Goal: Task Accomplishment & Management: Manage account settings

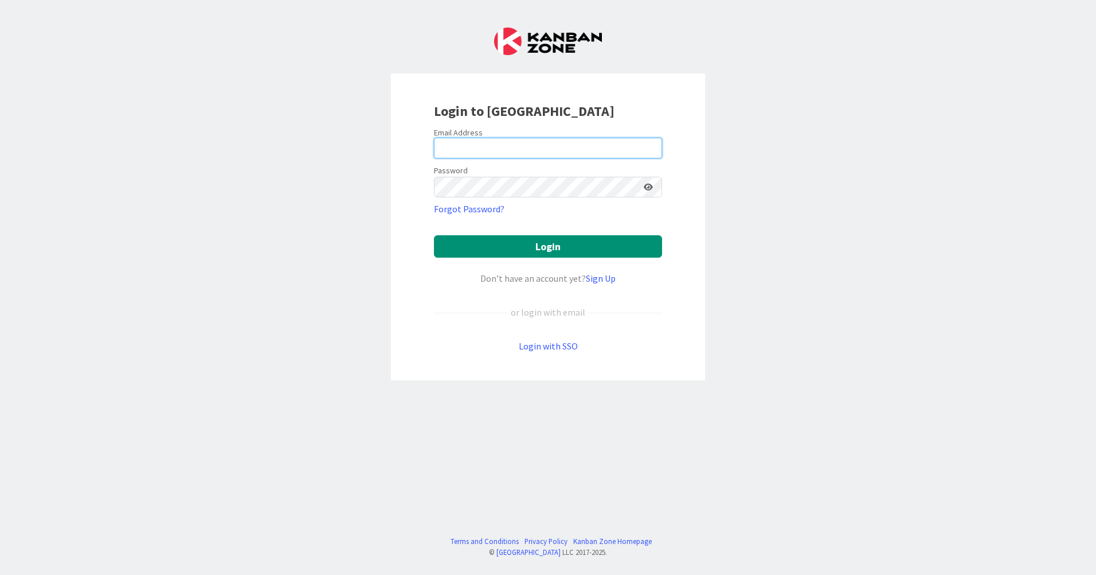
click at [501, 151] on input "email" at bounding box center [548, 148] width 228 height 21
type input "[EMAIL_ADDRESS][DOMAIN_NAME]"
click at [434, 235] on button "Login" at bounding box center [548, 246] width 228 height 22
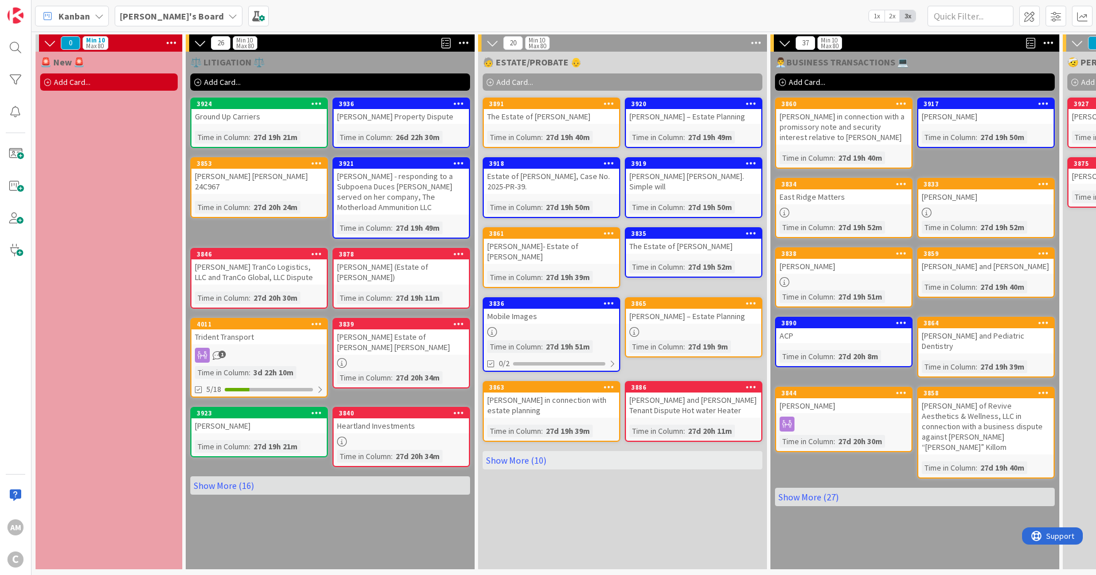
click at [164, 21] on b "[PERSON_NAME]'s Board" at bounding box center [172, 15] width 104 height 11
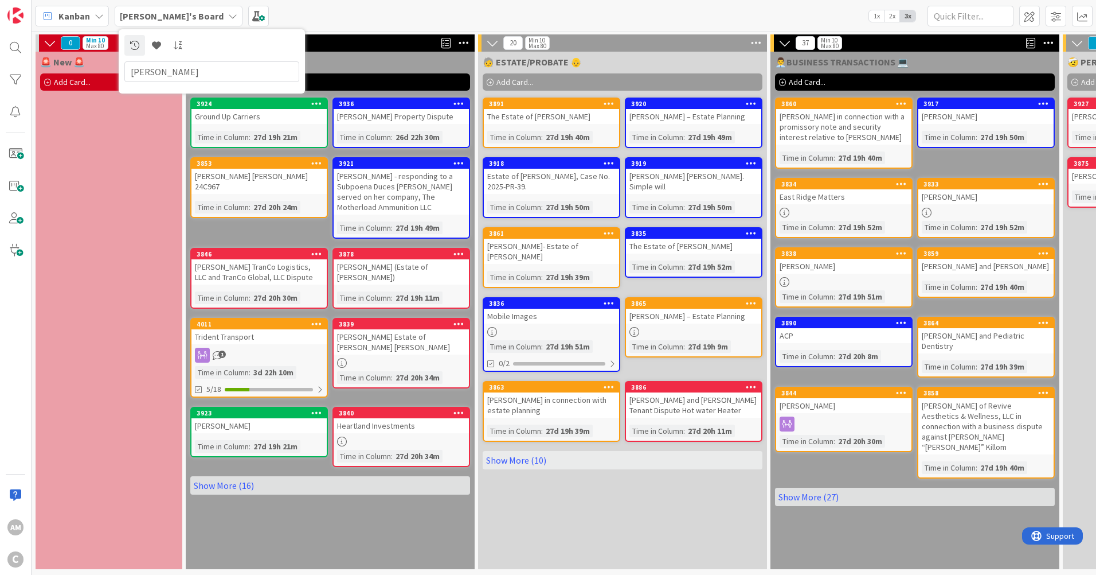
type input "[PERSON_NAME]"
drag, startPoint x: 182, startPoint y: 73, endPoint x: 110, endPoint y: 63, distance: 72.4
click at [110, 63] on div "[PERSON_NAME]'s Board [PERSON_NAME] 1x 2x 3x 0 Min 10 Max 80 🚨 New 🚨 Add Card..…" at bounding box center [564, 287] width 1065 height 575
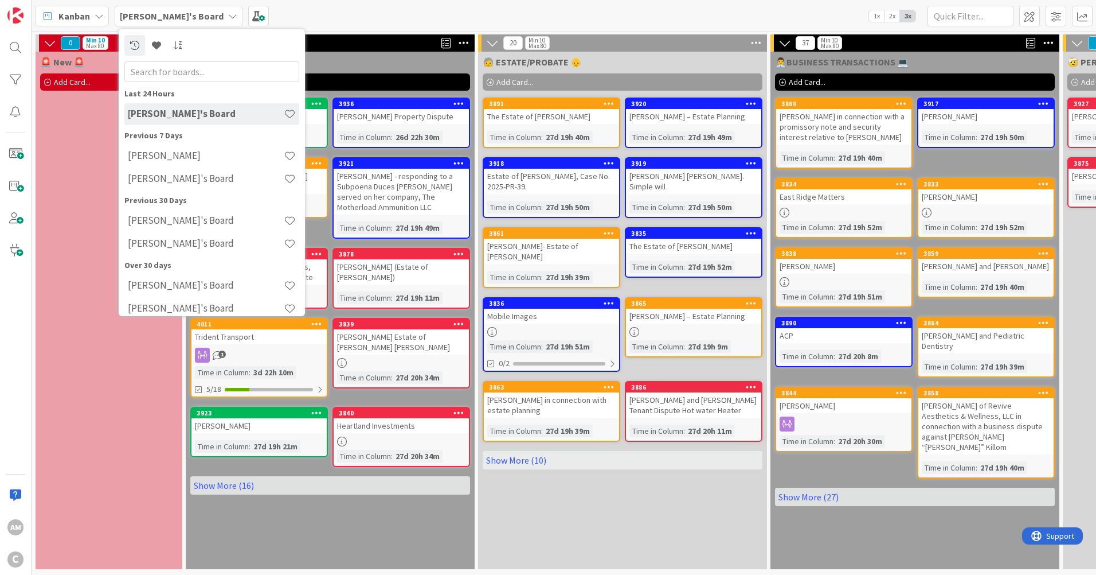
click at [678, 2] on div "Kanban [PERSON_NAME]'s Board Last 24 Hours [PERSON_NAME]'s Board Previous 7 Day…" at bounding box center [564, 16] width 1065 height 32
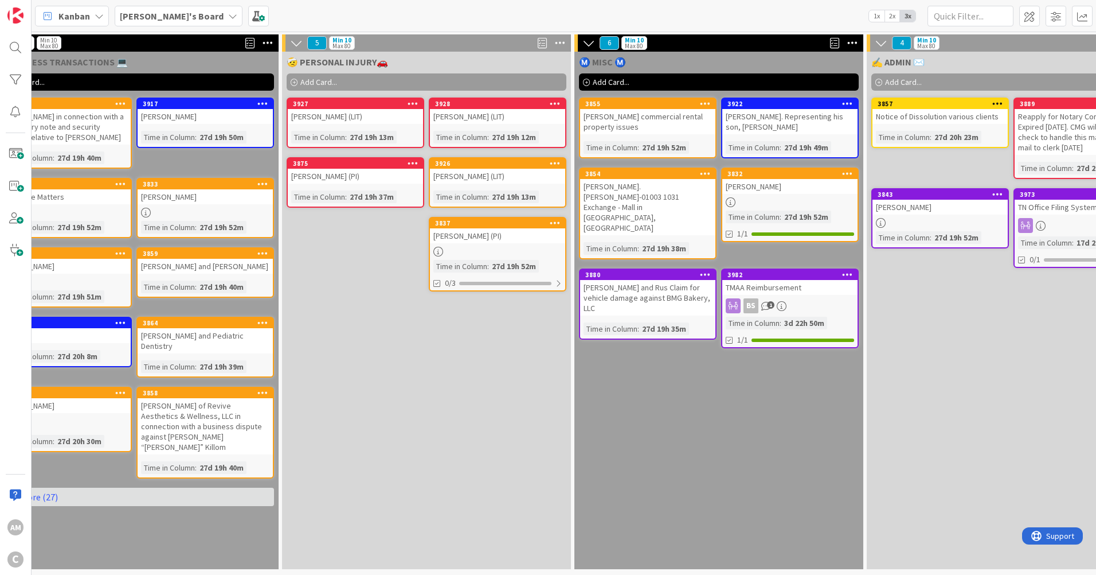
scroll to position [0, 852]
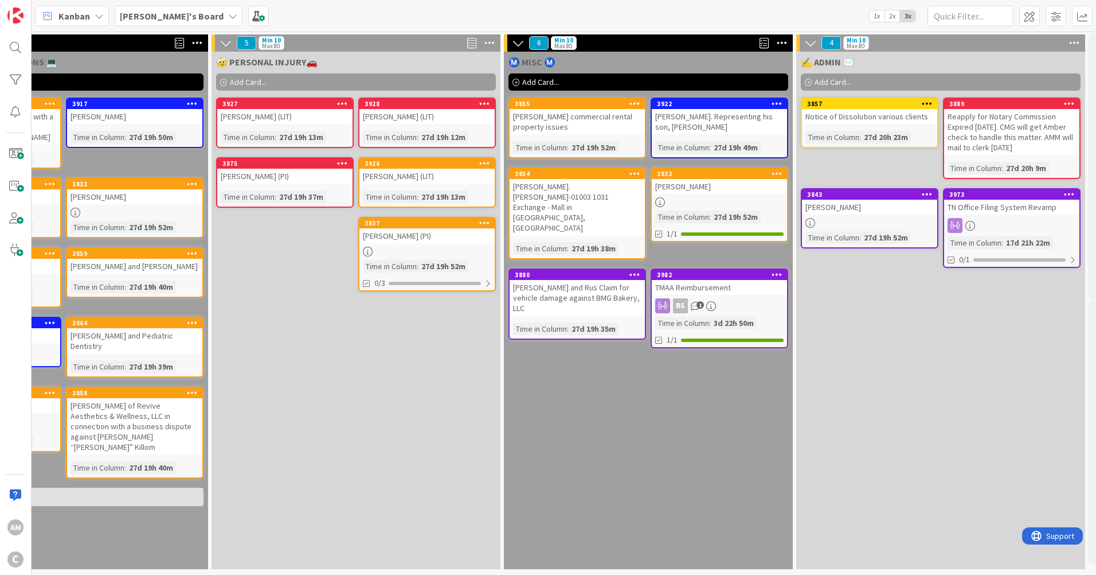
click at [272, 118] on div "[PERSON_NAME] (LIT)" at bounding box center [284, 116] width 135 height 15
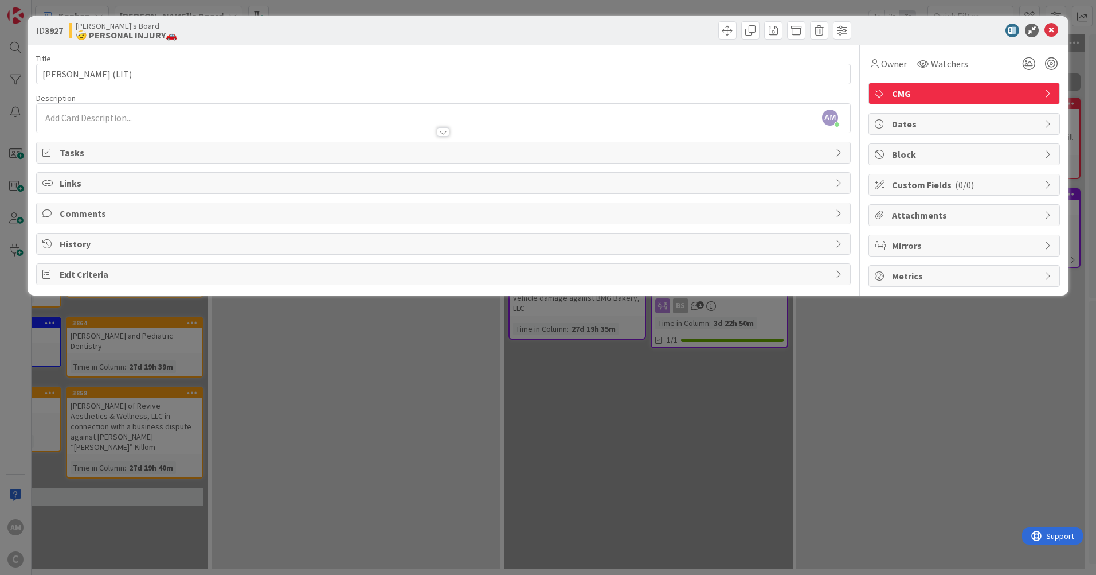
click at [962, 246] on span "Mirrors" at bounding box center [965, 246] width 147 height 14
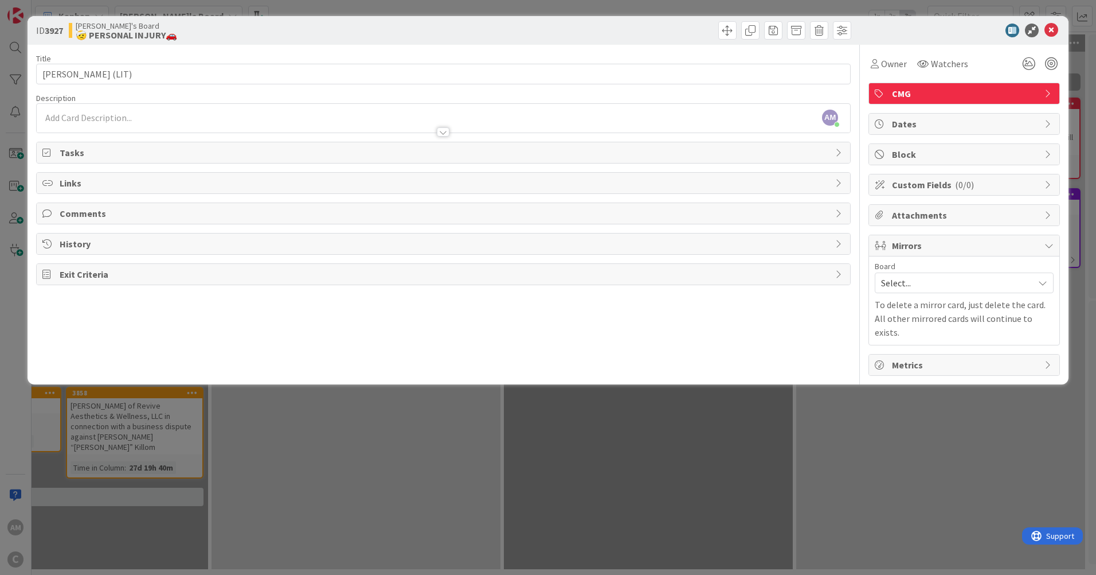
click at [1010, 280] on span "Select..." at bounding box center [954, 283] width 147 height 16
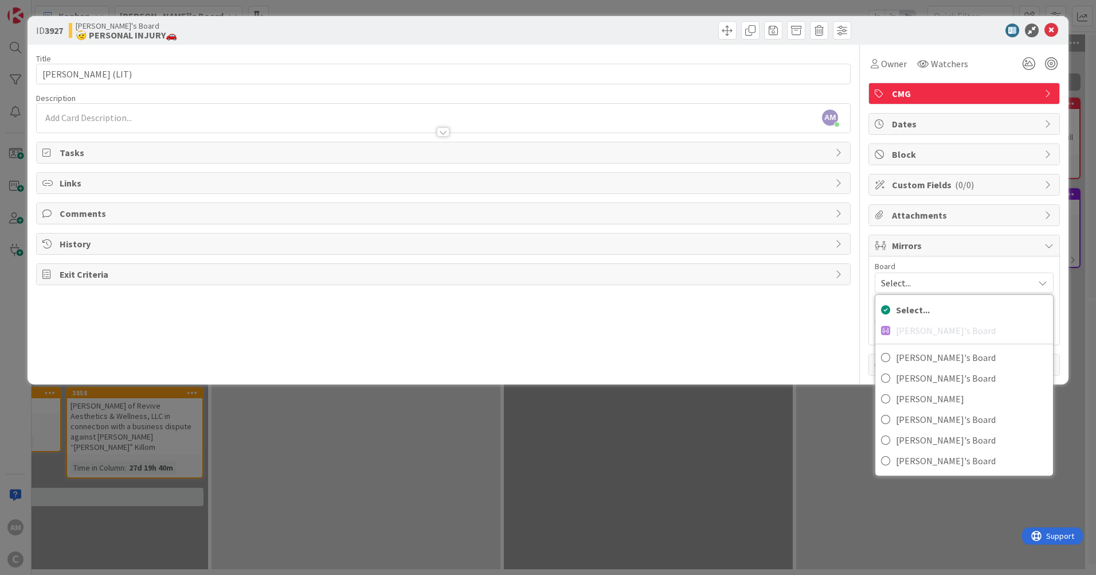
click at [1010, 280] on span "Select..." at bounding box center [954, 283] width 147 height 16
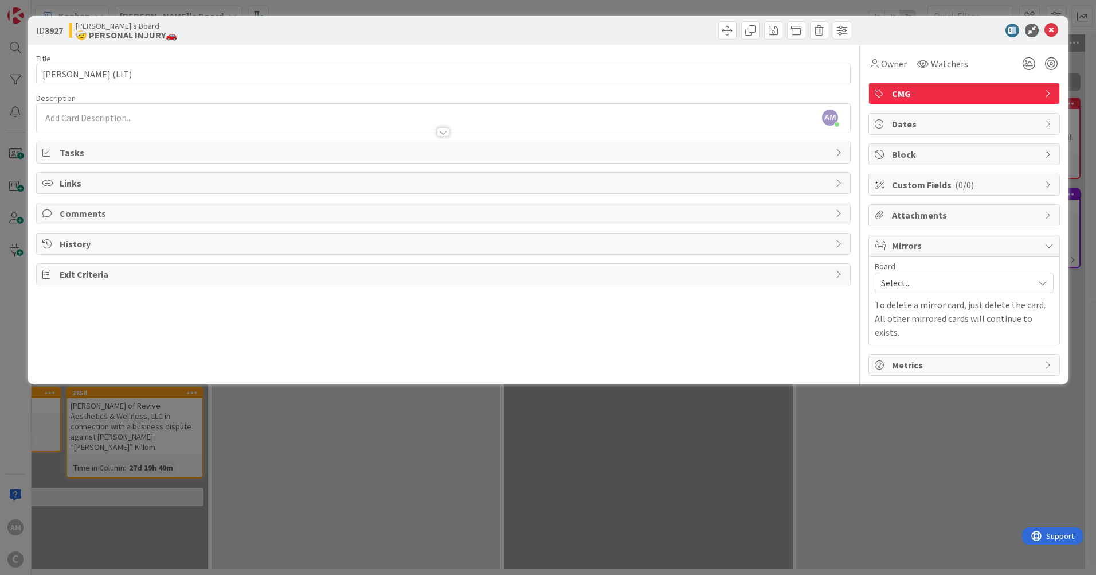
drag, startPoint x: 89, startPoint y: 114, endPoint x: 159, endPoint y: 118, distance: 69.5
click at [90, 114] on div "AM [PERSON_NAME] joined 2 m ago" at bounding box center [444, 118] width 814 height 29
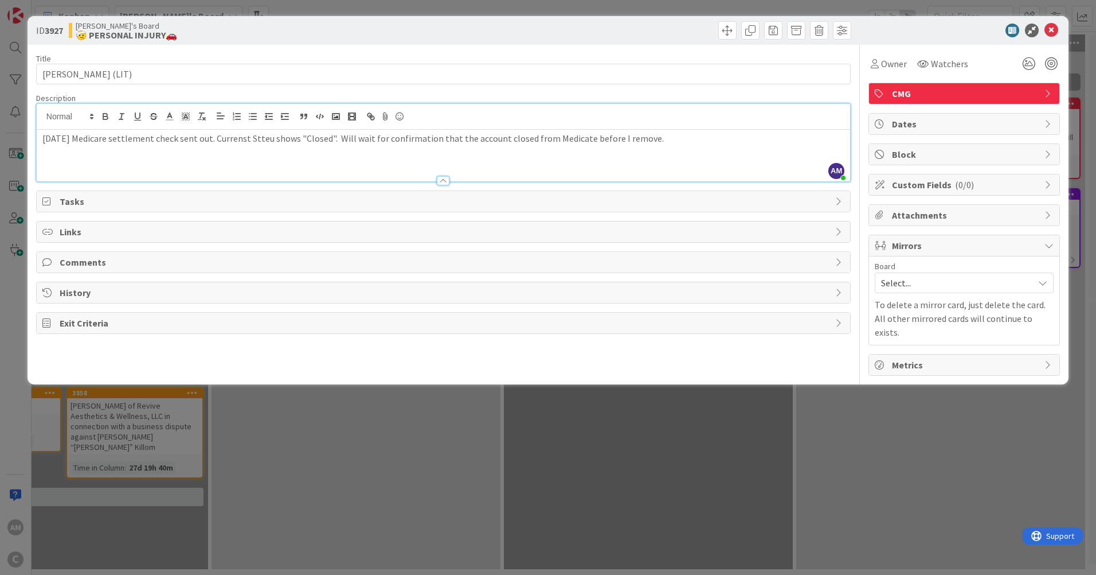
click at [510, 139] on p "[DATE] Medicare settlement check sent out. Currenst Stteu shows "Closed". Will …" at bounding box center [443, 138] width 802 height 13
click at [624, 139] on p "[DATE] Medicare settlement check sent out. Currenst Stteu shows "Closed". Will …" at bounding box center [443, 138] width 802 height 13
drag, startPoint x: 268, startPoint y: 141, endPoint x: 271, endPoint y: 135, distance: 7.2
drag, startPoint x: 279, startPoint y: 137, endPoint x: 266, endPoint y: 136, distance: 13.2
click at [266, 136] on p "[DATE] Medicare settlement check sent out. Current Stteu shows "Closed". Will w…" at bounding box center [443, 138] width 802 height 13
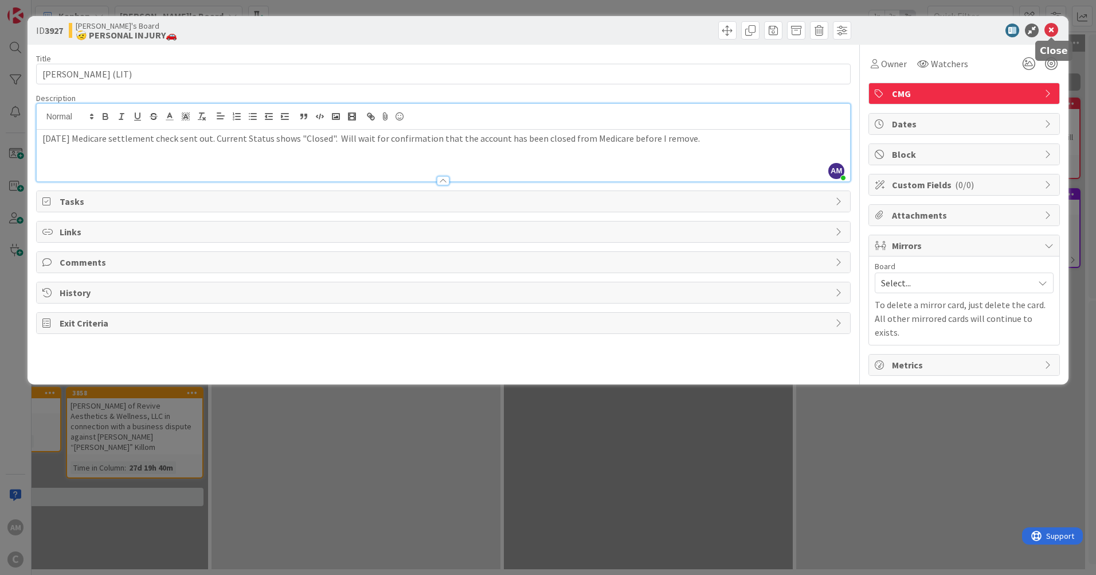
drag, startPoint x: 1048, startPoint y: 28, endPoint x: 1048, endPoint y: 155, distance: 127.3
click at [1049, 28] on icon at bounding box center [1052, 31] width 14 height 14
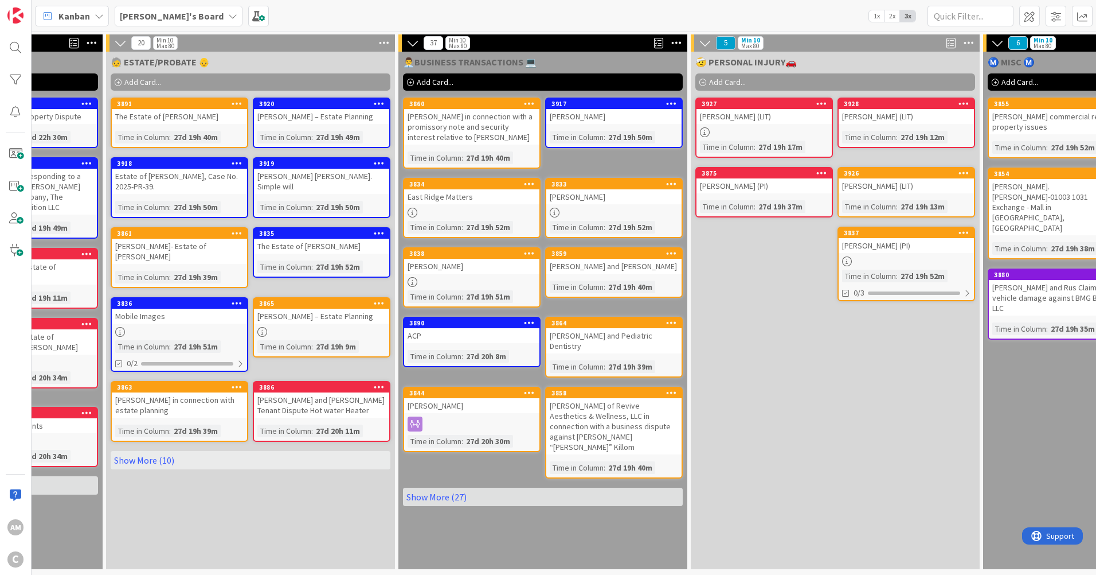
scroll to position [0, 369]
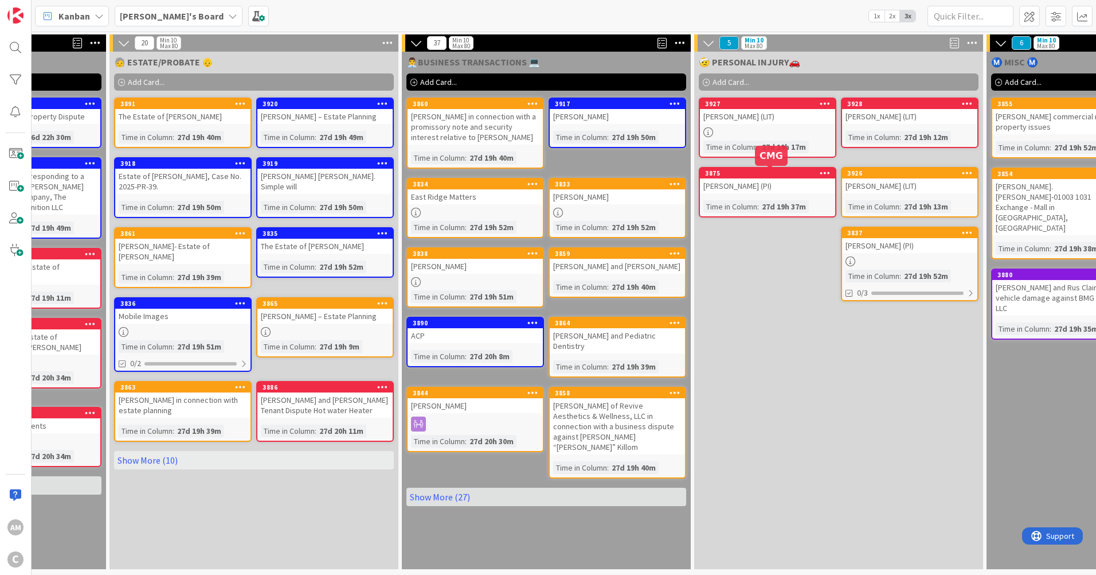
click at [782, 132] on div at bounding box center [767, 132] width 135 height 10
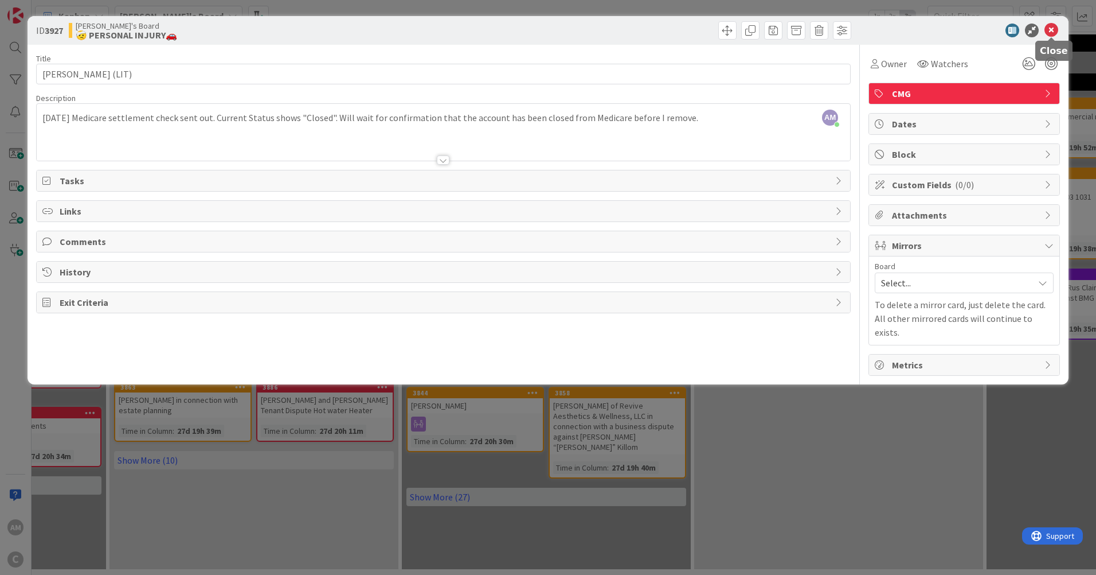
click at [1053, 29] on icon at bounding box center [1052, 31] width 14 height 14
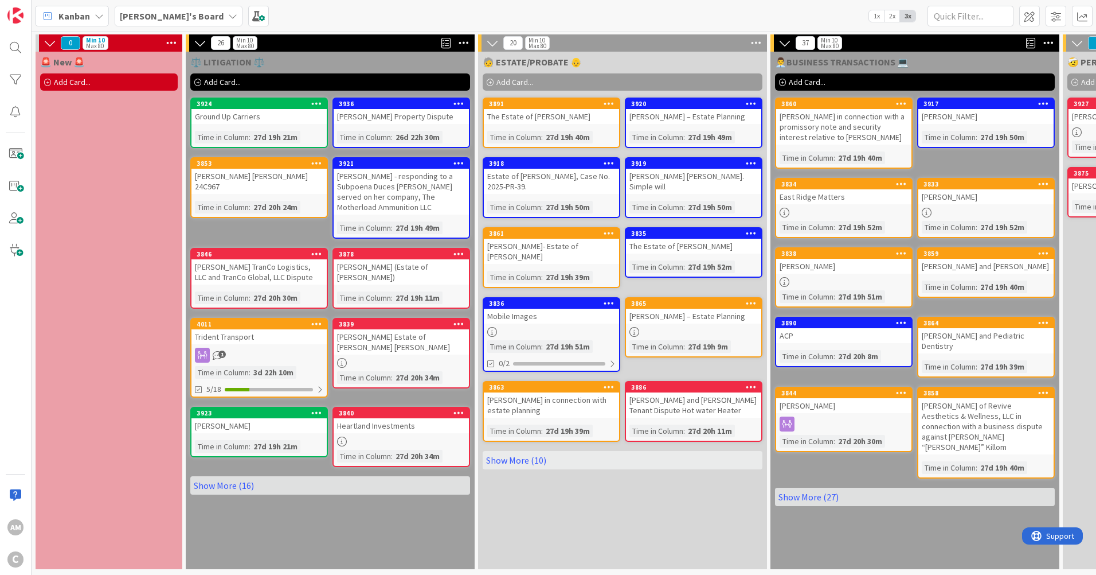
click at [236, 487] on link "Show More (16)" at bounding box center [330, 485] width 280 height 18
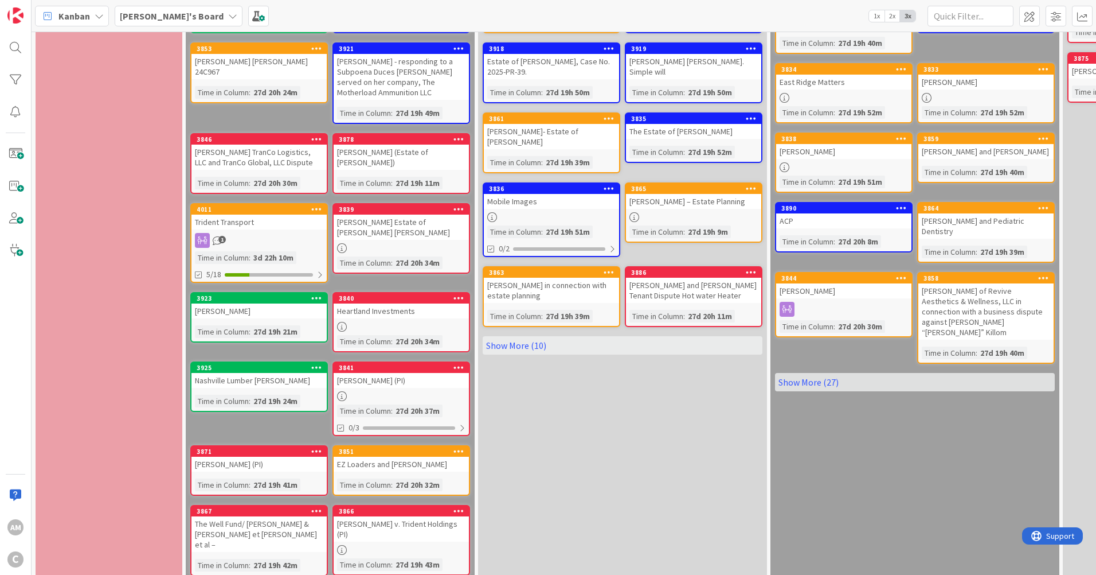
scroll to position [229, 0]
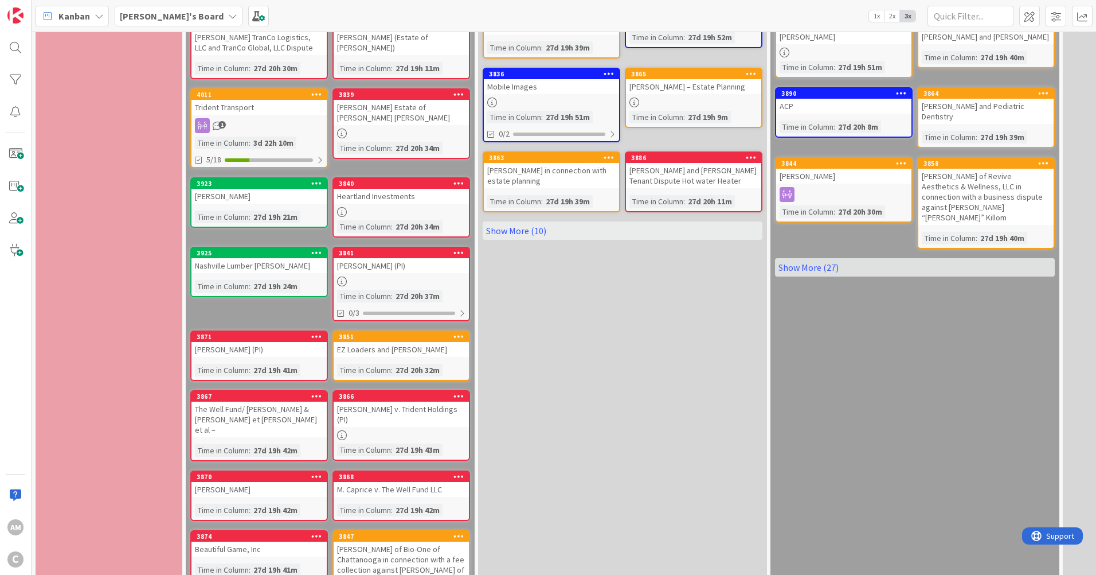
click at [279, 417] on div "The Well Fund/ [PERSON_NAME] & [PERSON_NAME] et [PERSON_NAME] et al –" at bounding box center [259, 419] width 135 height 36
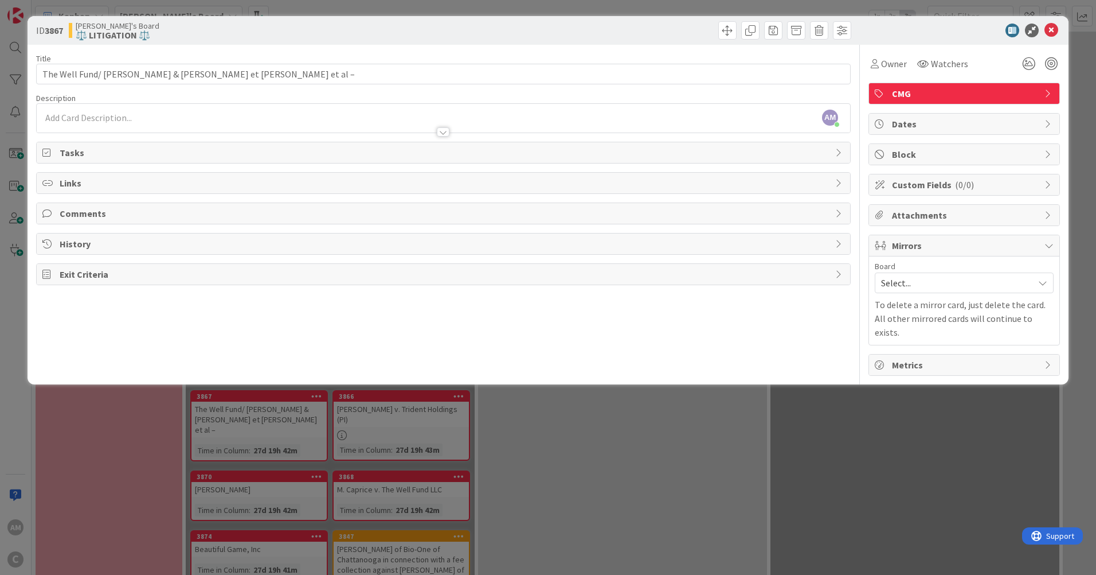
click at [988, 241] on span "Mirrors" at bounding box center [965, 246] width 147 height 14
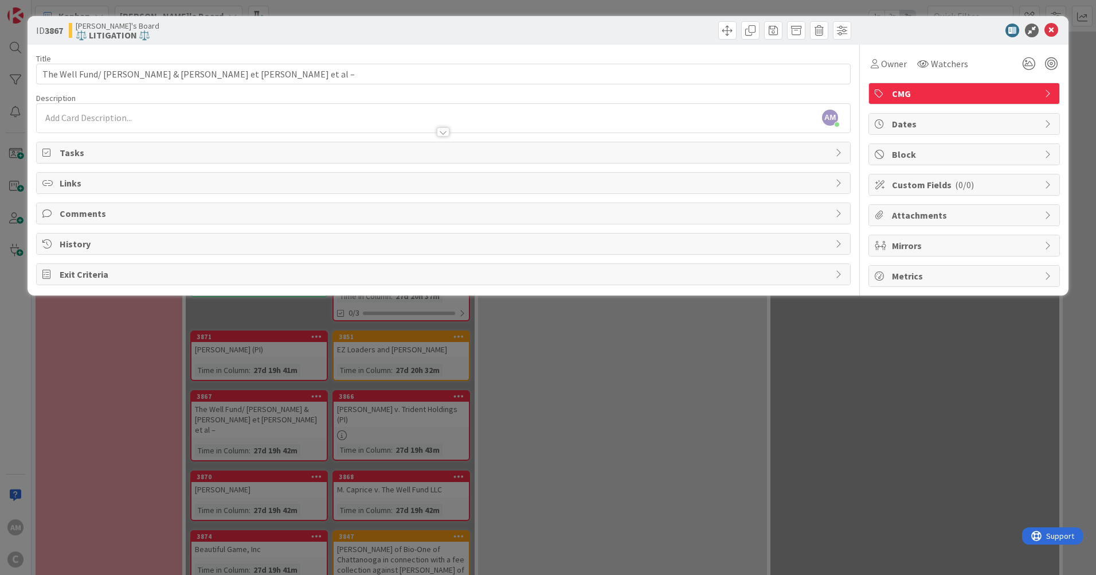
click at [989, 241] on span "Mirrors" at bounding box center [965, 246] width 147 height 14
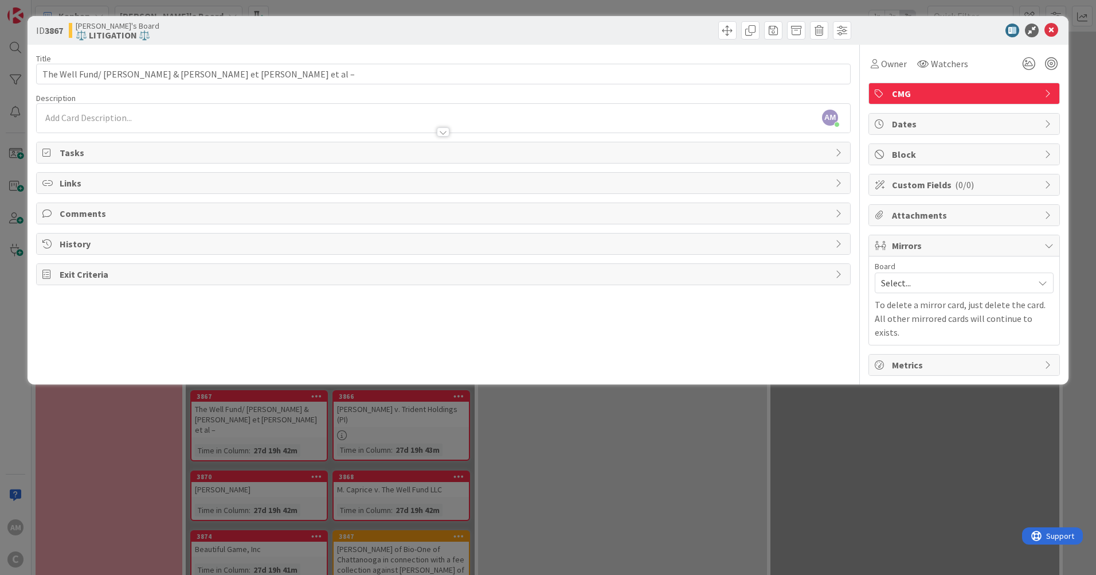
click at [978, 292] on div "Select..." at bounding box center [964, 282] width 179 height 21
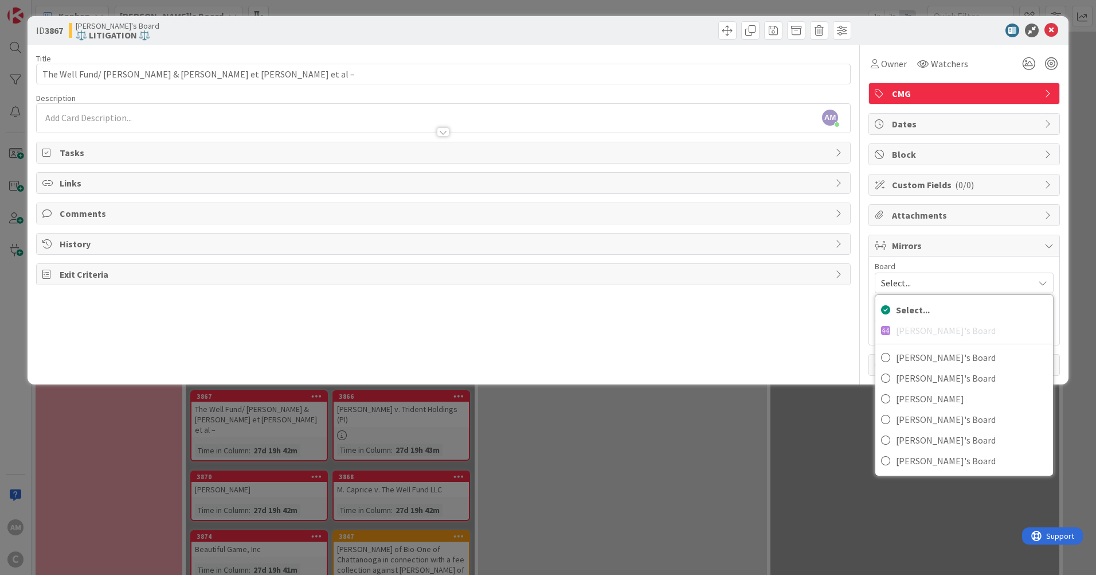
click at [976, 292] on div "Select..." at bounding box center [964, 282] width 179 height 21
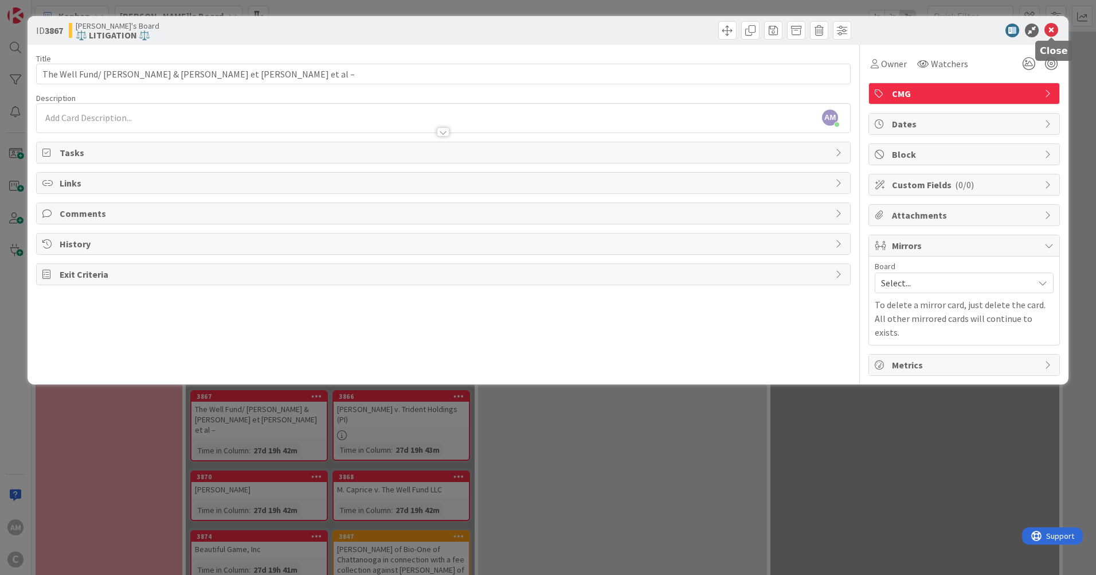
click at [1052, 33] on icon at bounding box center [1052, 31] width 14 height 14
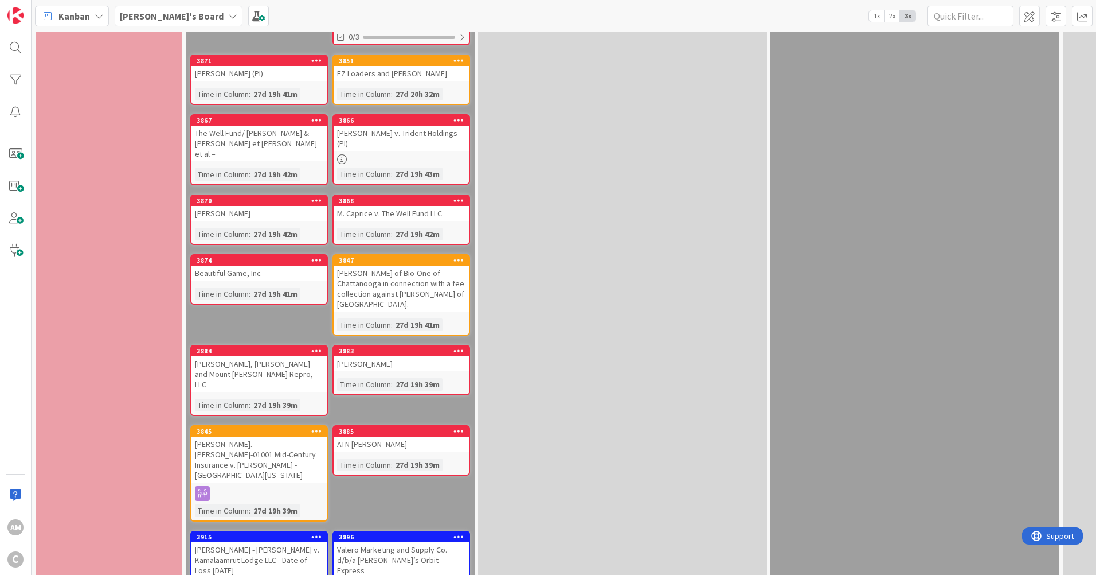
scroll to position [552, 0]
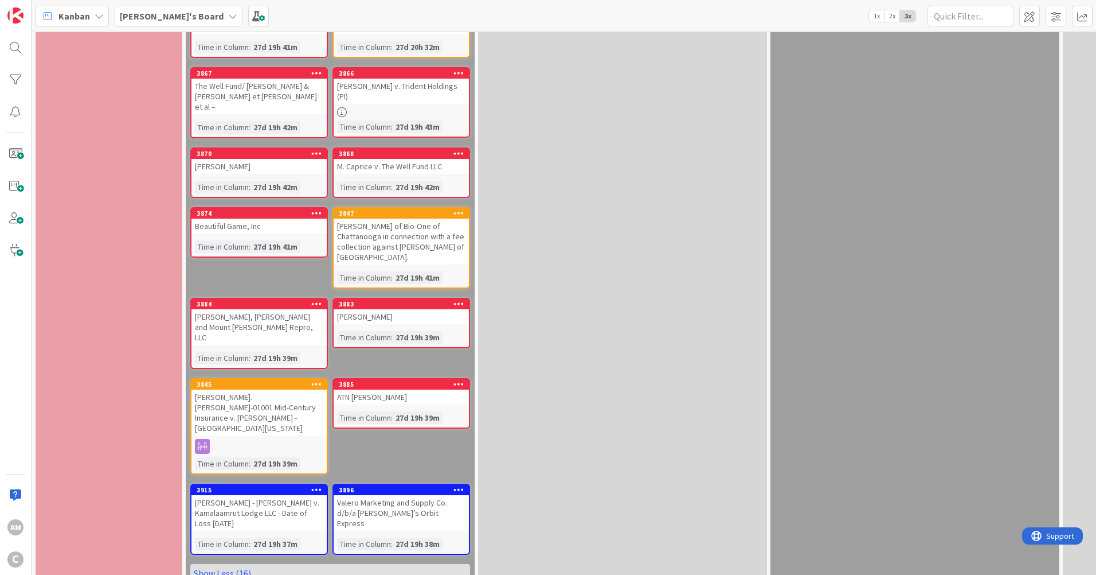
drag, startPoint x: 525, startPoint y: 565, endPoint x: 565, endPoint y: 566, distance: 40.1
click at [565, 558] on div "0 Min 10 Max 80 🚨 New 🚨 Add Card... 26 Min 10 Max 80 ⚖️ LITIGATION ⚖️ Add Card.…" at bounding box center [564, 303] width 1065 height 543
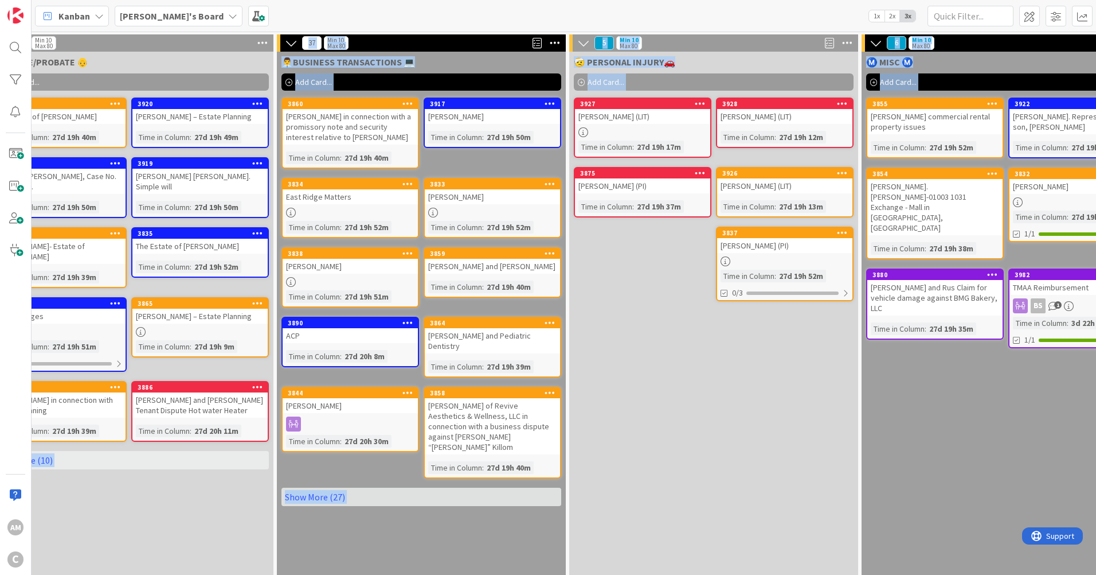
scroll to position [0, 442]
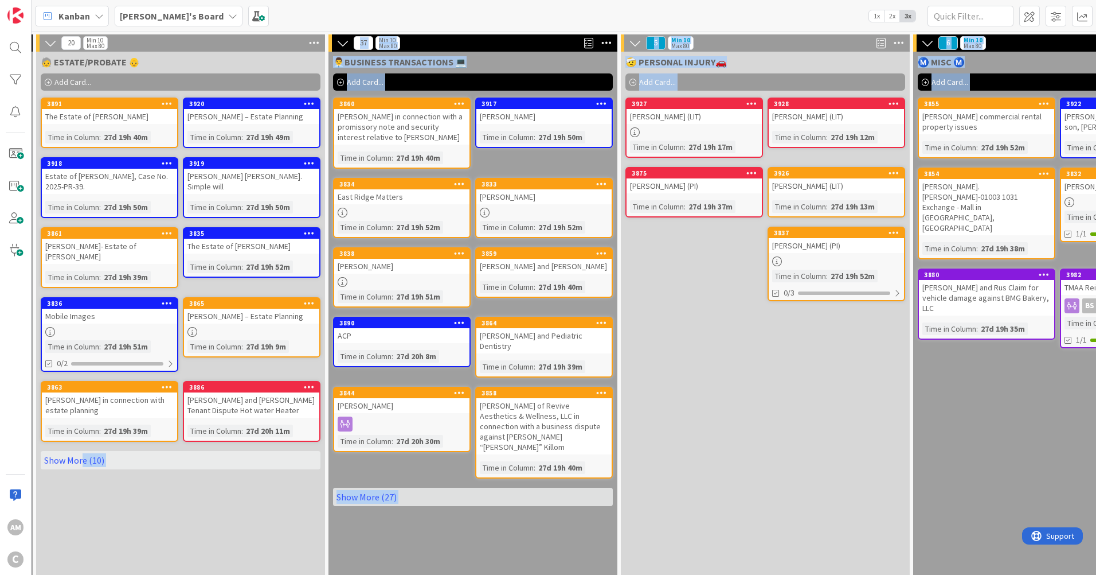
click at [388, 487] on link "Show More (27)" at bounding box center [473, 496] width 280 height 18
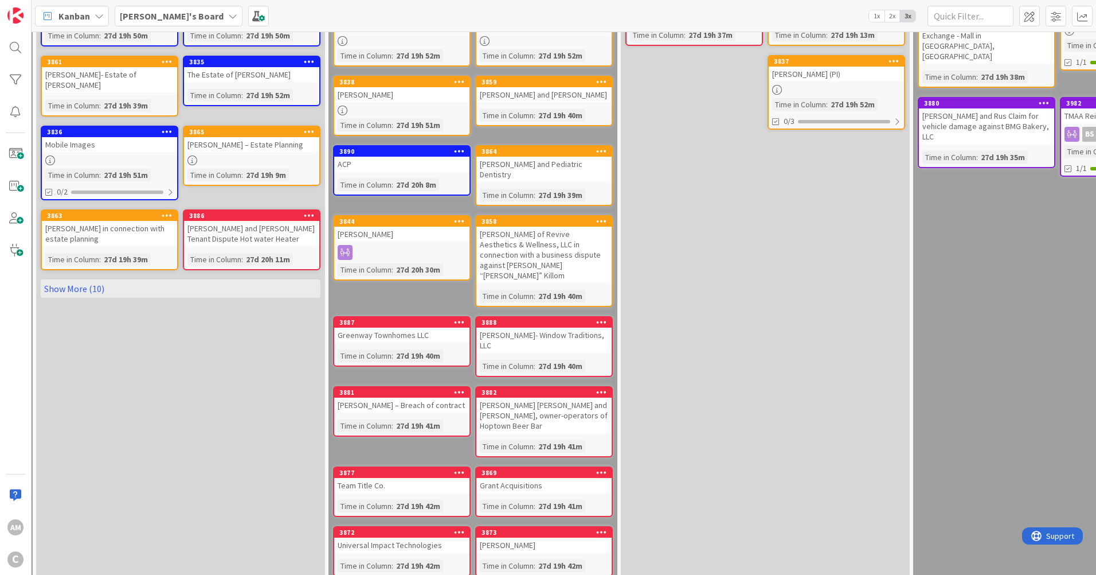
scroll to position [172, 442]
click at [546, 477] on div "Grant Acquisitions" at bounding box center [544, 484] width 135 height 15
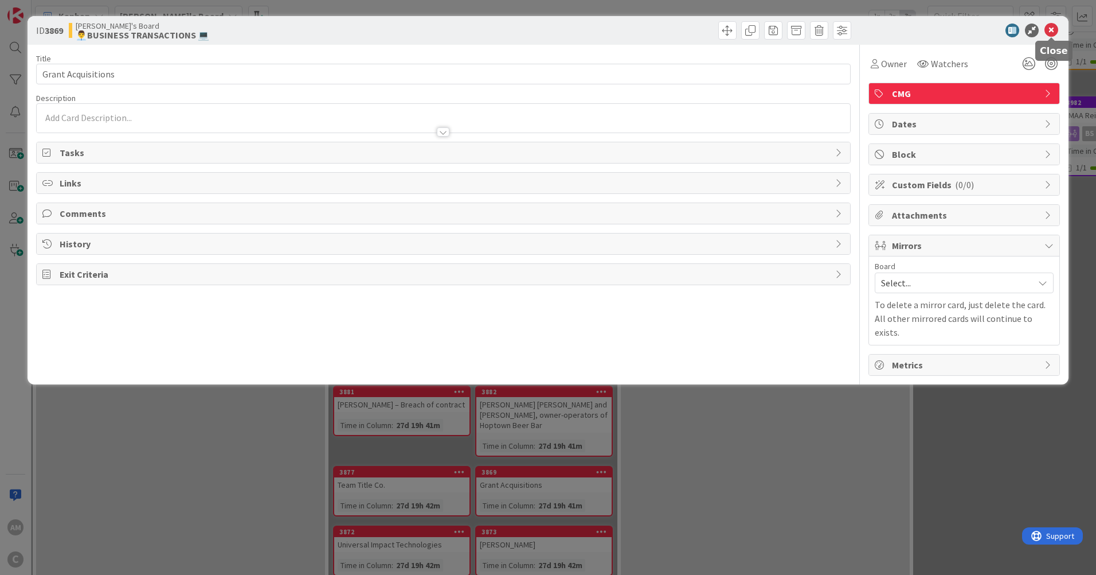
drag, startPoint x: 1052, startPoint y: 33, endPoint x: 1050, endPoint y: 48, distance: 15.6
click at [1052, 33] on icon at bounding box center [1052, 31] width 14 height 14
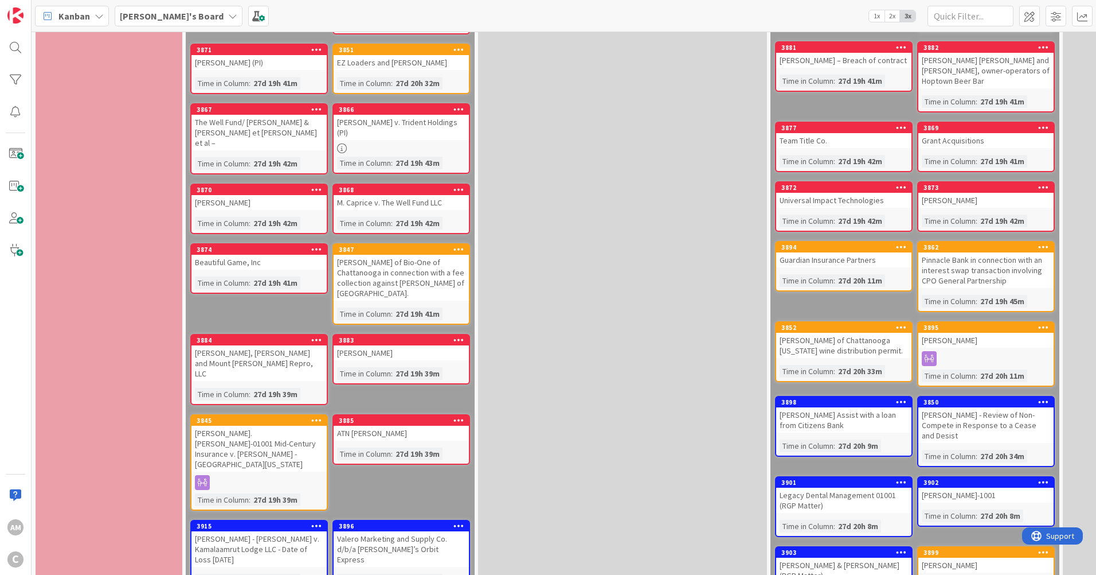
scroll to position [459, 0]
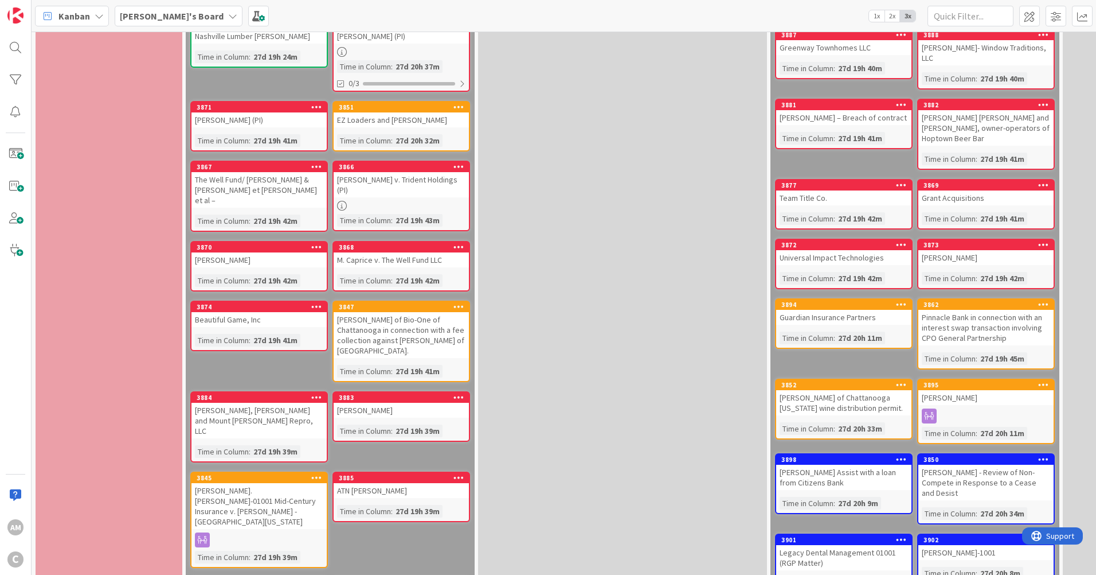
click at [279, 252] on div "[PERSON_NAME]" at bounding box center [259, 259] width 135 height 15
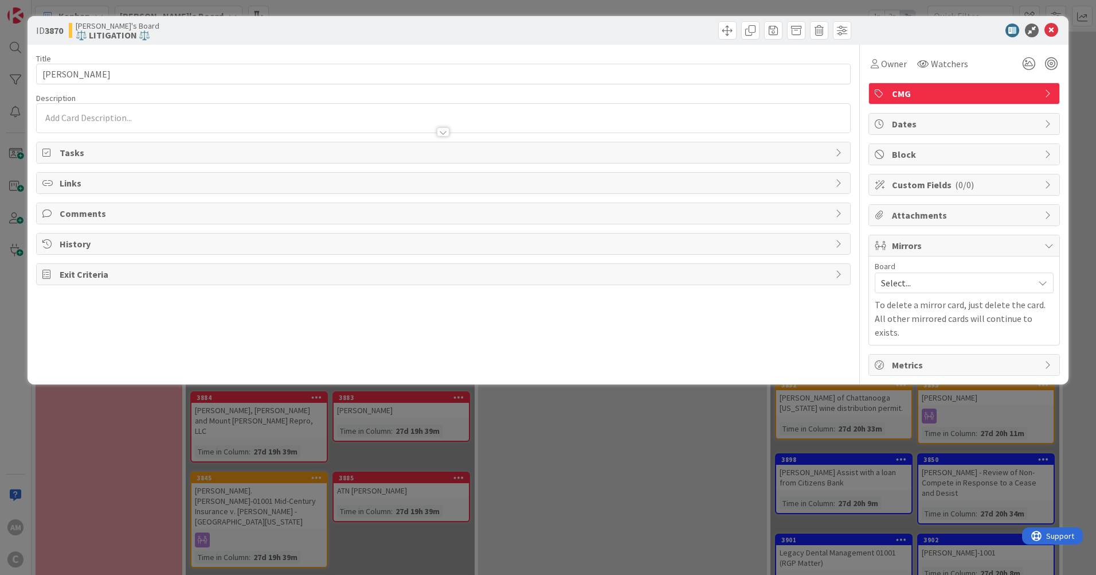
click at [102, 116] on div at bounding box center [444, 118] width 814 height 29
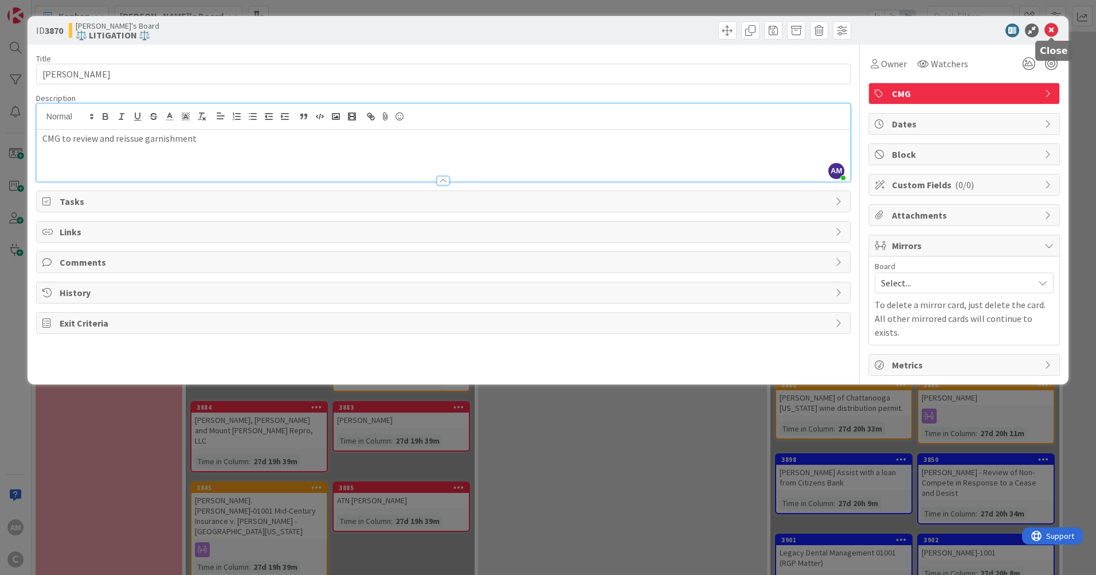
click at [1049, 26] on icon at bounding box center [1052, 31] width 14 height 14
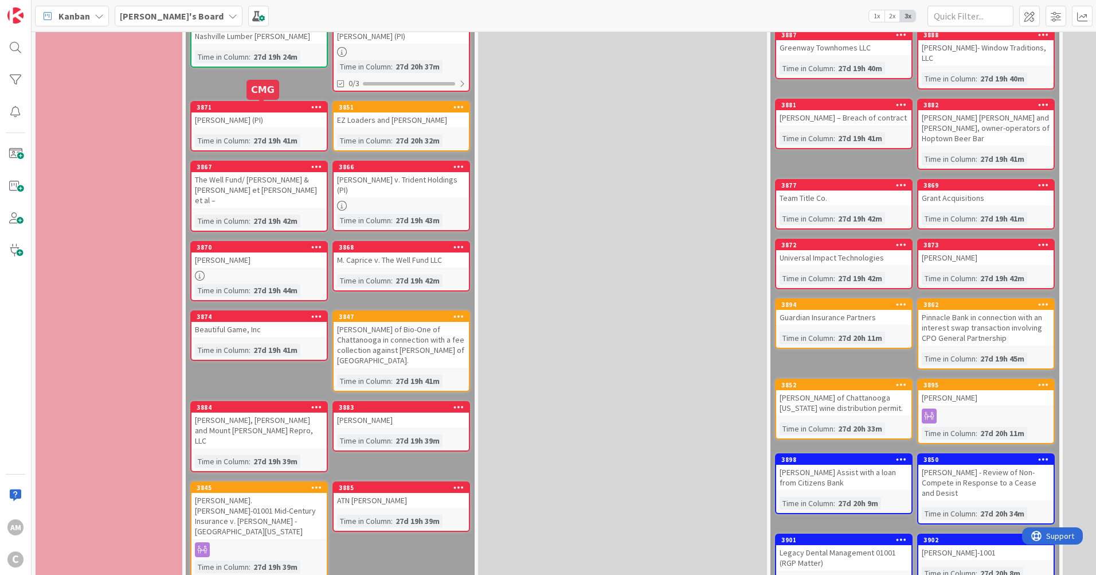
click at [296, 121] on div "[PERSON_NAME] (PI)" at bounding box center [259, 119] width 135 height 15
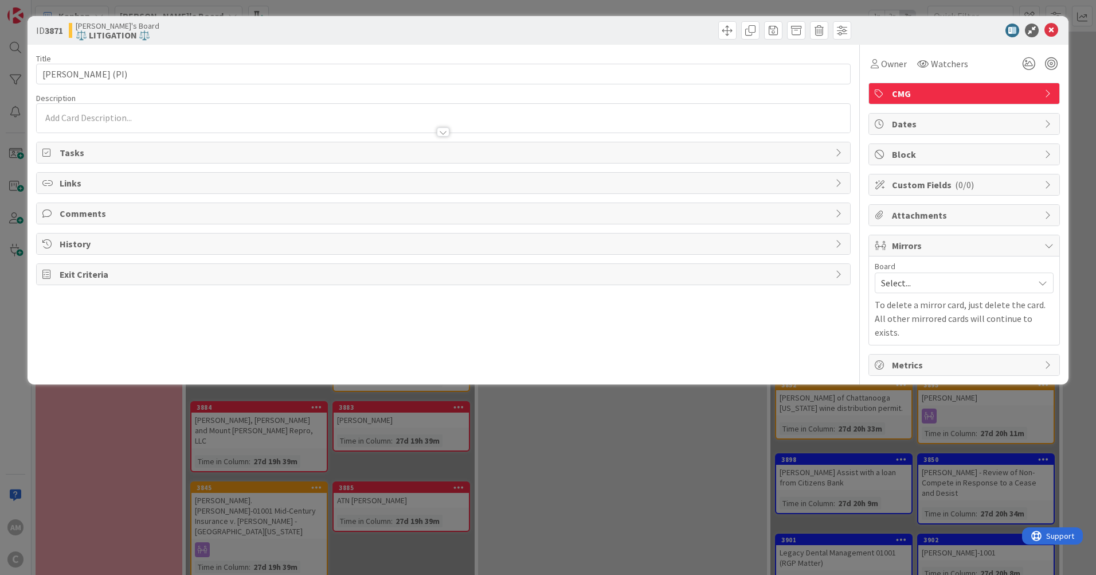
click at [143, 107] on div at bounding box center [444, 118] width 814 height 29
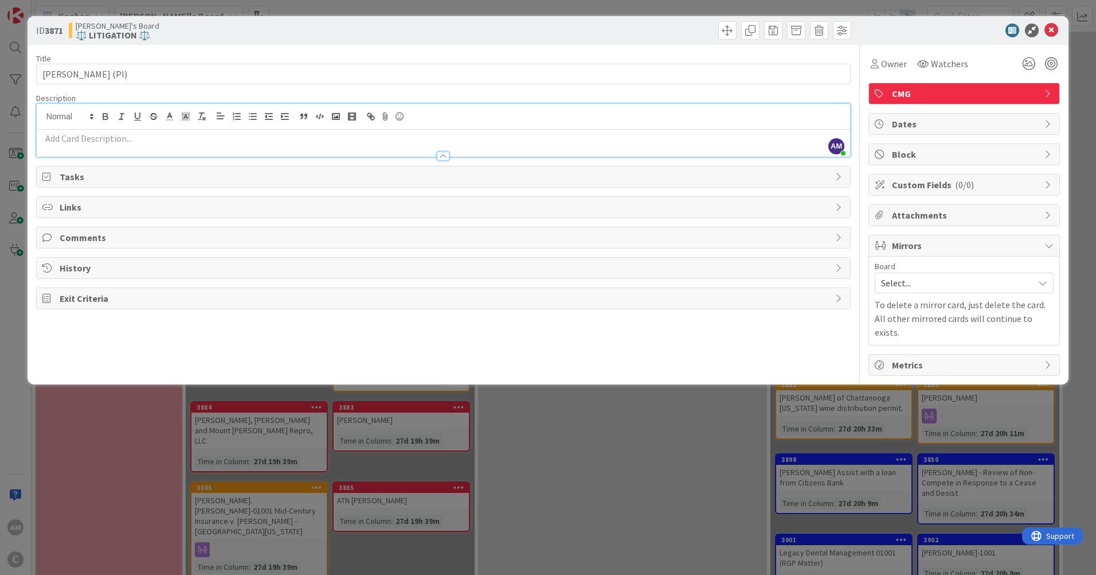
click at [248, 137] on p at bounding box center [443, 138] width 802 height 13
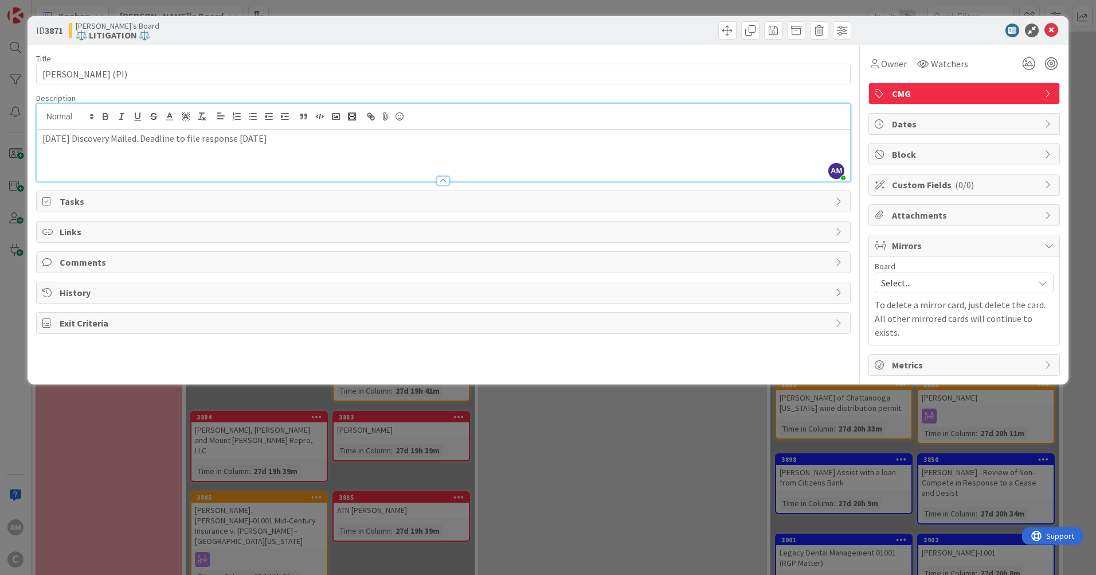
click at [922, 118] on span "Dates" at bounding box center [965, 124] width 147 height 14
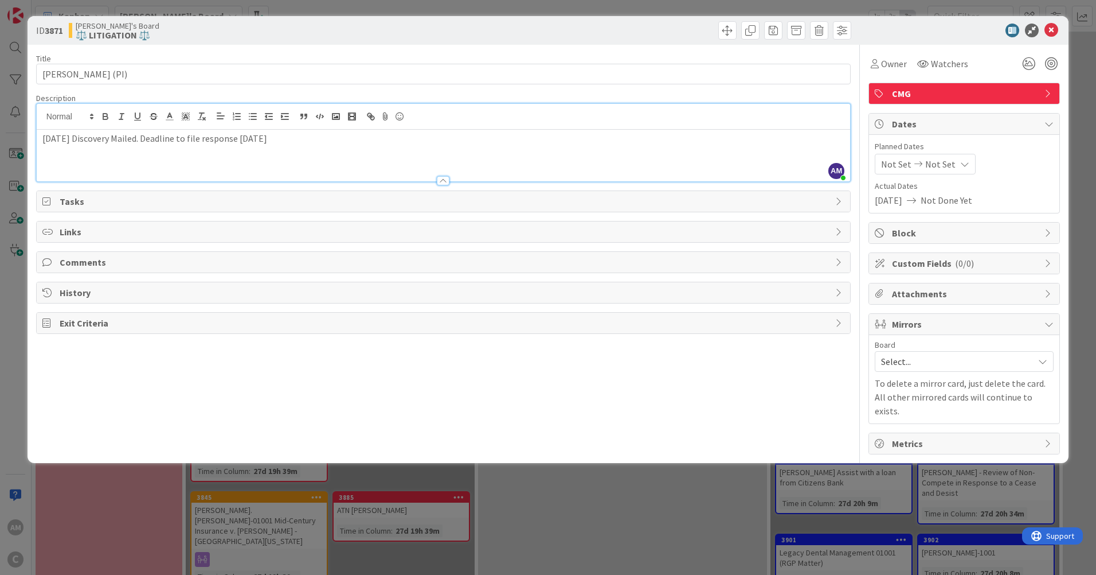
click at [396, 135] on p "[DATE] Discovery Mailed. Deadline to file response [DATE]" at bounding box center [443, 138] width 802 height 13
click at [919, 164] on icon at bounding box center [919, 164] width 14 height 8
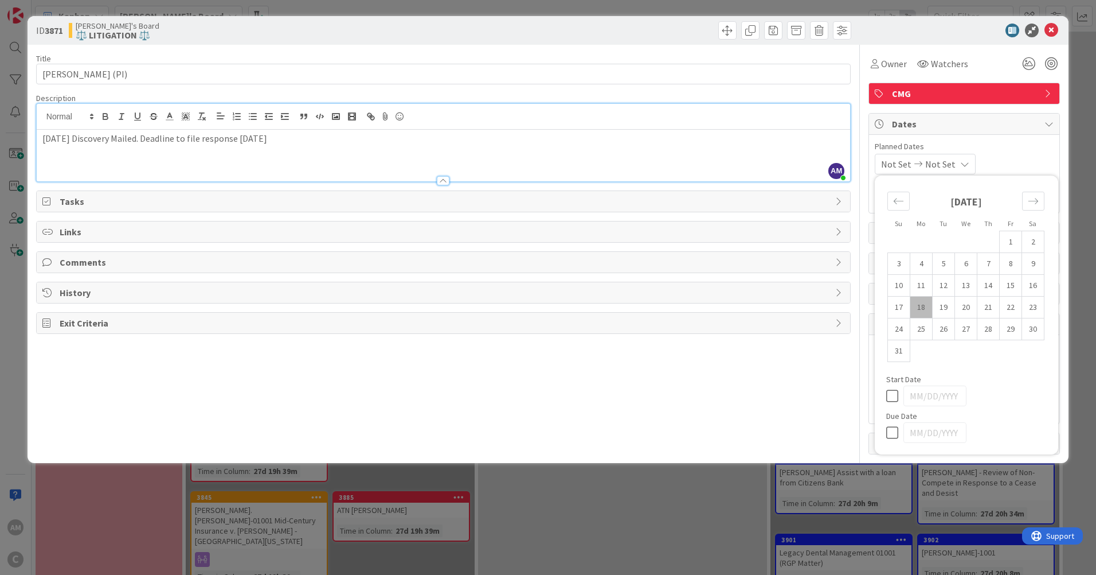
click at [968, 289] on td "13" at bounding box center [966, 286] width 22 height 22
type input "[DATE]"
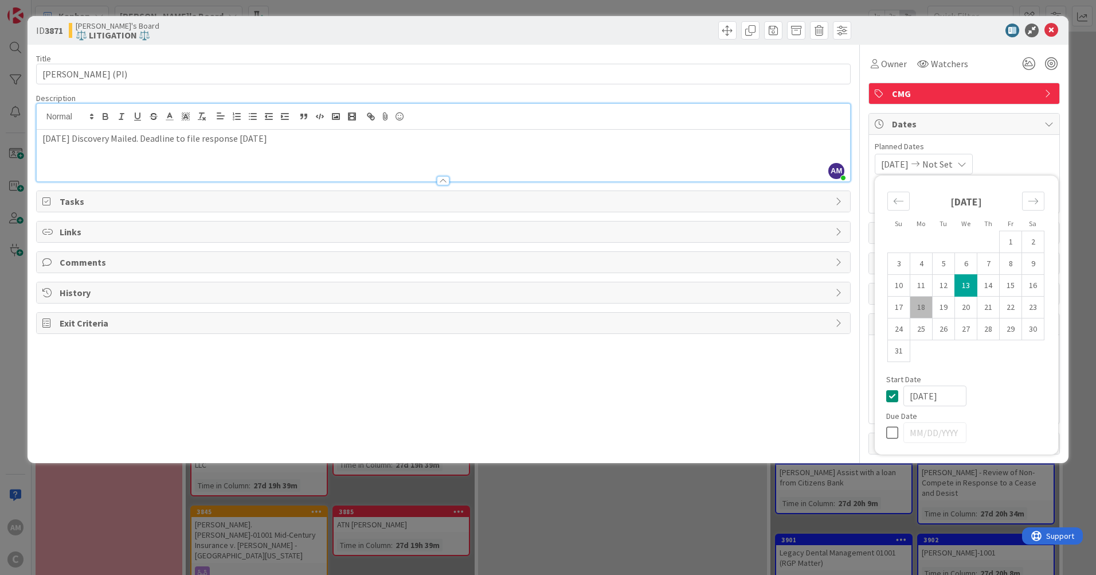
click at [895, 431] on icon at bounding box center [895, 433] width 17 height 14
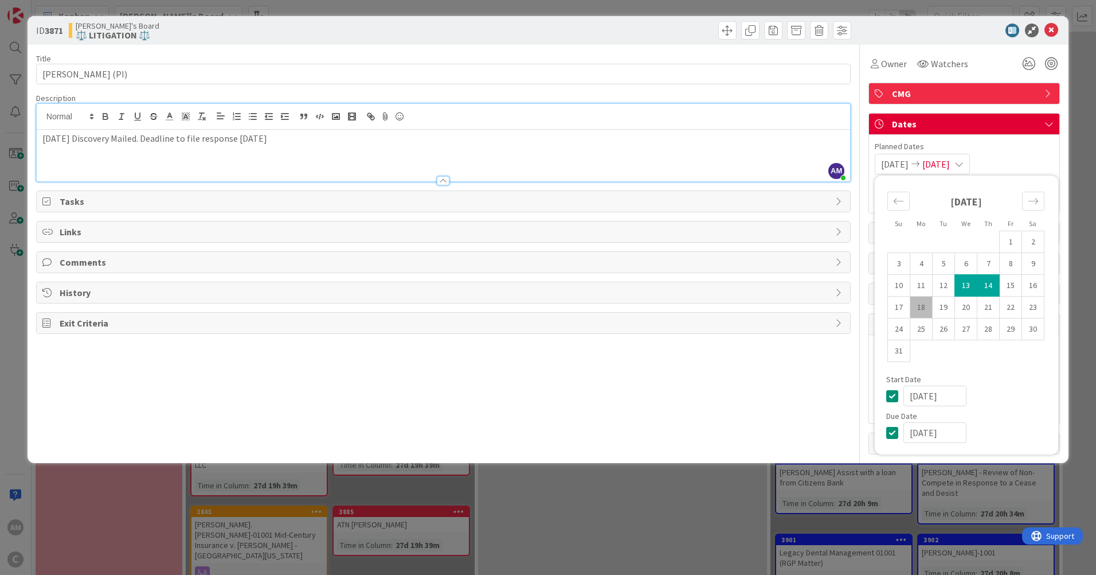
click at [971, 286] on td "13" at bounding box center [966, 286] width 22 height 22
type input "[DATE]"
click at [1053, 118] on div "Dates" at bounding box center [964, 124] width 190 height 21
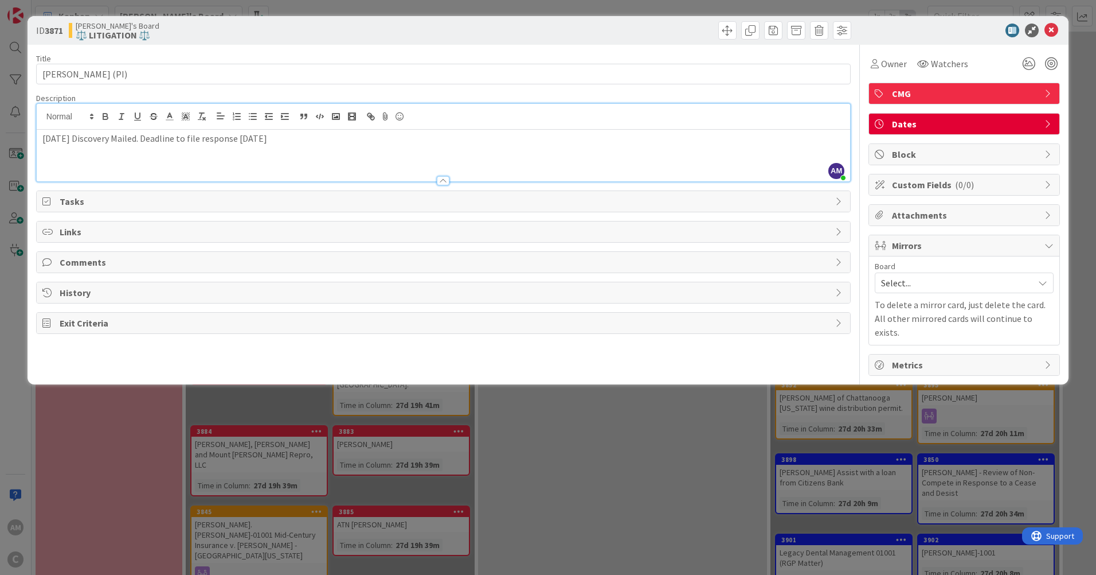
click at [1053, 118] on div "Dates" at bounding box center [964, 124] width 190 height 21
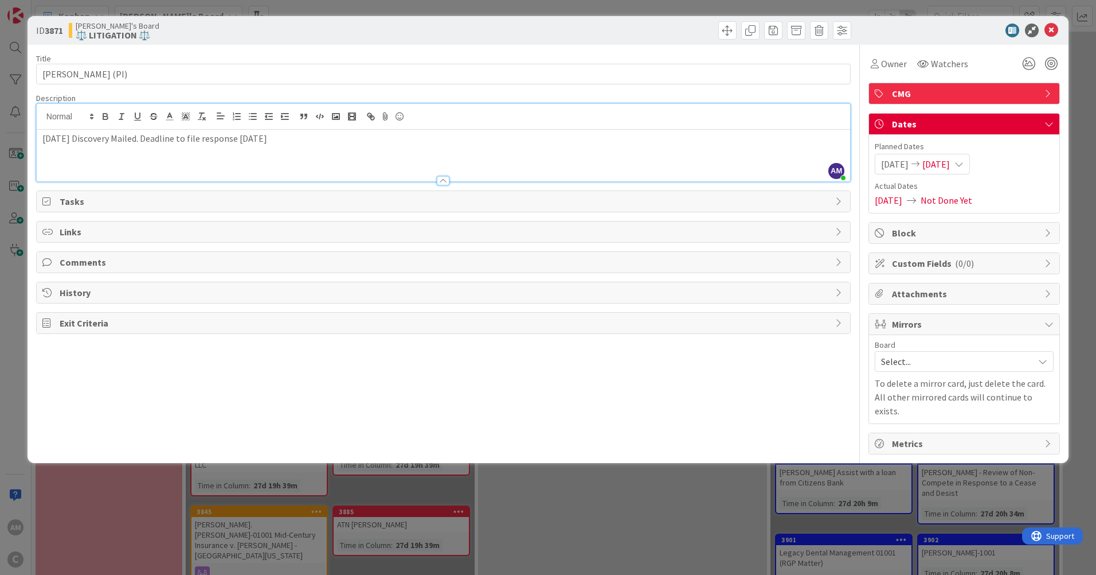
click at [920, 204] on icon at bounding box center [912, 200] width 18 height 9
click at [921, 200] on icon at bounding box center [912, 200] width 18 height 9
click at [973, 205] on span "Not Done Yet" at bounding box center [947, 200] width 52 height 14
click at [973, 201] on span "Not Done Yet" at bounding box center [947, 200] width 52 height 14
click at [786, 205] on span "Tasks" at bounding box center [445, 201] width 770 height 14
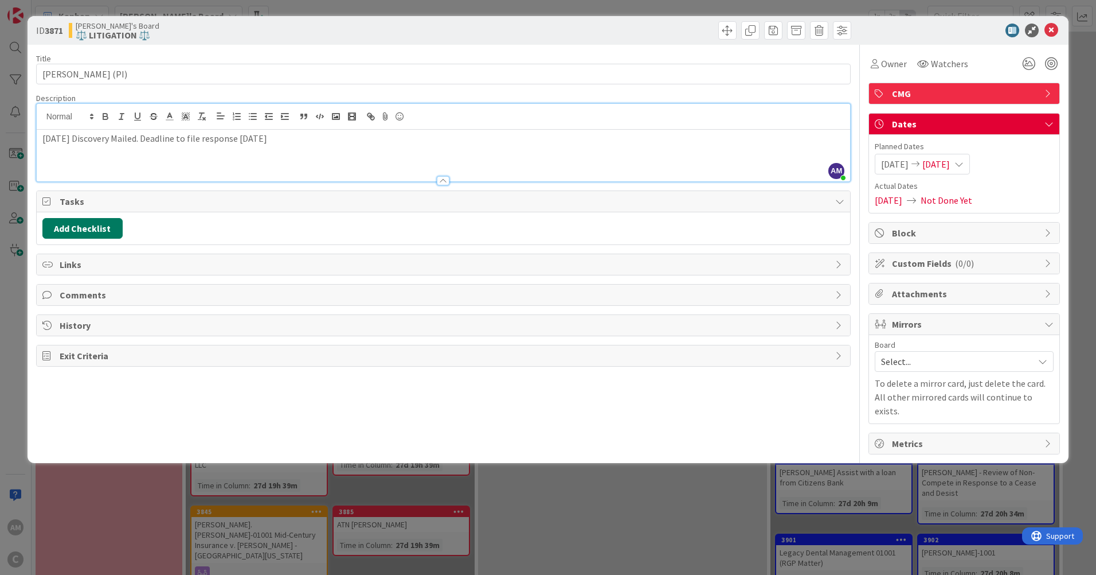
click at [116, 234] on button "Add Checklist" at bounding box center [82, 228] width 80 height 21
click at [366, 223] on div "Add Checklist Add Checklist Checklist Name (needed before adding tasks) 0 / 64 …" at bounding box center [443, 228] width 802 height 21
click at [841, 199] on icon at bounding box center [840, 201] width 9 height 9
click at [80, 226] on button "Add Checklist" at bounding box center [82, 228] width 80 height 21
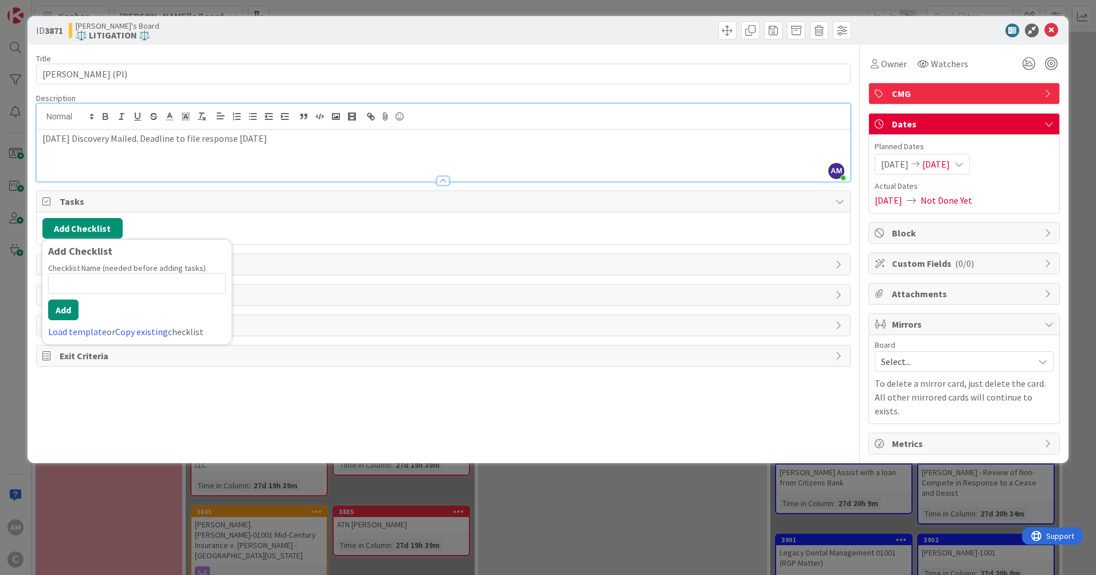
click at [622, 59] on div "Title 17 / 128" at bounding box center [443, 58] width 815 height 10
click at [1055, 34] on icon at bounding box center [1052, 31] width 14 height 14
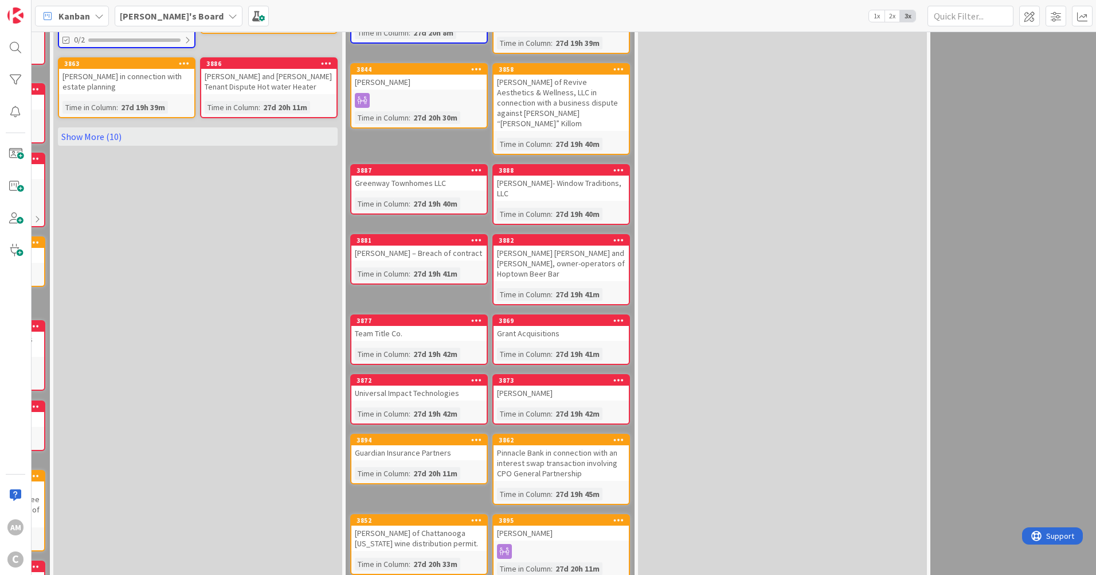
scroll to position [271, 425]
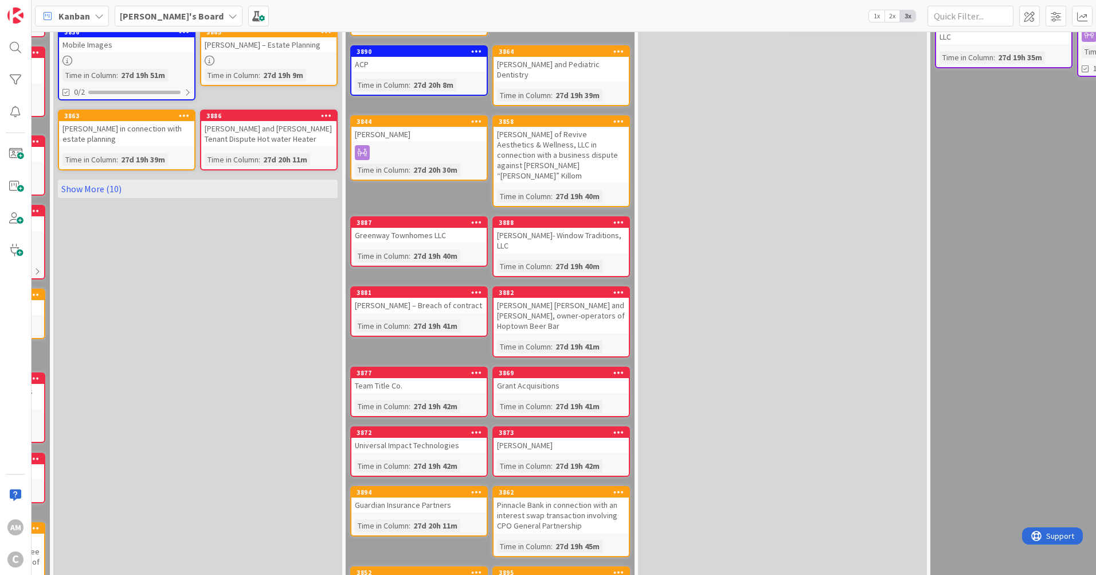
click at [437, 438] on div "Universal Impact Technologies" at bounding box center [419, 445] width 135 height 15
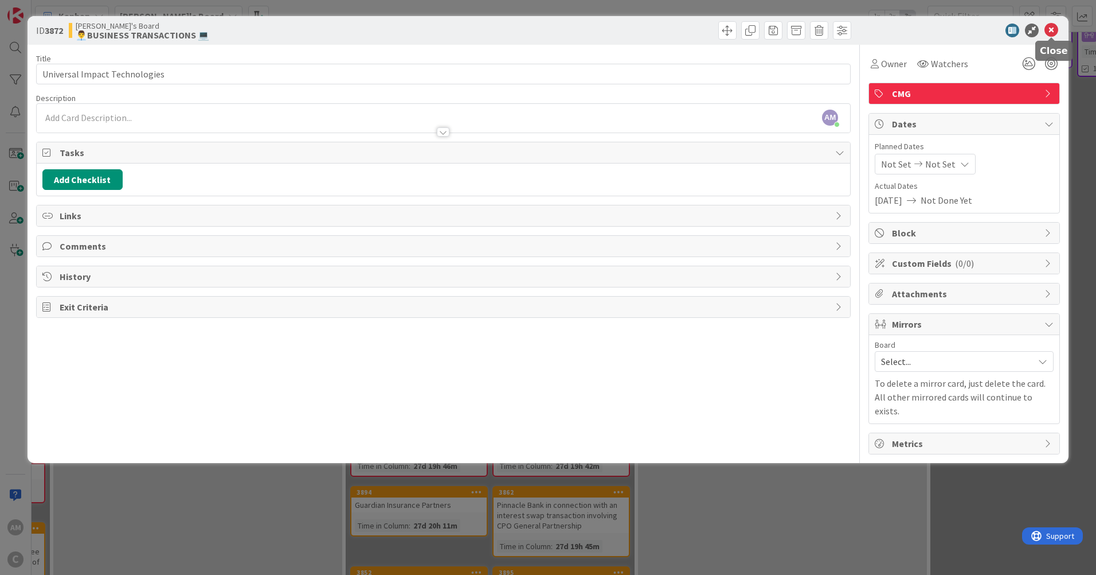
click at [1055, 30] on icon at bounding box center [1052, 31] width 14 height 14
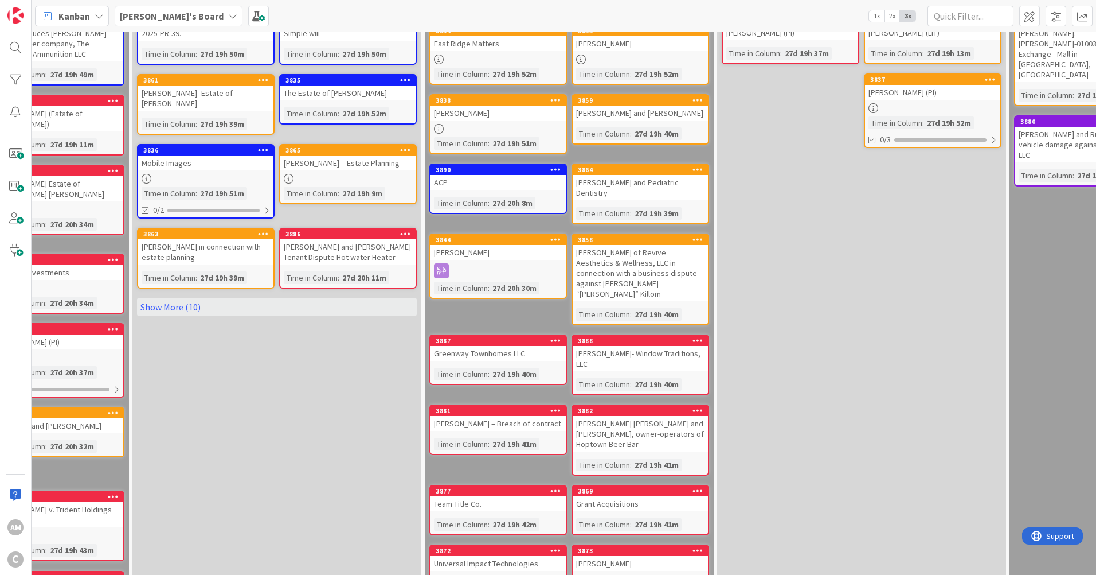
scroll to position [172, 346]
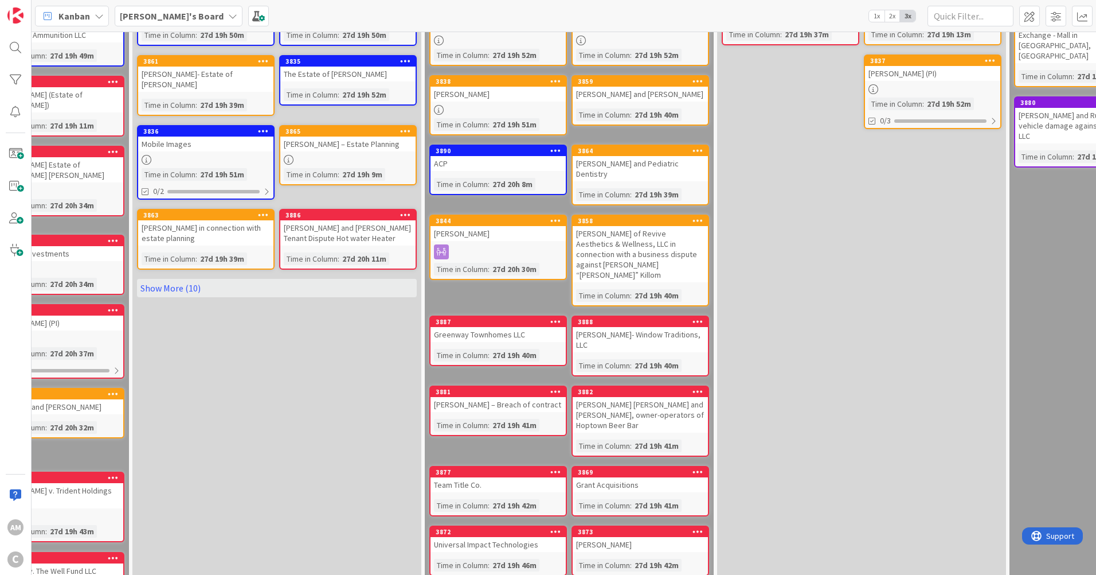
click at [626, 537] on div "[PERSON_NAME]" at bounding box center [640, 544] width 135 height 15
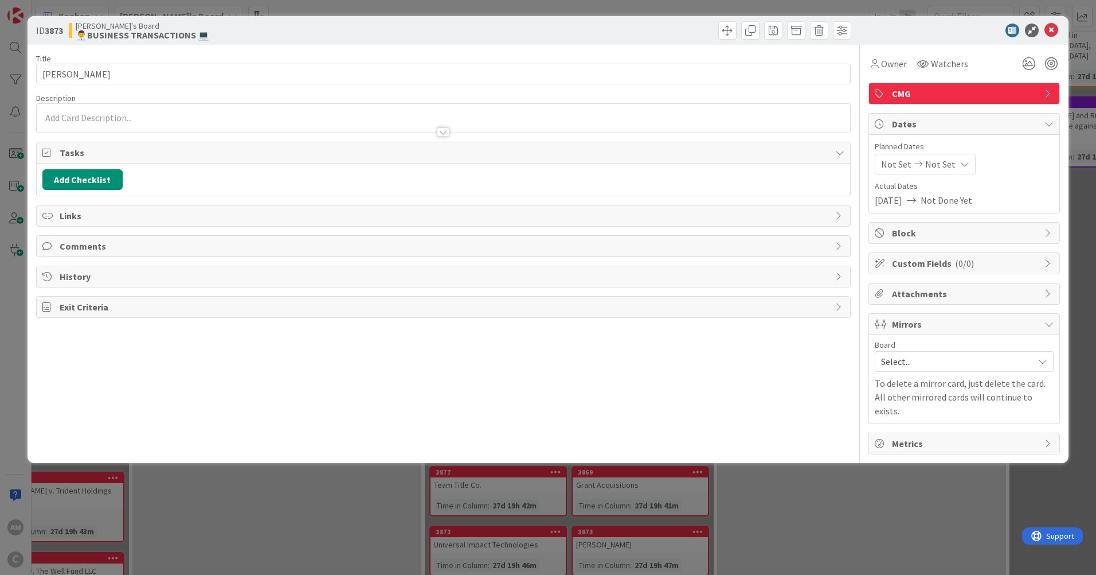
click at [163, 107] on div at bounding box center [444, 118] width 814 height 29
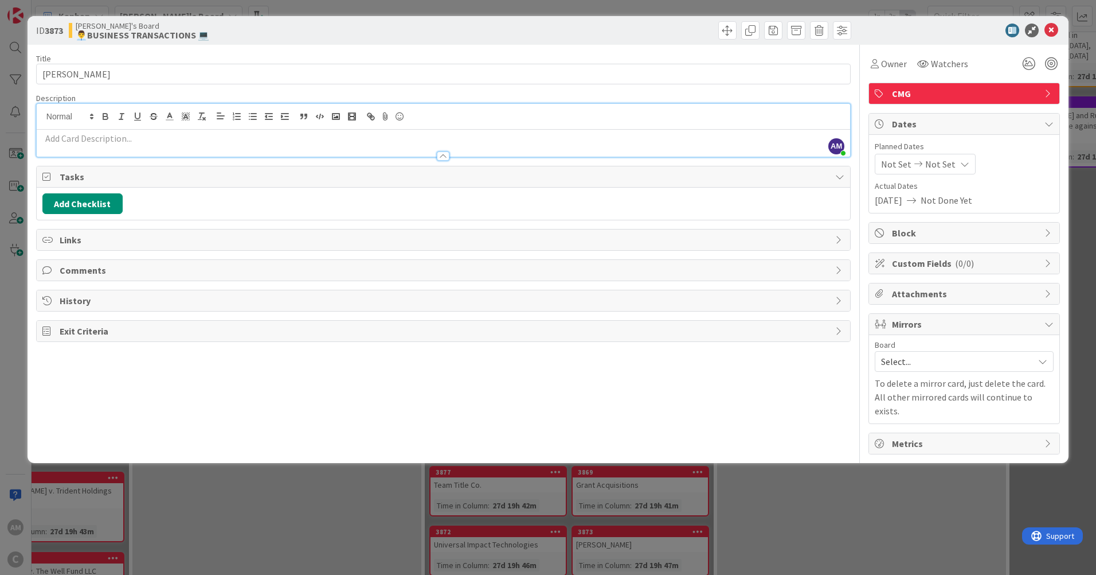
click at [168, 138] on p at bounding box center [443, 138] width 802 height 13
click at [116, 139] on p at bounding box center [443, 138] width 802 height 13
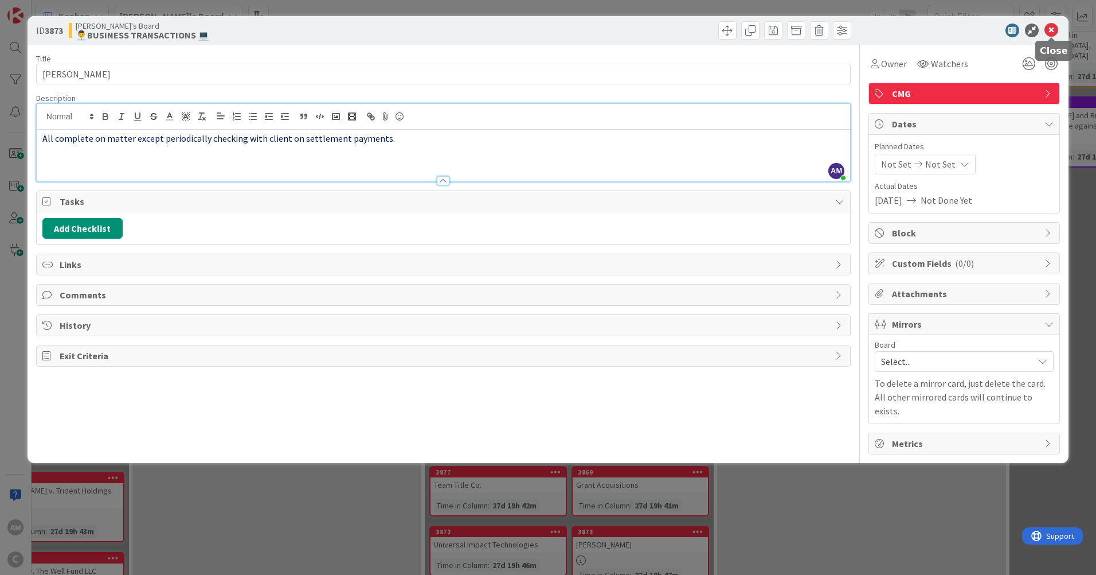
click at [1053, 31] on icon at bounding box center [1052, 31] width 14 height 14
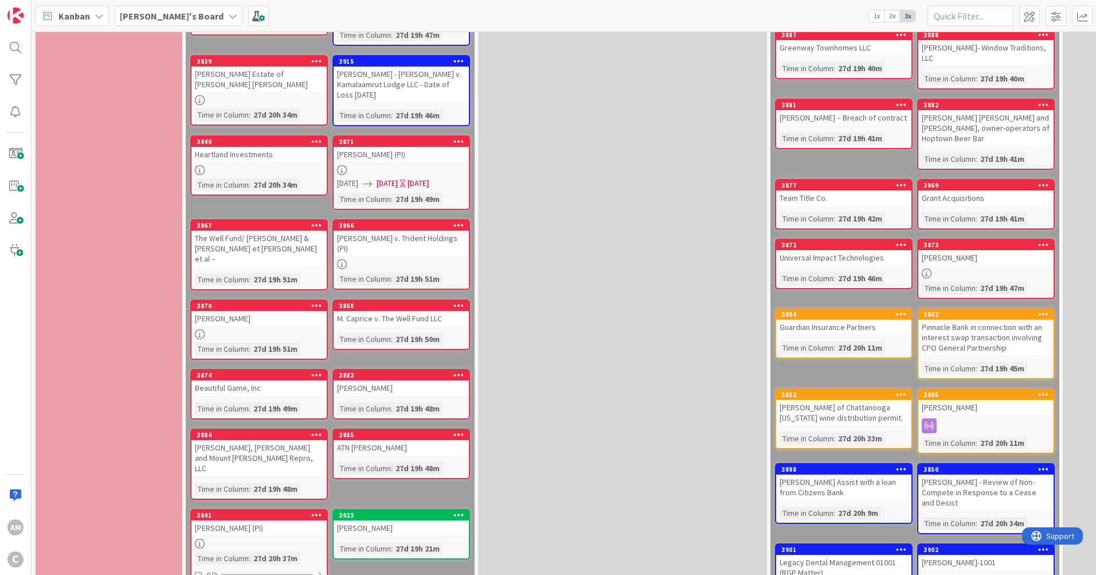
scroll to position [516, 0]
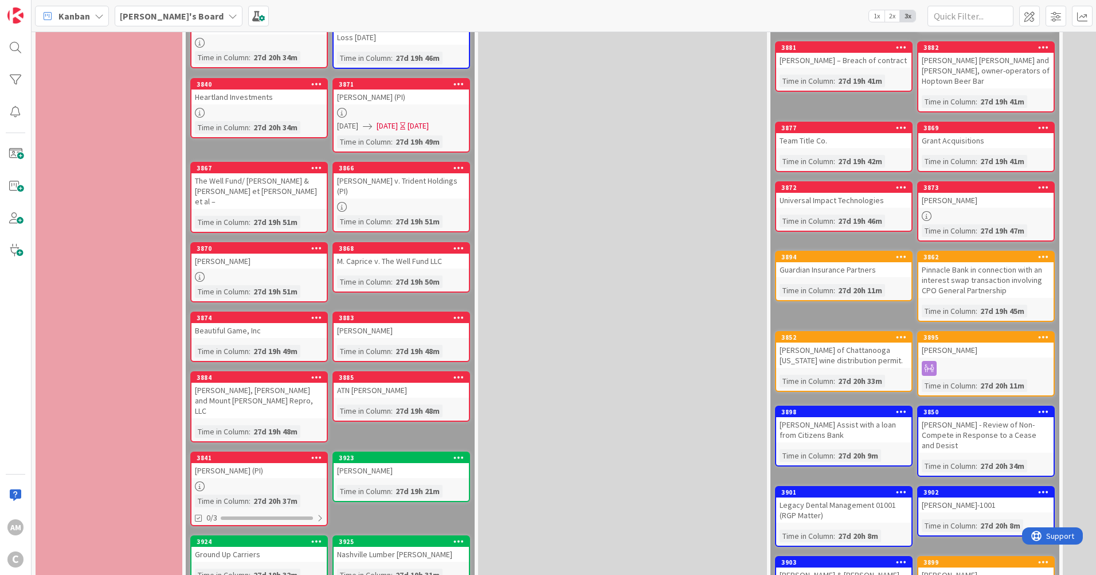
click at [274, 345] on div "27d 19h 49m" at bounding box center [276, 351] width 50 height 13
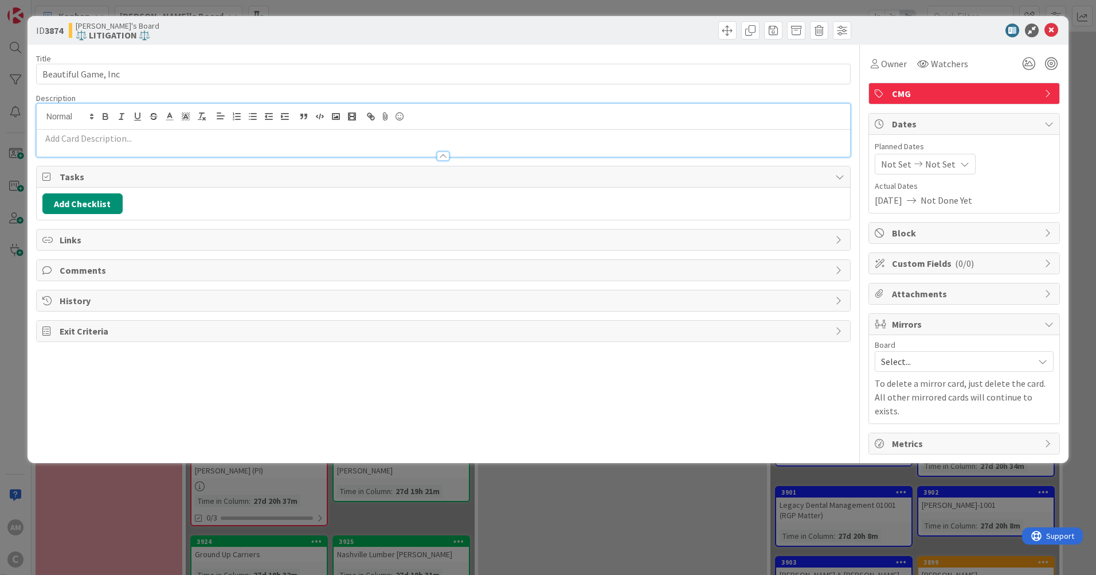
click at [105, 116] on div at bounding box center [444, 130] width 814 height 53
click at [155, 140] on p at bounding box center [443, 138] width 802 height 13
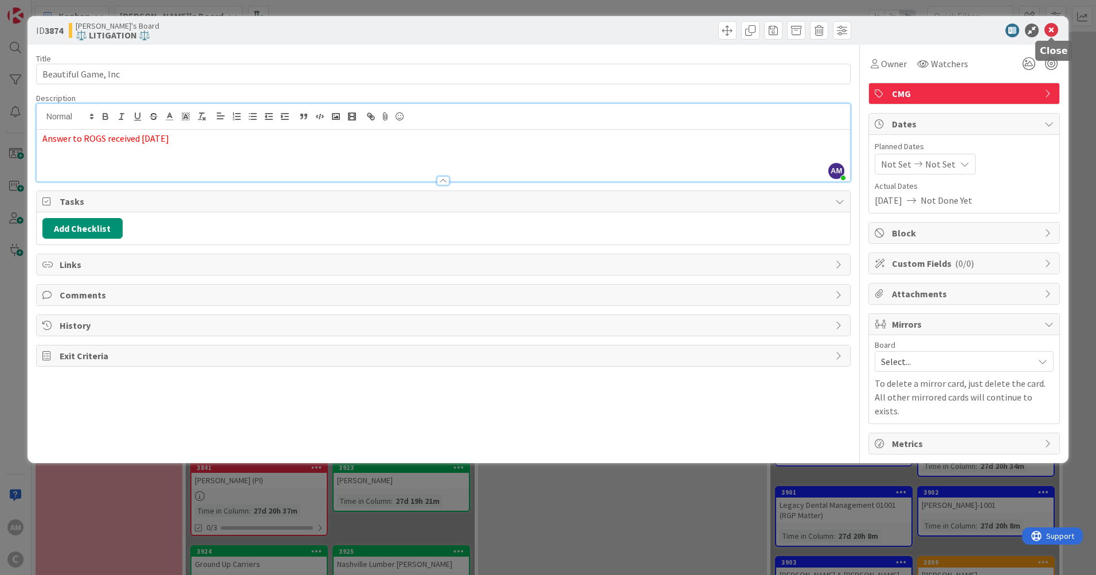
click at [1053, 30] on icon at bounding box center [1052, 31] width 14 height 14
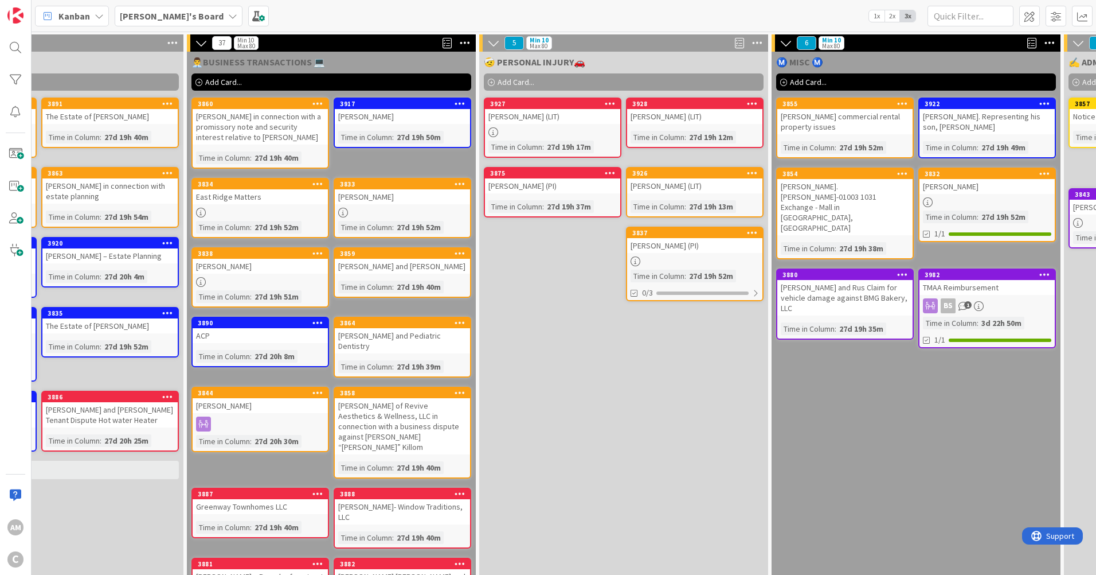
scroll to position [0, 610]
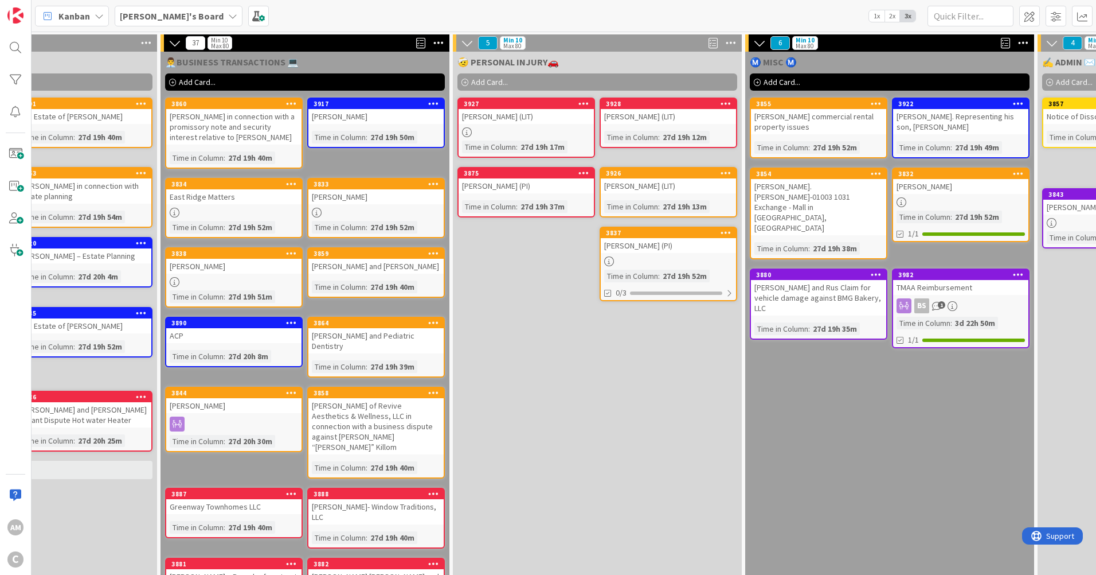
click at [552, 196] on link "3875 [PERSON_NAME] (PI) Time in [GEOGRAPHIC_DATA] : 27d 19h 37m" at bounding box center [527, 192] width 138 height 50
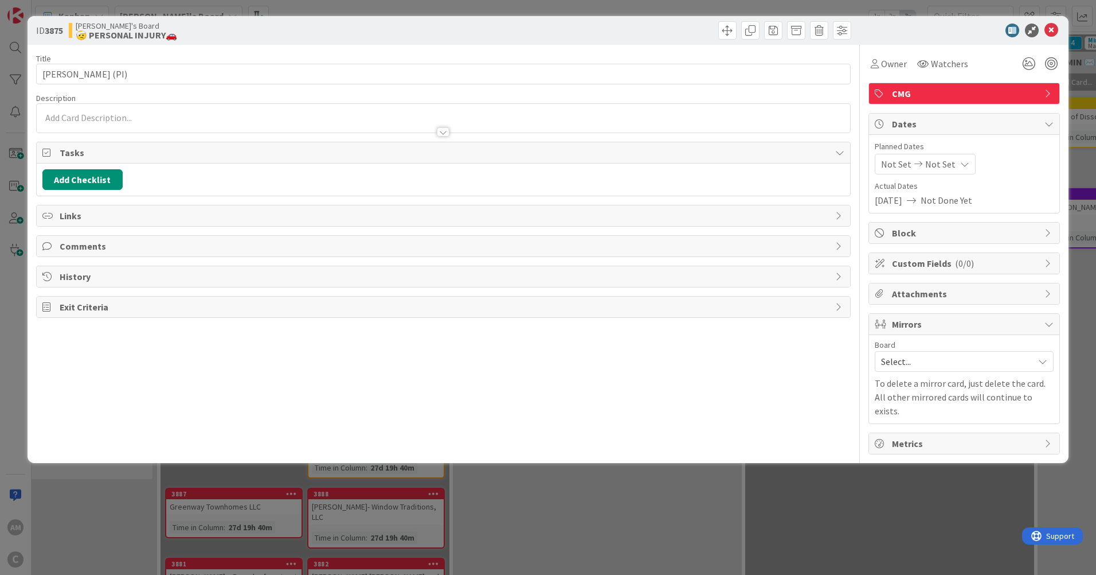
drag, startPoint x: 76, startPoint y: 115, endPoint x: 136, endPoint y: 119, distance: 60.9
click at [77, 115] on div at bounding box center [444, 118] width 814 height 29
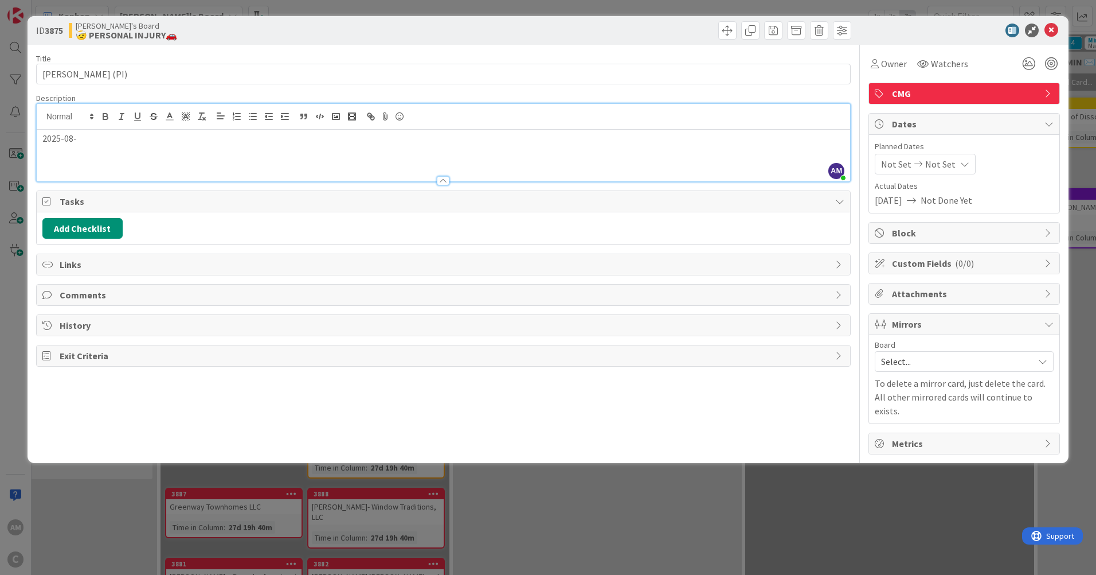
click at [157, 143] on p "2025-08-" at bounding box center [443, 138] width 802 height 13
click at [171, 135] on p "[DATE] MRO Indicating t" at bounding box center [443, 138] width 802 height 13
click at [175, 142] on p "[DATE] MRO Indicating the only records they can locate for" at bounding box center [443, 138] width 802 height 13
click at [178, 138] on p "[DATE] MRO Indicating the only records they can locate for" at bounding box center [443, 138] width 802 height 13
click at [340, 138] on p "[DATE] MRO Indicating the only medical records they can locate for" at bounding box center [443, 138] width 802 height 13
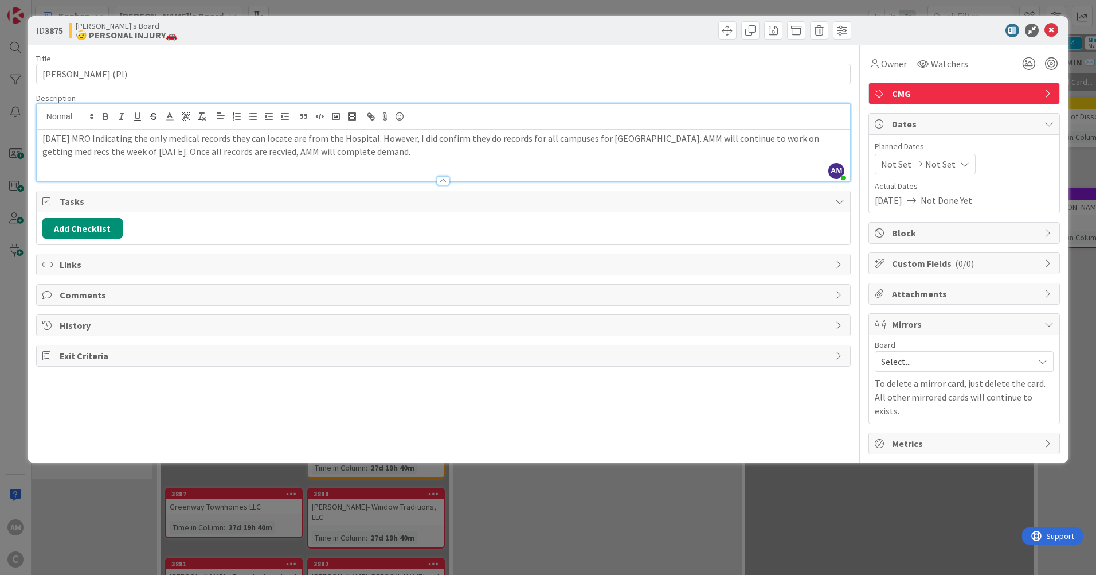
drag, startPoint x: 228, startPoint y: 151, endPoint x: 356, endPoint y: 158, distance: 127.5
click at [356, 158] on p "[DATE] MRO Indicating the only medical records they can locate are from the Hos…" at bounding box center [443, 145] width 802 height 26
drag, startPoint x: 224, startPoint y: 154, endPoint x: 364, endPoint y: 155, distance: 139.4
click at [364, 155] on p "[DATE] MRO Indicating the only medical records they can locate are from the Hos…" at bounding box center [443, 145] width 802 height 26
click at [391, 150] on p "[DATE] MRO Indicating the only medical records they can locate are from the Hos…" at bounding box center [443, 145] width 802 height 26
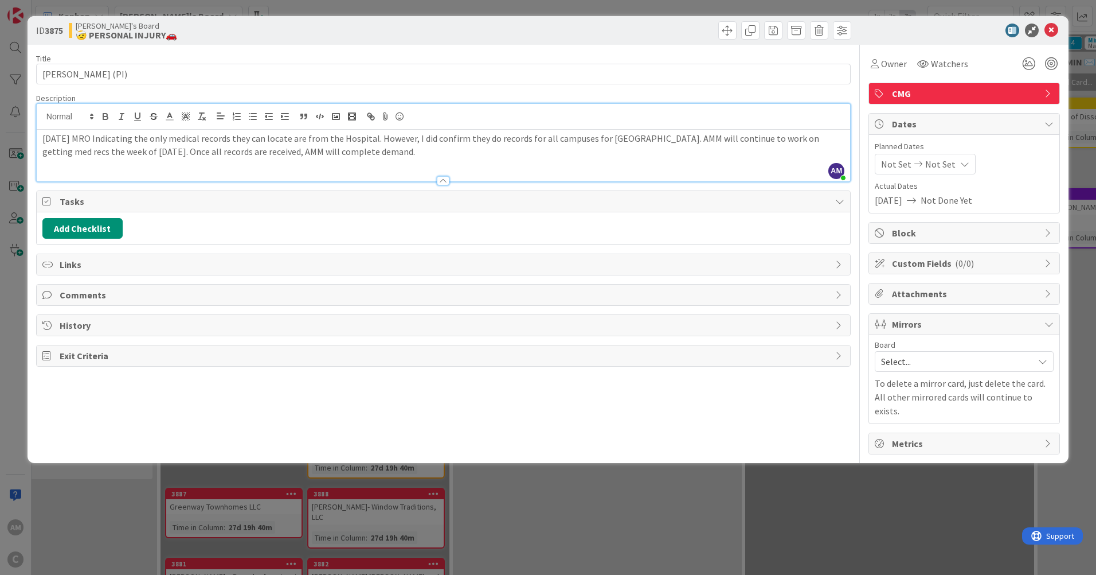
click at [375, 151] on p "[DATE] MRO Indicating the only medical records they can locate are from the Hos…" at bounding box center [443, 145] width 802 height 26
click at [1055, 28] on icon at bounding box center [1052, 31] width 14 height 14
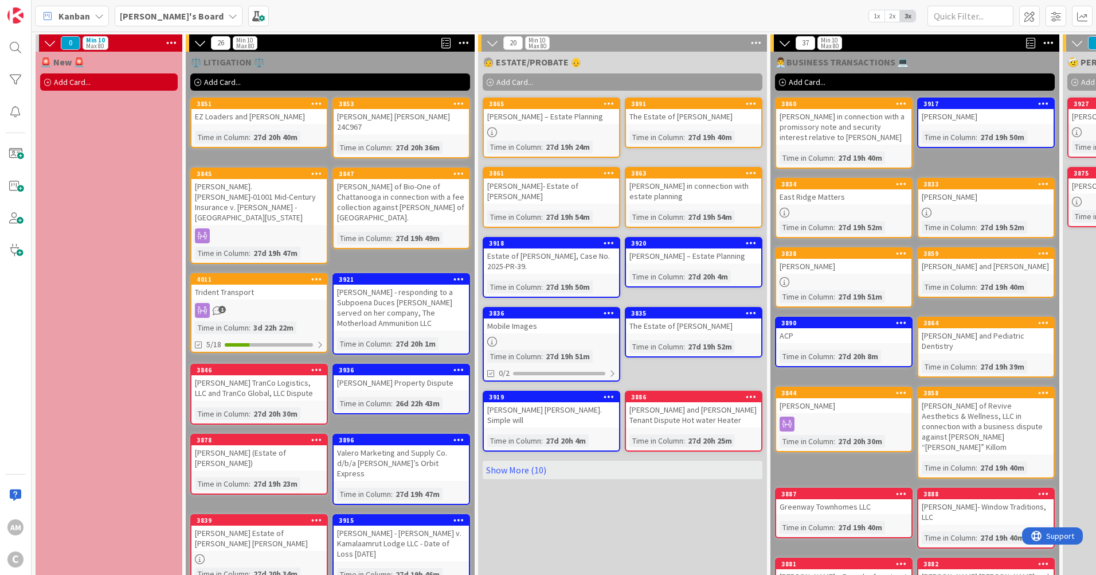
click at [218, 445] on div "[PERSON_NAME] (Estate of [PERSON_NAME])" at bounding box center [259, 457] width 135 height 25
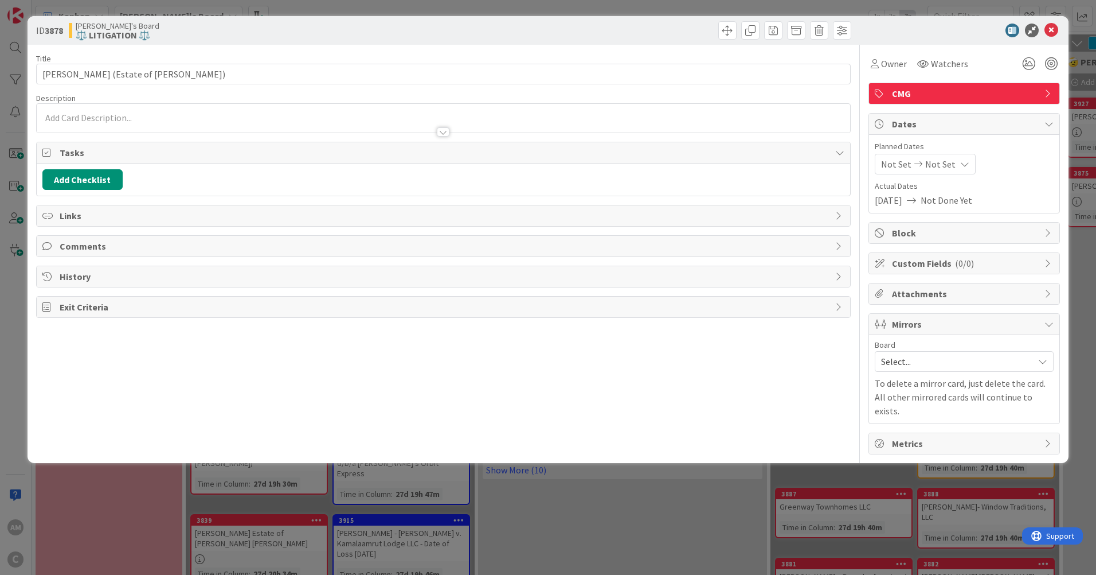
drag, startPoint x: 114, startPoint y: 118, endPoint x: 128, endPoint y: 112, distance: 16.0
click at [114, 116] on div at bounding box center [444, 118] width 814 height 29
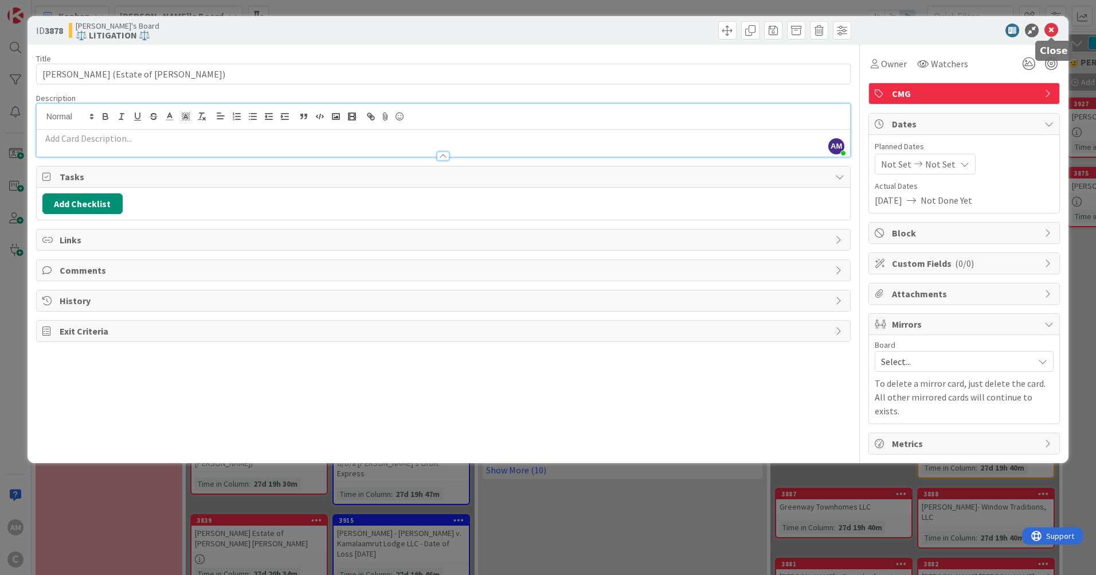
click at [1048, 35] on icon at bounding box center [1052, 31] width 14 height 14
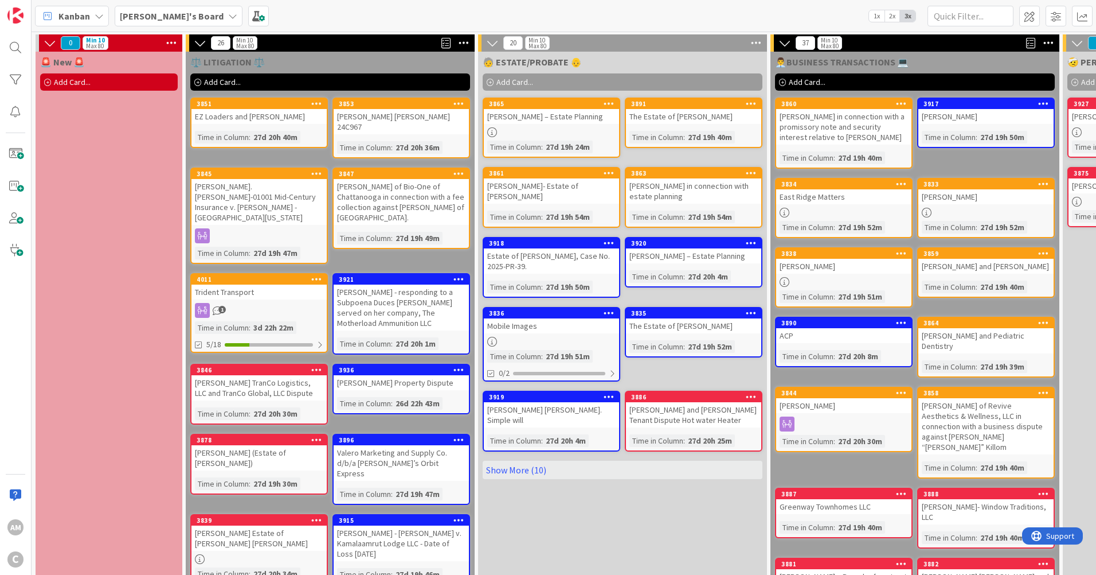
click at [257, 444] on link "3878 [PERSON_NAME] (Estate of [PERSON_NAME]) Time in [GEOGRAPHIC_DATA] : 27d 19…" at bounding box center [259, 464] width 138 height 61
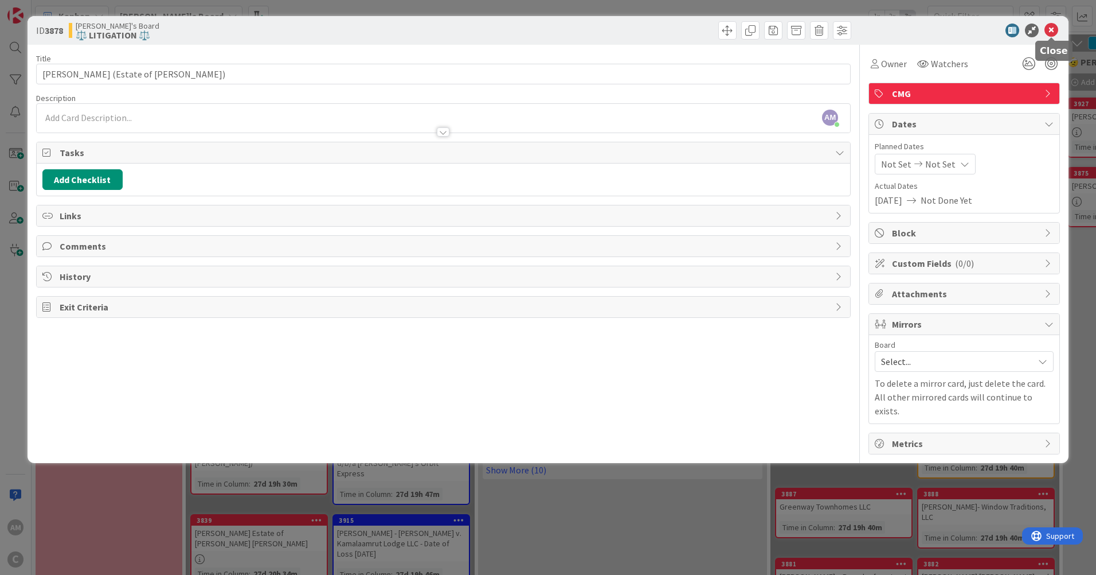
click at [1056, 34] on icon at bounding box center [1052, 31] width 14 height 14
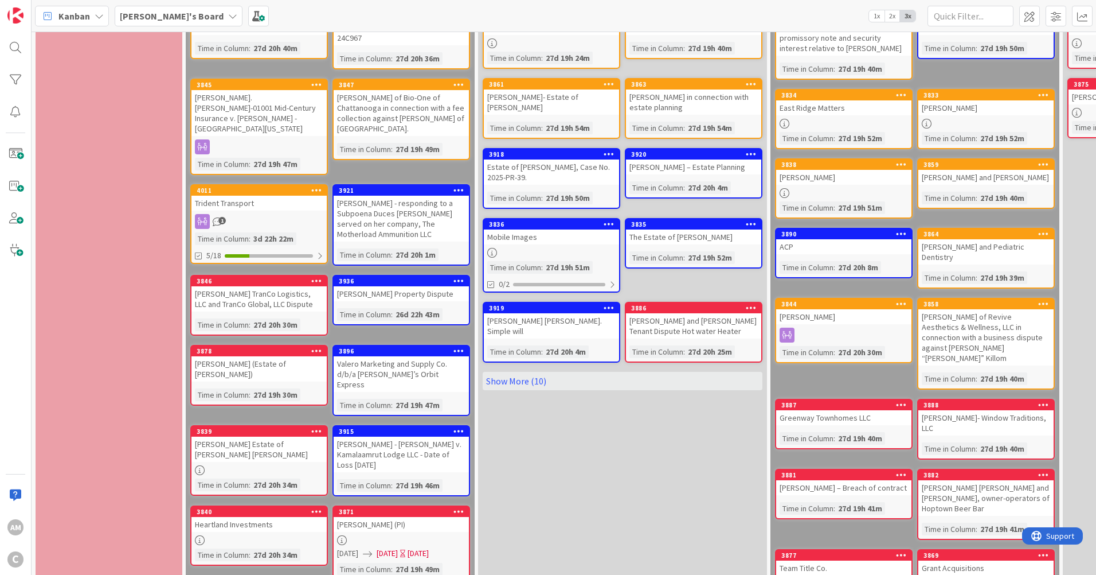
scroll to position [115, 0]
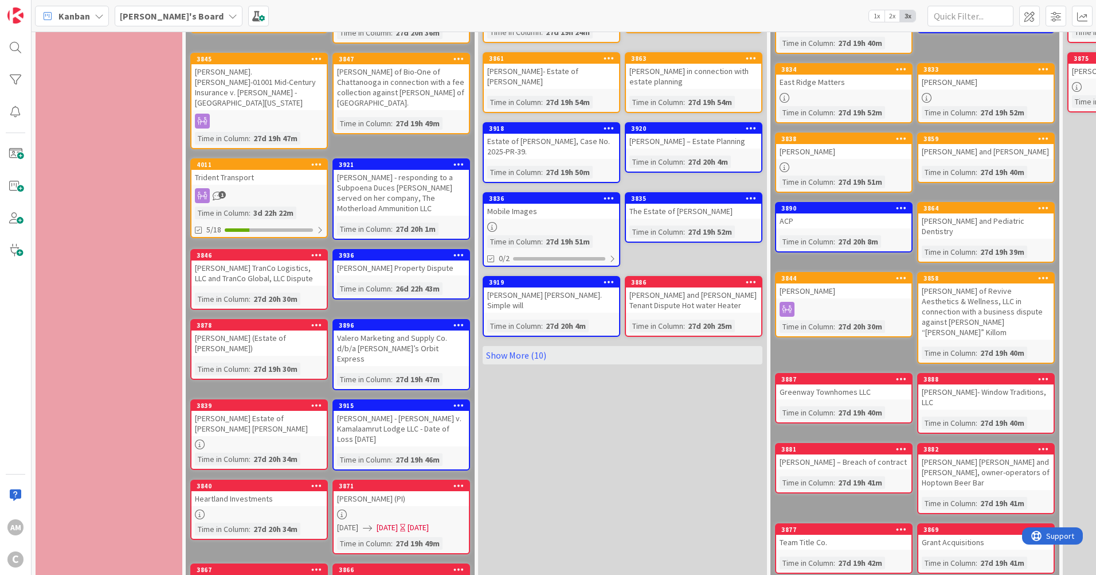
click at [263, 411] on div "[PERSON_NAME] Estate of [PERSON_NAME] [PERSON_NAME]" at bounding box center [259, 423] width 135 height 25
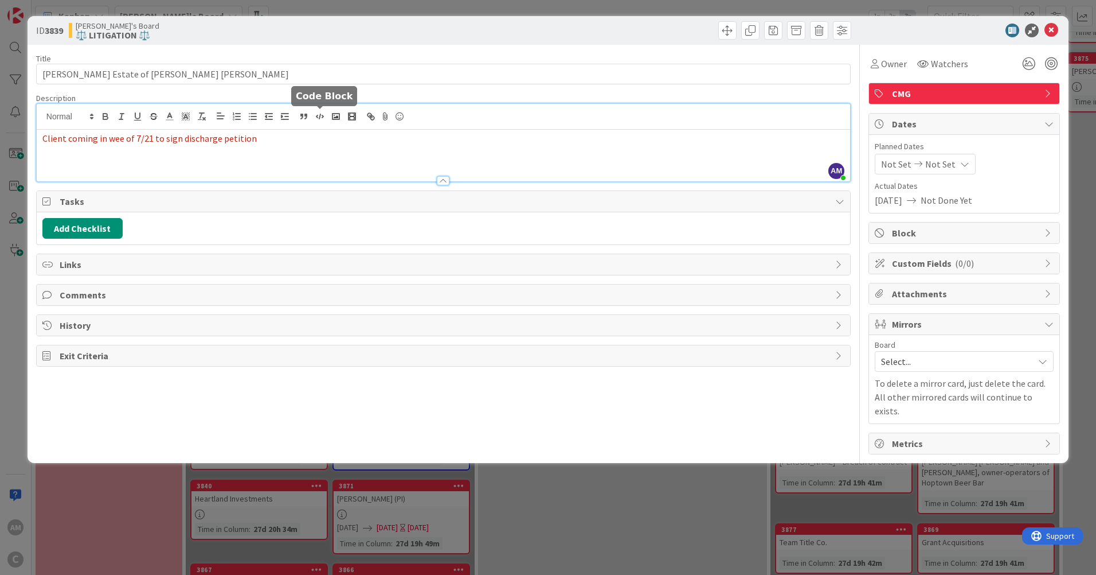
click at [313, 114] on div "AM [PERSON_NAME] just joined Client coming in wee of 7/21 to sign discharge pet…" at bounding box center [444, 142] width 814 height 77
drag, startPoint x: 310, startPoint y: 142, endPoint x: -2, endPoint y: 131, distance: 312.2
click at [0, 131] on html "AM C Kanban [PERSON_NAME]'s Board 1x 2x 3x 0 Min 10 Max 80 🚨 New 🚨 Add Card... …" at bounding box center [548, 287] width 1096 height 575
click at [926, 173] on div "Not Set Not Set" at bounding box center [925, 164] width 101 height 21
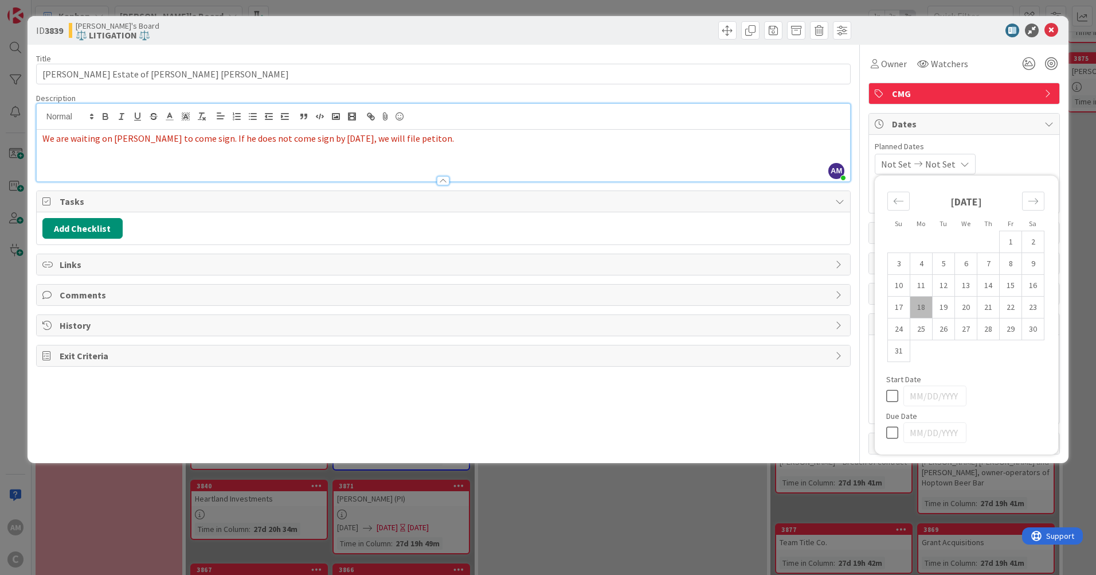
click at [951, 309] on td "19" at bounding box center [944, 307] width 22 height 22
type input "[DATE]"
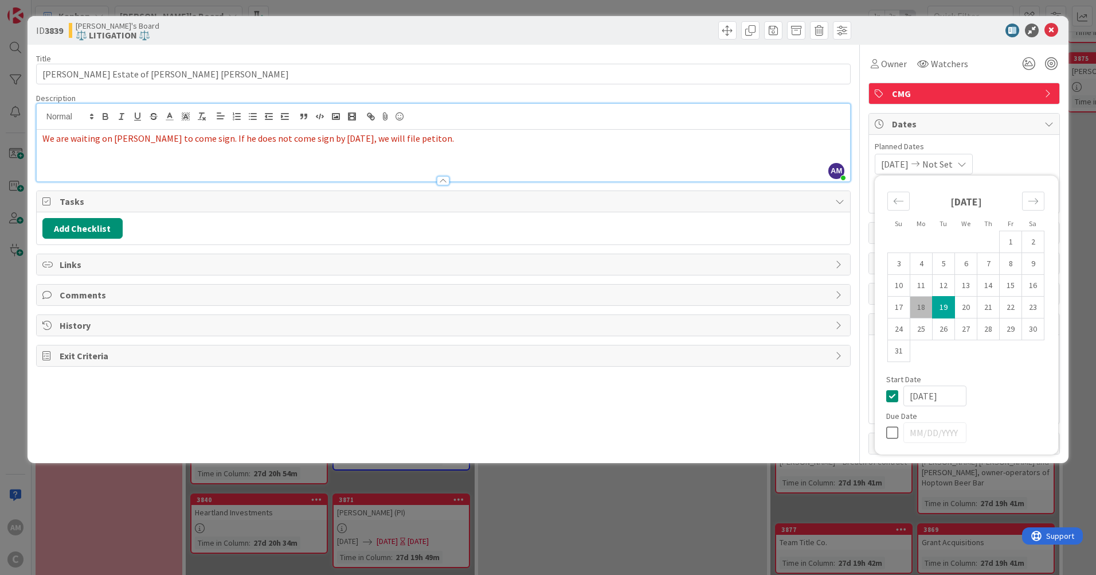
click at [967, 166] on icon at bounding box center [962, 163] width 9 height 9
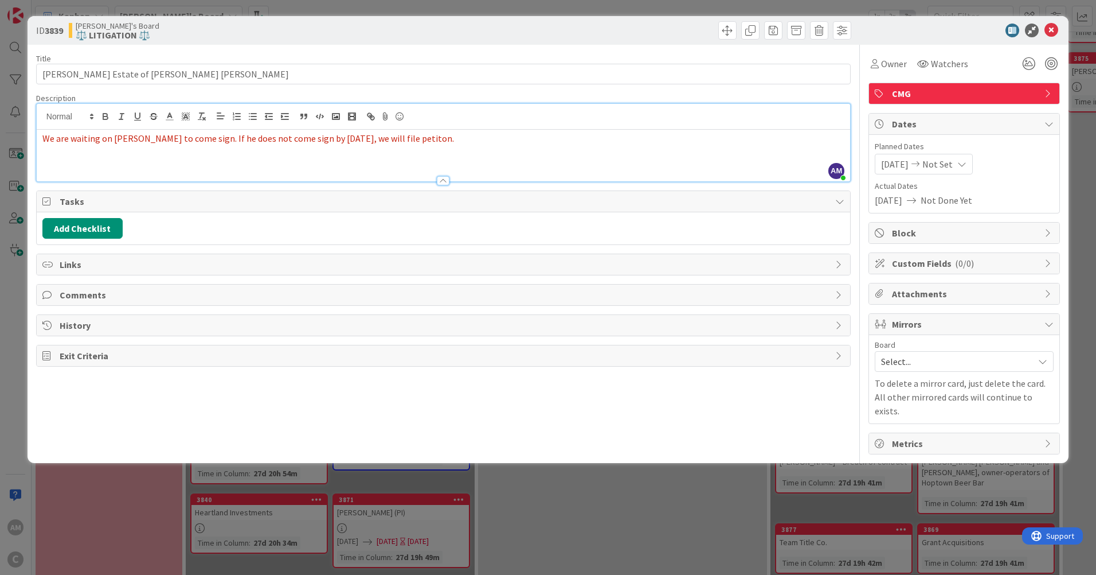
click at [1045, 127] on icon at bounding box center [1049, 123] width 9 height 9
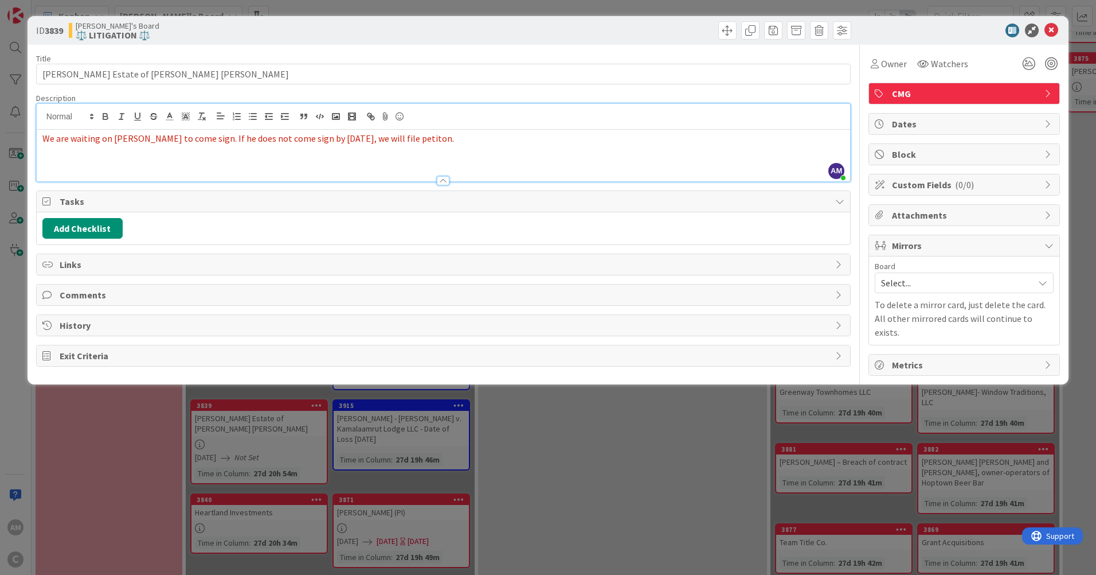
click at [1047, 127] on icon at bounding box center [1049, 123] width 9 height 9
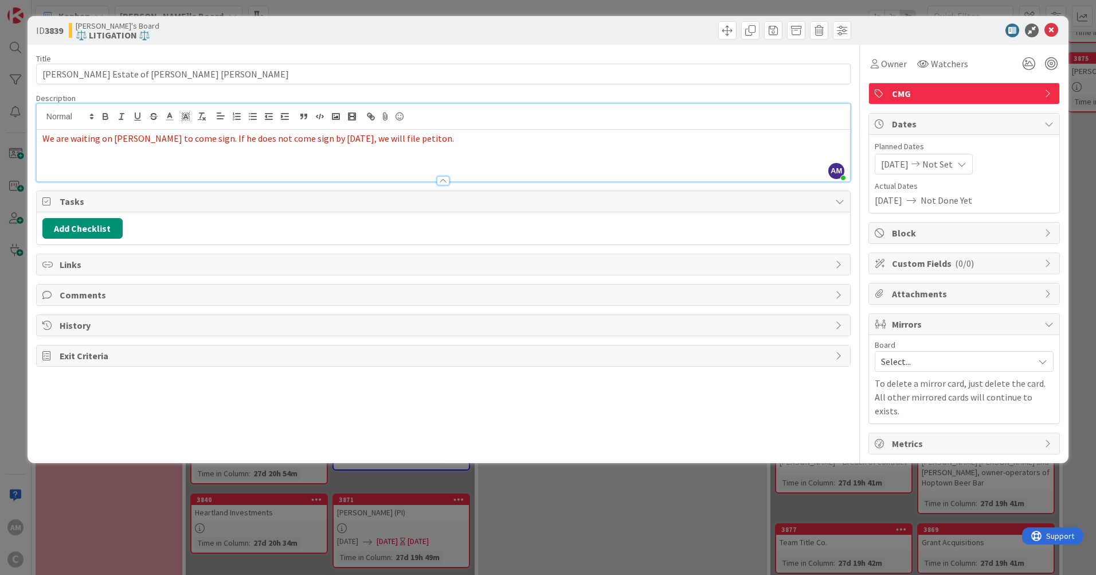
click at [953, 163] on span "Not Set" at bounding box center [938, 164] width 30 height 14
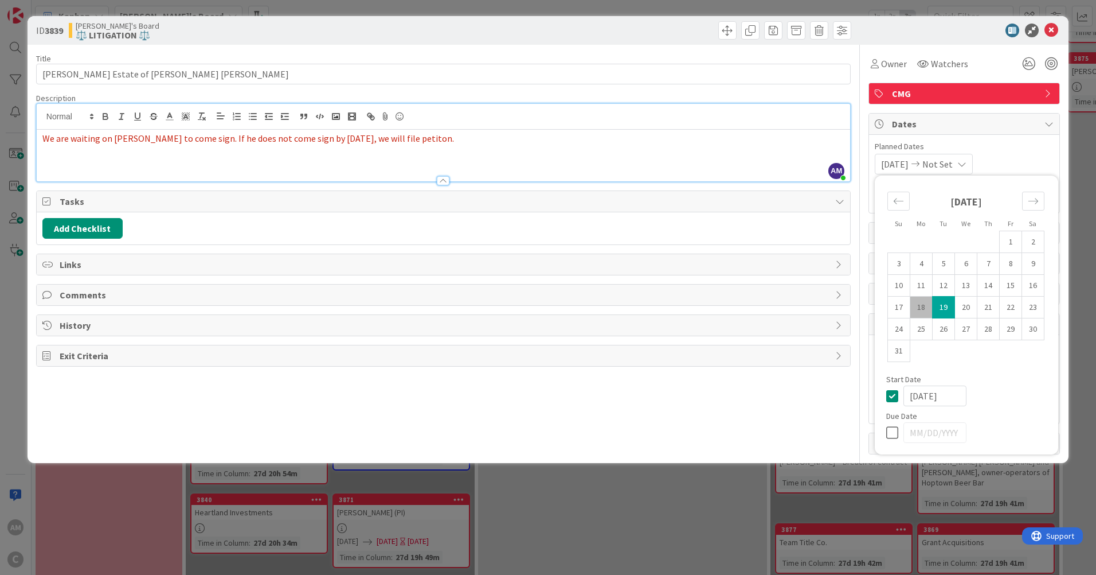
click at [946, 309] on td "19" at bounding box center [944, 307] width 22 height 22
click at [892, 434] on icon at bounding box center [895, 433] width 17 height 14
click at [945, 311] on td "19" at bounding box center [944, 307] width 22 height 22
type input "[DATE]"
click at [1055, 33] on icon at bounding box center [1052, 31] width 14 height 14
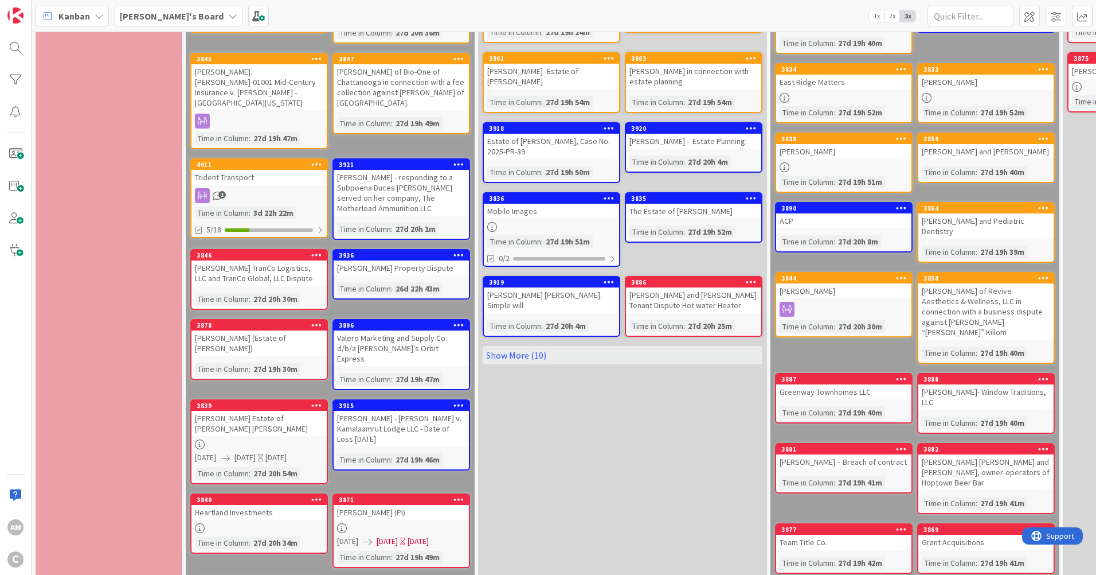
click at [273, 362] on div "27d 19h 30m" at bounding box center [276, 368] width 50 height 13
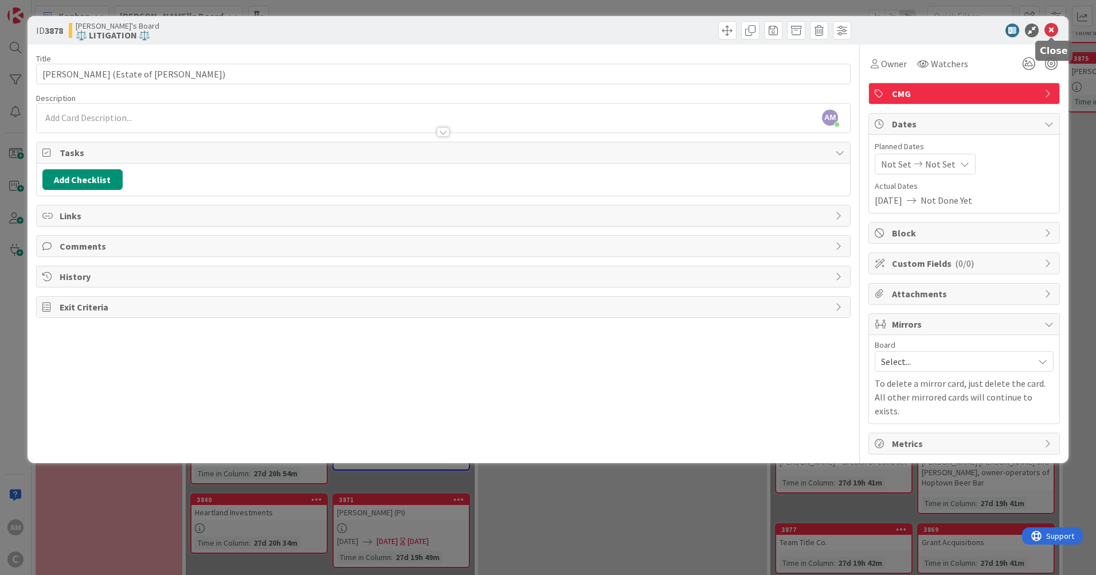
click at [1056, 30] on icon at bounding box center [1052, 31] width 14 height 14
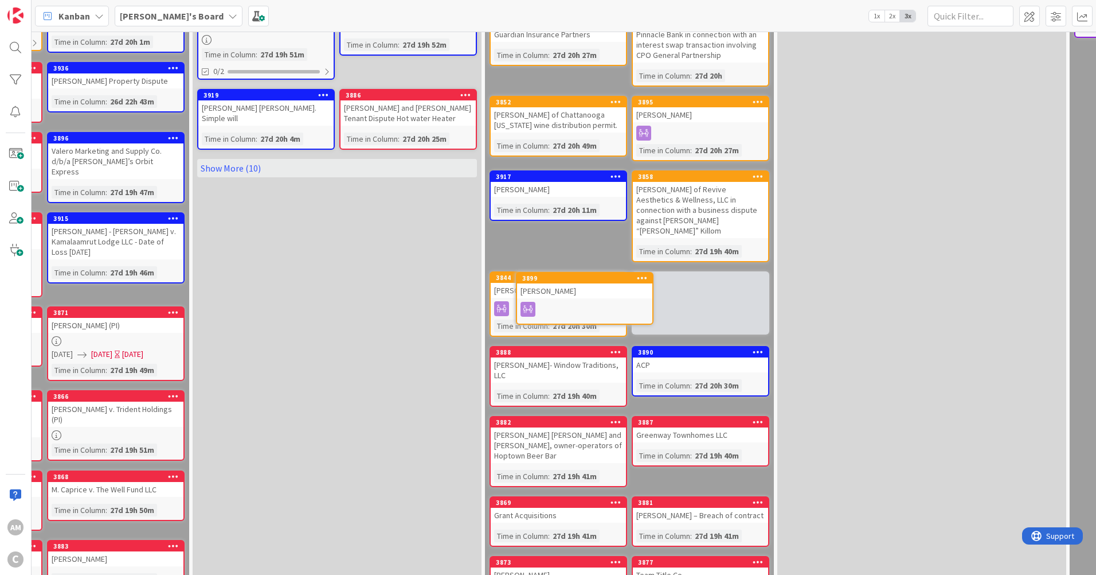
scroll to position [303, 286]
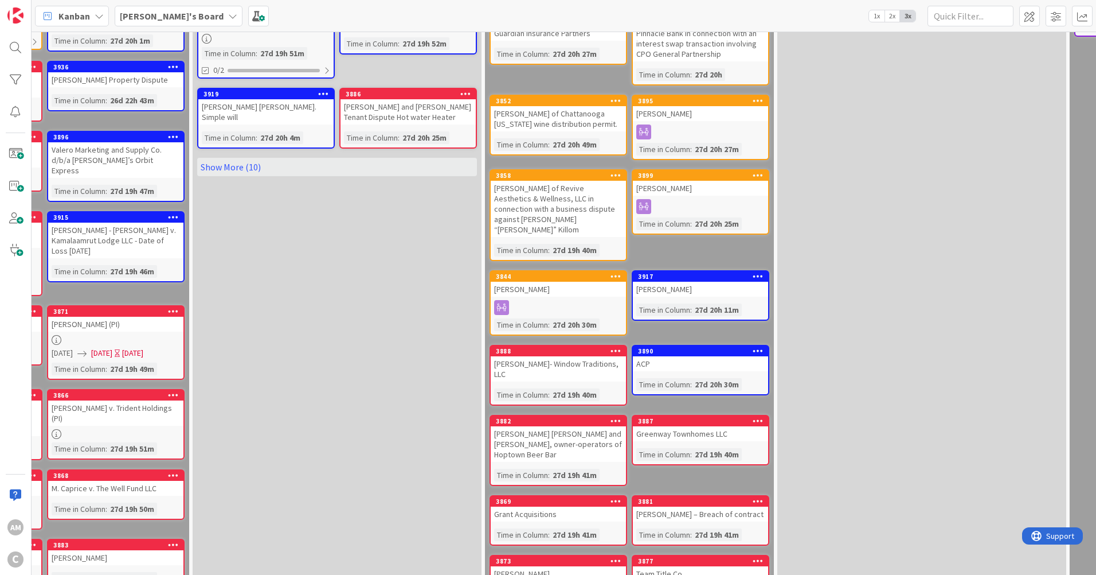
click at [502, 300] on icon at bounding box center [501, 307] width 15 height 15
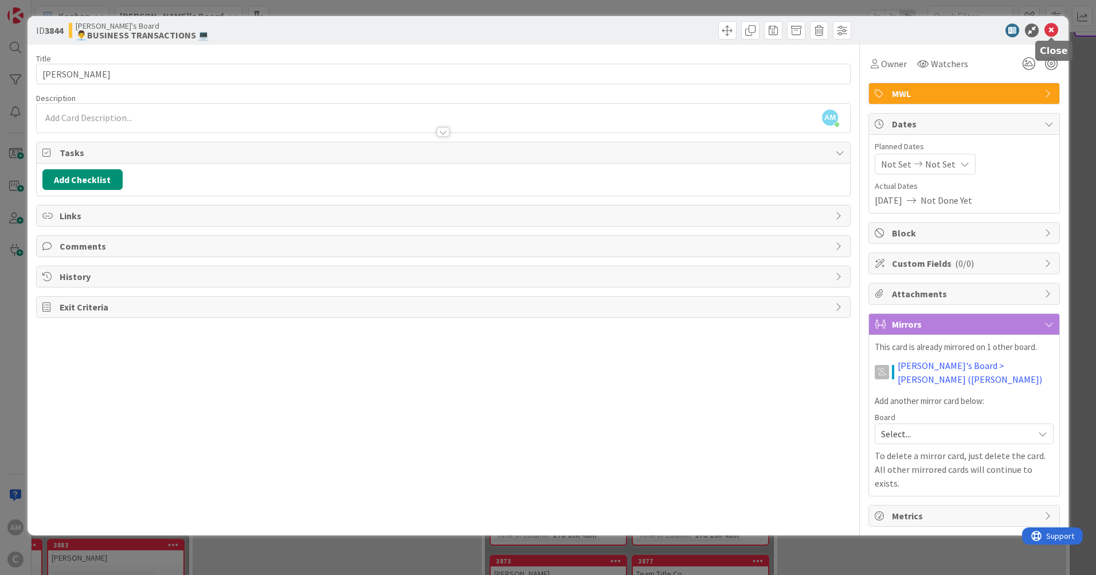
drag, startPoint x: 1051, startPoint y: 26, endPoint x: 1049, endPoint y: 71, distance: 44.8
click at [1051, 25] on icon at bounding box center [1052, 31] width 14 height 14
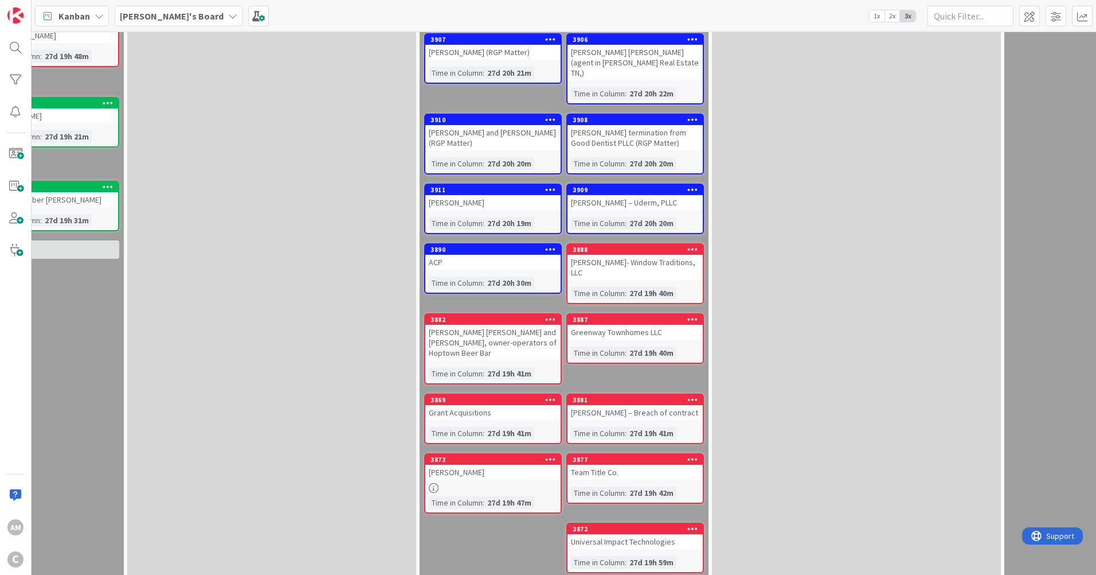
scroll to position [912, 351]
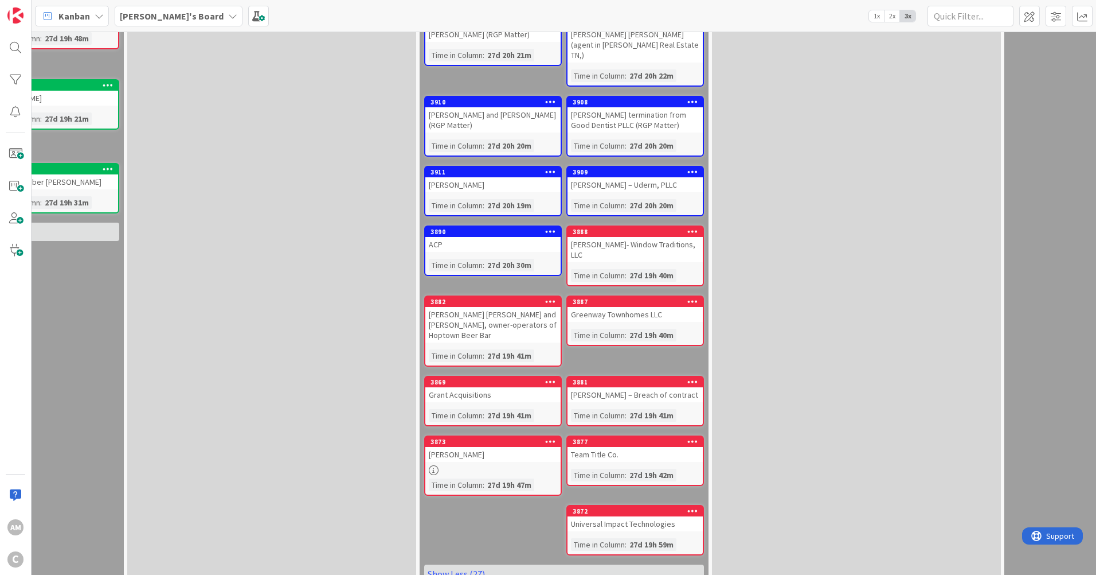
click at [651, 435] on link "3877 Team Title Co. Time in [GEOGRAPHIC_DATA] : 27d 19h 42m" at bounding box center [636, 460] width 138 height 50
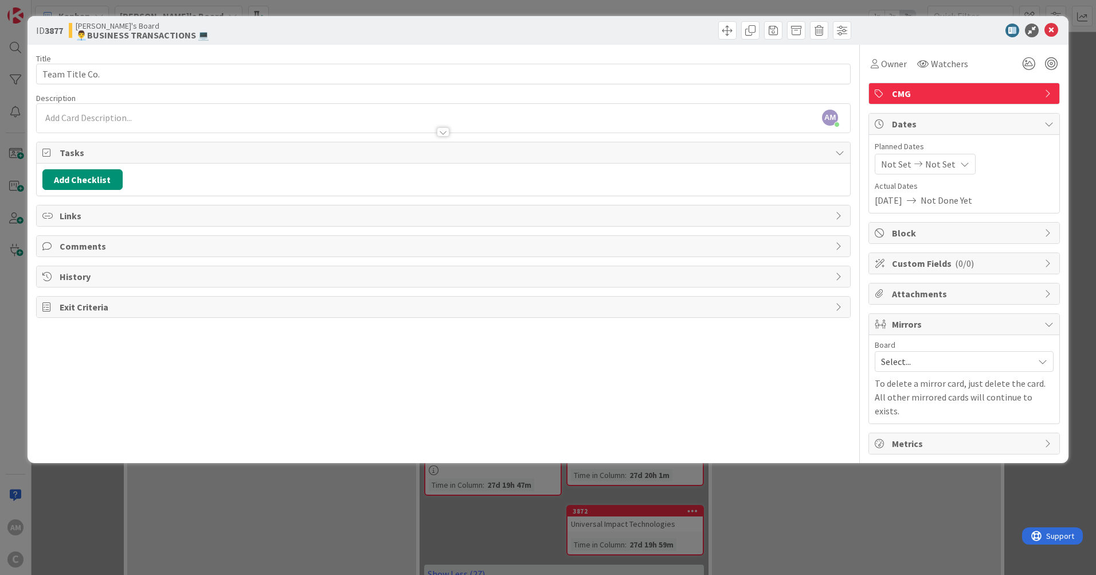
click at [77, 118] on div "AM [PERSON_NAME] just joined" at bounding box center [444, 118] width 814 height 29
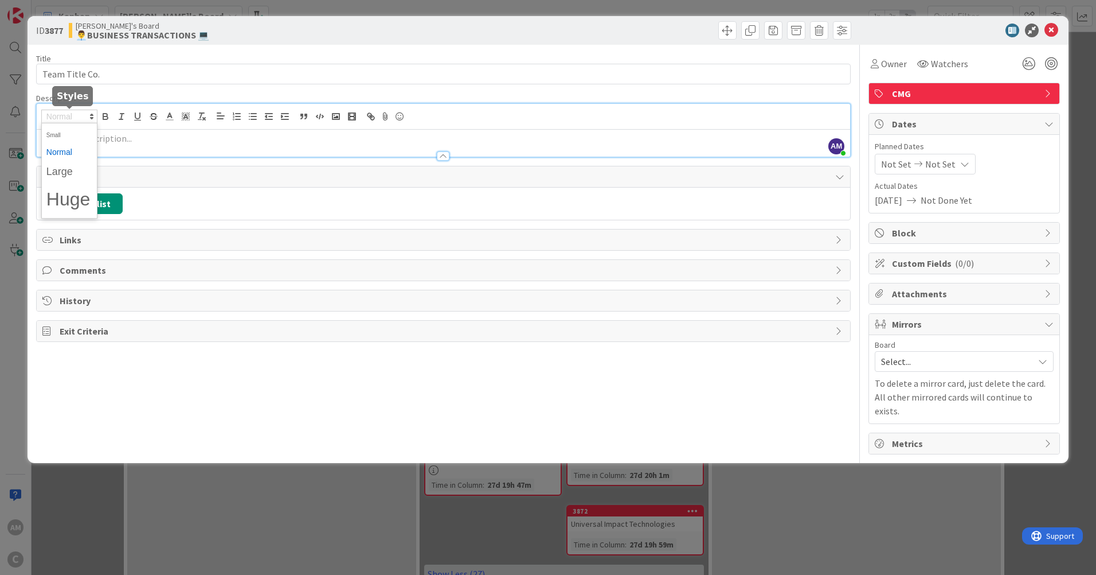
drag, startPoint x: 77, startPoint y: 117, endPoint x: 304, endPoint y: 150, distance: 229.0
click at [304, 150] on div at bounding box center [444, 151] width 814 height 12
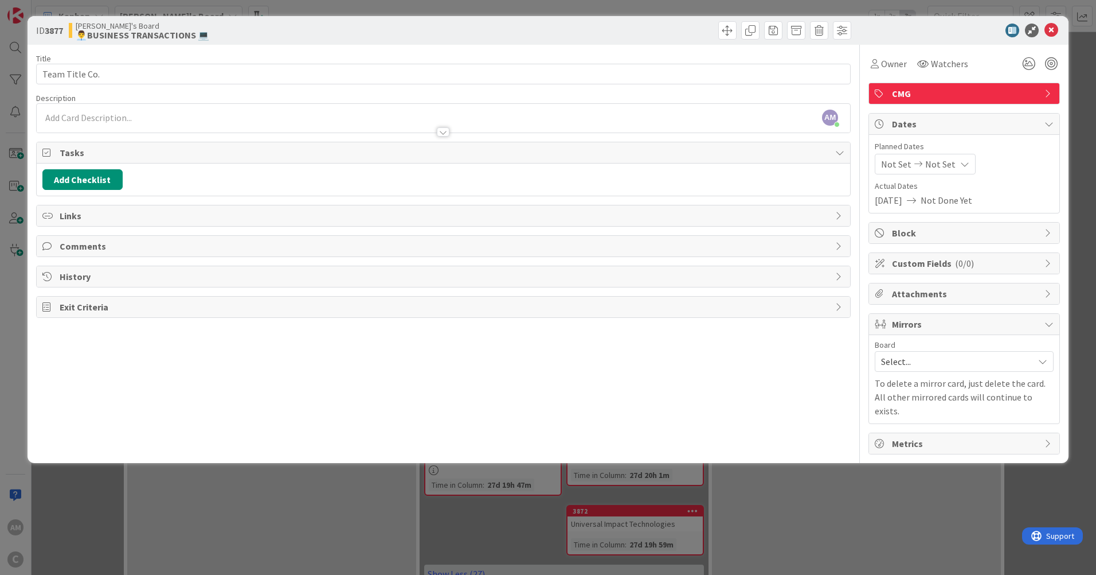
drag, startPoint x: 304, startPoint y: 150, endPoint x: 97, endPoint y: 116, distance: 209.8
click at [97, 116] on p at bounding box center [443, 117] width 802 height 13
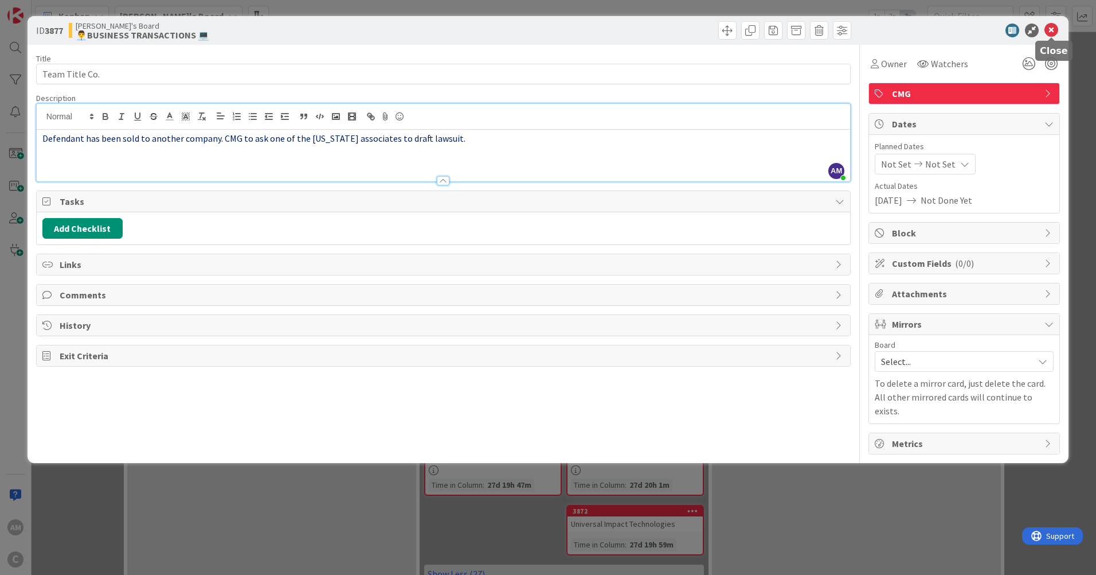
drag, startPoint x: 1052, startPoint y: 28, endPoint x: 1092, endPoint y: 82, distance: 67.6
click at [1052, 28] on icon at bounding box center [1052, 31] width 14 height 14
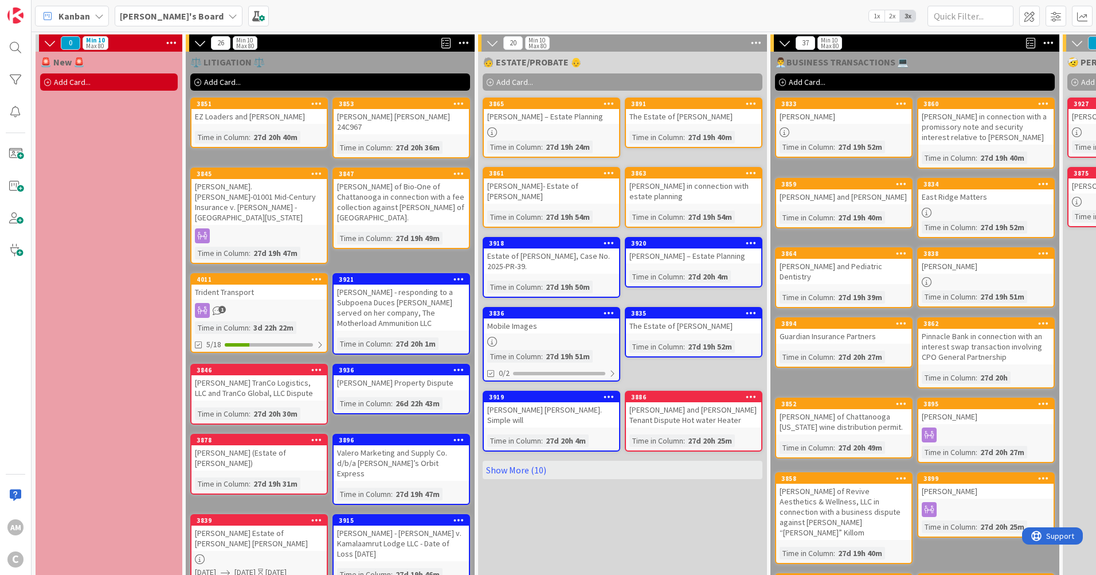
scroll to position [344, 0]
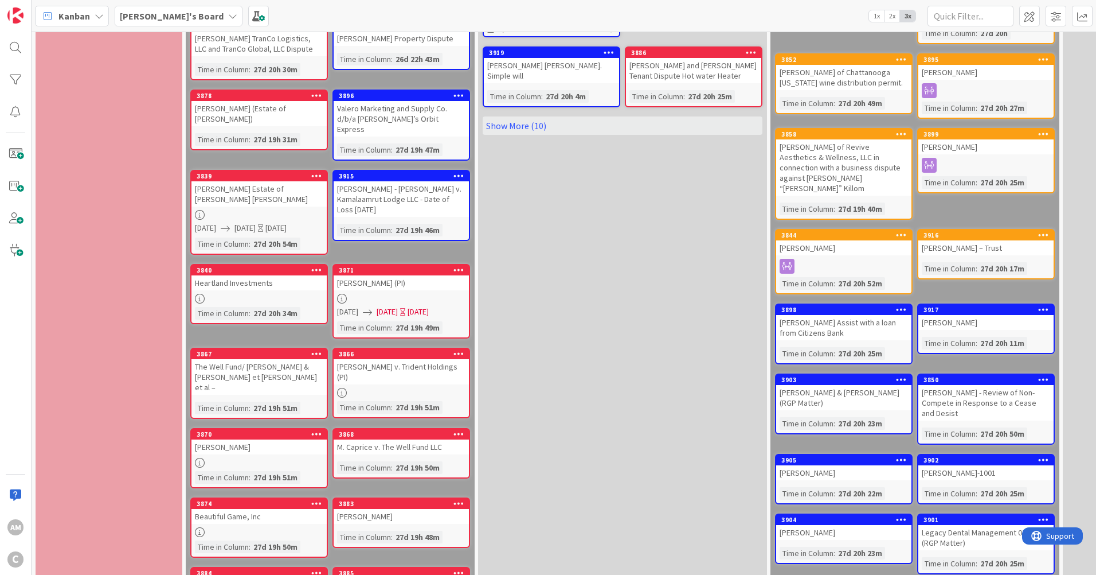
click at [245, 133] on div "Time in Column" at bounding box center [222, 139] width 54 height 13
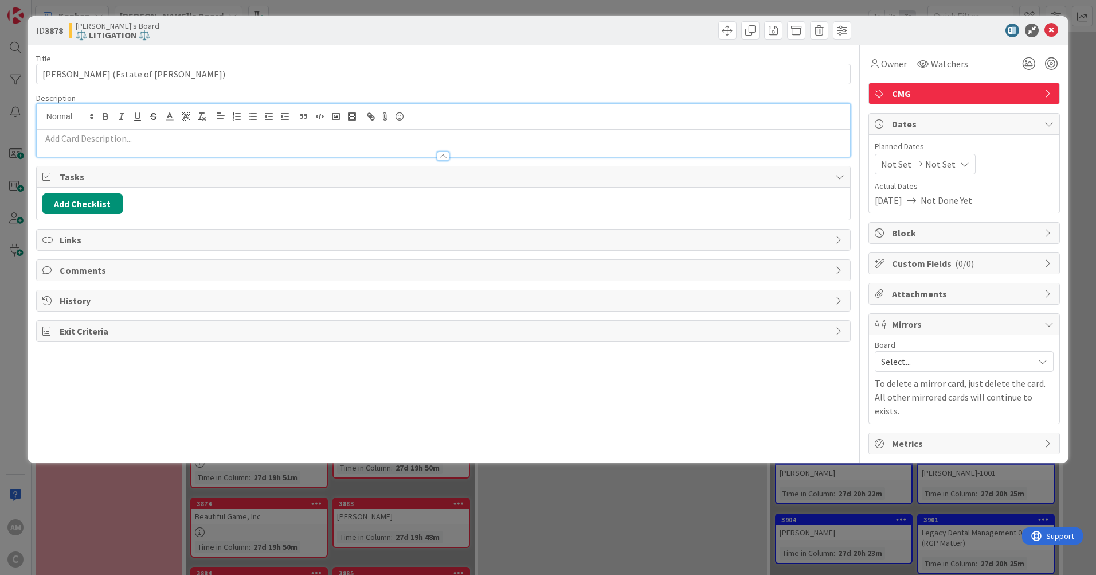
click at [193, 119] on div at bounding box center [444, 130] width 814 height 53
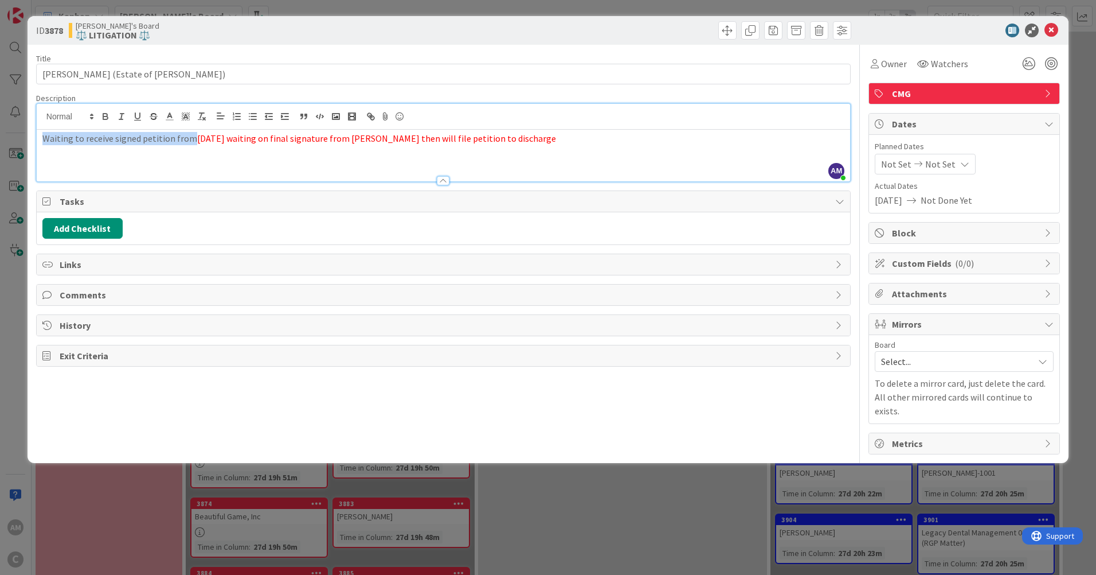
drag, startPoint x: 190, startPoint y: 142, endPoint x: 23, endPoint y: 146, distance: 167.5
click at [23, 146] on div "ID 3878 [PERSON_NAME]'s Board ⚖️ LITIGATION ⚖️ Title 35 / 128 [PERSON_NAME] (Es…" at bounding box center [548, 287] width 1096 height 575
click at [1054, 32] on icon at bounding box center [1052, 31] width 14 height 14
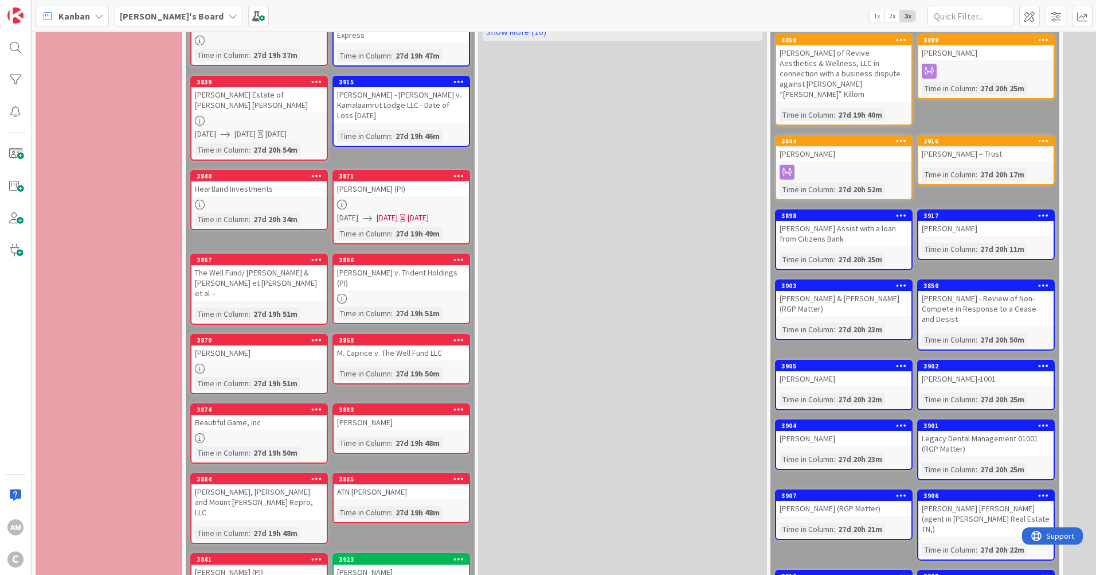
scroll to position [459, 0]
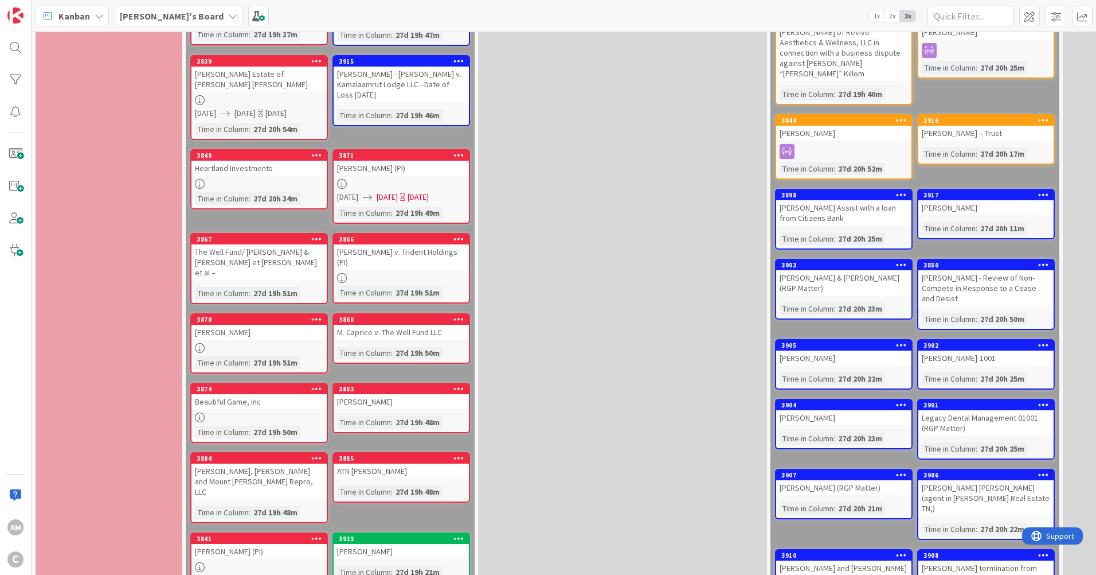
click at [248, 544] on div "[PERSON_NAME] (PI)" at bounding box center [259, 551] width 135 height 15
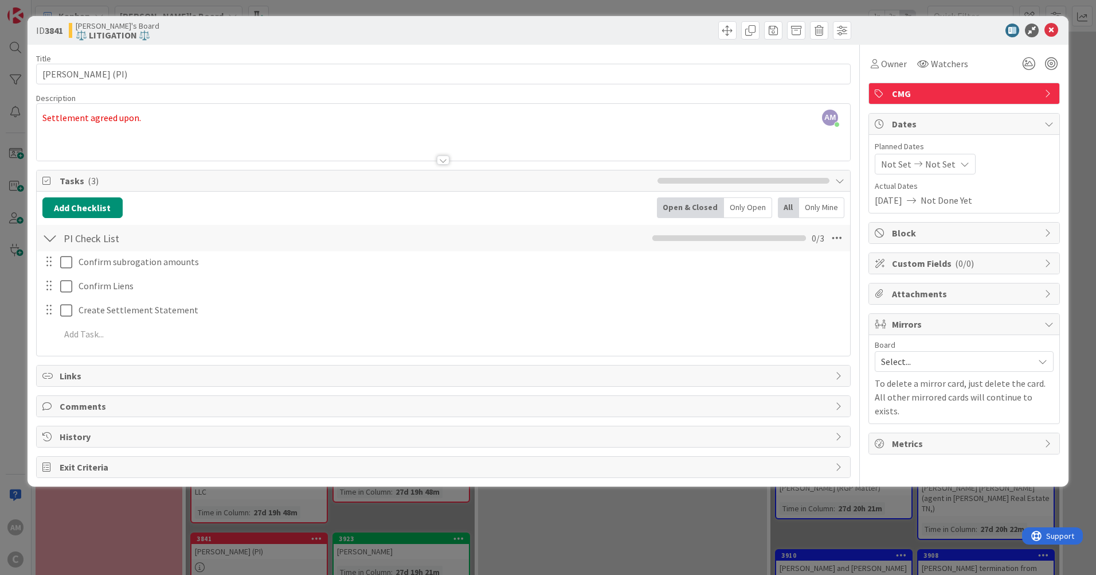
click at [173, 112] on div "AM [PERSON_NAME] just joined Settlement agreed upon." at bounding box center [444, 132] width 814 height 57
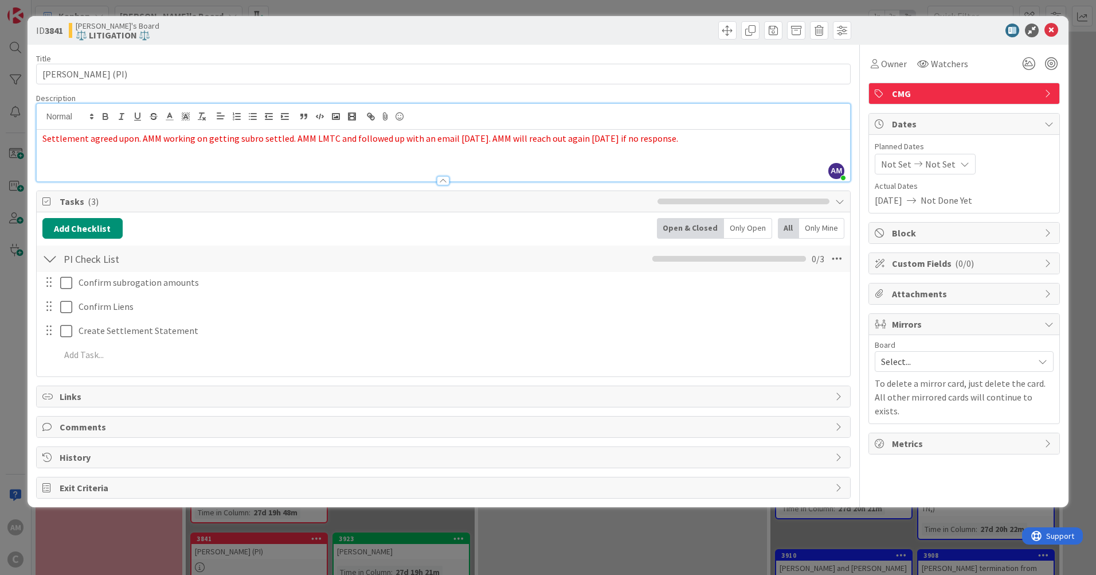
click at [961, 166] on icon at bounding box center [965, 163] width 9 height 9
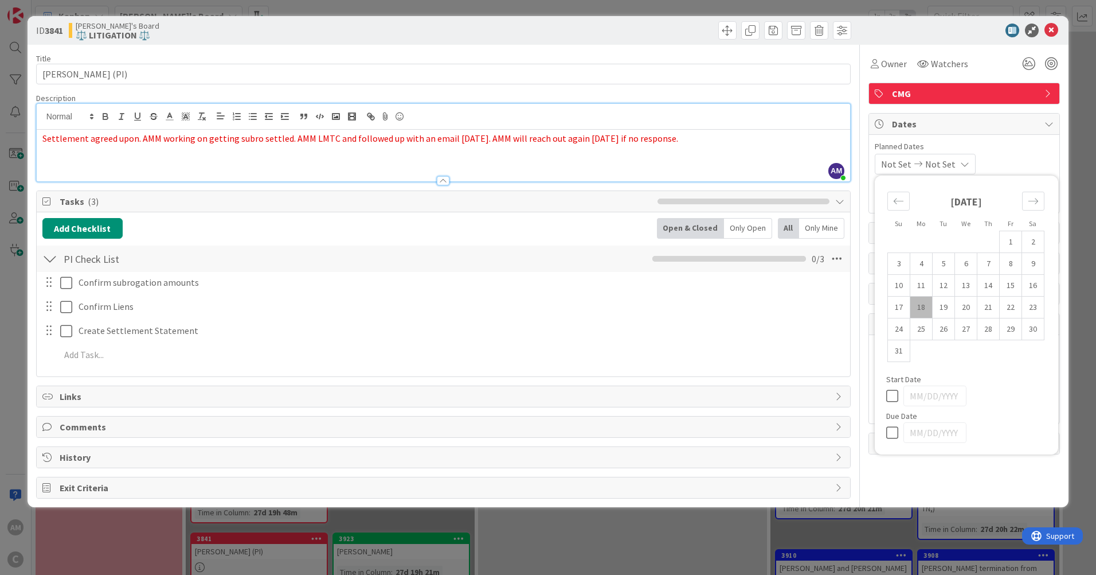
click at [946, 303] on td "19" at bounding box center [944, 307] width 22 height 22
type input "[DATE]"
click at [895, 435] on icon at bounding box center [895, 433] width 17 height 14
click at [946, 314] on td "19" at bounding box center [944, 307] width 22 height 22
type input "[DATE]"
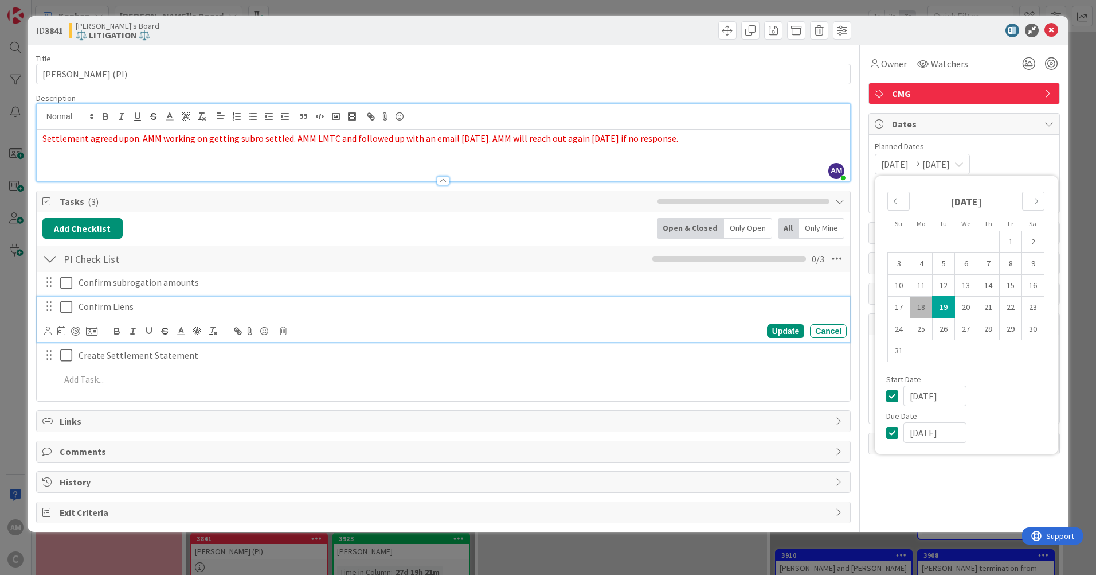
drag, startPoint x: 510, startPoint y: 316, endPoint x: 545, endPoint y: 303, distance: 37.2
click at [510, 316] on div "Confirm Liens" at bounding box center [460, 306] width 773 height 20
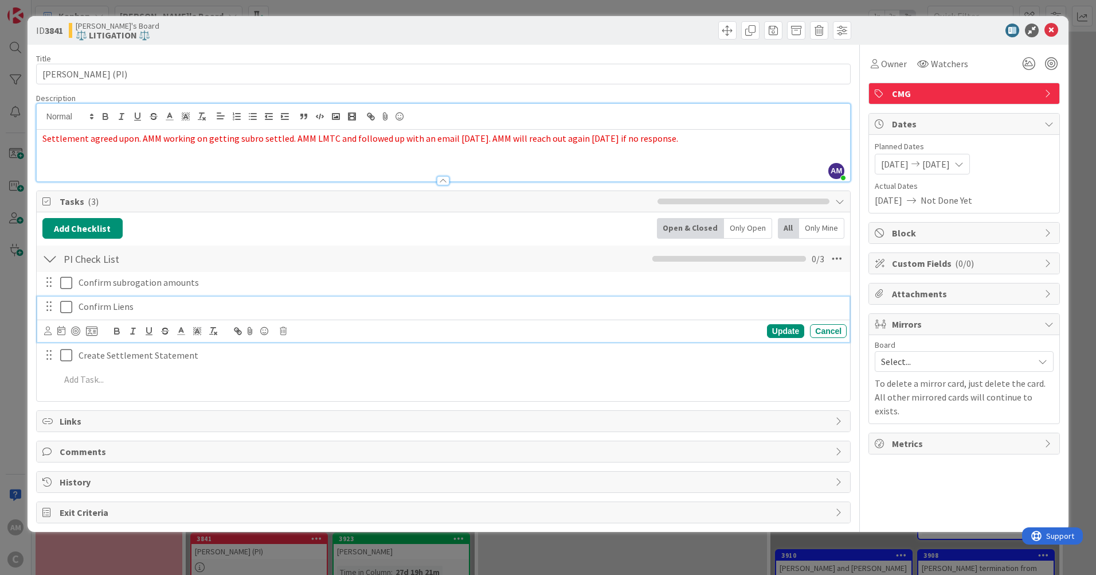
click at [67, 306] on icon at bounding box center [68, 307] width 17 height 14
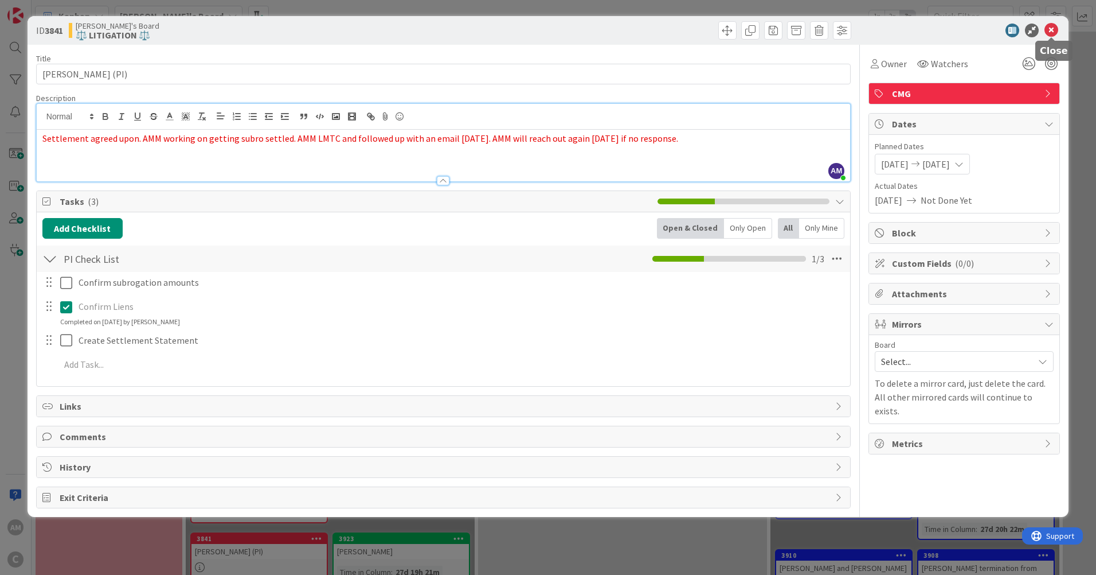
click at [1048, 29] on icon at bounding box center [1052, 31] width 14 height 14
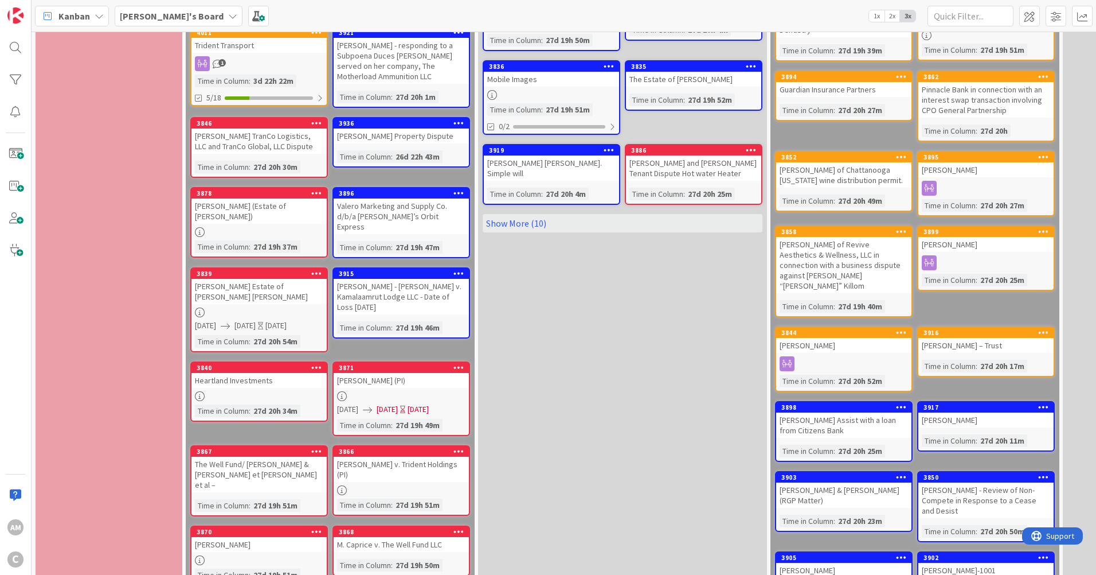
scroll to position [172, 0]
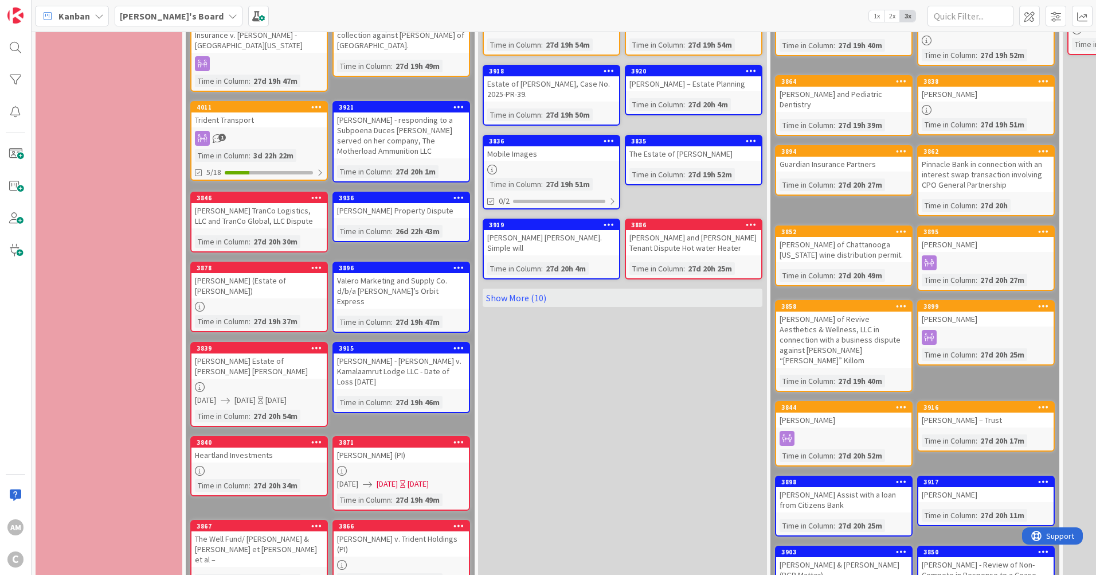
click at [284, 203] on div "[PERSON_NAME] TranCo Logistics, LLC and TranCo Global, LLC Dispute" at bounding box center [259, 215] width 135 height 25
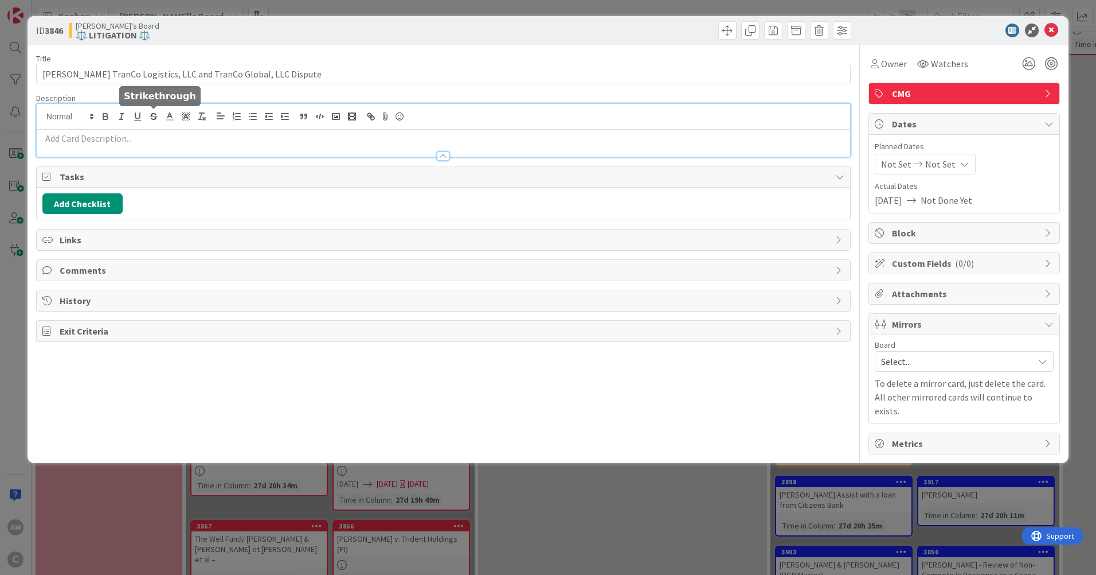
click at [156, 118] on div at bounding box center [444, 130] width 814 height 53
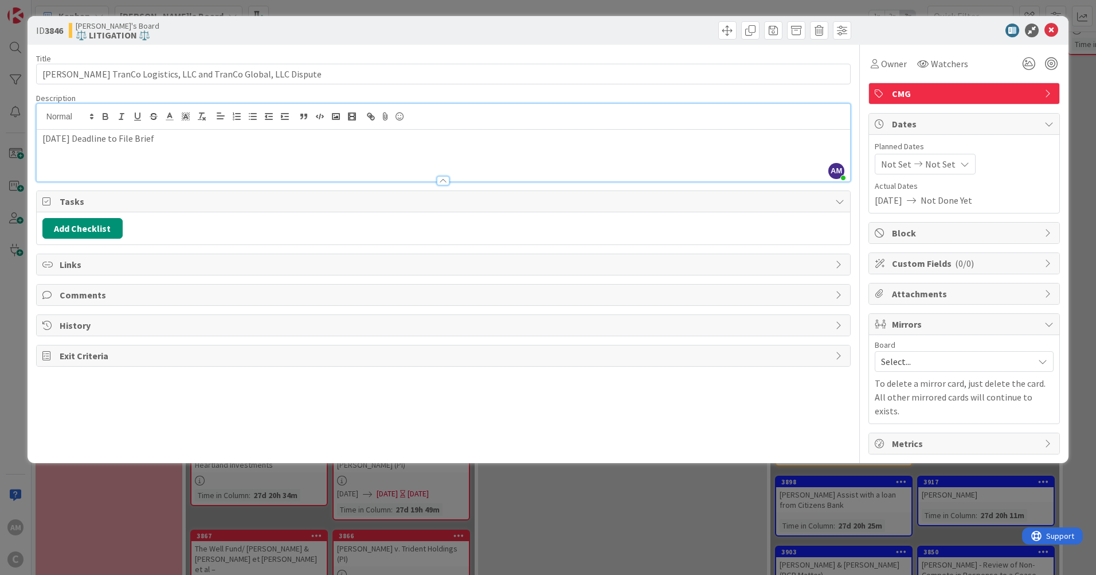
click at [902, 167] on span "Not Set" at bounding box center [896, 164] width 30 height 14
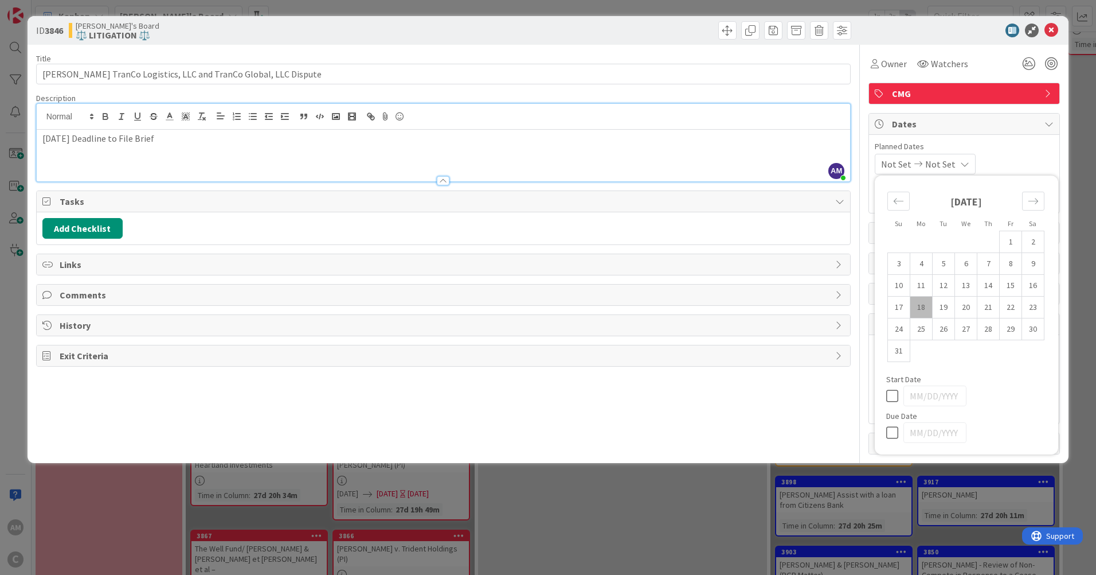
click at [945, 310] on td "19" at bounding box center [944, 307] width 22 height 22
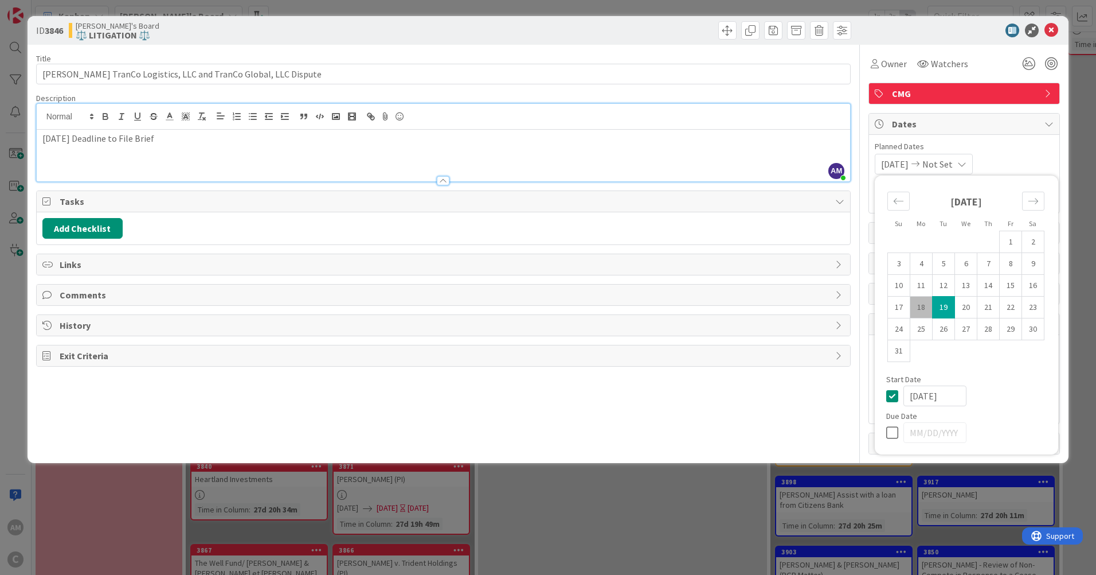
click at [916, 309] on td "18" at bounding box center [922, 307] width 22 height 22
type input "[DATE]"
click at [948, 309] on td "19" at bounding box center [944, 307] width 22 height 22
type input "[DATE]"
click at [928, 311] on td "18" at bounding box center [922, 307] width 22 height 22
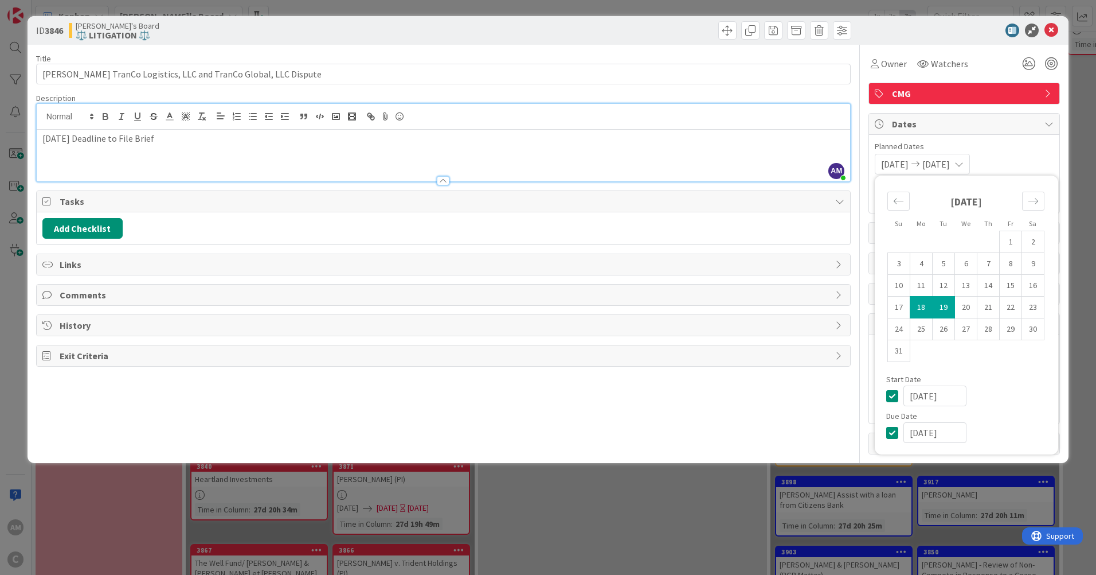
click at [985, 377] on div "Start Date" at bounding box center [967, 379] width 161 height 8
click at [964, 160] on icon at bounding box center [959, 163] width 9 height 9
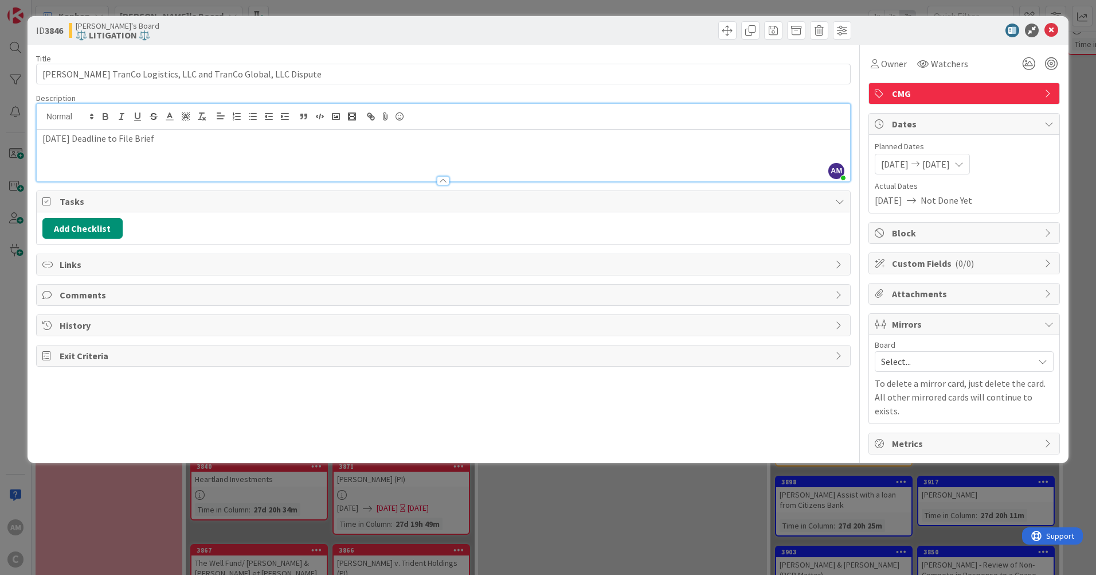
click at [964, 162] on icon at bounding box center [959, 163] width 9 height 9
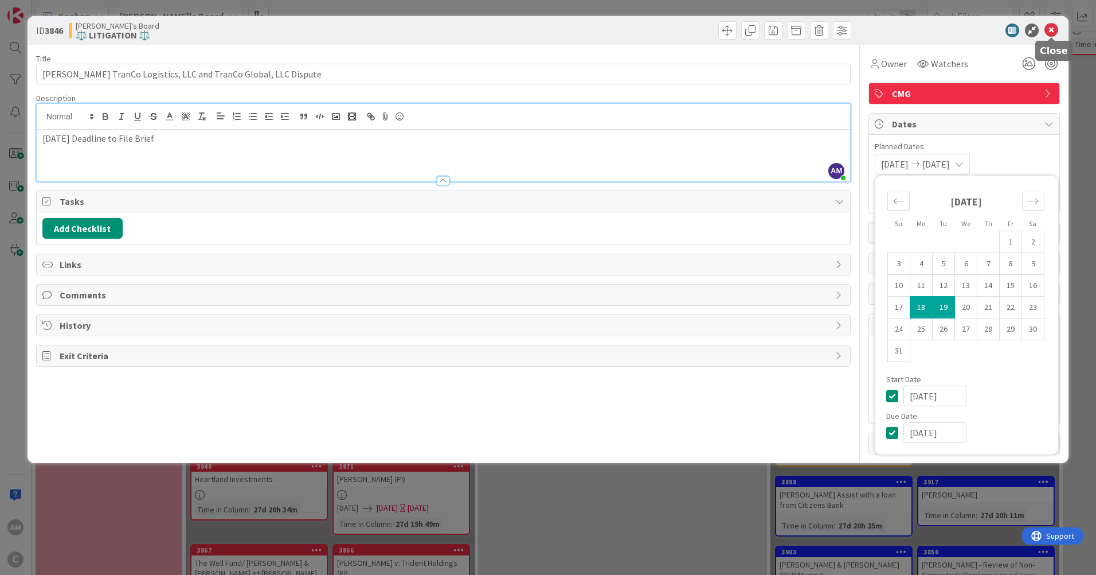
click at [1053, 26] on icon at bounding box center [1052, 31] width 14 height 14
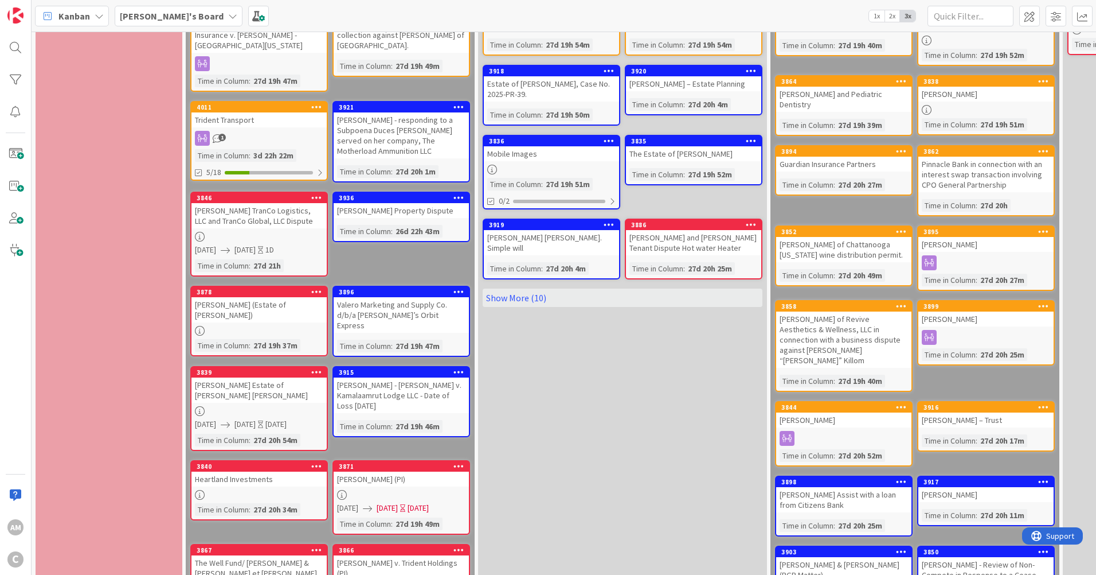
click at [274, 232] on div at bounding box center [259, 237] width 135 height 10
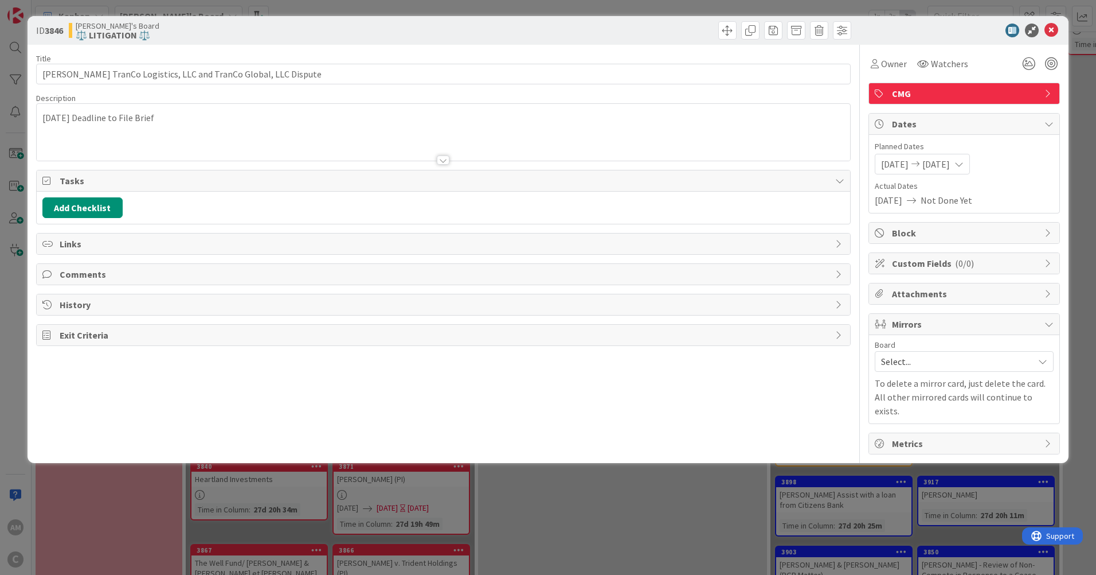
click at [964, 164] on icon at bounding box center [959, 163] width 9 height 9
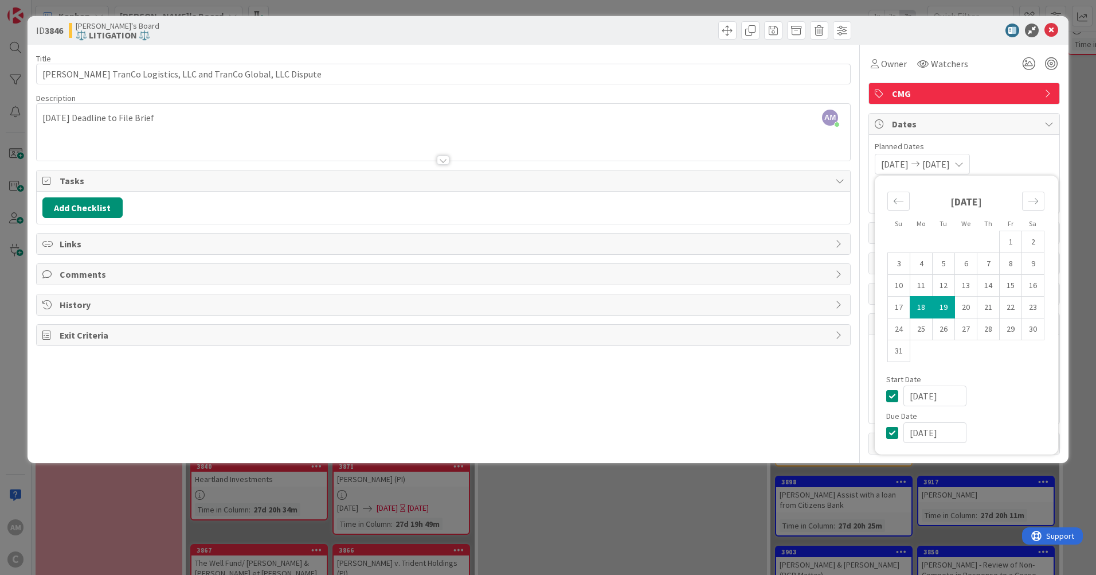
click at [947, 304] on td "19" at bounding box center [944, 307] width 22 height 22
type input "[DATE]"
click at [1055, 26] on icon at bounding box center [1052, 31] width 14 height 14
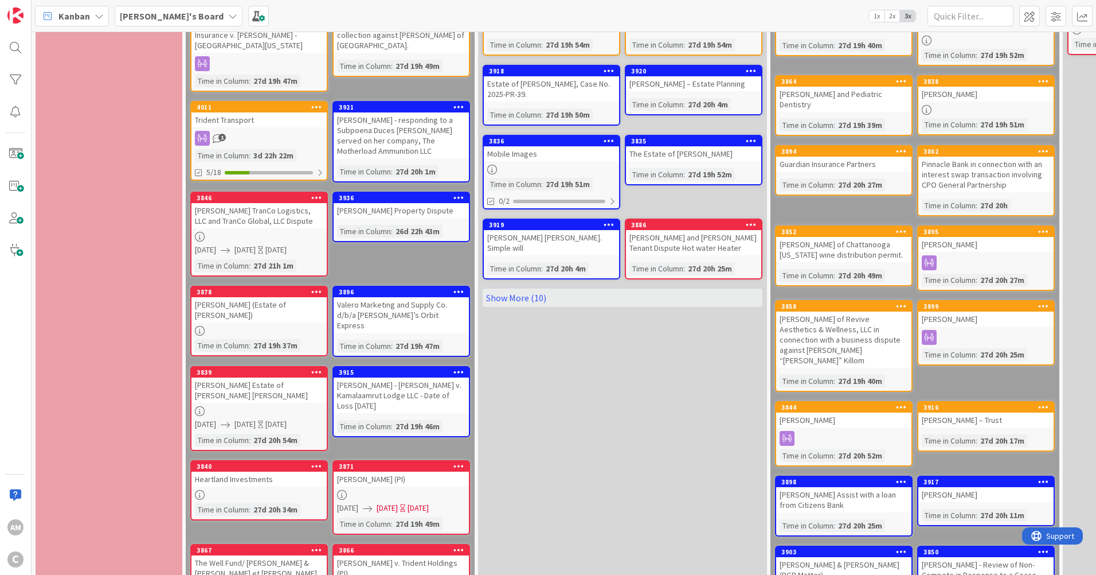
click at [282, 471] on div "Heartland Investments" at bounding box center [259, 478] width 135 height 15
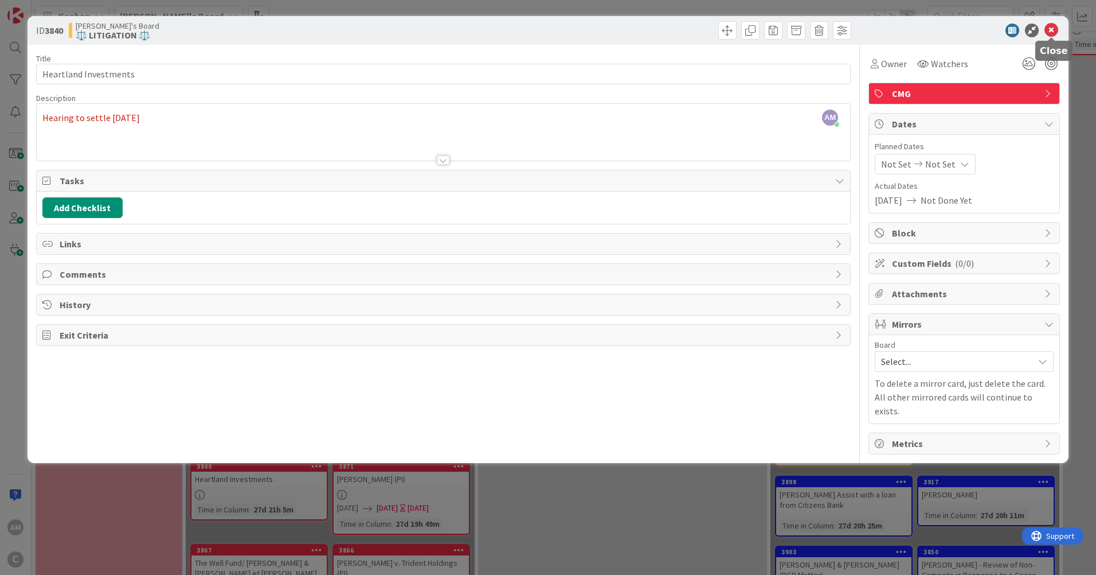
click at [1056, 32] on icon at bounding box center [1052, 31] width 14 height 14
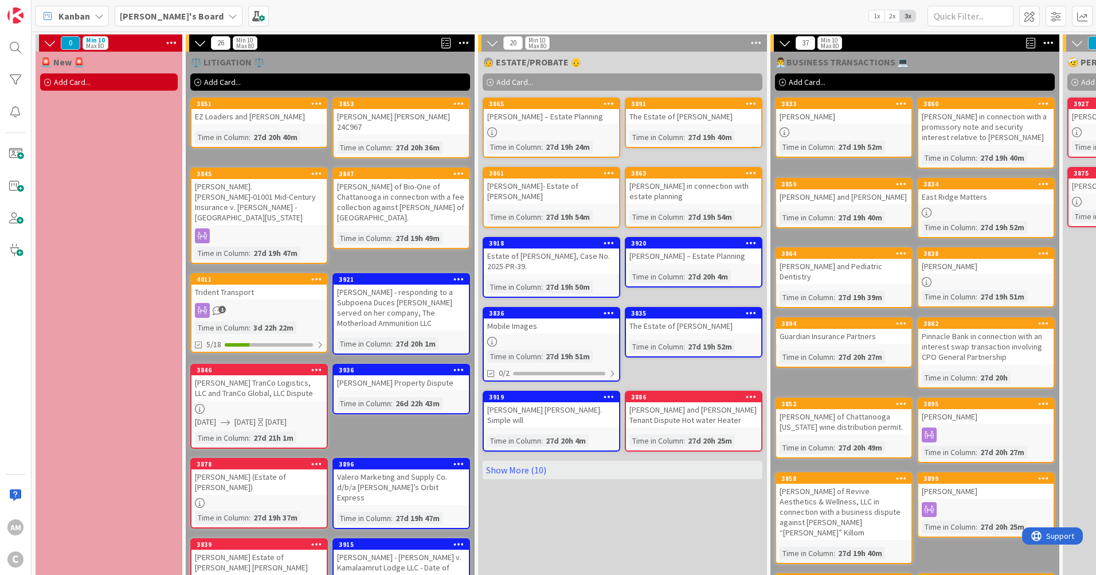
click at [422, 181] on div "[PERSON_NAME] of Bio-One of Chattanooga in connection with a fee collection aga…" at bounding box center [401, 202] width 135 height 46
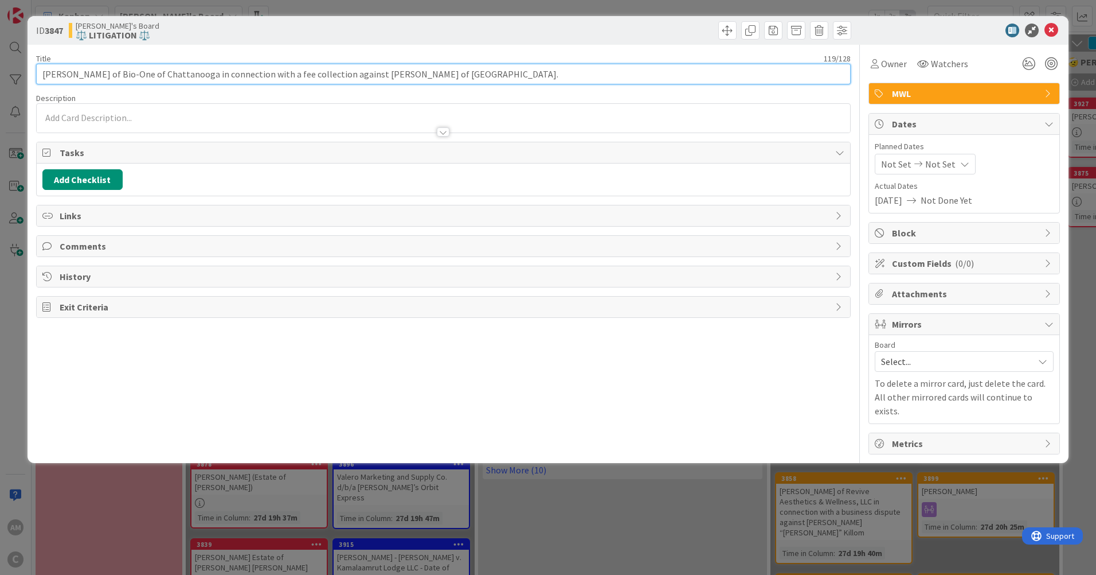
click at [134, 82] on input "[PERSON_NAME] of Bio-One of Chattanooga in connection with a fee collection aga…" at bounding box center [443, 74] width 815 height 21
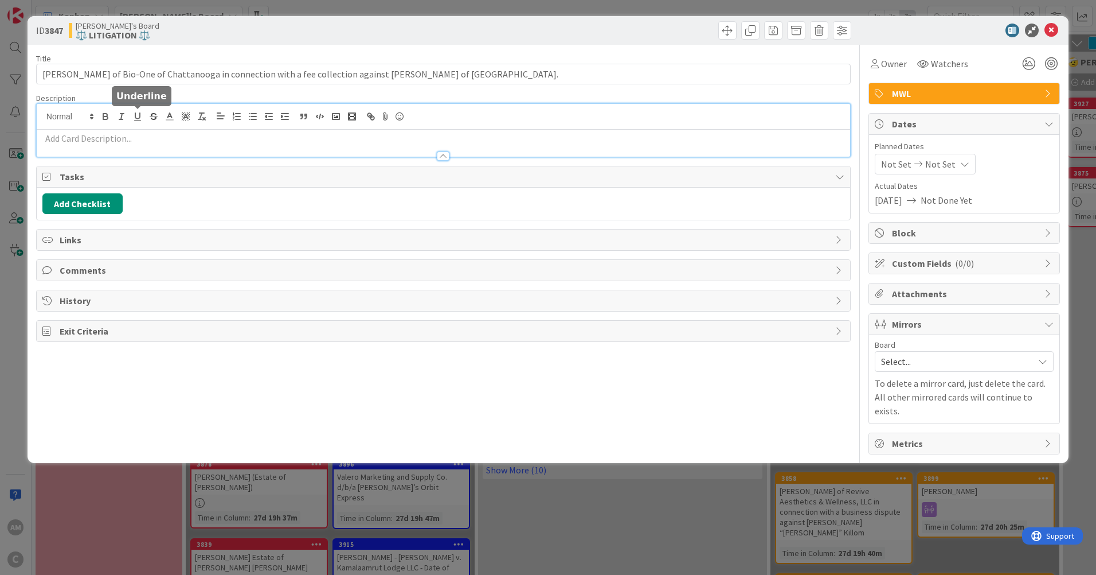
click at [133, 112] on div at bounding box center [444, 130] width 814 height 53
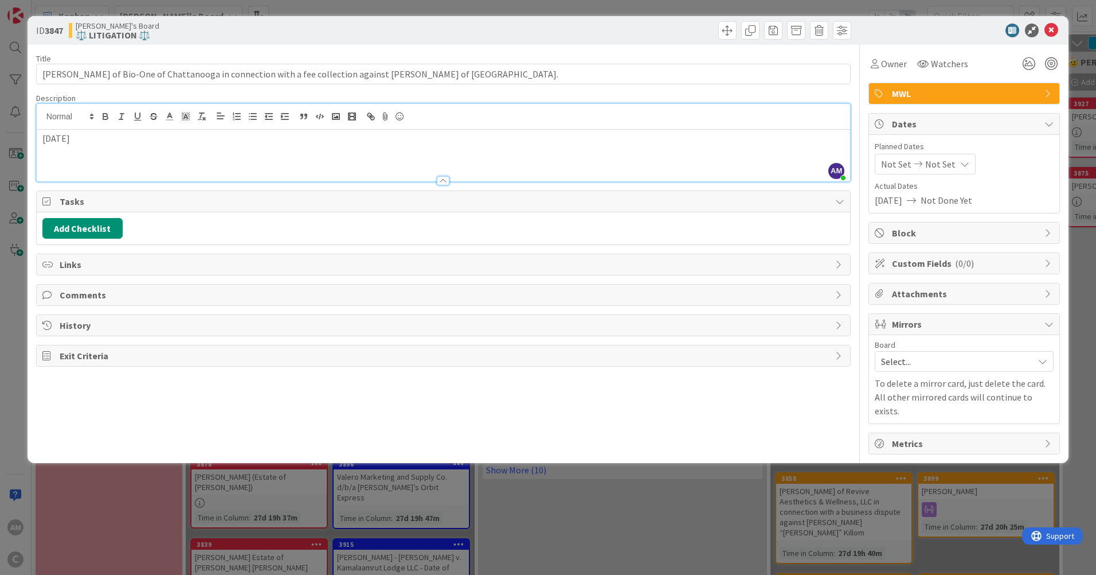
drag, startPoint x: 139, startPoint y: 146, endPoint x: 11, endPoint y: 138, distance: 128.1
click at [11, 138] on div "ID 3847 [PERSON_NAME]'s Board ⚖️ LITIGATION ⚖️ Title 119 / 128 [PERSON_NAME] of…" at bounding box center [548, 287] width 1096 height 575
click at [1053, 33] on icon at bounding box center [1052, 31] width 14 height 14
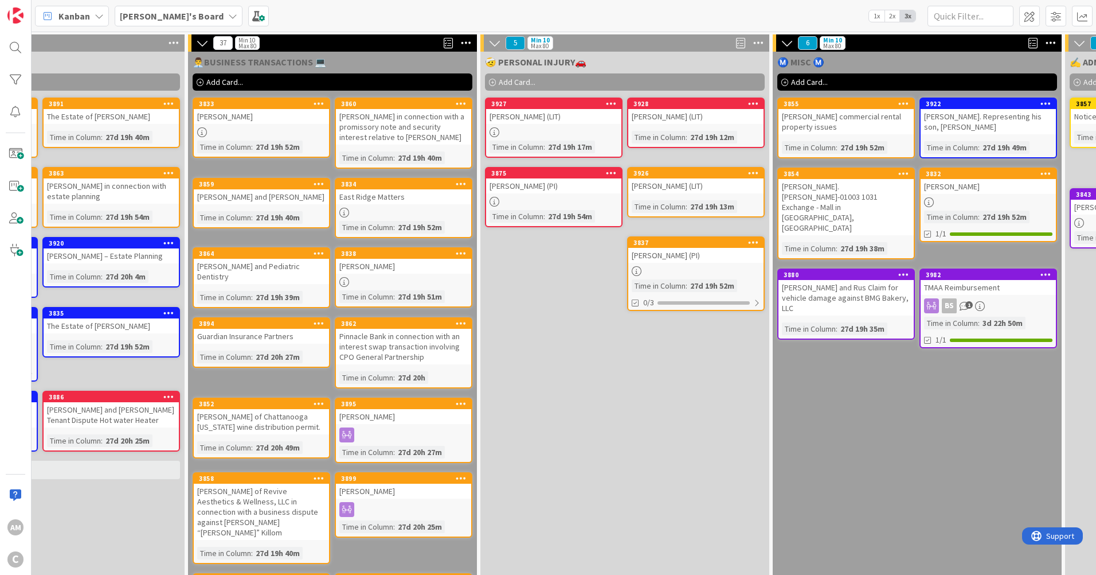
scroll to position [0, 769]
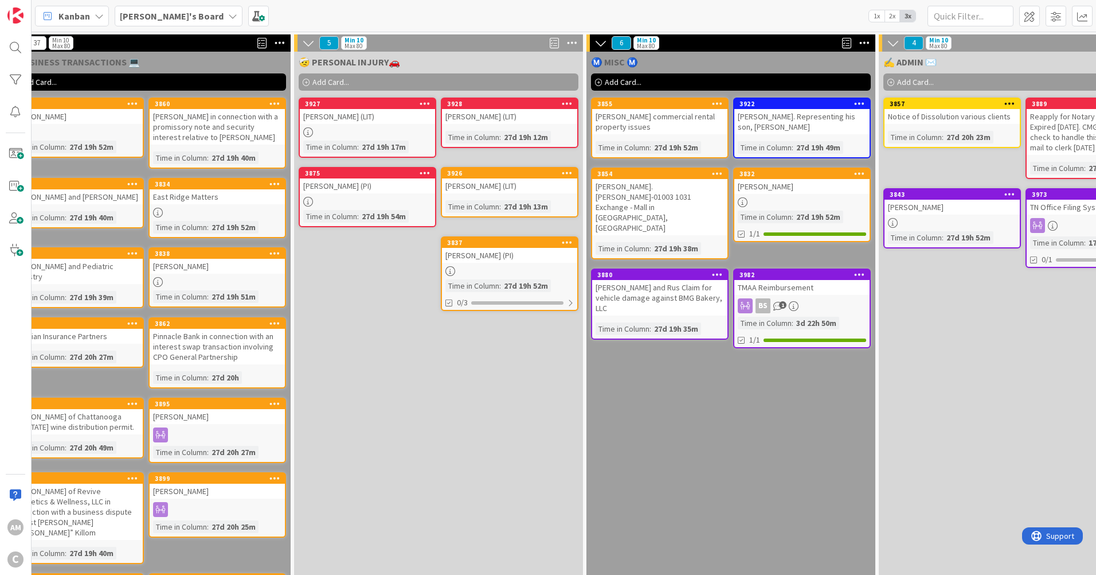
click at [633, 280] on div "[PERSON_NAME] and Rus Claim for vehicle damage against BMG Bakery, LLC" at bounding box center [659, 298] width 135 height 36
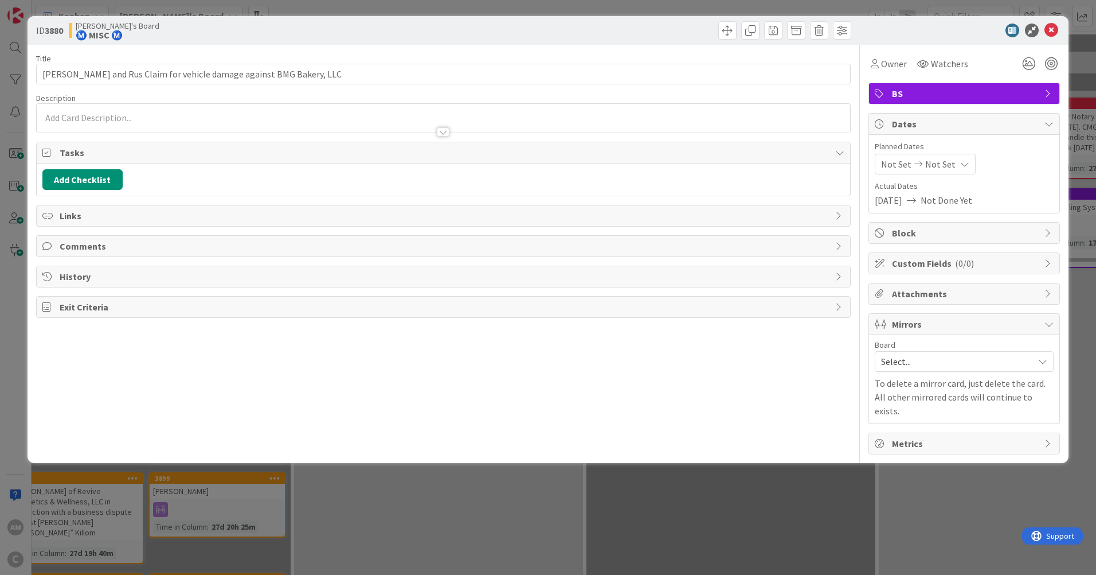
click at [62, 108] on div at bounding box center [444, 118] width 814 height 29
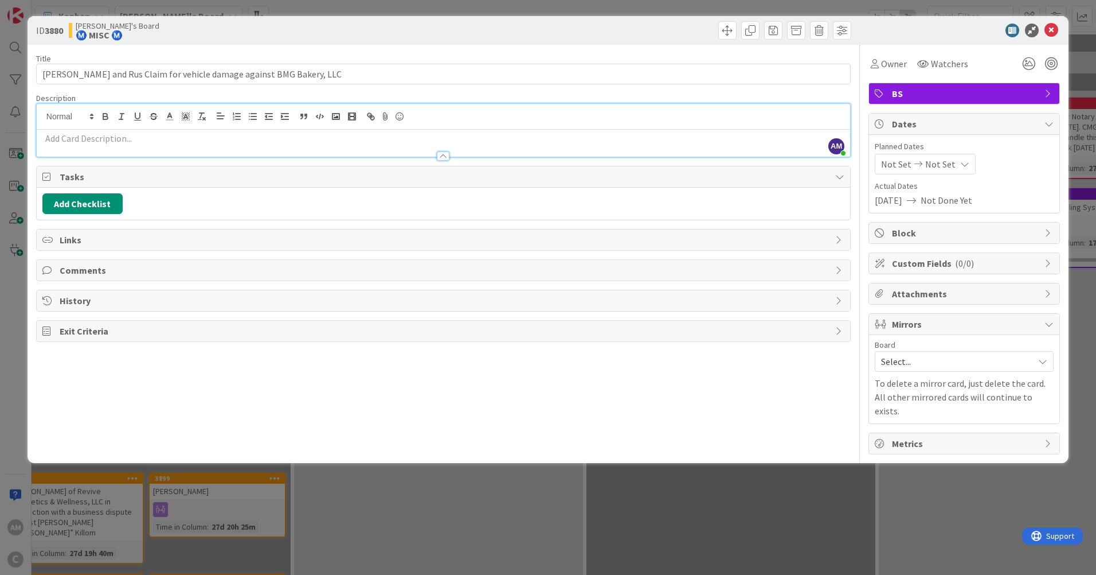
click at [91, 132] on p at bounding box center [443, 138] width 802 height 13
click at [60, 146] on div at bounding box center [444, 151] width 814 height 12
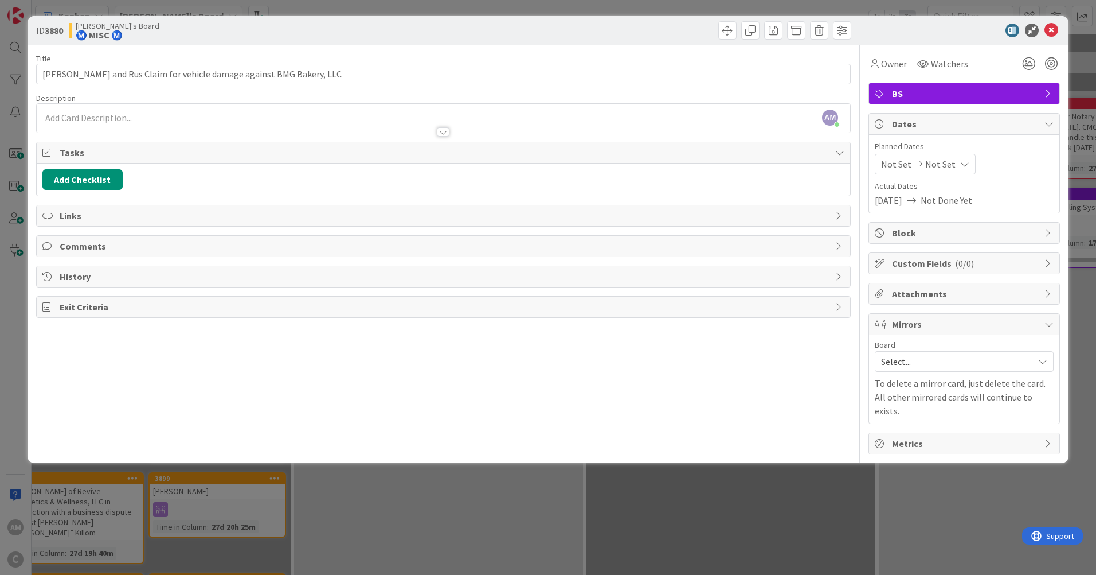
click at [112, 115] on p at bounding box center [443, 117] width 802 height 13
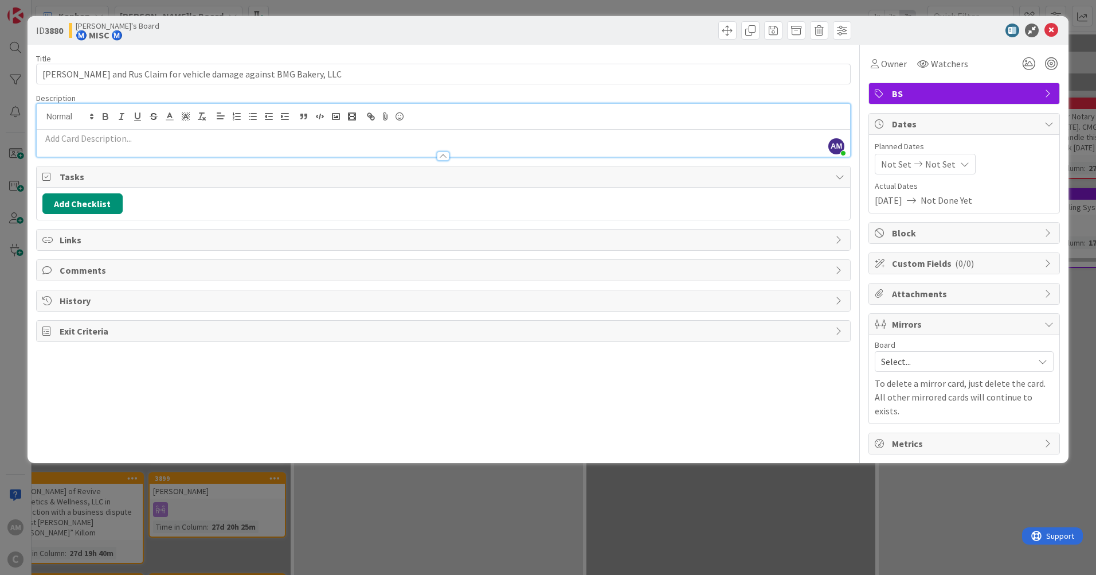
click at [100, 139] on p at bounding box center [443, 138] width 802 height 13
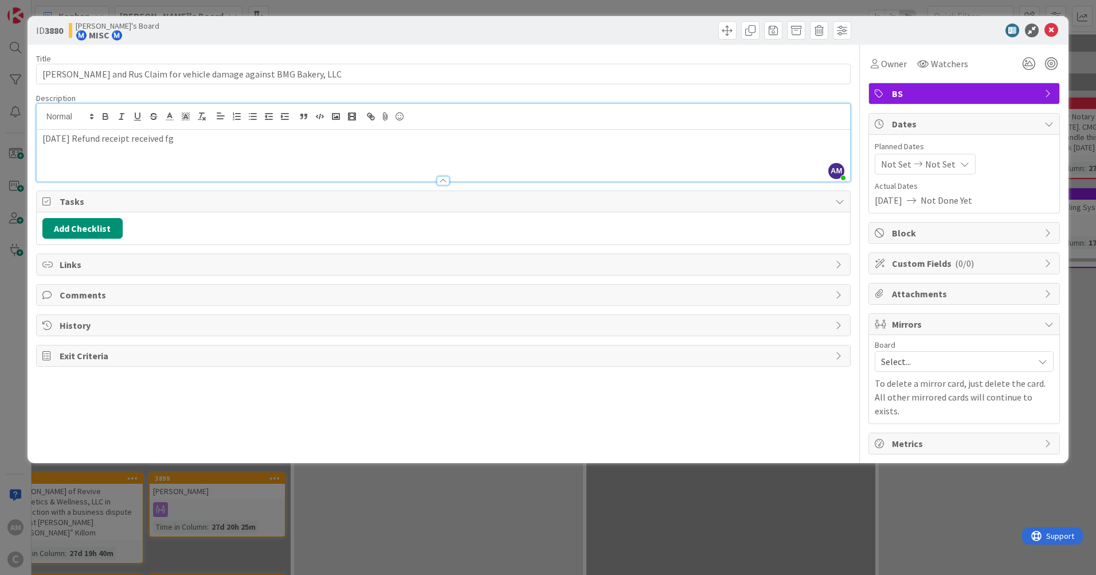
click at [201, 139] on p "[DATE] Refund receipt received fg" at bounding box center [443, 138] width 802 height 13
click at [1051, 33] on icon at bounding box center [1052, 31] width 14 height 14
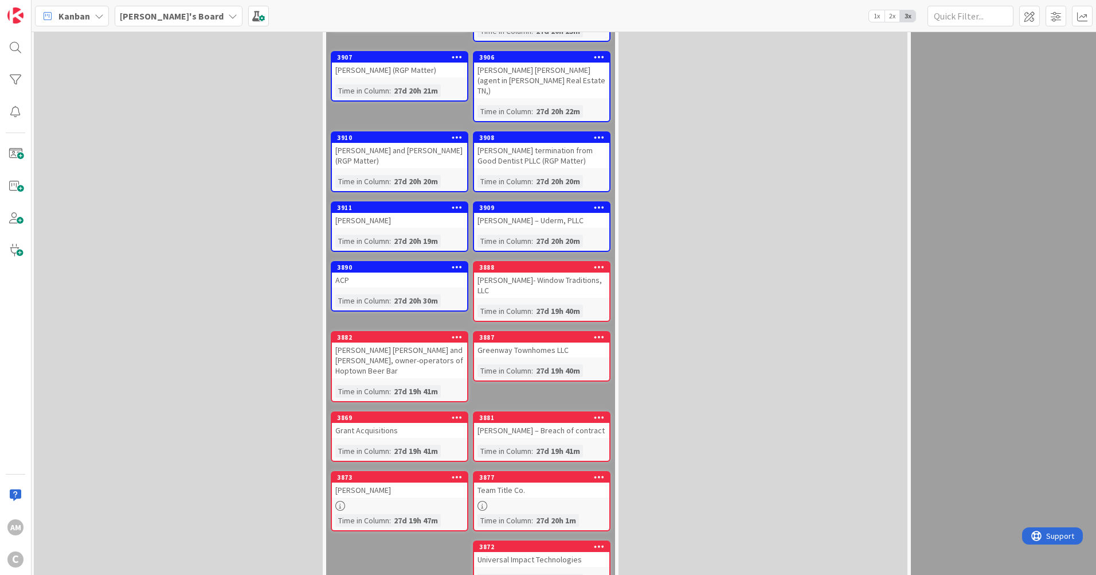
scroll to position [912, 444]
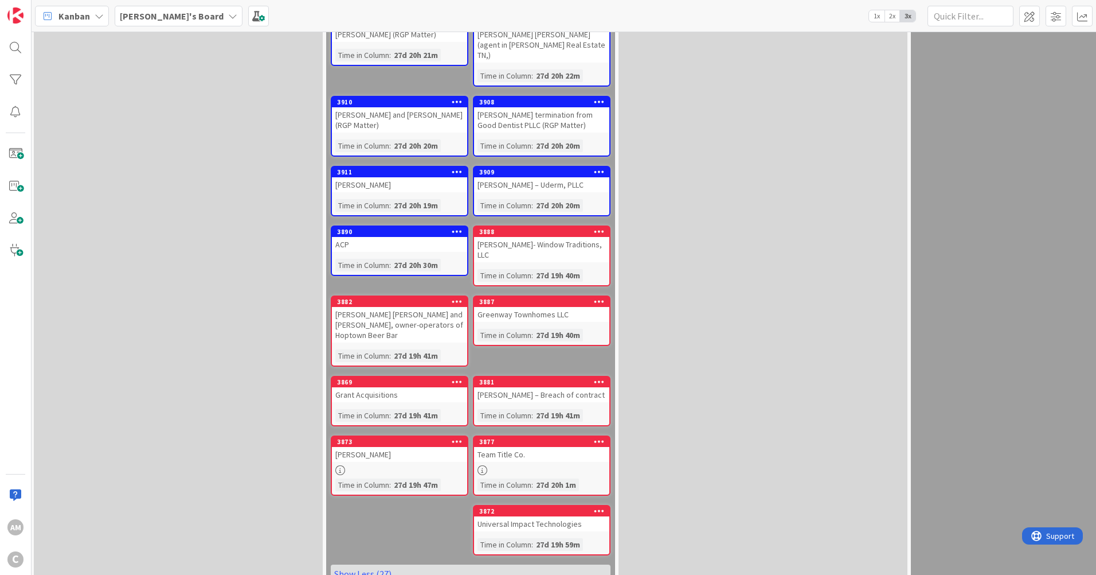
click at [502, 387] on div "[PERSON_NAME] – Breach of contract" at bounding box center [541, 394] width 135 height 15
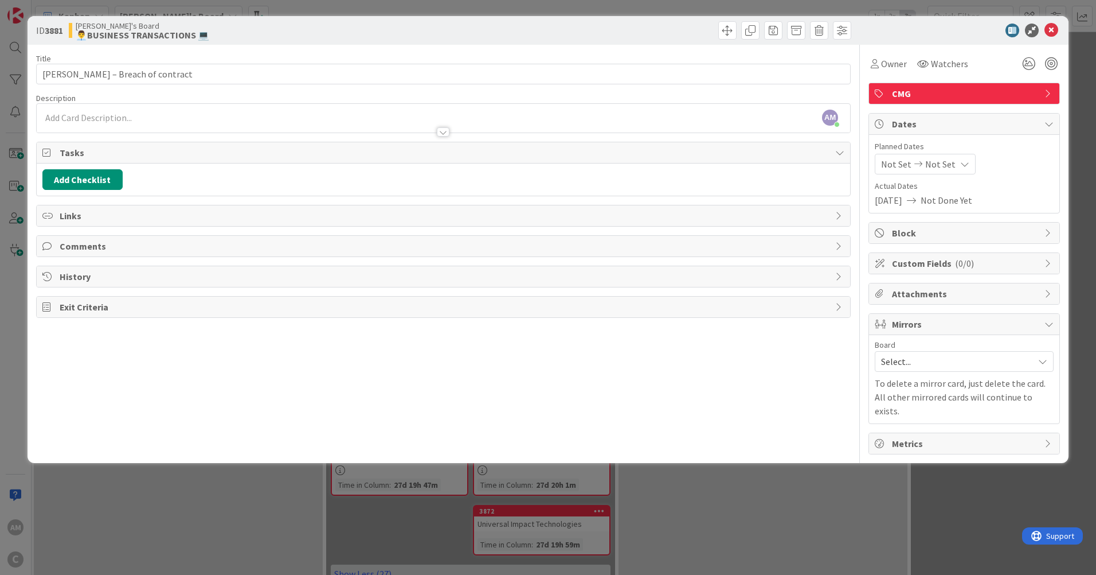
click at [164, 114] on div "AM [PERSON_NAME] just joined" at bounding box center [444, 118] width 814 height 29
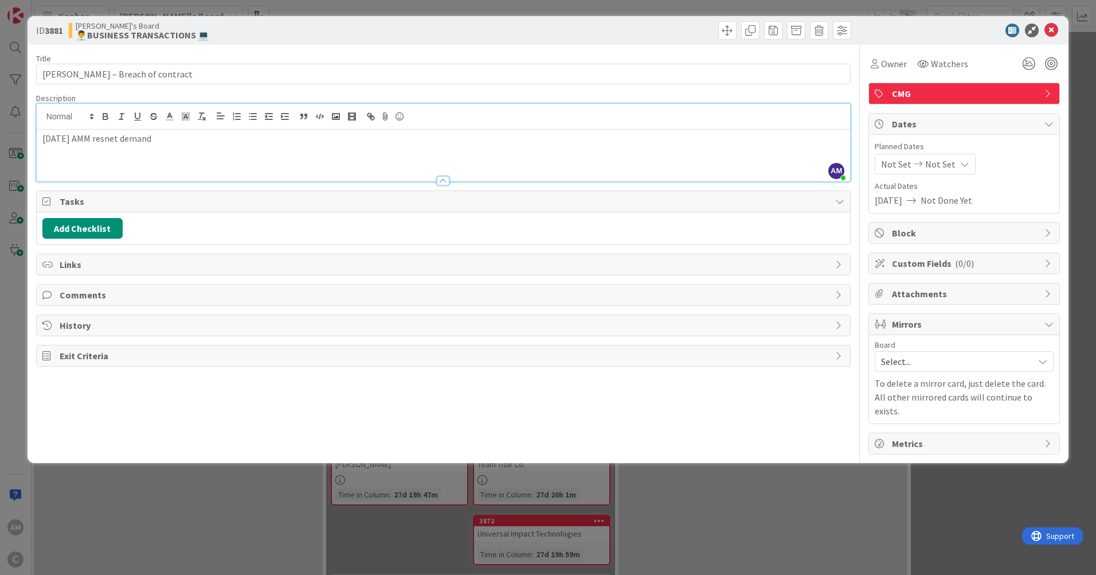
drag, startPoint x: 126, startPoint y: 137, endPoint x: 311, endPoint y: 161, distance: 187.4
click at [364, 161] on div "[DATE] AMM resnet demand" at bounding box center [444, 156] width 814 height 52
click at [126, 136] on p "[DATE] AMM resnet demand" at bounding box center [443, 138] width 802 height 13
click at [1056, 29] on icon at bounding box center [1052, 31] width 14 height 14
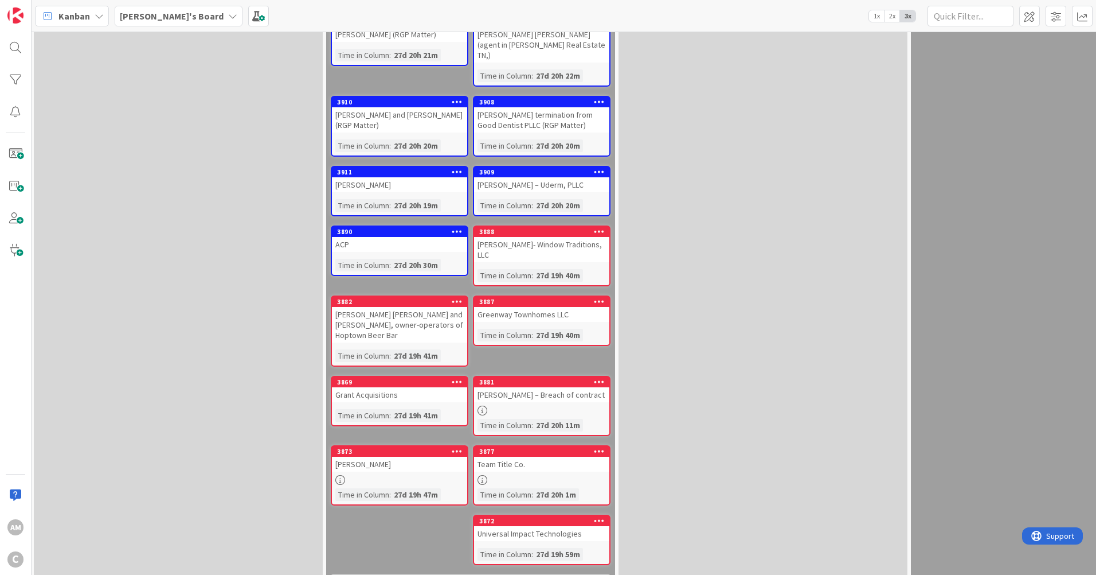
click at [427, 307] on div "[PERSON_NAME] [PERSON_NAME] and [PERSON_NAME], owner-operators of Hoptown Beer …" at bounding box center [399, 325] width 135 height 36
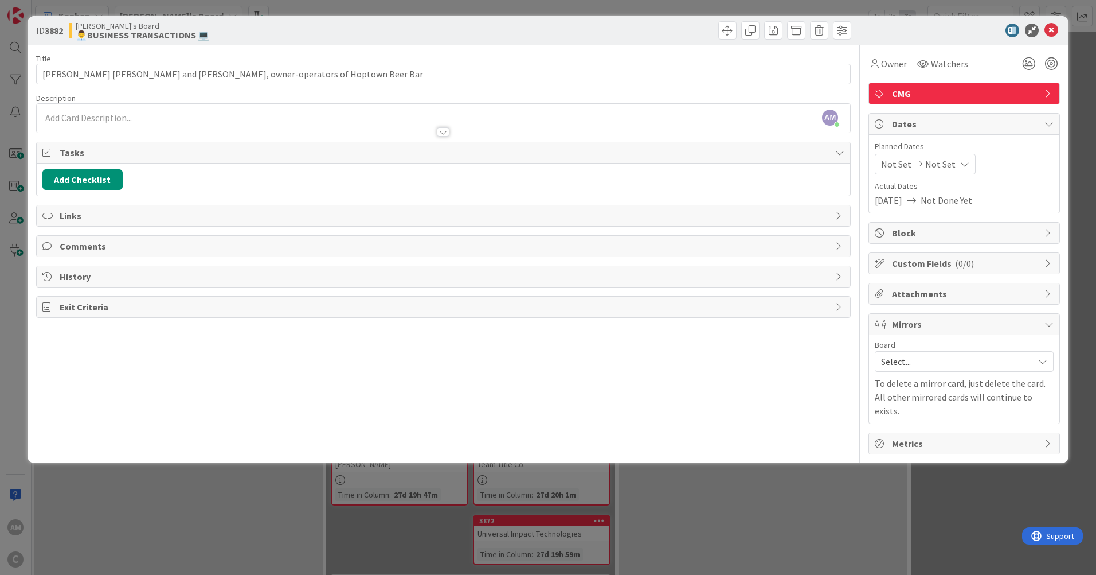
click at [117, 122] on div at bounding box center [444, 126] width 814 height 12
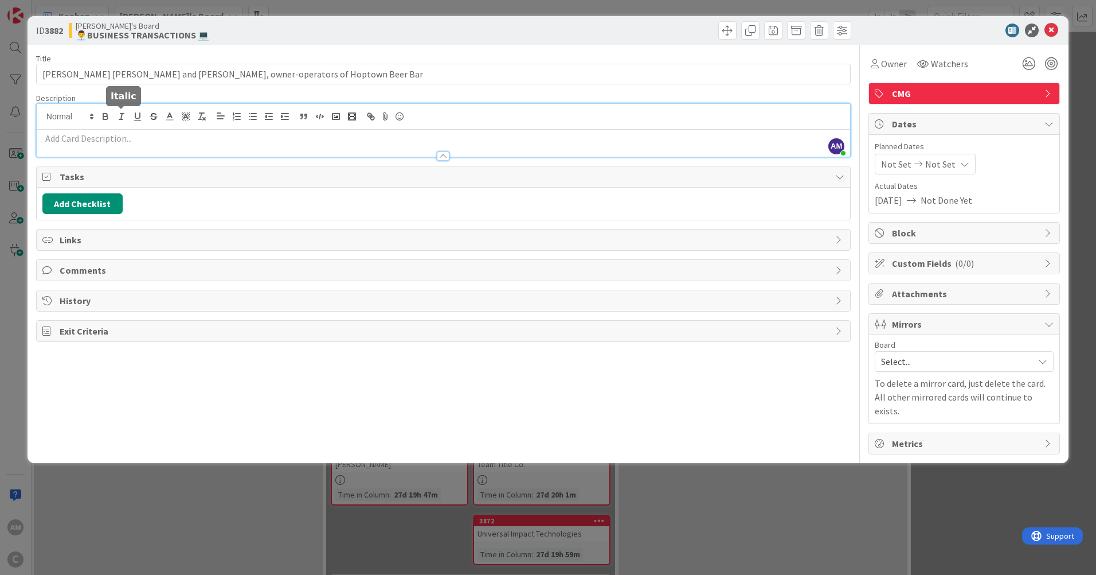
drag, startPoint x: 117, startPoint y: 122, endPoint x: 72, endPoint y: 141, distance: 48.9
click at [72, 141] on p at bounding box center [443, 138] width 802 height 13
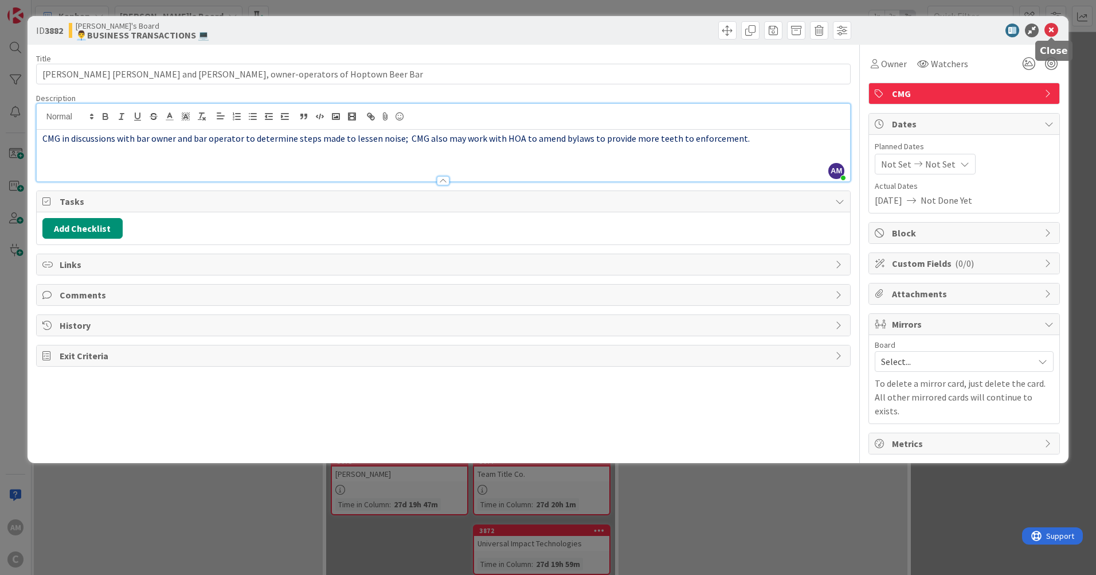
click at [1053, 31] on icon at bounding box center [1052, 31] width 14 height 14
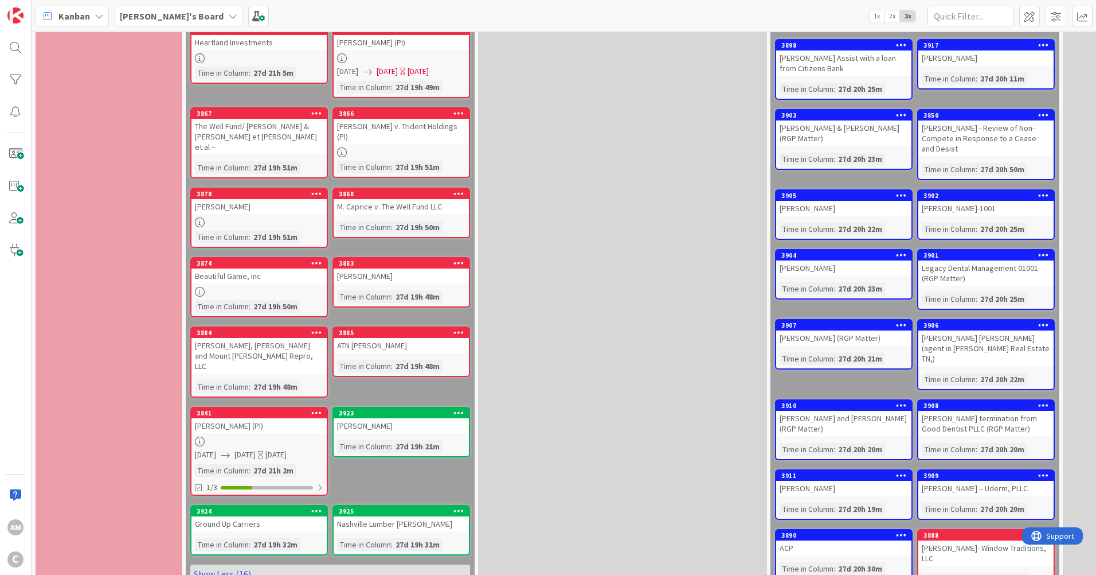
scroll to position [568, 0]
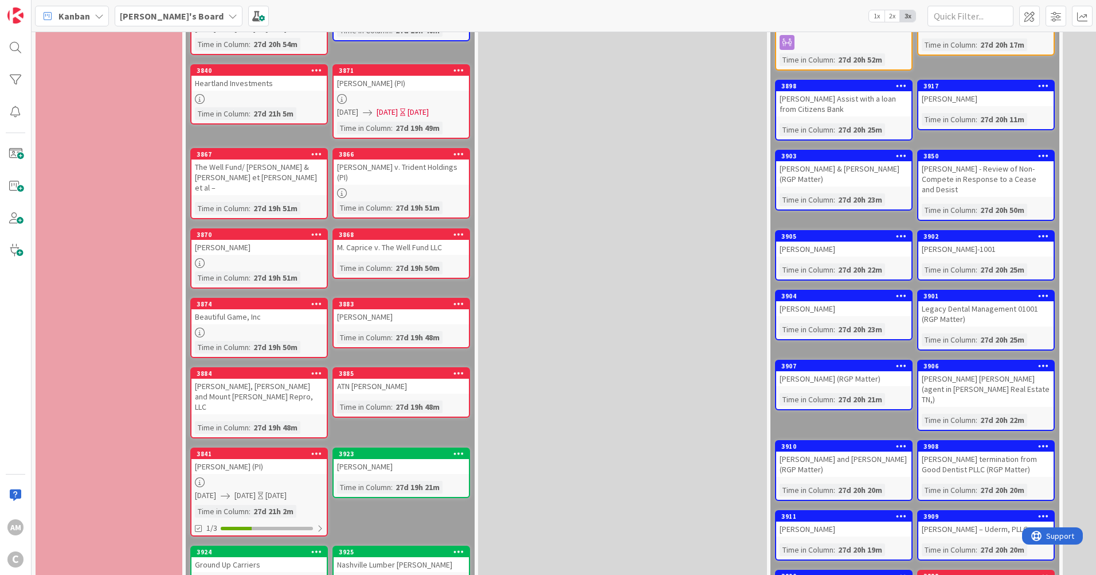
click at [228, 378] on div "[PERSON_NAME], [PERSON_NAME] and Mount [PERSON_NAME] Repro, LLC" at bounding box center [259, 396] width 135 height 36
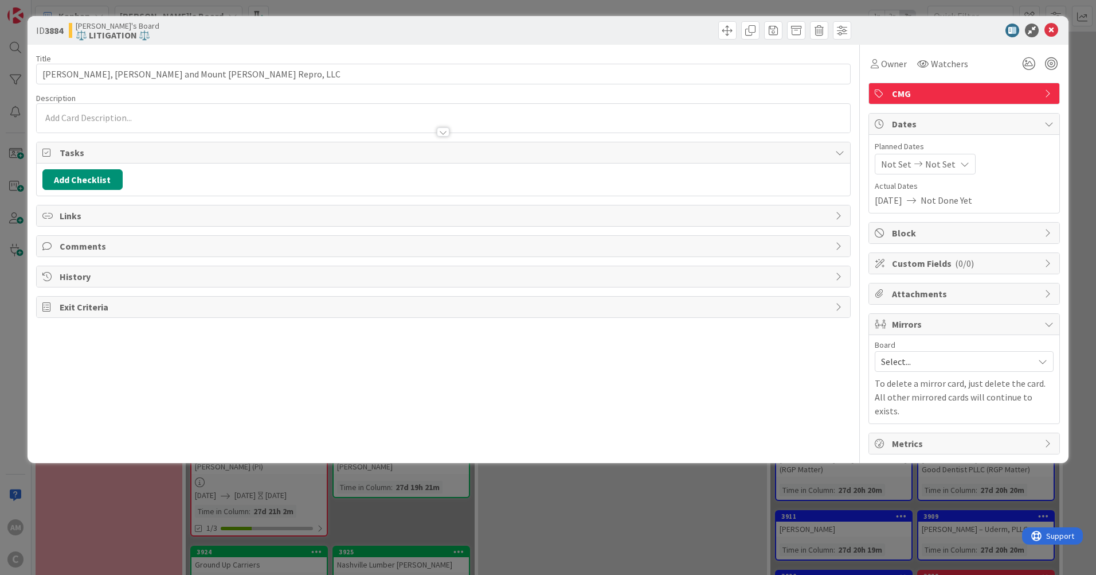
click at [176, 117] on div at bounding box center [444, 118] width 814 height 29
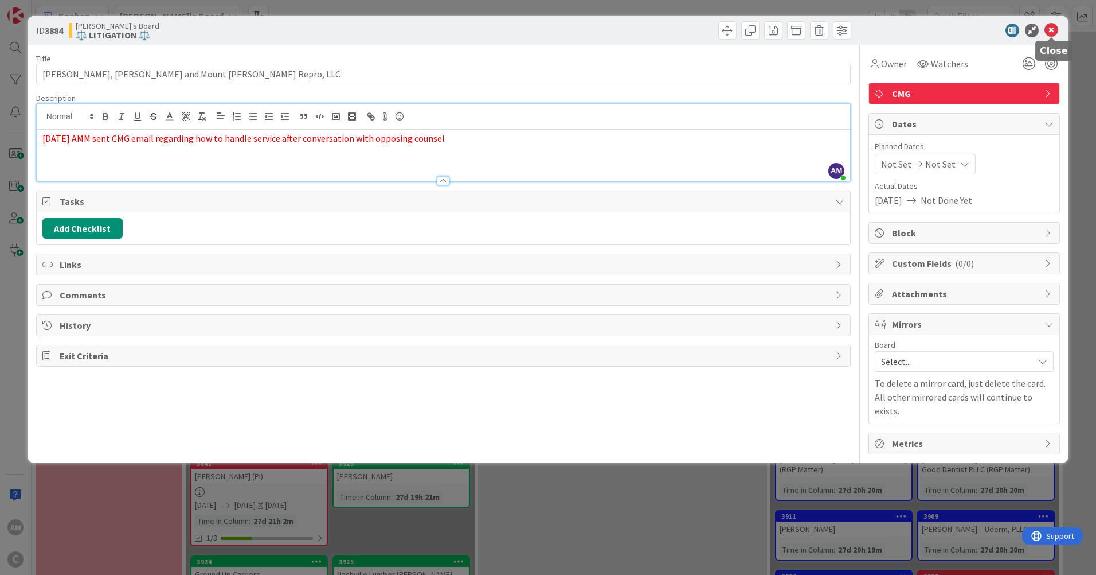
click at [1052, 32] on icon at bounding box center [1052, 31] width 14 height 14
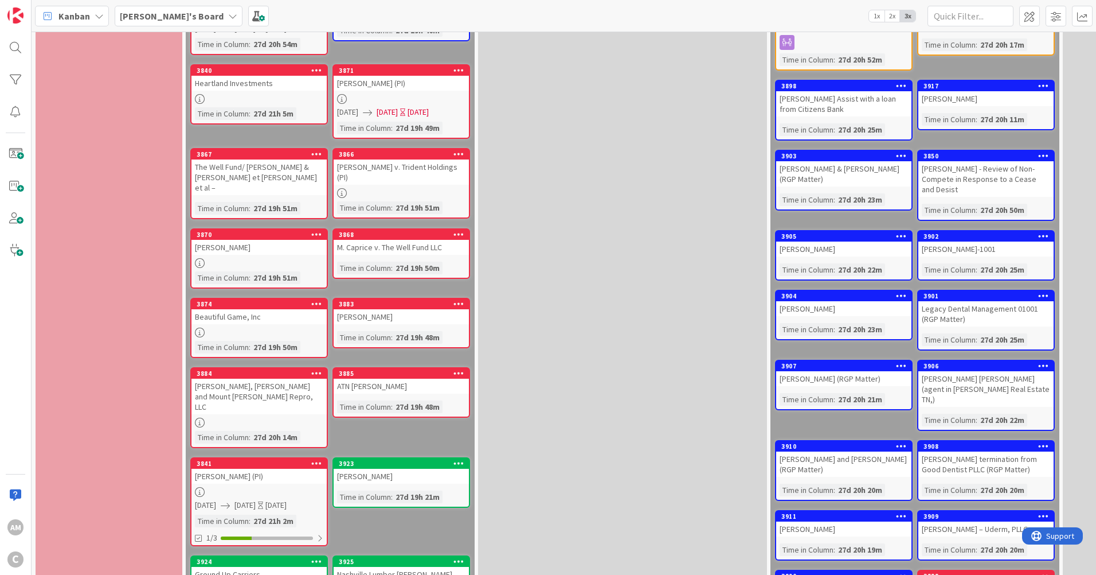
click at [377, 378] on div "ATN [PERSON_NAME]" at bounding box center [401, 385] width 135 height 15
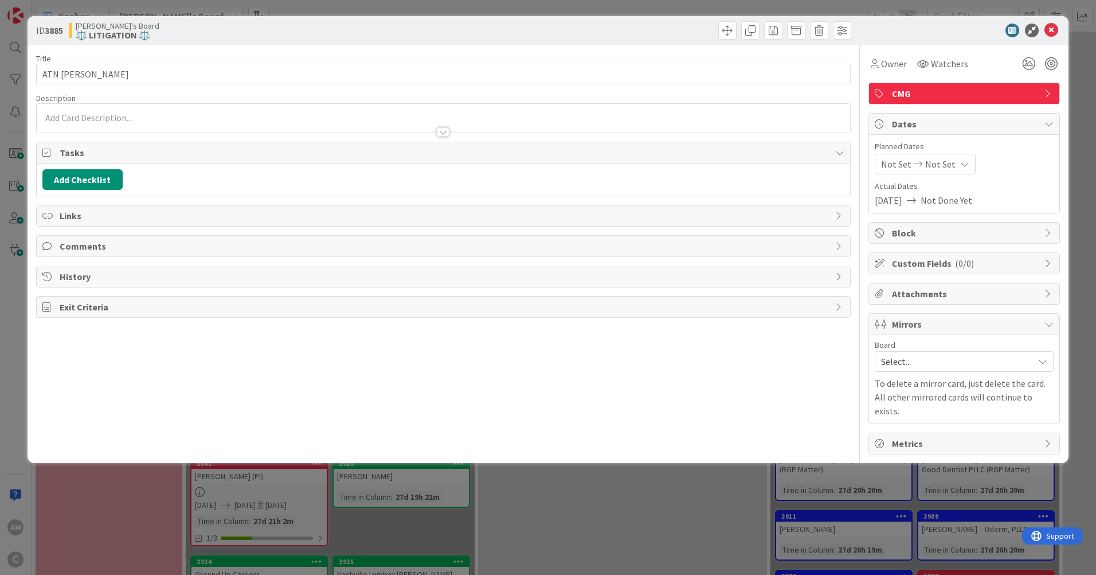
click at [151, 122] on div at bounding box center [444, 126] width 814 height 12
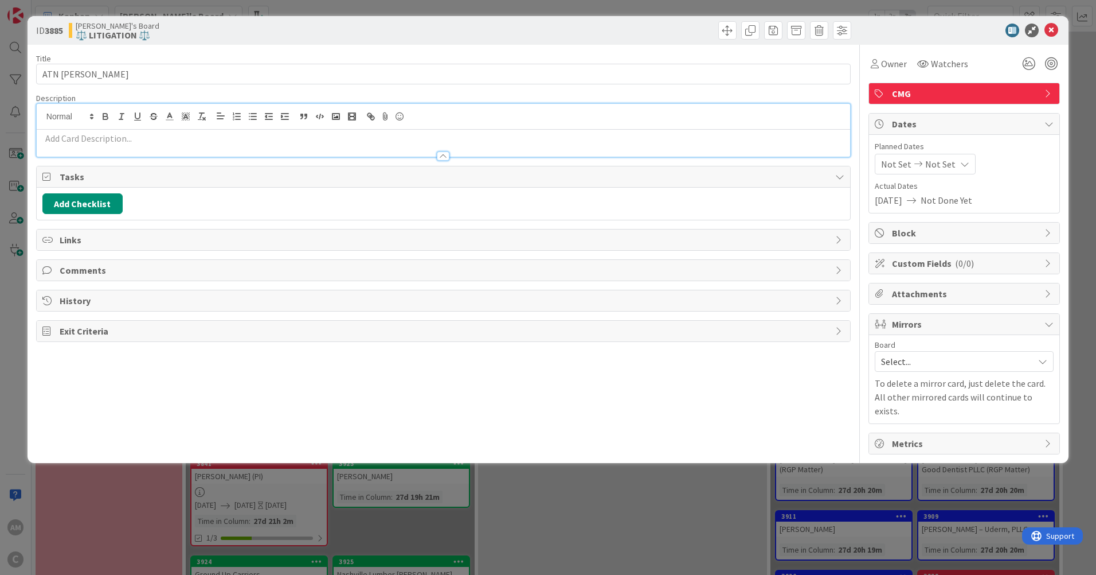
click at [176, 145] on div at bounding box center [444, 151] width 814 height 12
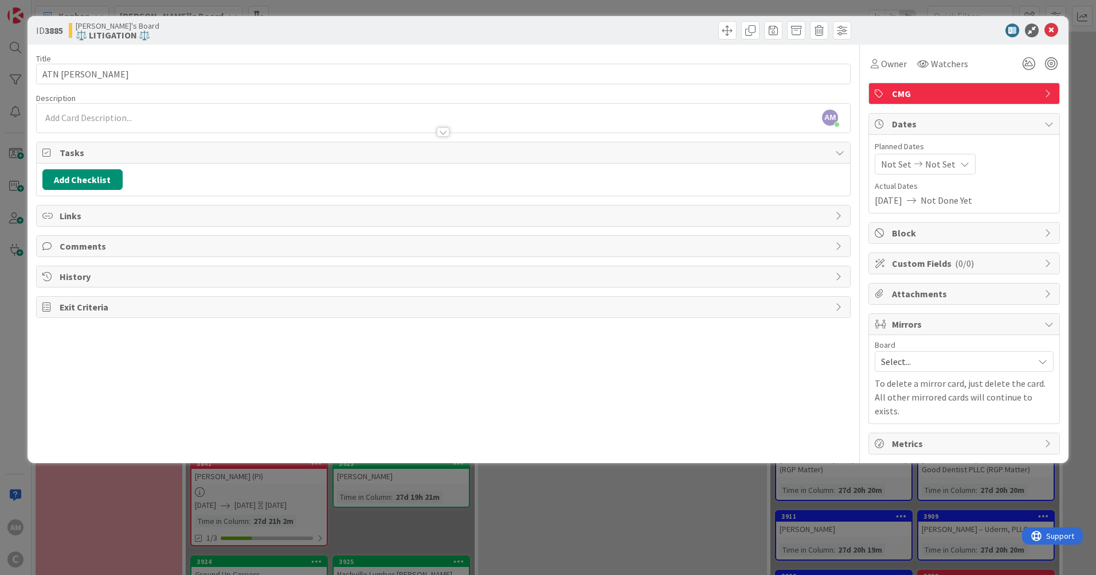
click at [201, 114] on div "AM [PERSON_NAME] just joined" at bounding box center [444, 118] width 814 height 29
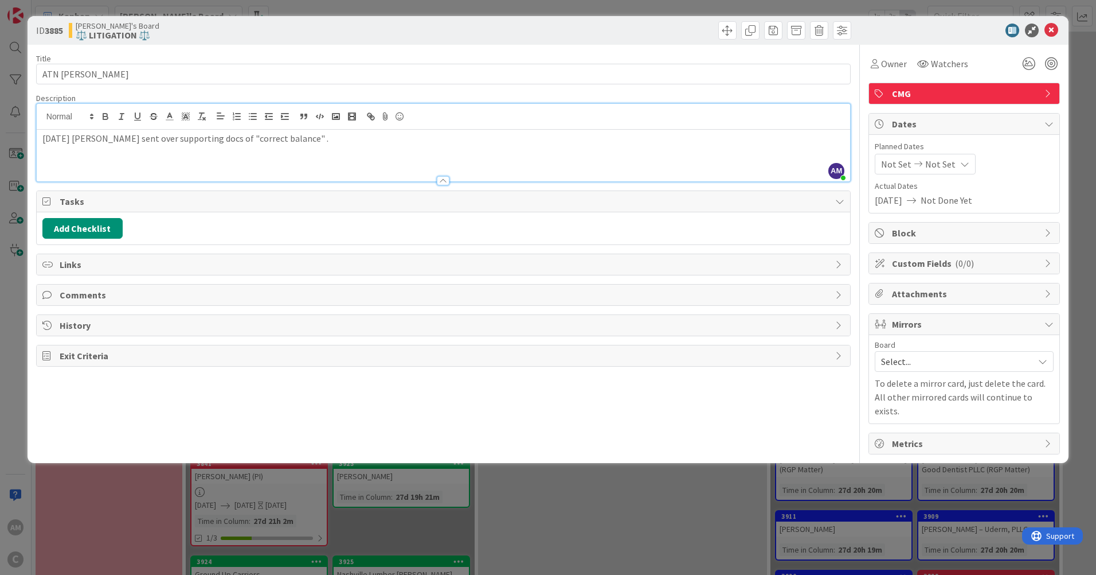
click at [339, 153] on div "[DATE] [PERSON_NAME] sent over supporting docs of "correct balance" ." at bounding box center [444, 156] width 814 height 52
click at [1047, 26] on icon at bounding box center [1052, 31] width 14 height 14
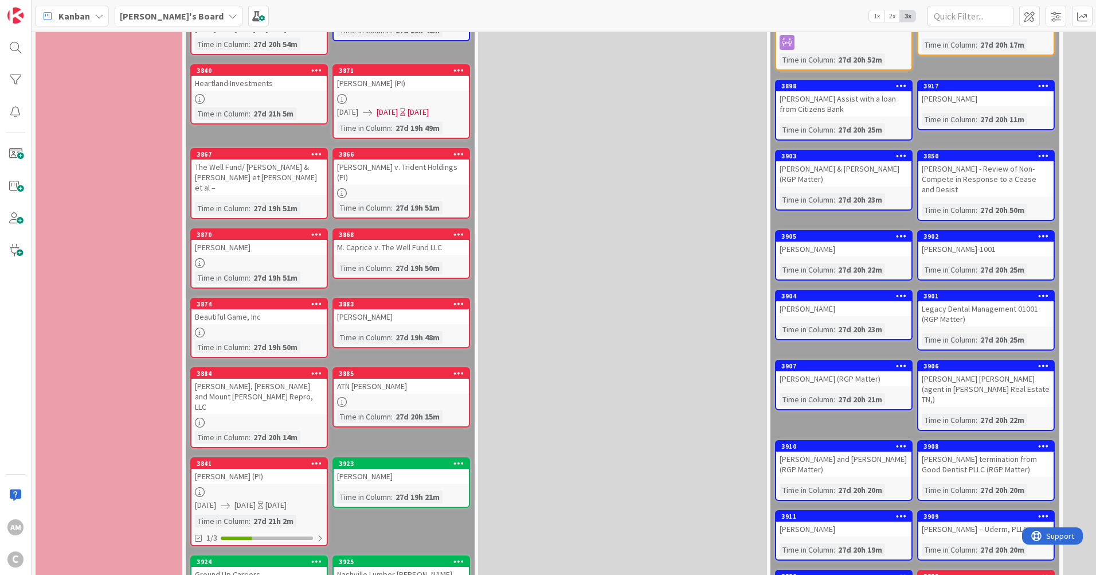
click at [370, 369] on div "3885" at bounding box center [404, 373] width 130 height 8
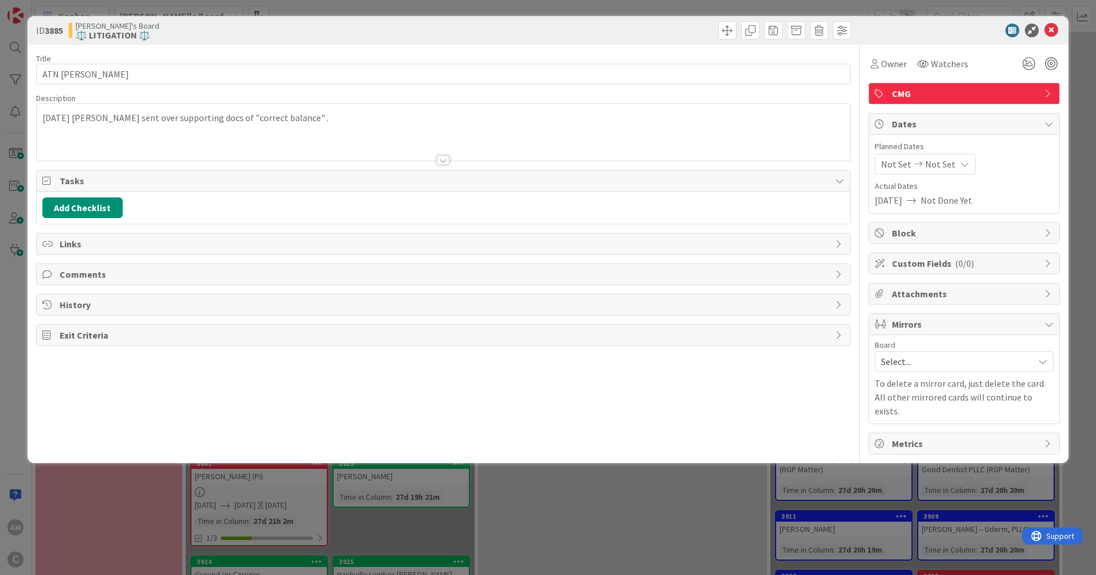
click at [109, 135] on div at bounding box center [444, 145] width 814 height 29
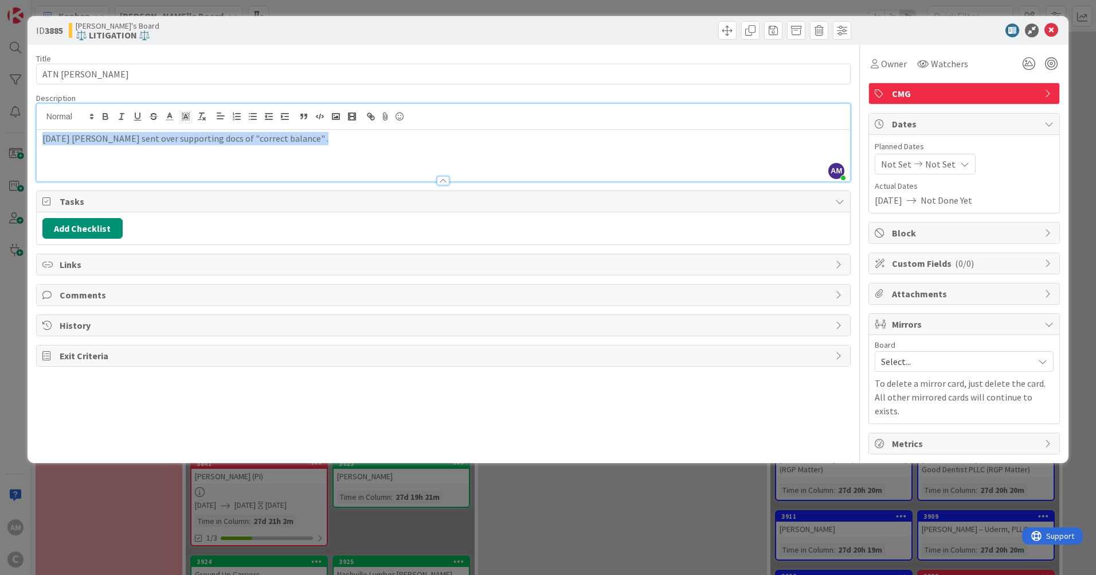
drag, startPoint x: 41, startPoint y: 141, endPoint x: 315, endPoint y: 145, distance: 274.2
click at [315, 145] on div "[DATE] [PERSON_NAME] sent over supporting docs of "correct balance" ." at bounding box center [444, 156] width 814 height 52
copy p "[DATE] [PERSON_NAME] sent over supporting docs of "correct balance" ."
click at [1054, 36] on icon at bounding box center [1052, 31] width 14 height 14
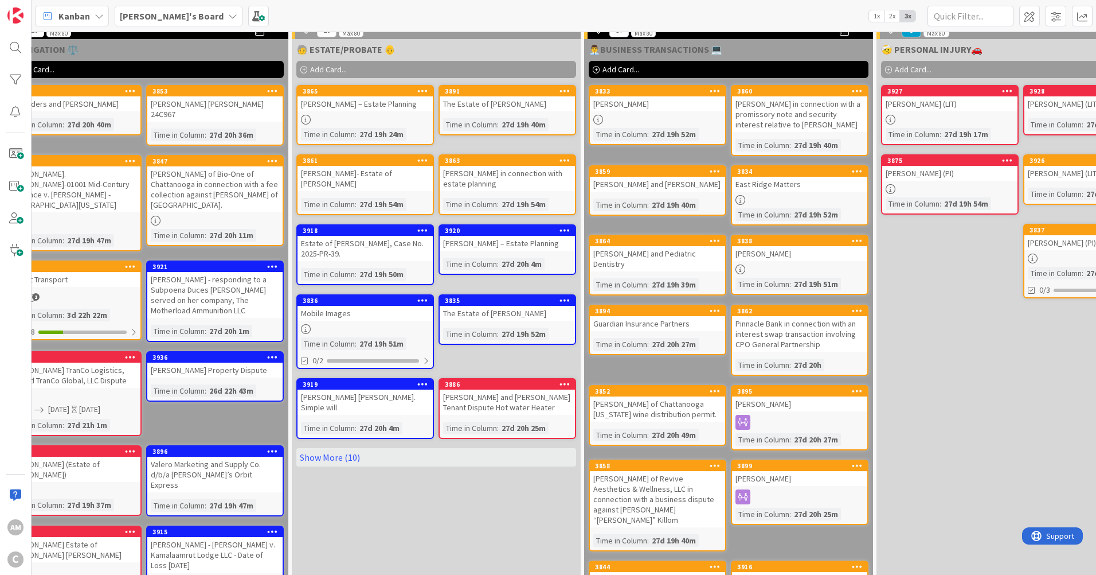
scroll to position [0, 186]
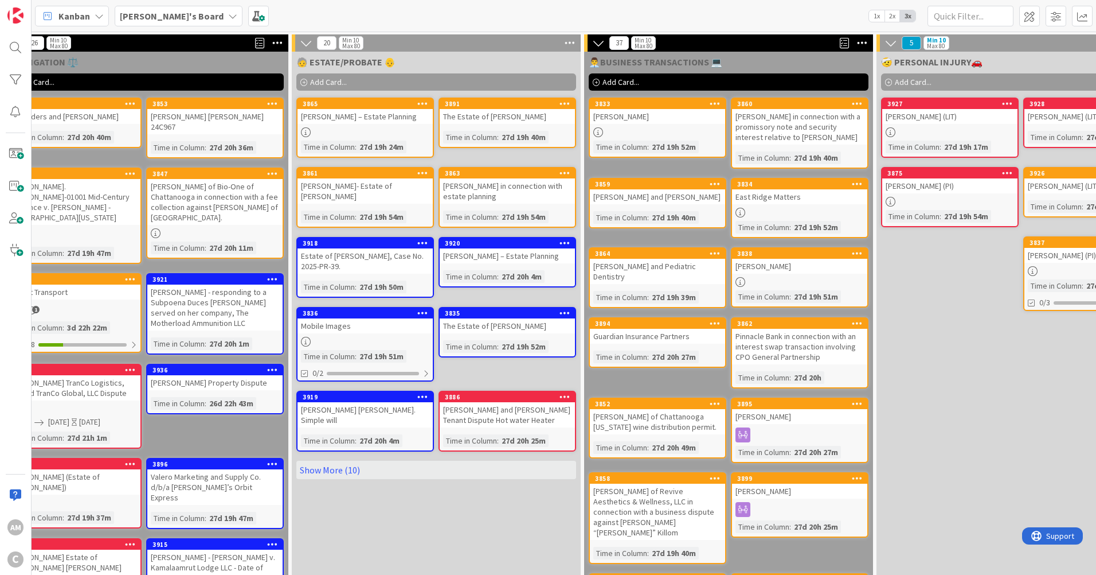
click at [516, 427] on div "[PERSON_NAME] and [PERSON_NAME] Tenant Dispute Hot water Heater" at bounding box center [507, 414] width 135 height 25
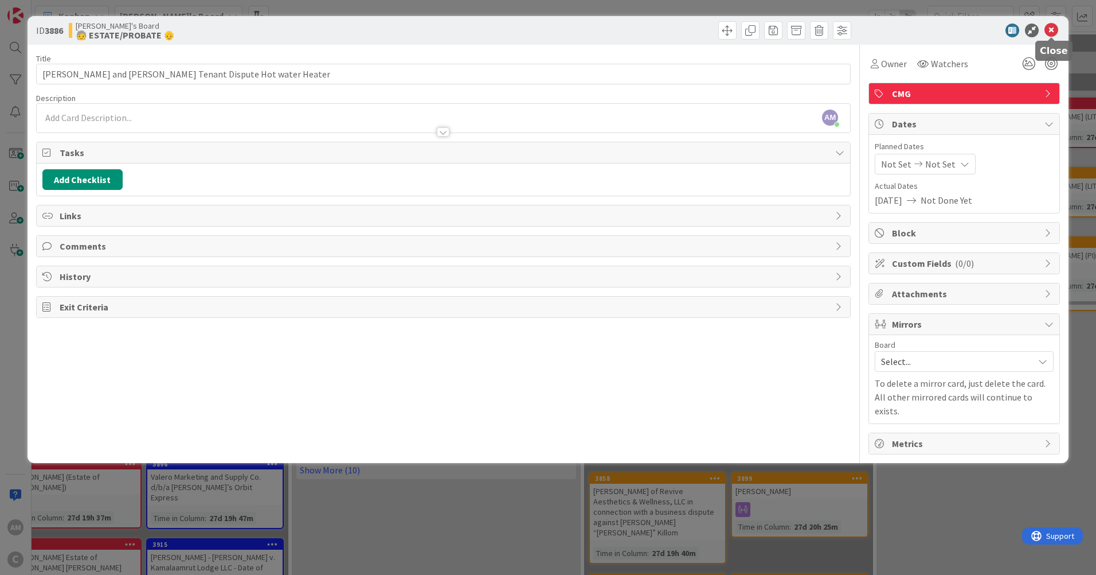
click at [1053, 32] on icon at bounding box center [1052, 31] width 14 height 14
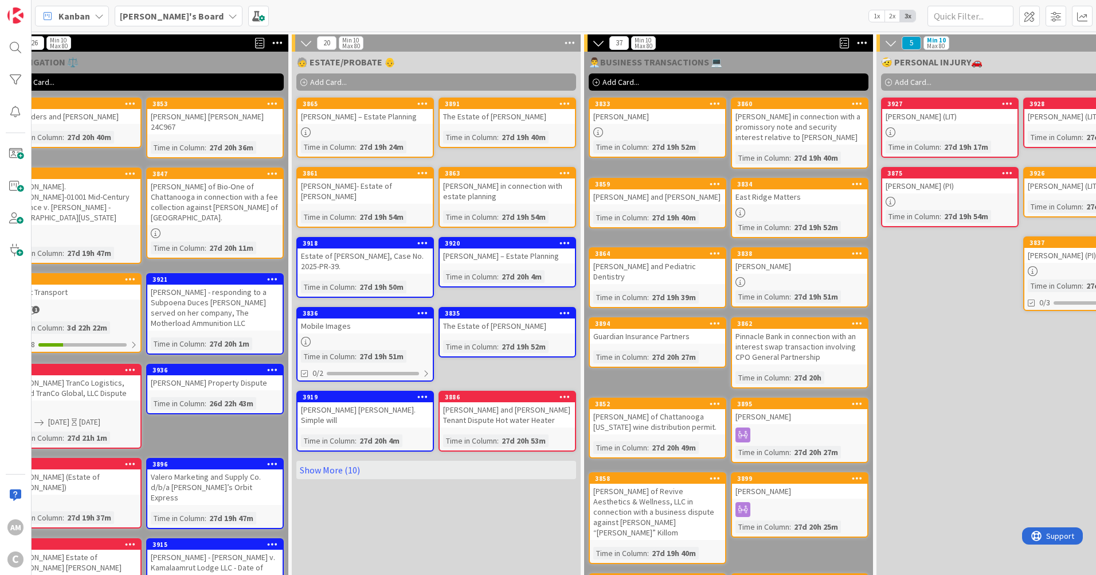
click at [516, 419] on div "[PERSON_NAME] and [PERSON_NAME] Tenant Dispute Hot water Heater" at bounding box center [507, 414] width 135 height 25
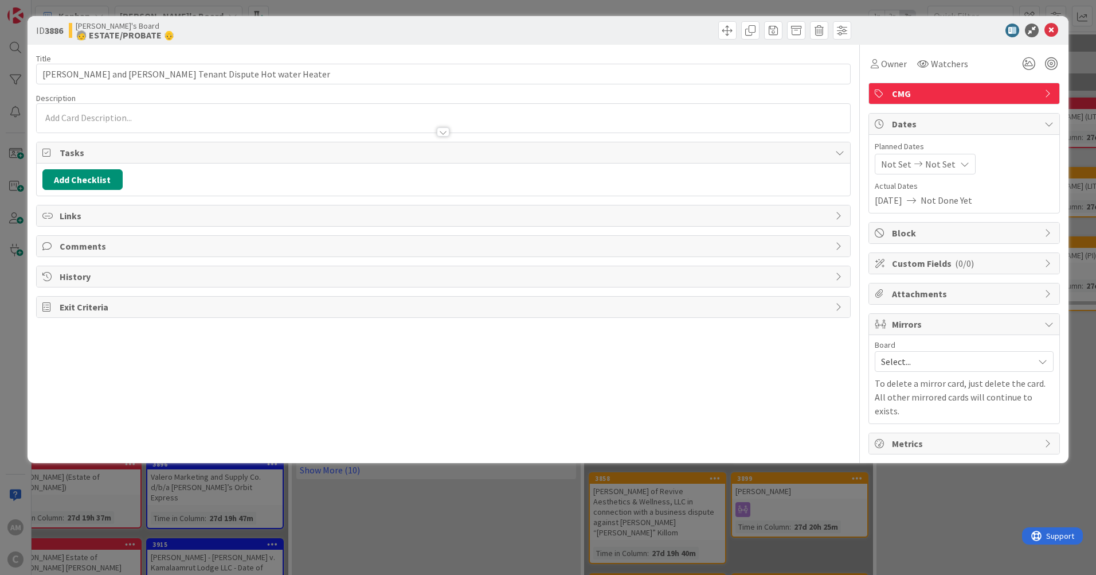
click at [134, 110] on div at bounding box center [444, 121] width 814 height 24
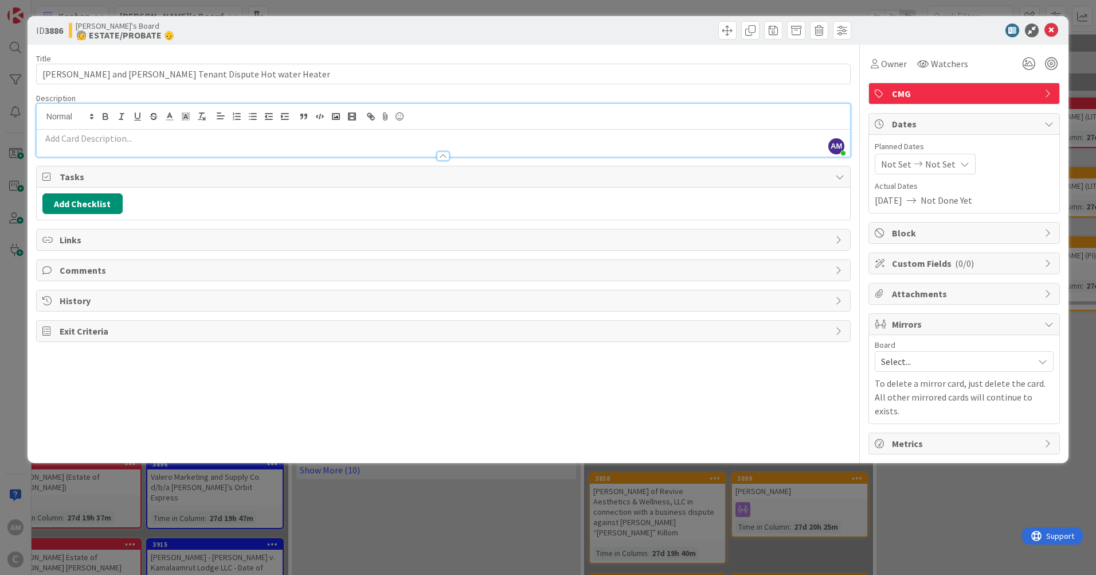
click at [253, 146] on div at bounding box center [444, 151] width 814 height 12
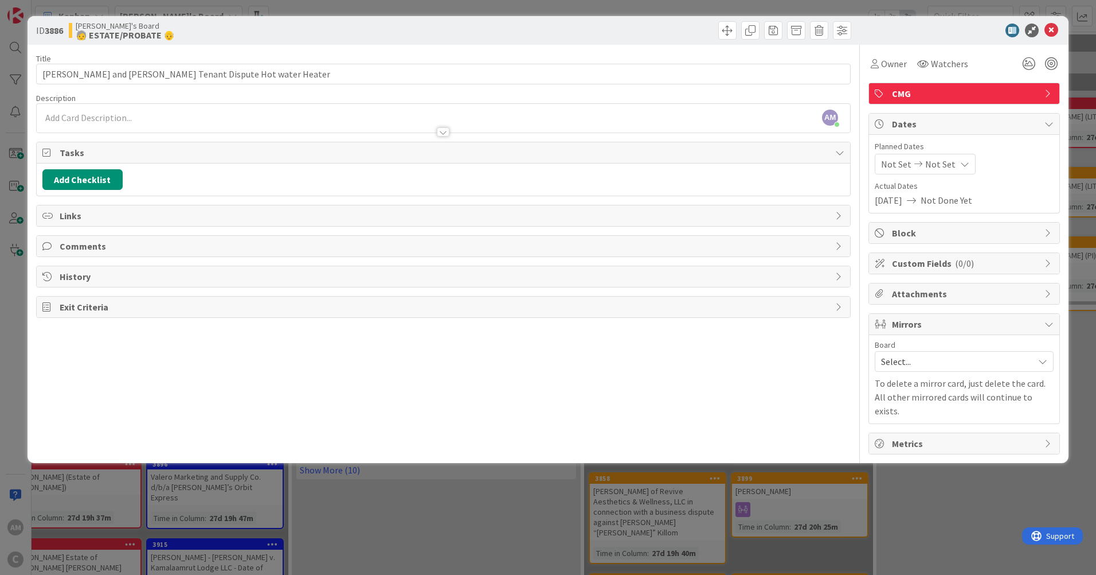
click at [259, 141] on div "Title 70 / 128 [PERSON_NAME] and [PERSON_NAME] Tenant Dispute Hot water Heater …" at bounding box center [443, 249] width 815 height 409
click at [188, 105] on div "AM [PERSON_NAME] just joined" at bounding box center [444, 118] width 814 height 29
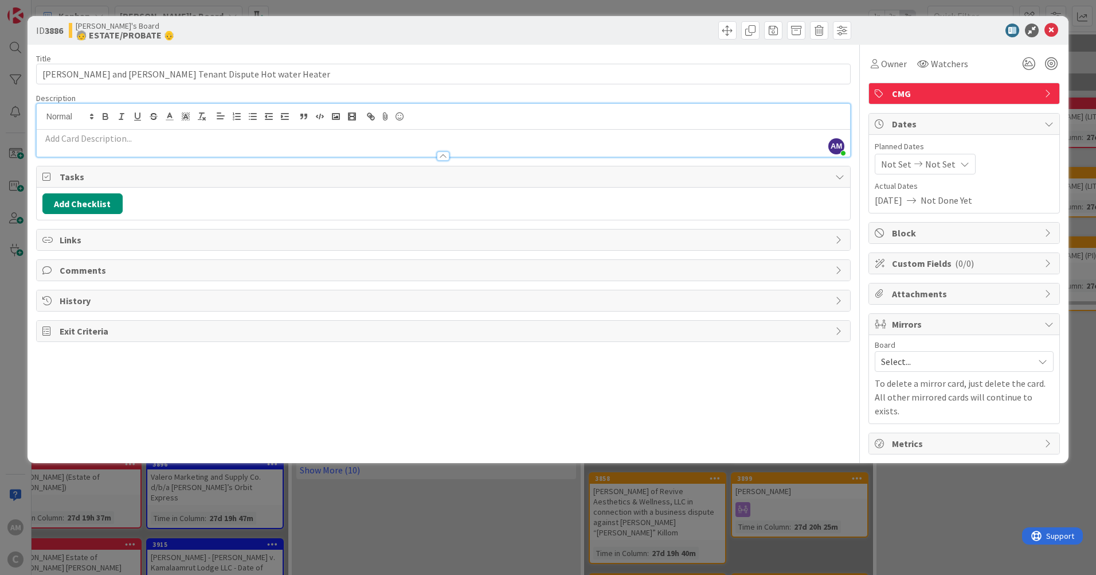
click at [66, 145] on div at bounding box center [444, 151] width 814 height 12
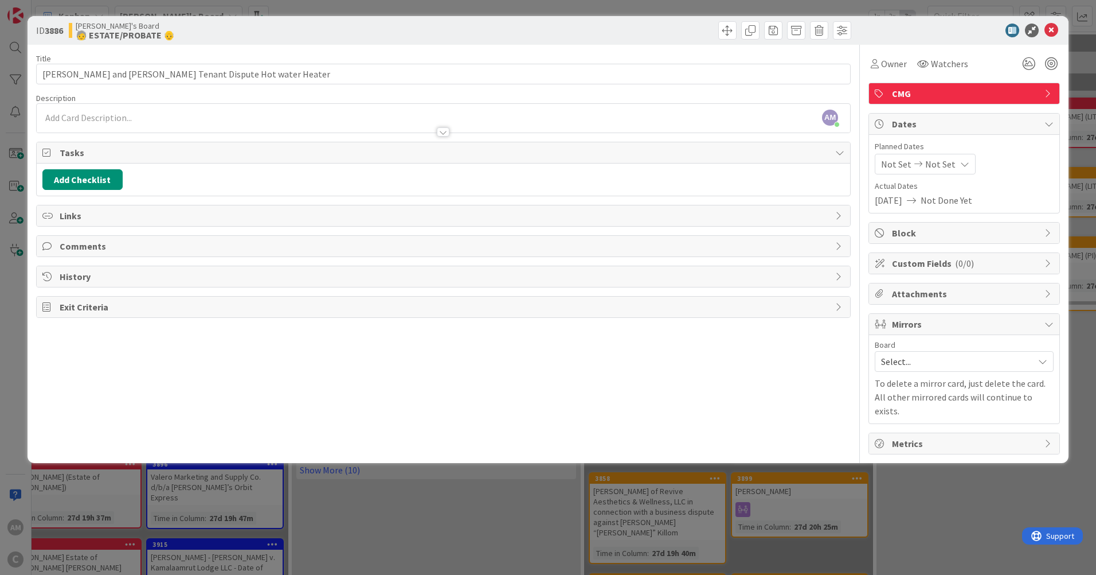
click at [119, 119] on p at bounding box center [443, 117] width 802 height 13
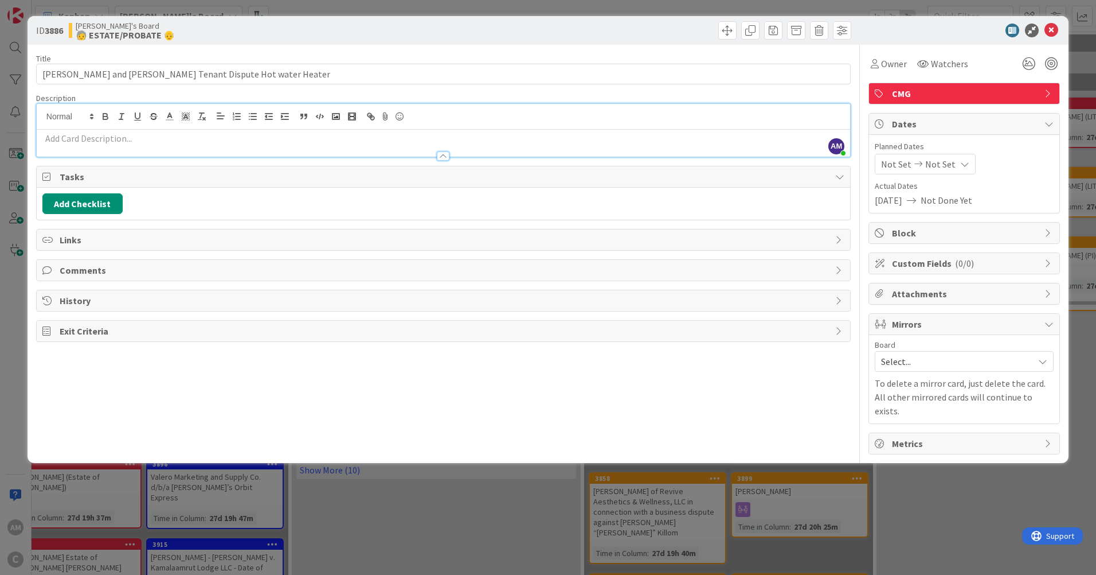
click at [77, 140] on p at bounding box center [443, 138] width 802 height 13
click at [68, 132] on p at bounding box center [443, 138] width 802 height 13
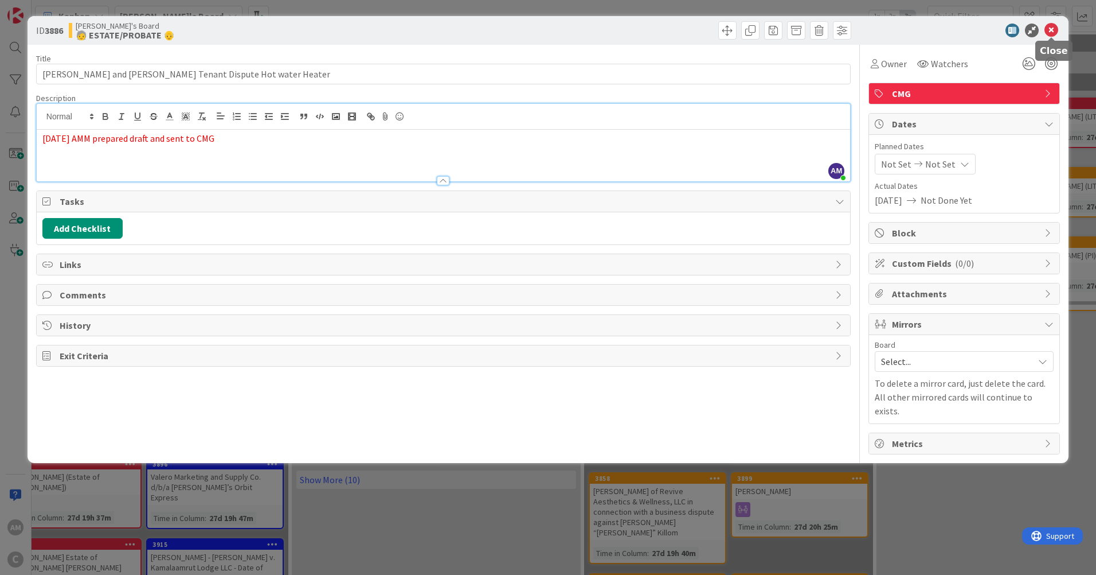
click at [1052, 32] on icon at bounding box center [1052, 31] width 14 height 14
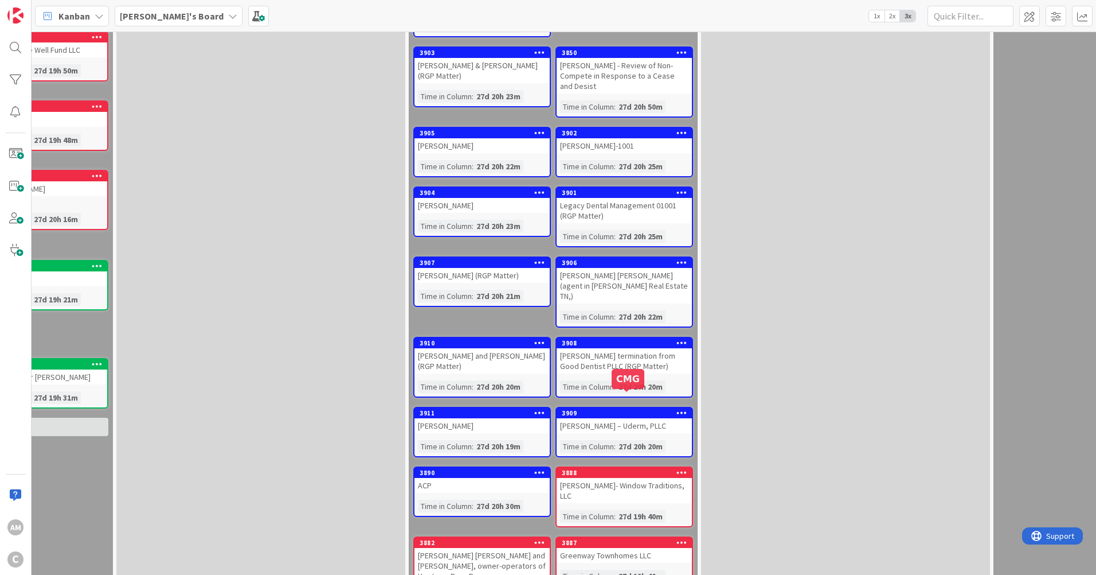
scroll to position [803, 362]
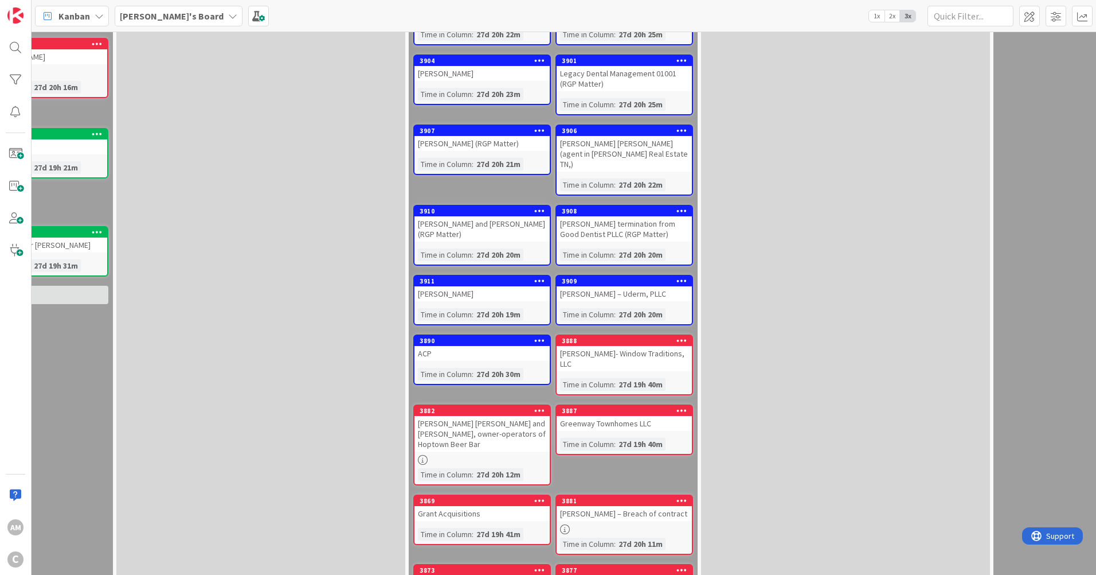
click at [618, 416] on div "Greenway Townhomes LLC" at bounding box center [624, 423] width 135 height 15
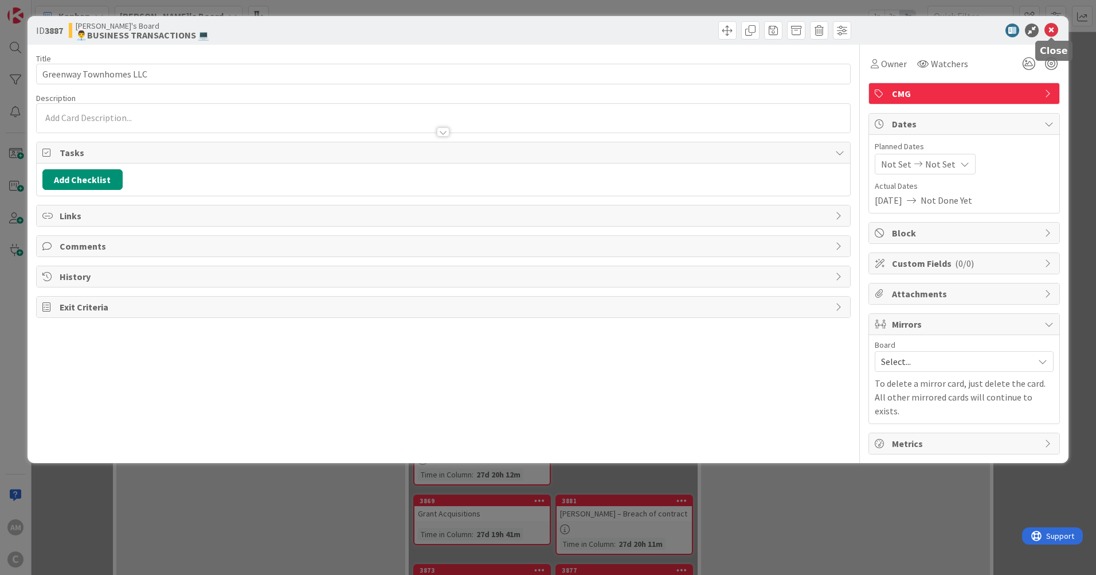
click at [1051, 32] on icon at bounding box center [1052, 31] width 14 height 14
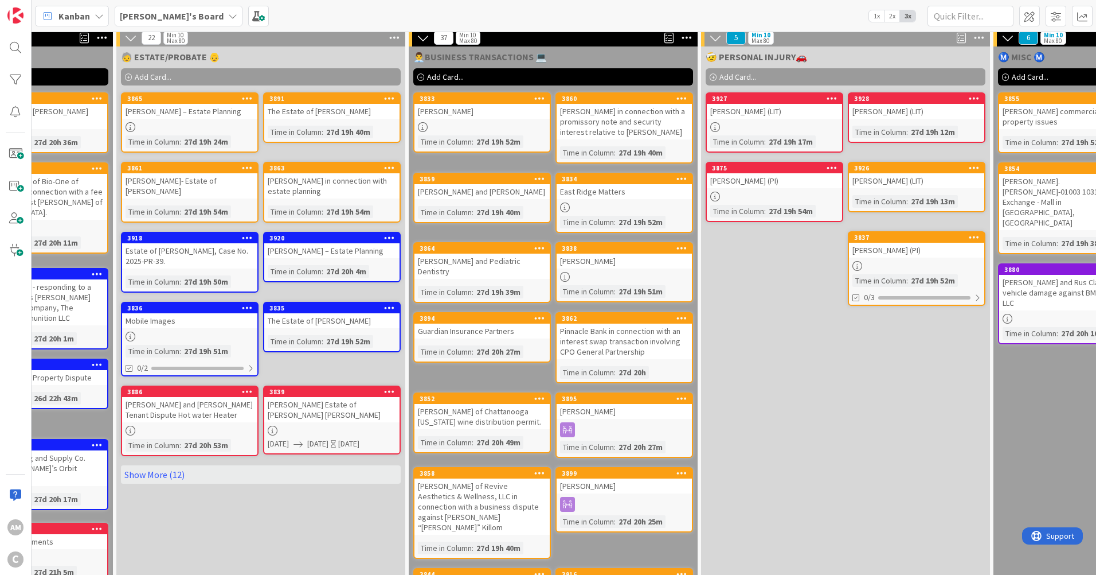
scroll to position [0, 362]
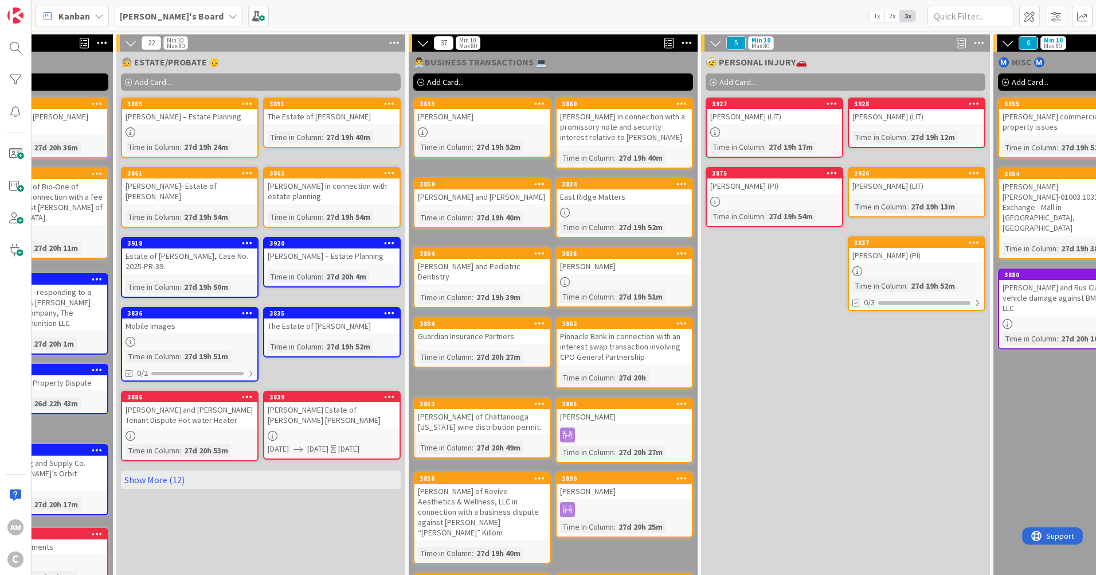
click at [425, 80] on div "Add Card..." at bounding box center [553, 81] width 280 height 17
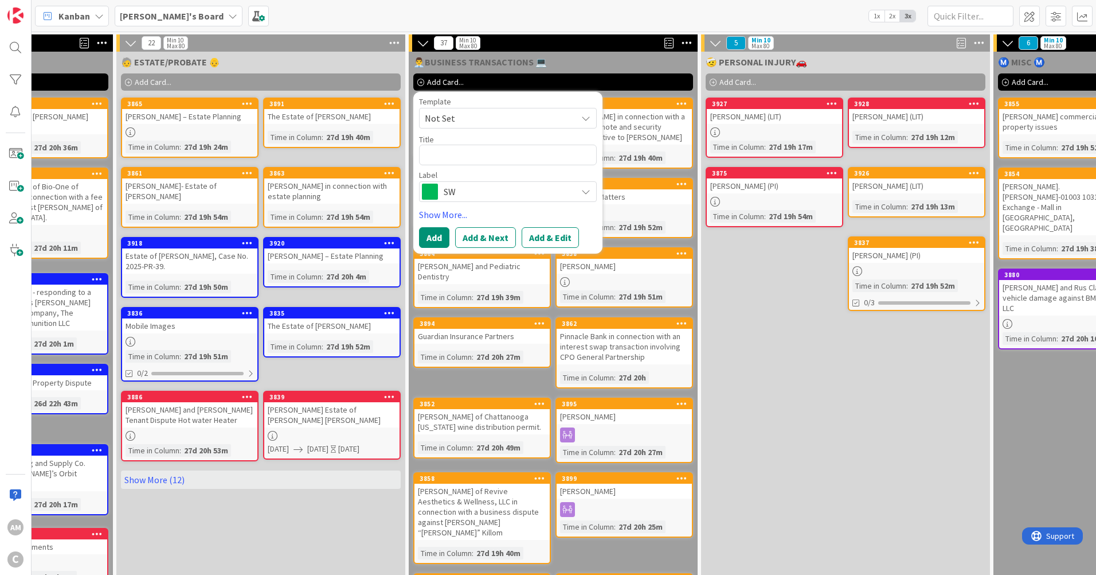
type textarea "x"
type textarea "H"
type textarea "x"
type textarea "He"
type textarea "x"
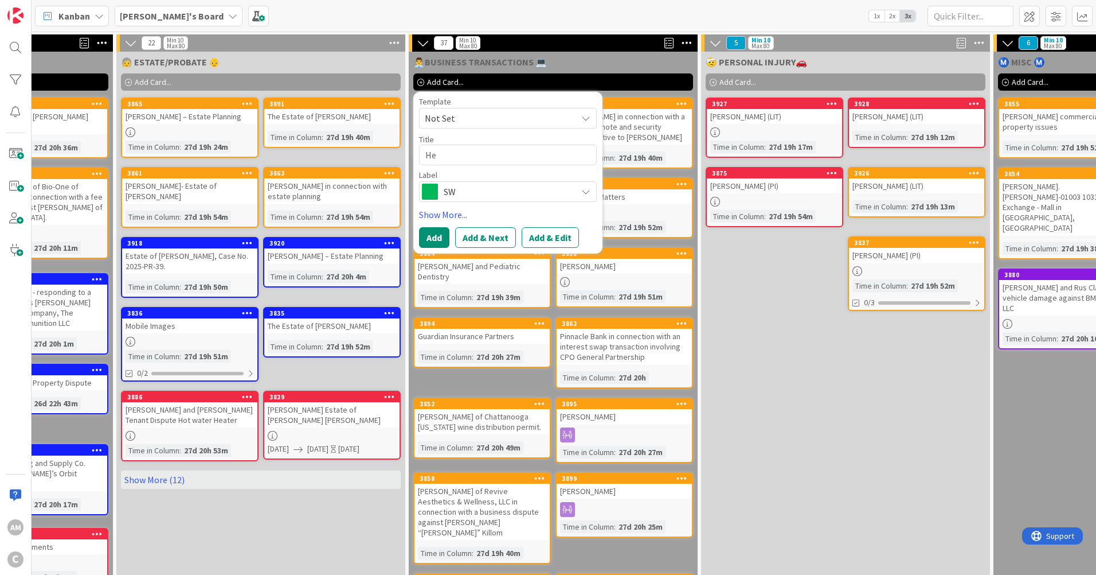
type textarea "Hea"
type textarea "x"
type textarea "Heat"
type textarea "x"
type textarea "Heath"
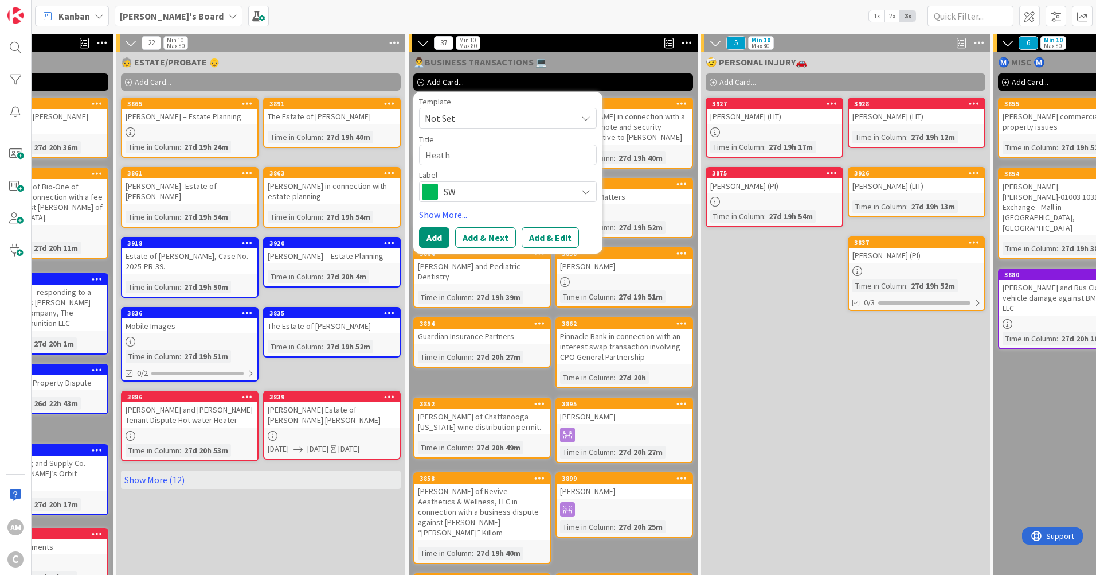
type textarea "x"
type textarea "Heath"
type textarea "x"
type textarea "[PERSON_NAME]"
type textarea "x"
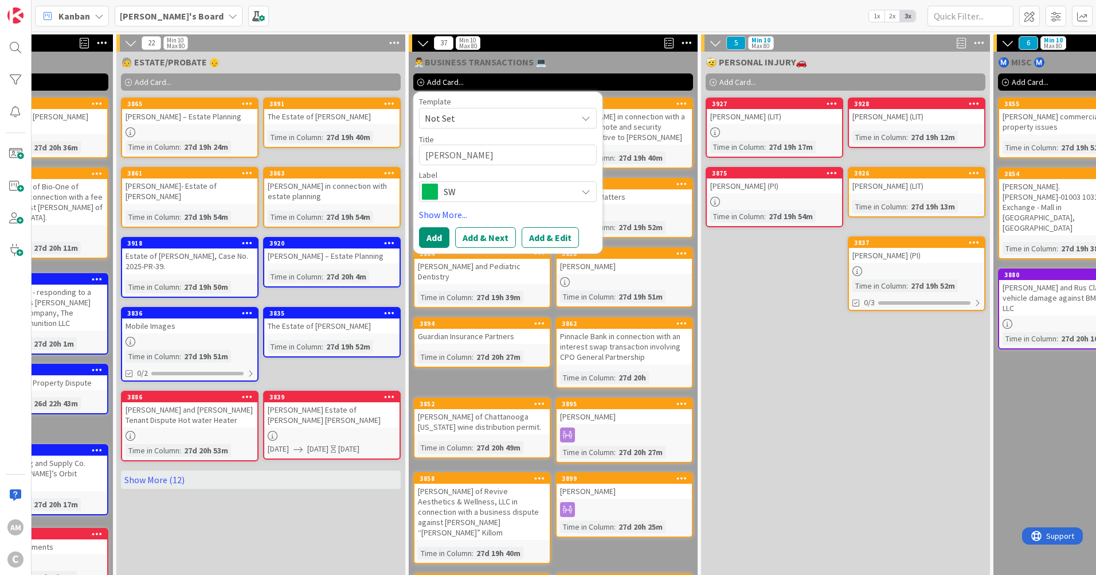
type textarea "[PERSON_NAME]"
type textarea "x"
type textarea "Heath Bay"
type textarea "x"
type textarea "[PERSON_NAME]"
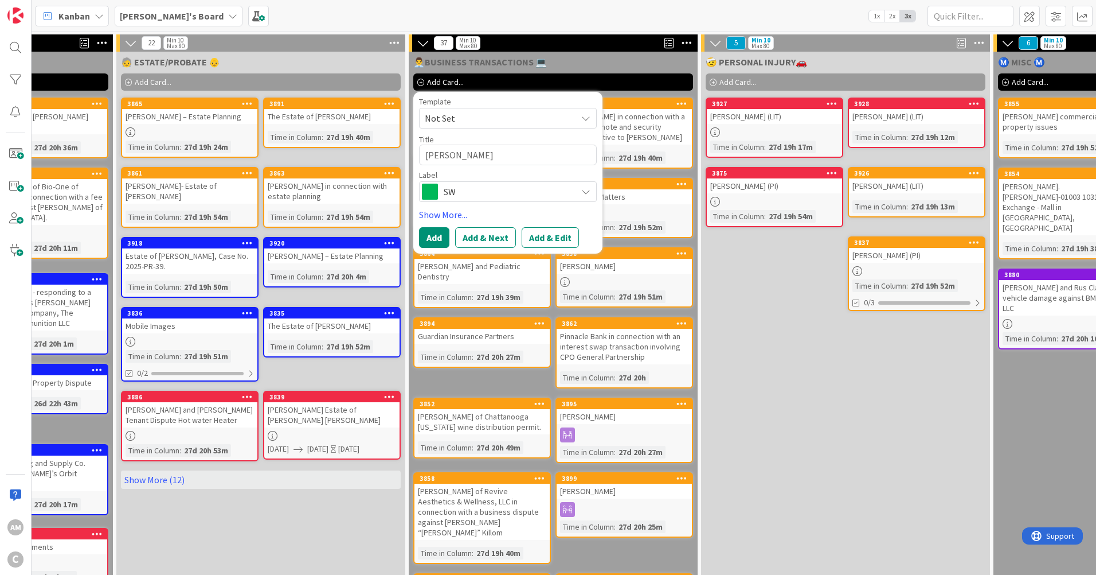
type textarea "x"
type textarea "[PERSON_NAME]"
type textarea "x"
type textarea "[PERSON_NAME]"
click at [522, 188] on span "SW" at bounding box center [507, 192] width 127 height 16
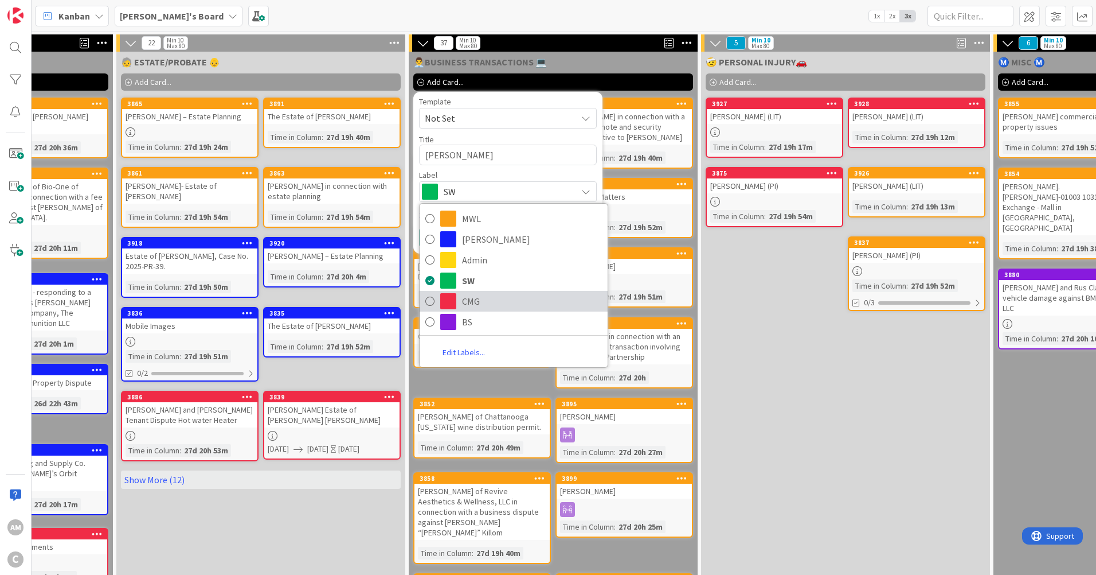
click at [474, 296] on span "CMG" at bounding box center [532, 300] width 140 height 17
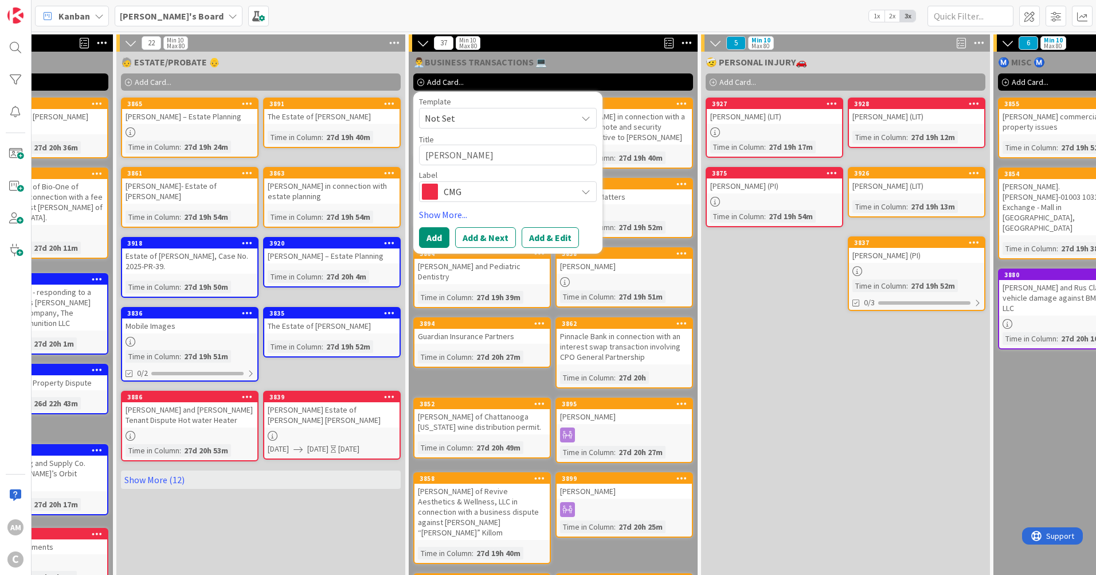
click at [447, 214] on link "Show More..." at bounding box center [508, 215] width 178 height 14
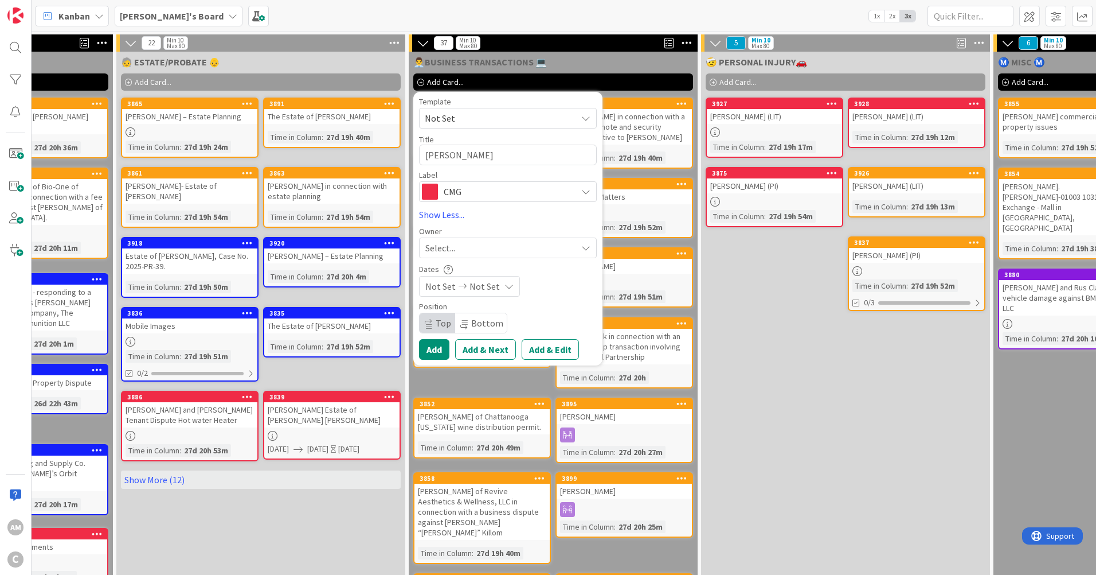
click at [494, 322] on span "Bottom" at bounding box center [487, 322] width 32 height 11
click at [438, 349] on button "Add" at bounding box center [434, 349] width 30 height 21
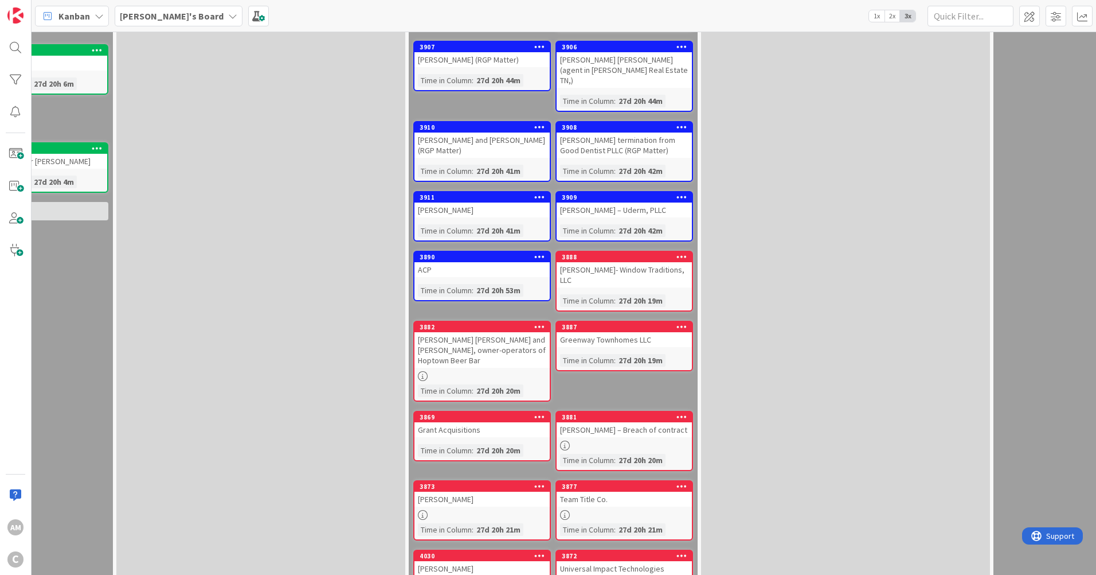
scroll to position [931, 362]
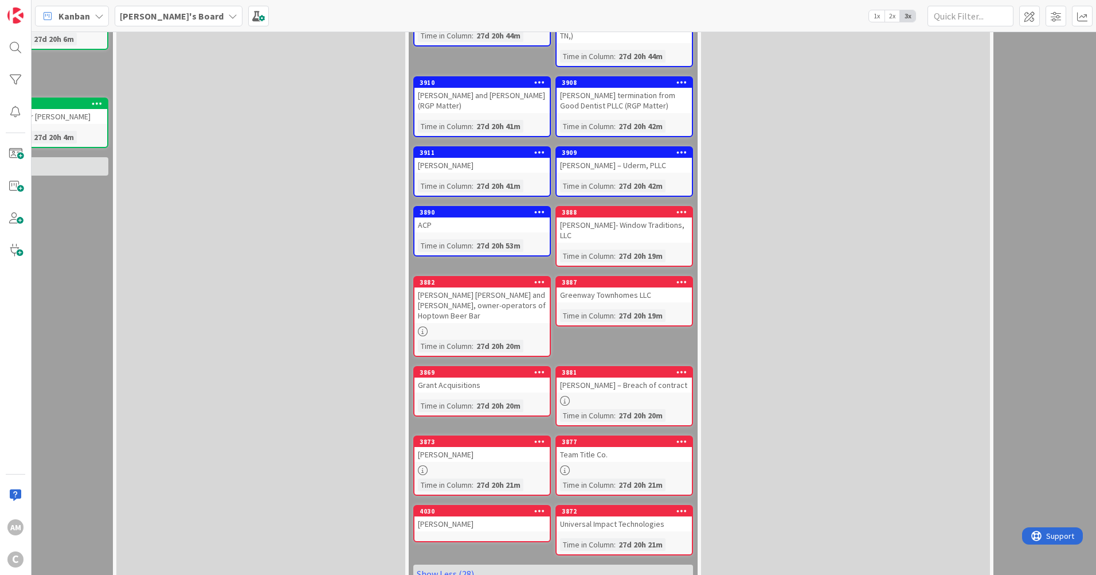
click at [485, 516] on div "[PERSON_NAME]" at bounding box center [482, 523] width 135 height 15
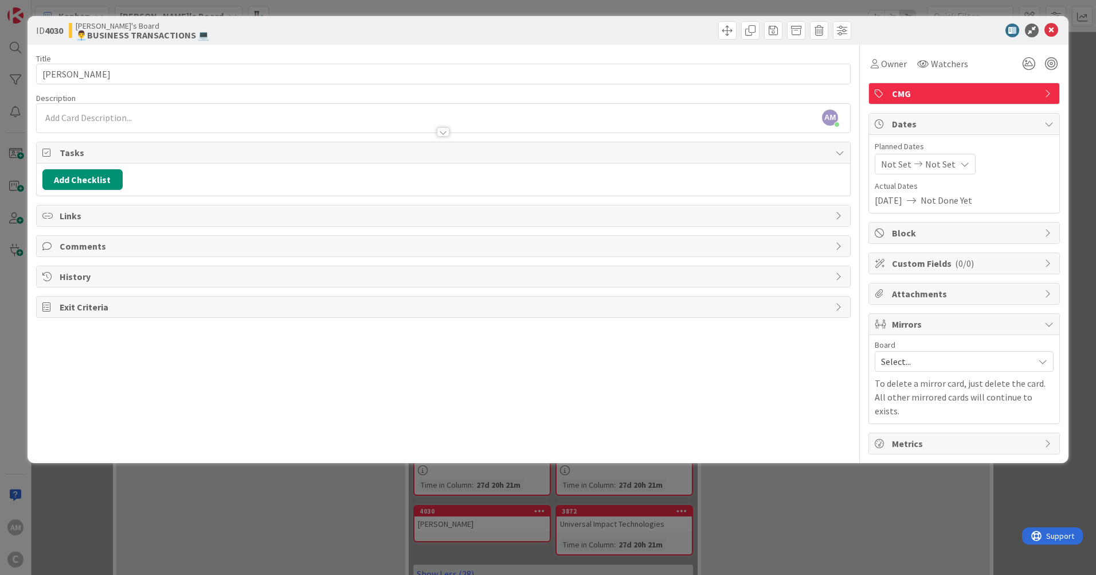
drag, startPoint x: 73, startPoint y: 123, endPoint x: 57, endPoint y: 116, distance: 17.5
click at [57, 116] on div "AM [PERSON_NAME] just joined" at bounding box center [444, 118] width 814 height 29
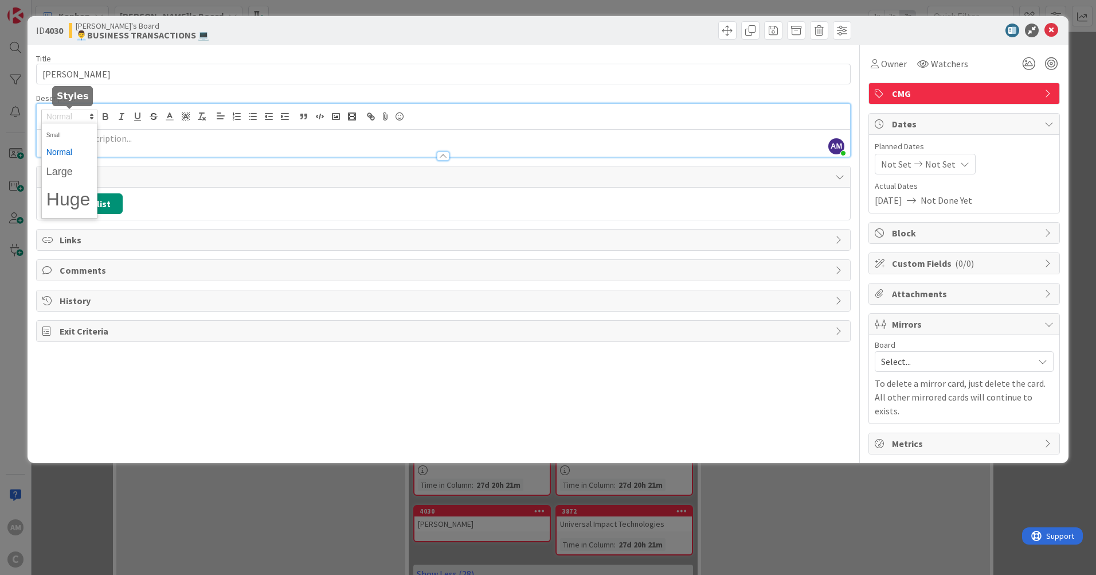
drag, startPoint x: 57, startPoint y: 116, endPoint x: 395, endPoint y: 143, distance: 338.9
click at [395, 143] on p at bounding box center [443, 138] width 802 height 13
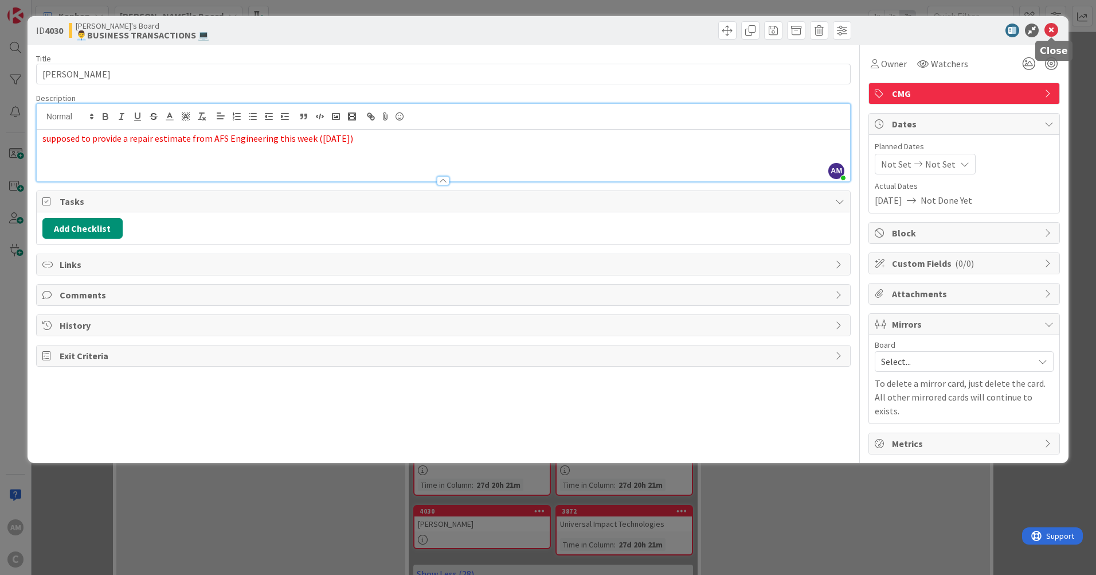
click at [1049, 32] on icon at bounding box center [1052, 31] width 14 height 14
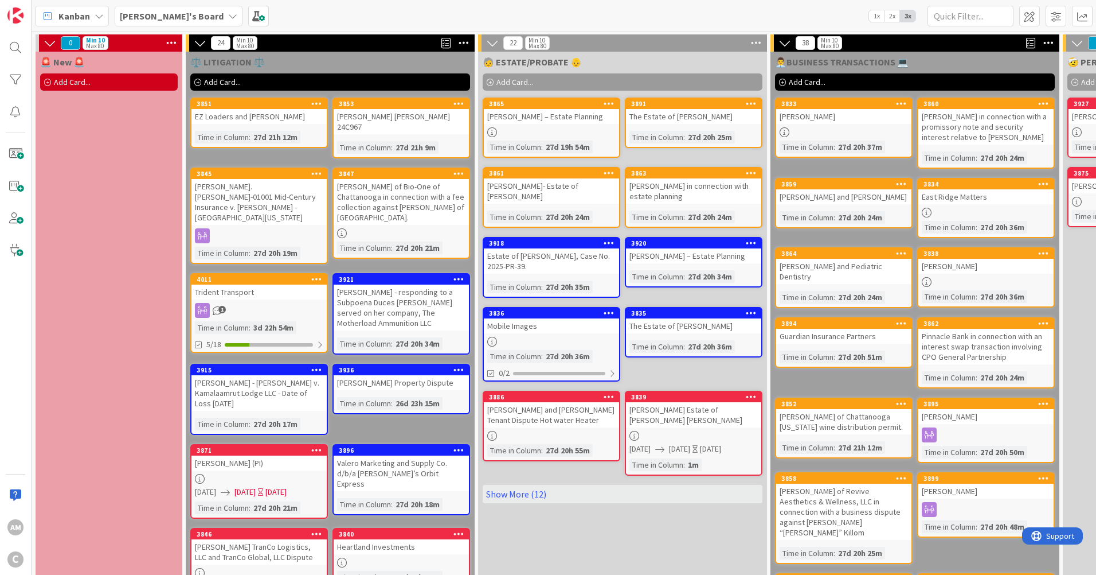
click at [500, 77] on span "Add Card..." at bounding box center [515, 82] width 37 height 10
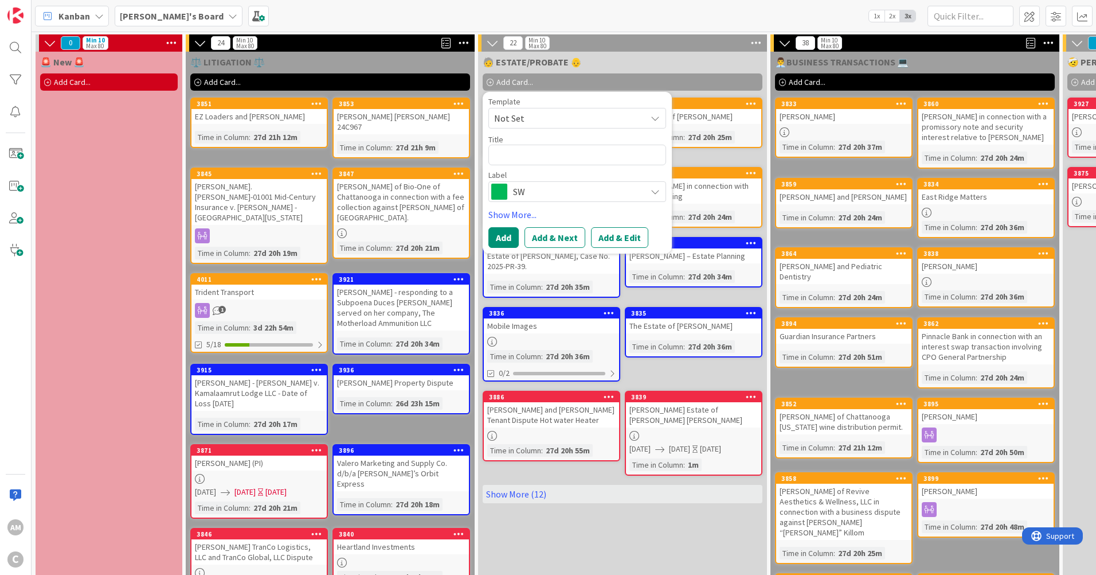
type textarea "x"
type textarea "A"
type textarea "x"
type textarea "Al"
type textarea "x"
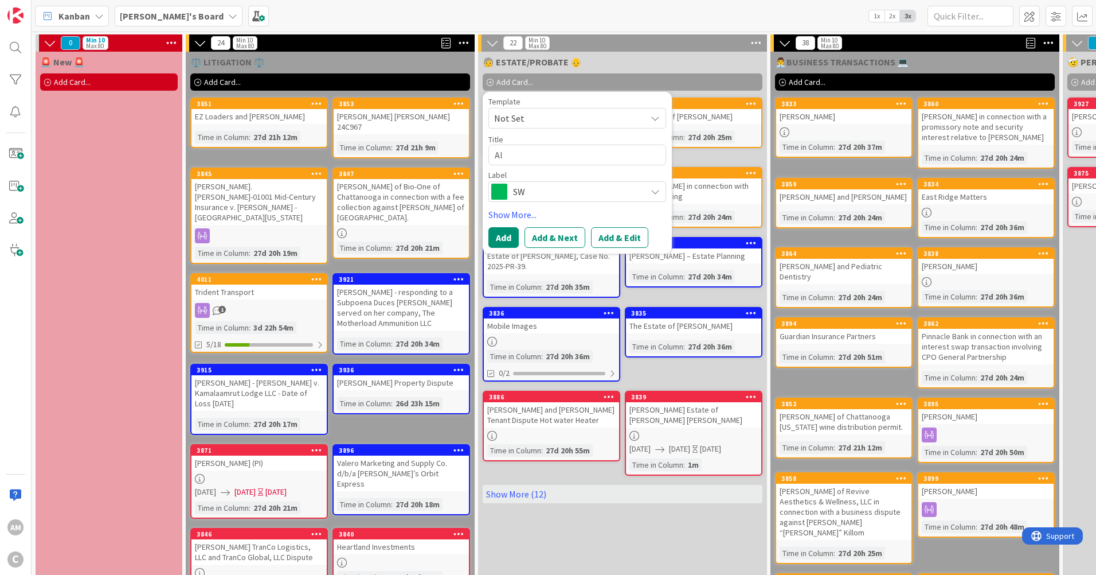
type textarea "[PERSON_NAME]"
type textarea "x"
type textarea "Alis"
type textarea "x"
type textarea "[PERSON_NAME]"
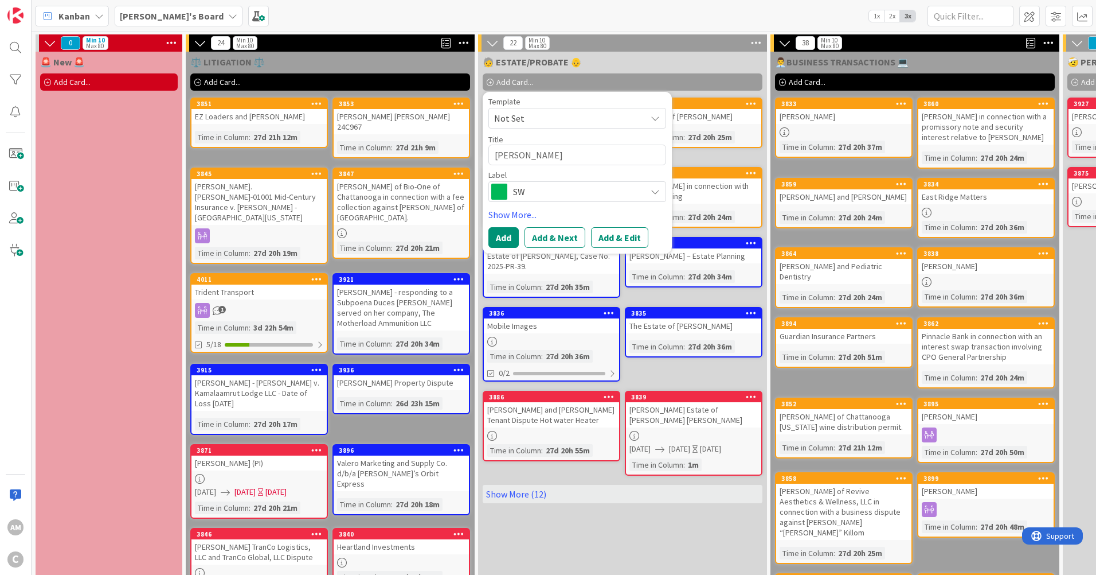
type textarea "x"
type textarea "Alishui"
type textarea "x"
type textarea "[PERSON_NAME]"
type textarea "x"
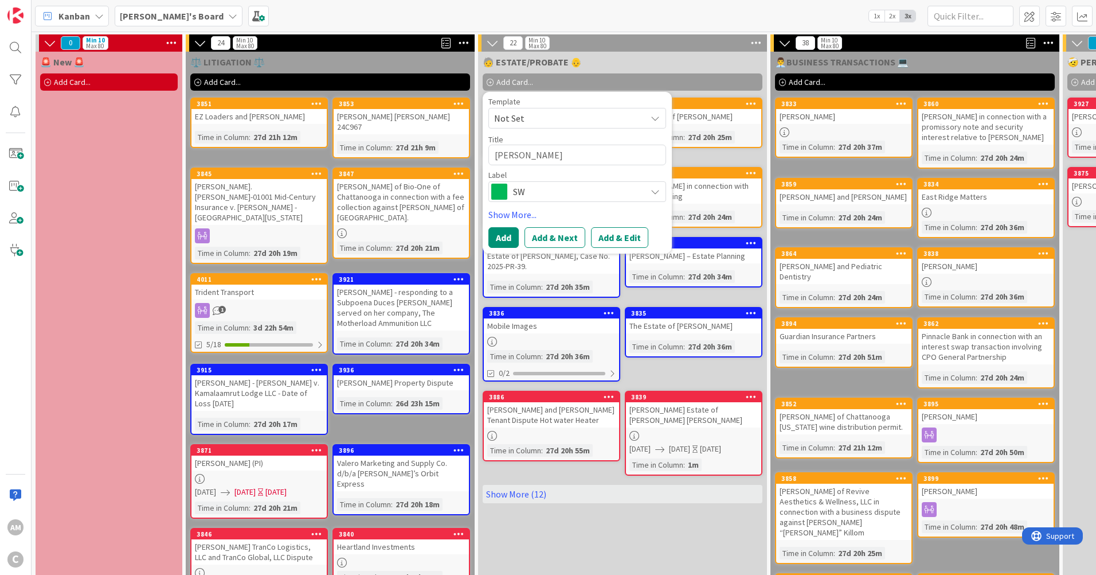
type textarea "Alish"
type textarea "x"
type textarea "[PERSON_NAME]"
type textarea "x"
type textarea "[PERSON_NAME]"
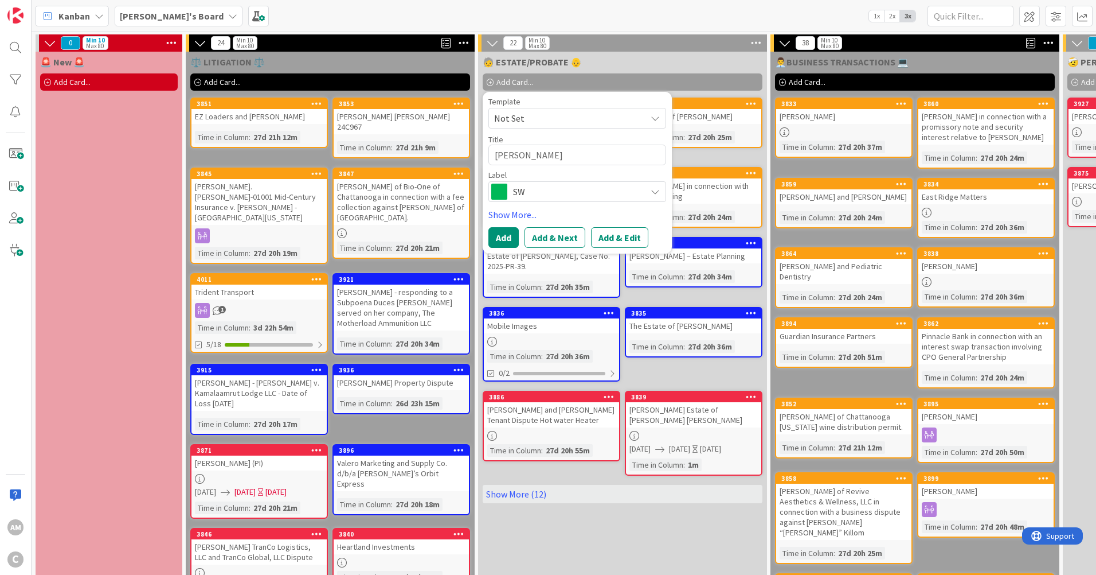
type textarea "x"
type textarea "[PERSON_NAME]"
type textarea "x"
type textarea "[PERSON_NAME]"
type textarea "x"
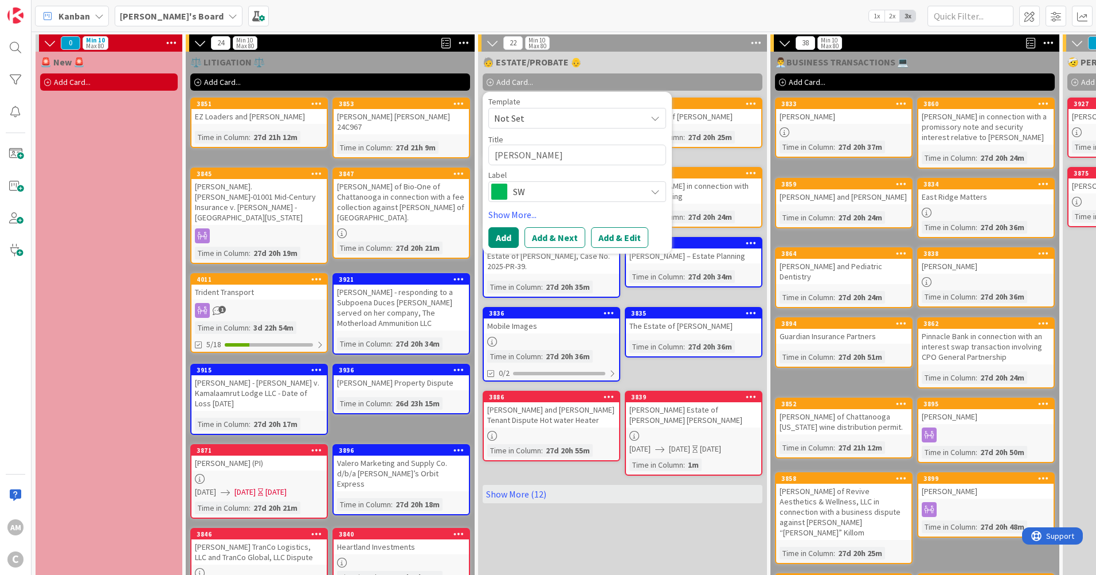
type textarea "[PERSON_NAME]"
type textarea "x"
type textarea "[PERSON_NAME]"
type textarea "x"
type textarea "[PERSON_NAME]"
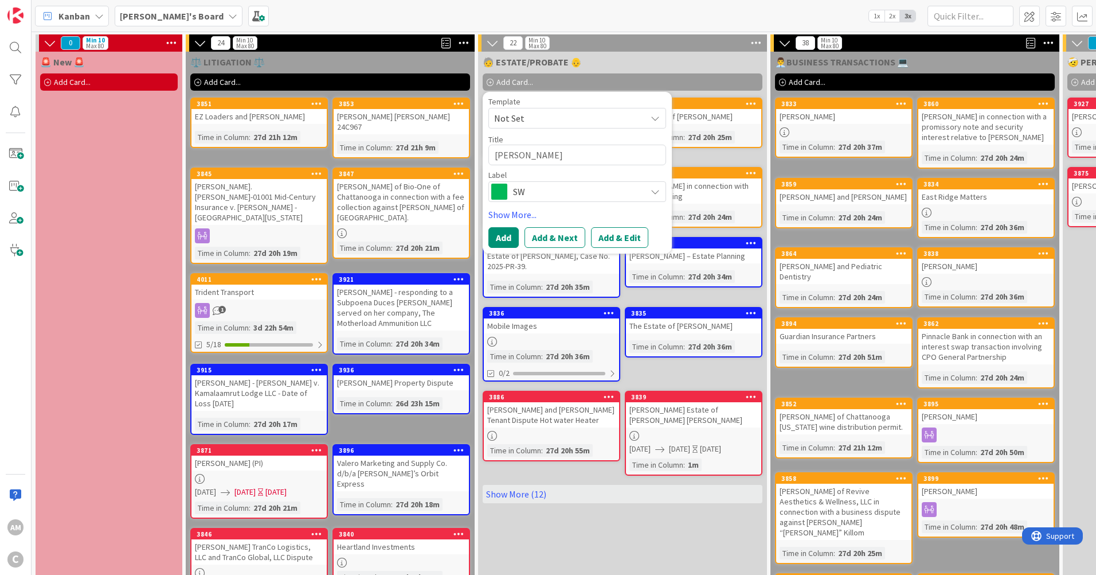
type textarea "x"
type textarea "[PERSON_NAME]"
type textarea "x"
type textarea "[PERSON_NAME]"
click at [516, 153] on textarea "[PERSON_NAME]" at bounding box center [578, 155] width 178 height 21
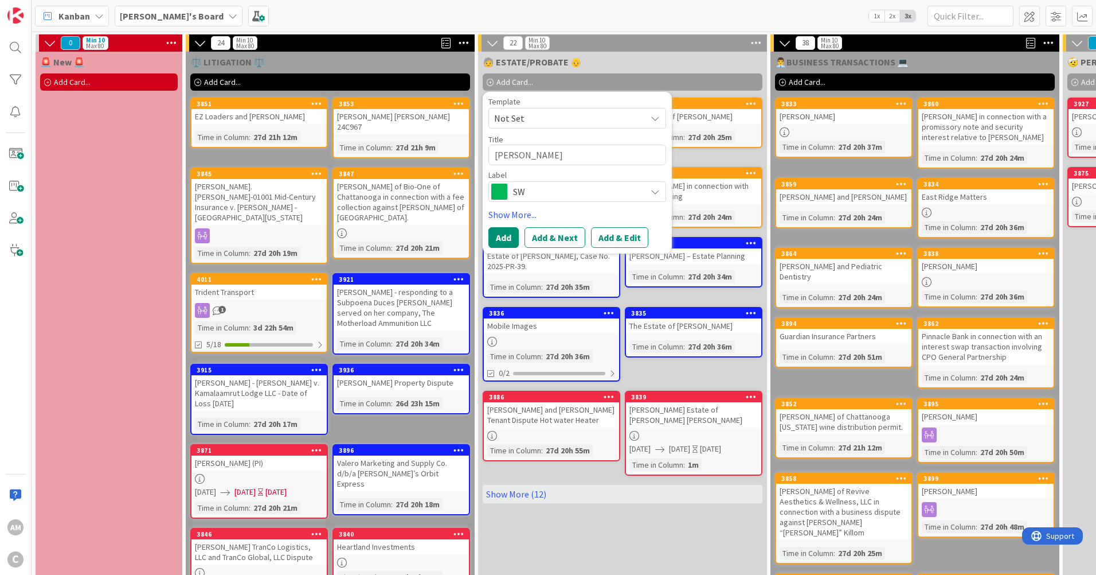
type textarea "x"
type textarea "[PERSON_NAME]"
type textarea "x"
type textarea "[PERSON_NAME]"
type textarea "x"
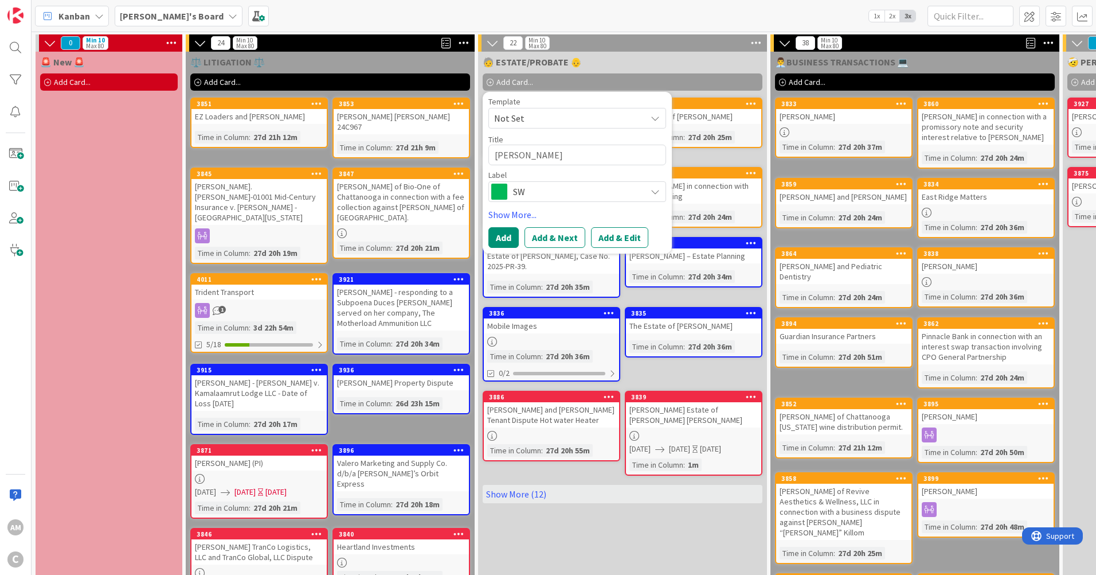
type textarea "[PERSON_NAME]"
click at [588, 198] on span "SW" at bounding box center [576, 192] width 127 height 16
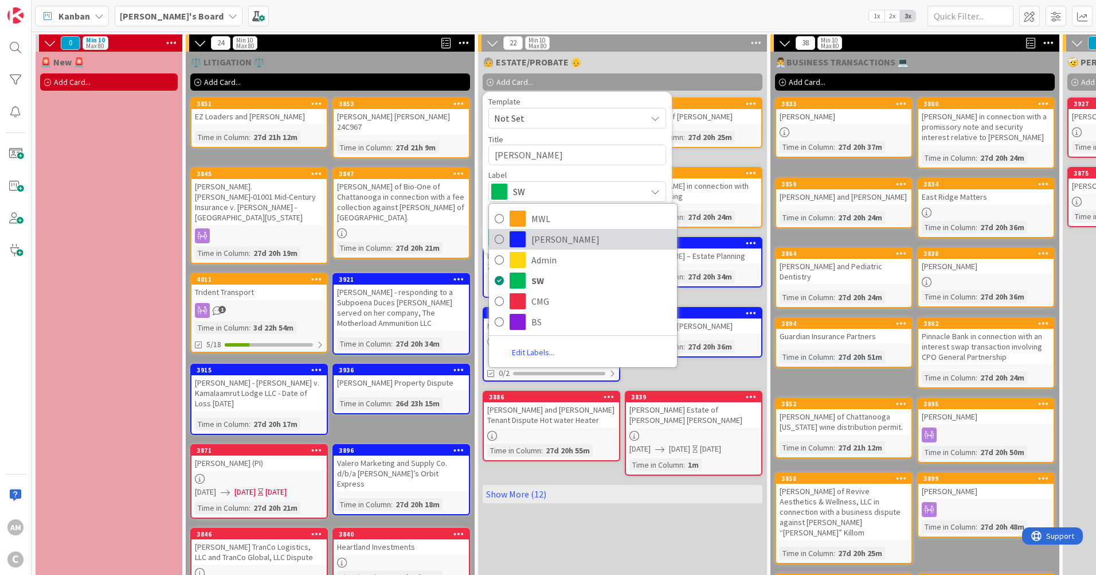
click at [543, 245] on span "[PERSON_NAME]" at bounding box center [602, 239] width 140 height 17
type textarea "x"
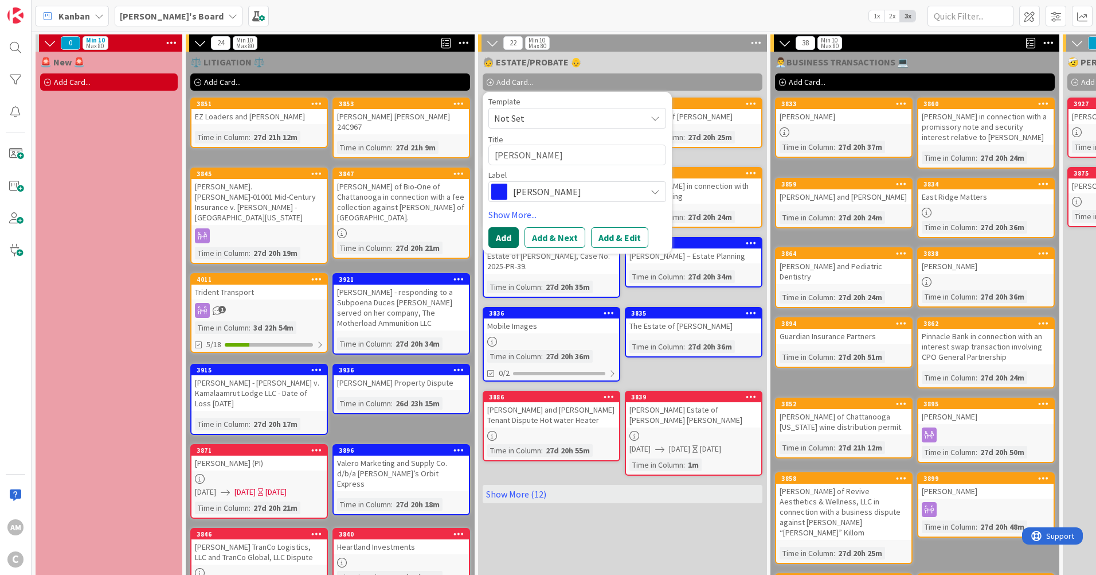
click at [516, 242] on button "Add" at bounding box center [504, 237] width 30 height 21
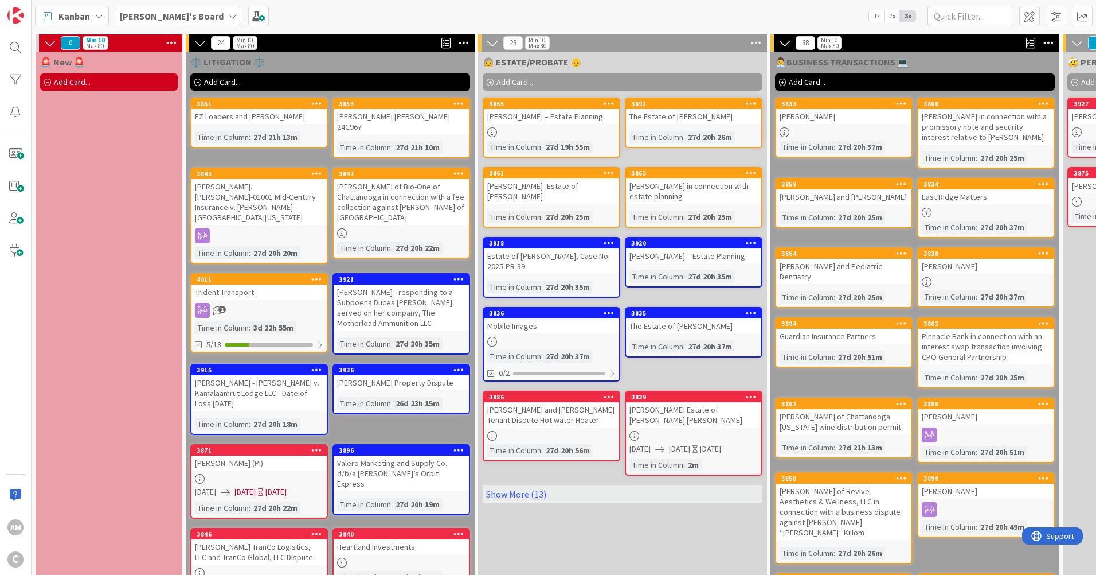
click at [523, 494] on link "Show More (13)" at bounding box center [623, 494] width 280 height 18
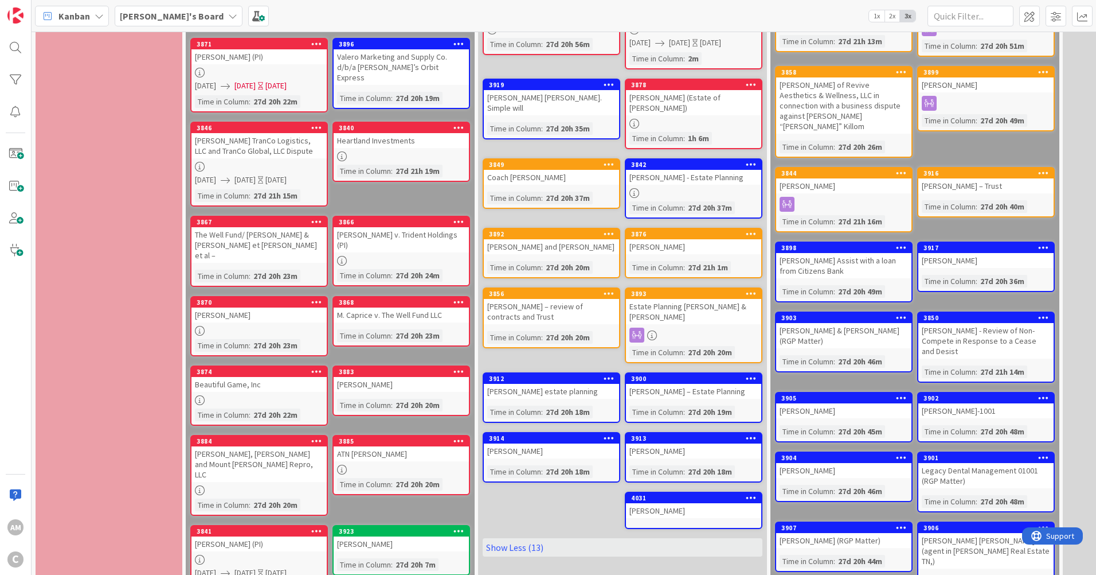
scroll to position [459, 0]
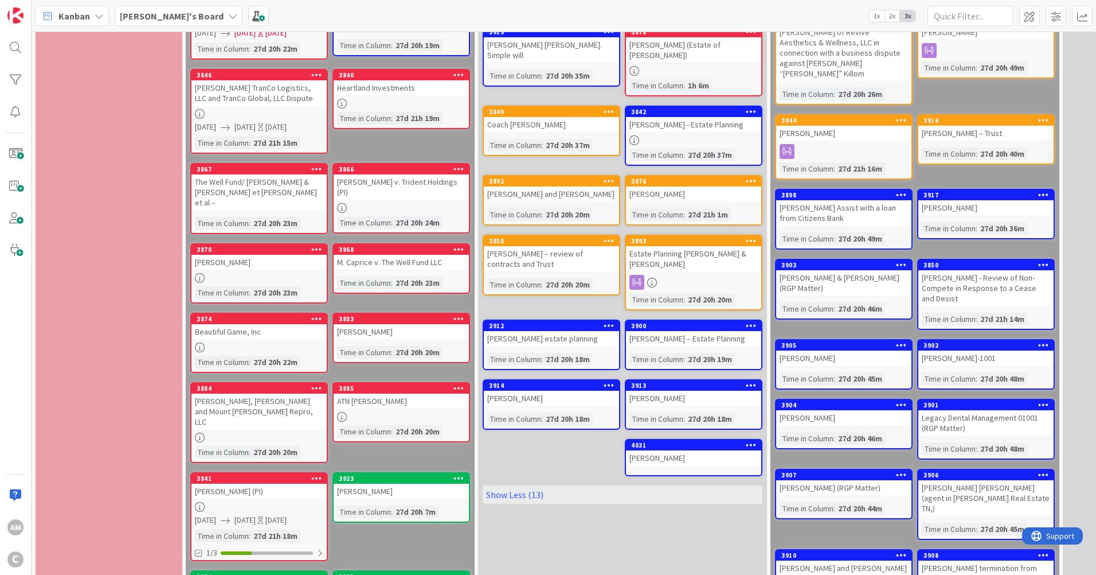
click at [754, 321] on icon at bounding box center [751, 325] width 11 height 8
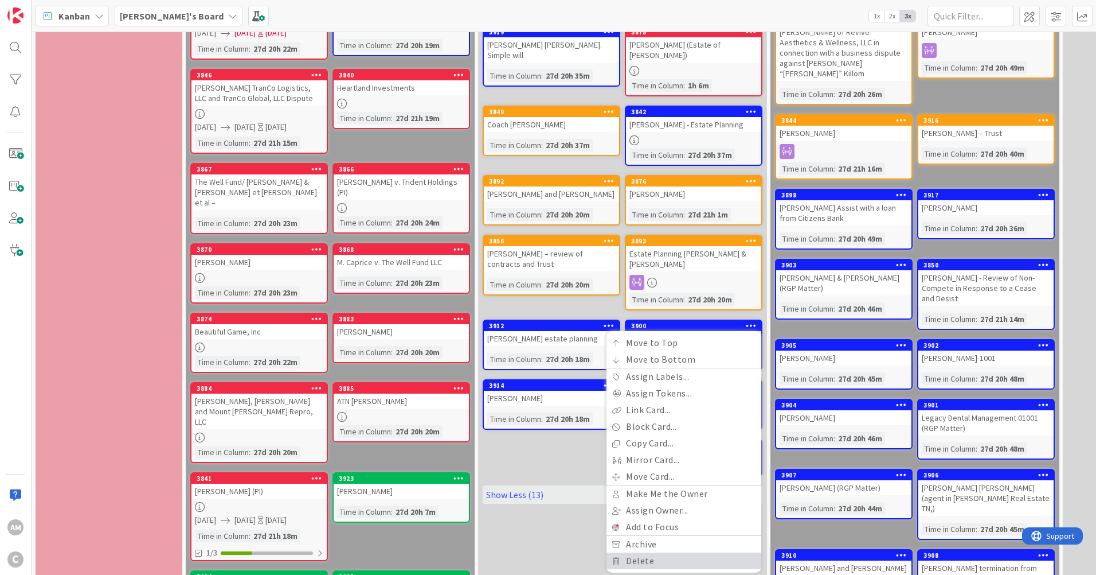
click at [650, 552] on link "Delete" at bounding box center [684, 560] width 155 height 17
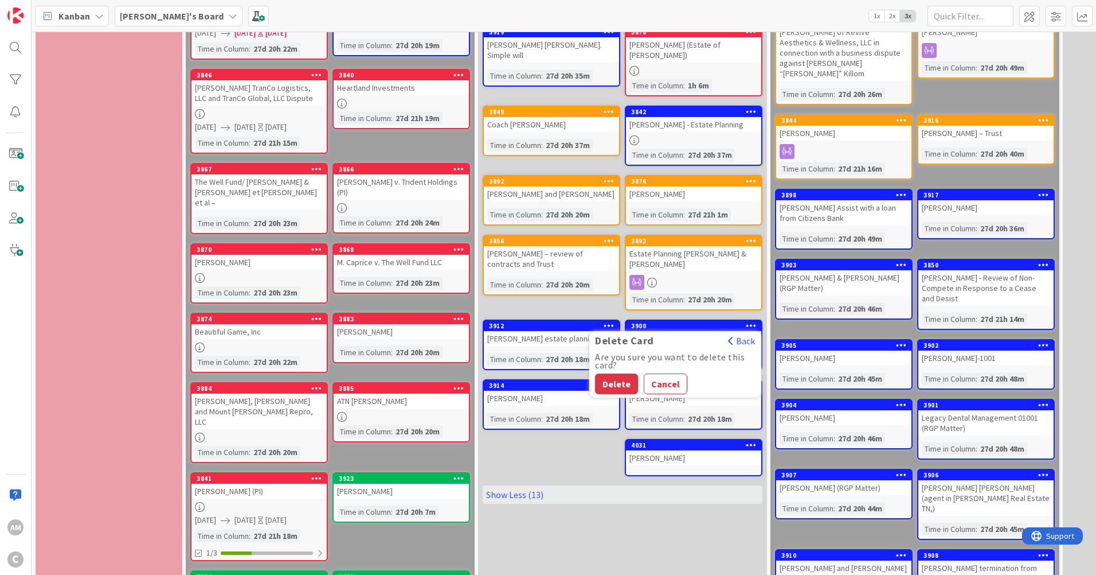
click at [611, 373] on button "Delete" at bounding box center [616, 383] width 43 height 21
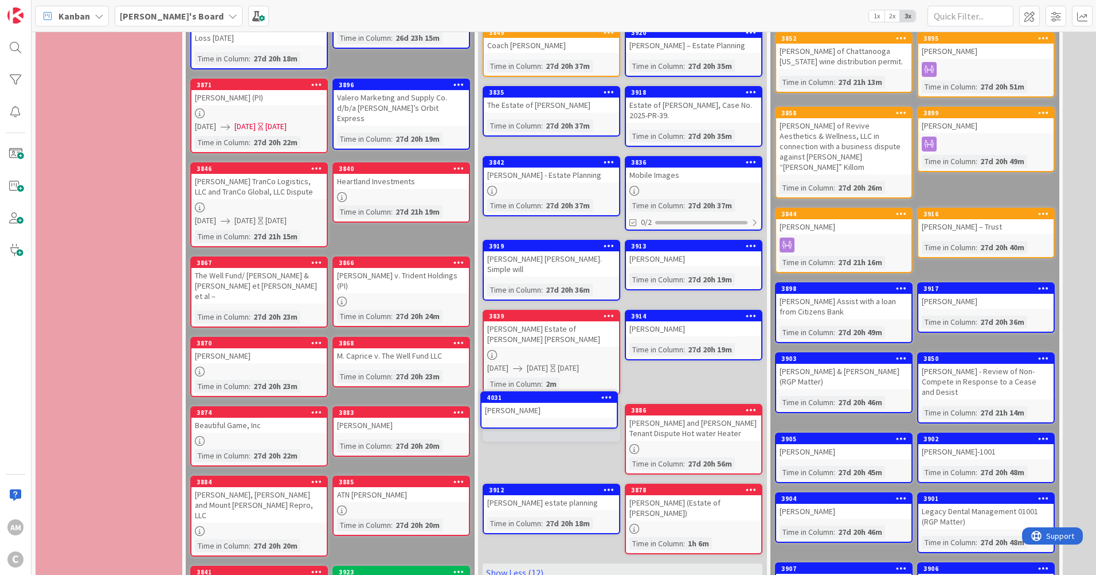
scroll to position [379, 0]
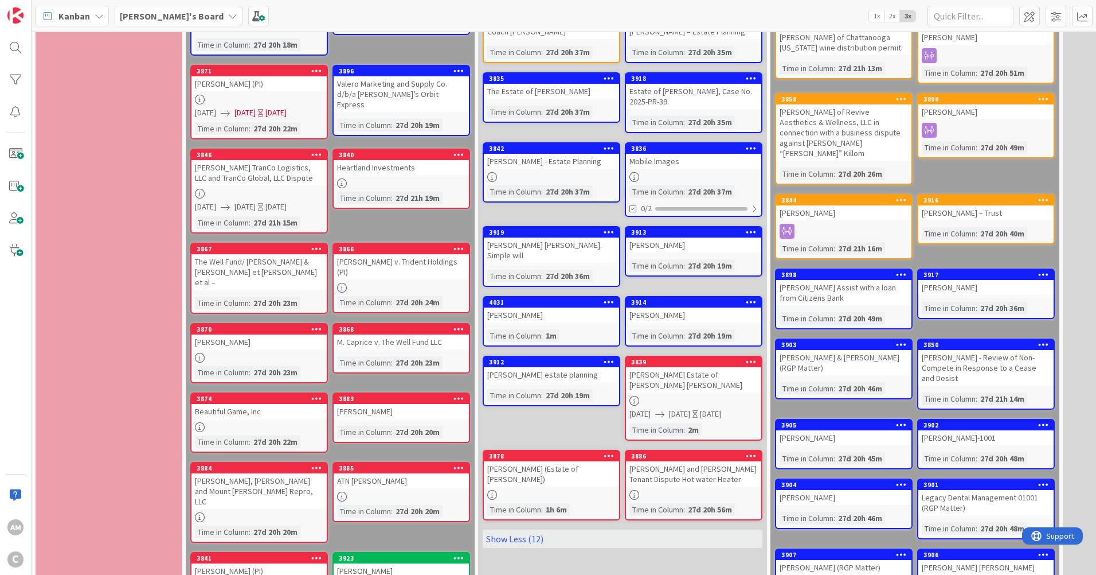
click at [540, 307] on div "[PERSON_NAME]" at bounding box center [551, 314] width 135 height 15
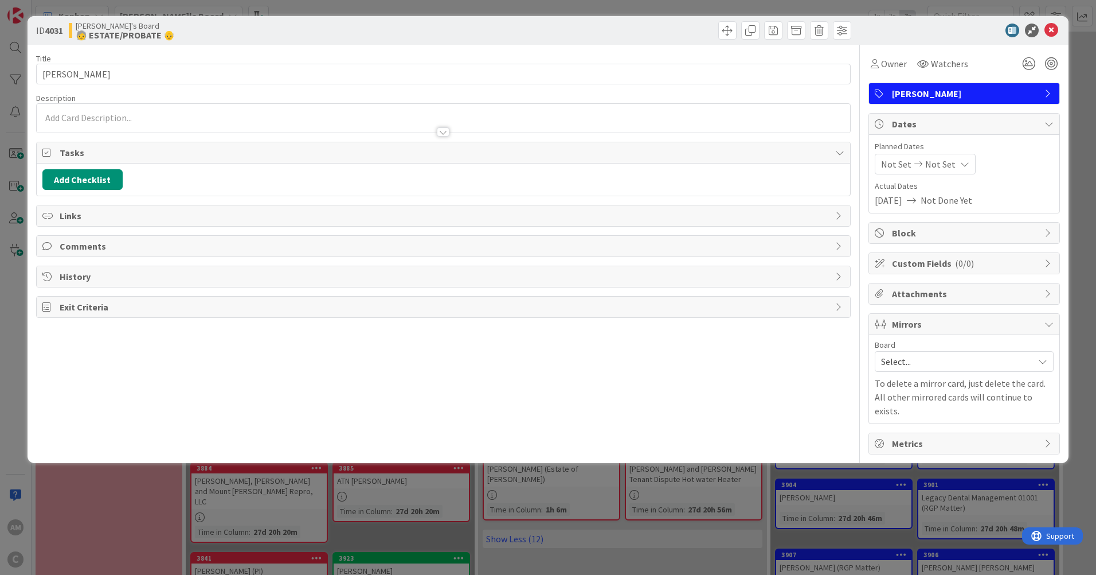
click at [250, 116] on div at bounding box center [444, 118] width 814 height 29
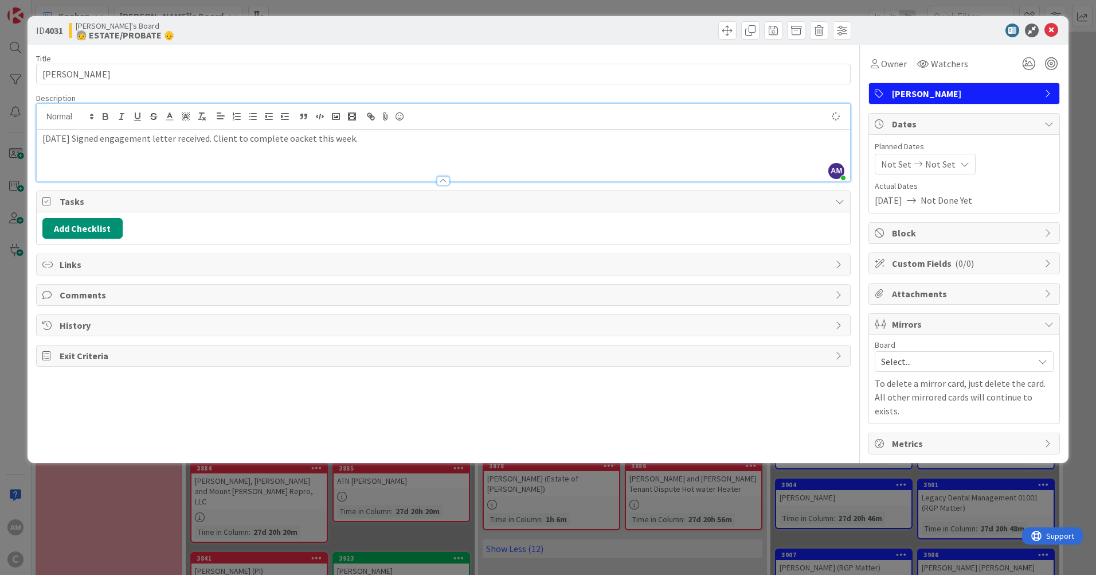
drag, startPoint x: 300, startPoint y: 136, endPoint x: 486, endPoint y: 152, distance: 185.9
click at [486, 152] on div "[DATE] Signed engagement letter received. Client to complete oacket this week." at bounding box center [444, 156] width 814 height 52
click at [300, 139] on p "[DATE] Signed engagement letter received. Client to complete oacket this week." at bounding box center [443, 138] width 802 height 13
drag, startPoint x: 415, startPoint y: 146, endPoint x: 75, endPoint y: 146, distance: 340.6
click at [37, 145] on div "[DATE] Signed engagement letter received. Client to complete estate packet this…" at bounding box center [444, 156] width 814 height 52
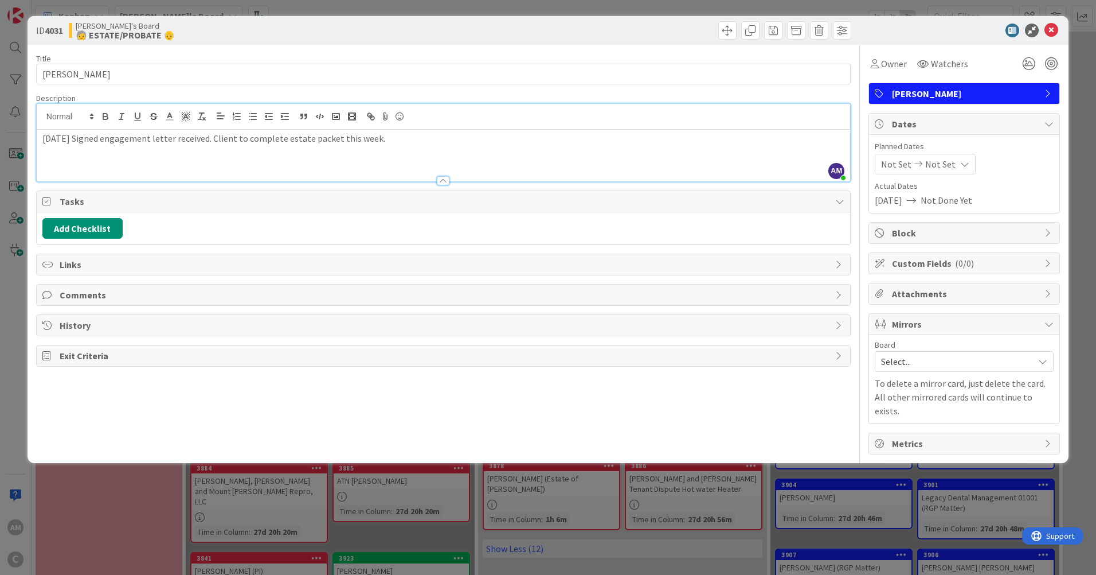
copy p "[DATE] Signed engagement letter received. Client to complete estate packet this…"
click at [1055, 26] on icon at bounding box center [1052, 31] width 14 height 14
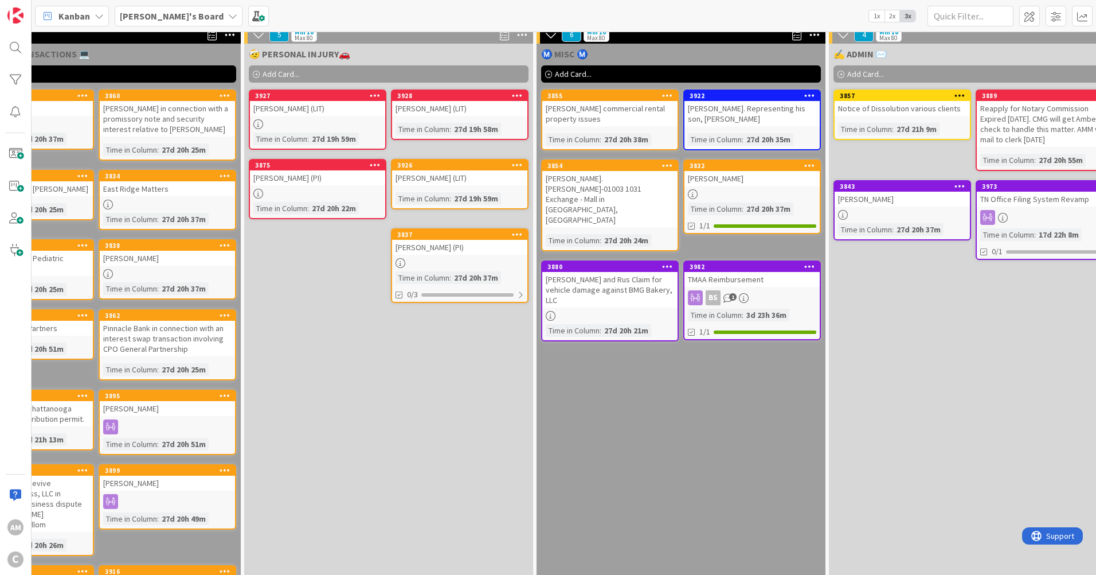
scroll to position [0, 819]
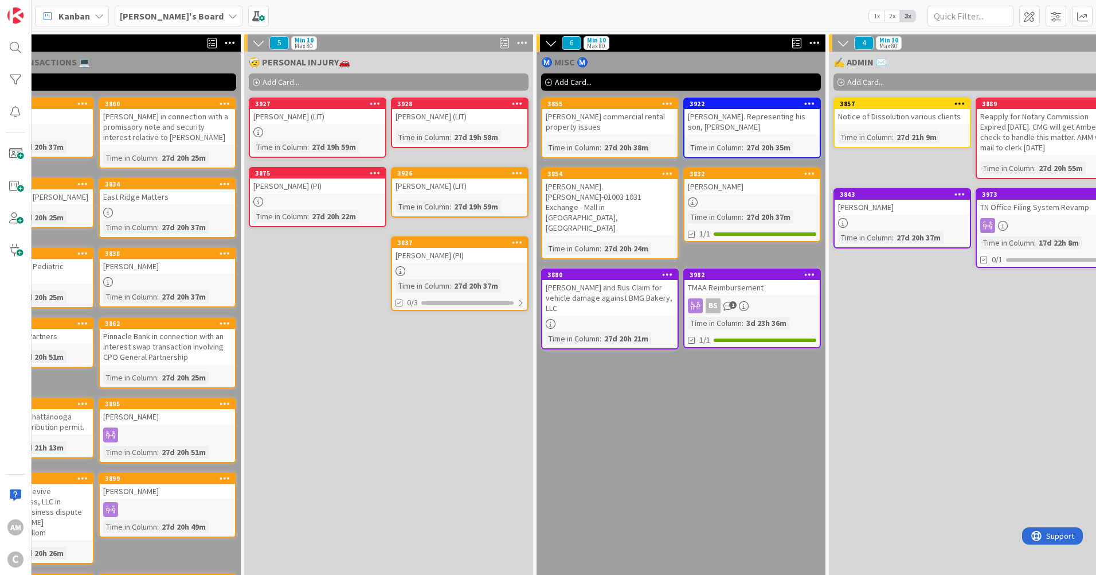
click at [275, 80] on span "Add Card..." at bounding box center [281, 82] width 37 height 10
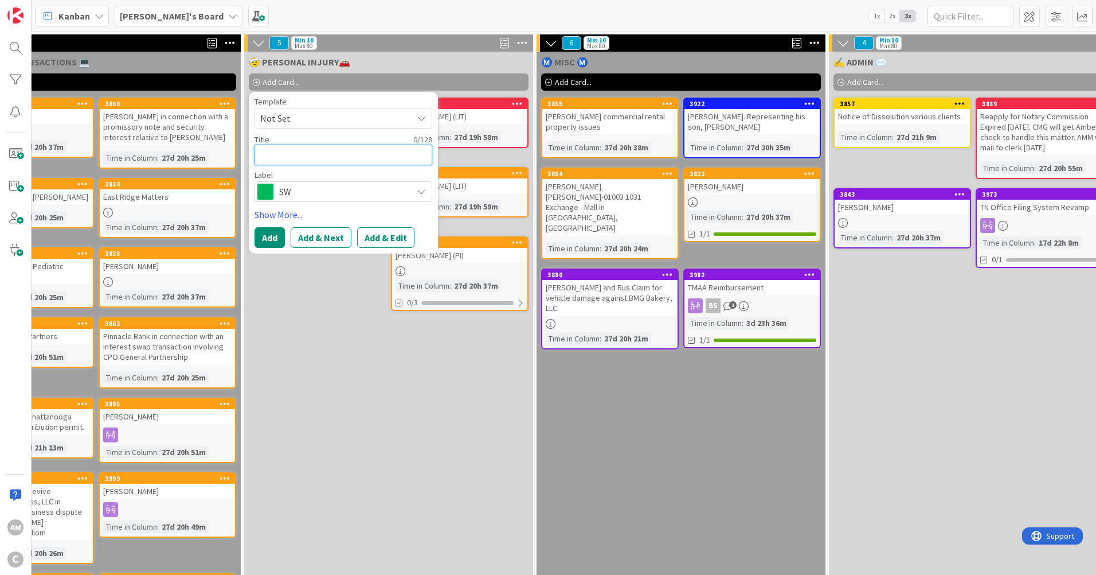
paste textarea "[PERSON_NAME] [PERSON_NAME]"
type textarea "x"
type textarea "[PERSON_NAME] [PERSON_NAME]"
click at [303, 192] on span "SW" at bounding box center [342, 192] width 127 height 16
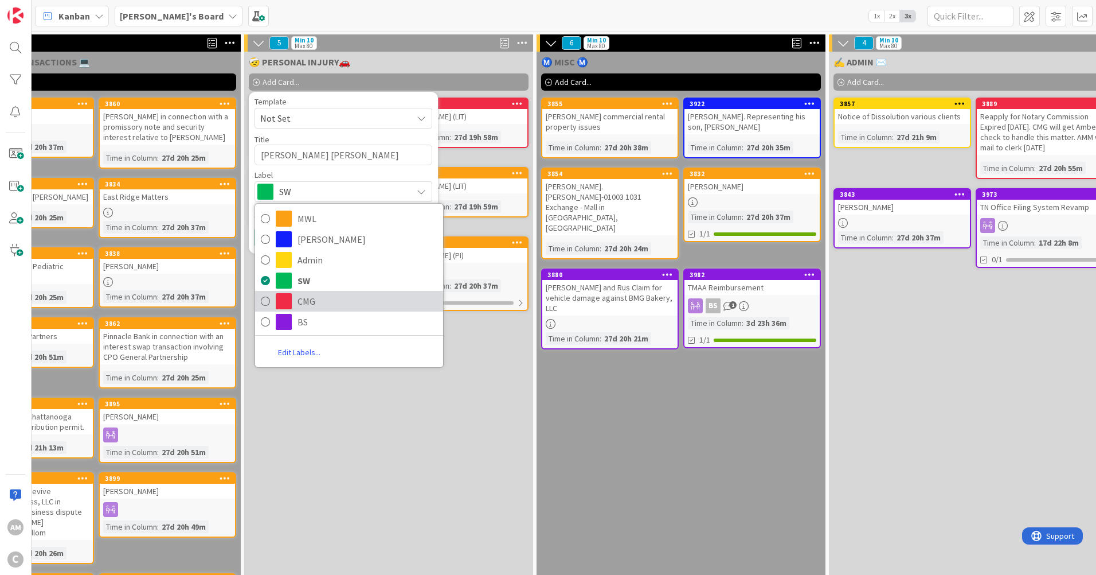
click at [311, 304] on span "CMG" at bounding box center [368, 300] width 140 height 17
type textarea "x"
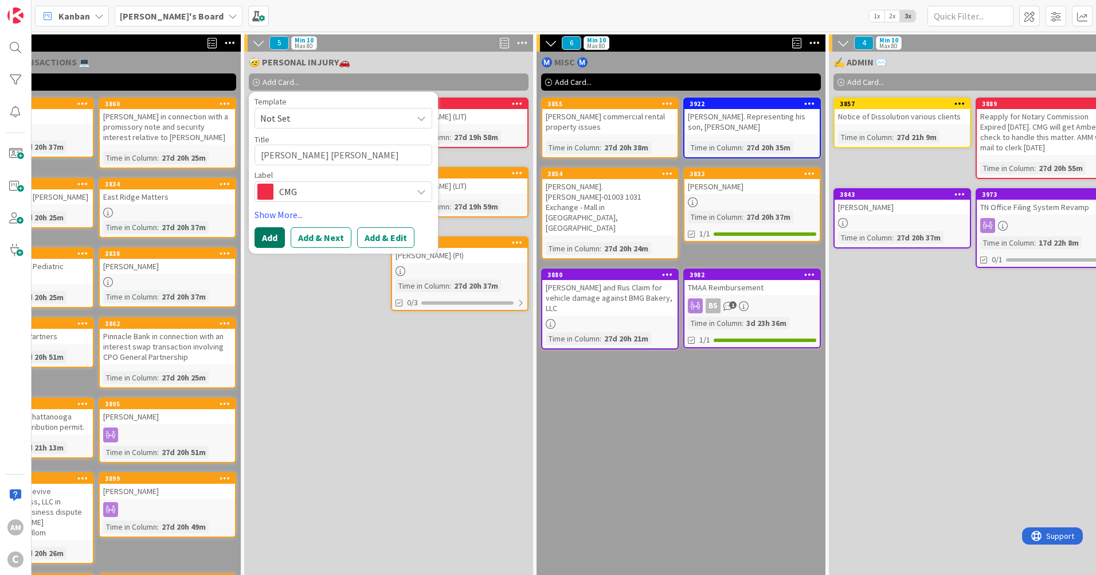
click at [259, 233] on button "Add" at bounding box center [270, 237] width 30 height 21
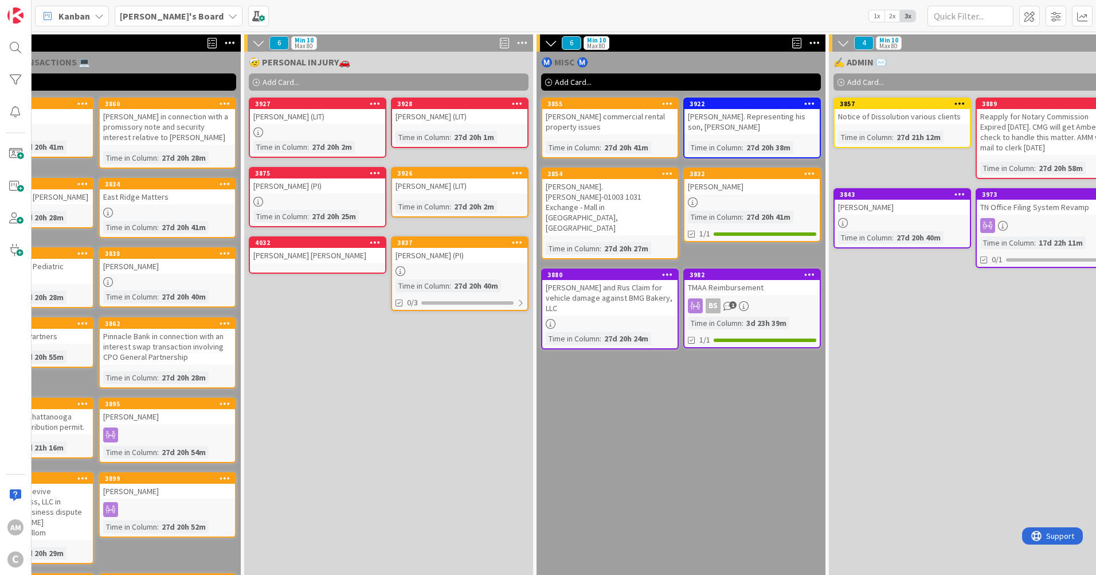
drag, startPoint x: 322, startPoint y: 123, endPoint x: 326, endPoint y: 138, distance: 14.9
click at [322, 123] on div "[PERSON_NAME] (LIT)" at bounding box center [317, 116] width 135 height 15
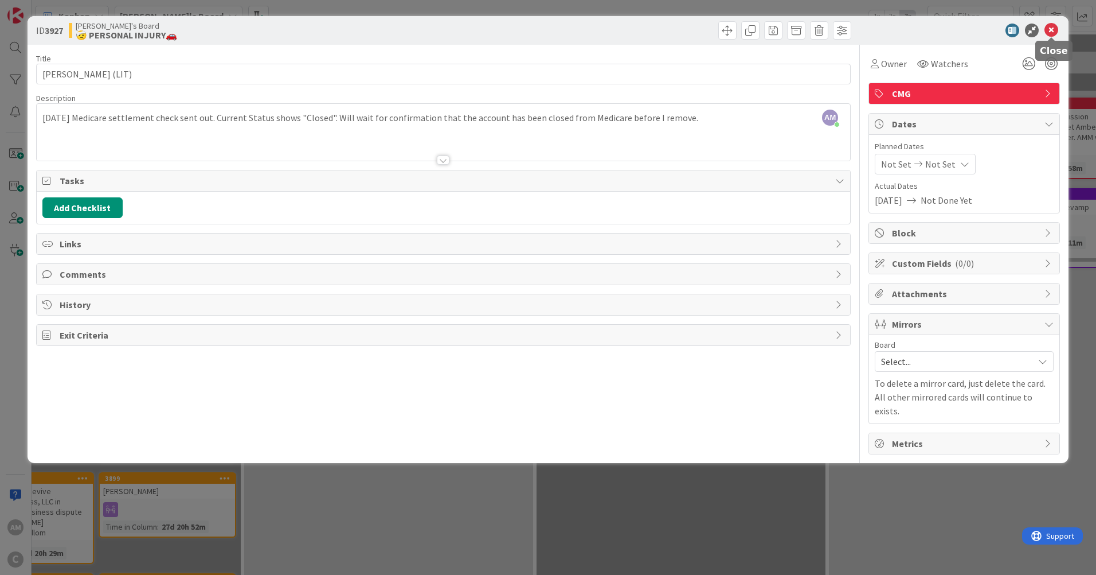
click at [1045, 30] on icon at bounding box center [1052, 31] width 14 height 14
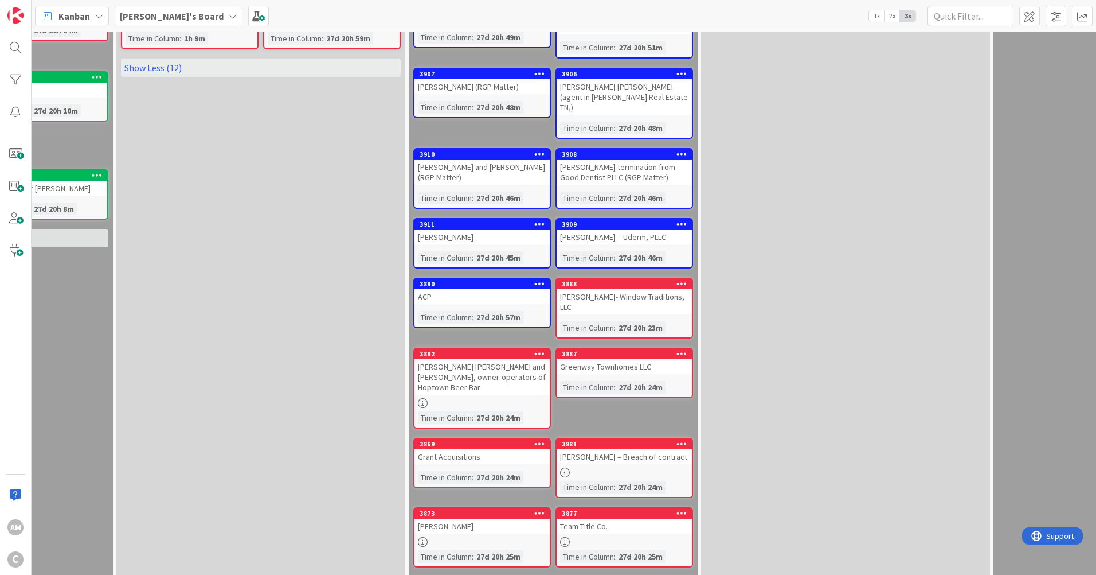
scroll to position [860, 362]
click at [509, 470] on div "27d 20h 24m" at bounding box center [499, 476] width 50 height 13
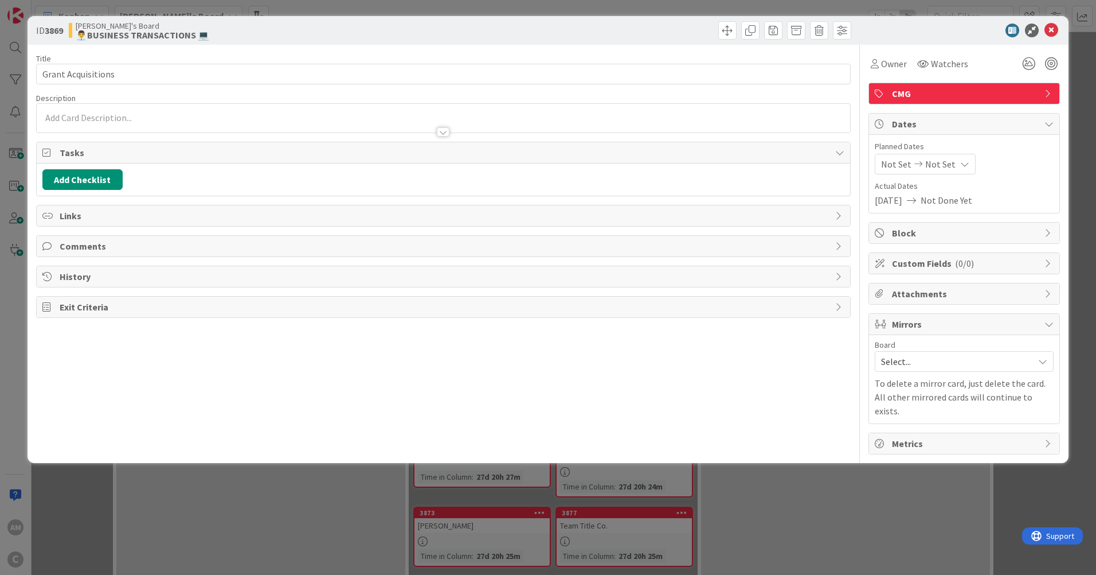
drag, startPoint x: 99, startPoint y: 122, endPoint x: 112, endPoint y: 118, distance: 14.2
click at [99, 120] on div at bounding box center [444, 126] width 814 height 12
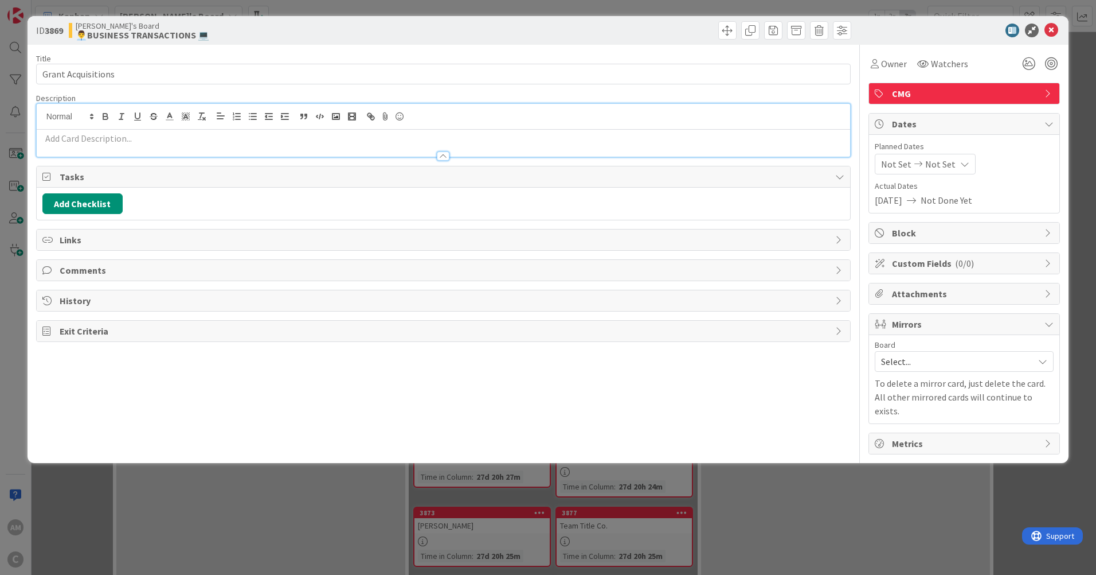
click at [64, 139] on p at bounding box center [443, 138] width 802 height 13
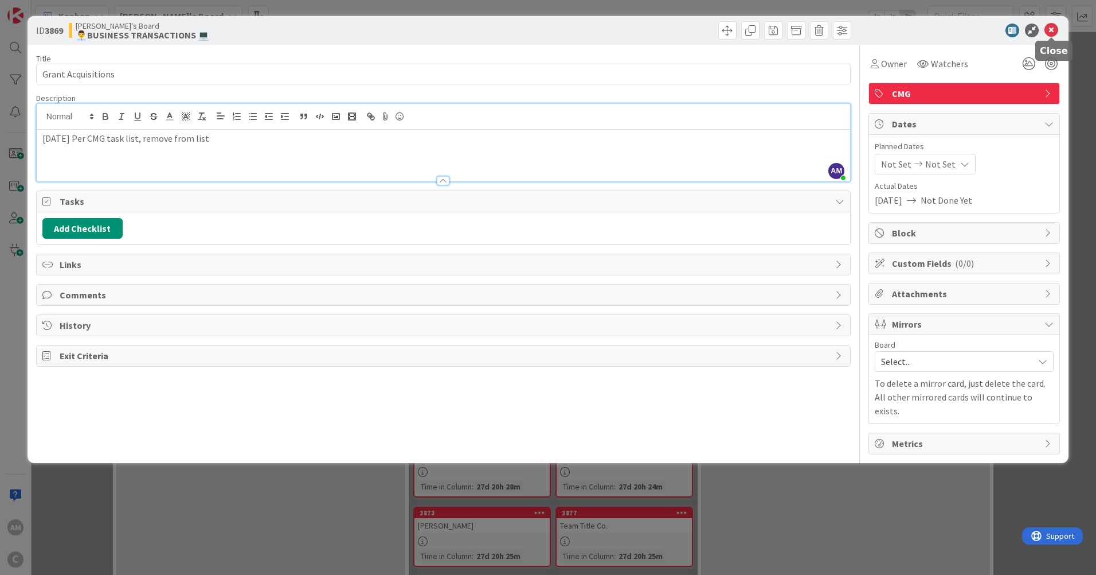
click at [1055, 29] on icon at bounding box center [1052, 31] width 14 height 14
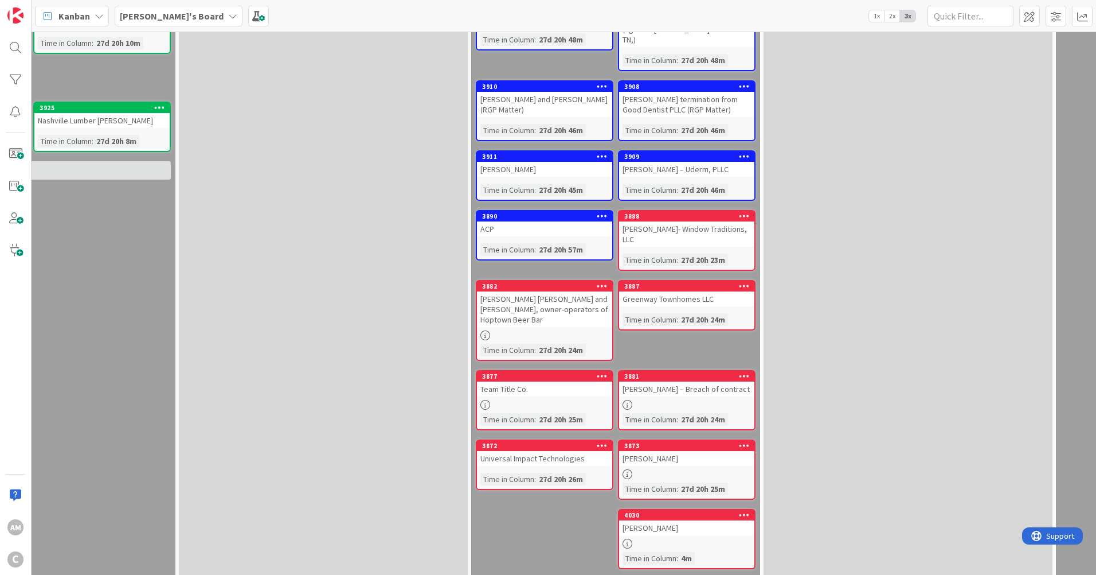
scroll to position [941, 299]
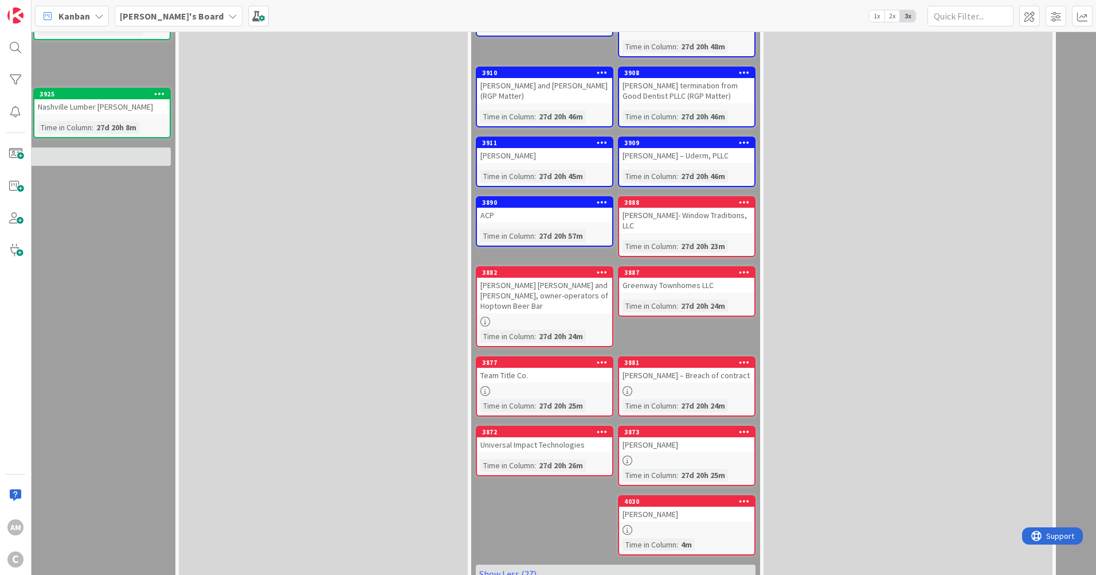
click at [696, 455] on div at bounding box center [686, 460] width 135 height 10
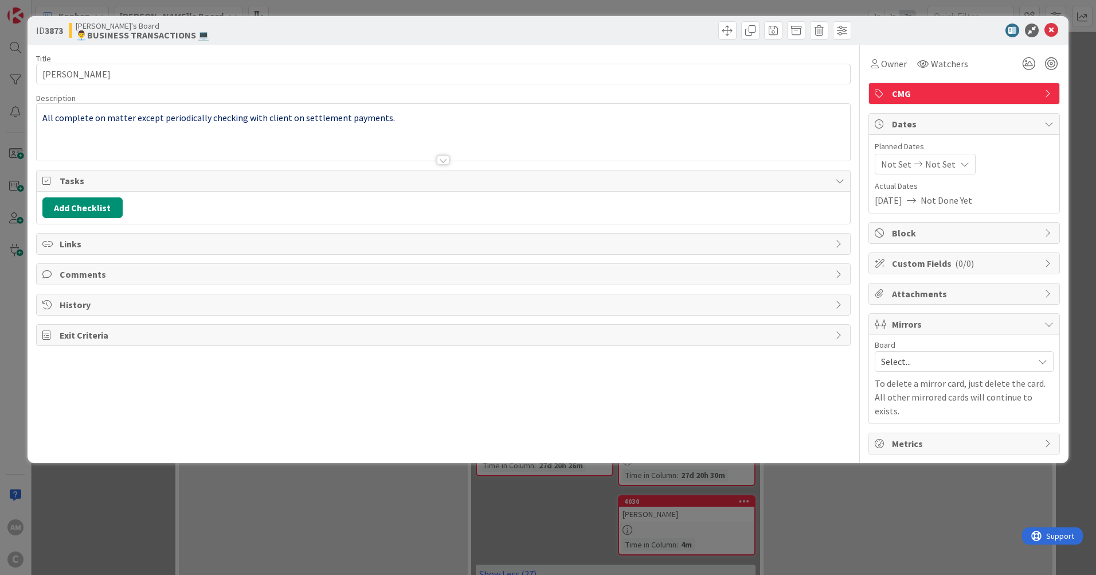
click at [395, 119] on p "All complete on matter except periodically checking with client on settlement p…" at bounding box center [443, 117] width 802 height 13
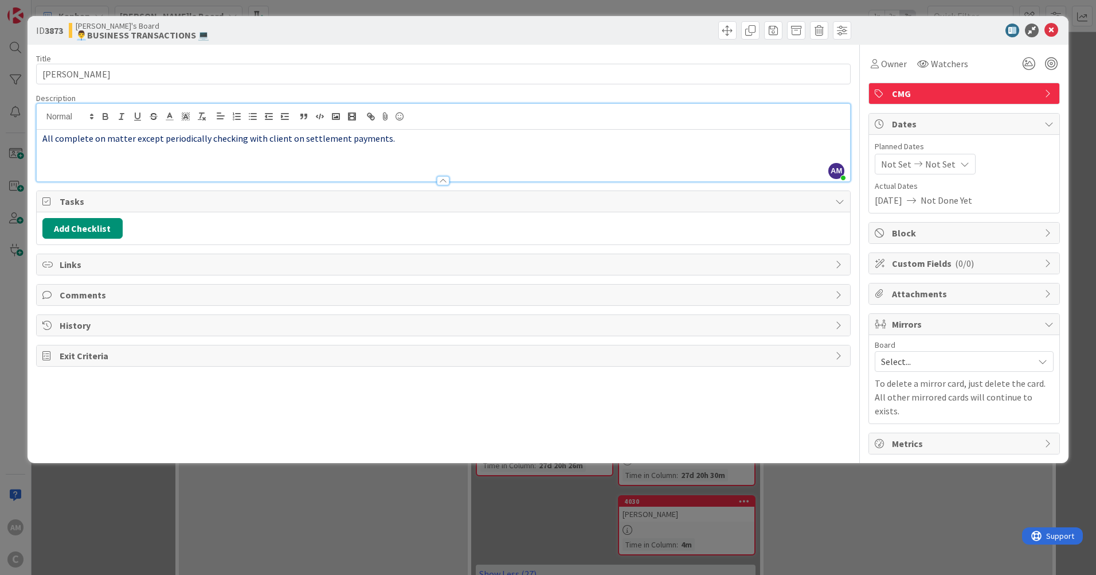
click at [395, 143] on p "All complete on matter except periodically checking with client on settlement p…" at bounding box center [443, 138] width 802 height 13
click at [1054, 33] on icon at bounding box center [1052, 31] width 14 height 14
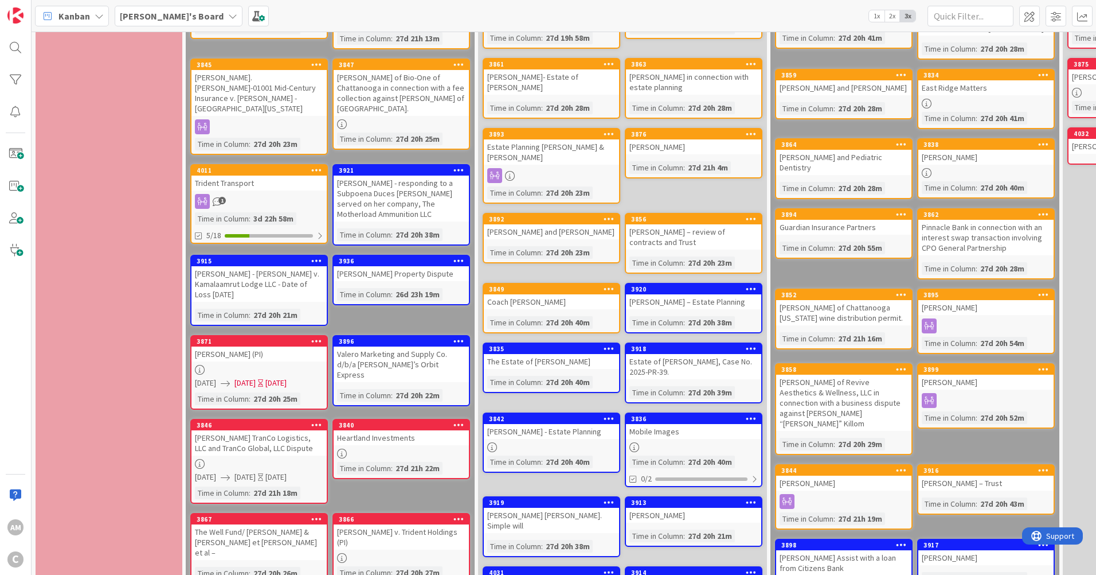
scroll to position [115, 0]
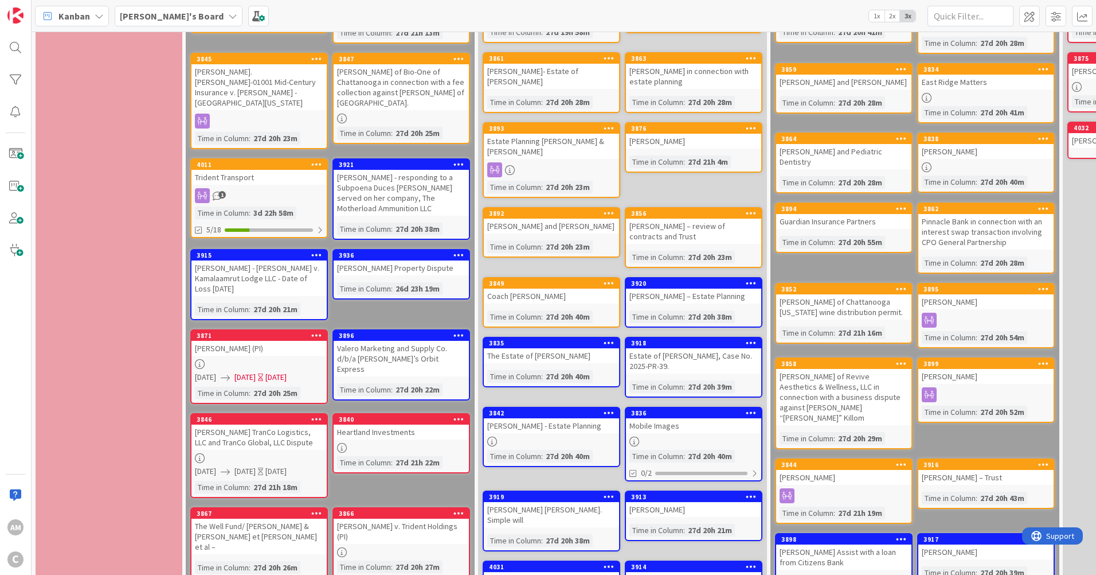
click at [416, 443] on div at bounding box center [401, 448] width 135 height 10
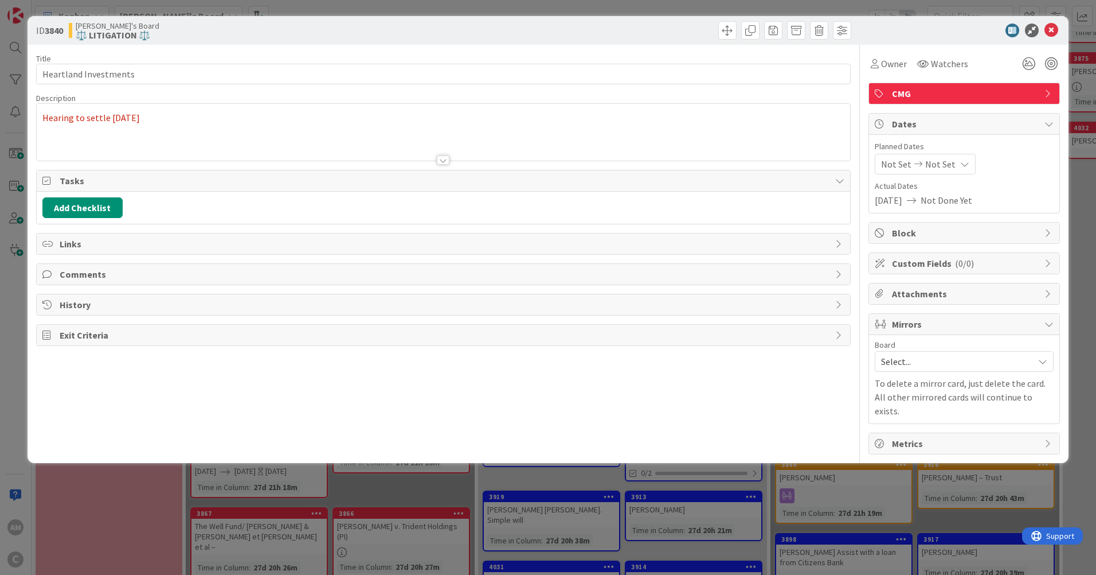
click at [191, 116] on p "Hearing to settle [DATE]" at bounding box center [443, 117] width 802 height 13
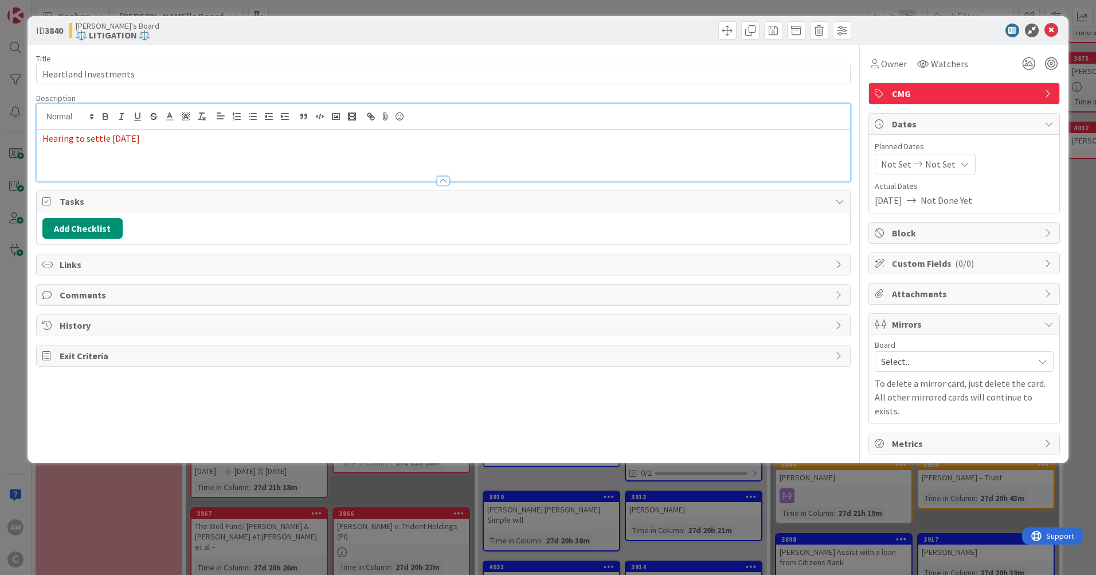
click at [187, 134] on p "Hearing to settle [DATE]" at bounding box center [443, 138] width 802 height 13
click at [1055, 27] on icon at bounding box center [1052, 31] width 14 height 14
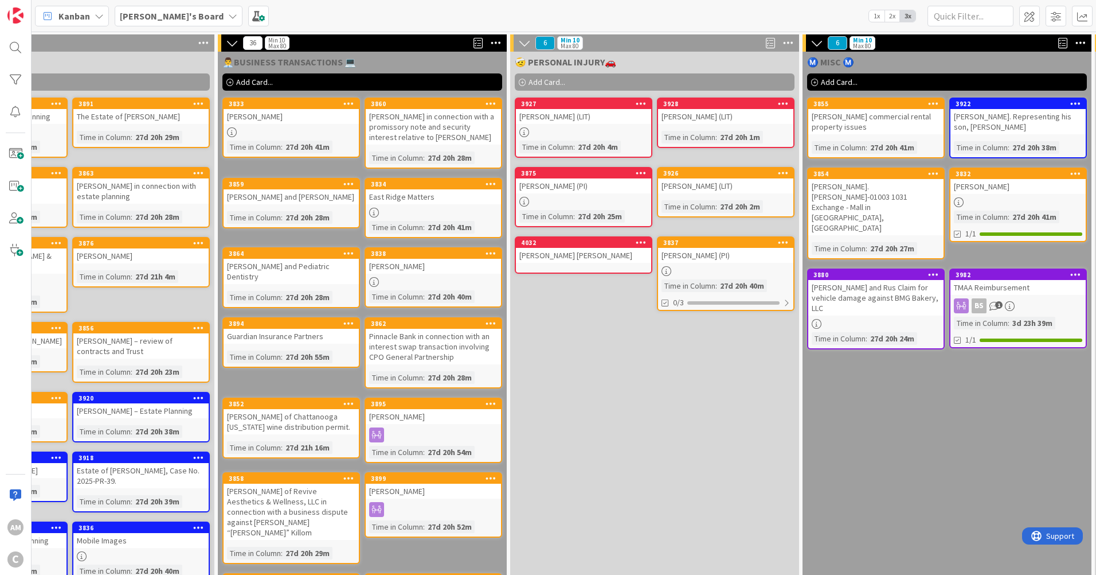
scroll to position [0, 555]
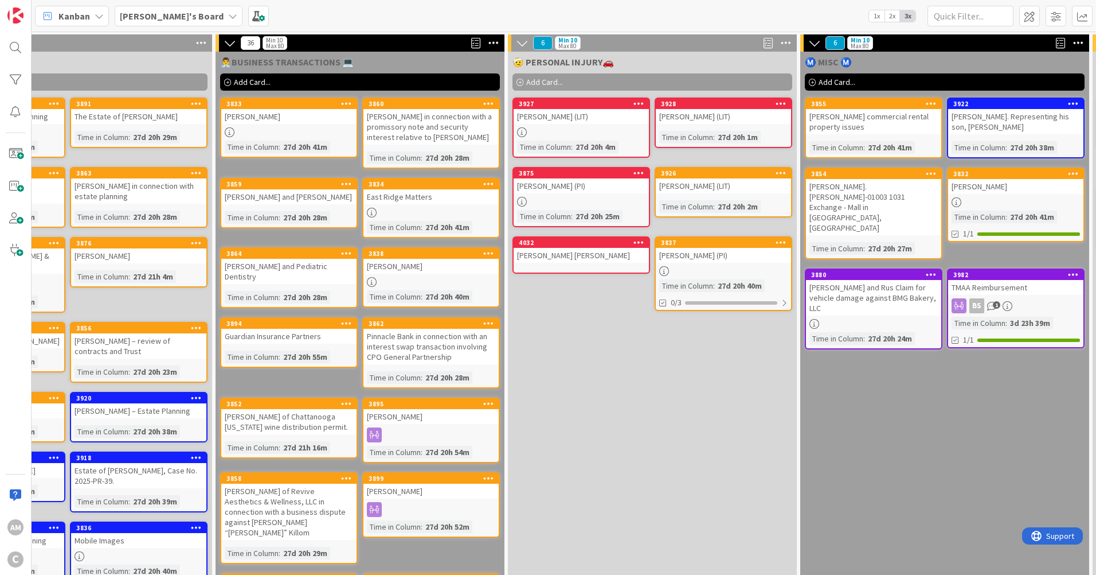
click at [889, 280] on div "[PERSON_NAME] and Rus Claim for vehicle damage against BMG Bakery, LLC" at bounding box center [873, 298] width 135 height 36
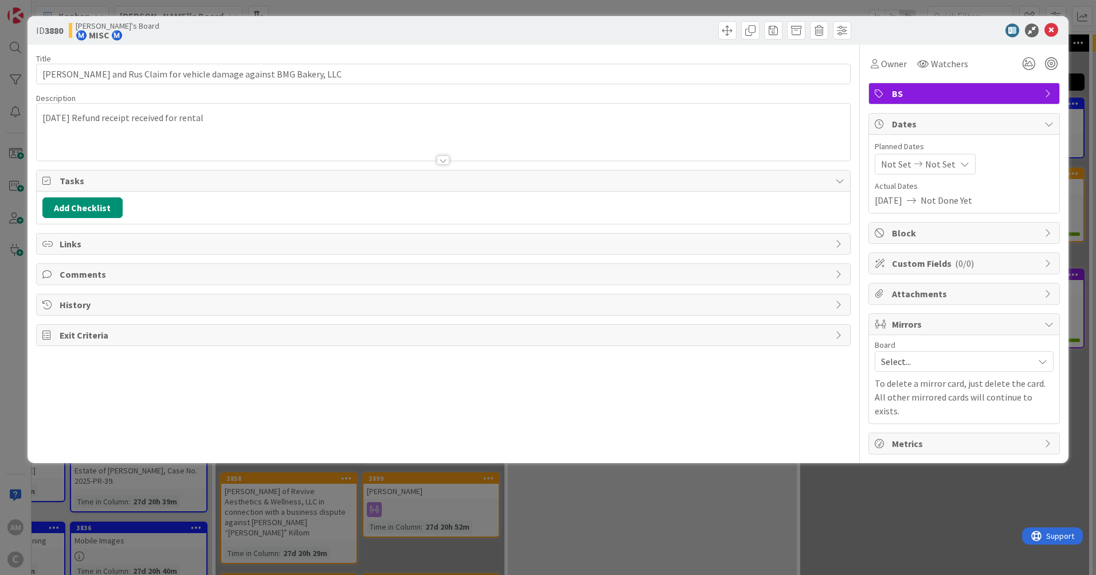
click at [225, 126] on div "[DATE] Refund receipt received for rental" at bounding box center [444, 135] width 814 height 52
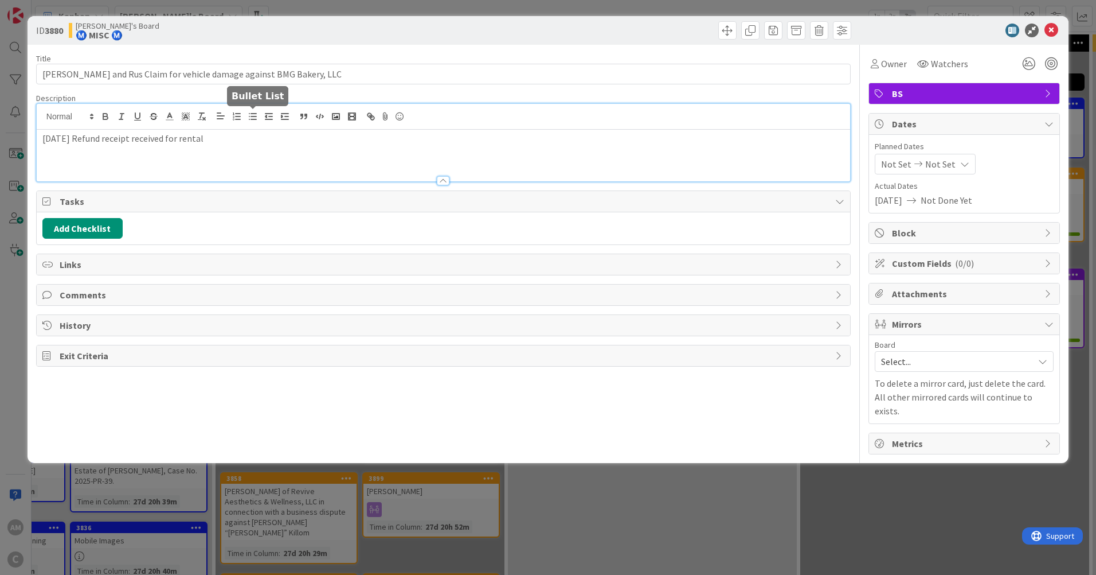
click at [244, 141] on p "[DATE] Refund receipt received for rental" at bounding box center [443, 138] width 802 height 13
click at [1057, 33] on icon at bounding box center [1052, 31] width 14 height 14
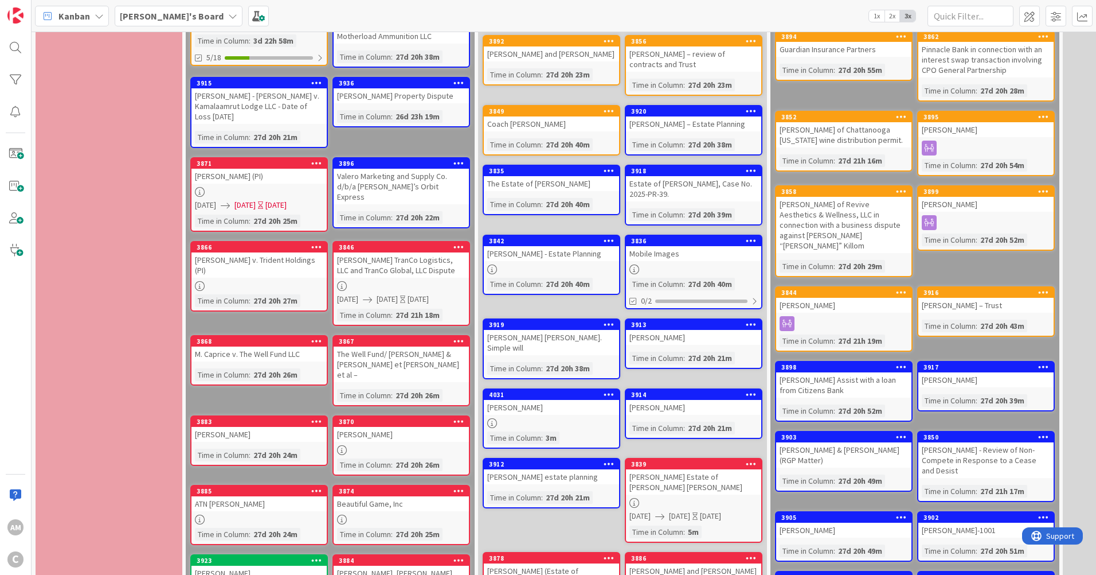
scroll to position [344, 0]
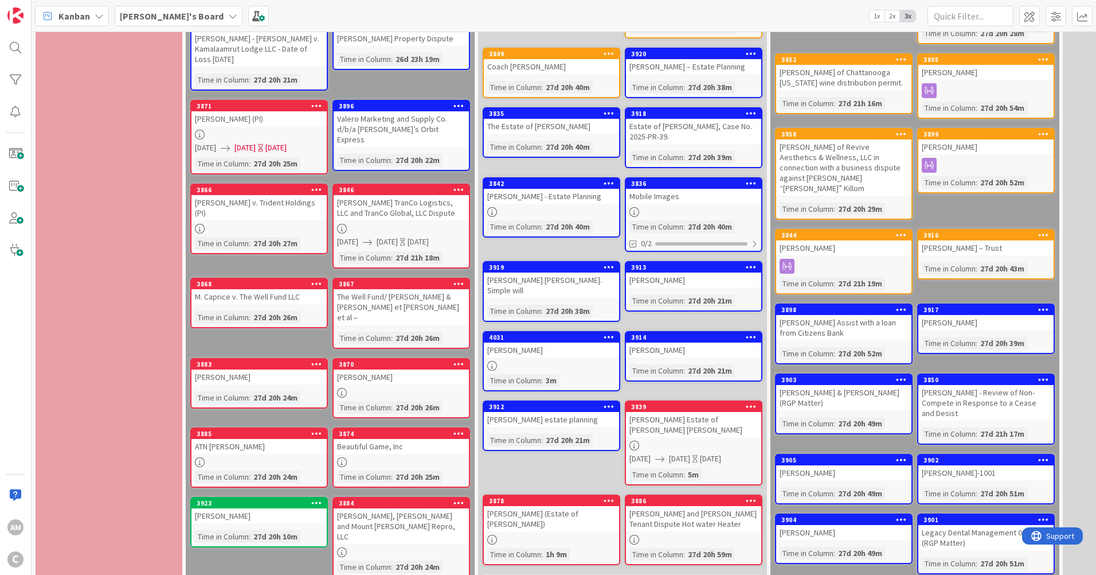
click at [393, 508] on div "[PERSON_NAME], [PERSON_NAME] and Mount [PERSON_NAME] Repro, LLC" at bounding box center [401, 526] width 135 height 36
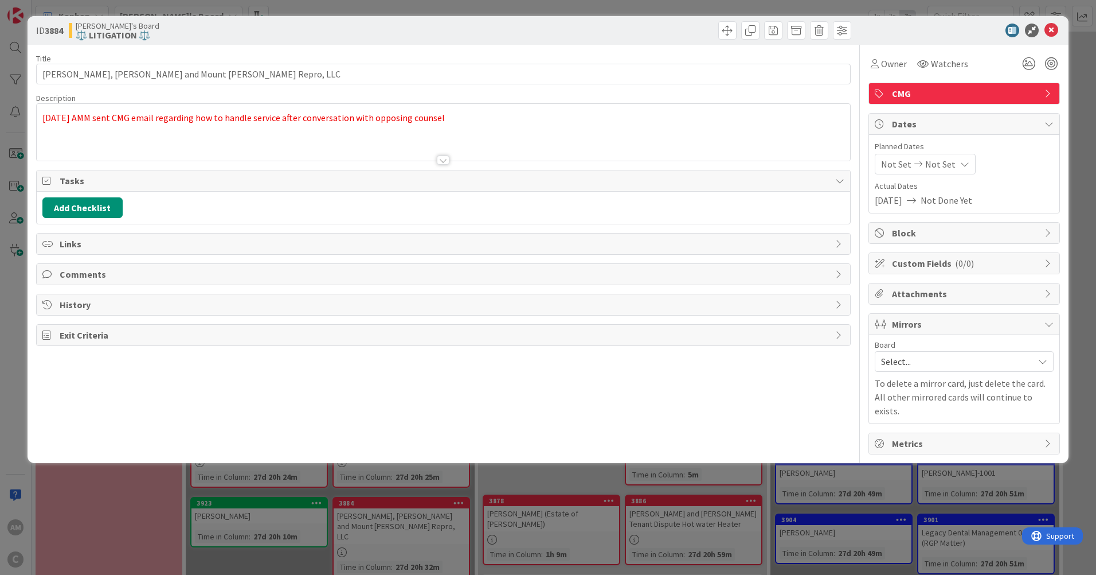
click at [506, 110] on div "[DATE] AMM sent CMG email regarding how to handle service after conversation wi…" at bounding box center [444, 135] width 814 height 52
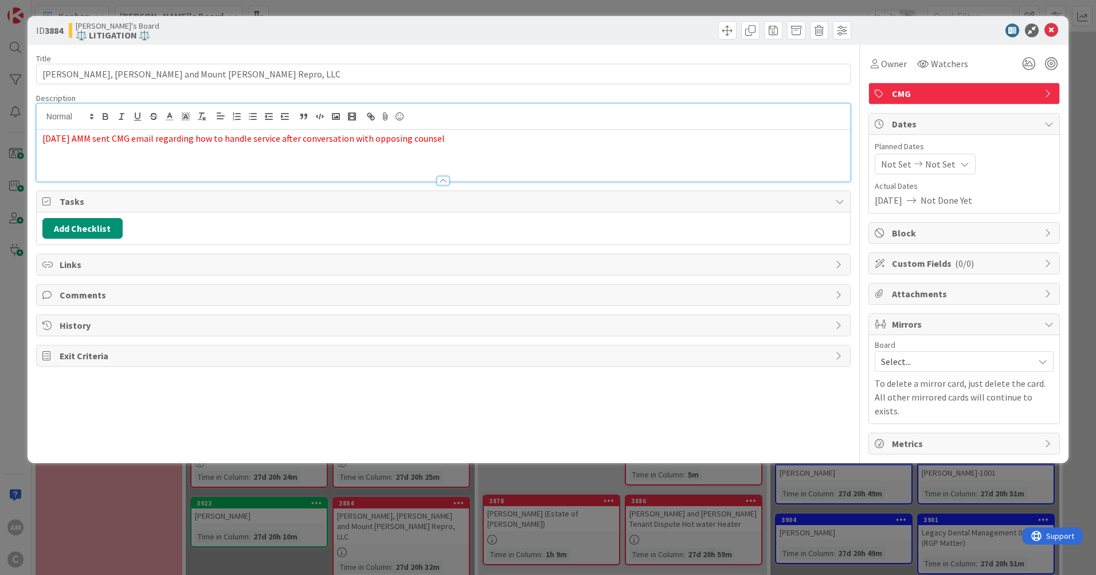
click at [487, 135] on p "[DATE] AMM sent CMG email regarding how to handle service after conversation wi…" at bounding box center [443, 138] width 802 height 13
drag, startPoint x: 486, startPoint y: 140, endPoint x: 45, endPoint y: 137, distance: 441.0
click at [45, 137] on p "[DATE] AMM sent CMG email regarding how to handle service after conversation wi…" at bounding box center [443, 138] width 802 height 13
click at [1055, 32] on icon at bounding box center [1052, 31] width 14 height 14
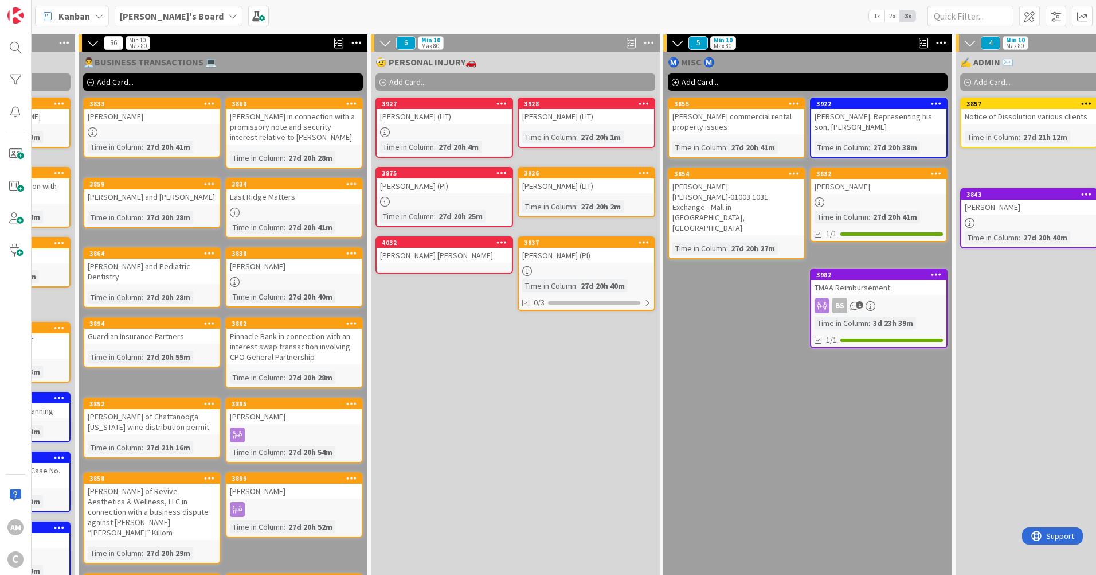
scroll to position [0, 704]
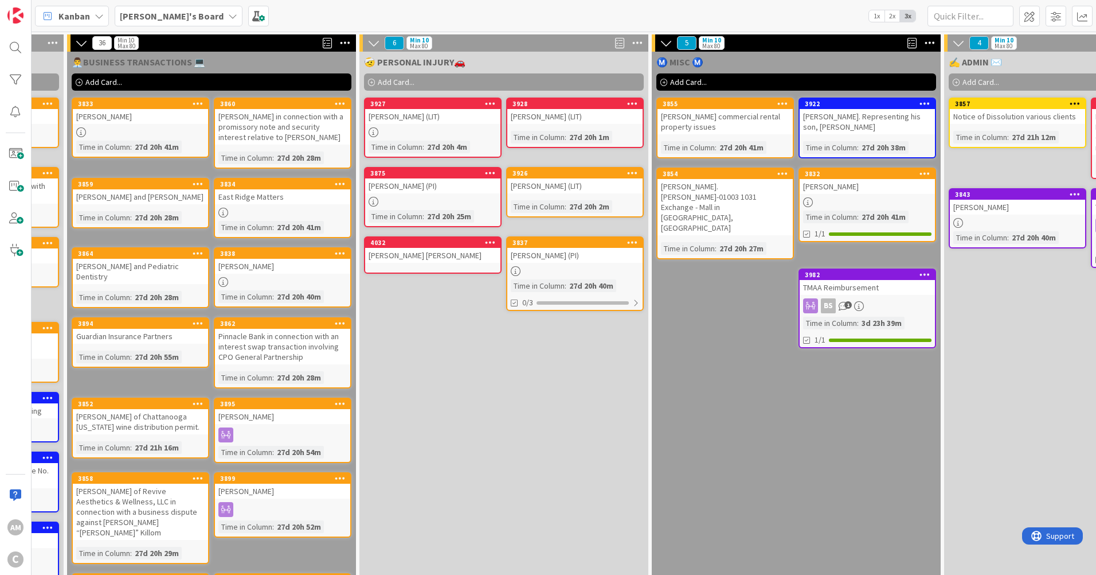
click at [425, 267] on link "4032 [PERSON_NAME] [PERSON_NAME]" at bounding box center [433, 254] width 138 height 37
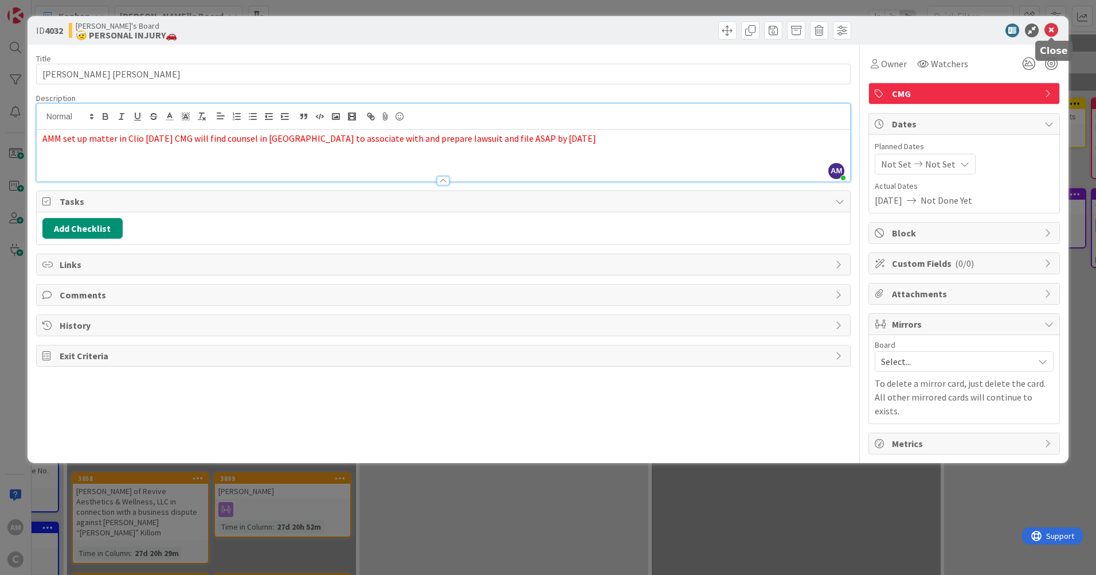
click at [1052, 30] on icon at bounding box center [1052, 31] width 14 height 14
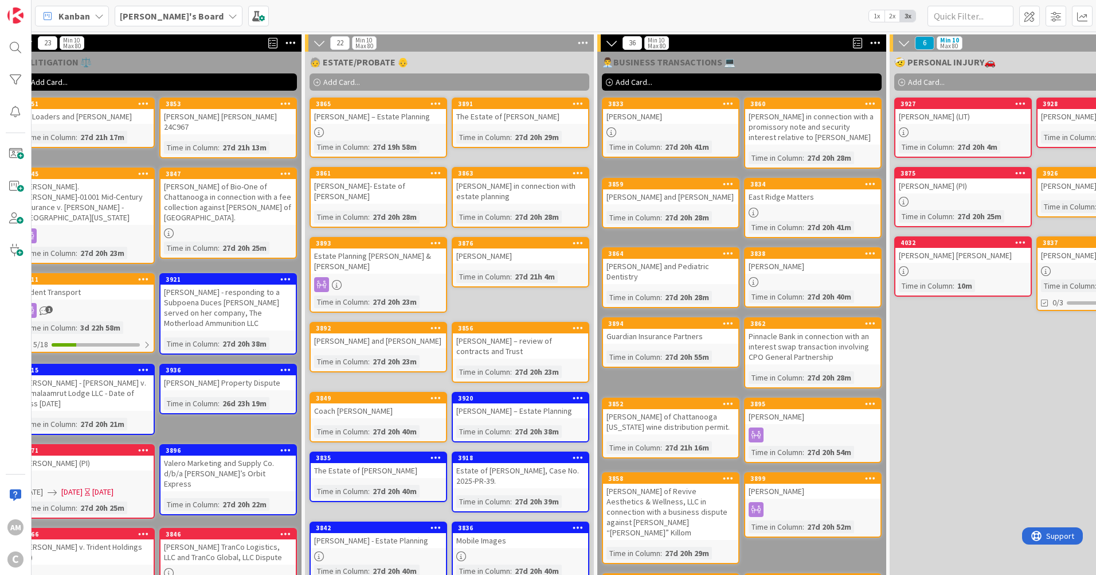
scroll to position [0, 914]
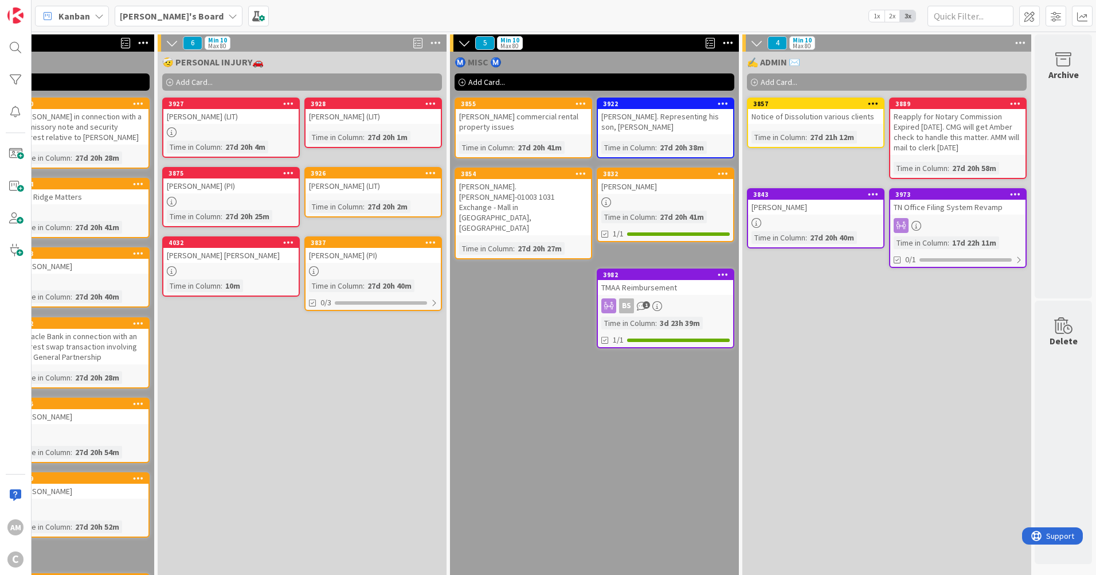
click at [1057, 70] on div "Archive" at bounding box center [1064, 75] width 30 height 14
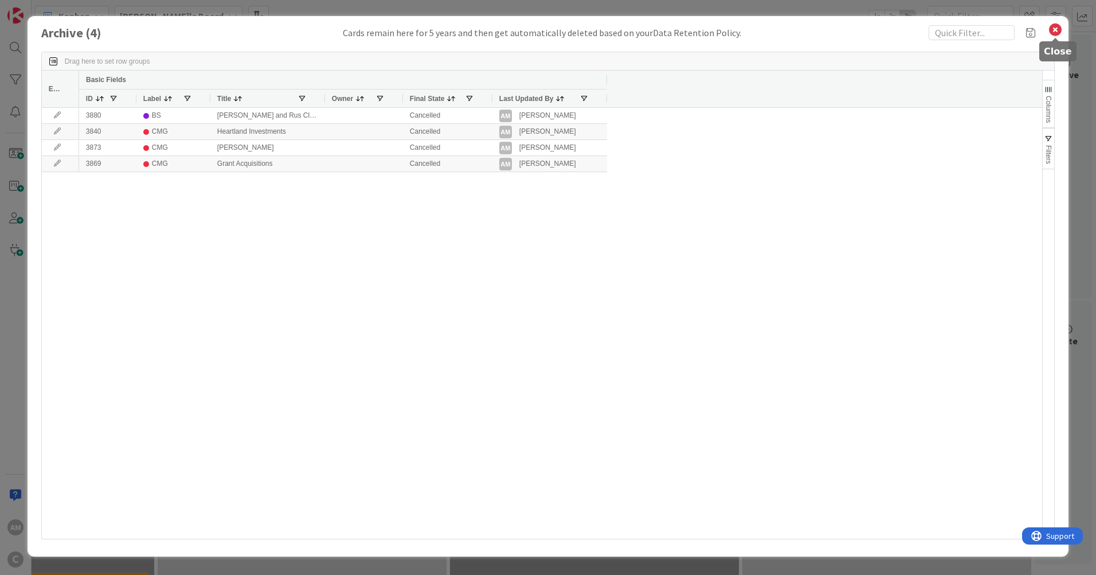
click at [1057, 28] on icon at bounding box center [1055, 30] width 15 height 16
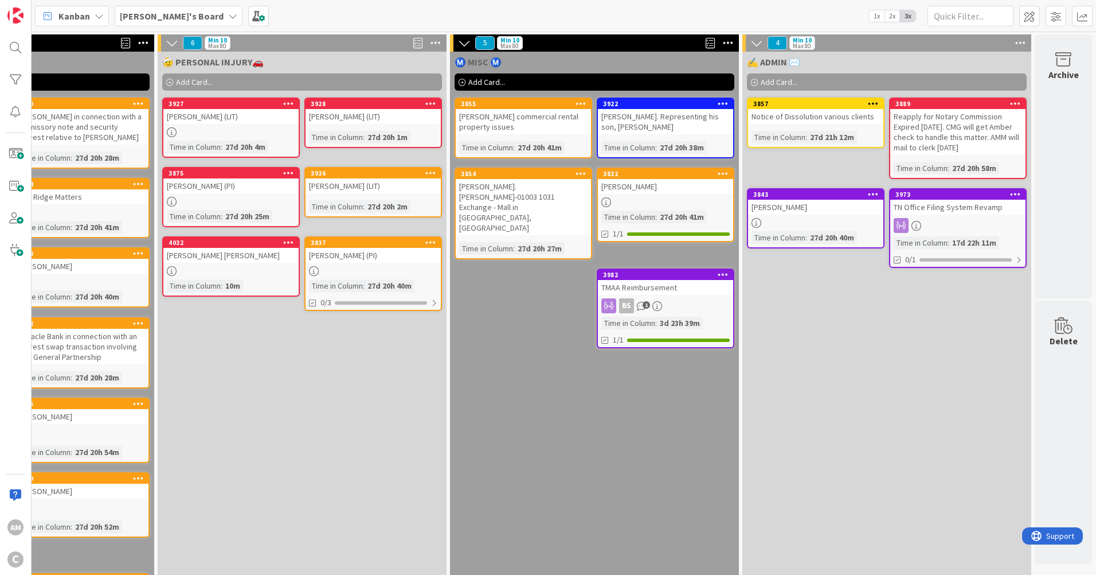
click at [506, 120] on div "[PERSON_NAME] commercial rental property issues" at bounding box center [523, 121] width 135 height 25
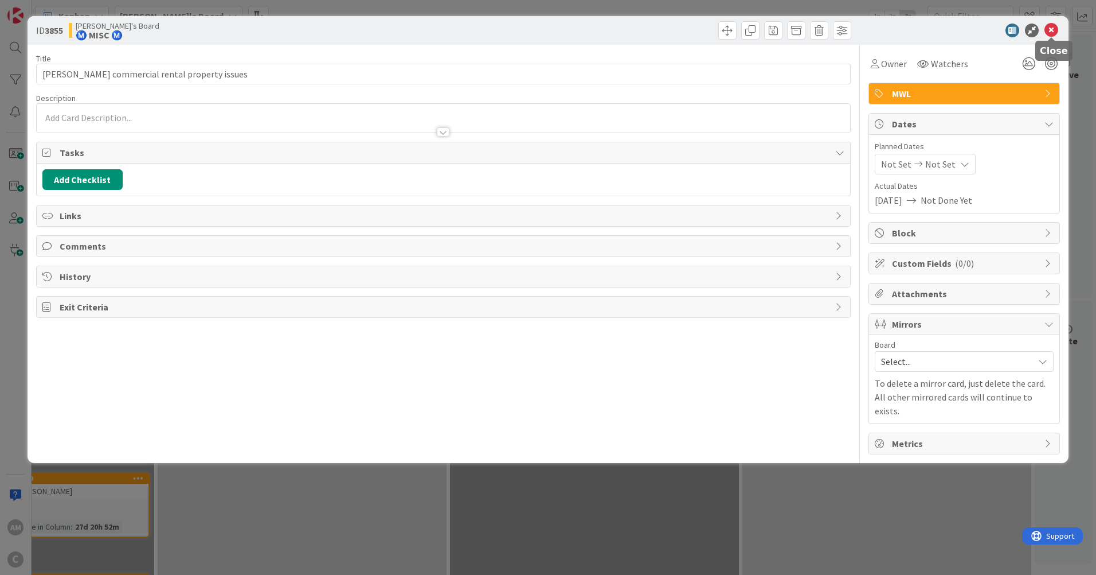
click at [1057, 29] on icon at bounding box center [1052, 31] width 14 height 14
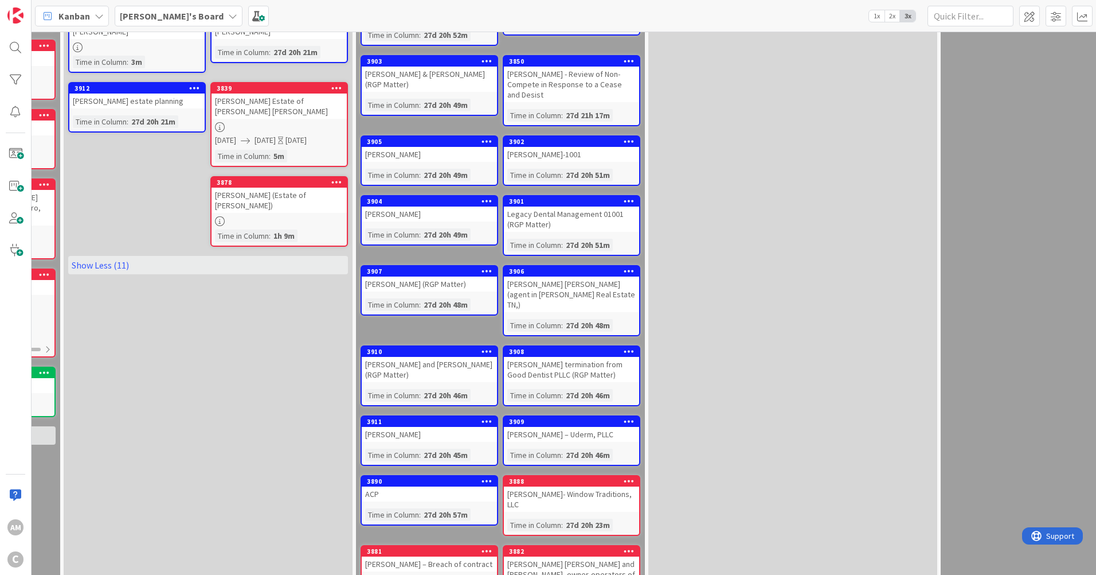
scroll to position [688, 415]
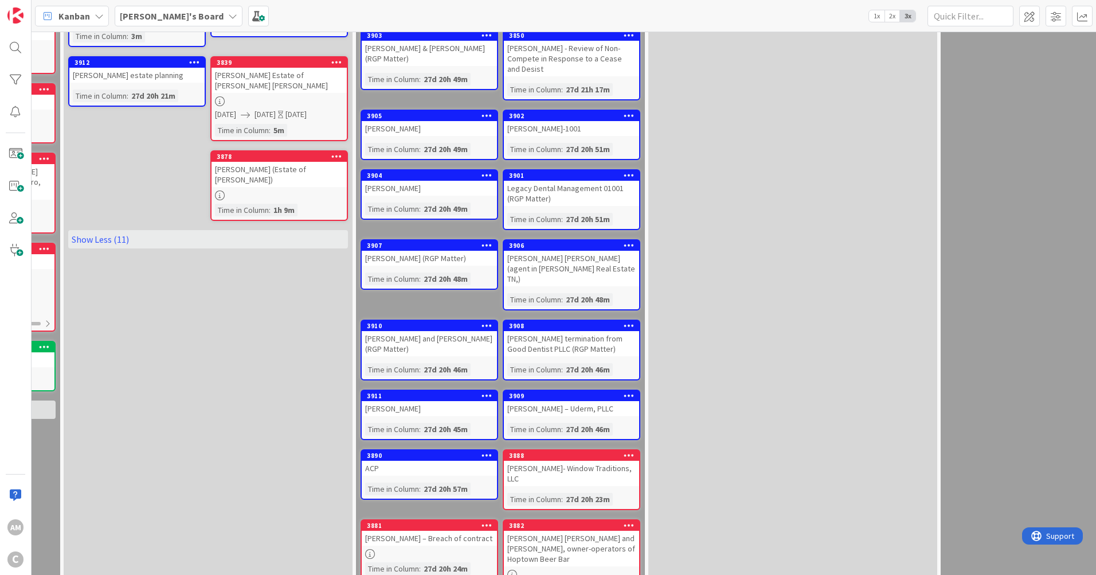
click at [431, 460] on div "ACP" at bounding box center [429, 467] width 135 height 15
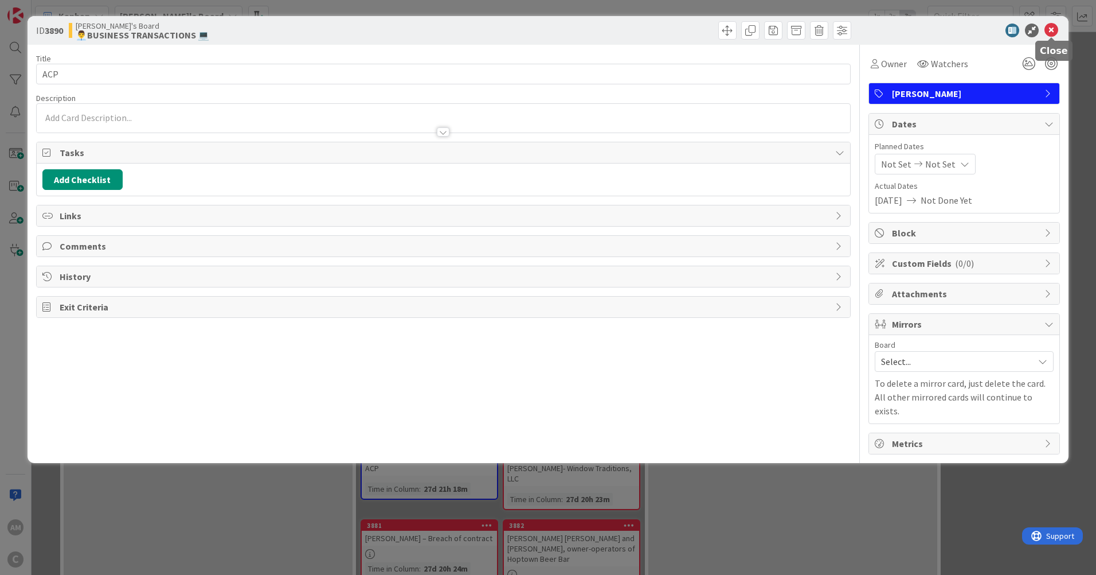
click at [1053, 31] on icon at bounding box center [1052, 31] width 14 height 14
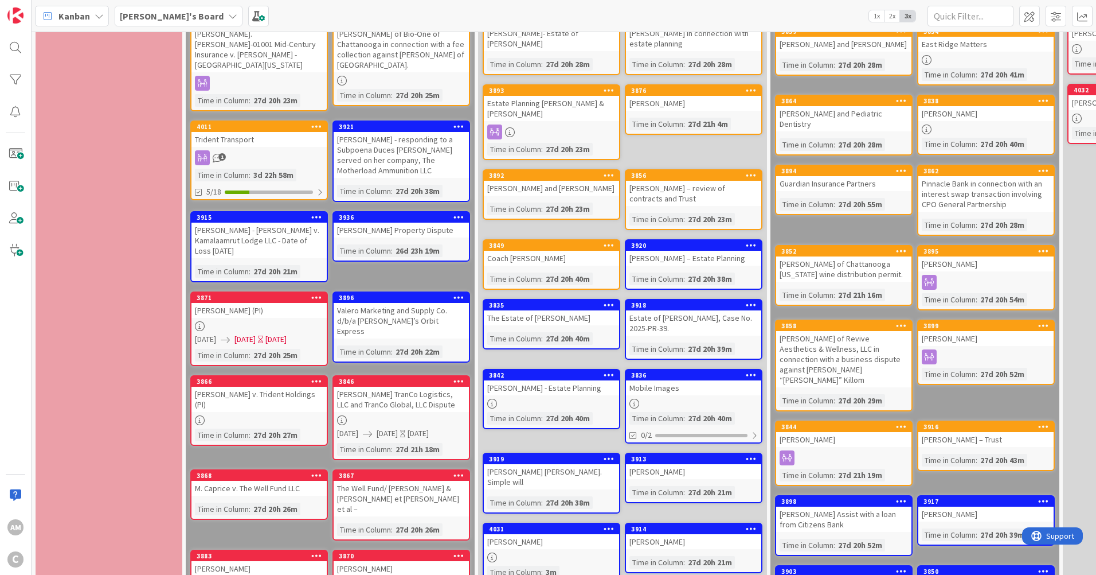
scroll to position [57, 0]
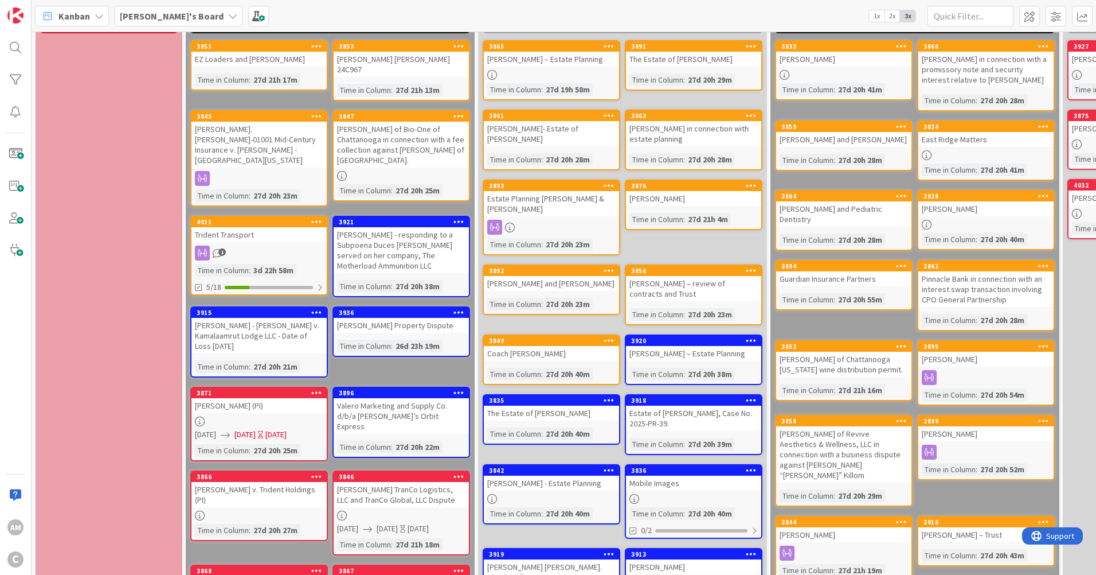
click at [303, 245] on div "1" at bounding box center [259, 252] width 135 height 15
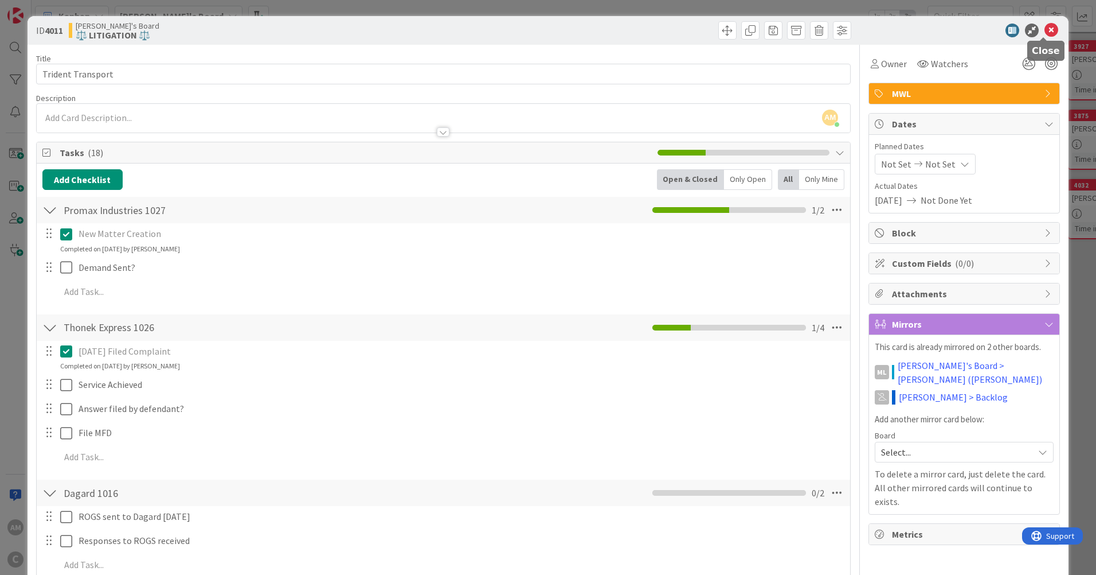
click at [1050, 30] on icon at bounding box center [1052, 31] width 14 height 14
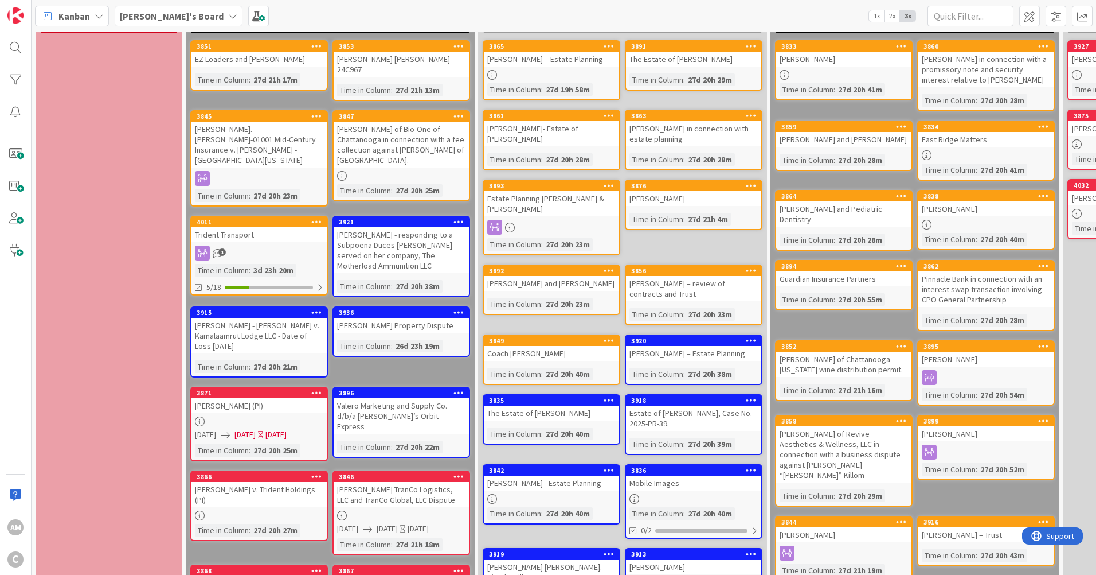
click at [262, 245] on div "1" at bounding box center [259, 252] width 135 height 15
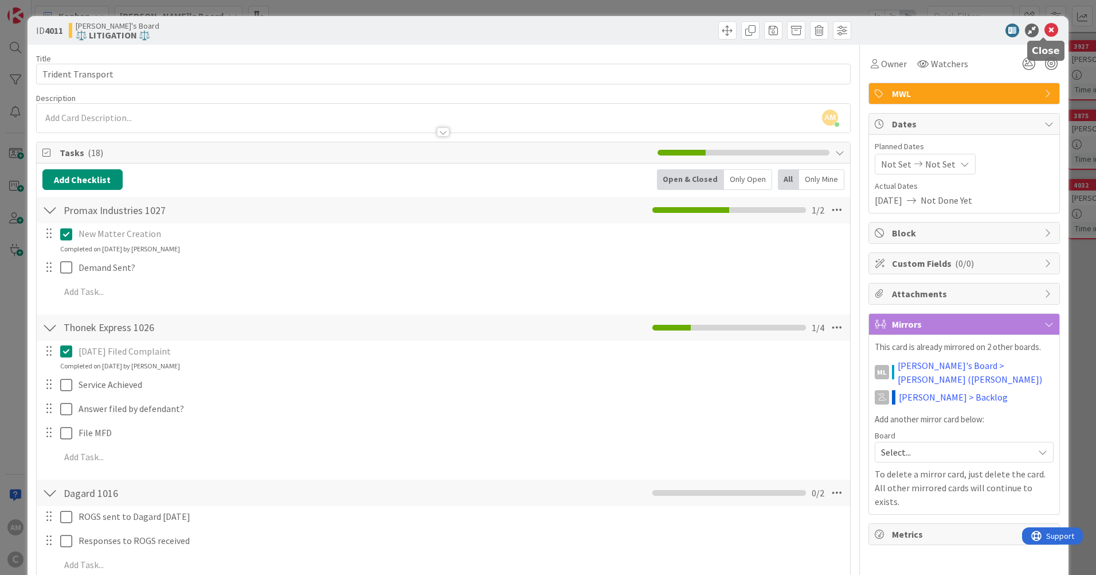
click at [1048, 29] on icon at bounding box center [1052, 31] width 14 height 14
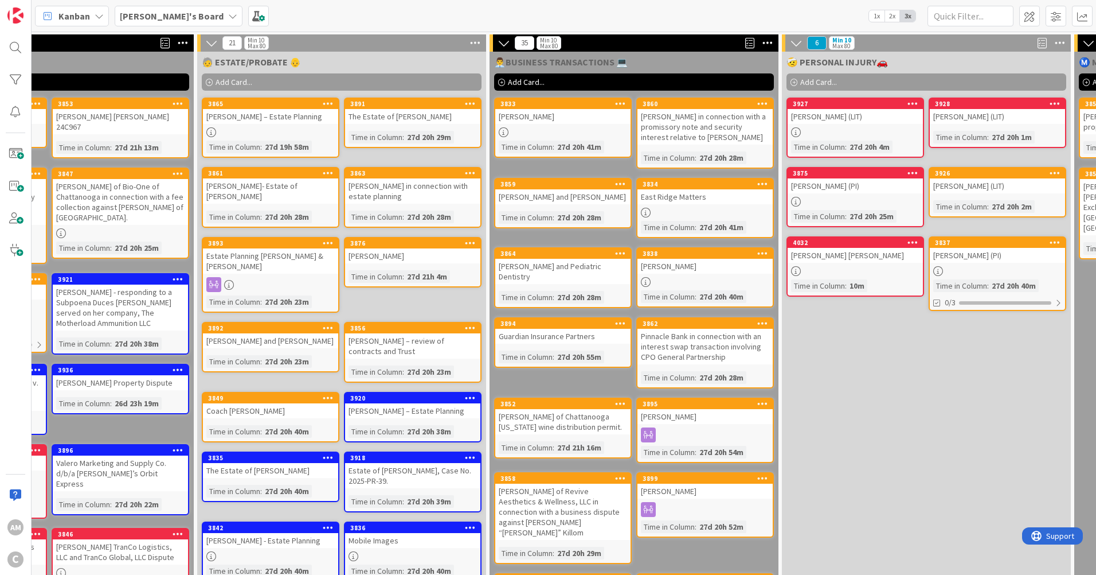
scroll to position [115, 281]
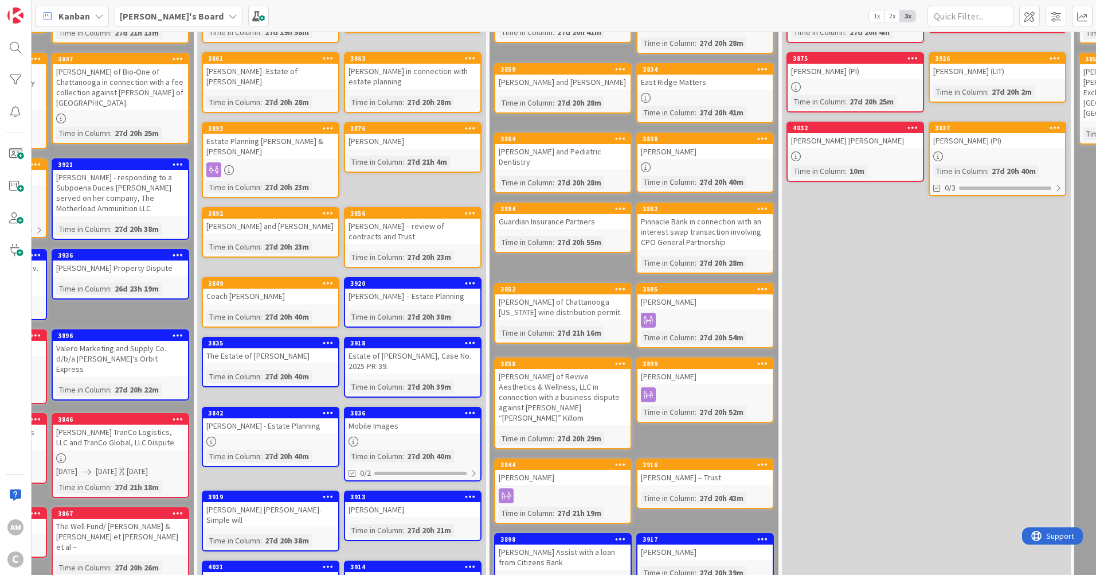
click at [590, 470] on div "[PERSON_NAME]" at bounding box center [562, 477] width 135 height 15
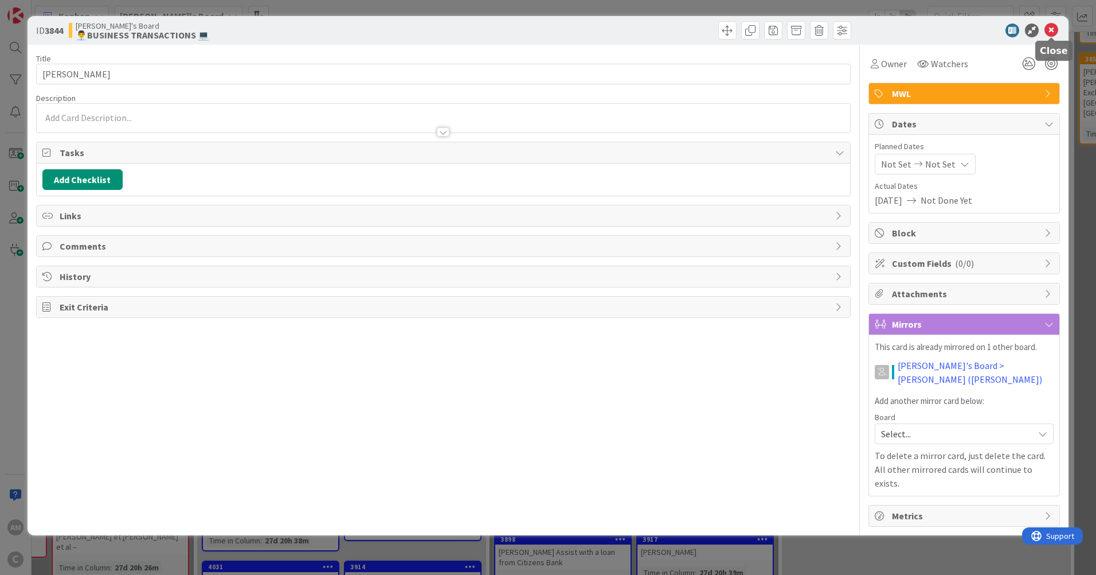
click at [1052, 29] on icon at bounding box center [1052, 31] width 14 height 14
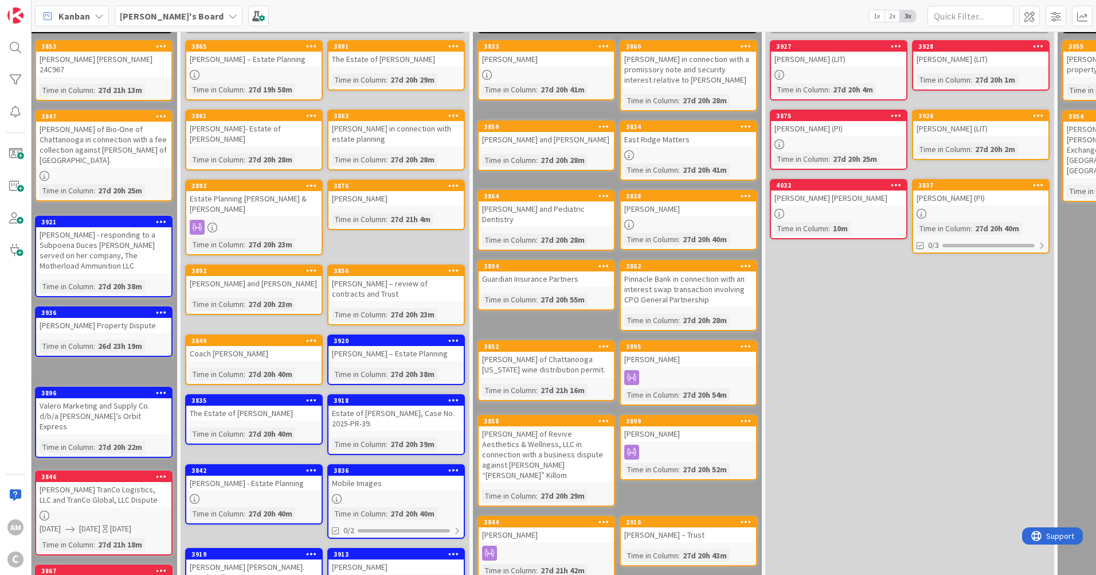
scroll to position [57, 0]
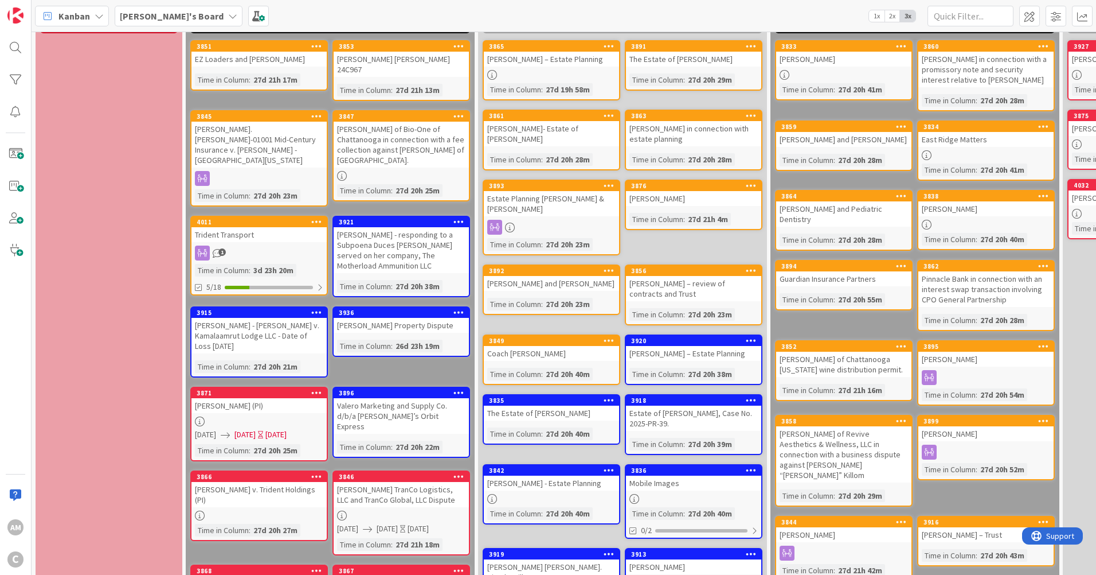
click at [301, 145] on div "[PERSON_NAME].[PERSON_NAME]-01001 Mid-Century Insurance v. [PERSON_NAME] - [GEO…" at bounding box center [259, 145] width 135 height 46
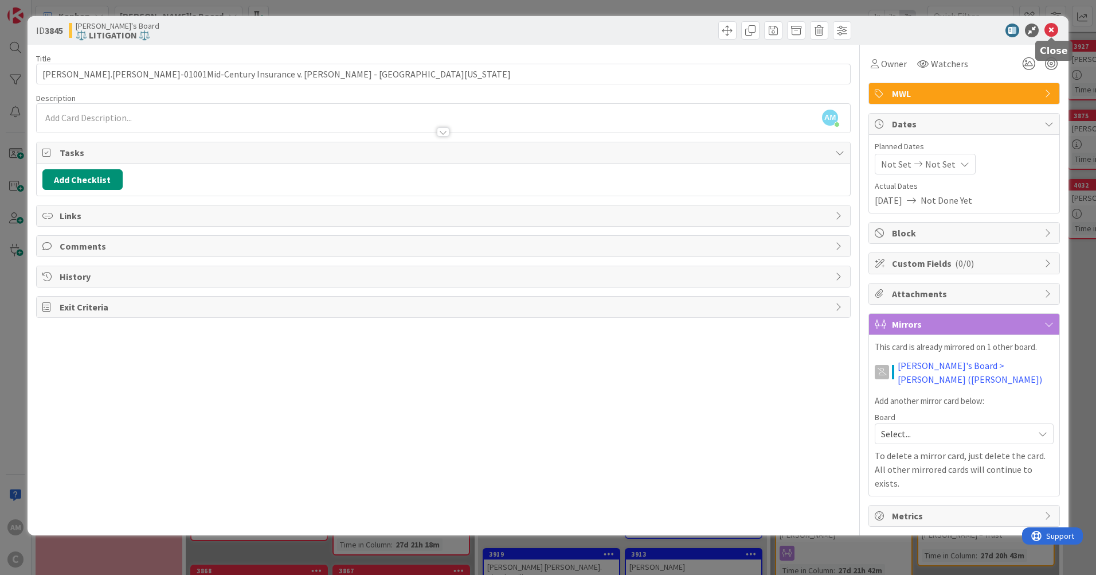
click at [1050, 29] on icon at bounding box center [1052, 31] width 14 height 14
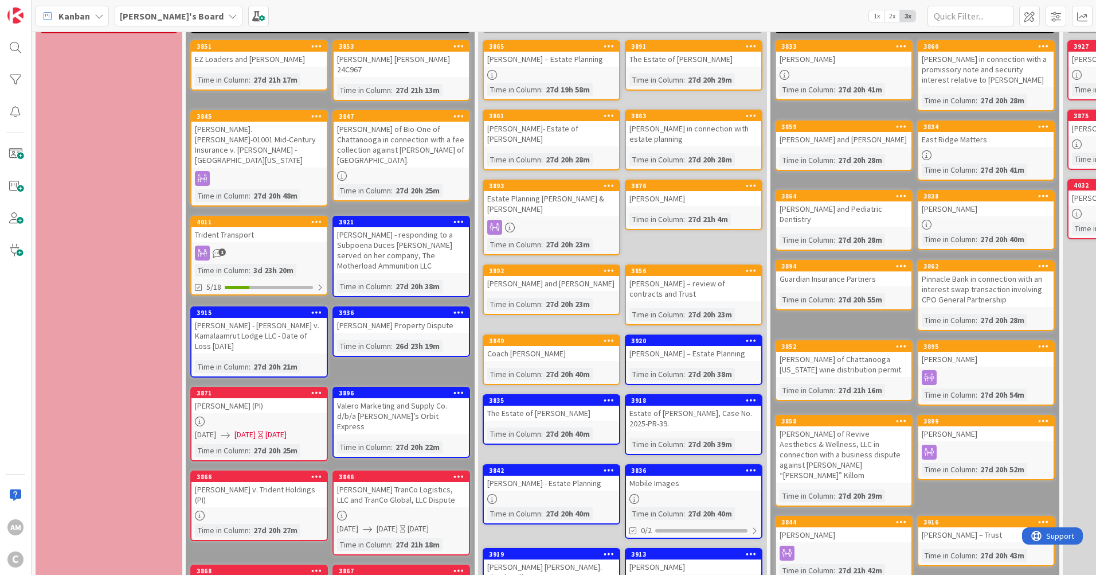
click at [823, 276] on div "Guardian Insurance Partners" at bounding box center [843, 278] width 135 height 15
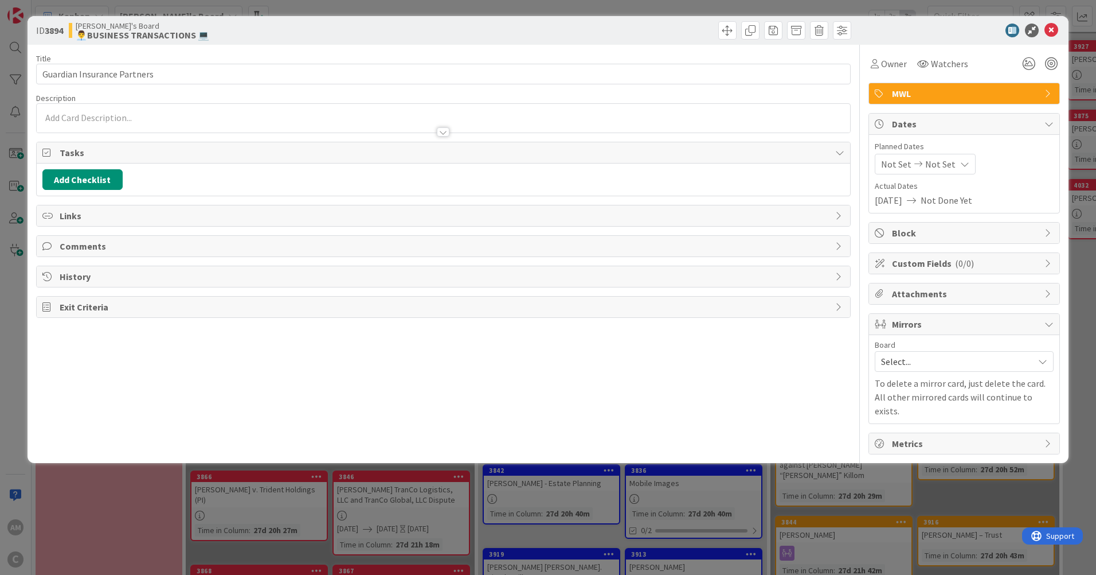
click at [165, 111] on p at bounding box center [443, 117] width 802 height 13
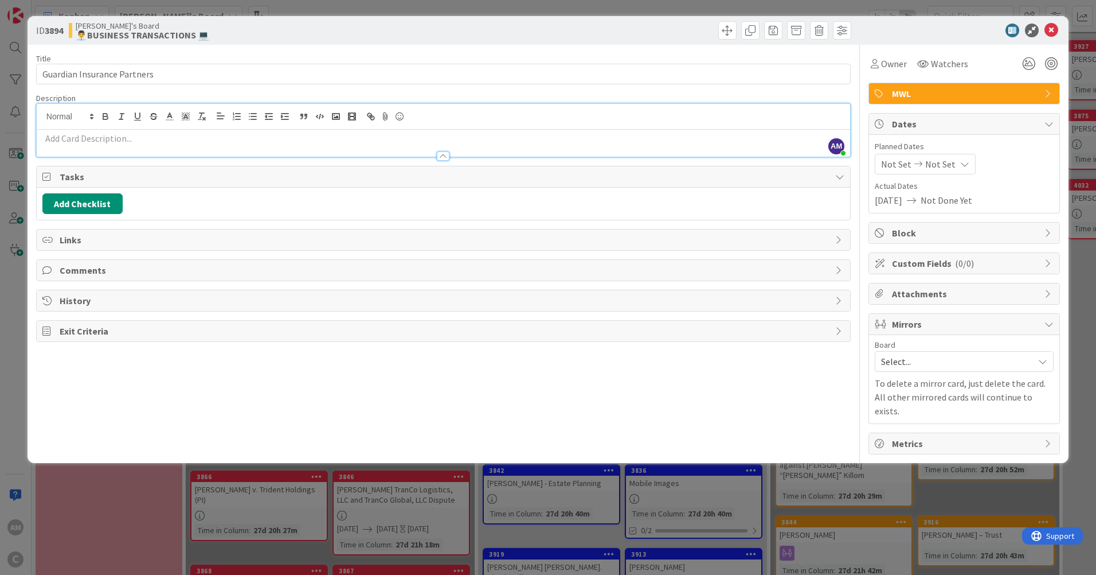
click at [147, 133] on div at bounding box center [444, 143] width 814 height 27
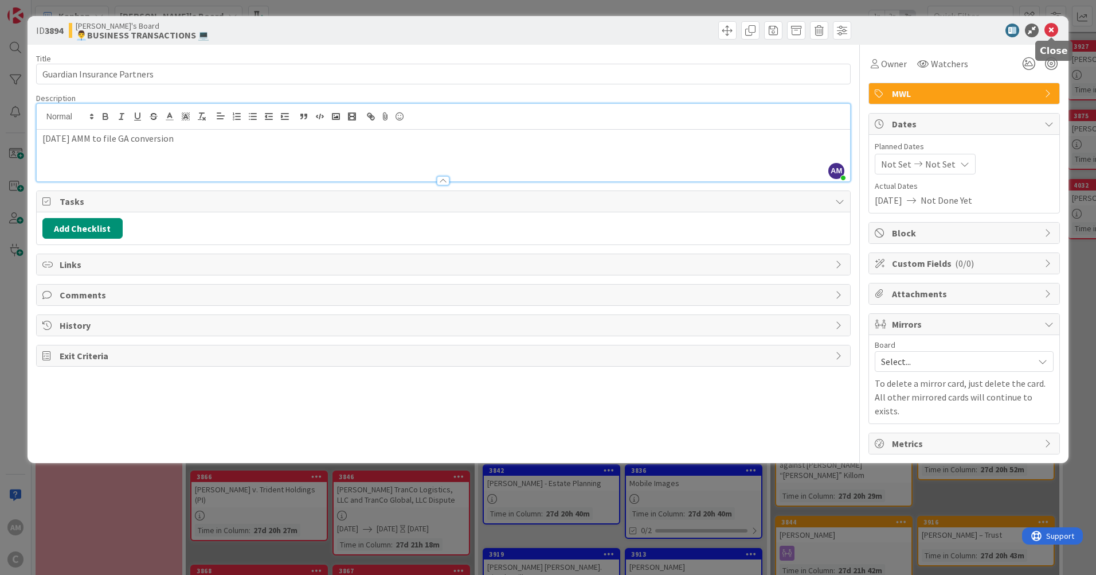
click at [1050, 33] on icon at bounding box center [1052, 31] width 14 height 14
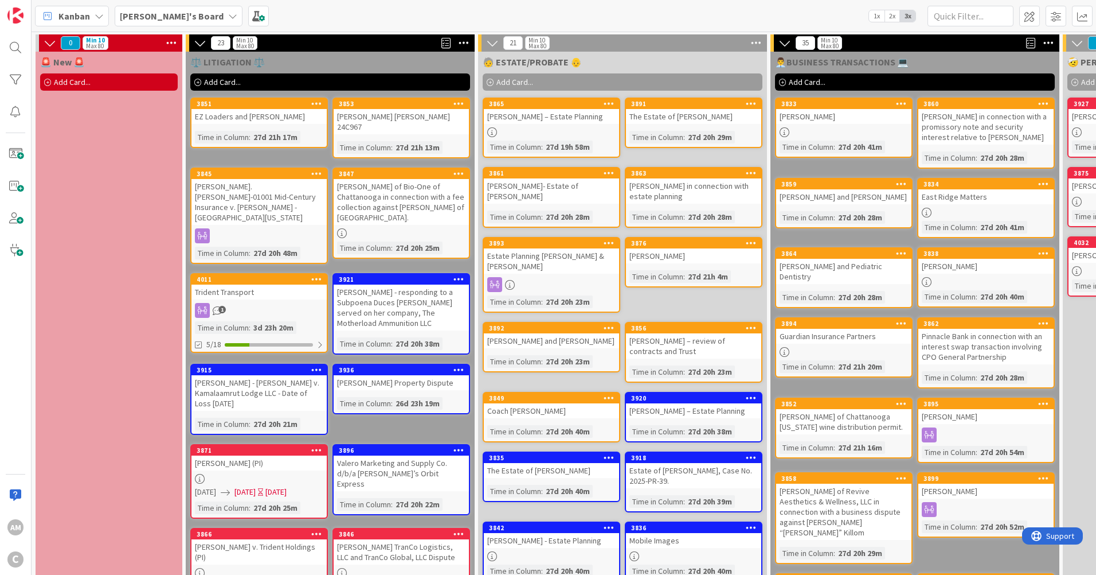
click at [978, 417] on div "[PERSON_NAME]" at bounding box center [986, 416] width 135 height 15
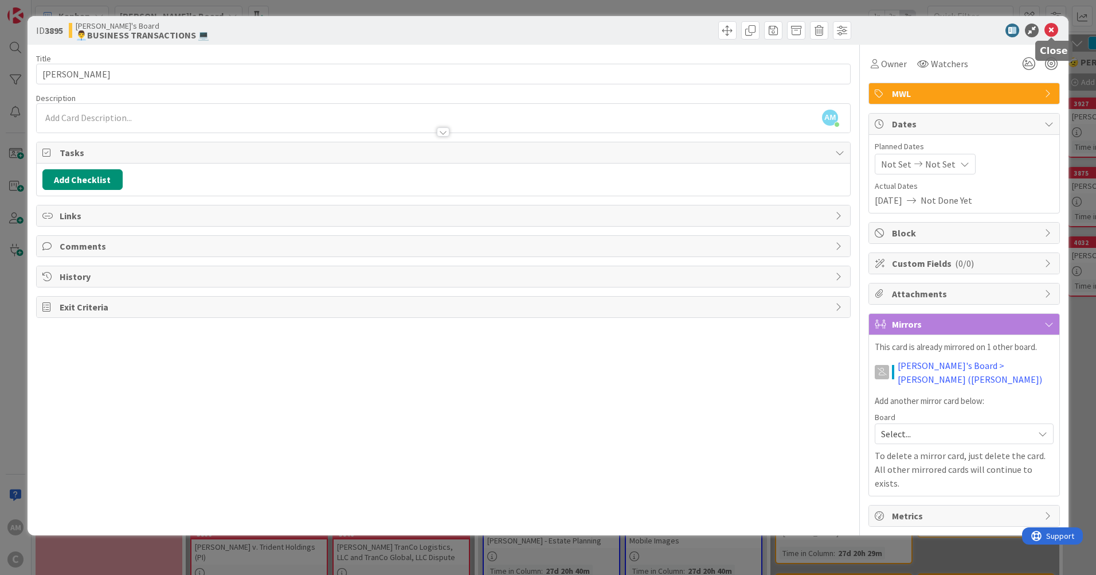
click at [1049, 32] on icon at bounding box center [1052, 31] width 14 height 14
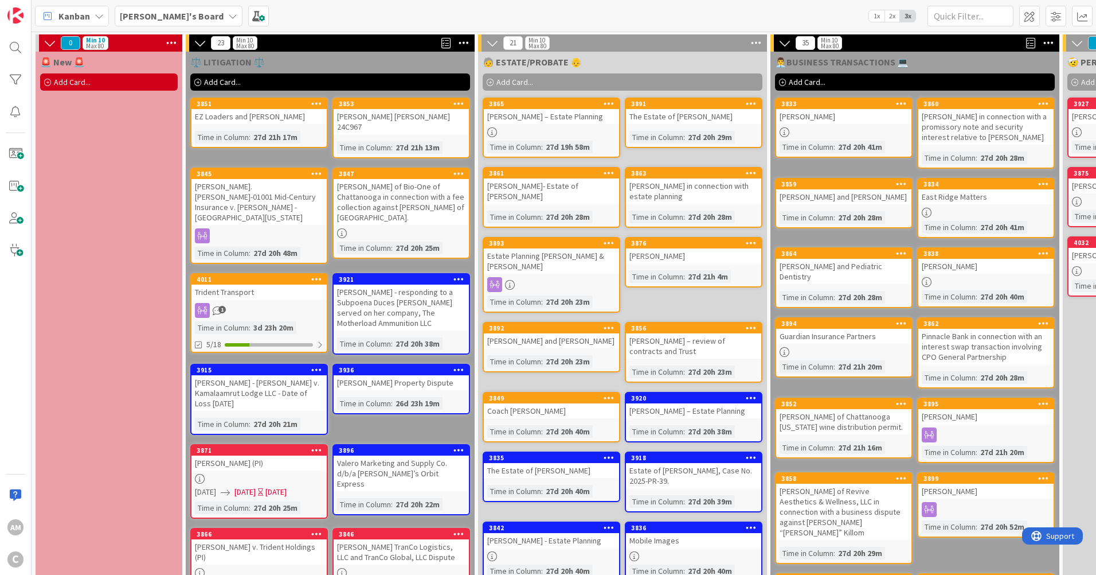
scroll to position [427, 0]
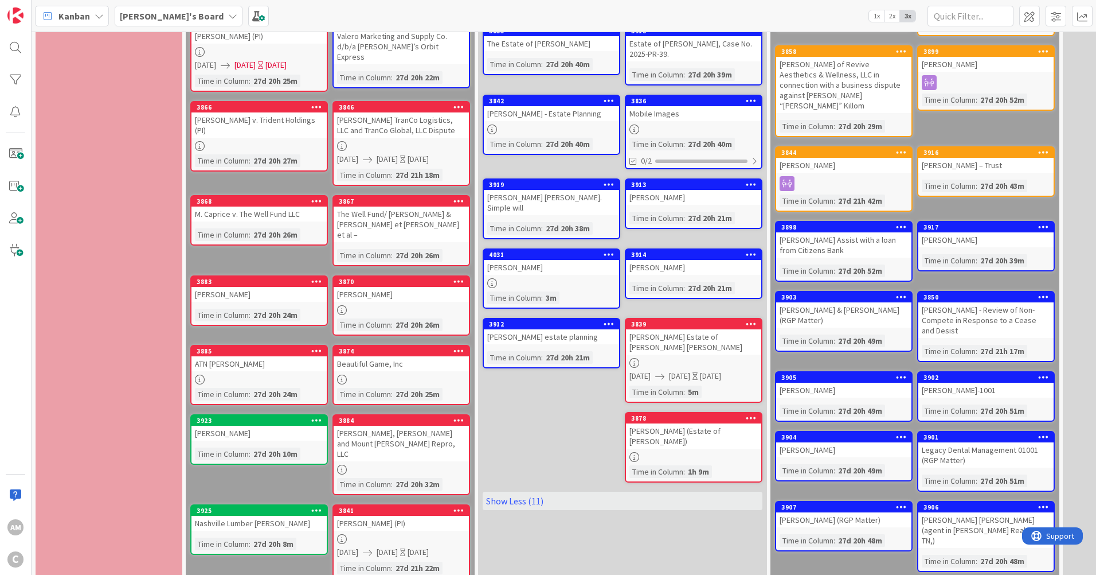
click at [1000, 310] on div "[PERSON_NAME] - Review of Non-Compete in Response to a Cease and Desist" at bounding box center [986, 320] width 135 height 36
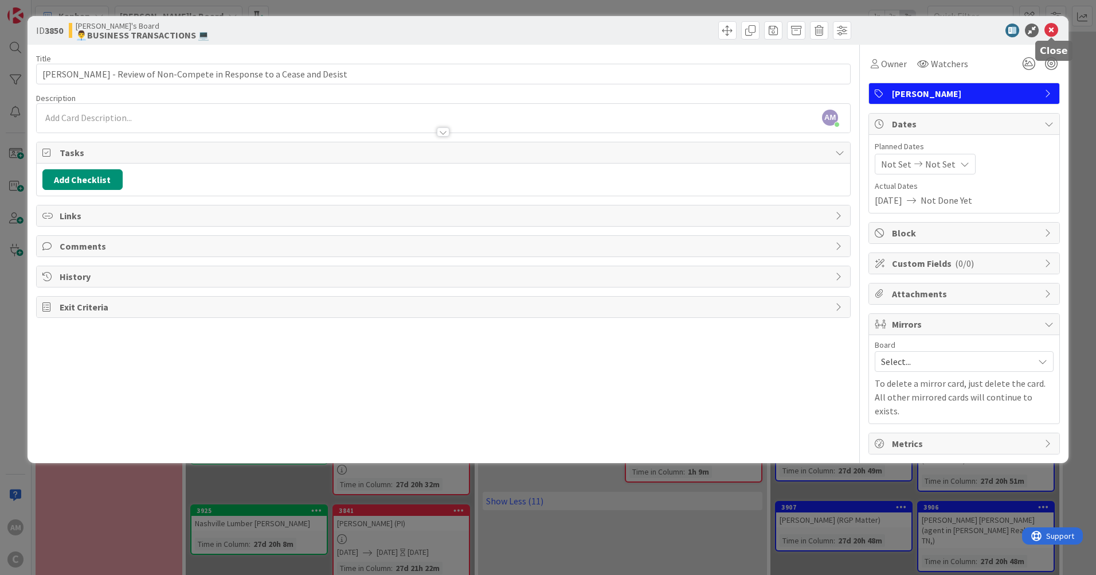
click at [1050, 29] on icon at bounding box center [1052, 31] width 14 height 14
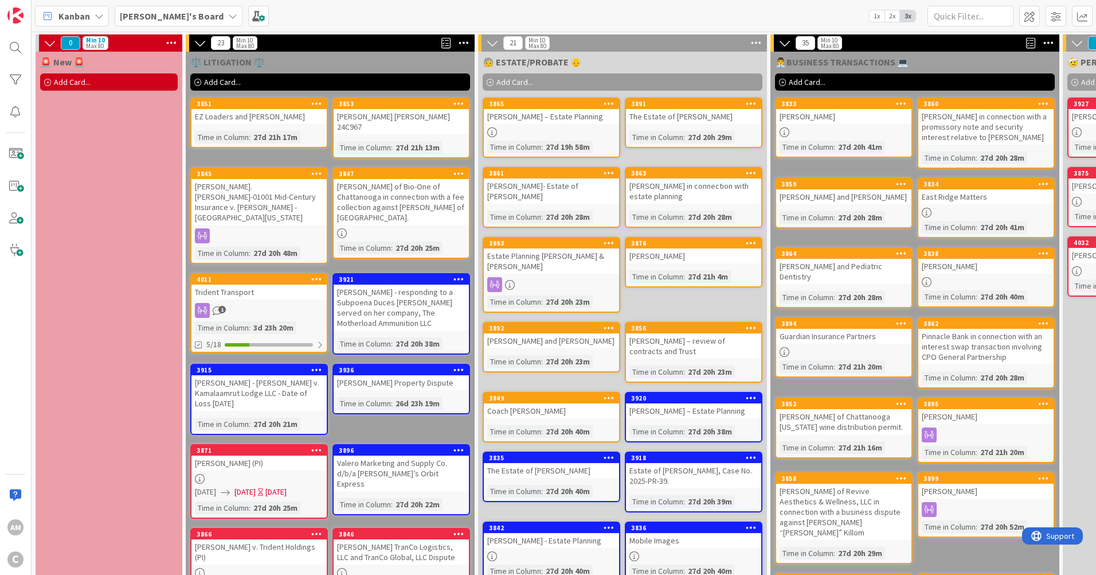
scroll to position [325, 0]
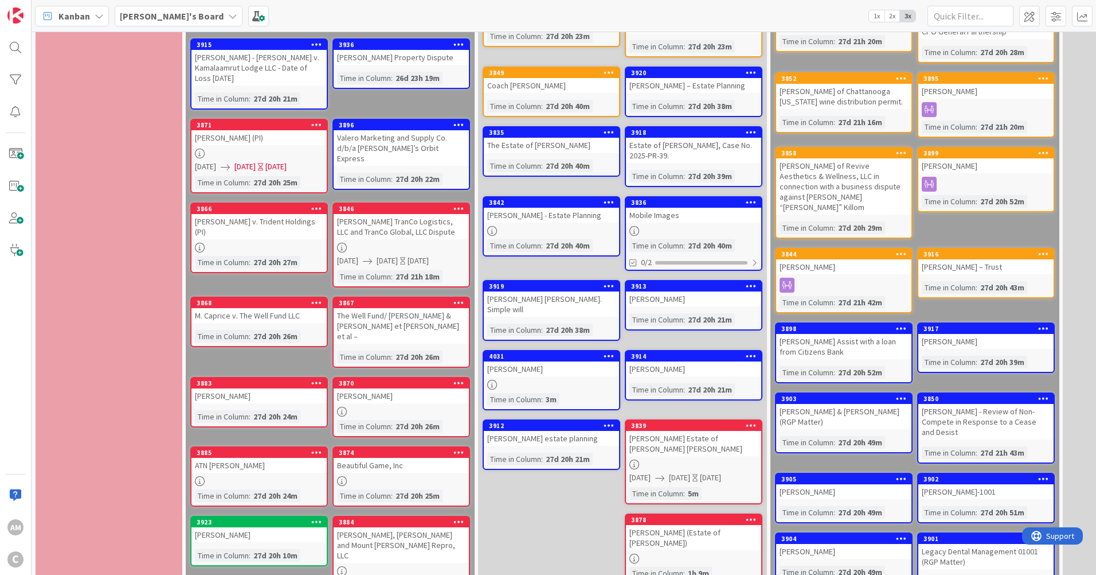
click at [689, 304] on div "[PERSON_NAME]" at bounding box center [693, 298] width 135 height 15
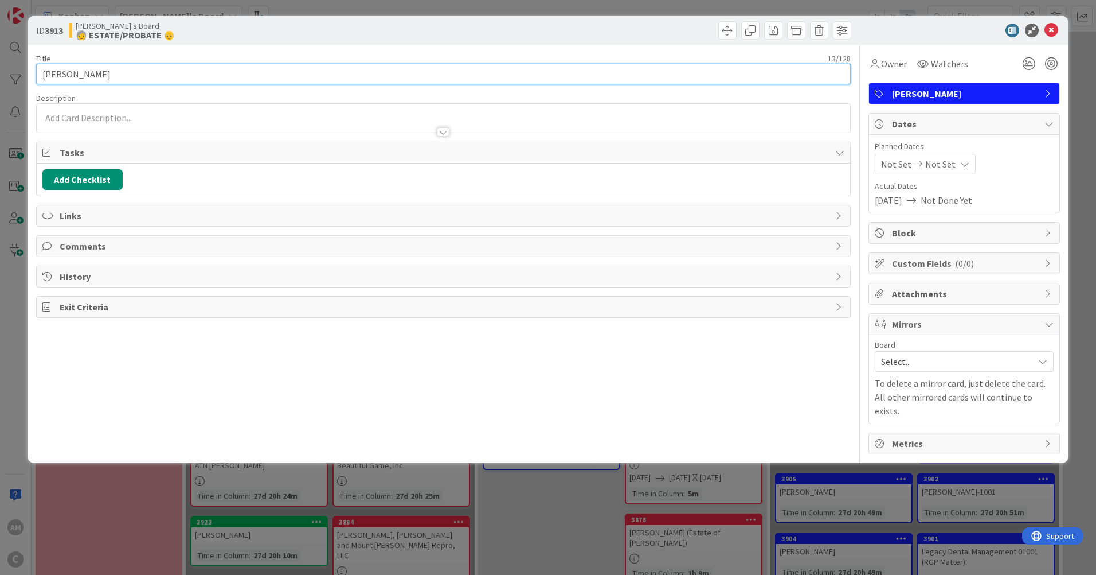
drag, startPoint x: 106, startPoint y: 79, endPoint x: 79, endPoint y: 75, distance: 27.7
click at [79, 75] on input "[PERSON_NAME]" at bounding box center [443, 74] width 815 height 21
type input "[PERSON_NAME]"
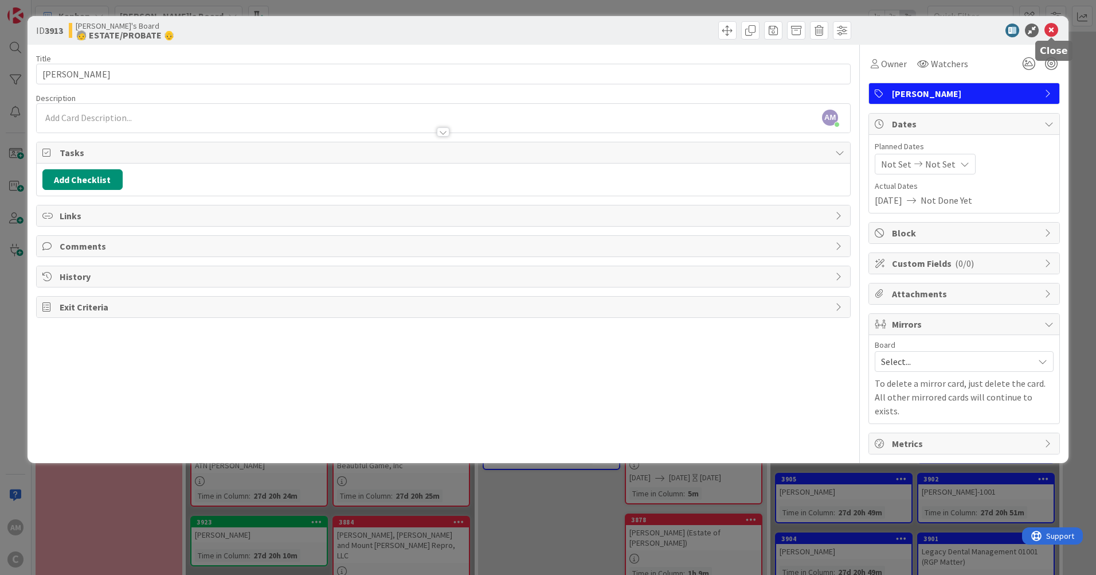
click at [1053, 30] on icon at bounding box center [1052, 31] width 14 height 14
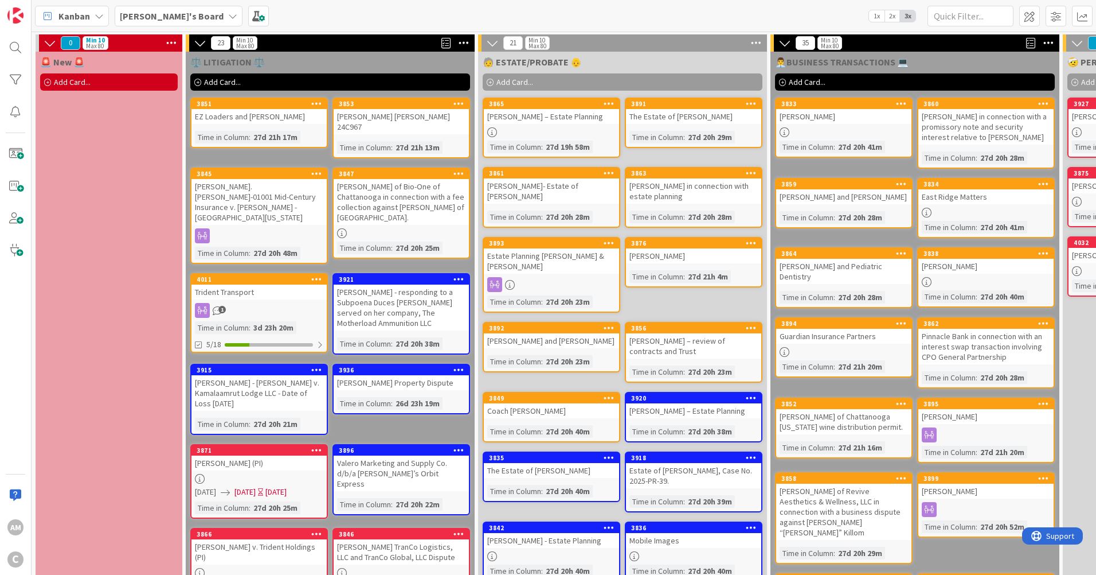
click at [508, 82] on span "Add Card..." at bounding box center [515, 82] width 37 height 10
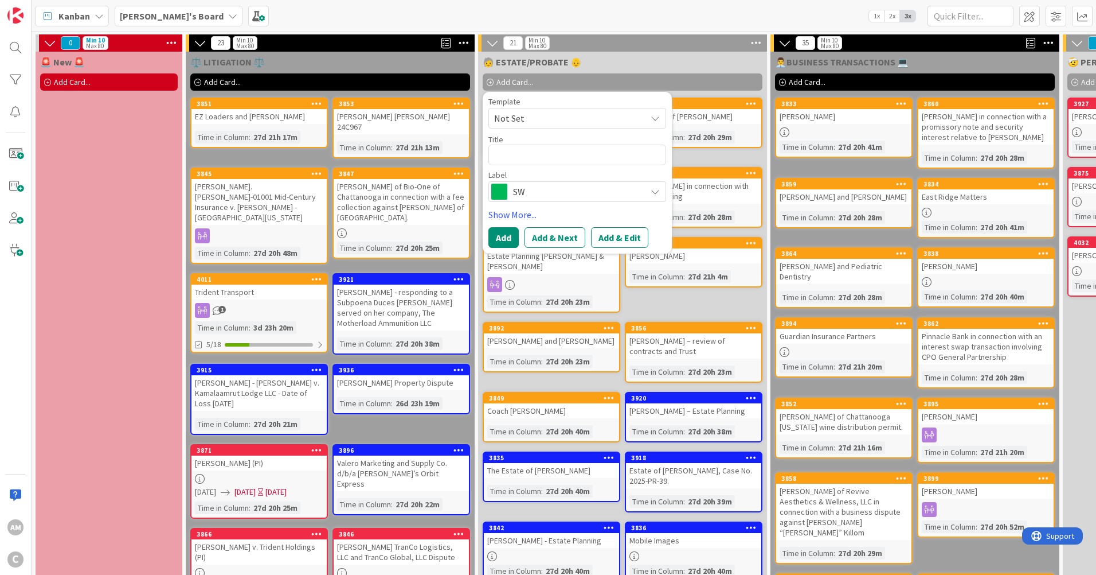
click at [525, 193] on span "SW" at bounding box center [576, 192] width 127 height 16
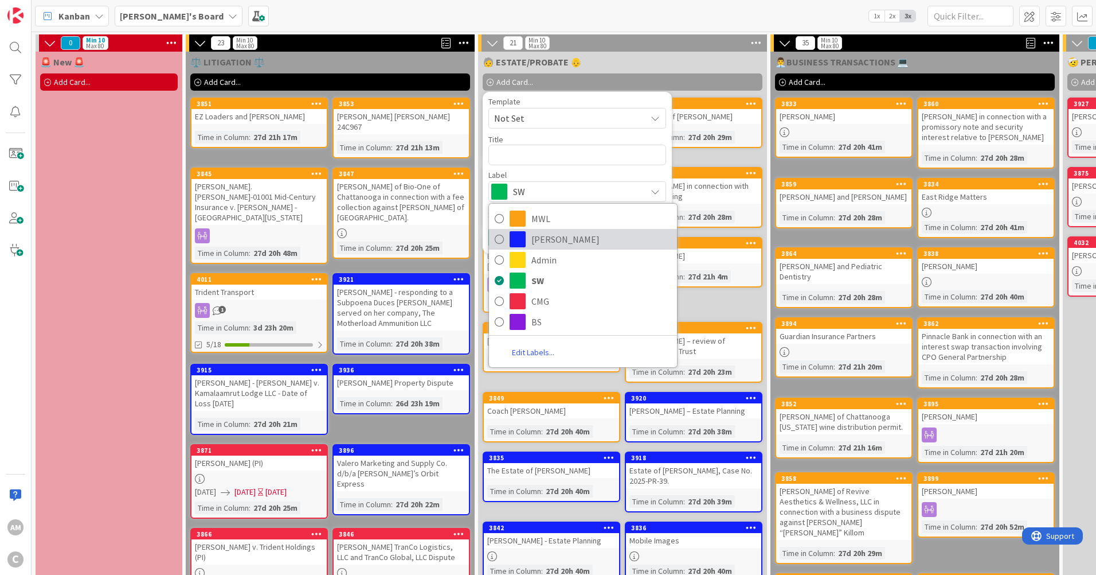
click at [529, 239] on link "[PERSON_NAME]" at bounding box center [583, 239] width 188 height 21
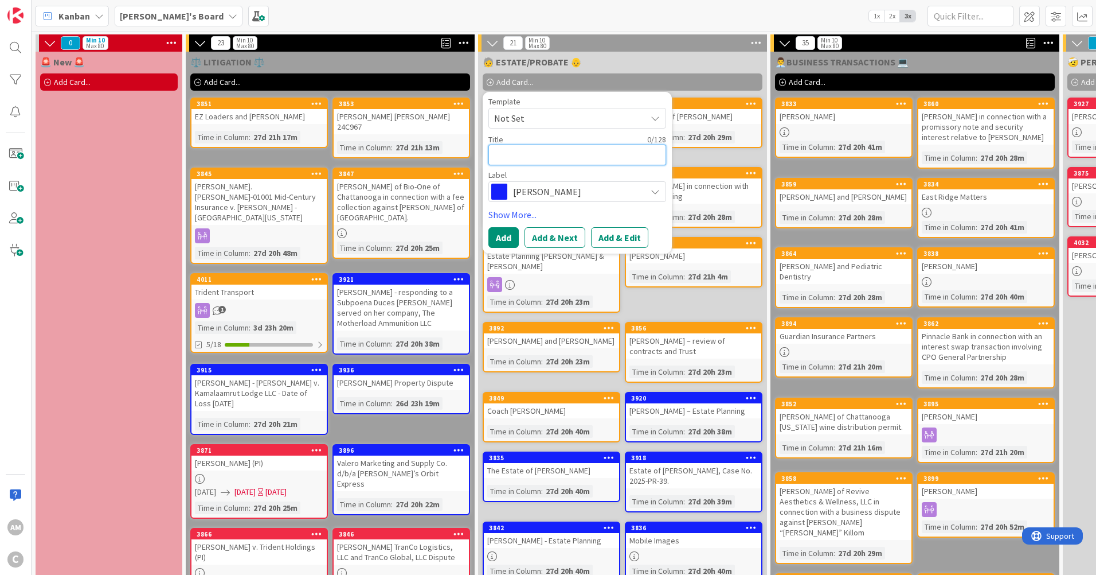
paste textarea "[PERSON_NAME]"
type textarea "x"
type textarea "[PERSON_NAME]"
type textarea "x"
type textarea "[PERSON_NAME]"
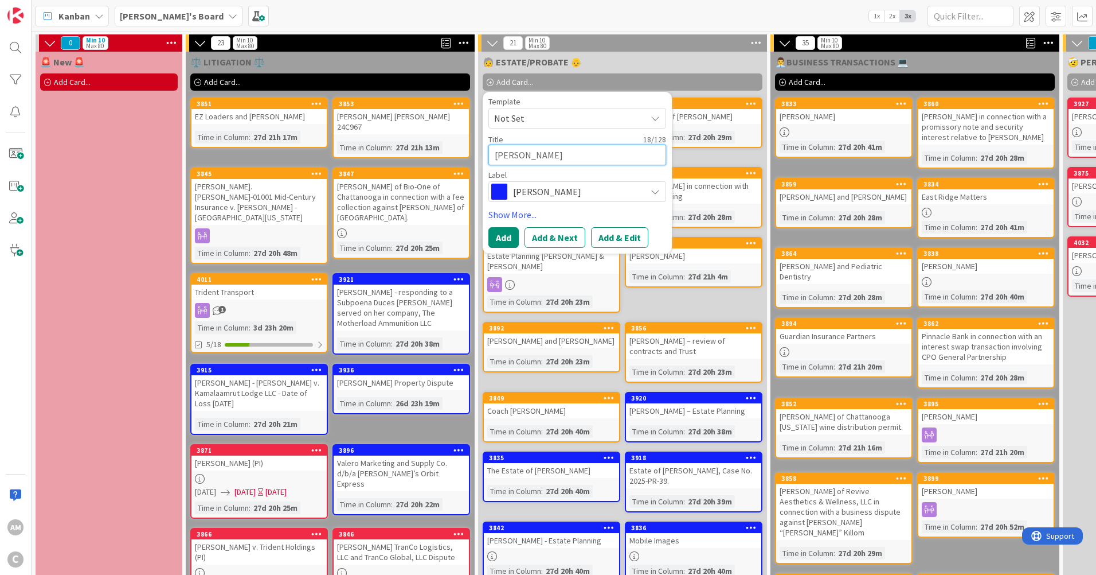
type textarea "x"
type textarea "[PERSON_NAME]"
type textarea "x"
type textarea "[PERSON_NAME] E"
type textarea "x"
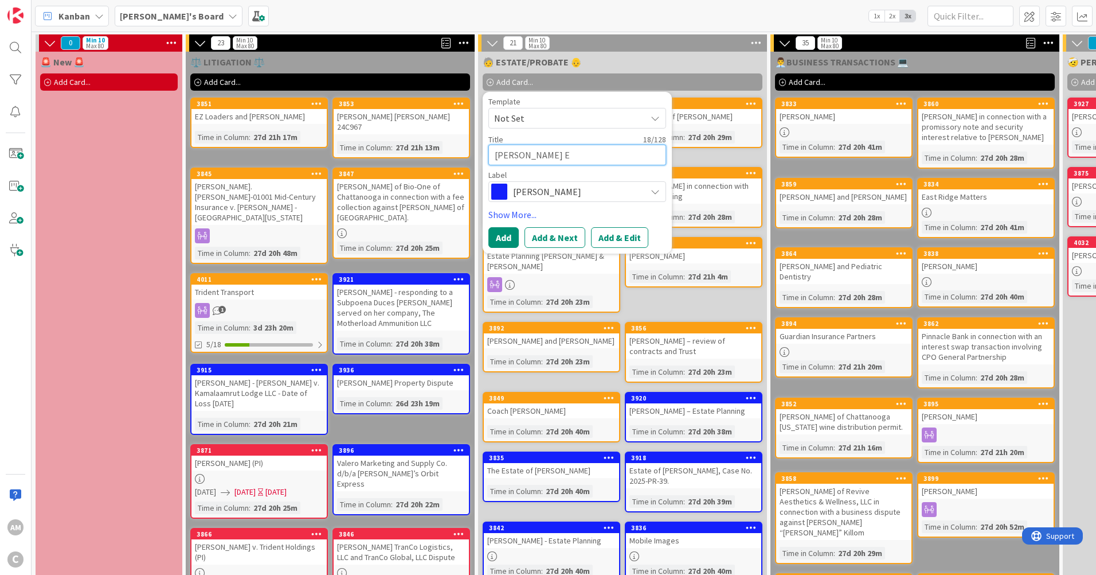
type textarea "[PERSON_NAME] Es"
type textarea "x"
type textarea "[PERSON_NAME] Est"
type textarea "x"
type textarea "[PERSON_NAME] Esta"
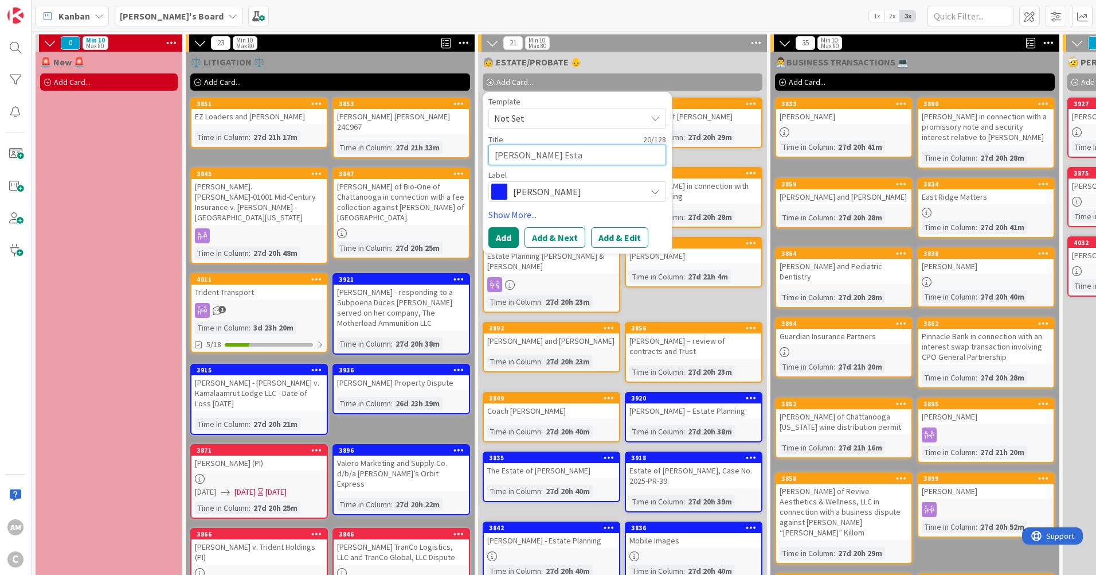
type textarea "x"
type textarea "[PERSON_NAME] Estat"
type textarea "x"
type textarea "[PERSON_NAME] Estate"
type textarea "x"
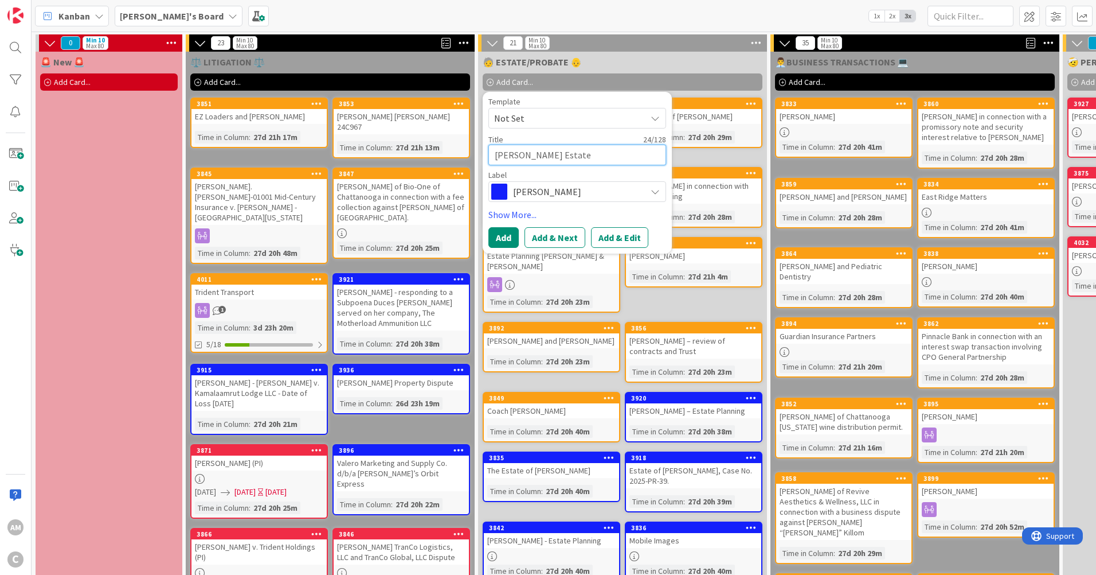
type textarea "[PERSON_NAME] Estate P"
type textarea "x"
type textarea "[PERSON_NAME] Estate POl"
type textarea "x"
type textarea "[PERSON_NAME] Estate [DATE]"
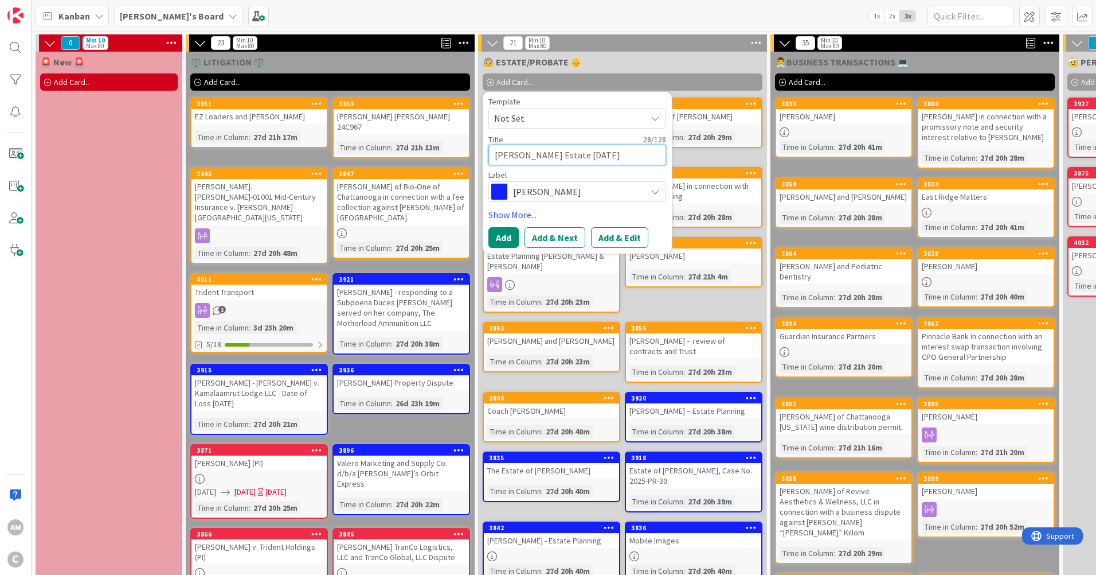
type textarea "x"
type textarea "[PERSON_NAME] Estate POl"
type textarea "x"
type textarea "[PERSON_NAME] Estate PO"
type textarea "x"
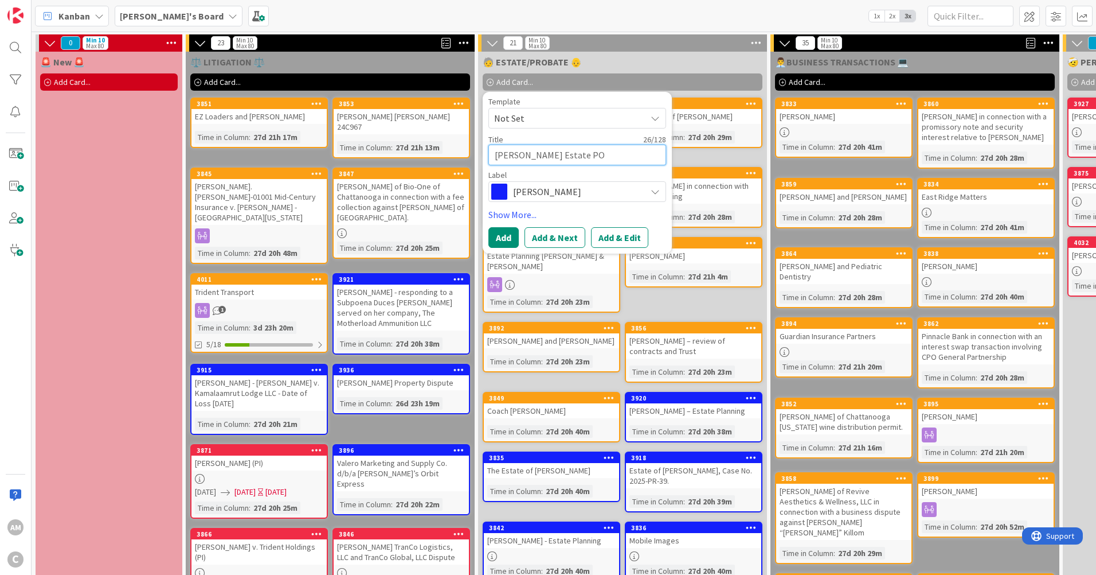
type textarea "[PERSON_NAME] Estate P"
type textarea "x"
type textarea "[PERSON_NAME] Estate Pl"
type textarea "x"
type textarea "[PERSON_NAME] Estate Pla"
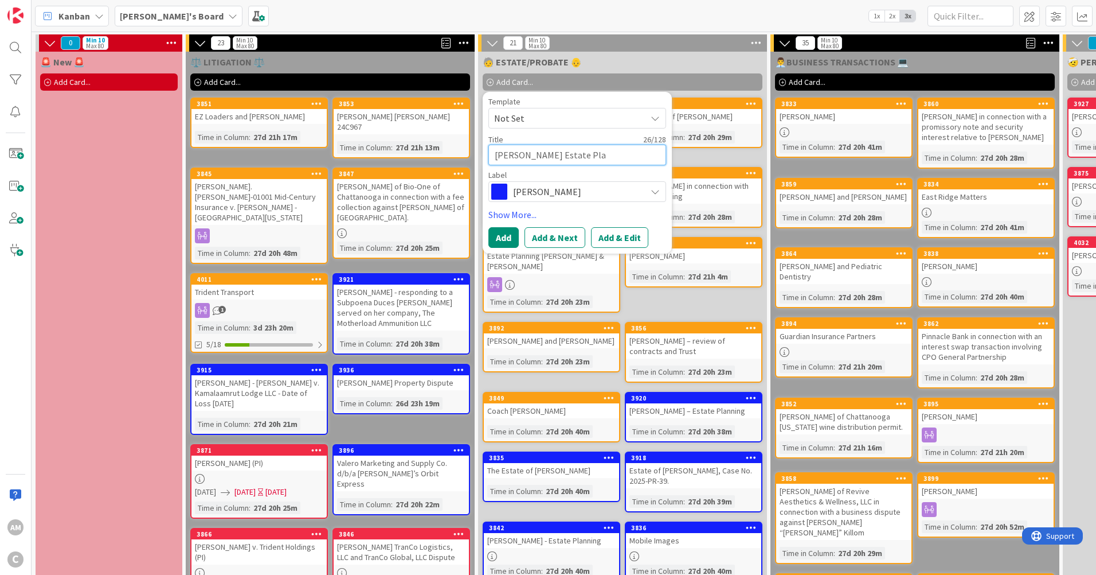
type textarea "x"
type textarea "[PERSON_NAME] Estate Plan"
type textarea "x"
type textarea "[PERSON_NAME] Estate Plann"
type textarea "x"
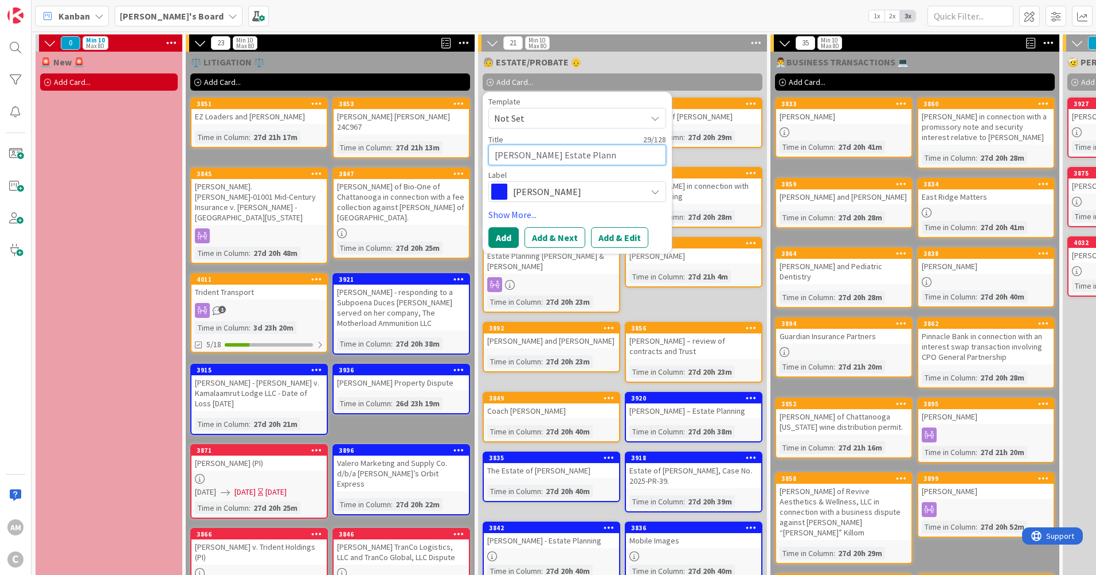
type textarea "[PERSON_NAME] Estate Planni"
type textarea "x"
type textarea "[PERSON_NAME] Estate Planning"
type textarea "x"
type textarea "[PERSON_NAME] Estate Planningh\"
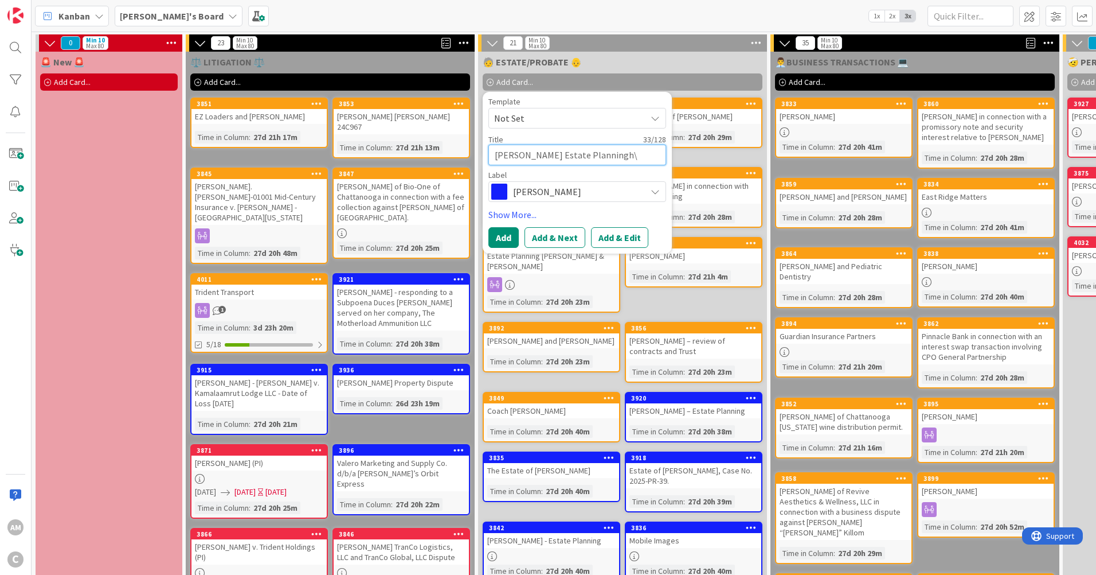
type textarea "x"
type textarea "[PERSON_NAME] Estate Planningh\]"
type textarea "x"
type textarea "[PERSON_NAME] Estate Planningh\"
type textarea "x"
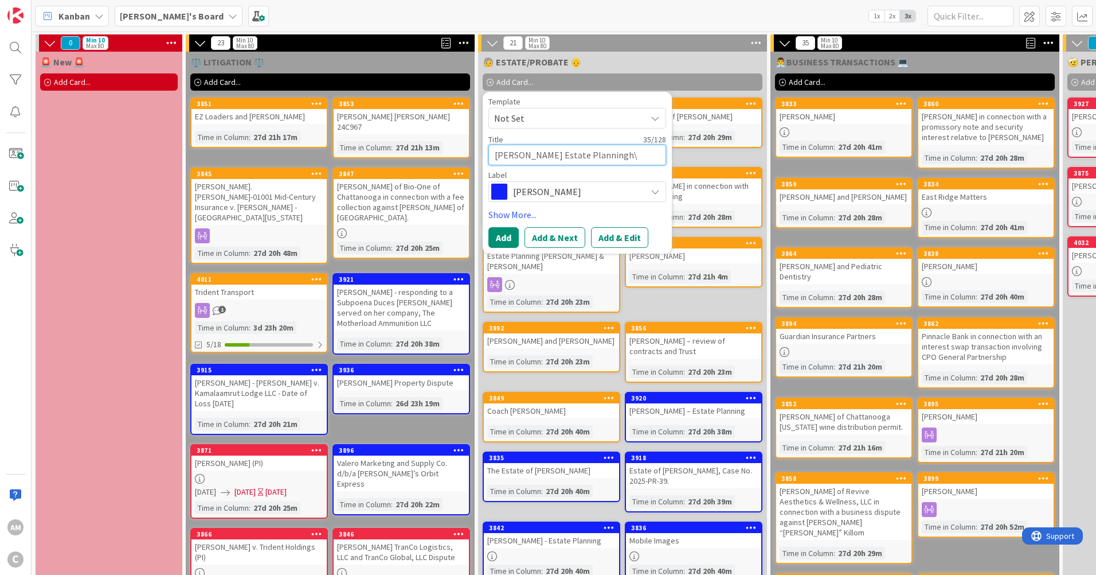
type textarea "[PERSON_NAME] Estate Planningh"
type textarea "x"
type textarea "[PERSON_NAME] Estate Planning"
click at [512, 234] on button "Add" at bounding box center [504, 237] width 30 height 21
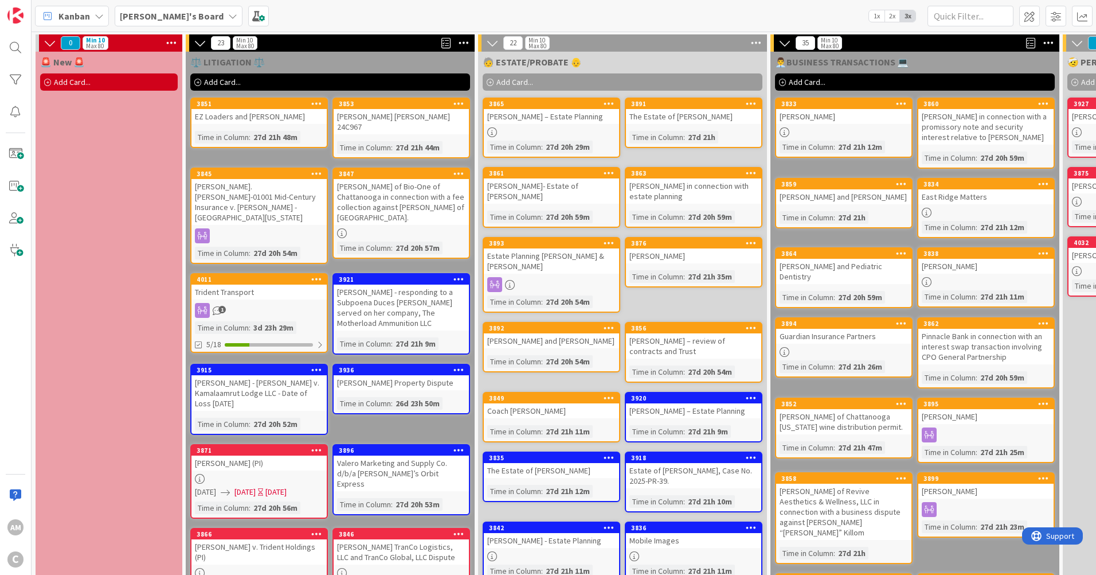
click at [529, 81] on span "Add Card..." at bounding box center [515, 82] width 37 height 10
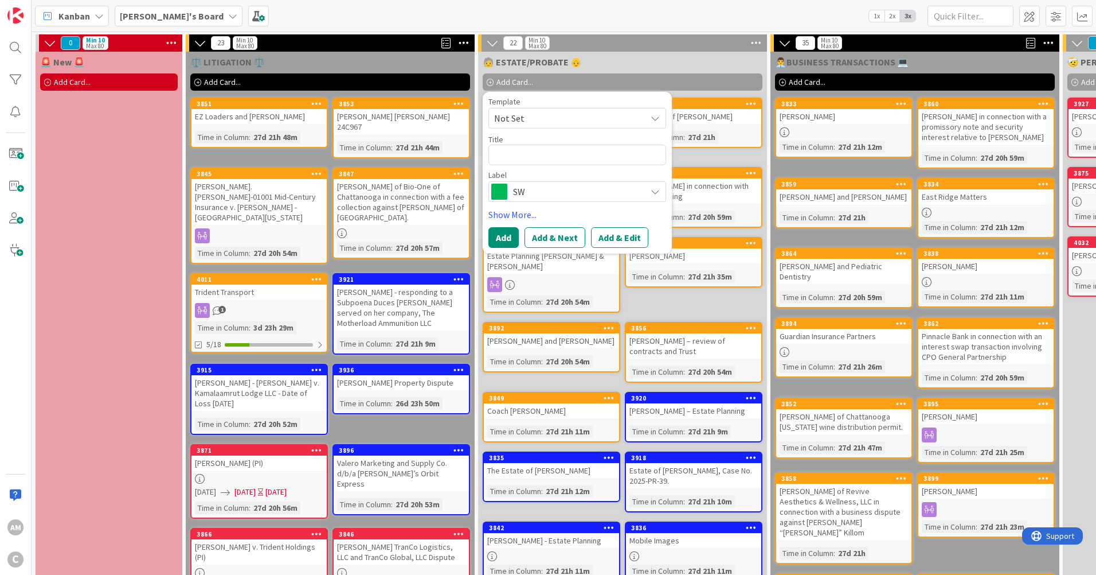
click at [545, 191] on span "SW" at bounding box center [576, 192] width 127 height 16
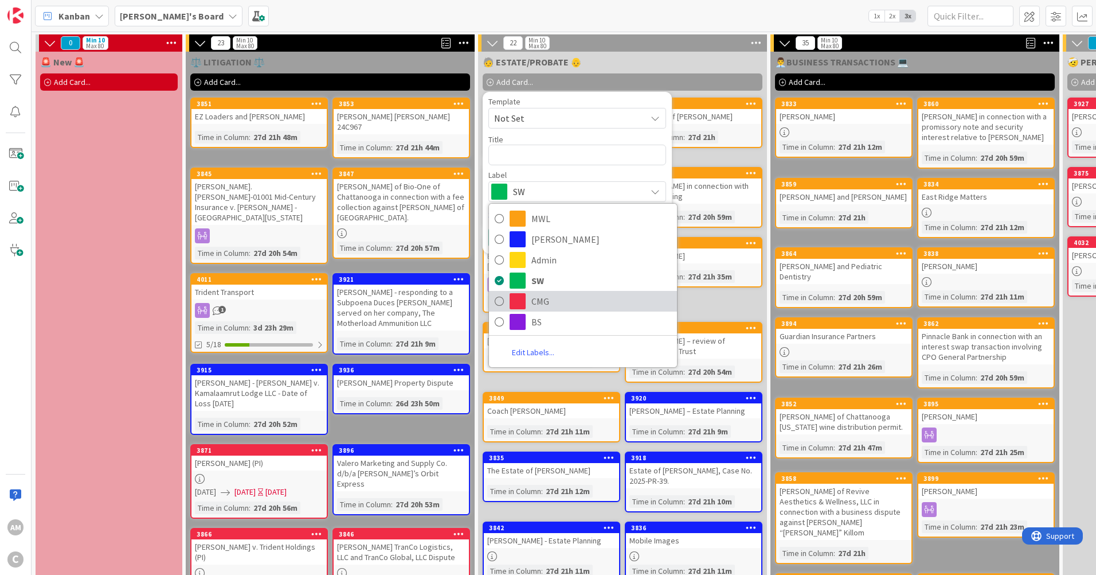
click at [534, 302] on span "CMG" at bounding box center [602, 300] width 140 height 17
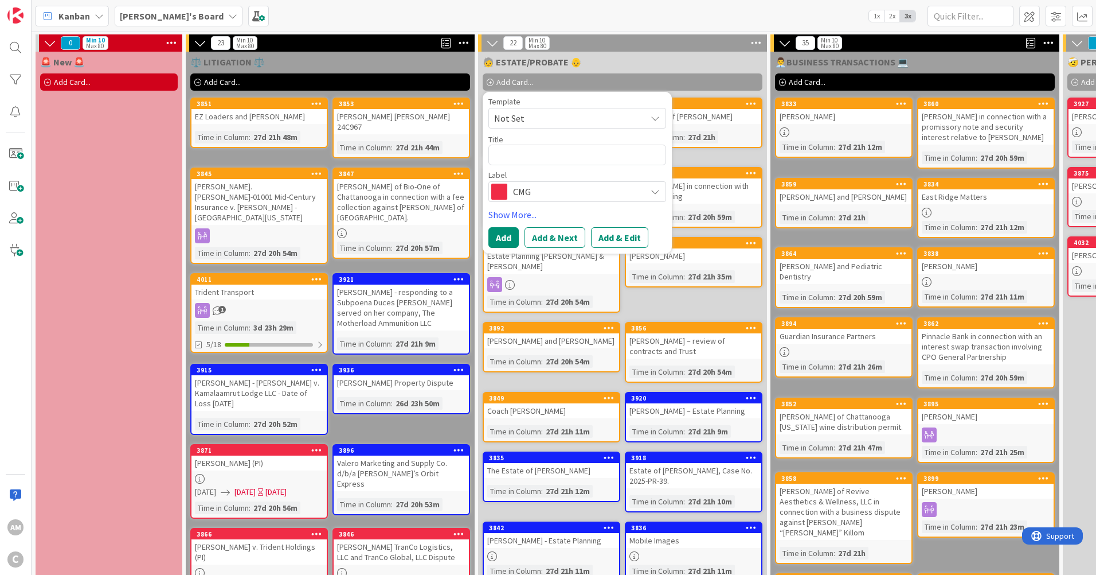
click at [565, 186] on span "CMG" at bounding box center [576, 192] width 127 height 16
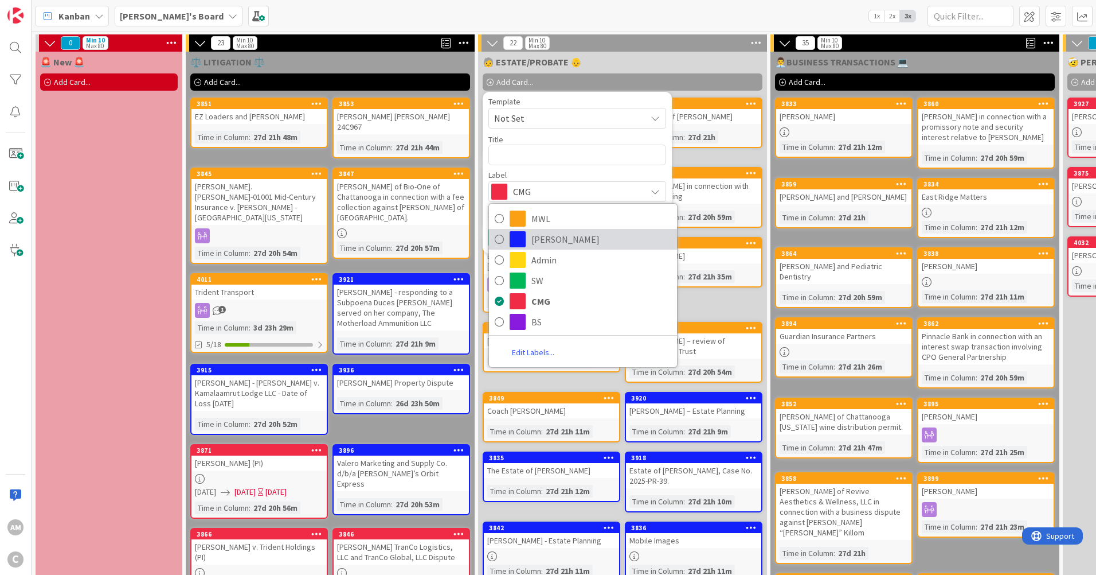
click at [532, 233] on span "[PERSON_NAME]" at bounding box center [602, 239] width 140 height 17
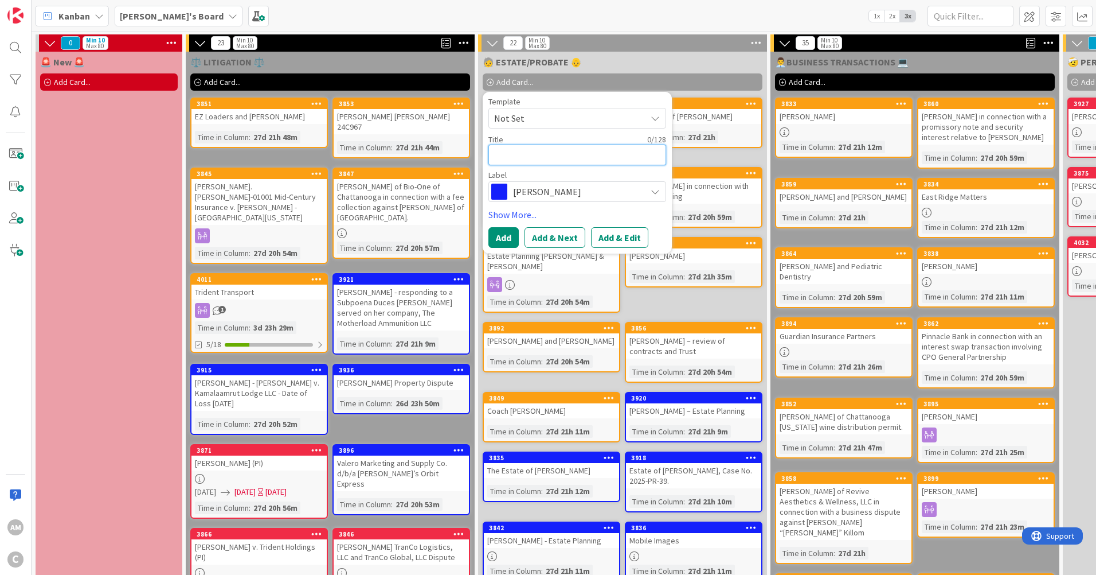
click at [536, 155] on textarea at bounding box center [578, 155] width 178 height 21
paste textarea "[PERSON_NAME] [PERSON_NAME]"
type textarea "x"
type textarea "[PERSON_NAME] [PERSON_NAME]"
drag, startPoint x: 552, startPoint y: 152, endPoint x: 541, endPoint y: 154, distance: 11.1
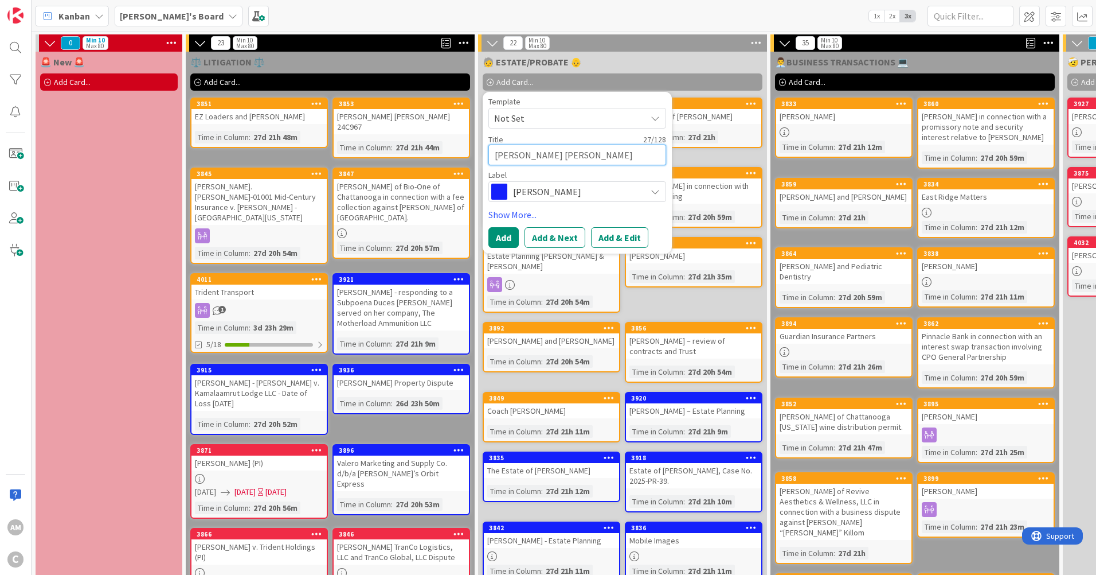
click at [541, 154] on textarea "[PERSON_NAME] [PERSON_NAME]" at bounding box center [578, 155] width 178 height 21
type textarea "x"
type textarea "[PERSON_NAME] Will [PERSON_NAME]"
drag, startPoint x: 528, startPoint y: 153, endPoint x: 534, endPoint y: 157, distance: 8.3
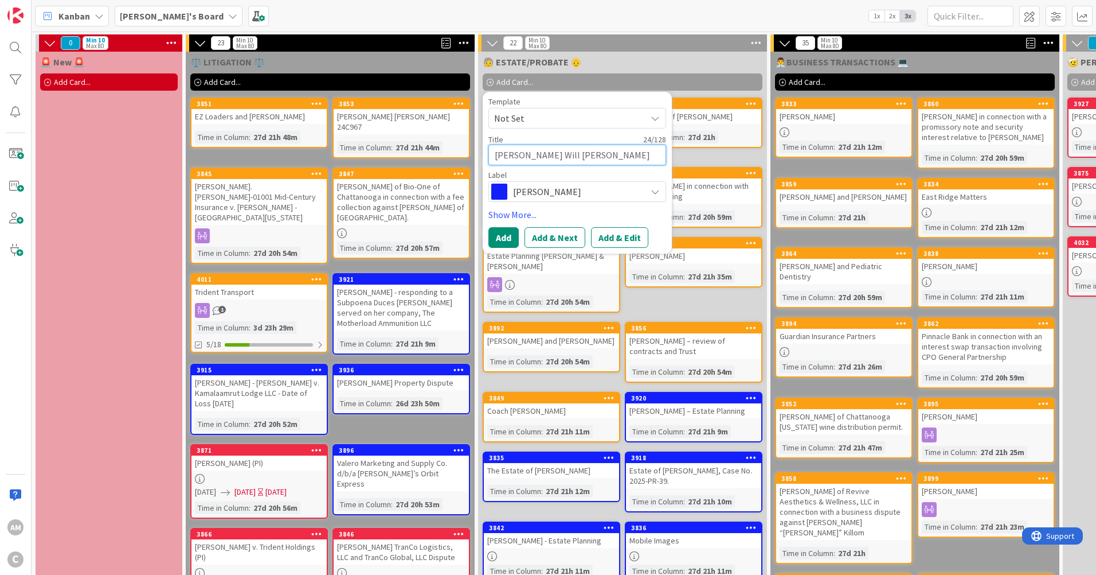
type textarea "x"
type textarea "[PERSON_NAME]"
click at [597, 151] on textarea "[PERSON_NAME]" at bounding box center [578, 155] width 178 height 21
type textarea "x"
type textarea "[PERSON_NAME] E"
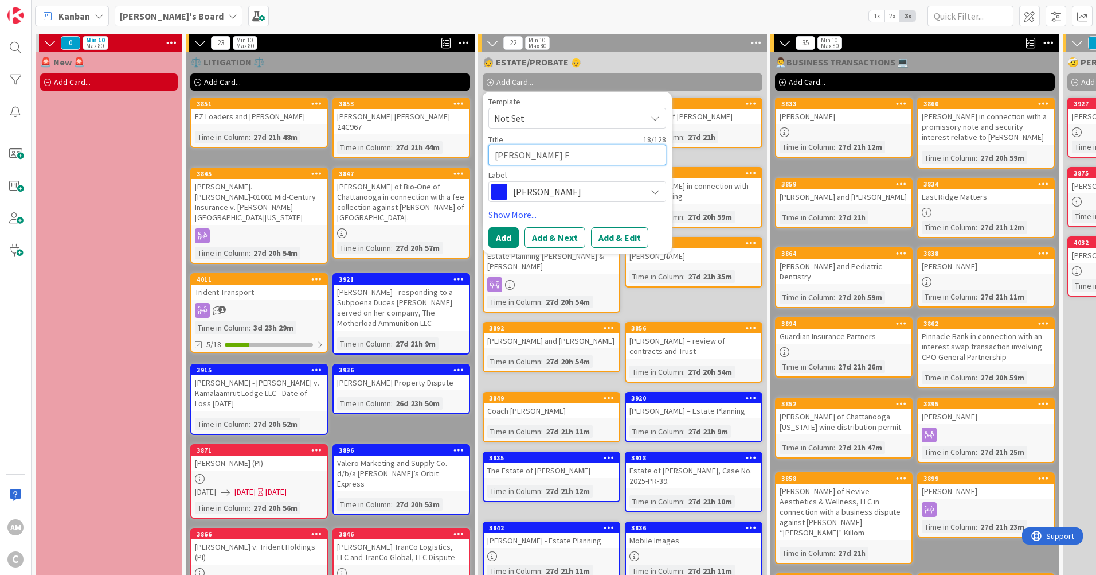
type textarea "x"
type textarea "[PERSON_NAME]"
type textarea "x"
type textarea "[PERSON_NAME] Est"
type textarea "x"
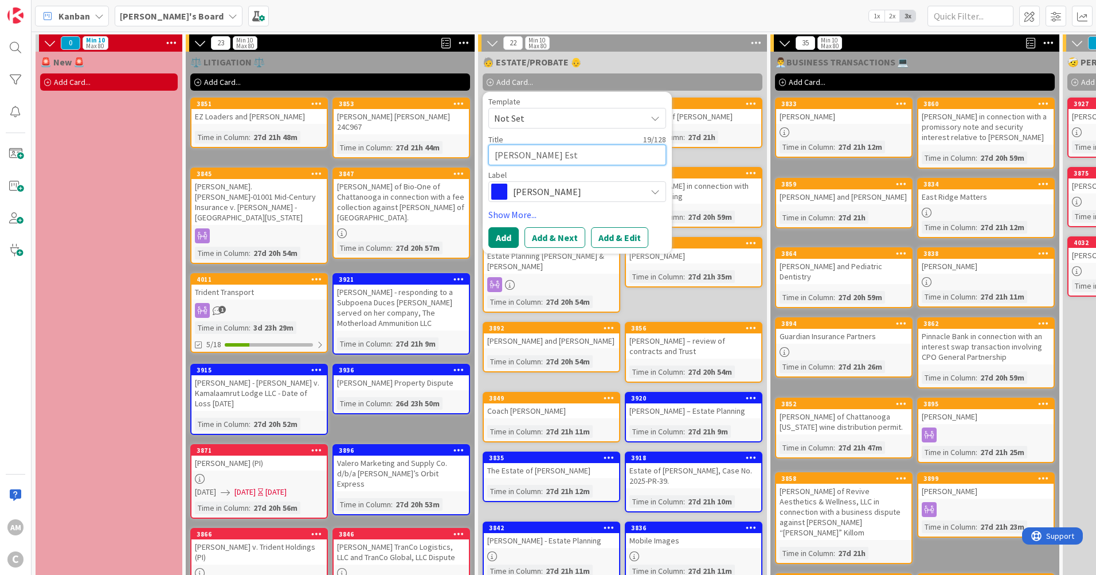
type textarea "[PERSON_NAME]"
type textarea "x"
type textarea "[PERSON_NAME] Estat"
type textarea "x"
type textarea "[PERSON_NAME] Estate"
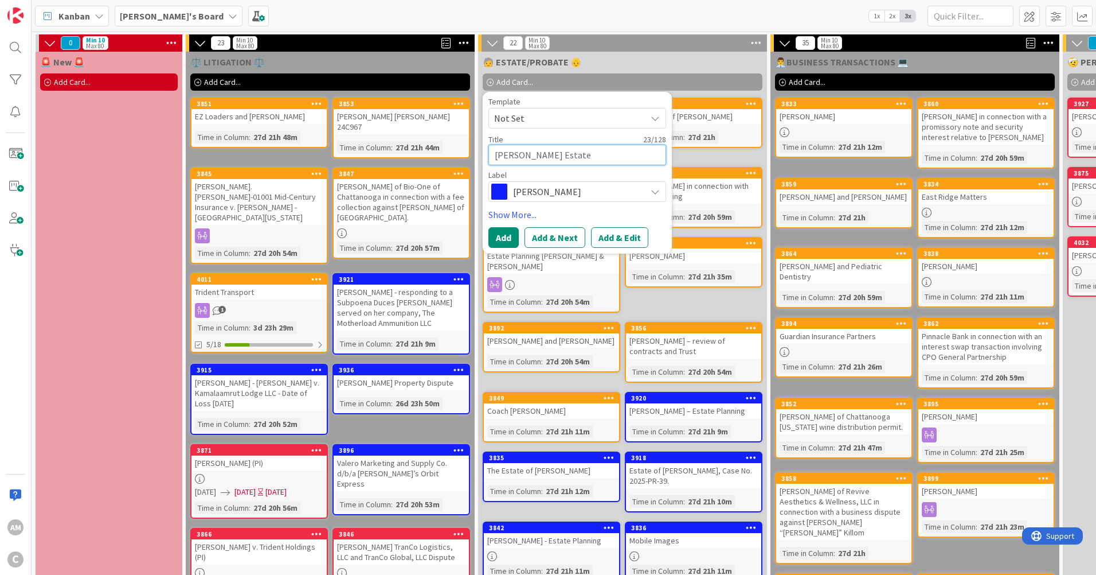
type textarea "x"
type textarea "[PERSON_NAME] Estate"
type textarea "x"
type textarea "[PERSON_NAME] Estate P"
type textarea "x"
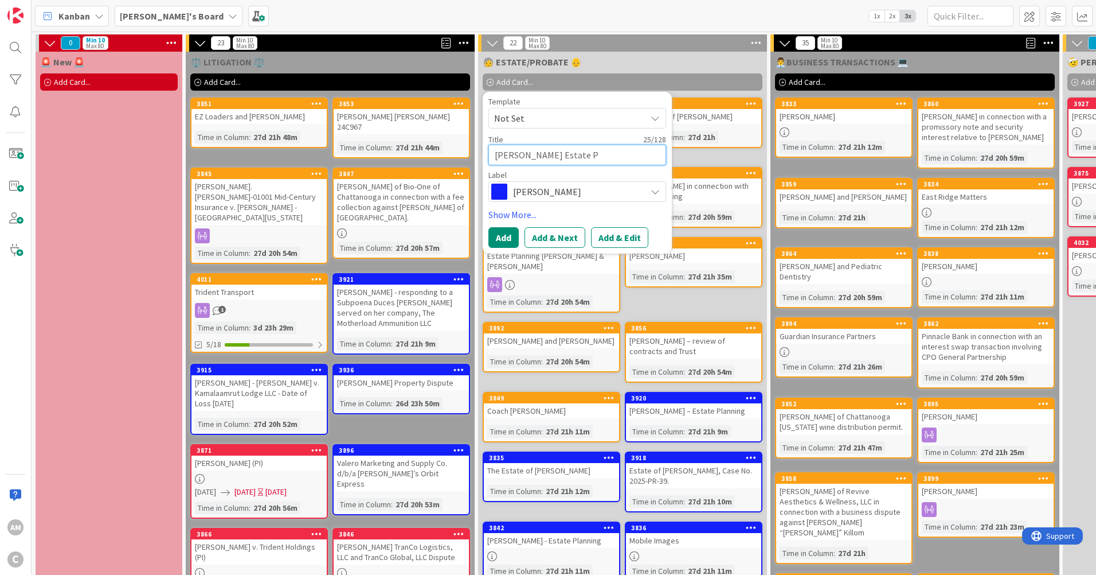
type textarea "[PERSON_NAME] Estate PO"
type textarea "x"
type textarea "[PERSON_NAME] Estate P"
type textarea "x"
type textarea "[PERSON_NAME] Estate Pl"
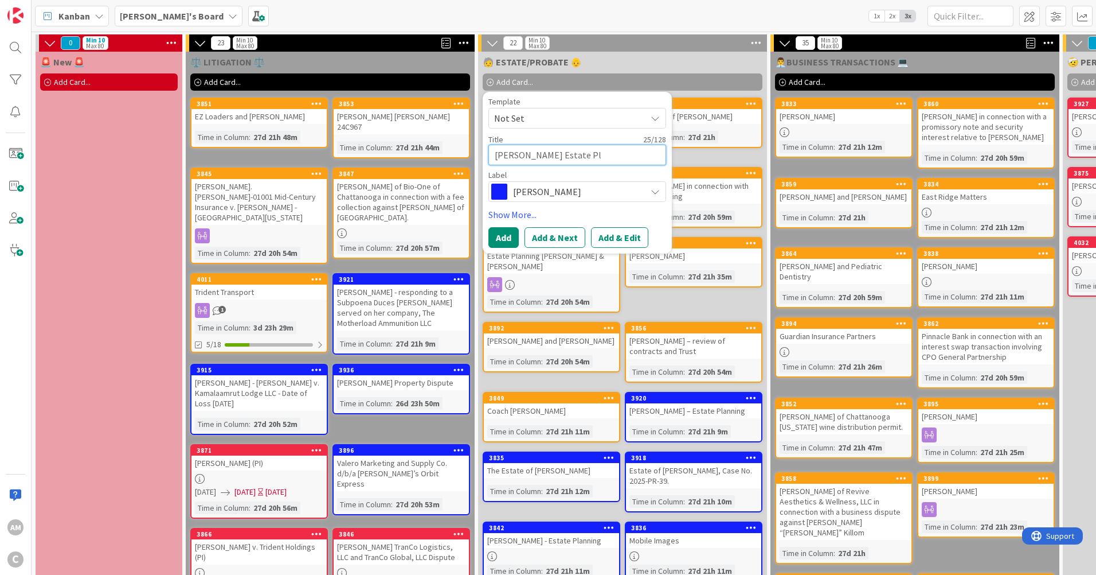
type textarea "x"
type textarea "[PERSON_NAME] Estate Pla"
type textarea "x"
type textarea "[PERSON_NAME] Estate Plan"
type textarea "x"
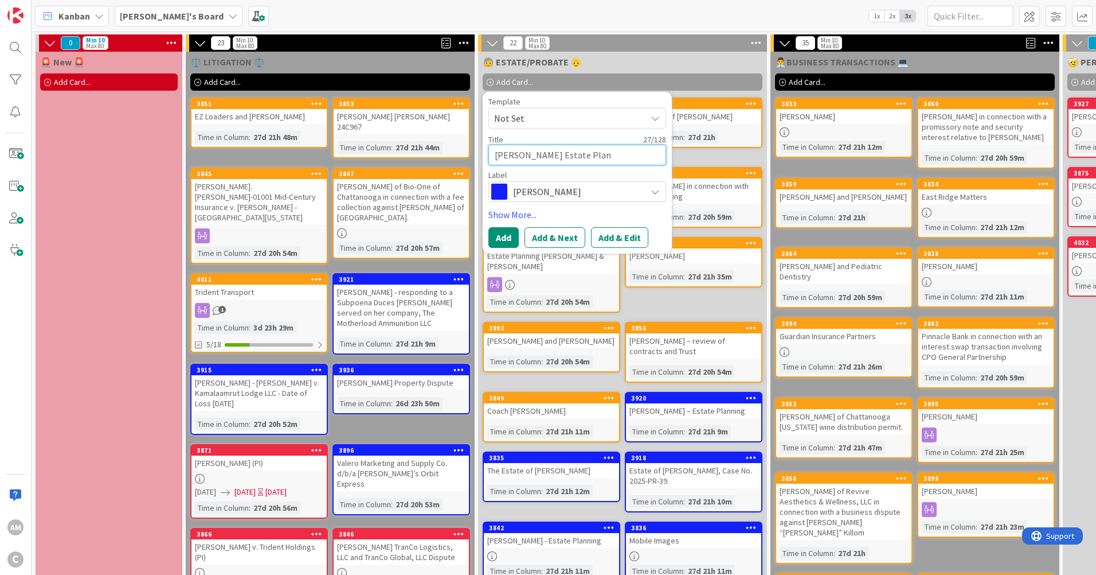
type textarea "[PERSON_NAME] Estate Plann"
type textarea "x"
type textarea "[PERSON_NAME] Estate Planni"
type textarea "x"
type textarea "[PERSON_NAME] Estate Plannin"
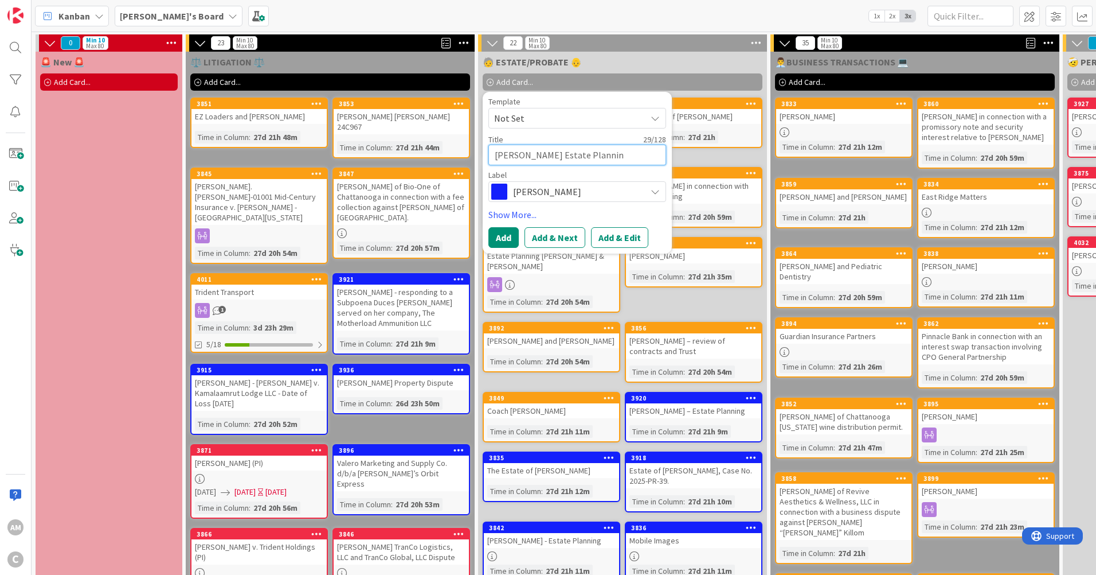
type textarea "x"
type textarea "[PERSON_NAME] Estate Planning"
type textarea "x"
type textarea "[PERSON_NAME] Estate Planning"
drag, startPoint x: 503, startPoint y: 240, endPoint x: 509, endPoint y: 238, distance: 6.2
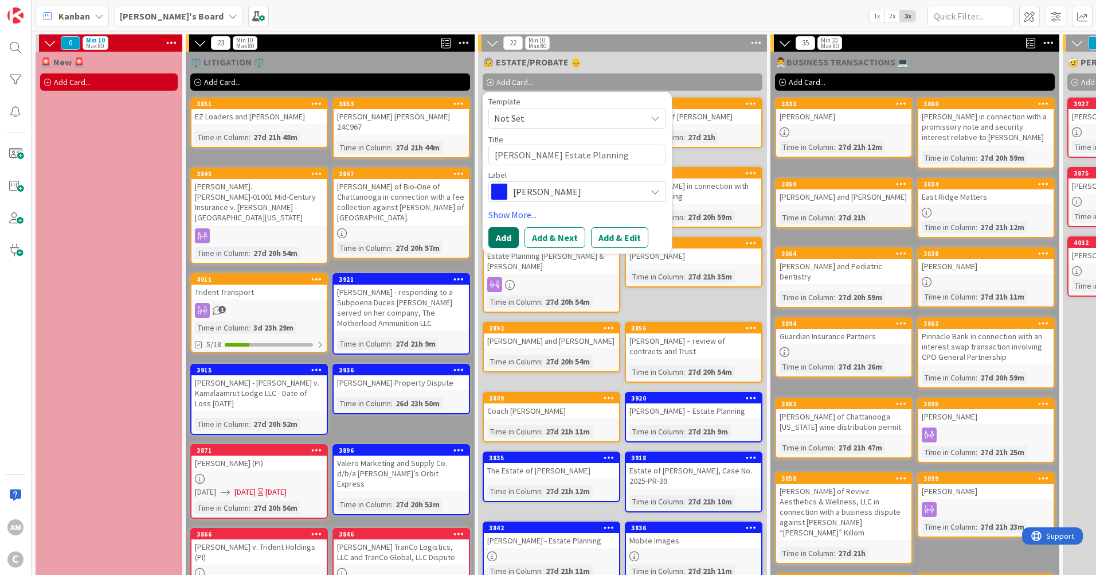
click at [503, 240] on button "Add" at bounding box center [504, 237] width 30 height 21
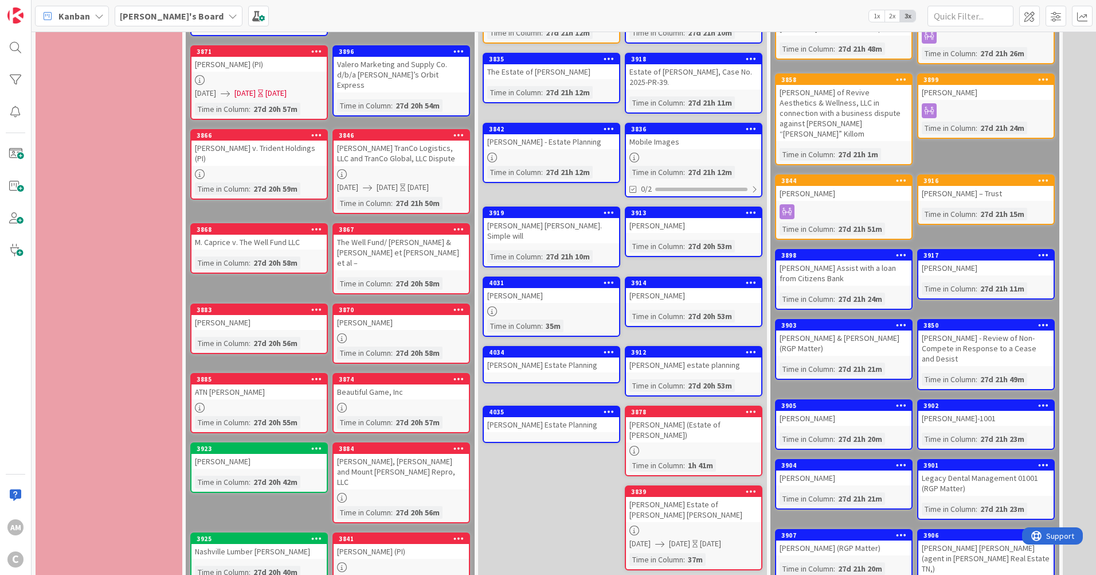
scroll to position [401, 0]
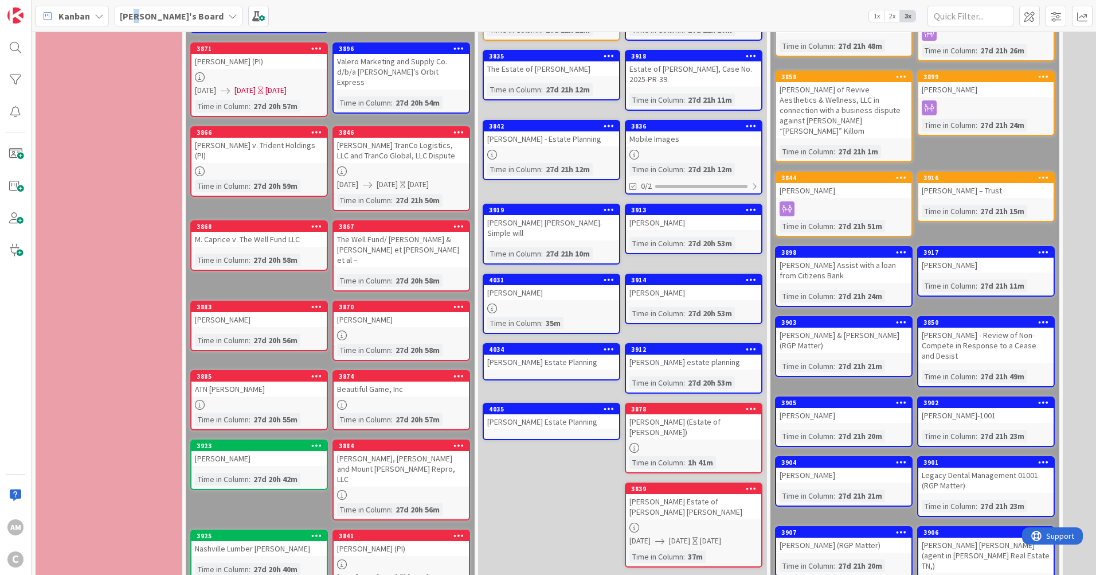
click at [141, 14] on b "[PERSON_NAME]'s Board" at bounding box center [172, 15] width 104 height 11
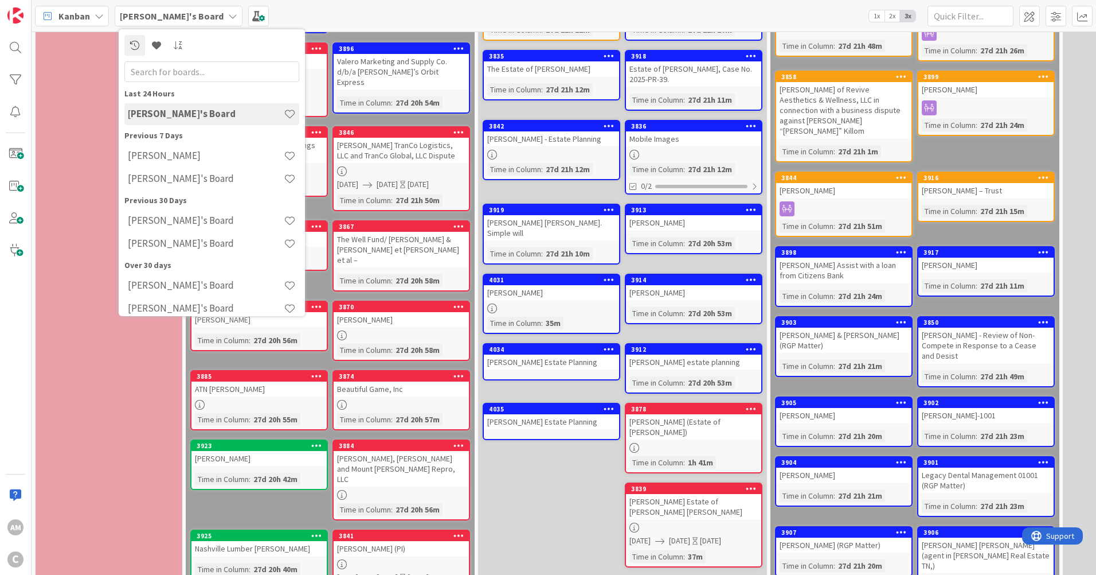
click at [167, 147] on div "[PERSON_NAME]" at bounding box center [211, 156] width 175 height 22
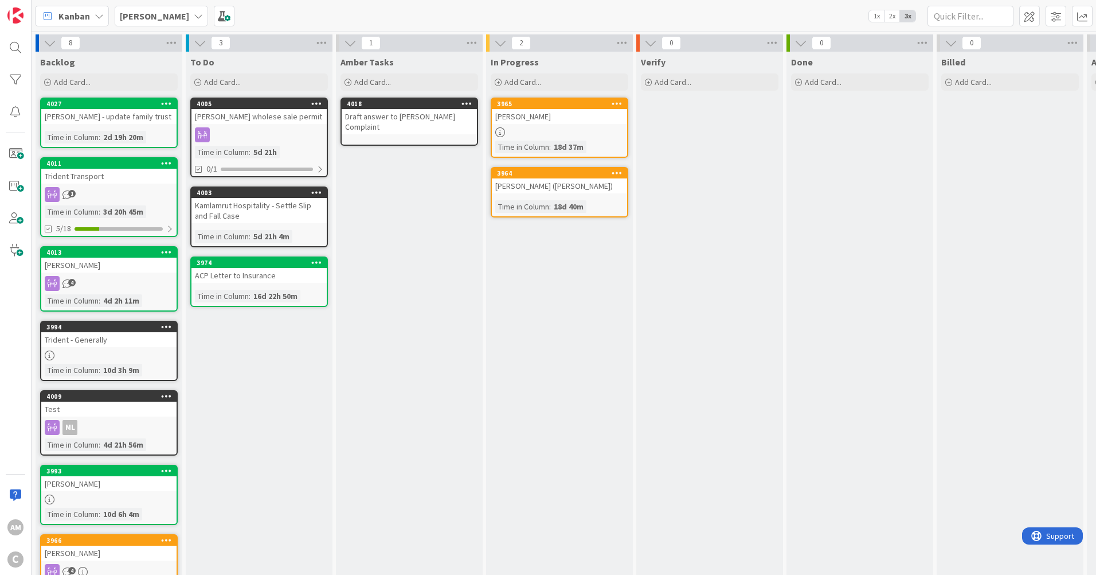
click at [466, 101] on icon at bounding box center [467, 103] width 11 height 8
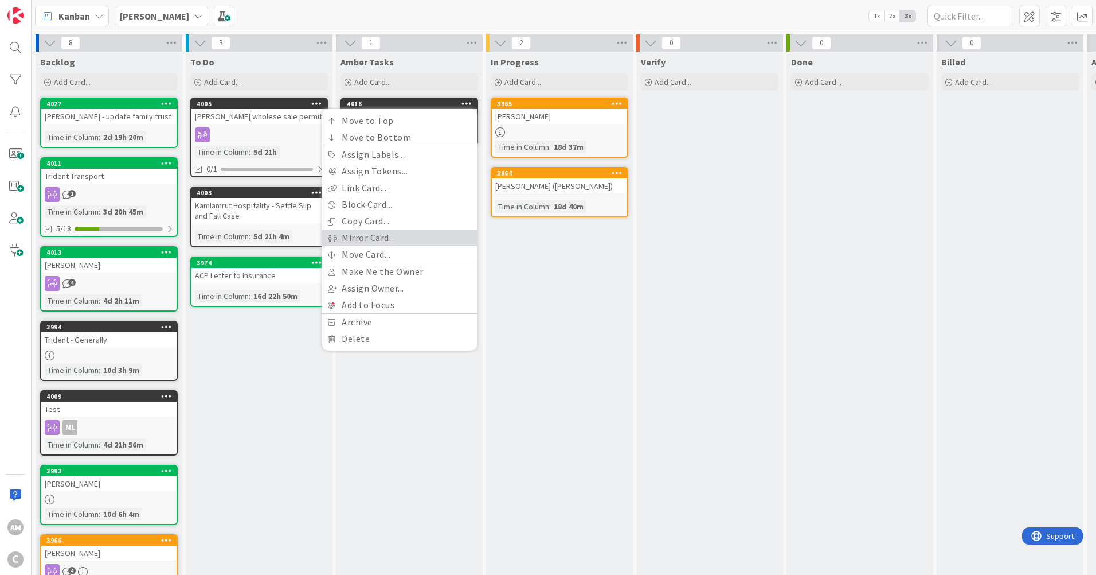
click at [377, 238] on link "Mirror Card..." at bounding box center [399, 237] width 155 height 17
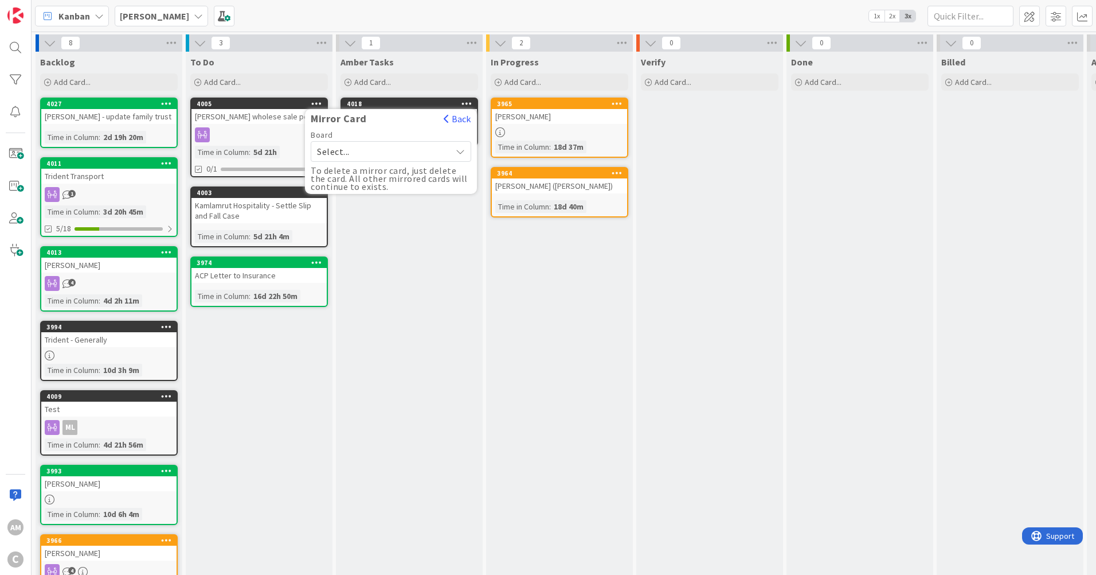
click at [455, 150] on div "Select..." at bounding box center [391, 151] width 161 height 21
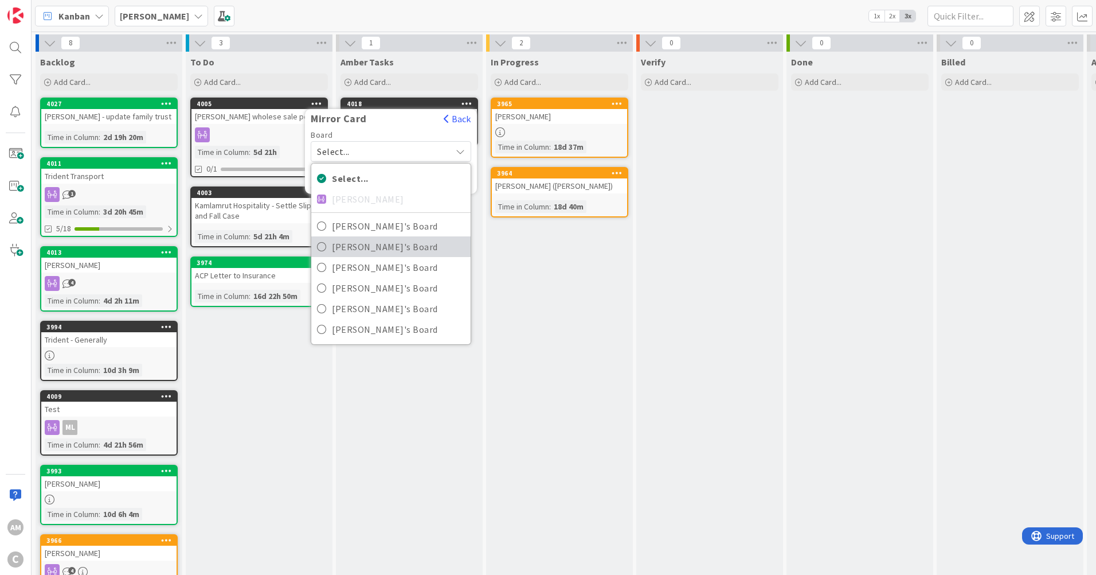
click at [392, 243] on span "[PERSON_NAME]'s Board" at bounding box center [398, 246] width 133 height 17
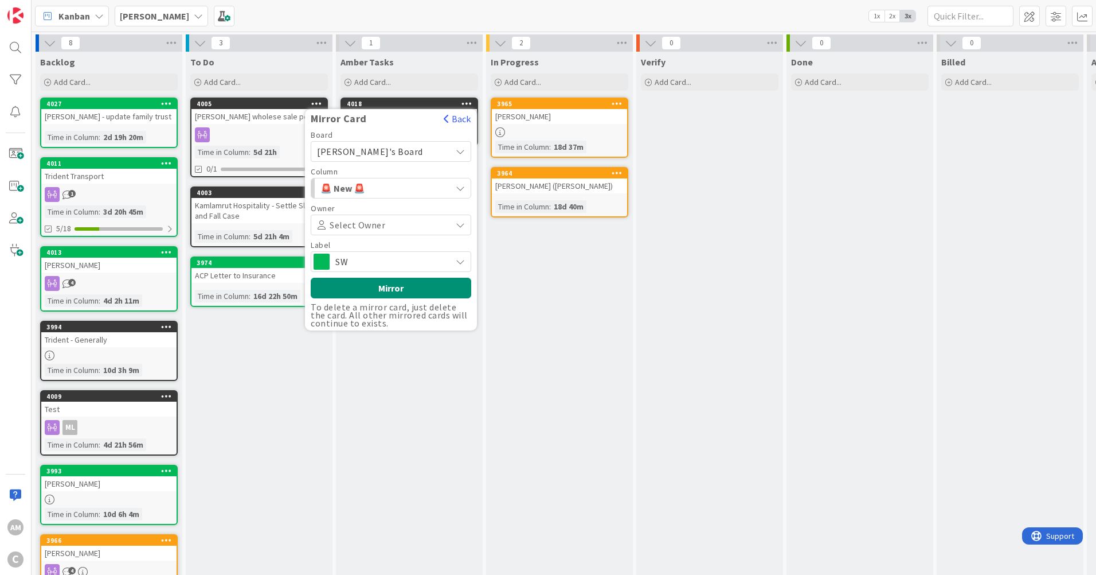
click at [455, 262] on div "SW" at bounding box center [391, 261] width 161 height 21
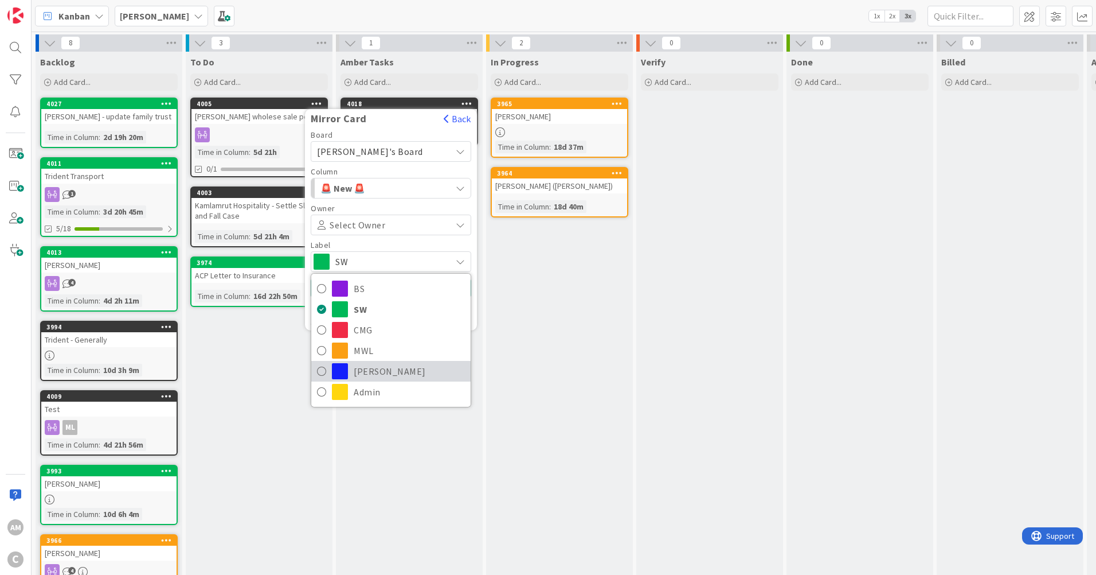
click at [366, 371] on span "[PERSON_NAME]" at bounding box center [409, 370] width 111 height 17
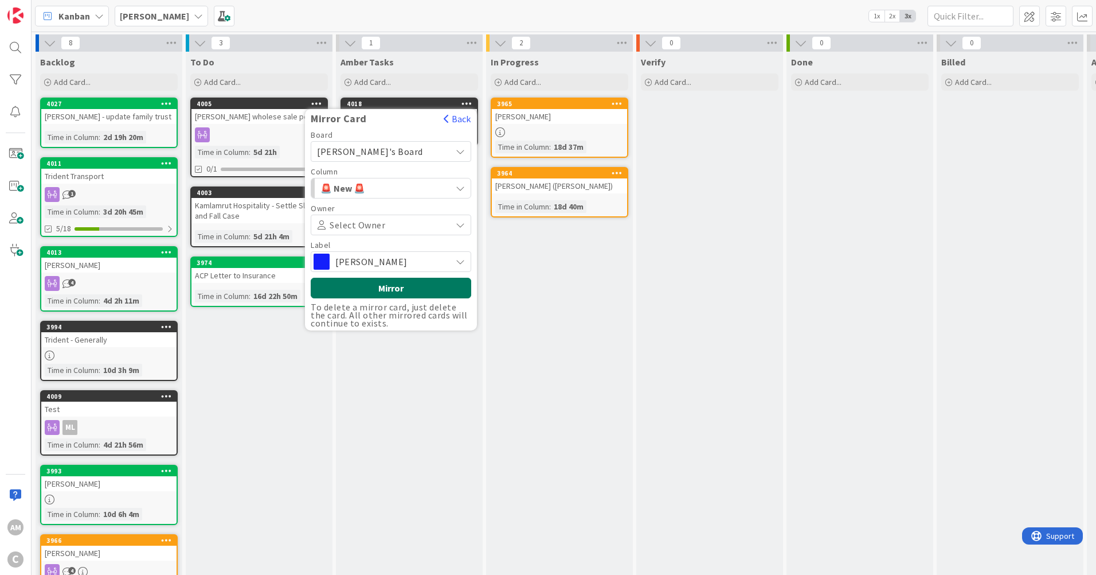
click at [412, 281] on button "Mirror" at bounding box center [391, 288] width 161 height 21
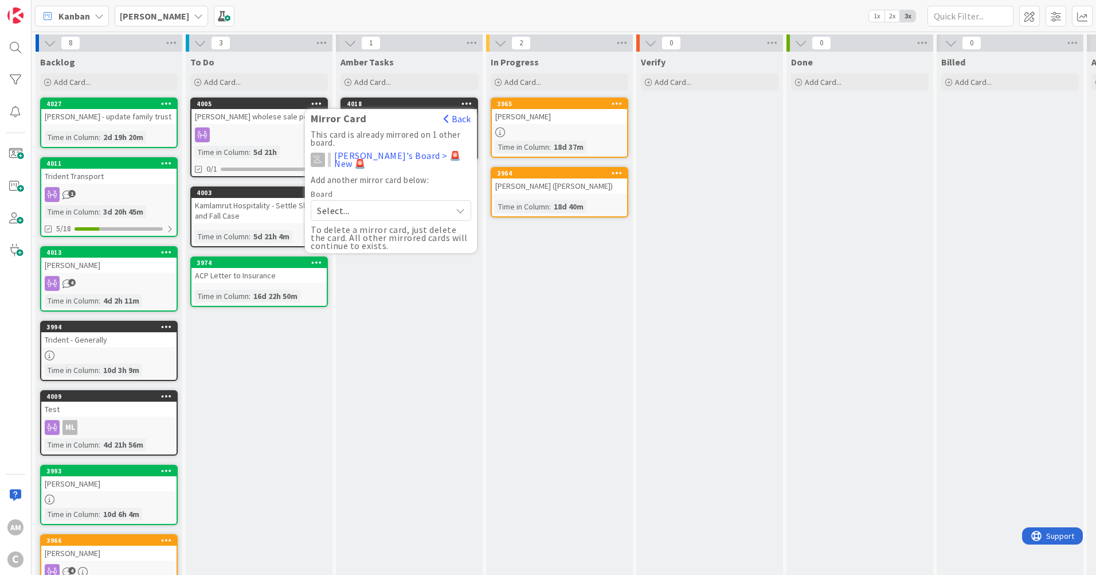
click at [421, 448] on div "Amber Tasks Add Card... 4018 Mirror Card Back This card is already mirrored on …" at bounding box center [409, 382] width 147 height 660
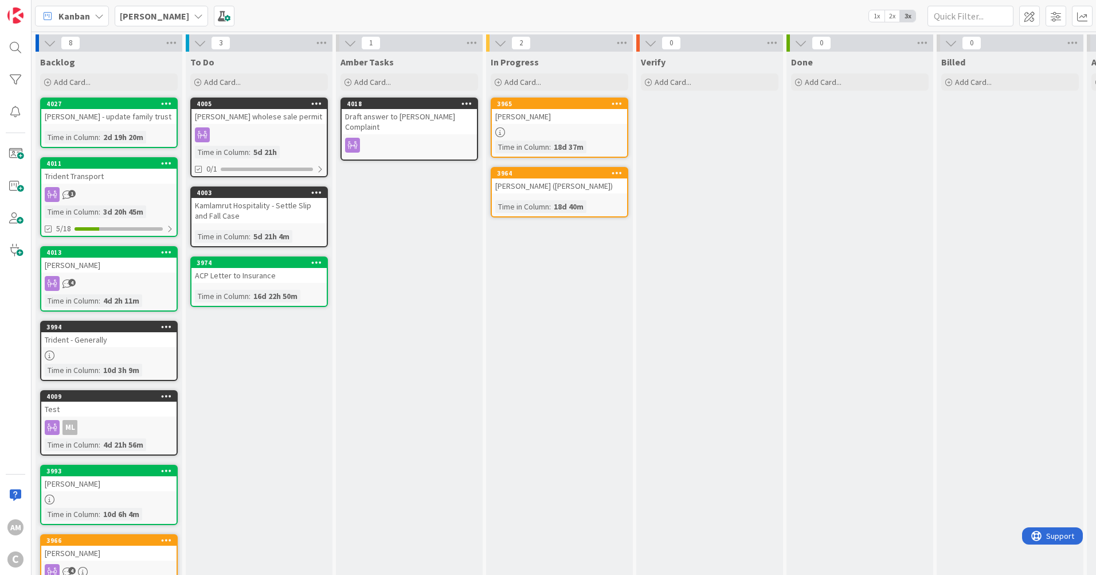
click at [155, 16] on b "[PERSON_NAME]" at bounding box center [154, 15] width 69 height 11
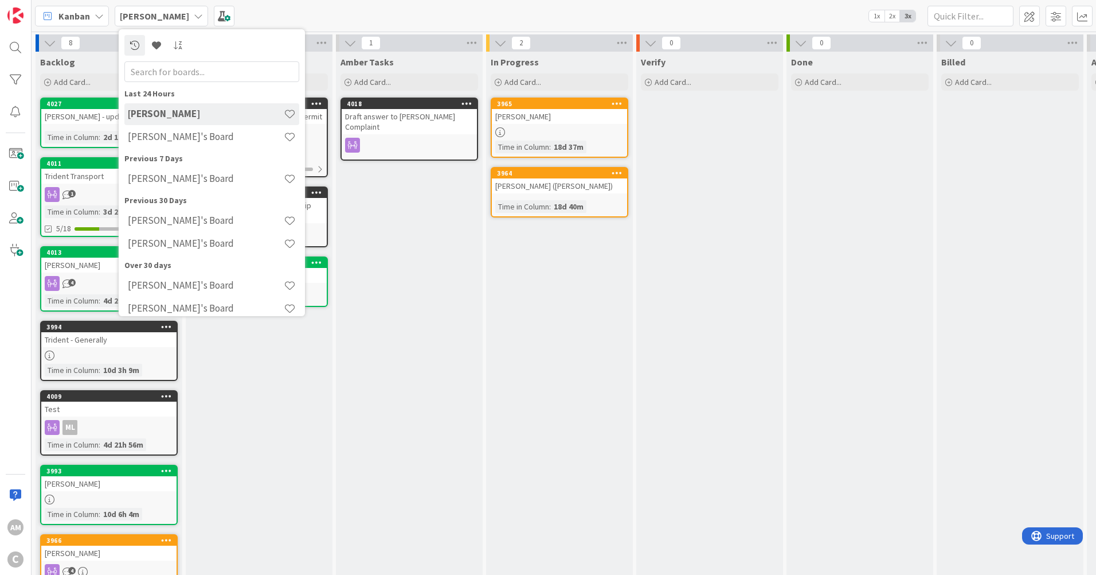
click at [166, 139] on h4 "[PERSON_NAME]'s Board" at bounding box center [206, 136] width 156 height 11
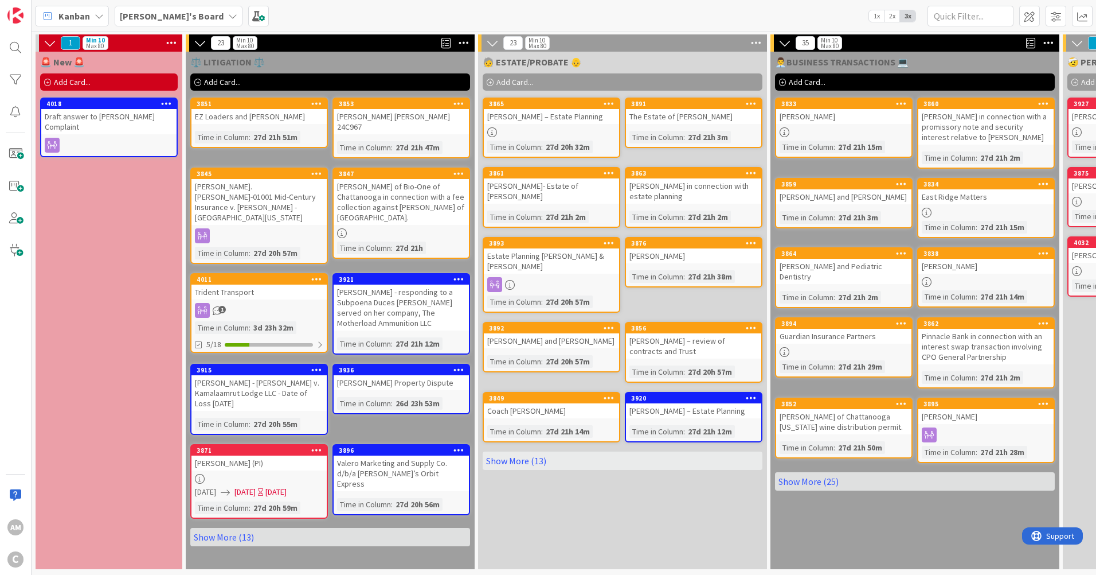
click at [179, 15] on div "[PERSON_NAME]'s Board" at bounding box center [179, 16] width 128 height 21
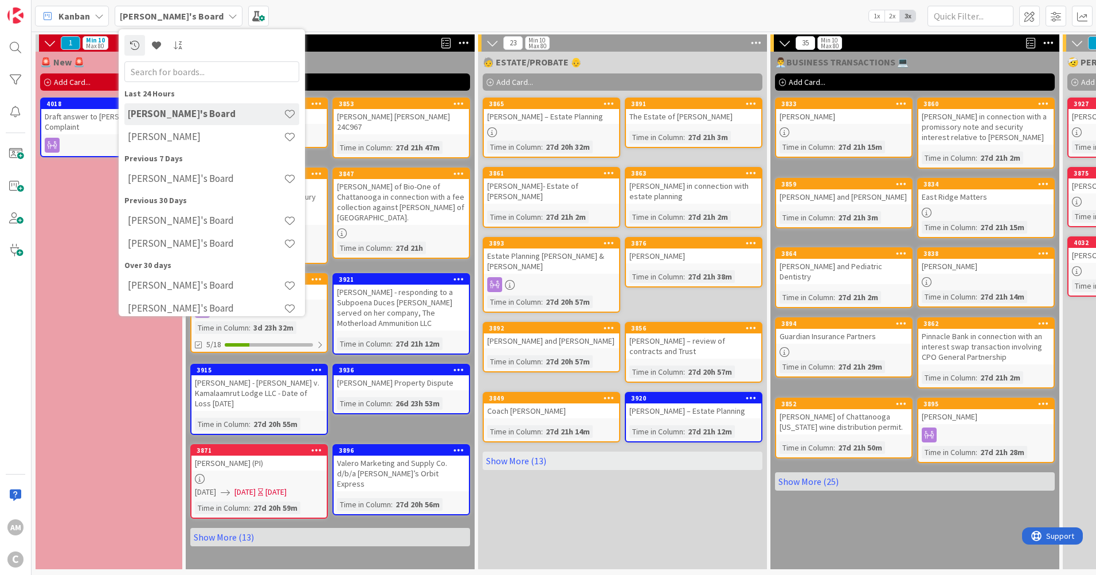
click at [188, 136] on h4 "[PERSON_NAME]" at bounding box center [206, 136] width 156 height 11
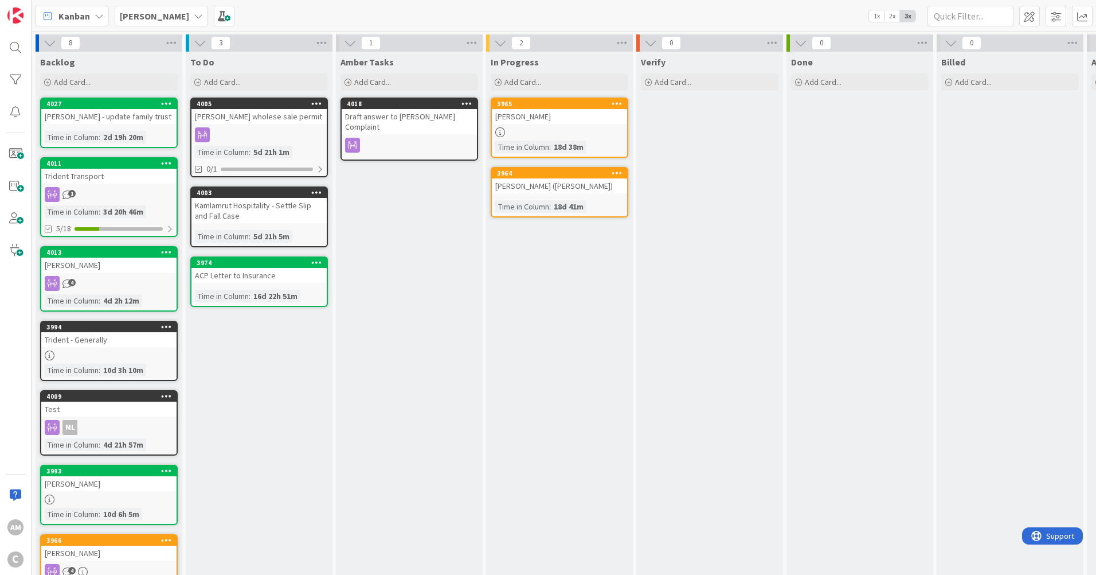
click at [168, 23] on div "[PERSON_NAME]" at bounding box center [161, 16] width 93 height 21
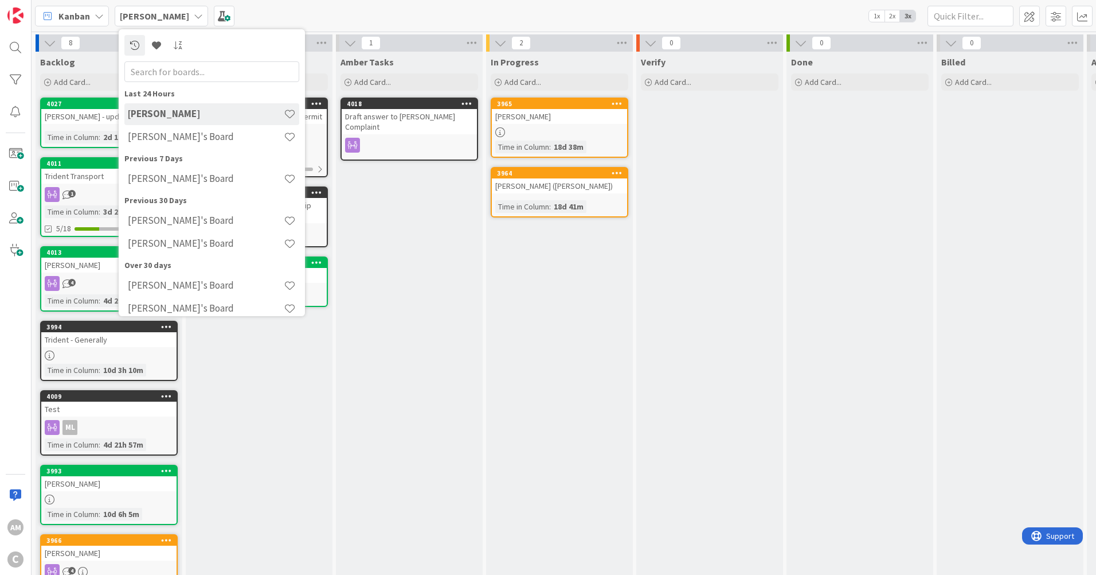
click at [170, 141] on h4 "[PERSON_NAME]'s Board" at bounding box center [206, 136] width 156 height 11
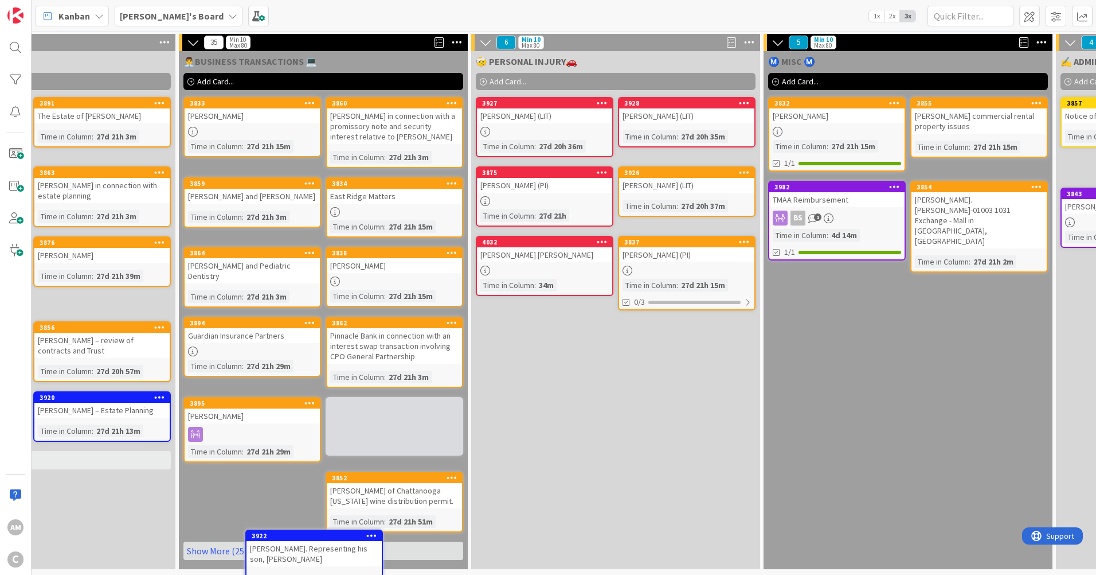
scroll to position [3, 592]
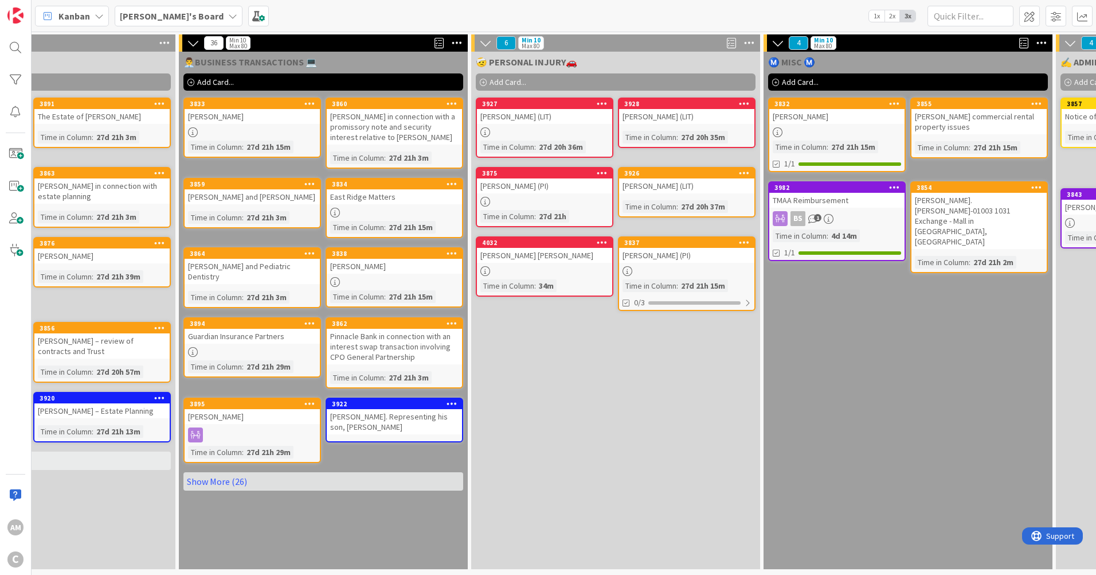
click at [236, 478] on link "Show More (26)" at bounding box center [324, 481] width 280 height 18
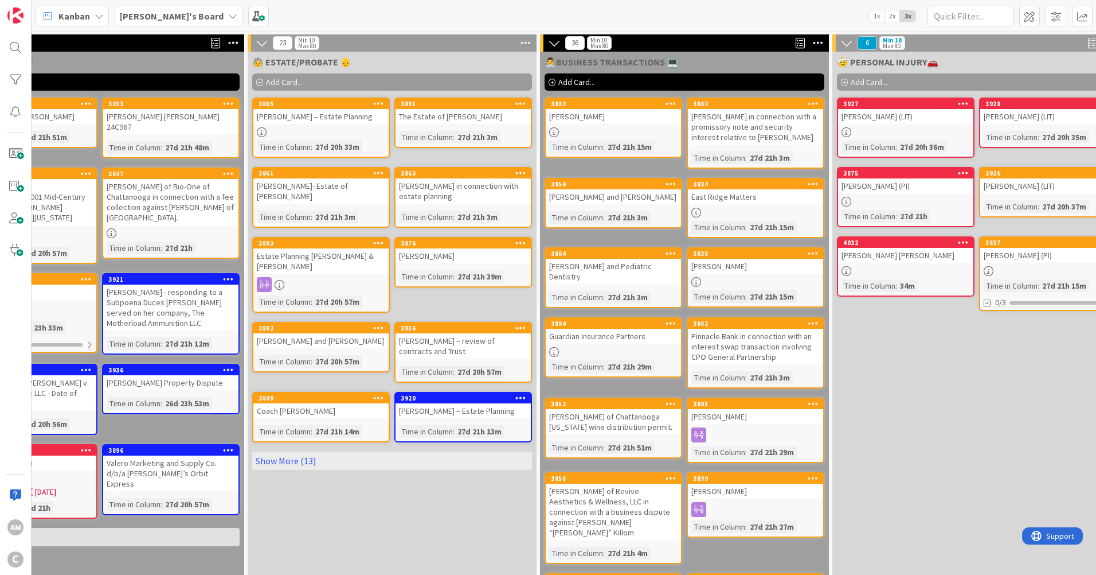
scroll to position [0, 0]
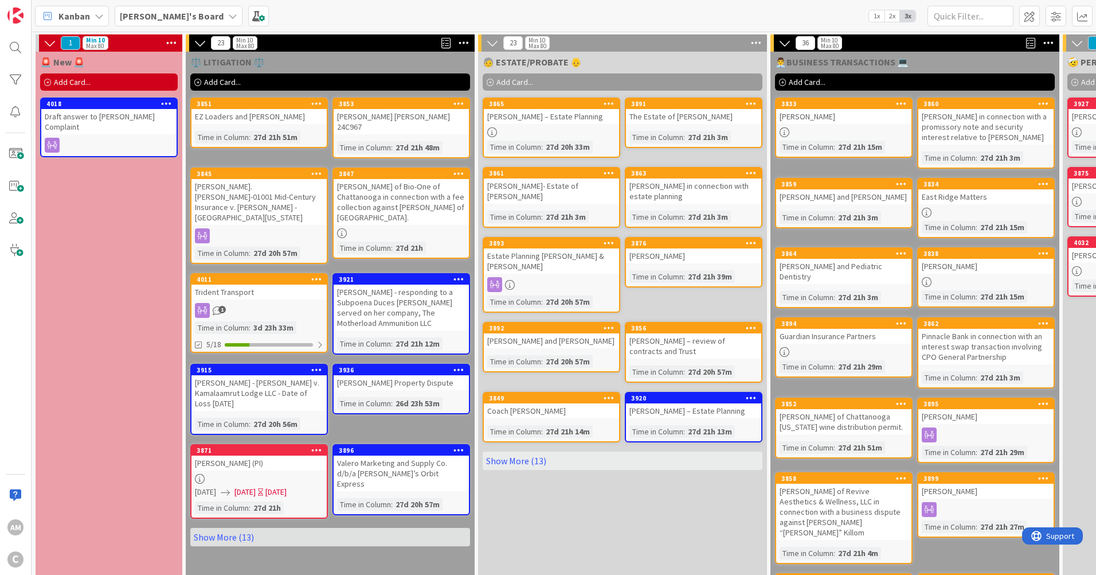
click at [228, 20] on icon at bounding box center [232, 15] width 9 height 9
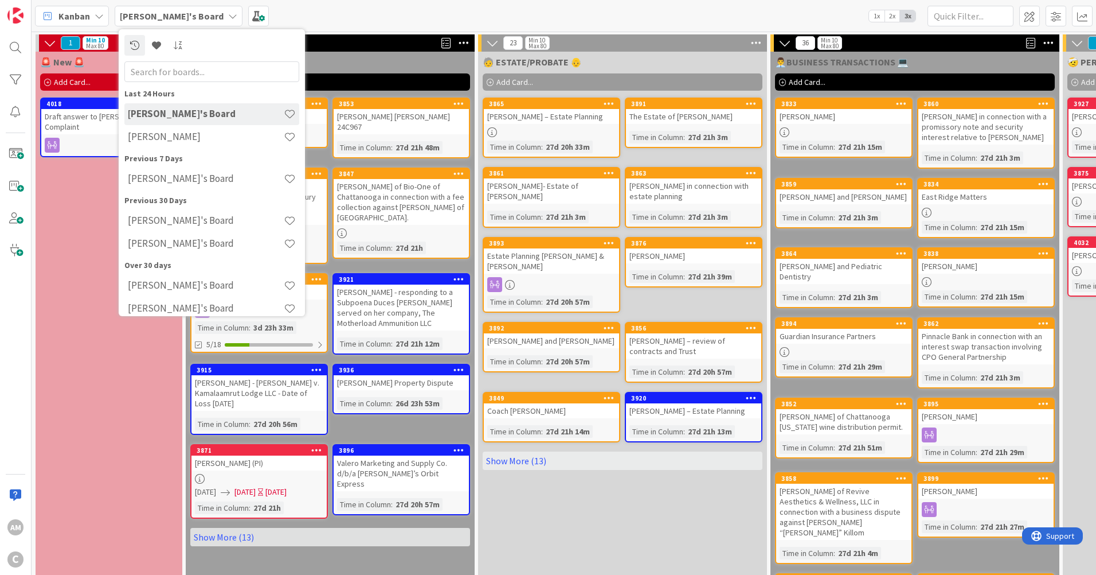
click at [174, 132] on h4 "[PERSON_NAME]" at bounding box center [206, 136] width 156 height 11
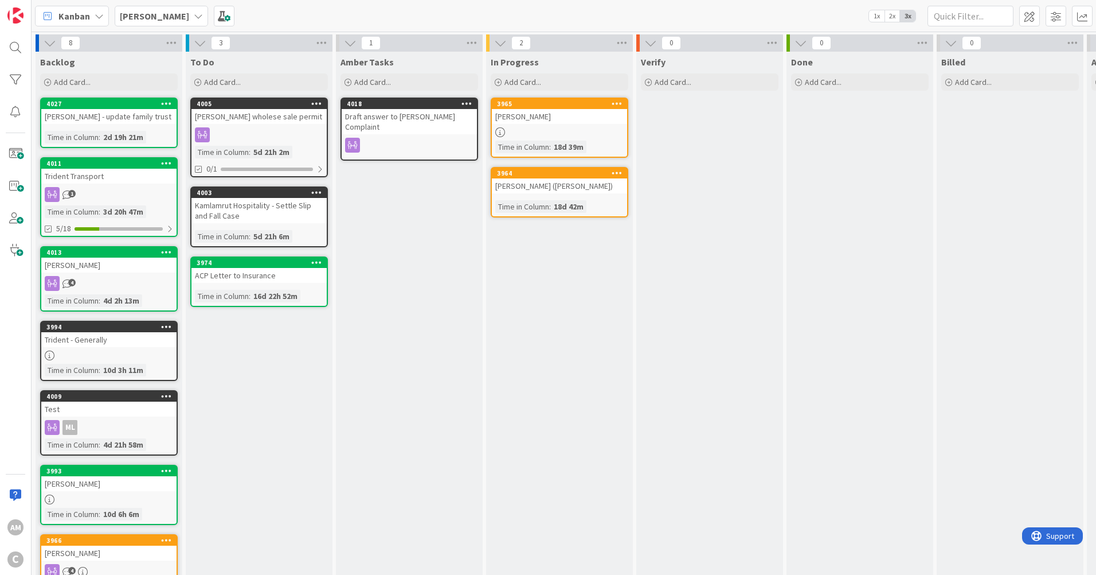
click at [163, 18] on b "[PERSON_NAME]" at bounding box center [154, 15] width 69 height 11
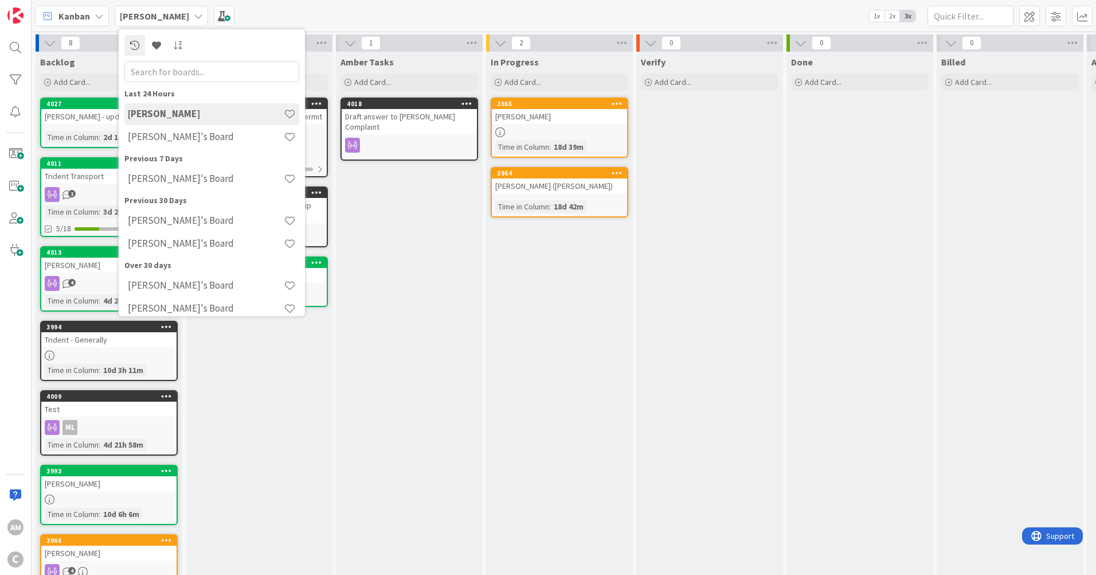
click at [181, 187] on div "[PERSON_NAME]'s Board" at bounding box center [211, 179] width 175 height 22
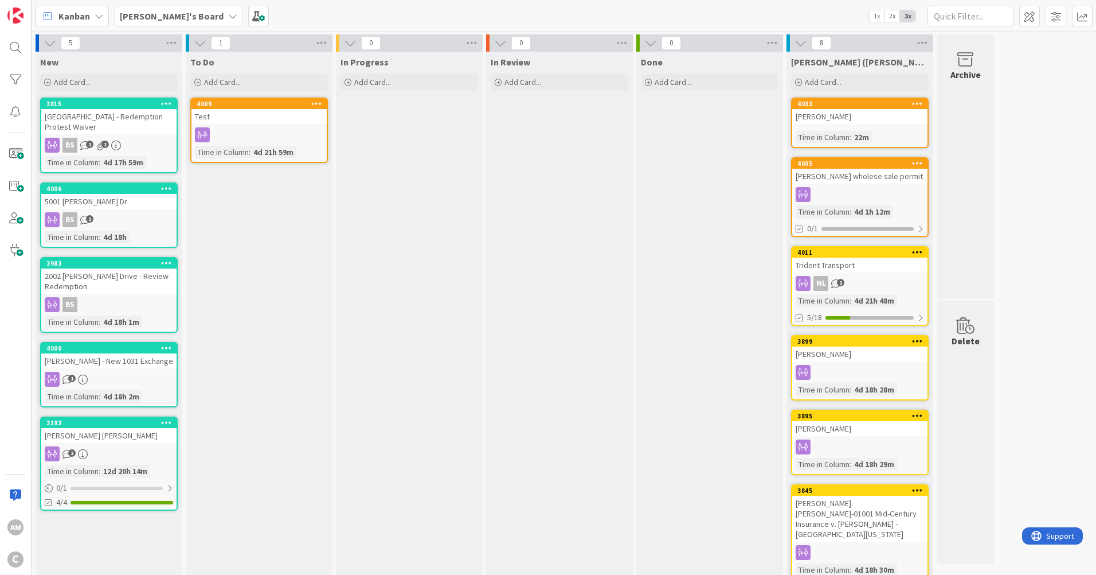
click at [153, 22] on span "[PERSON_NAME]'s Board" at bounding box center [172, 16] width 104 height 14
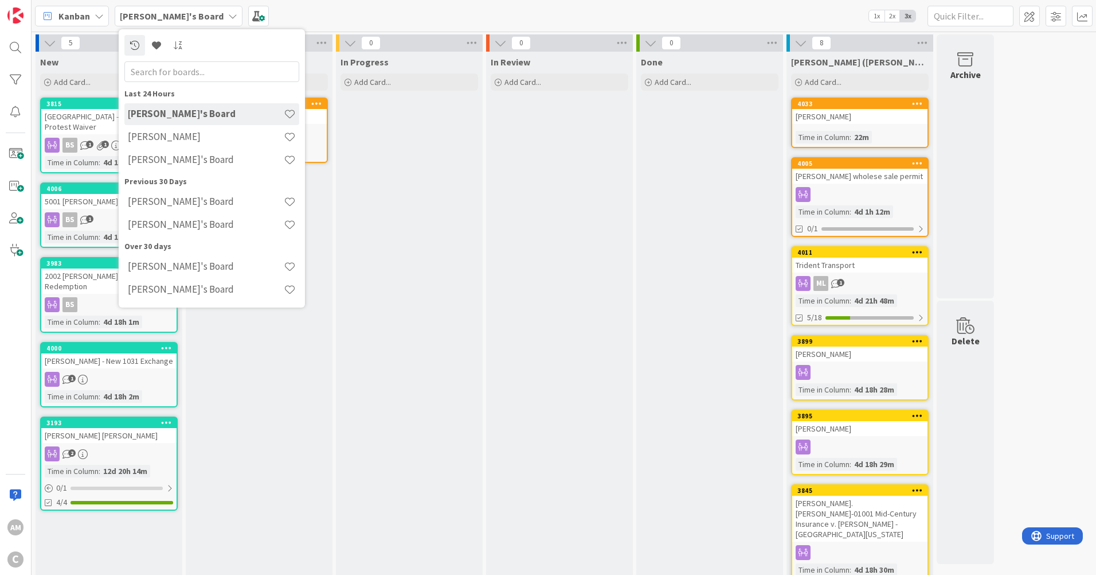
click at [167, 149] on div "[PERSON_NAME]'s Board" at bounding box center [211, 160] width 175 height 22
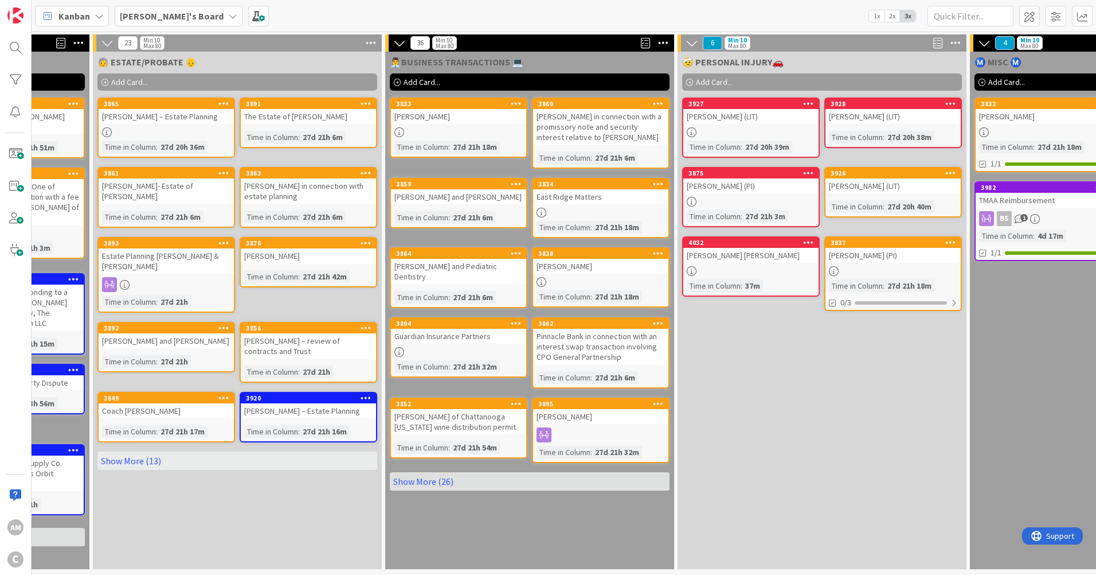
scroll to position [0, 785]
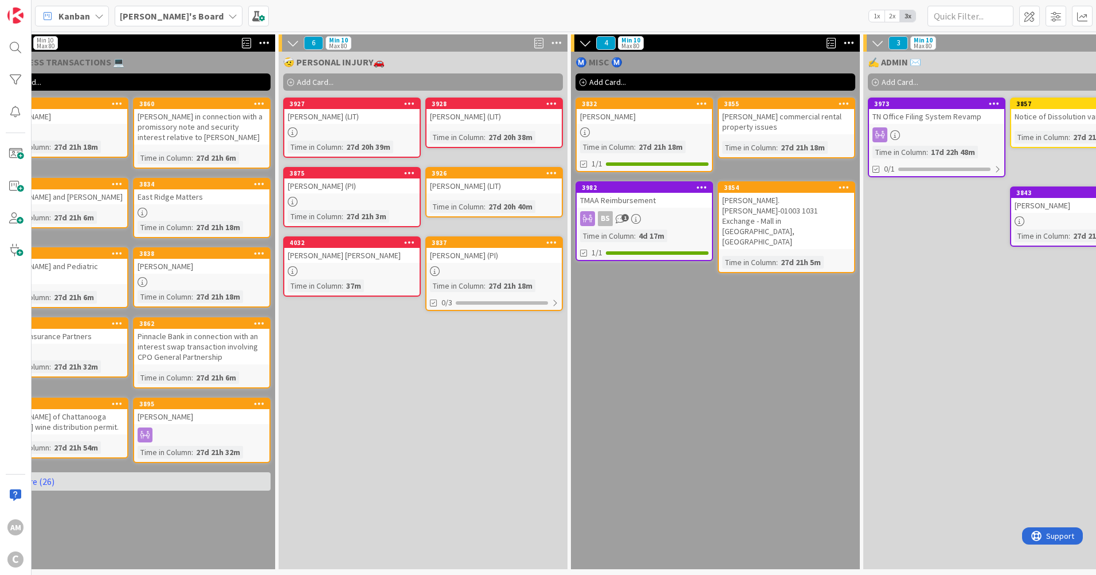
click at [482, 264] on link "3837 [PERSON_NAME] (PI) Time in [GEOGRAPHIC_DATA] : 27d 21h 18m 0/3" at bounding box center [495, 273] width 138 height 75
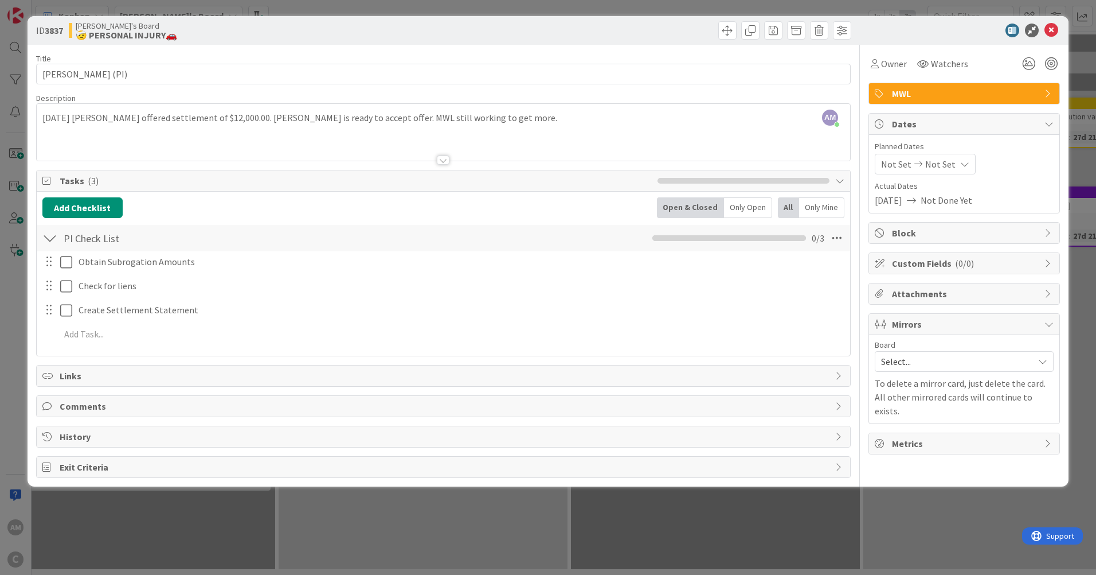
click at [286, 179] on span "Tasks ( 3 )" at bounding box center [356, 181] width 592 height 14
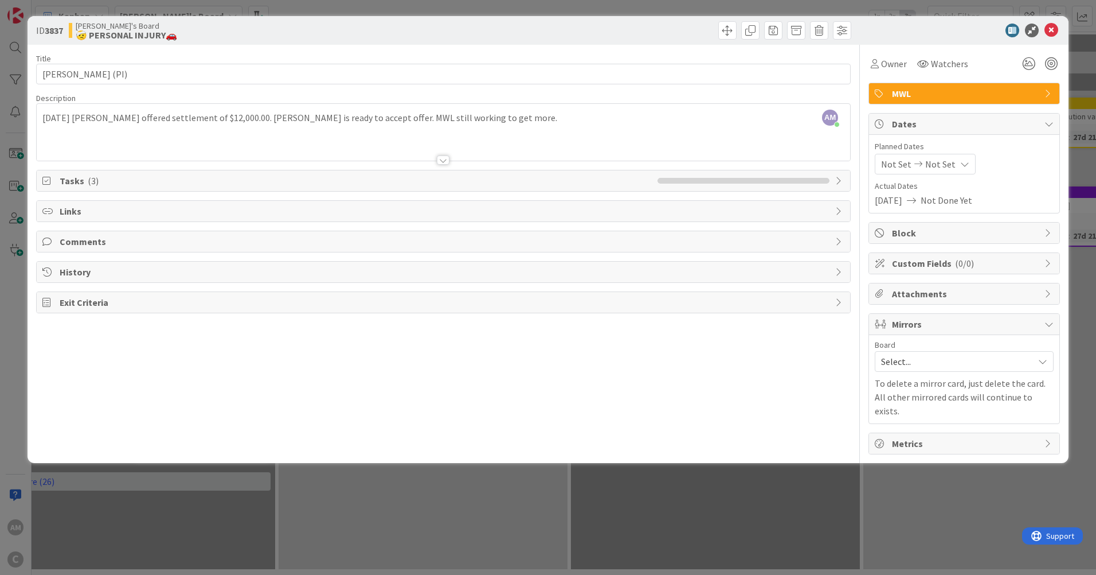
click at [526, 118] on div "AM [PERSON_NAME] just joined [DATE] [PERSON_NAME] offered settlement of $12,000…" at bounding box center [444, 132] width 814 height 57
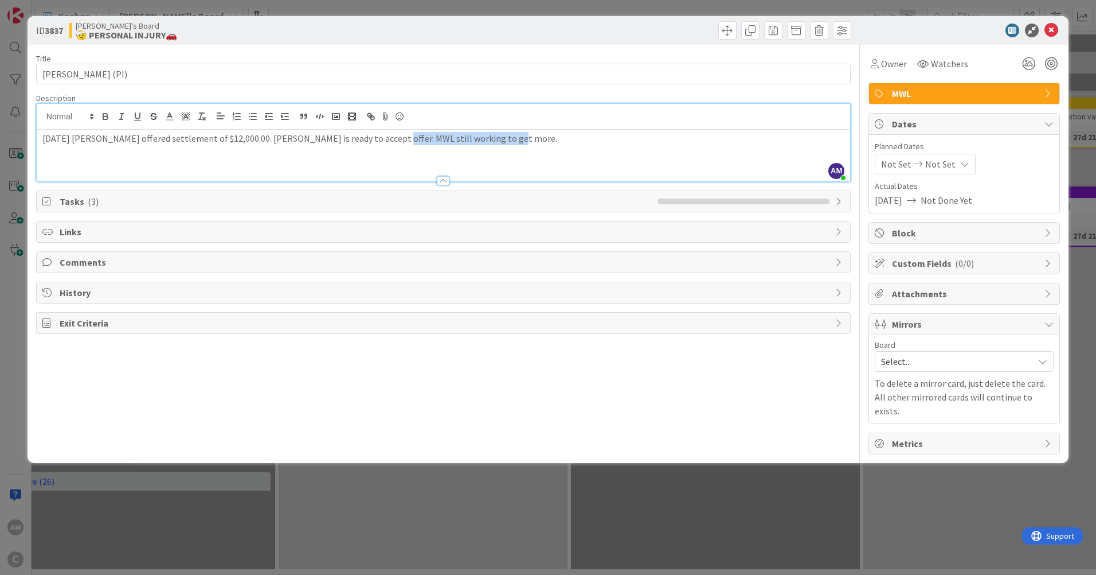
drag, startPoint x: 513, startPoint y: 138, endPoint x: 375, endPoint y: 141, distance: 137.7
click at [375, 141] on p "[DATE] [PERSON_NAME] offered settlement of $12,000.00. [PERSON_NAME] is ready t…" at bounding box center [443, 138] width 802 height 13
click at [457, 145] on div "[DATE] [PERSON_NAME] offered settlement of $12,000.00. [PERSON_NAME] accepted o…" at bounding box center [444, 156] width 814 height 52
click at [697, 154] on div "[DATE] [PERSON_NAME] offered settlement of $12,000.00. [PERSON_NAME] accepted o…" at bounding box center [444, 156] width 814 height 52
drag, startPoint x: 705, startPoint y: 138, endPoint x: 341, endPoint y: 141, distance: 364.2
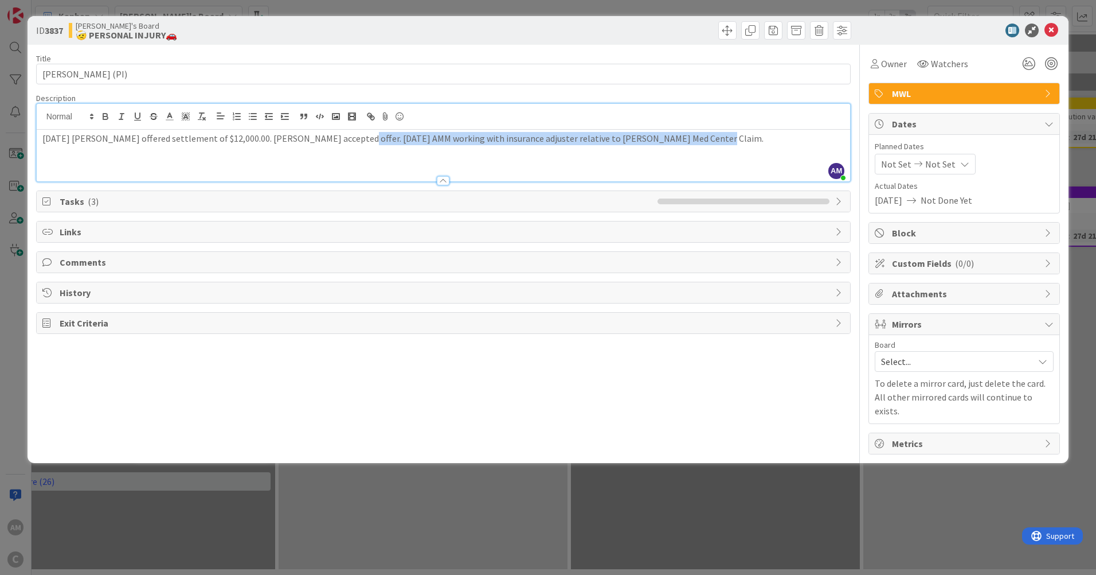
click at [341, 141] on p "[DATE] [PERSON_NAME] offered settlement of $12,000.00. [PERSON_NAME] accepted o…" at bounding box center [443, 138] width 802 height 13
copy p "[DATE] AMM working with insurance adjuster relative to [PERSON_NAME][GEOGRAPHIC…"
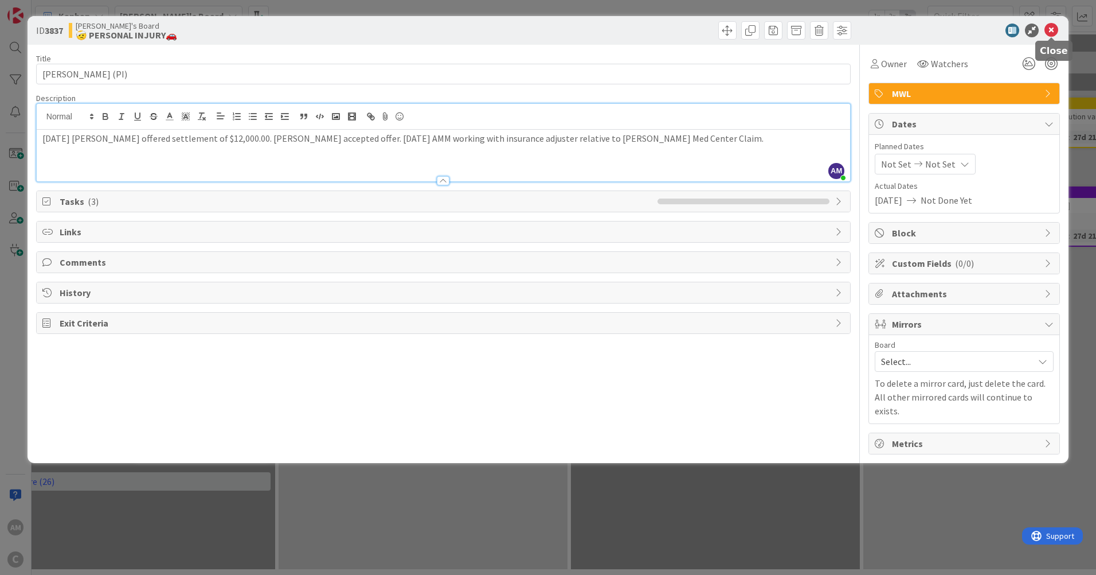
click at [1052, 30] on icon at bounding box center [1052, 31] width 14 height 14
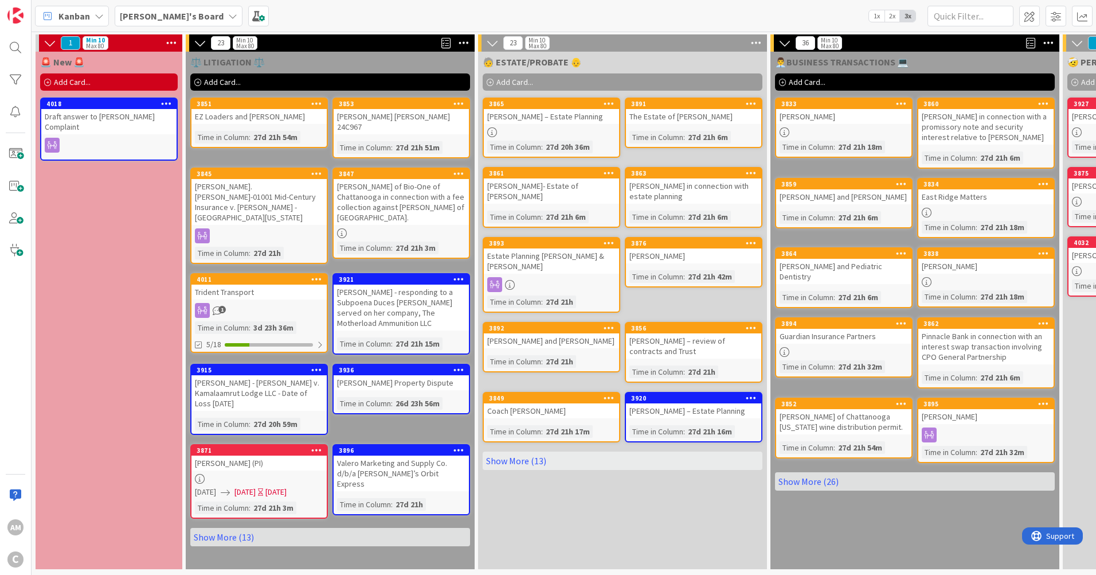
click at [274, 284] on link "4011 Trident Transport 1 Time in Column : 3d 23h 36m 5/18" at bounding box center [259, 313] width 138 height 80
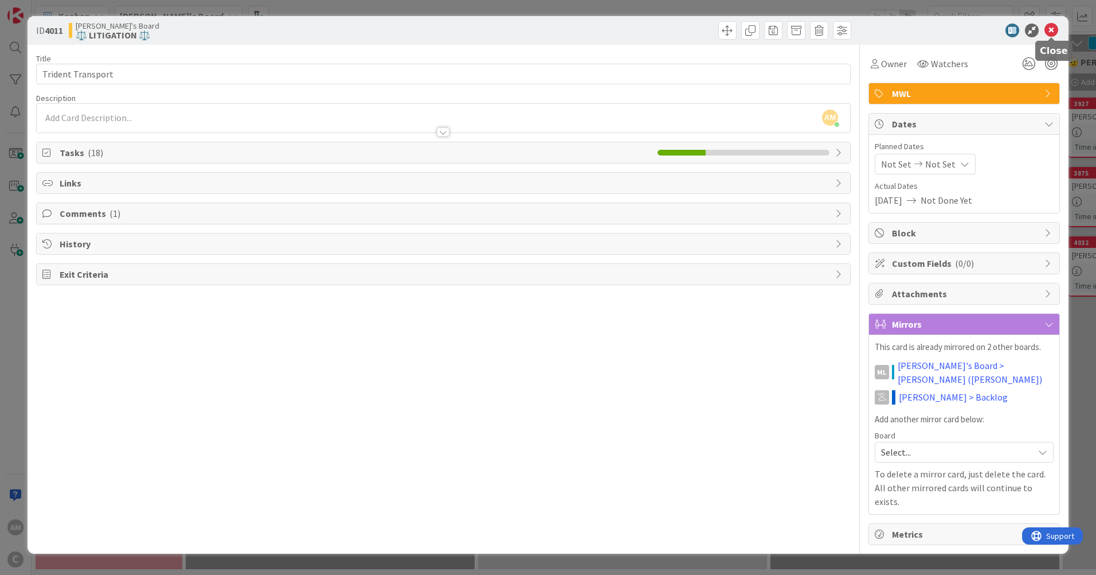
click at [1052, 33] on icon at bounding box center [1052, 31] width 14 height 14
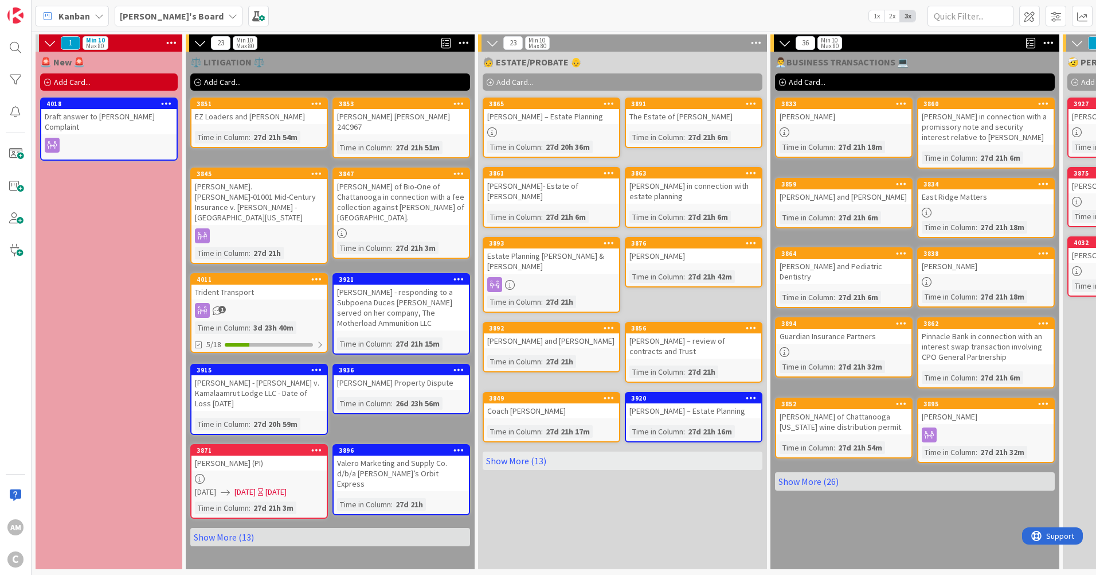
click at [296, 303] on div "1" at bounding box center [259, 310] width 135 height 15
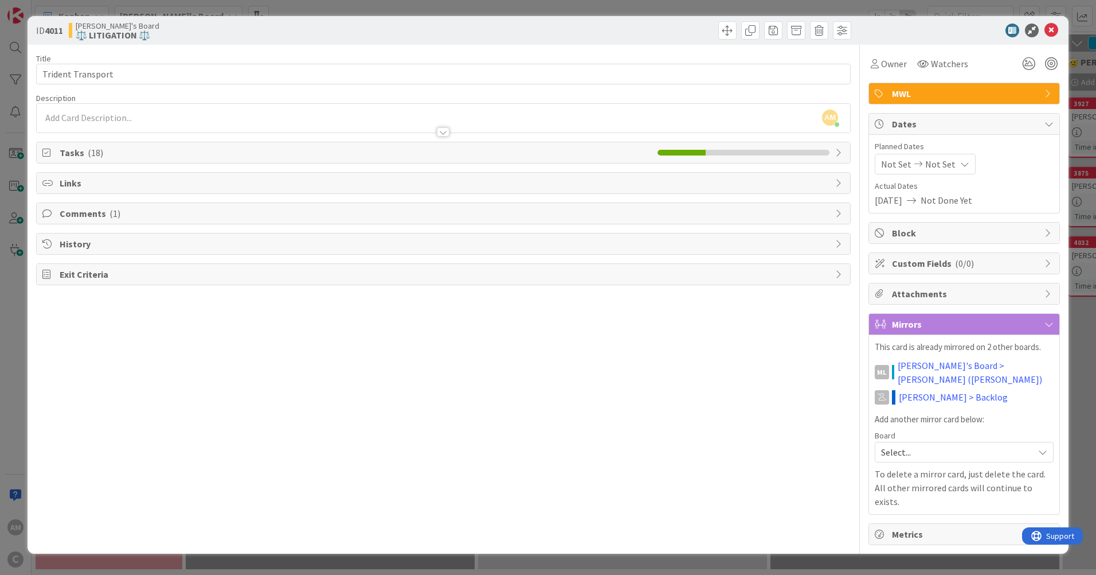
click at [838, 151] on icon at bounding box center [840, 152] width 9 height 9
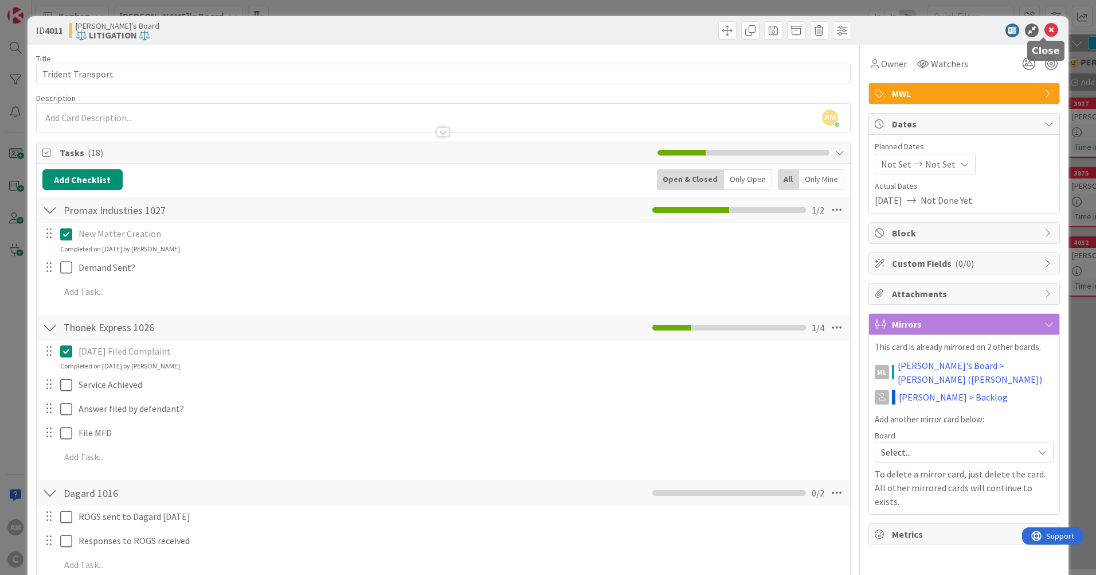
click at [1045, 28] on icon at bounding box center [1052, 31] width 14 height 14
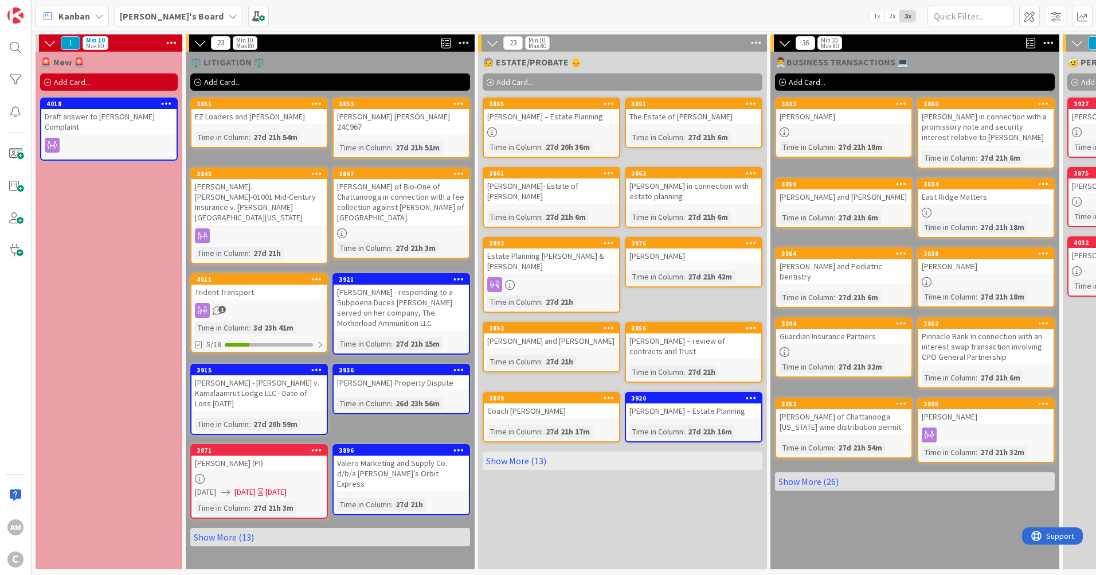
click at [520, 83] on span "Add Card..." at bounding box center [515, 82] width 37 height 10
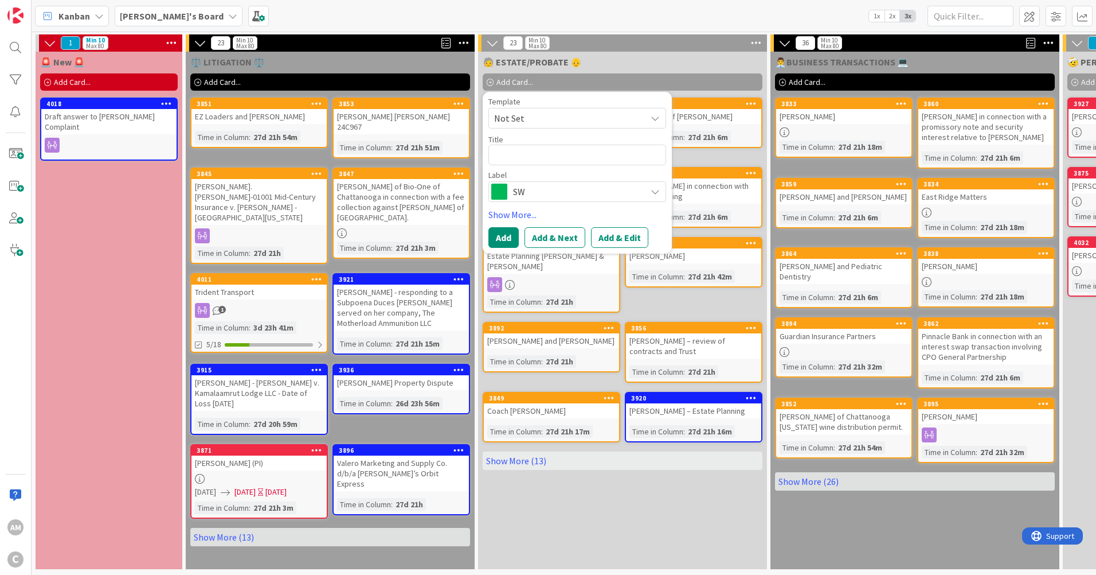
type textarea "x"
type textarea "[PERSON_NAME]"
type textarea "x"
type textarea "[PERSON_NAME]"
type textarea "x"
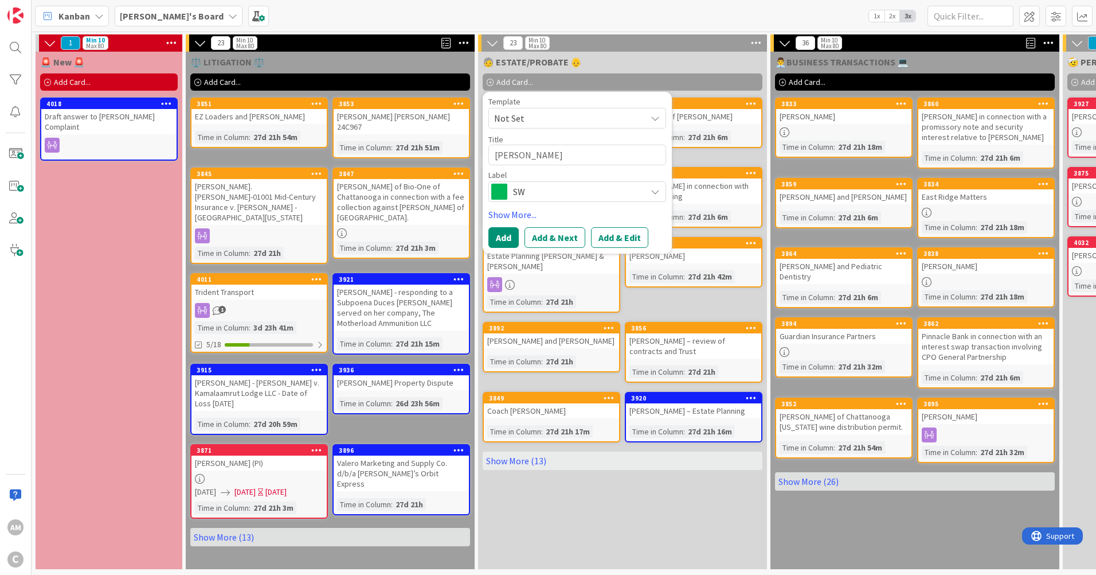
type textarea "[PERSON_NAME] -"
click at [594, 192] on span "SW" at bounding box center [576, 192] width 127 height 16
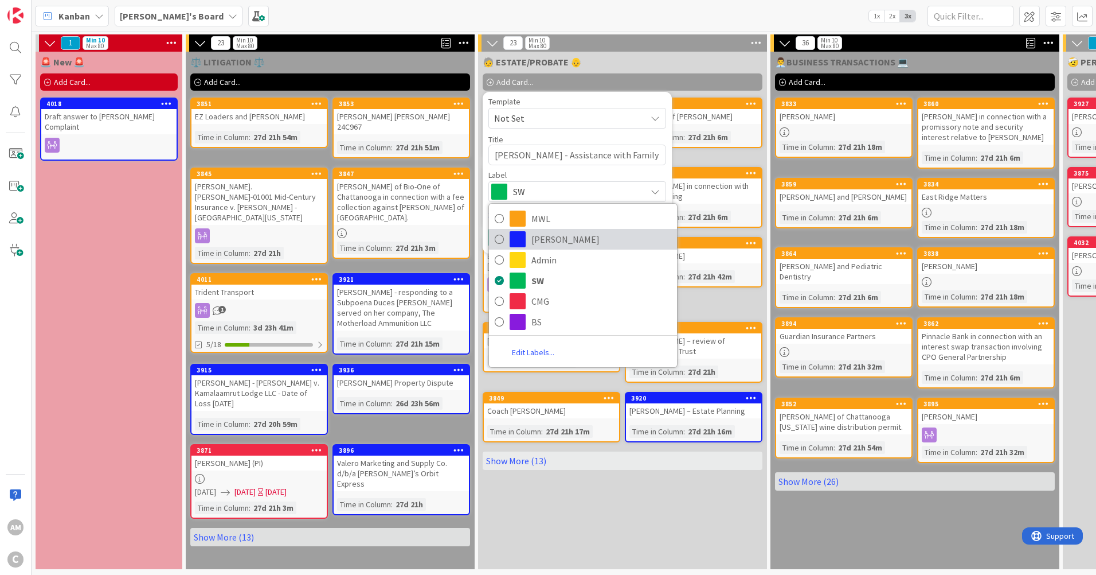
click at [555, 239] on span "[PERSON_NAME]" at bounding box center [602, 239] width 140 height 17
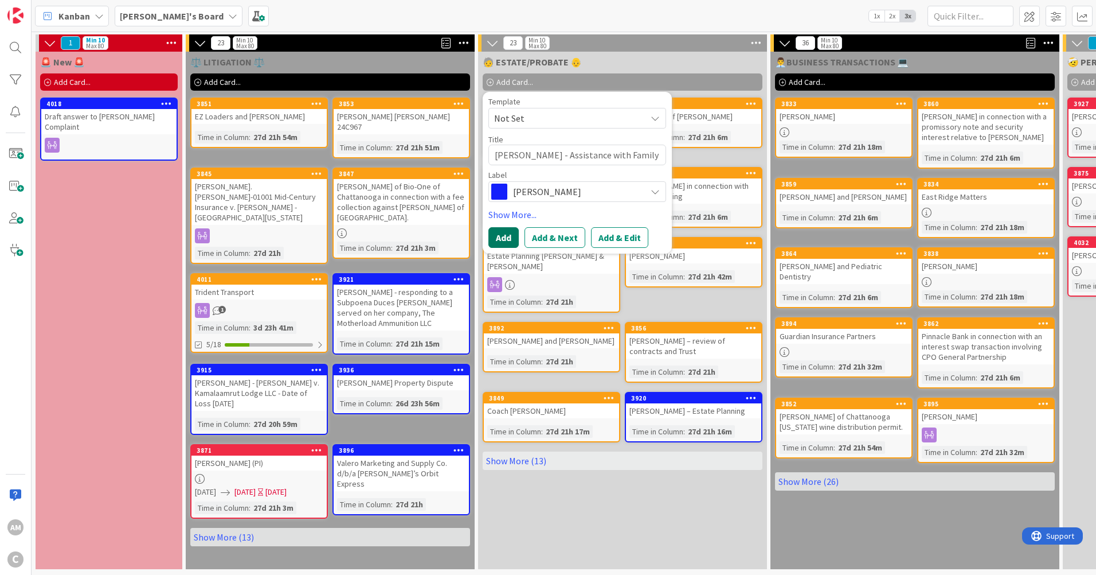
click at [507, 235] on button "Add" at bounding box center [504, 237] width 30 height 21
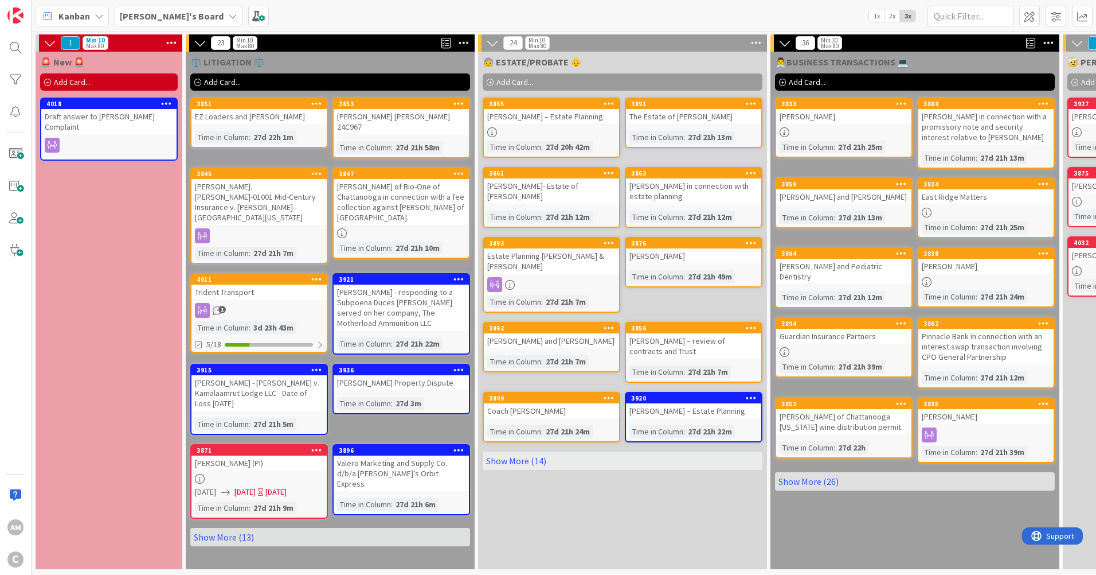
click at [540, 459] on link "Show More (14)" at bounding box center [623, 460] width 280 height 18
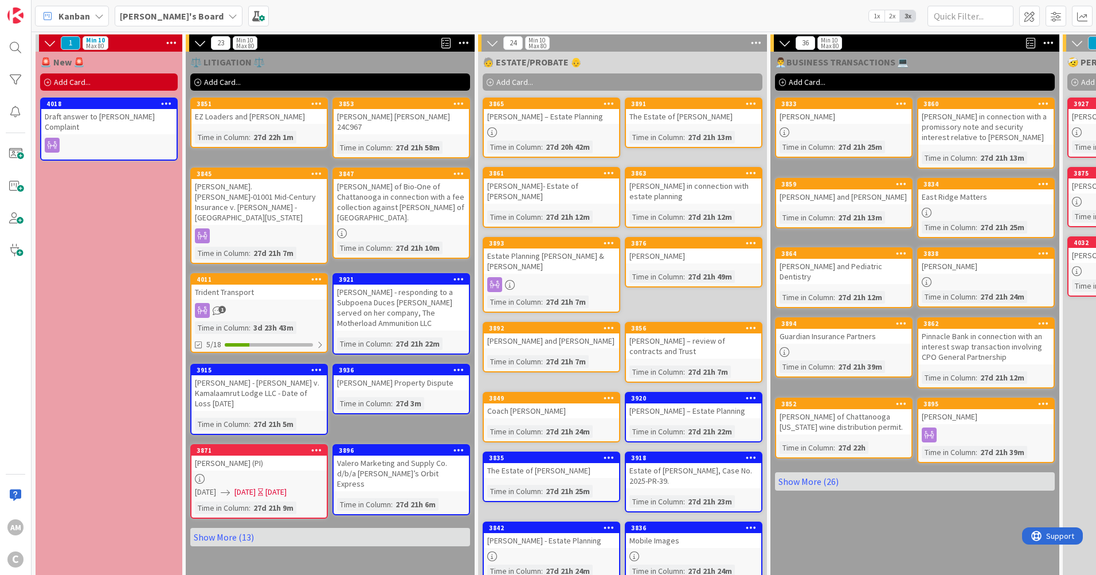
click at [854, 132] on div at bounding box center [843, 132] width 135 height 10
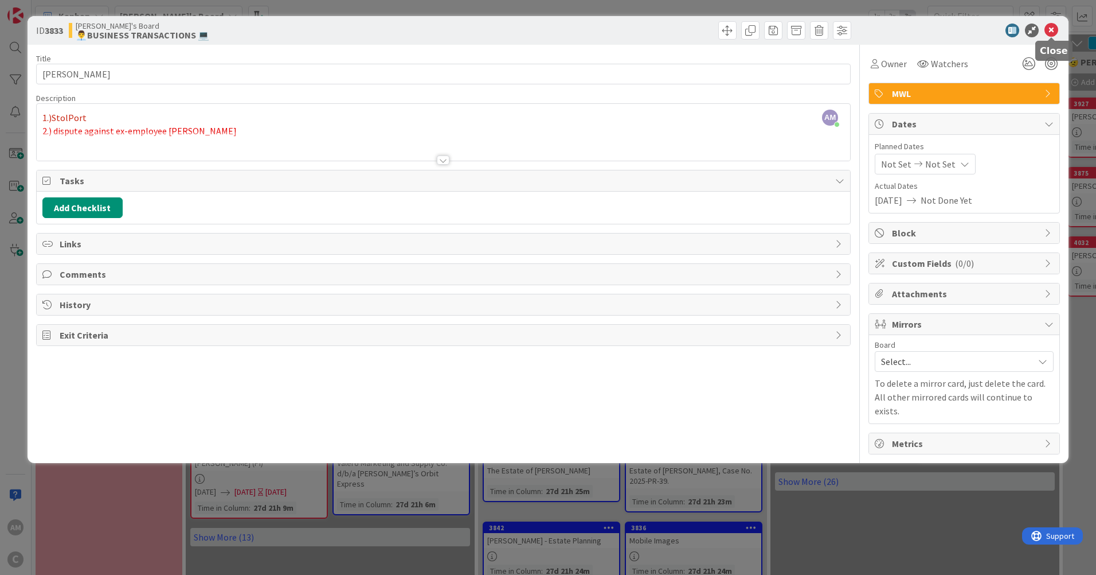
drag, startPoint x: 1054, startPoint y: 32, endPoint x: 1054, endPoint y: 60, distance: 28.1
click at [1054, 30] on icon at bounding box center [1052, 31] width 14 height 14
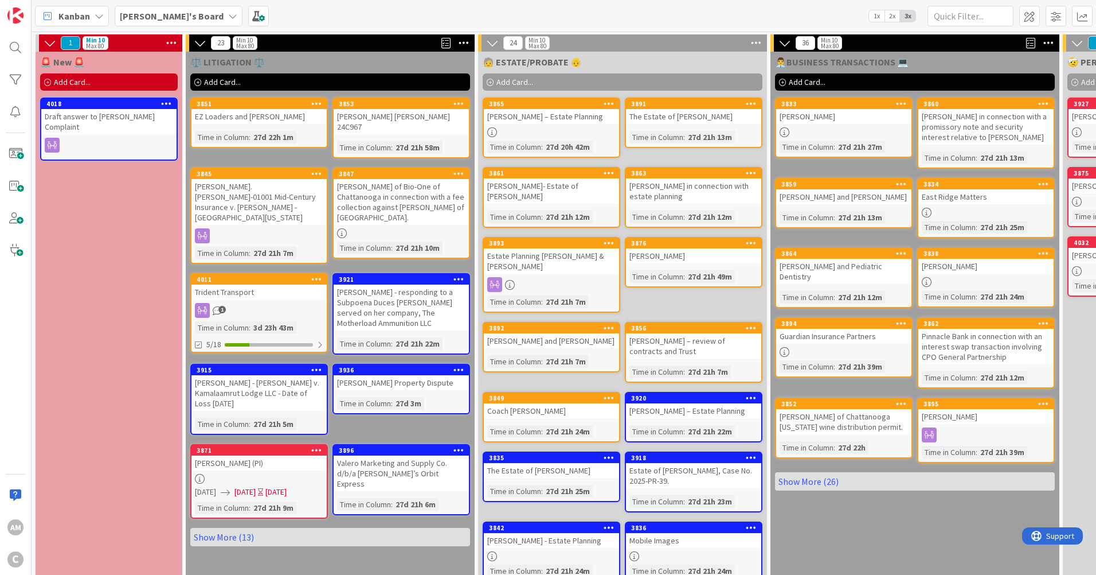
drag, startPoint x: 809, startPoint y: 77, endPoint x: 814, endPoint y: 84, distance: 8.6
click at [809, 77] on span "Add Card..." at bounding box center [807, 82] width 37 height 10
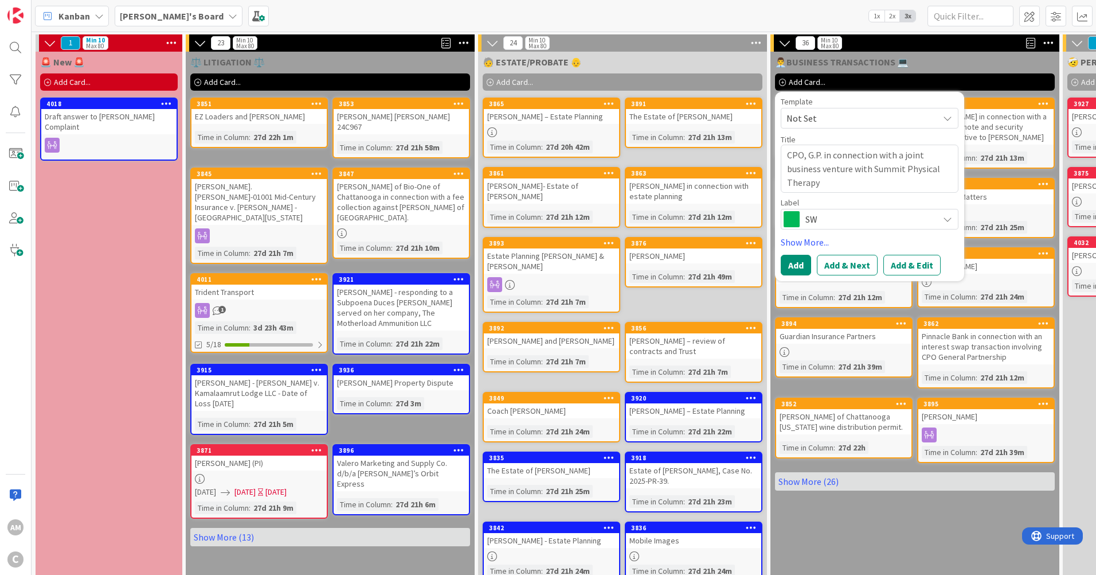
click at [870, 216] on span "SW" at bounding box center [869, 219] width 127 height 16
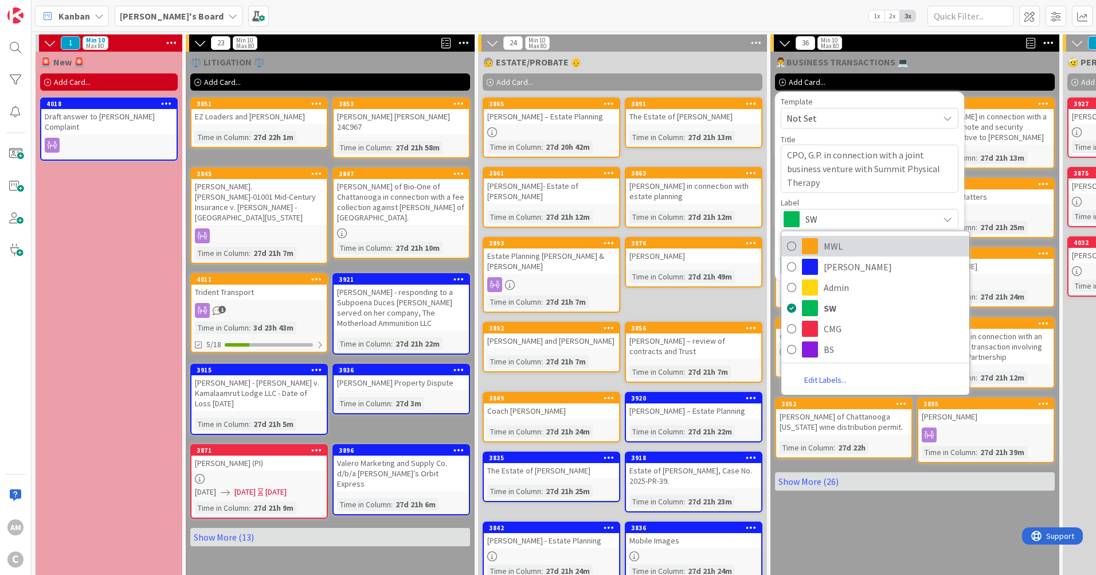
click at [848, 245] on span "MWL" at bounding box center [894, 245] width 140 height 17
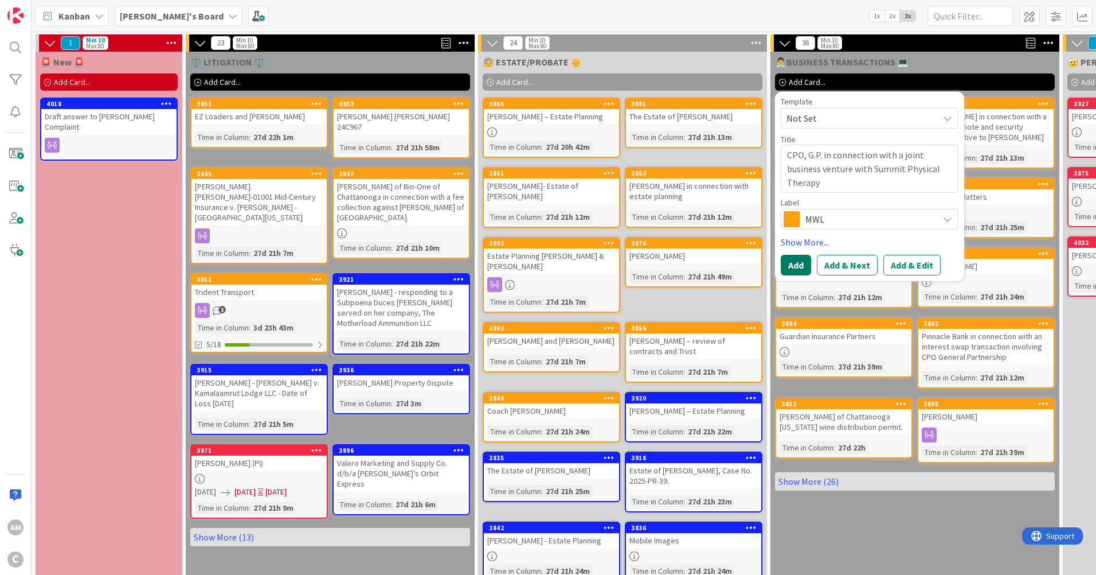
click at [797, 270] on button "Add" at bounding box center [796, 265] width 30 height 21
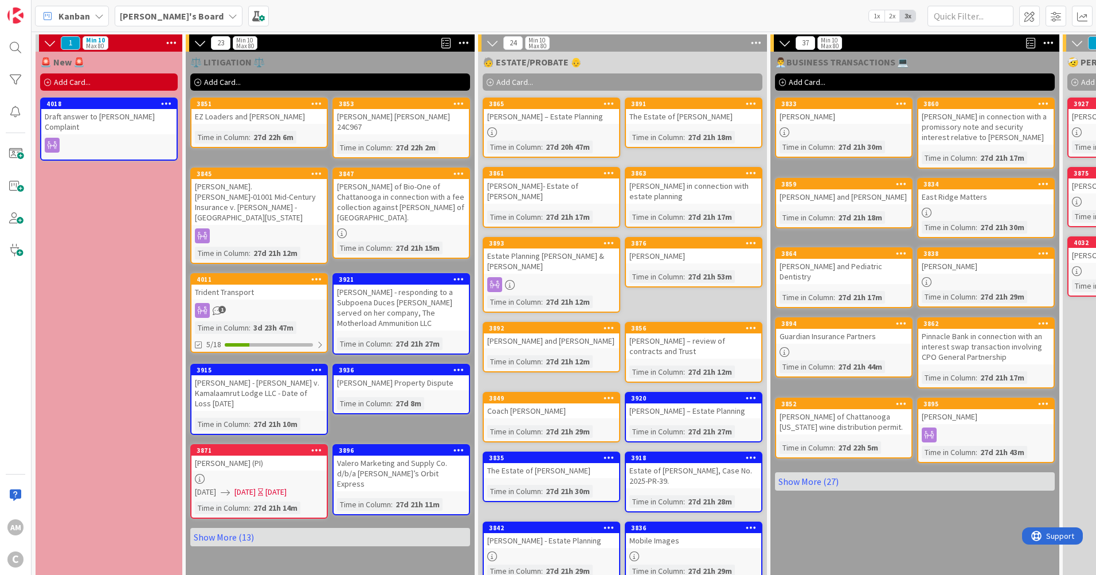
click at [819, 482] on link "Show More (27)" at bounding box center [915, 481] width 280 height 18
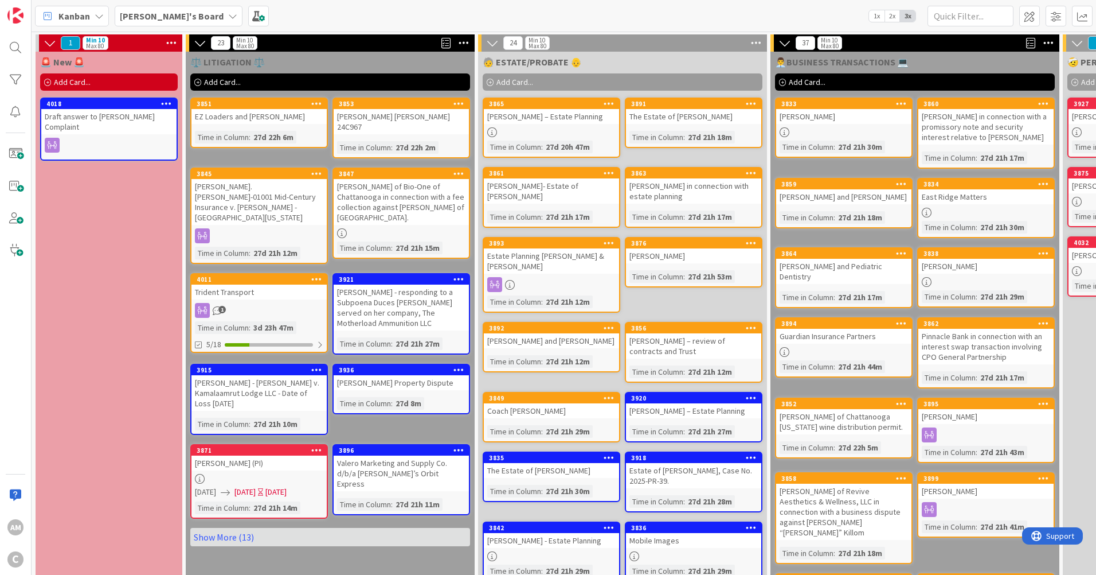
click at [164, 101] on icon at bounding box center [166, 103] width 11 height 8
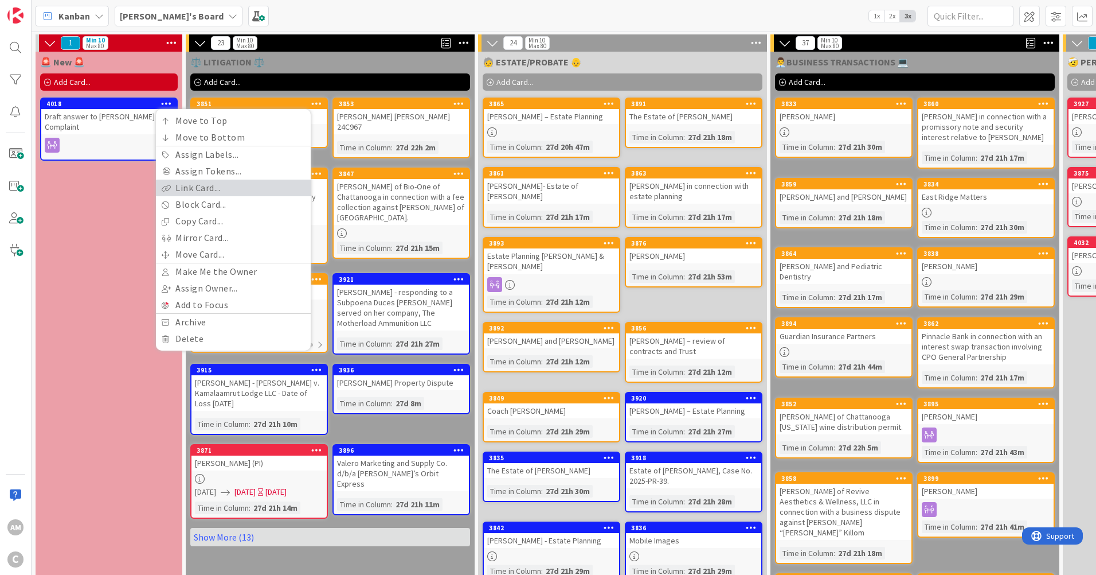
click at [192, 192] on link "Link Card..." at bounding box center [233, 187] width 155 height 17
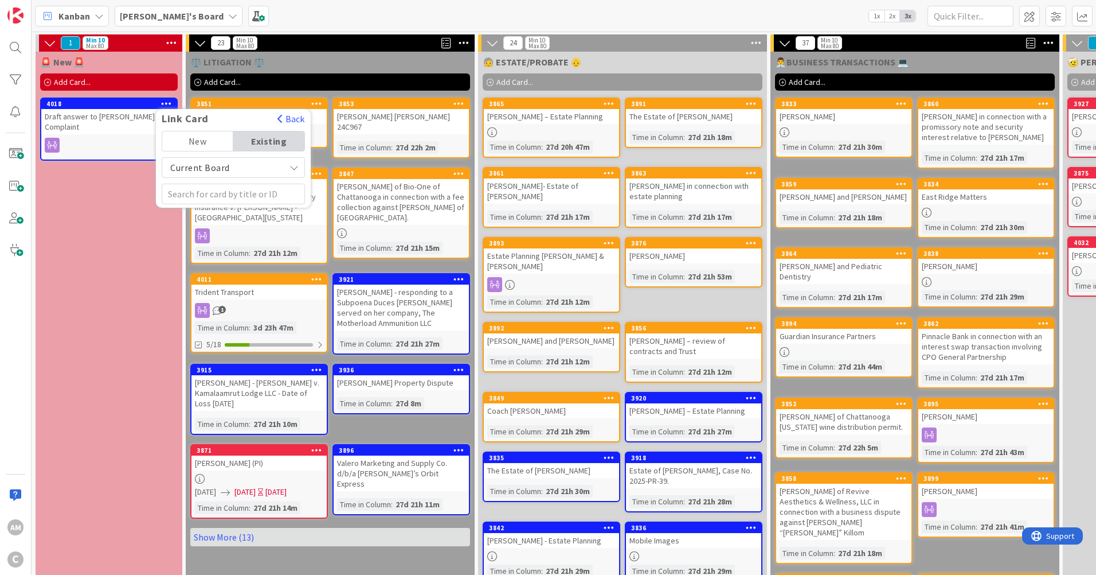
click at [250, 169] on span "Current Board" at bounding box center [223, 167] width 111 height 16
click at [307, 169] on div "New Existing Current Board Current Board All Boards" at bounding box center [233, 167] width 155 height 73
click at [278, 116] on span "button" at bounding box center [281, 118] width 6 height 9
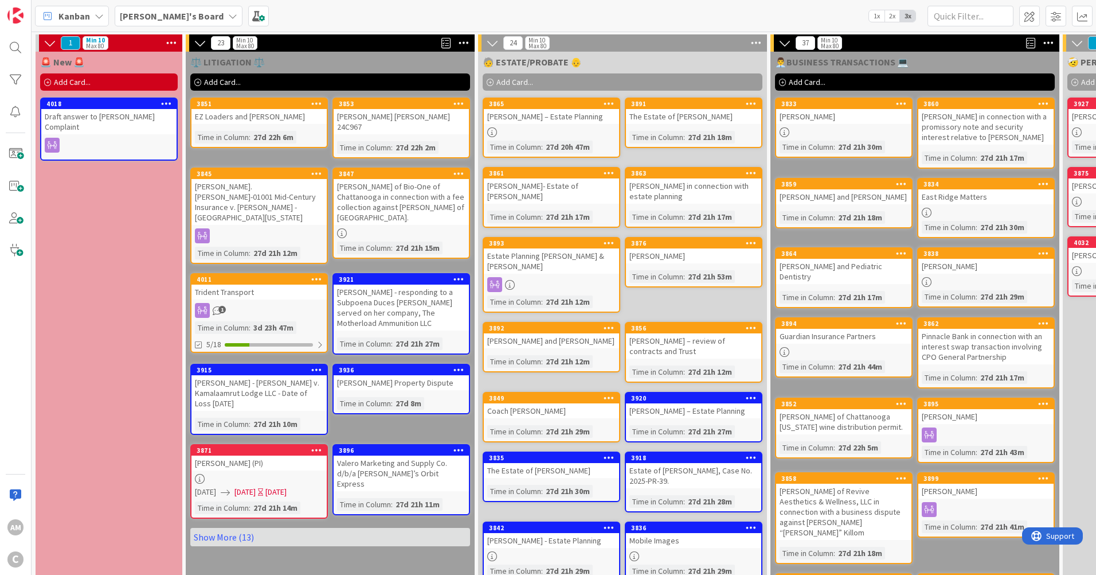
drag, startPoint x: 114, startPoint y: 127, endPoint x: 107, endPoint y: 132, distance: 9.0
click at [107, 132] on div "Draft answer to [PERSON_NAME] Complaint" at bounding box center [108, 121] width 135 height 25
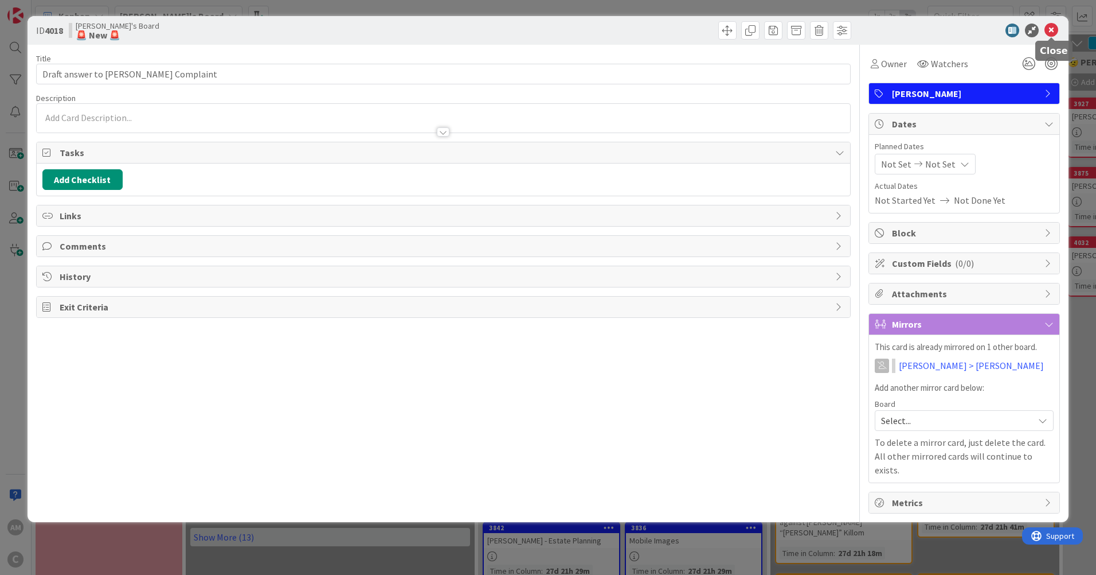
click at [1053, 30] on icon at bounding box center [1052, 31] width 14 height 14
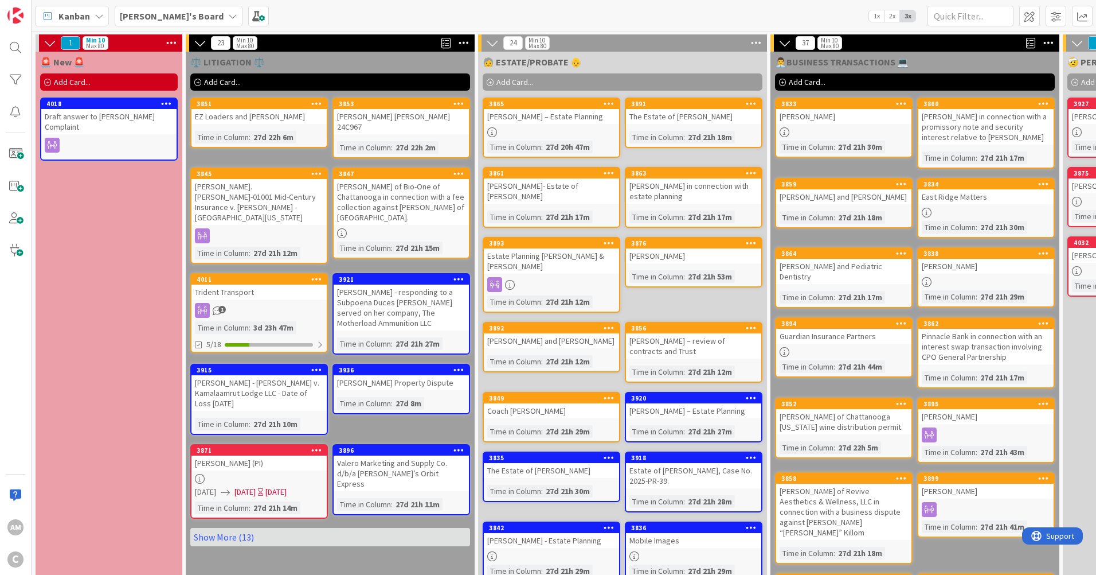
click at [52, 148] on icon at bounding box center [52, 145] width 15 height 15
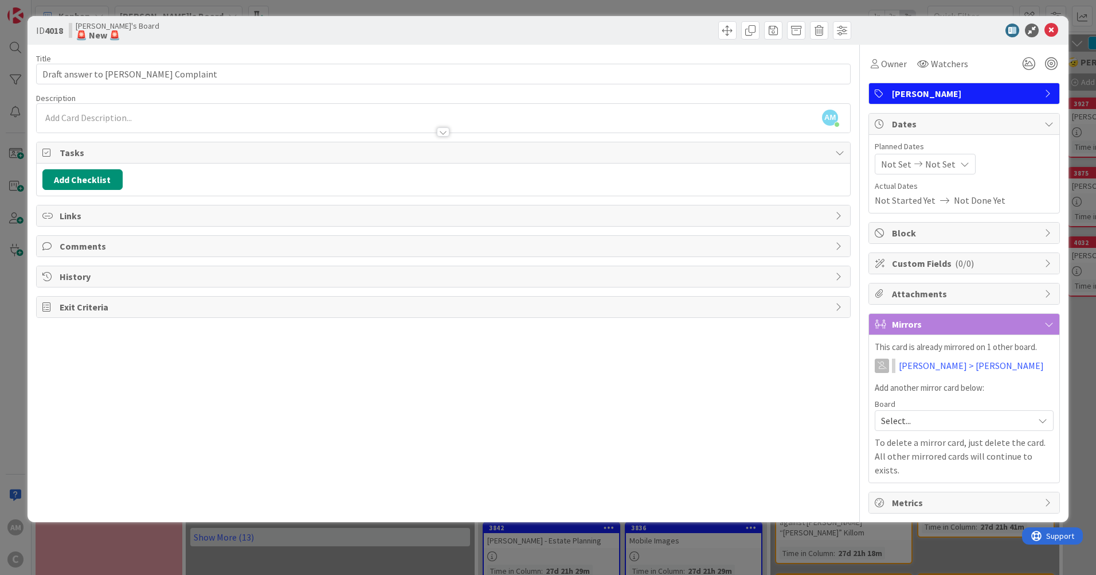
click at [928, 417] on span "Select..." at bounding box center [954, 420] width 147 height 16
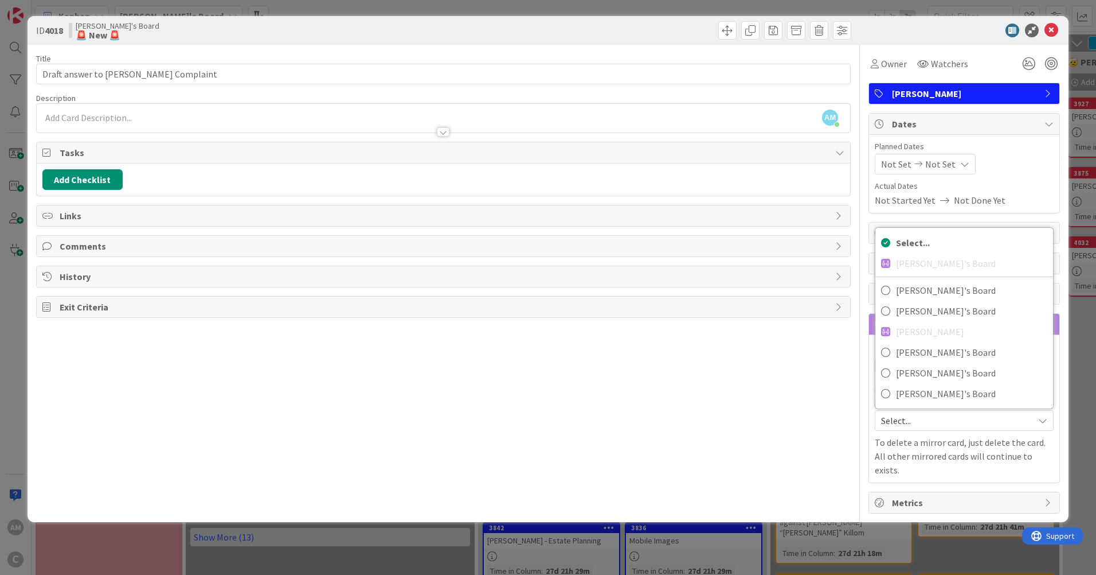
click at [928, 417] on span "Select..." at bounding box center [954, 420] width 147 height 16
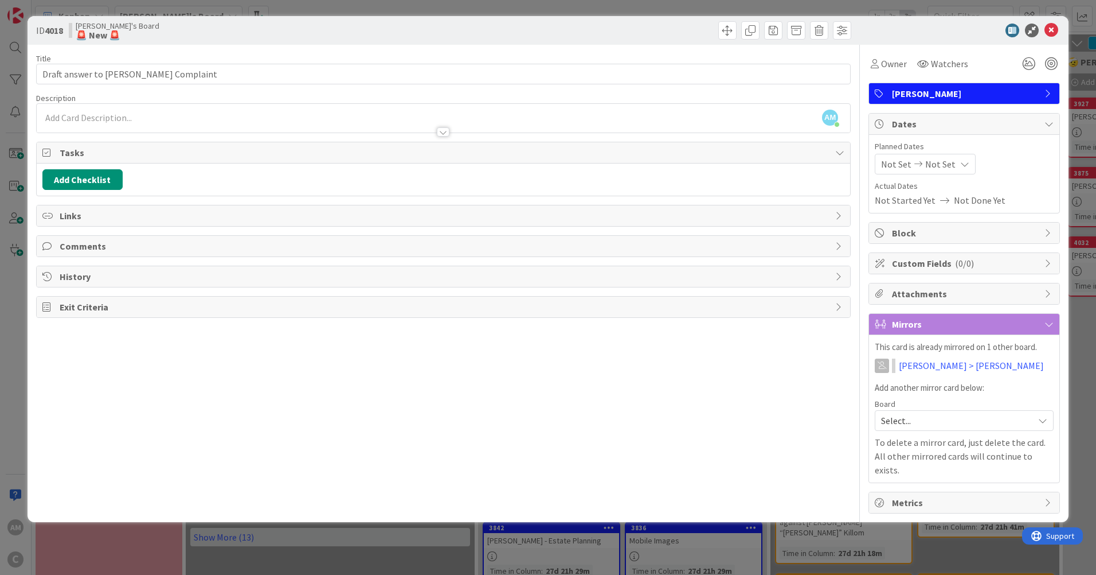
click at [206, 120] on div at bounding box center [444, 126] width 814 height 12
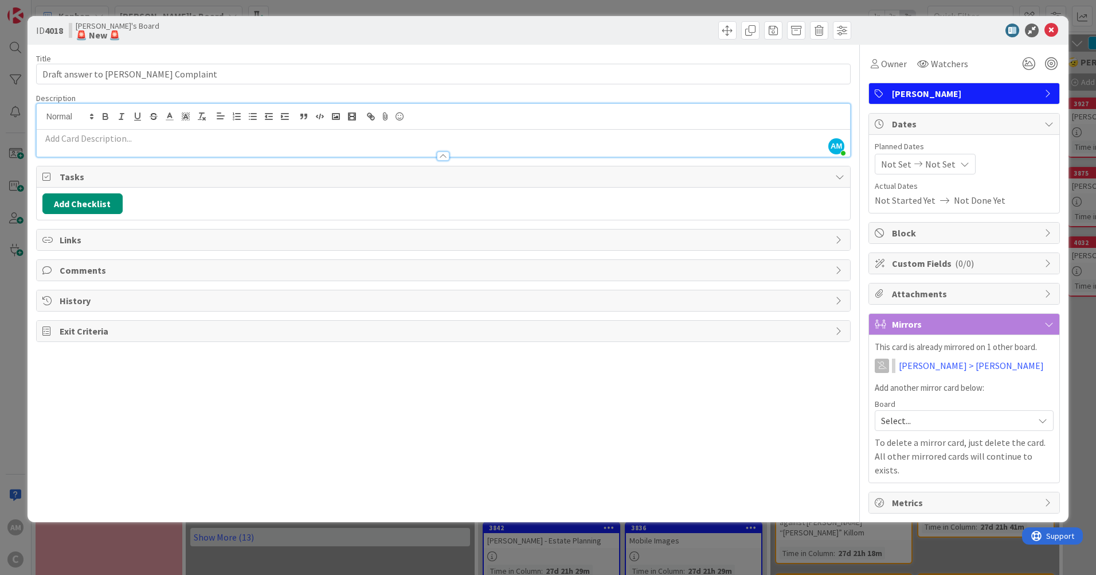
click at [125, 143] on p at bounding box center [443, 138] width 802 height 13
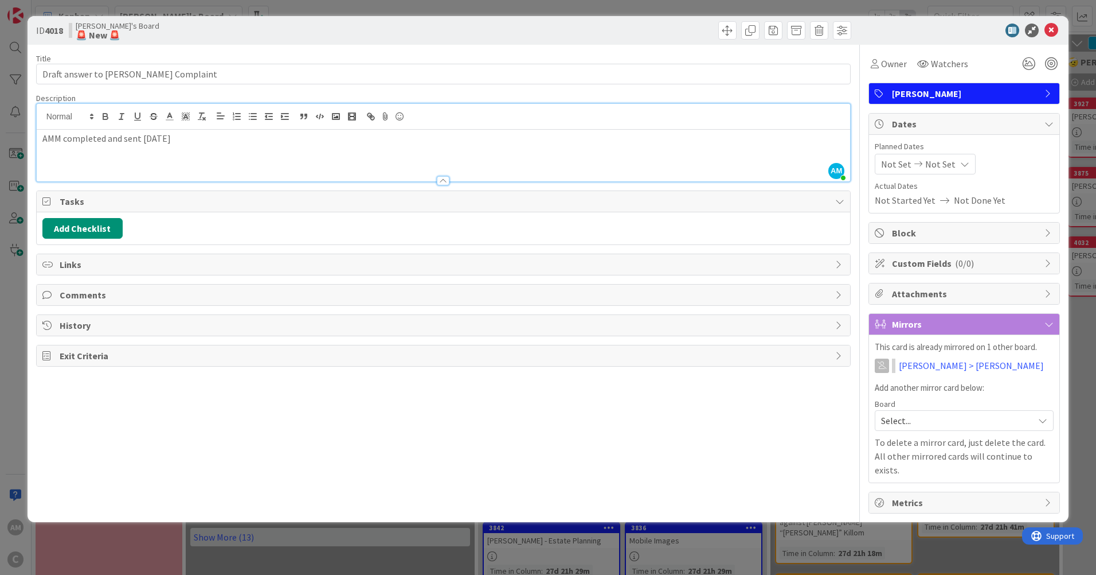
drag, startPoint x: 188, startPoint y: 134, endPoint x: 24, endPoint y: 137, distance: 164.0
click at [23, 135] on div "ID 4018 [PERSON_NAME]'s Board 🚨 New 🚨 Title 39 / 128 Draft answer to [PERSON_NA…" at bounding box center [548, 287] width 1096 height 575
copy p "AMM completed and sent [DATE]"
click at [1053, 29] on icon at bounding box center [1052, 31] width 14 height 14
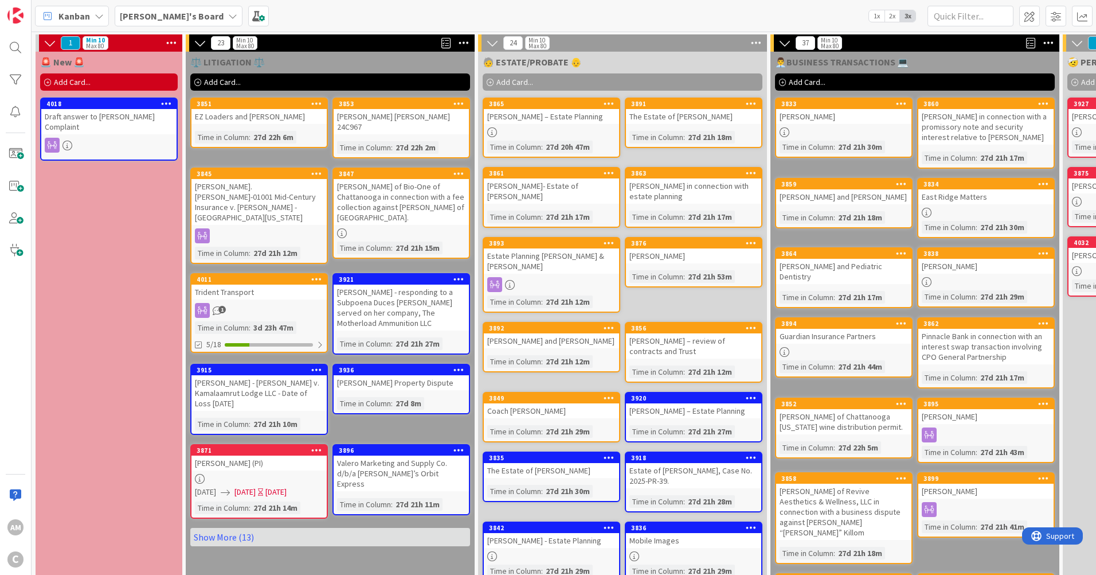
click at [169, 24] on div "[PERSON_NAME]'s Board" at bounding box center [179, 16] width 128 height 21
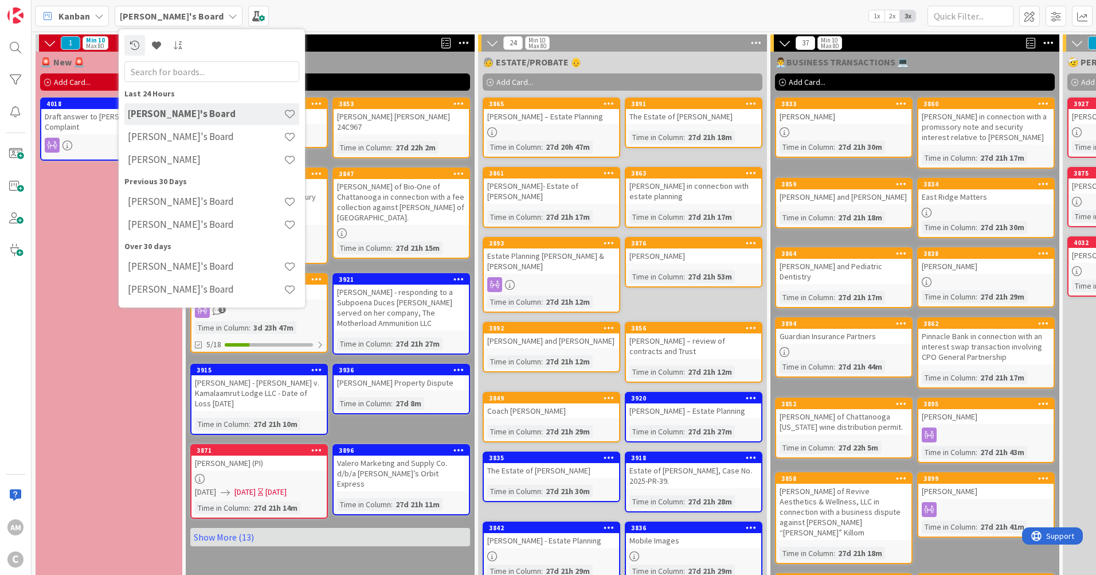
click at [159, 161] on h4 "[PERSON_NAME]" at bounding box center [206, 159] width 156 height 11
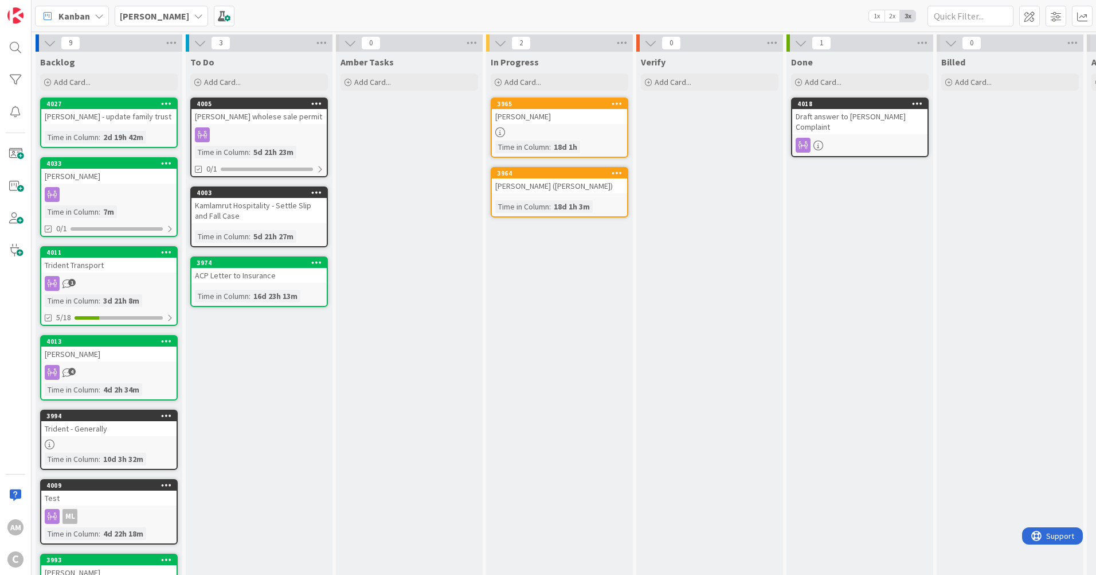
click at [194, 18] on icon at bounding box center [198, 15] width 9 height 9
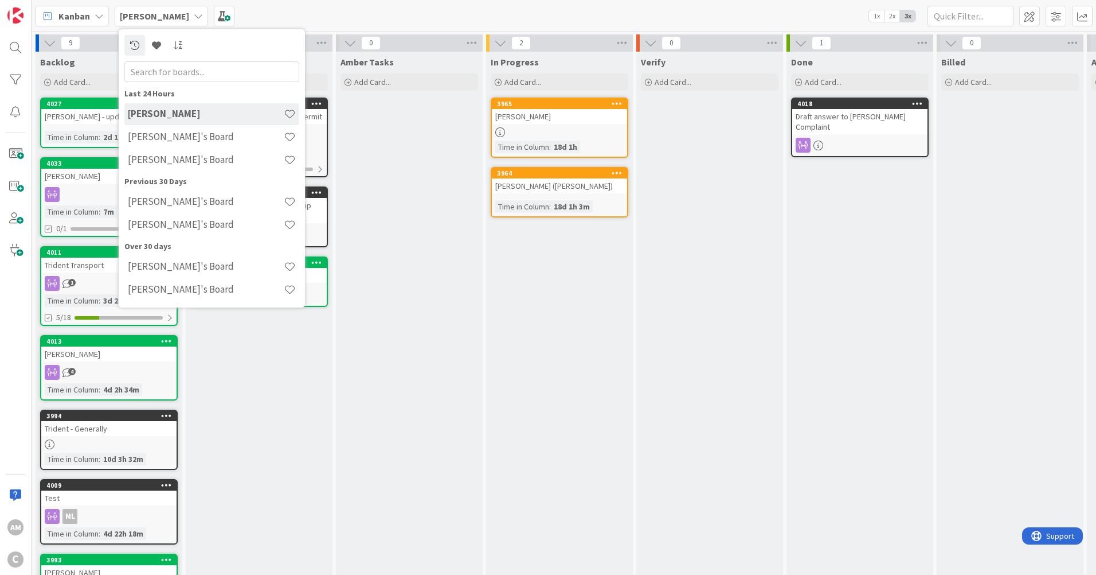
click at [182, 128] on div "[PERSON_NAME]'s Board" at bounding box center [211, 137] width 175 height 22
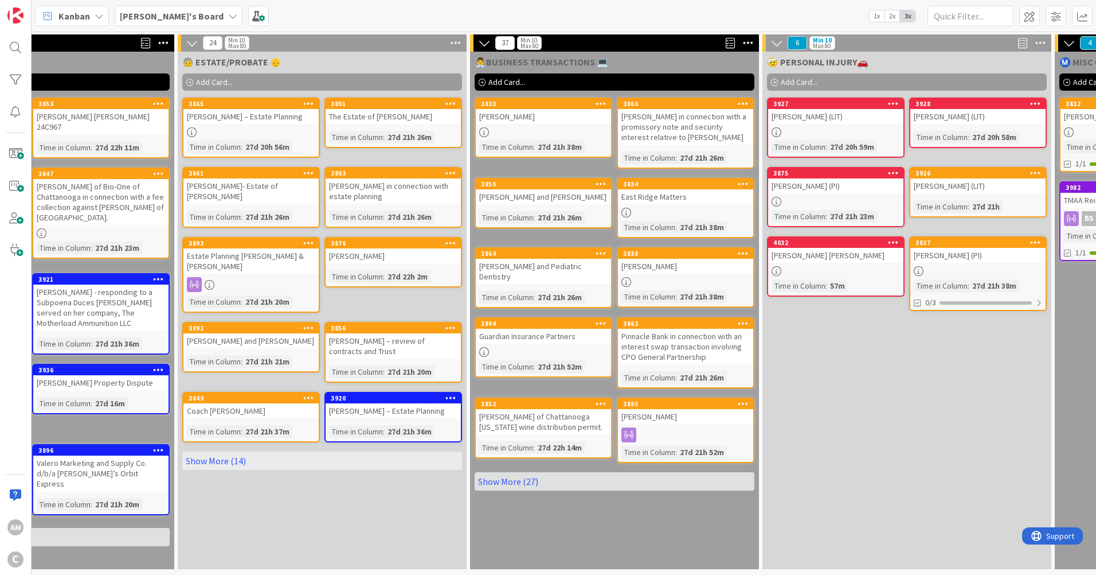
scroll to position [0, 53]
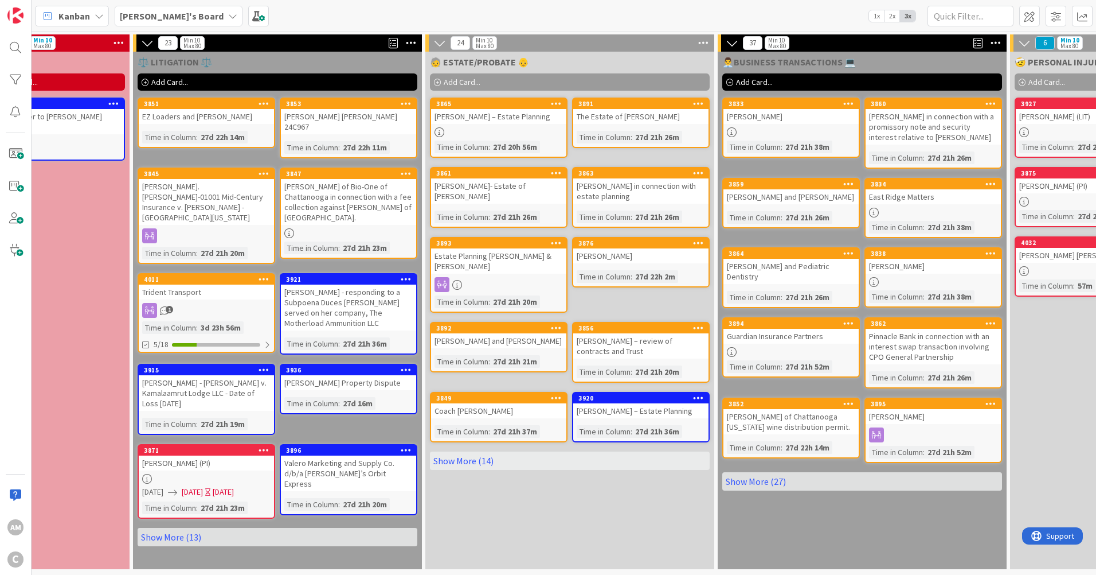
click at [230, 303] on div "1" at bounding box center [206, 310] width 135 height 15
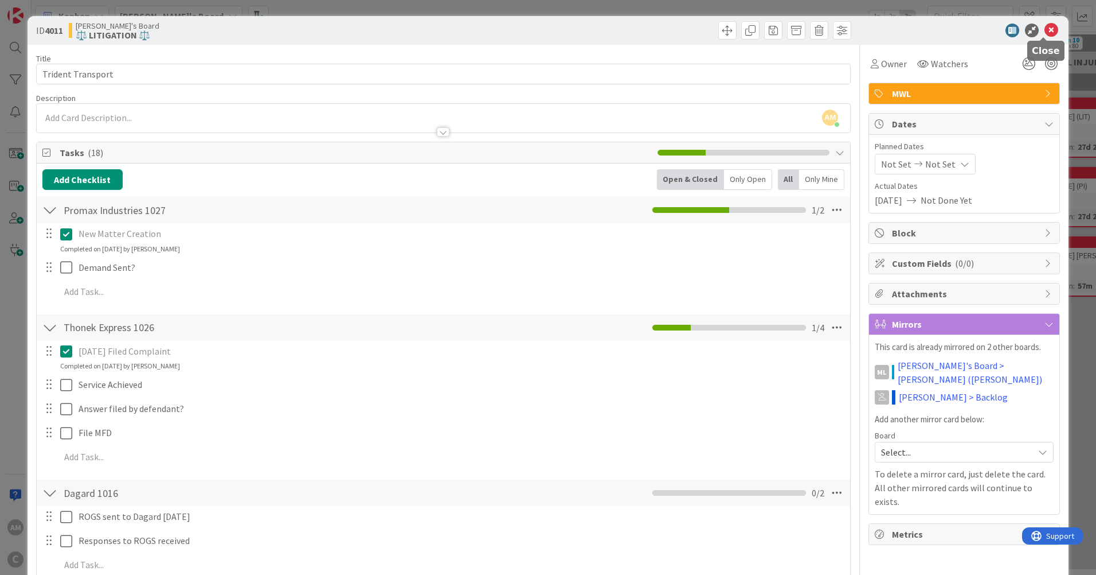
click at [1045, 24] on icon at bounding box center [1052, 31] width 14 height 14
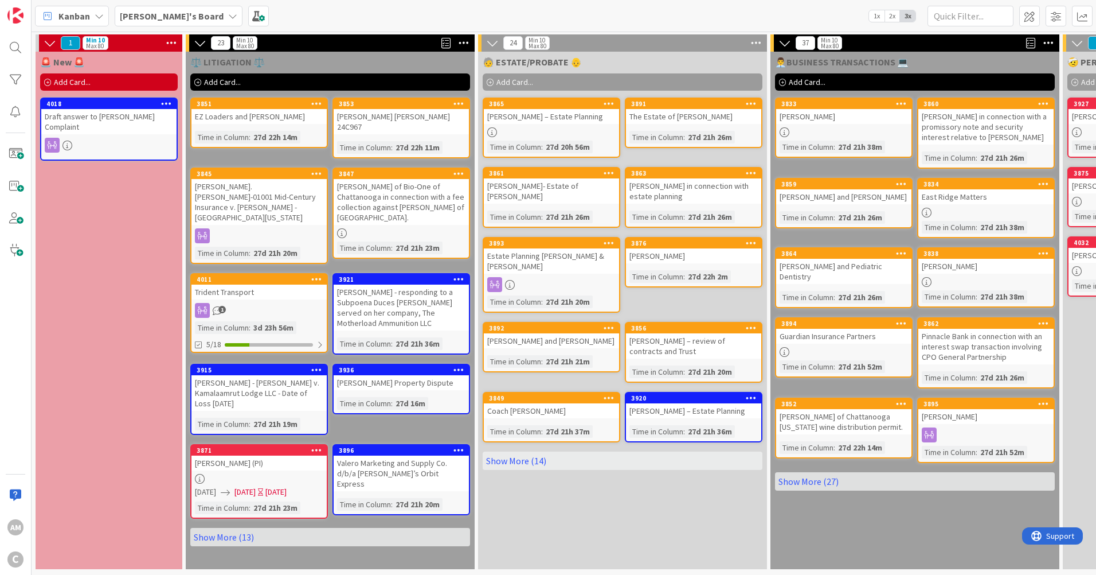
drag, startPoint x: 110, startPoint y: 82, endPoint x: 287, endPoint y: 183, distance: 203.9
click at [110, 82] on div "Add Card..." at bounding box center [109, 81] width 138 height 17
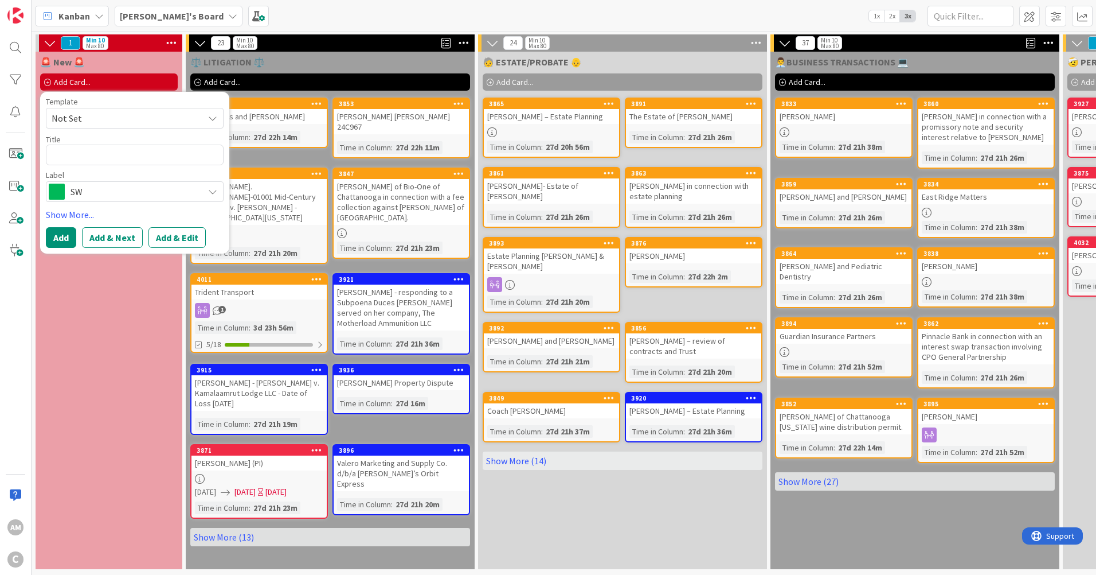
click at [219, 189] on div "SW" at bounding box center [135, 191] width 178 height 21
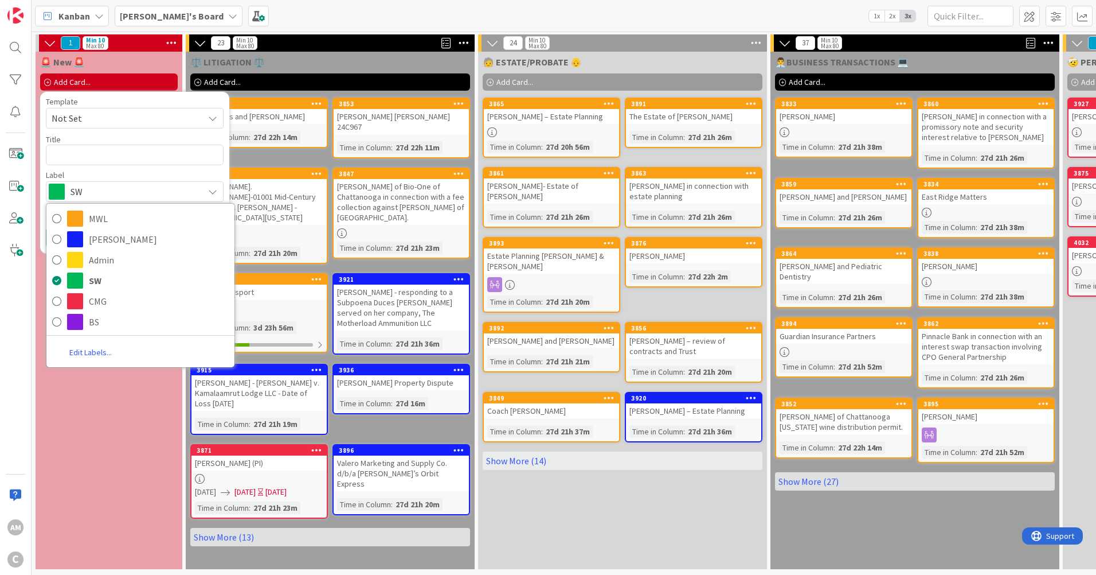
click at [167, 18] on b "[PERSON_NAME]'s Board" at bounding box center [172, 15] width 104 height 11
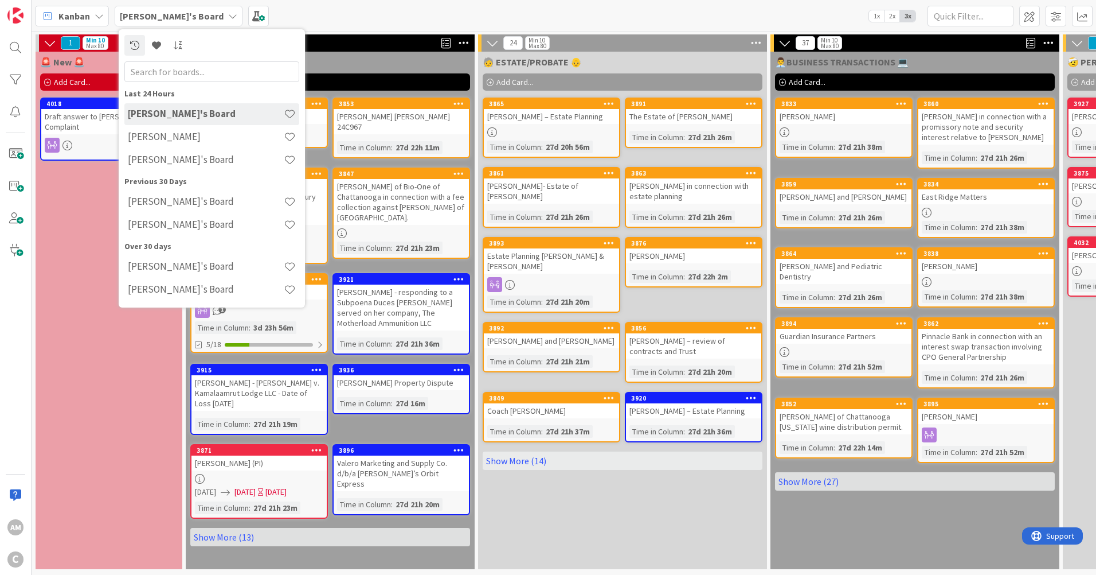
click at [167, 18] on b "[PERSON_NAME]'s Board" at bounding box center [172, 15] width 104 height 11
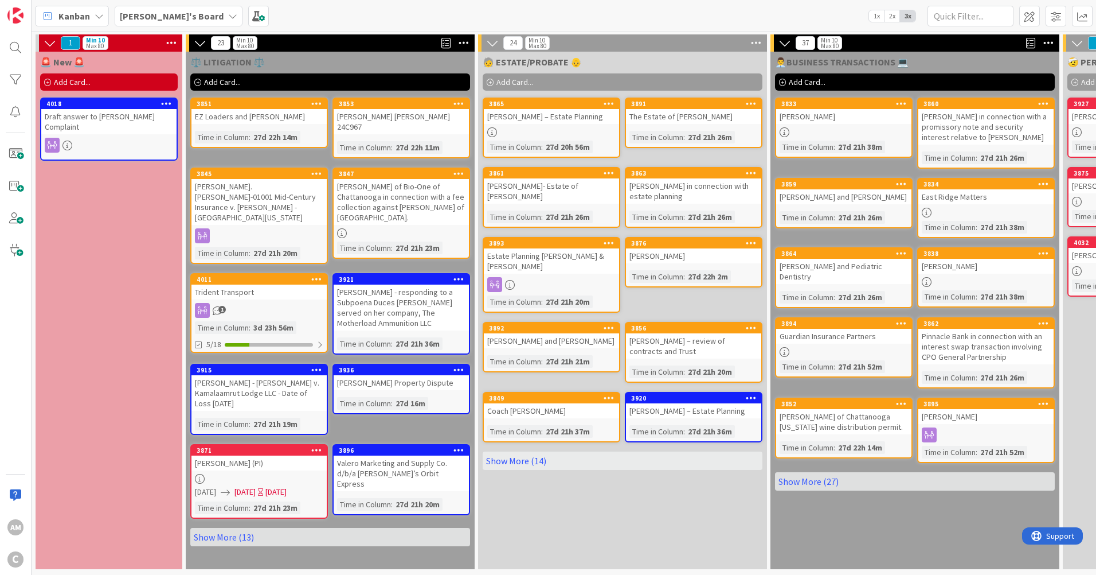
click at [167, 18] on b "[PERSON_NAME]'s Board" at bounding box center [172, 15] width 104 height 11
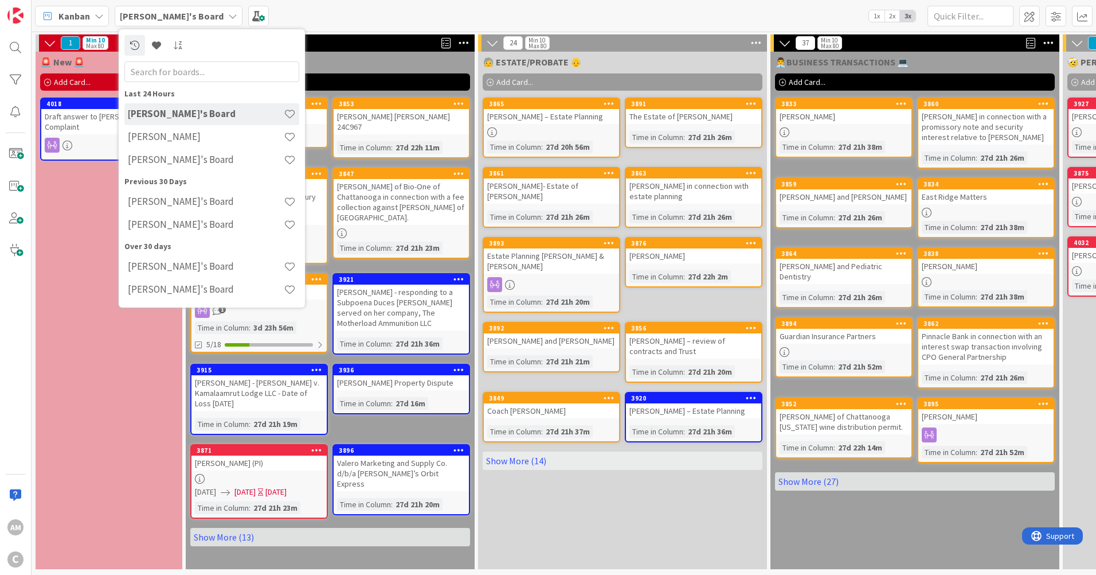
click at [167, 18] on b "[PERSON_NAME]'s Board" at bounding box center [172, 15] width 104 height 11
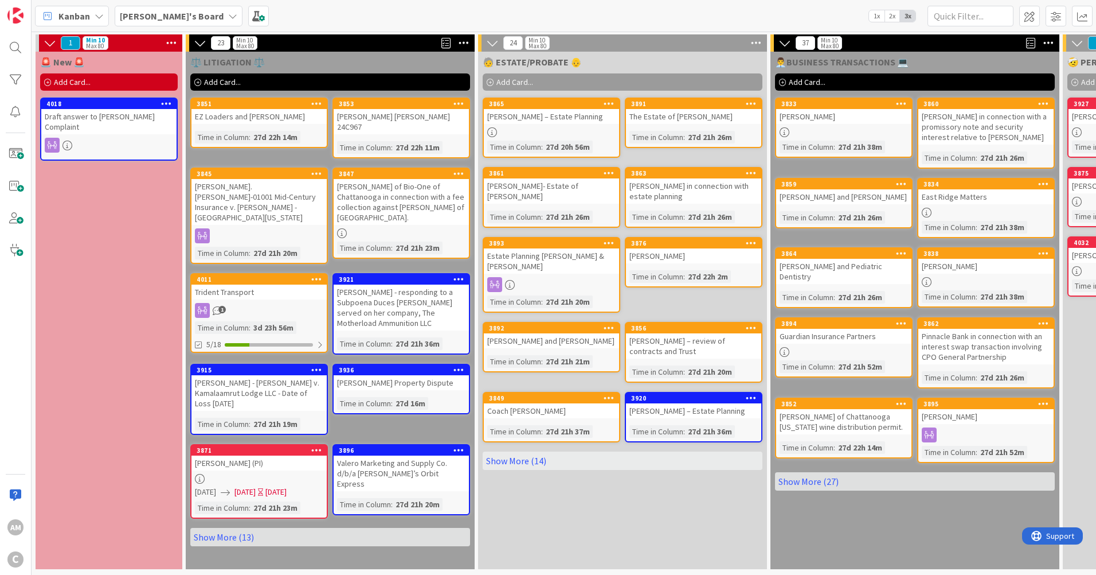
drag, startPoint x: 243, startPoint y: 522, endPoint x: 266, endPoint y: 510, distance: 26.4
click at [243, 528] on link "Show More (13)" at bounding box center [330, 537] width 280 height 18
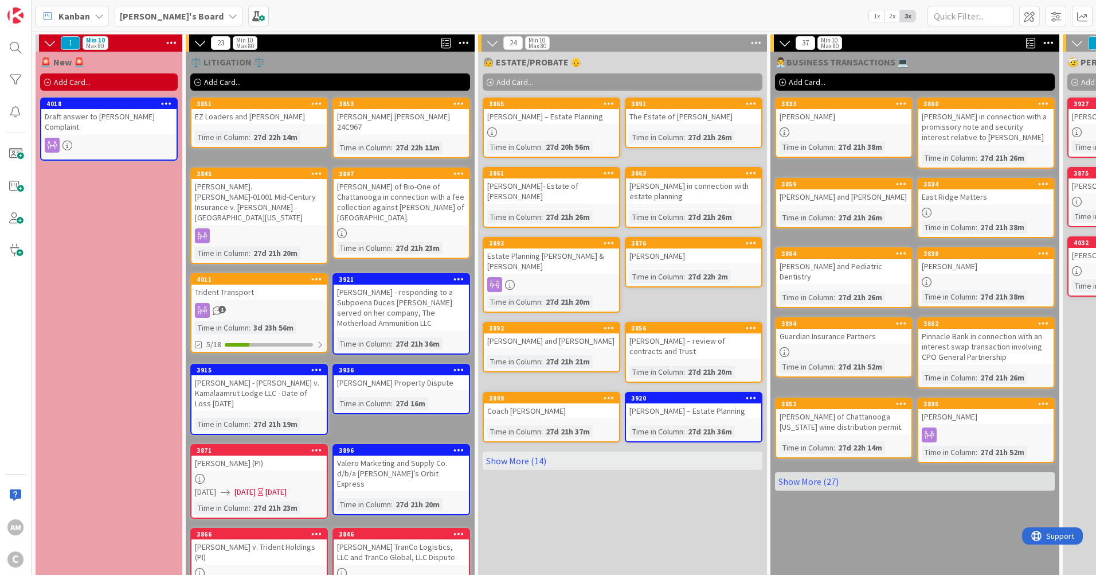
drag, startPoint x: 817, startPoint y: 81, endPoint x: 826, endPoint y: 88, distance: 11.1
click at [817, 81] on span "Add Card..." at bounding box center [807, 82] width 37 height 10
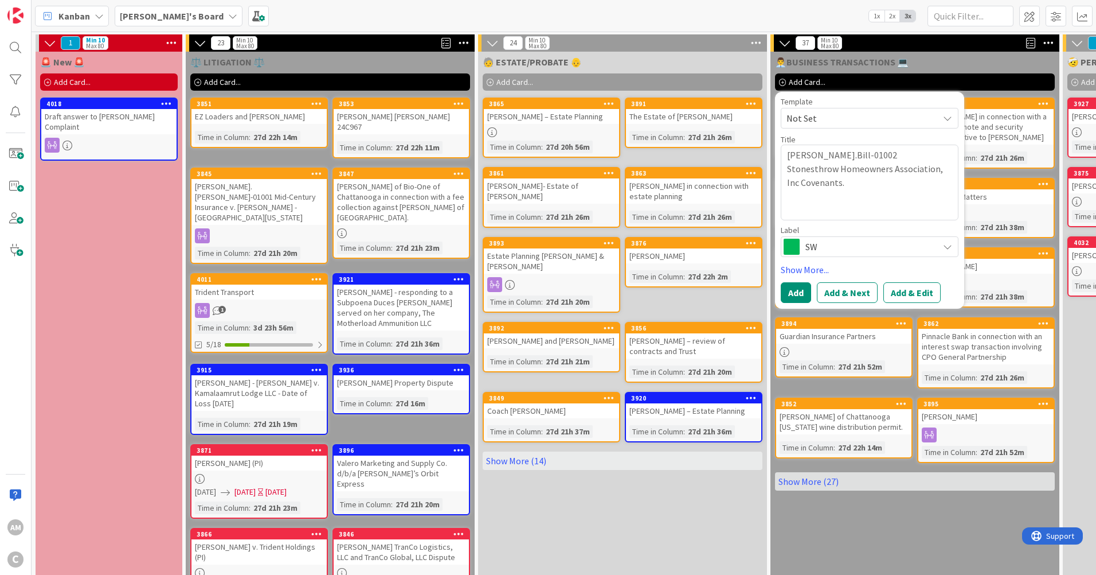
click at [822, 248] on span "SW" at bounding box center [869, 247] width 127 height 16
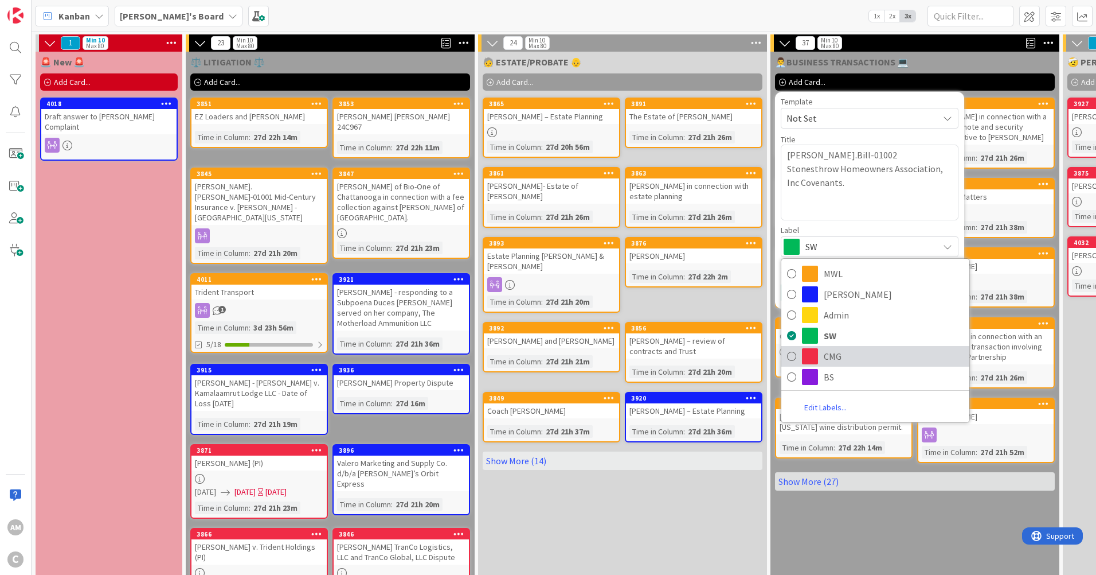
click at [822, 350] on link "CMG" at bounding box center [876, 356] width 188 height 21
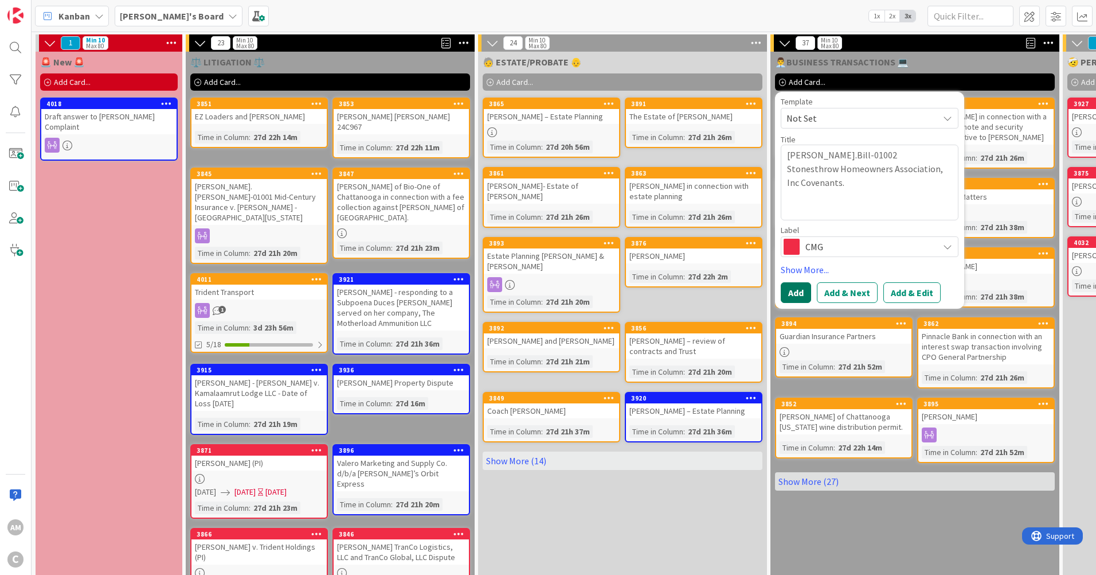
click at [805, 295] on button "Add" at bounding box center [796, 292] width 30 height 21
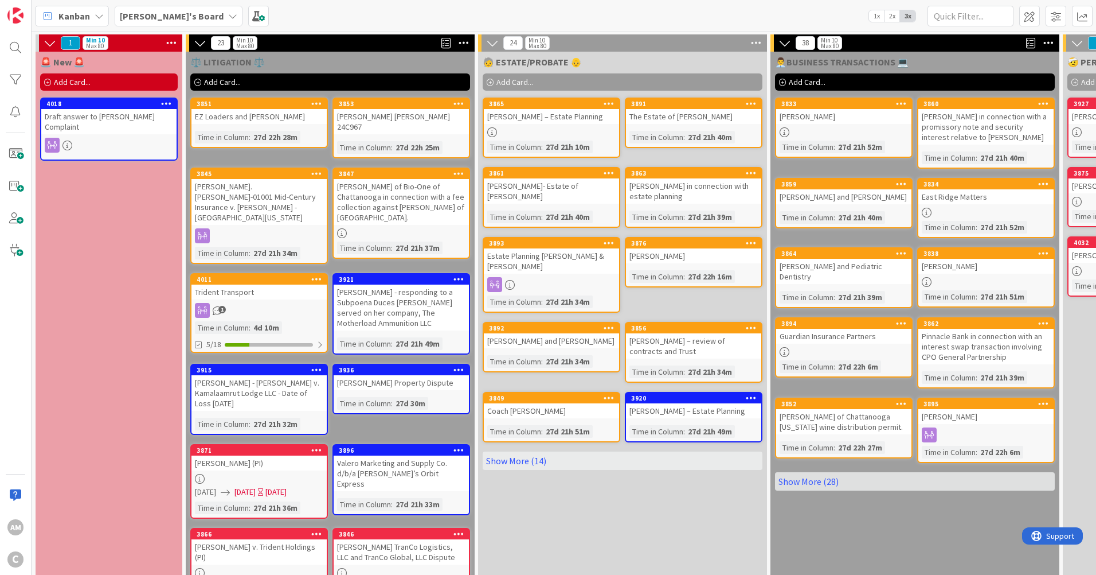
drag, startPoint x: 797, startPoint y: 484, endPoint x: 883, endPoint y: 462, distance: 88.9
click at [796, 484] on link "Show More (28)" at bounding box center [915, 481] width 280 height 18
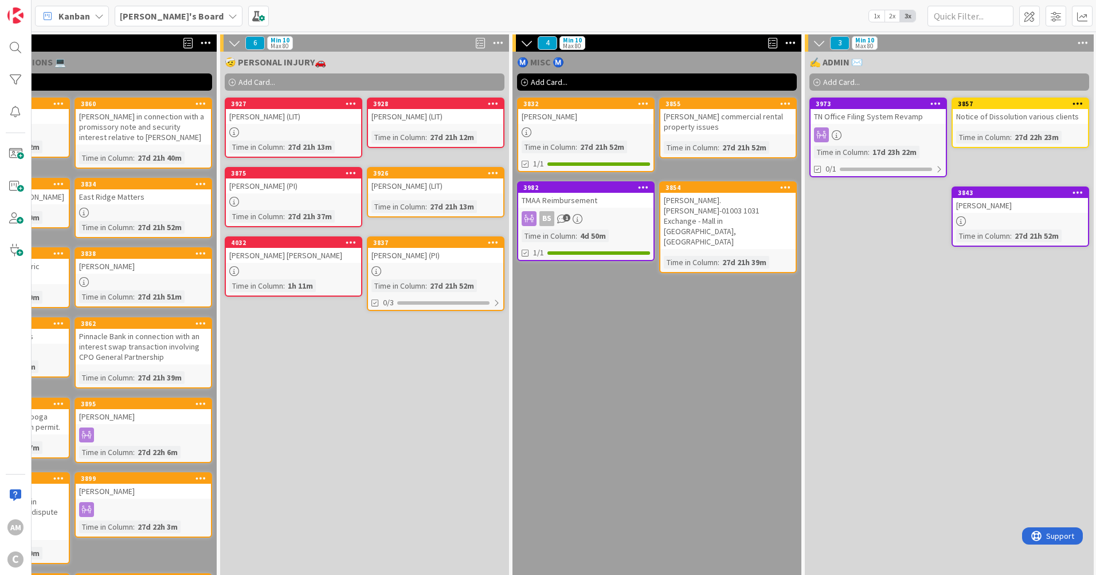
scroll to position [0, 866]
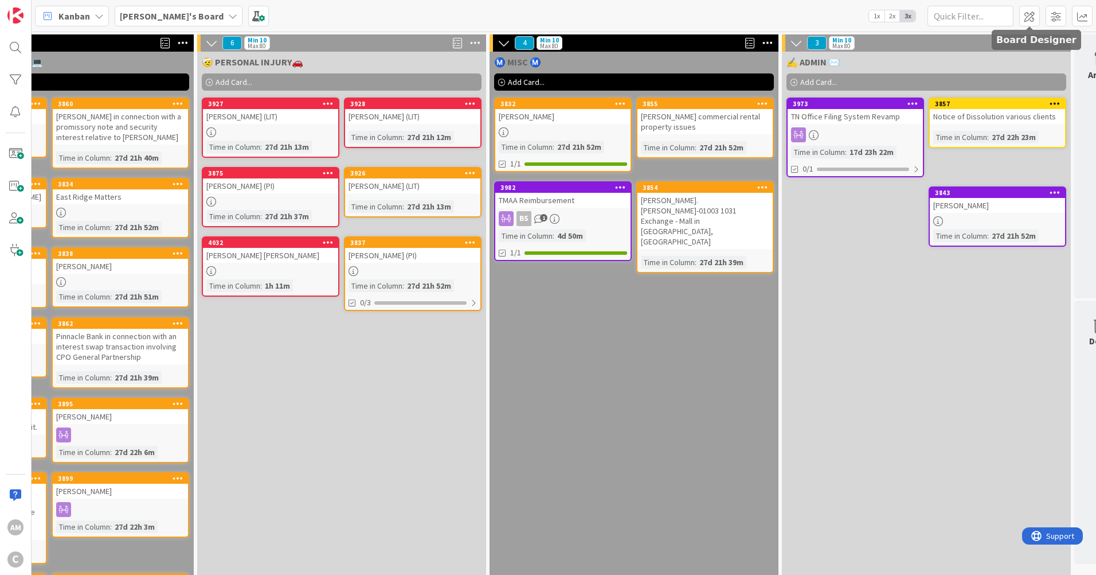
click at [1034, 15] on span at bounding box center [1030, 16] width 21 height 21
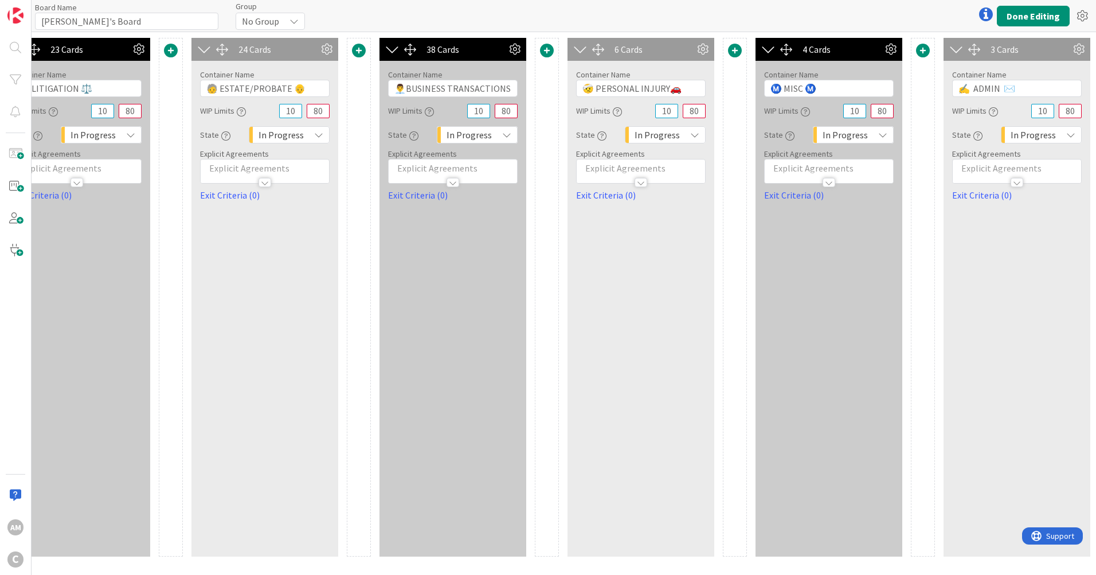
scroll to position [0, 287]
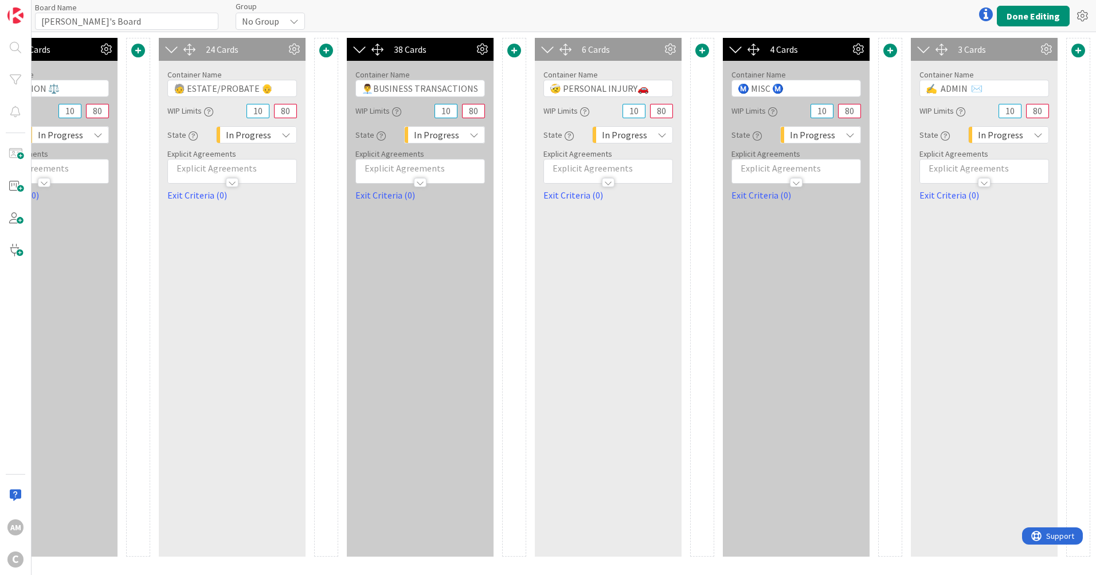
click at [1078, 52] on span at bounding box center [1079, 51] width 14 height 14
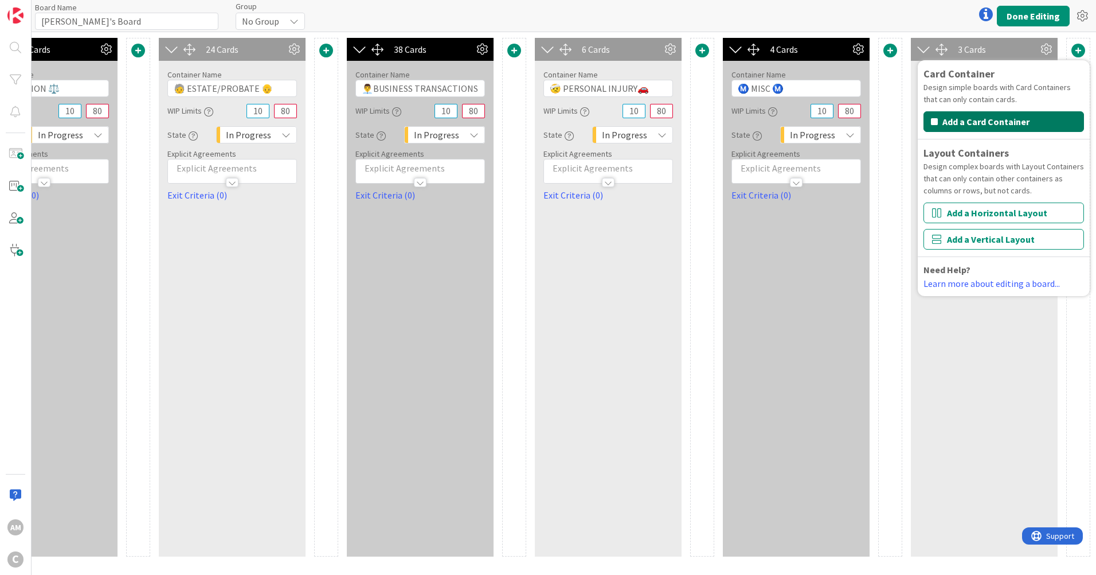
click at [992, 119] on button "Add a Card Container" at bounding box center [1004, 121] width 161 height 21
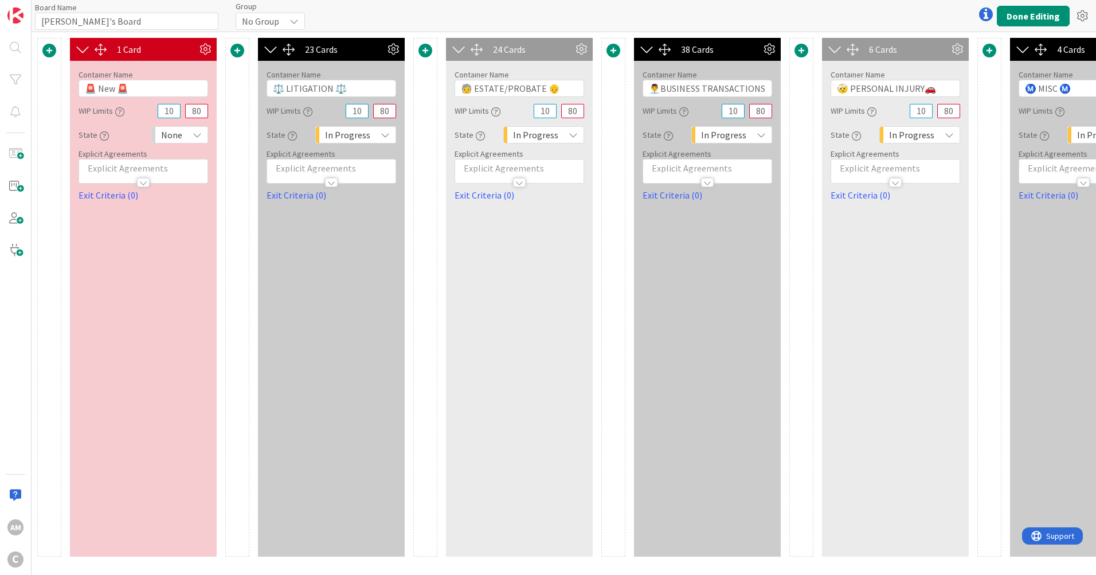
scroll to position [0, 287]
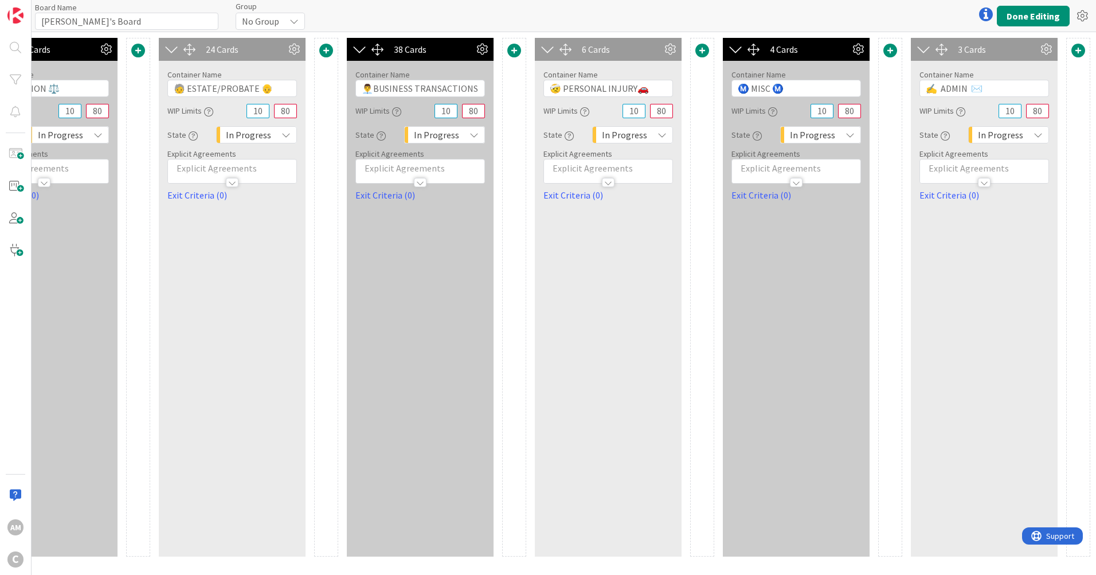
click at [1079, 52] on span at bounding box center [1079, 51] width 14 height 14
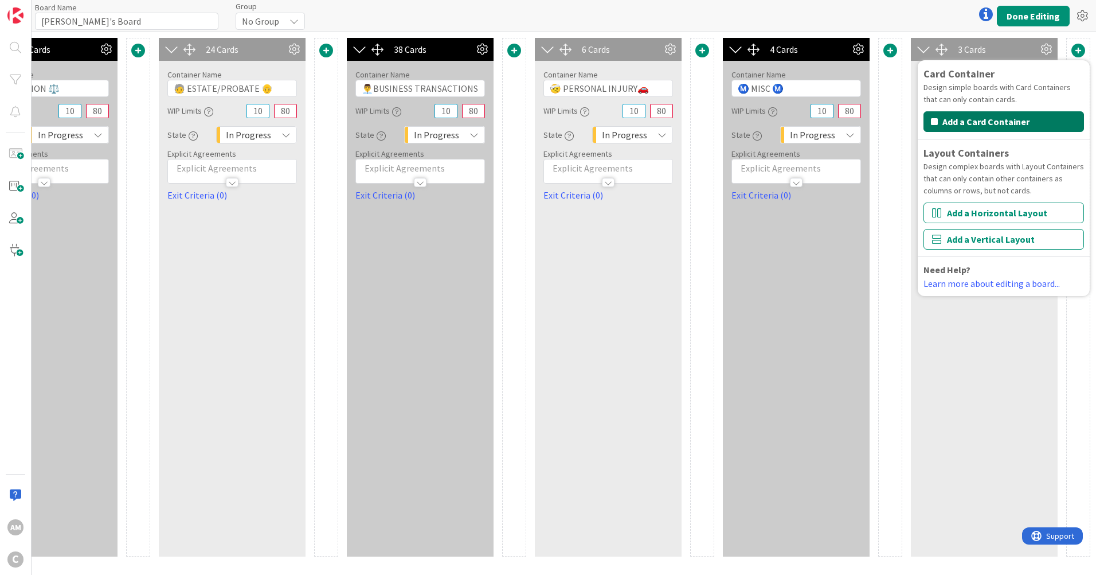
click at [935, 123] on icon "button" at bounding box center [934, 121] width 7 height 9
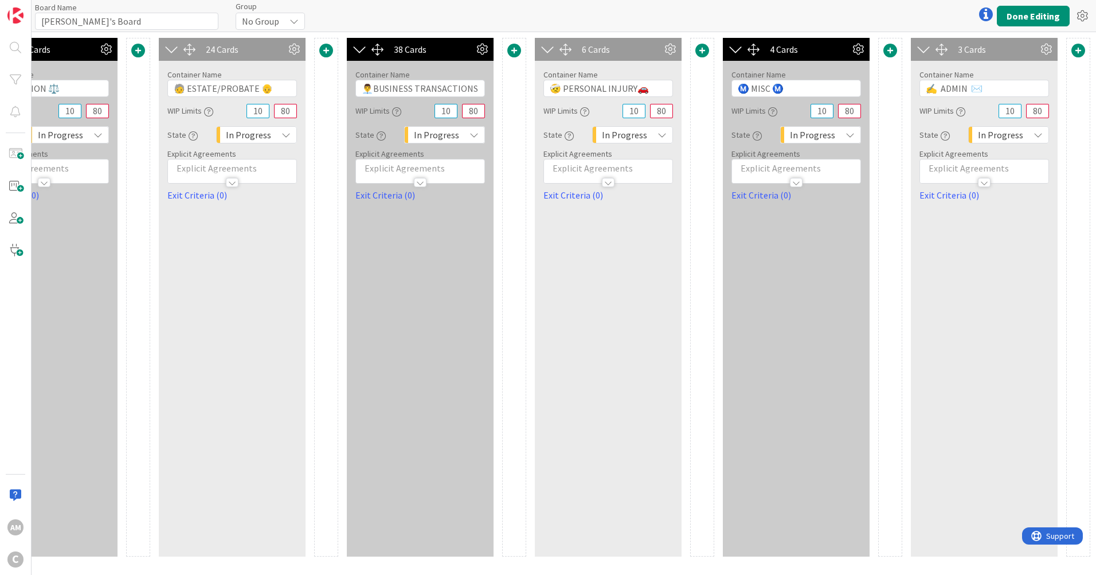
click at [1076, 50] on span at bounding box center [1079, 51] width 14 height 14
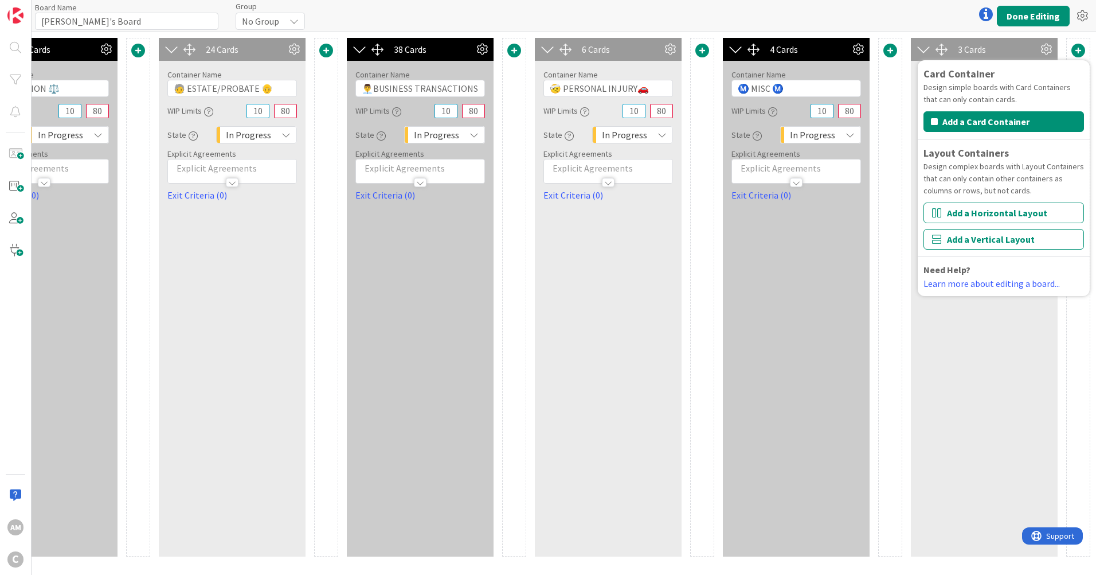
scroll to position [0, 0]
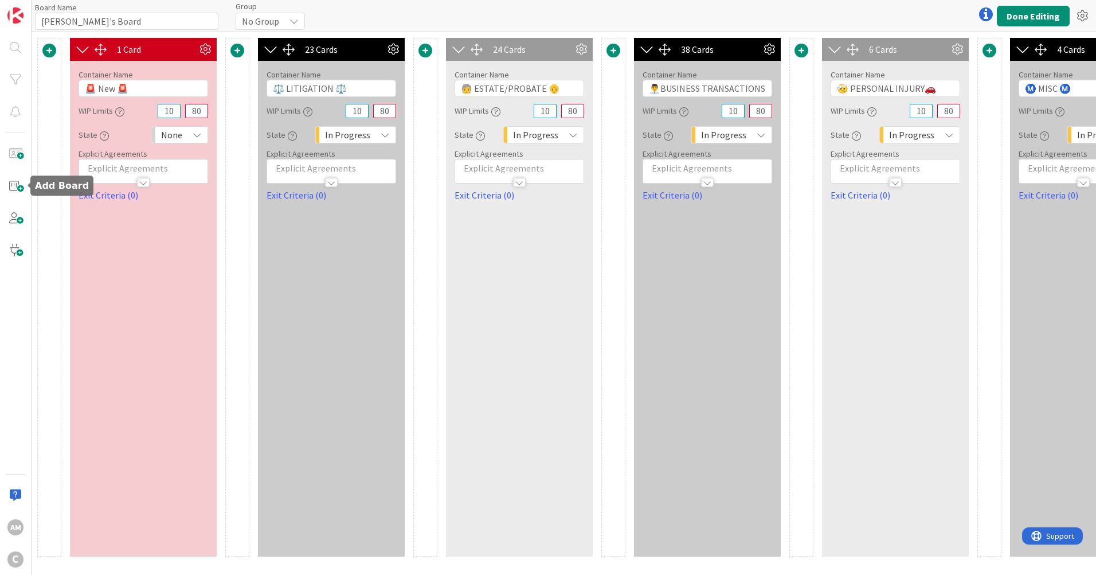
click at [21, 188] on span at bounding box center [15, 185] width 23 height 23
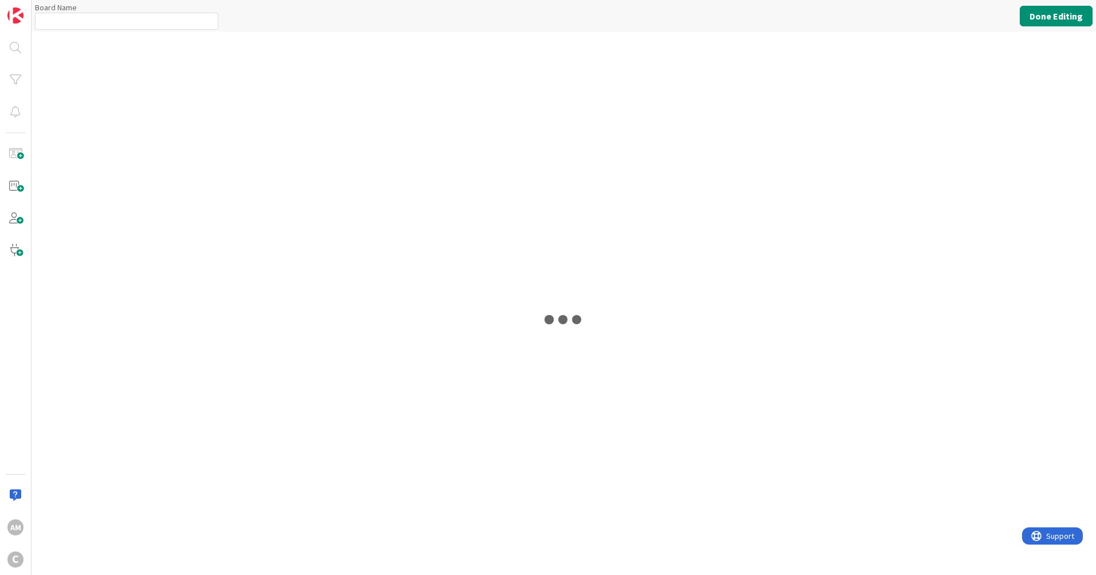
type input "[PERSON_NAME]'s Board"
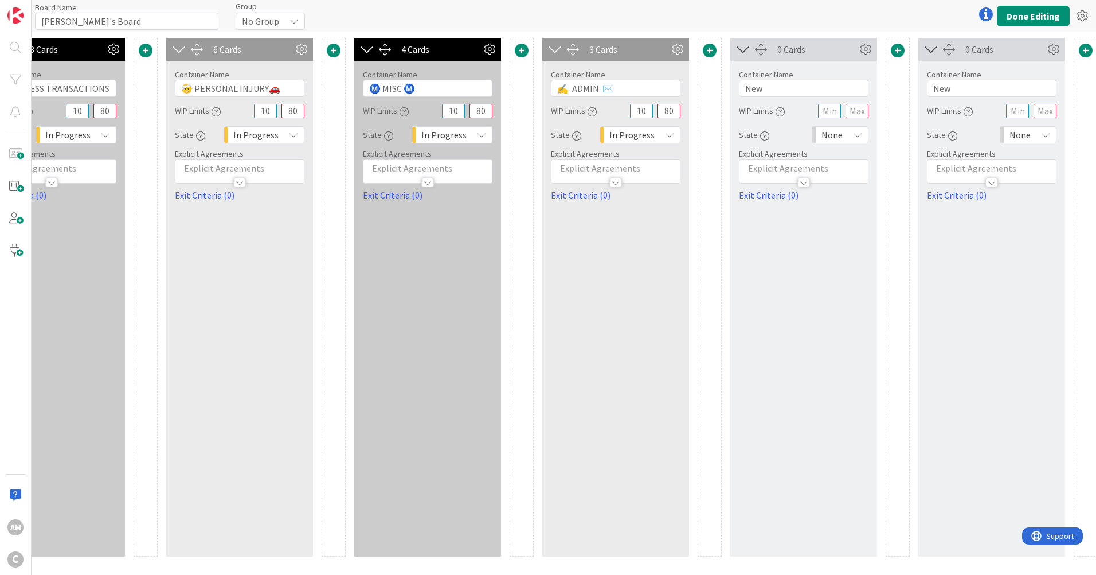
scroll to position [0, 664]
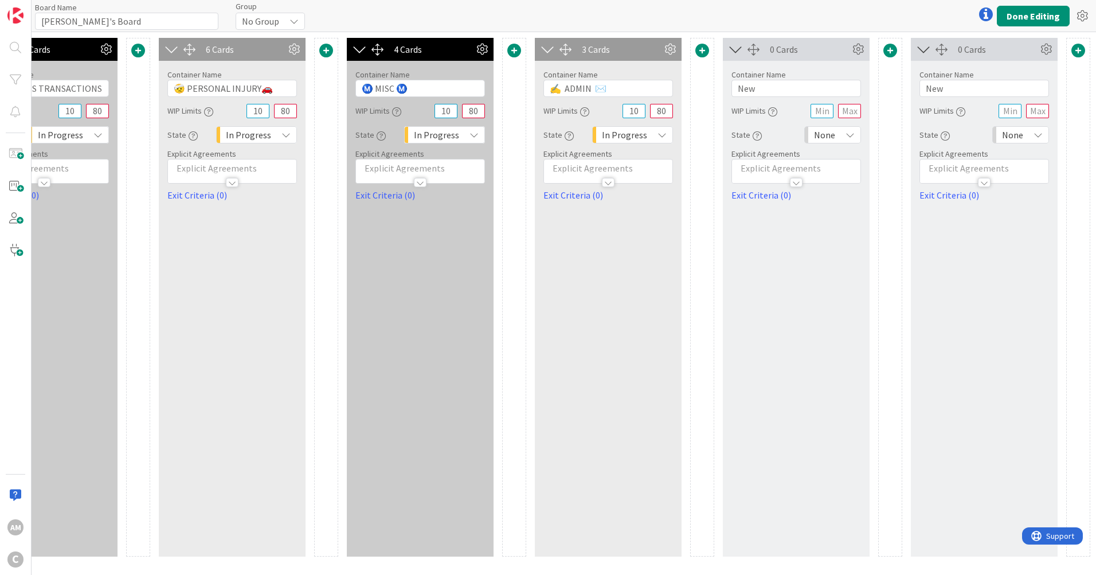
click at [1047, 48] on icon at bounding box center [1046, 49] width 17 height 17
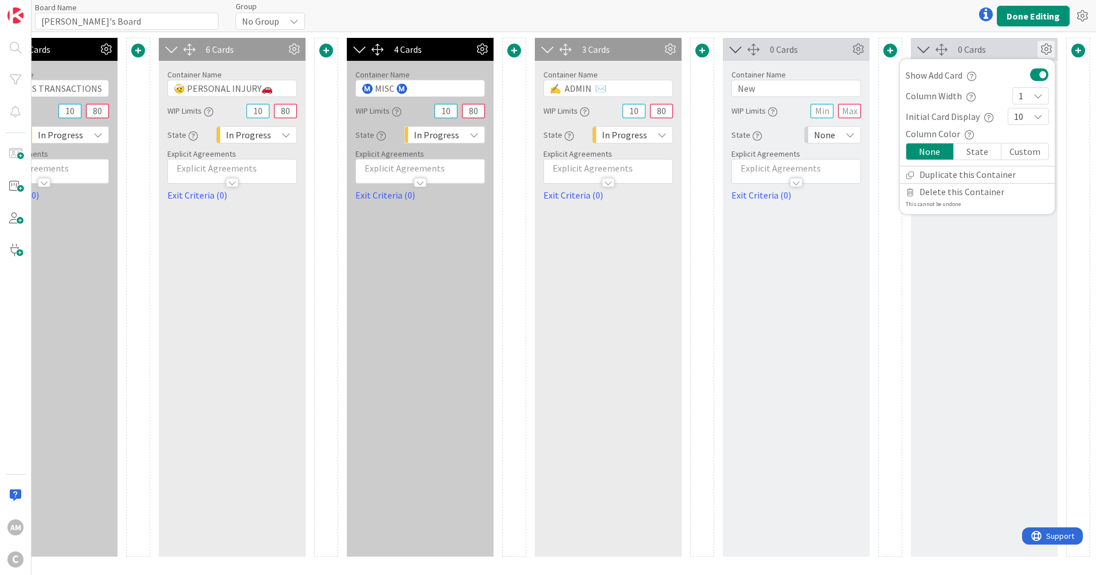
click at [1047, 48] on icon at bounding box center [1046, 49] width 17 height 17
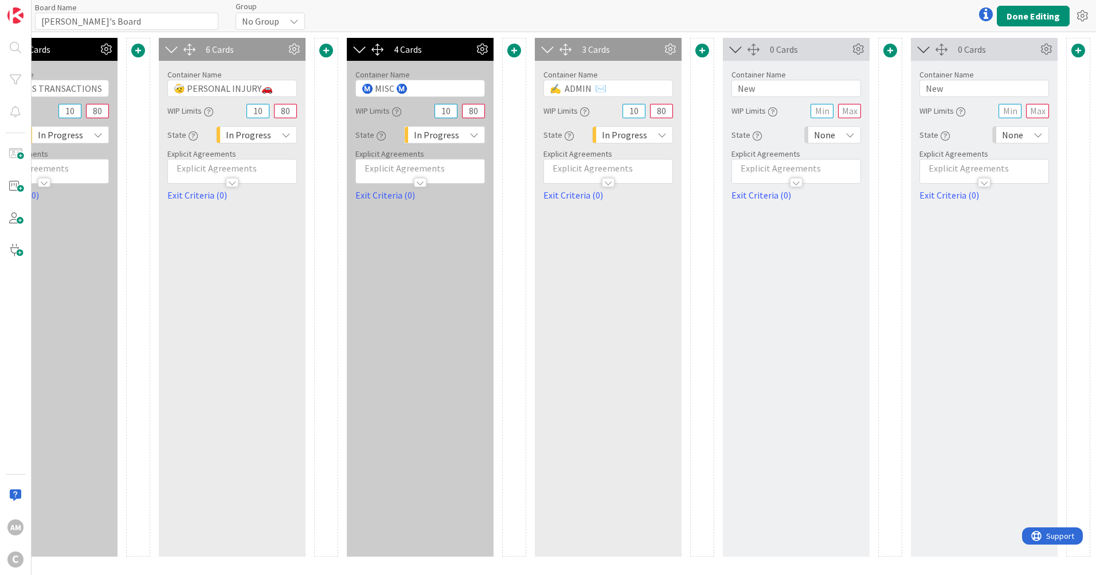
click at [1047, 48] on icon at bounding box center [1046, 49] width 17 height 17
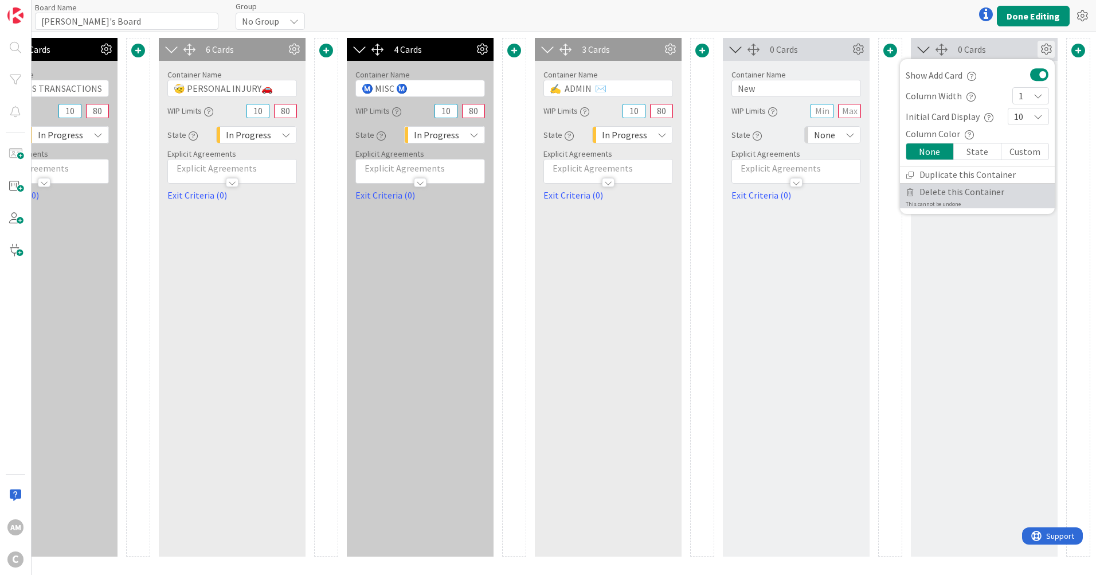
click at [993, 186] on span "Delete this Container" at bounding box center [962, 192] width 85 height 17
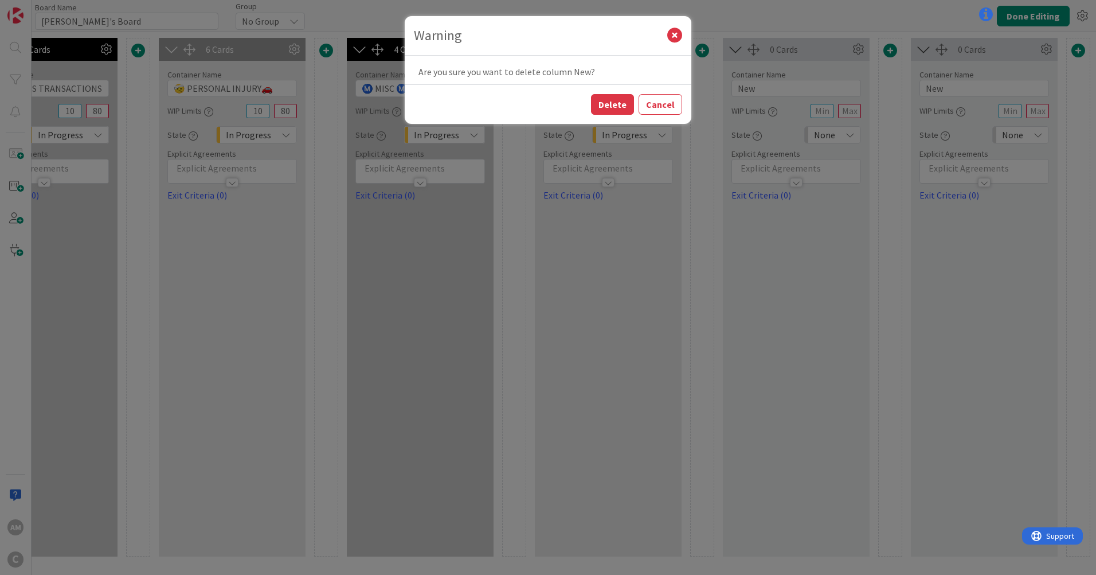
click at [610, 93] on div "Delete Cancel" at bounding box center [548, 104] width 287 height 40
click at [611, 107] on button "Delete" at bounding box center [612, 104] width 43 height 21
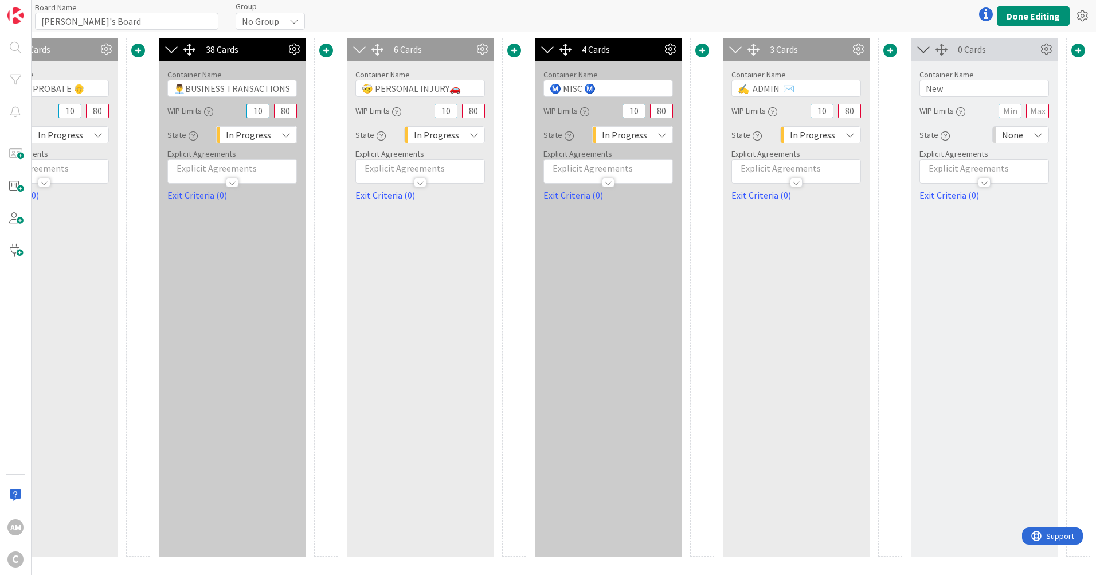
scroll to position [0, 475]
click at [961, 92] on input "New" at bounding box center [985, 88] width 130 height 17
drag, startPoint x: 961, startPoint y: 92, endPoint x: 904, endPoint y: 80, distance: 58.0
click at [904, 80] on div "1 Card Container Name 9 / 64 🚨 New 🚨 WIP Limits 10 80 State None Explicit Agree…" at bounding box center [326, 297] width 1529 height 518
type input "Completed"
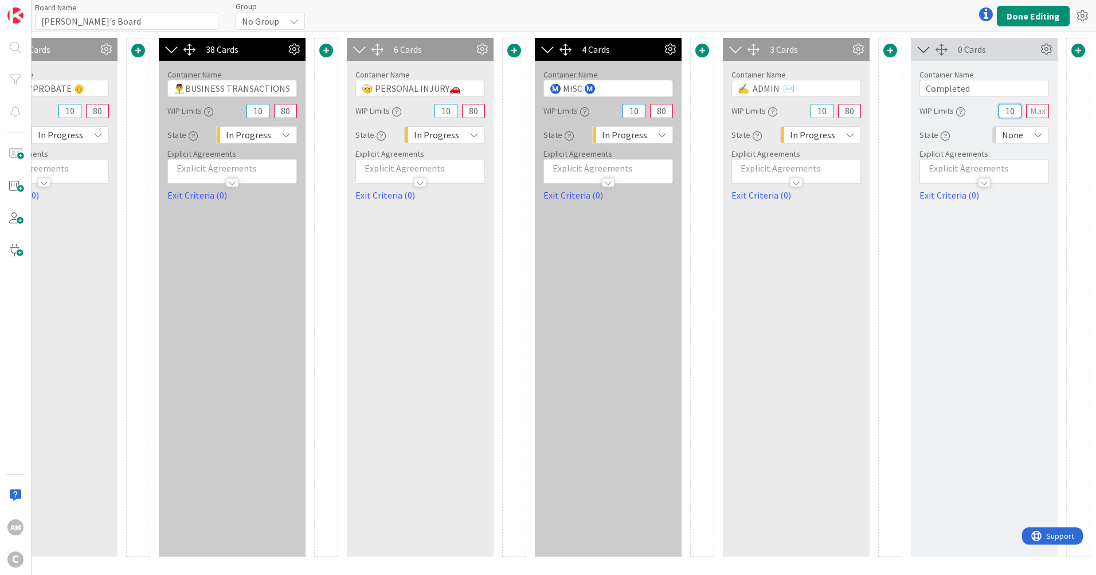
type input "10"
type input "80"
click at [1039, 132] on icon at bounding box center [1038, 134] width 9 height 9
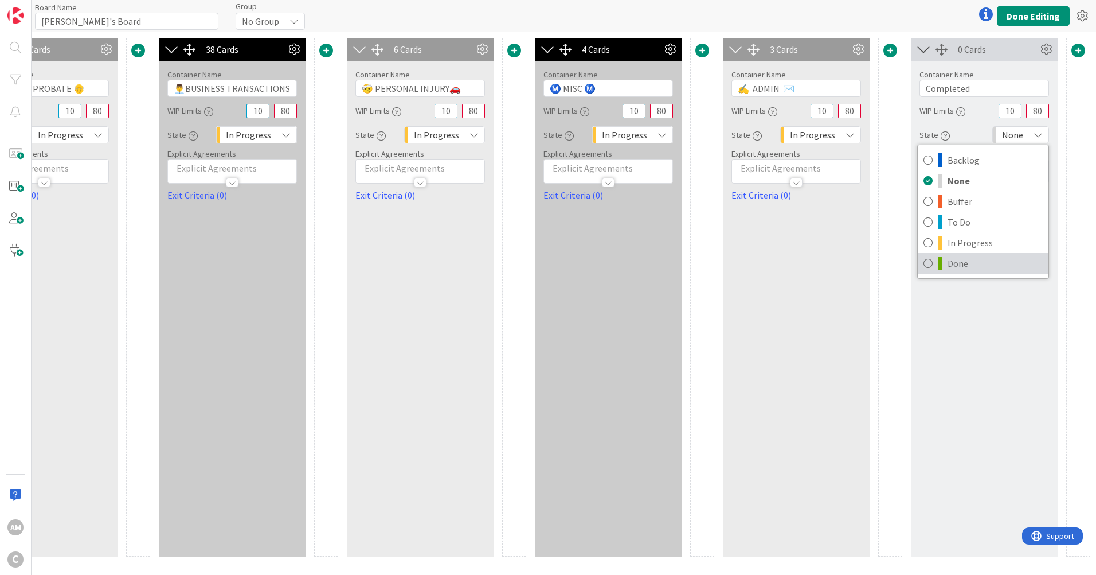
click at [986, 264] on span "Done" at bounding box center [995, 263] width 95 height 17
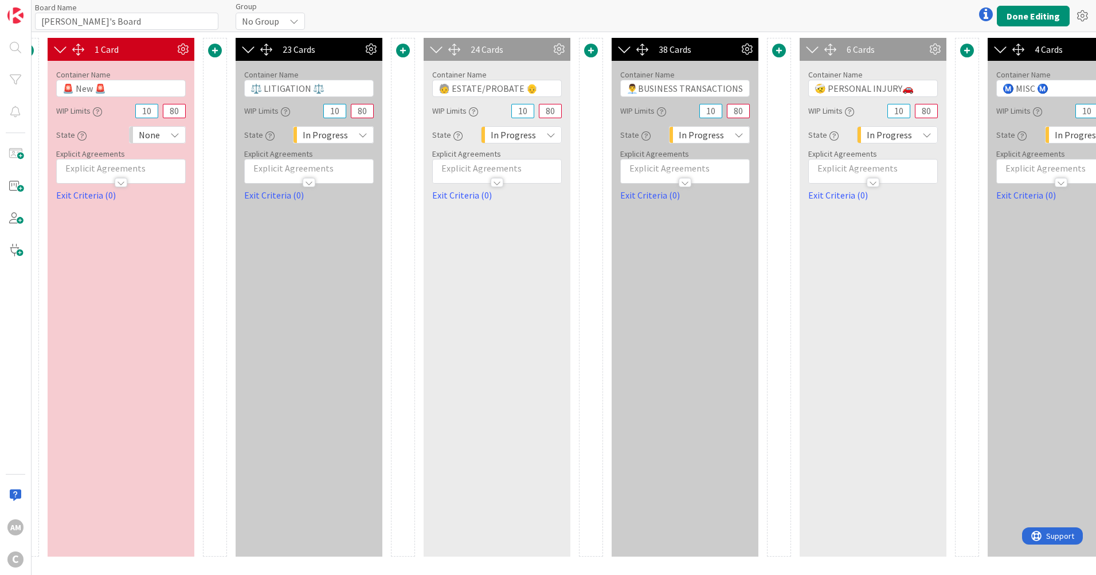
scroll to position [0, 0]
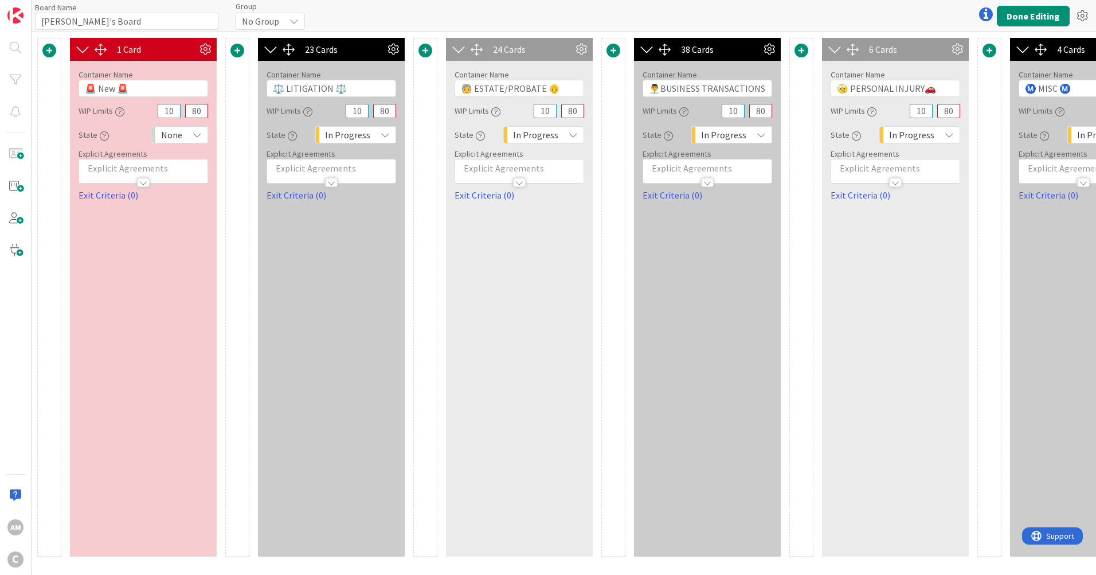
click at [198, 135] on icon at bounding box center [197, 134] width 9 height 9
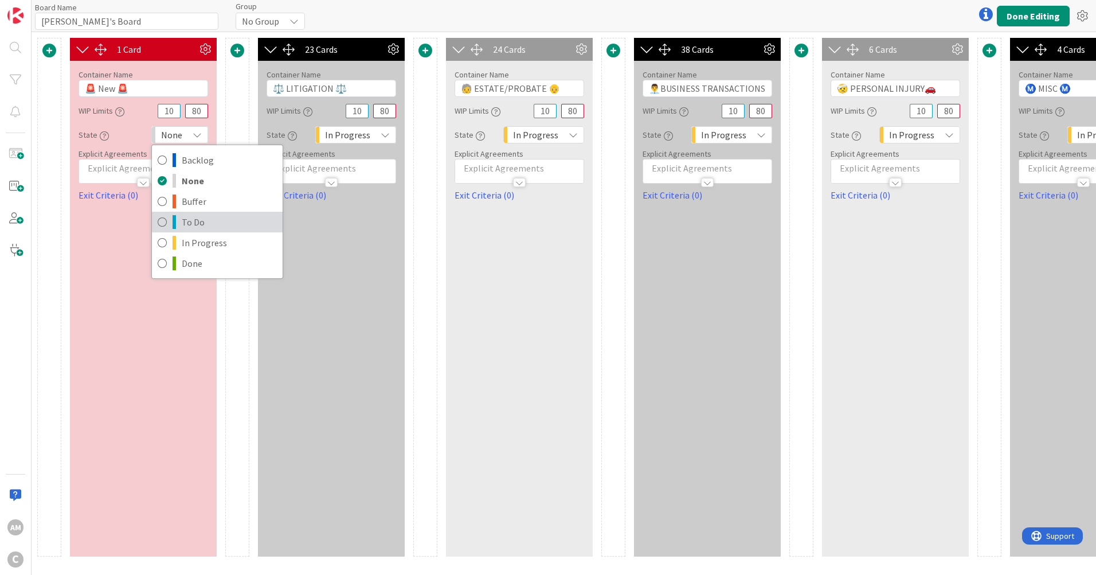
click at [206, 217] on span "To Do" at bounding box center [229, 221] width 95 height 17
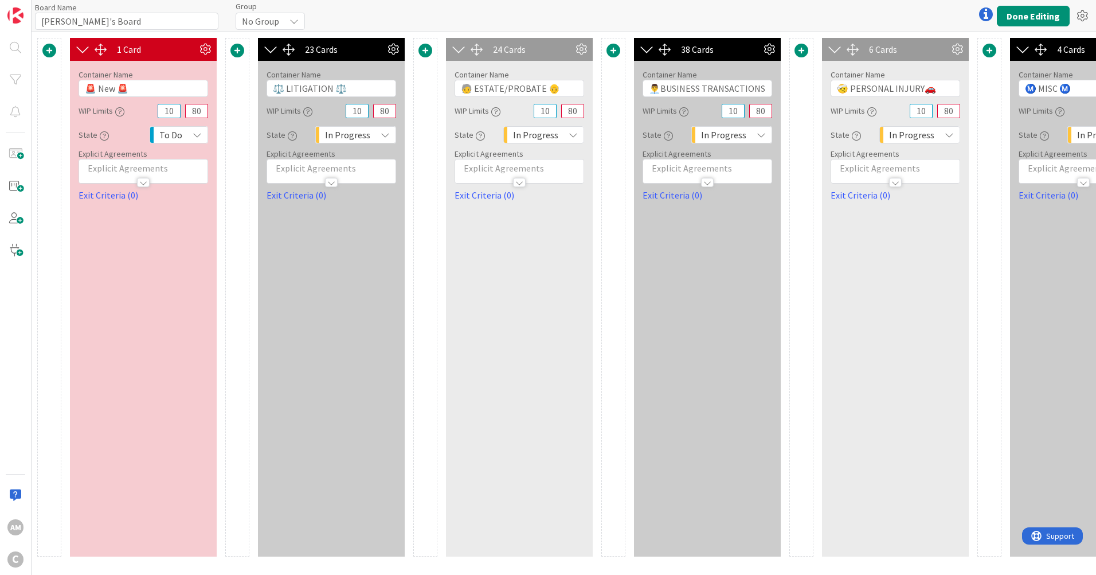
scroll to position [0, 475]
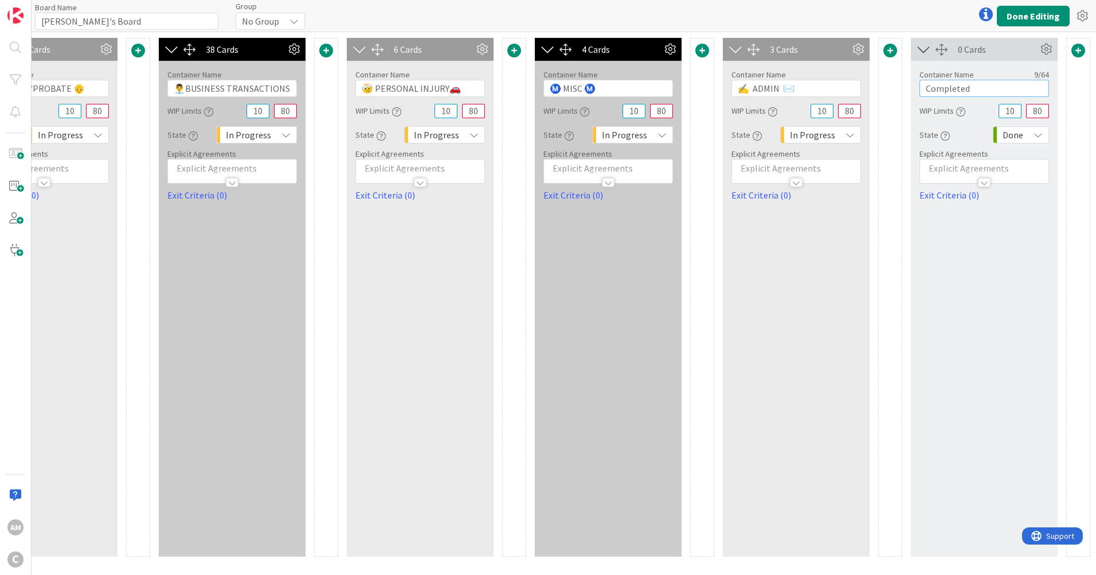
click at [1009, 83] on input "Completed" at bounding box center [985, 88] width 130 height 17
type input "Completed✔️"
click at [1033, 16] on button "Done Editing" at bounding box center [1033, 16] width 73 height 21
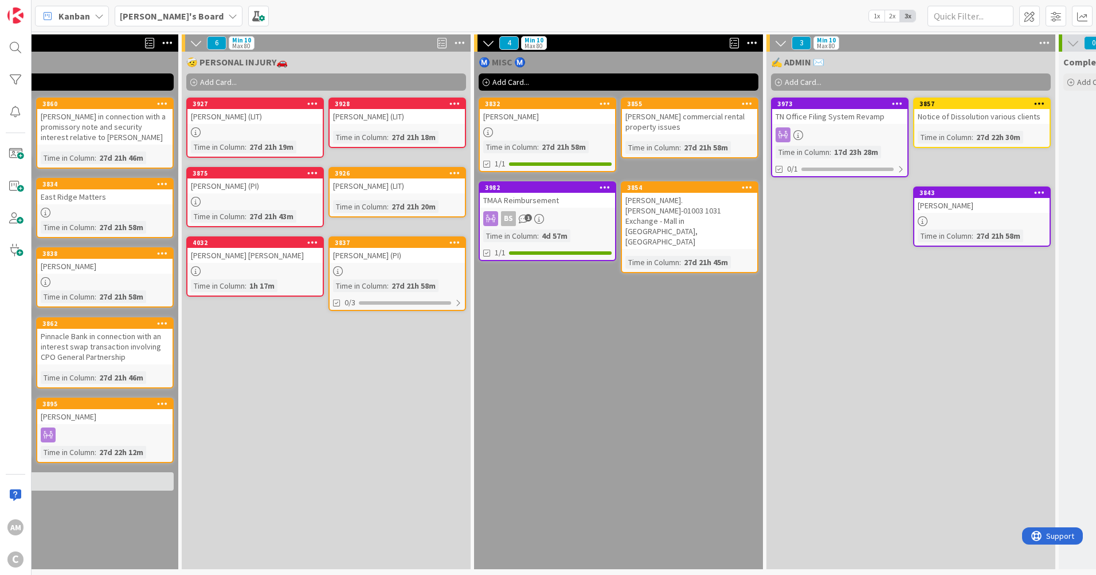
scroll to position [0, 1064]
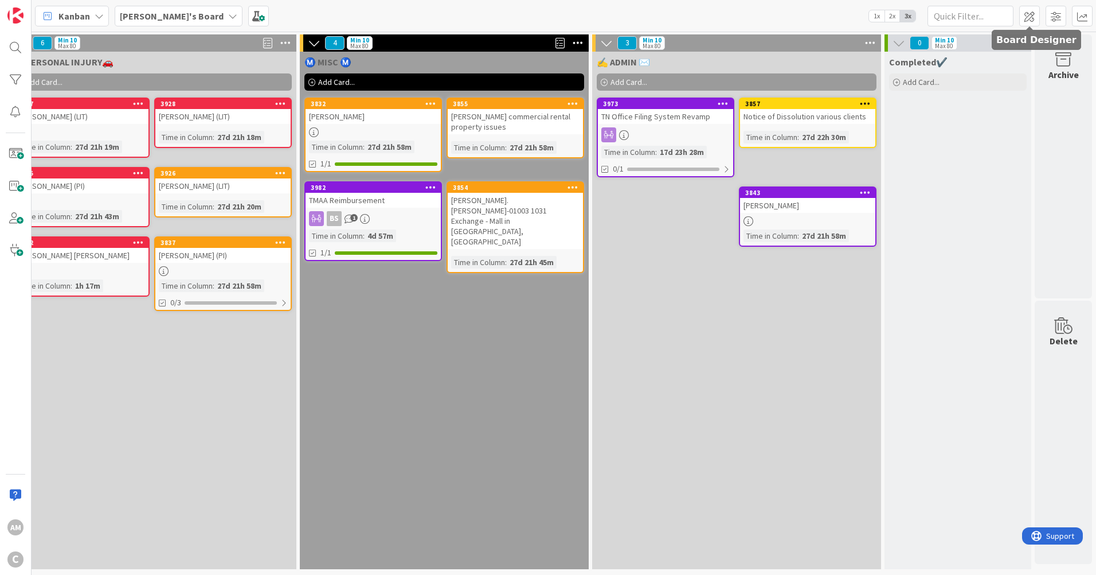
click at [1029, 13] on span at bounding box center [1030, 16] width 21 height 21
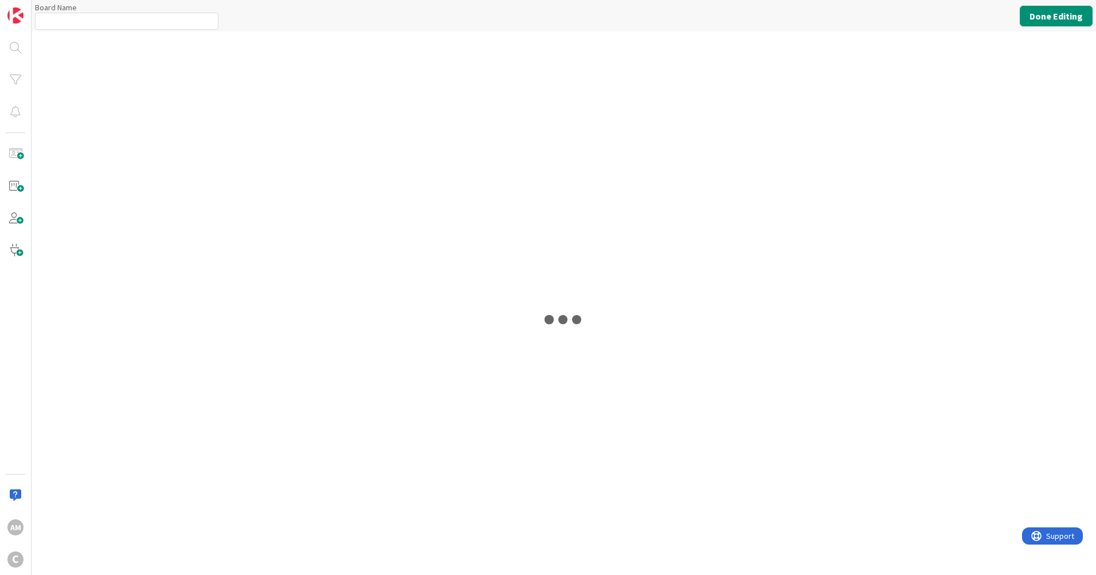
type input "[PERSON_NAME]'s Board"
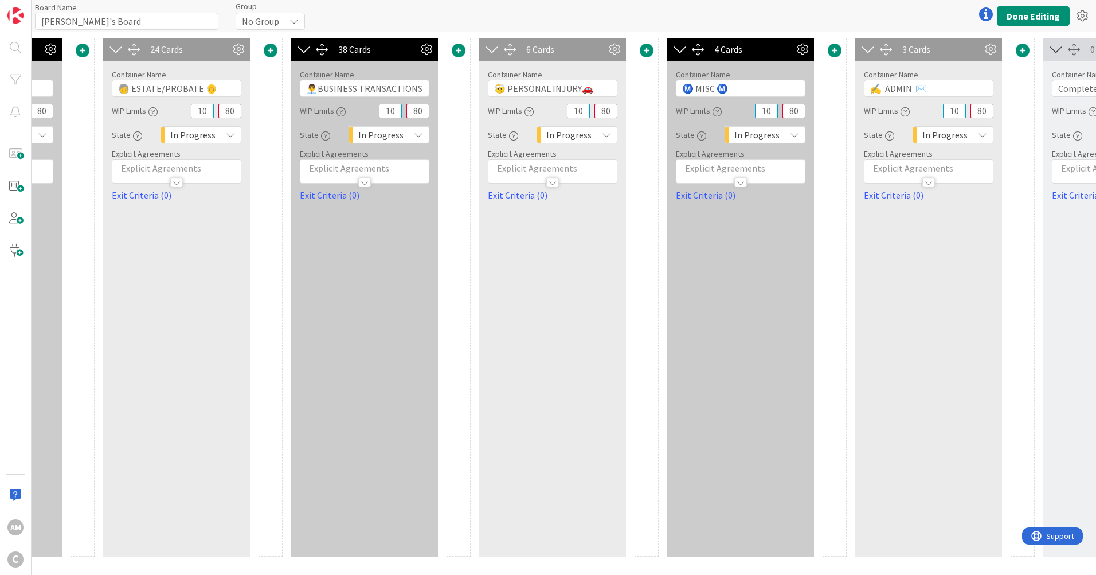
scroll to position [0, 475]
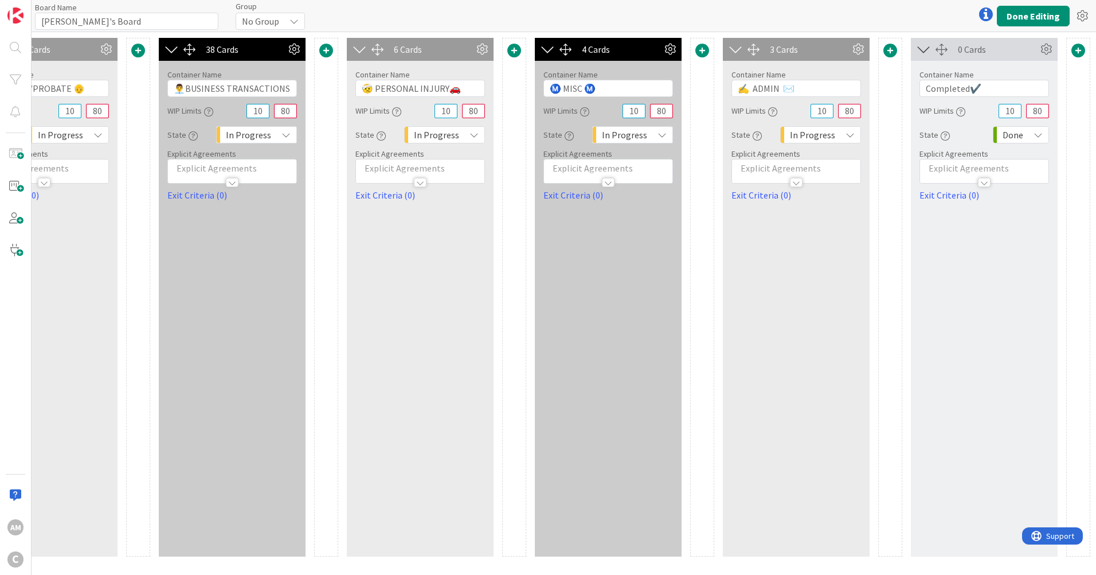
click at [1045, 47] on icon at bounding box center [1046, 49] width 17 height 17
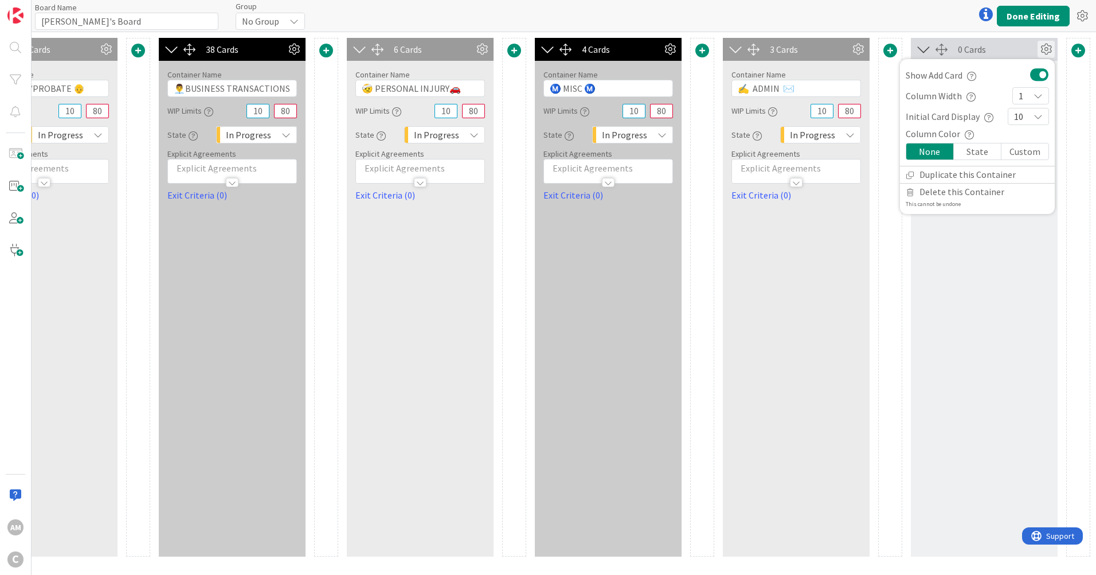
click at [974, 155] on div "State" at bounding box center [978, 151] width 48 height 16
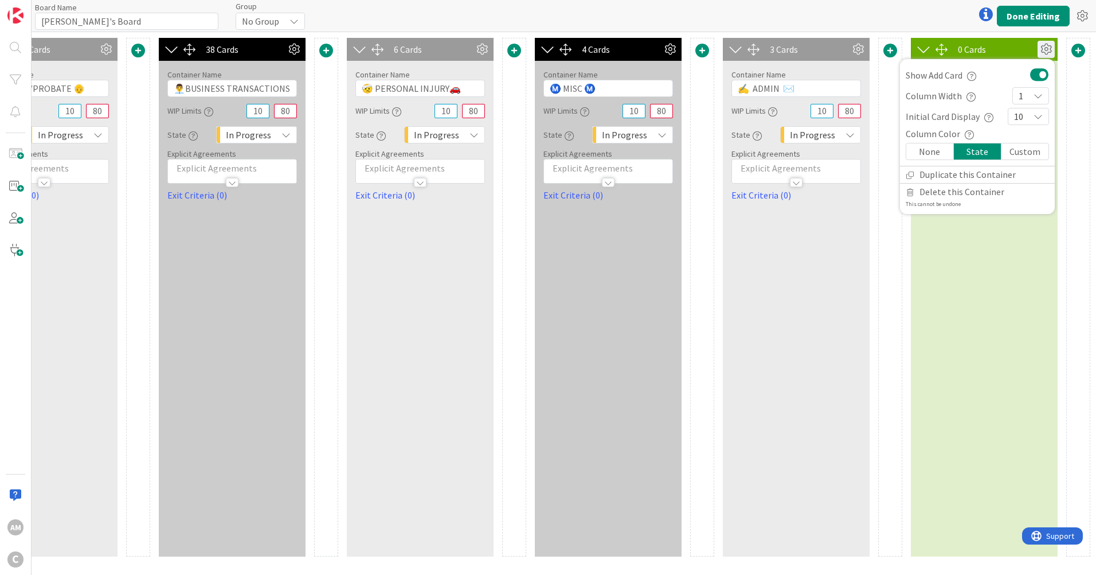
click at [1021, 151] on div "Custom" at bounding box center [1025, 151] width 47 height 16
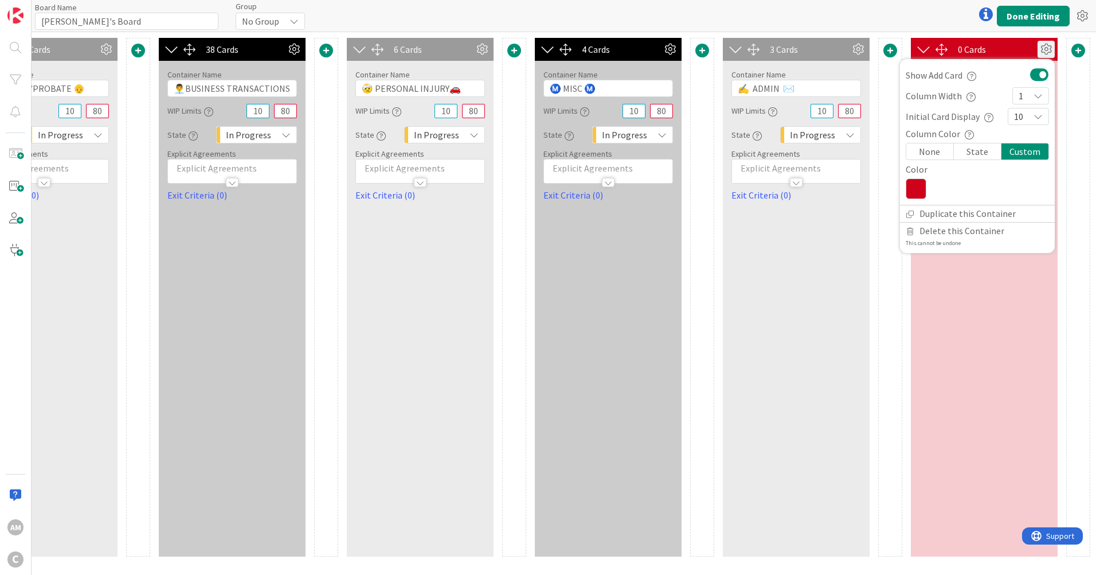
click at [1039, 151] on div "Custom" at bounding box center [1025, 151] width 47 height 16
click at [976, 152] on div "State" at bounding box center [978, 151] width 48 height 16
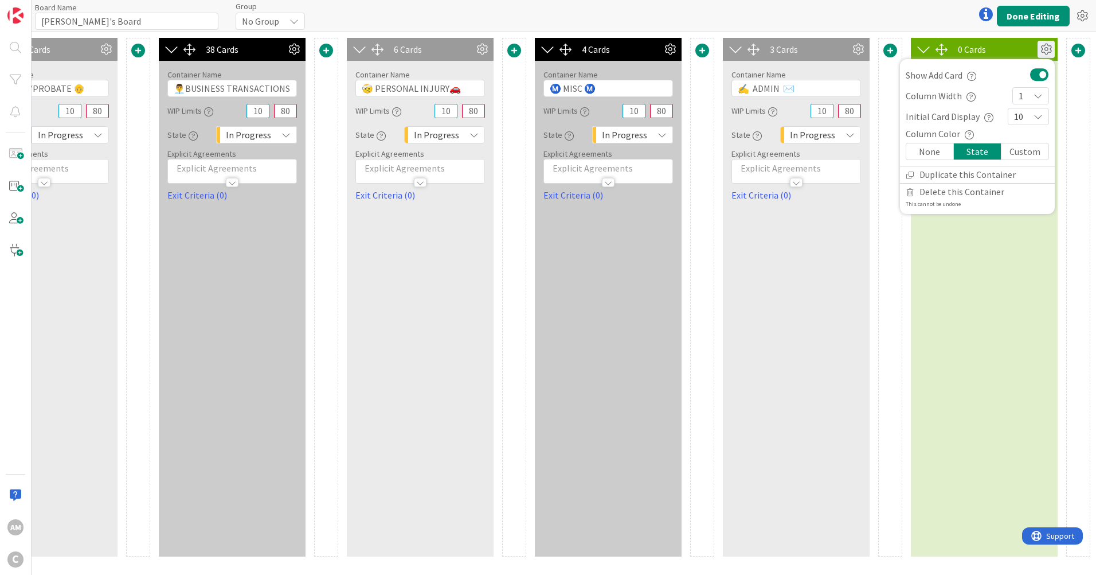
click at [1079, 272] on div at bounding box center [1079, 297] width 24 height 518
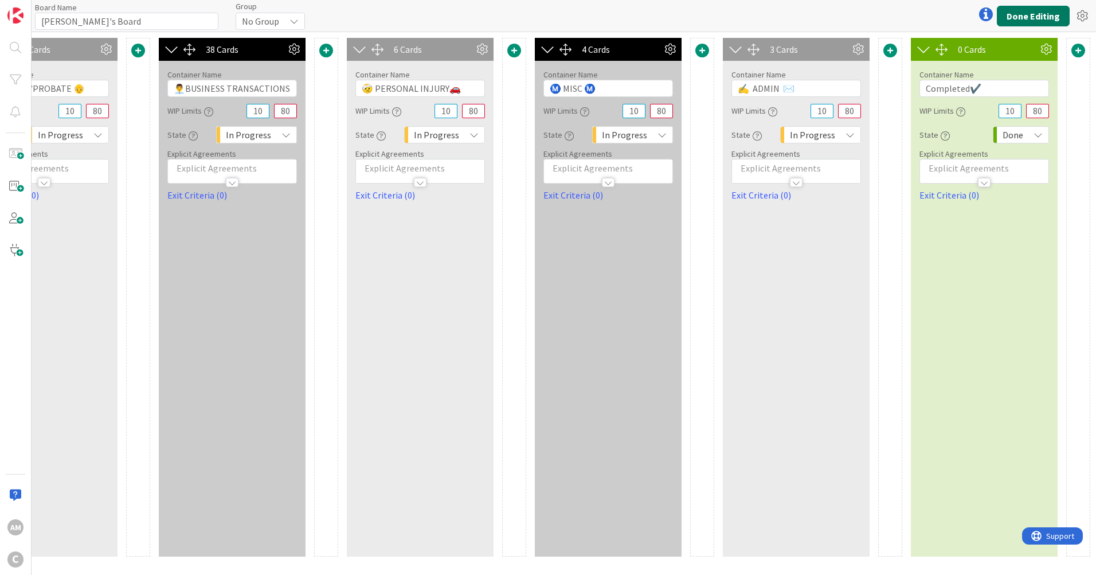
click at [1045, 21] on button "Done Editing" at bounding box center [1033, 16] width 73 height 21
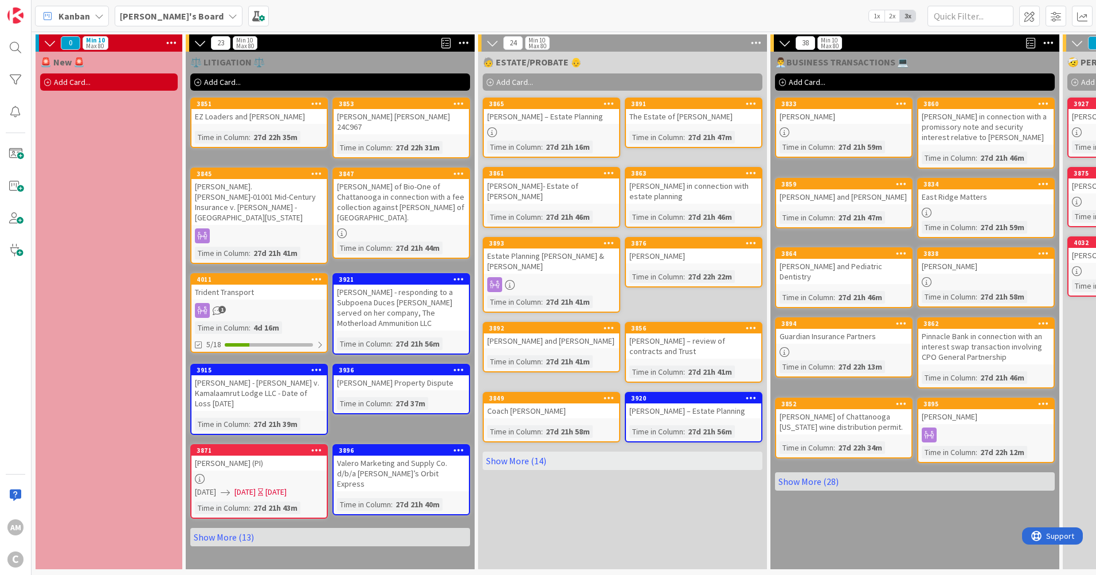
click at [834, 481] on link "Show More (28)" at bounding box center [915, 481] width 280 height 18
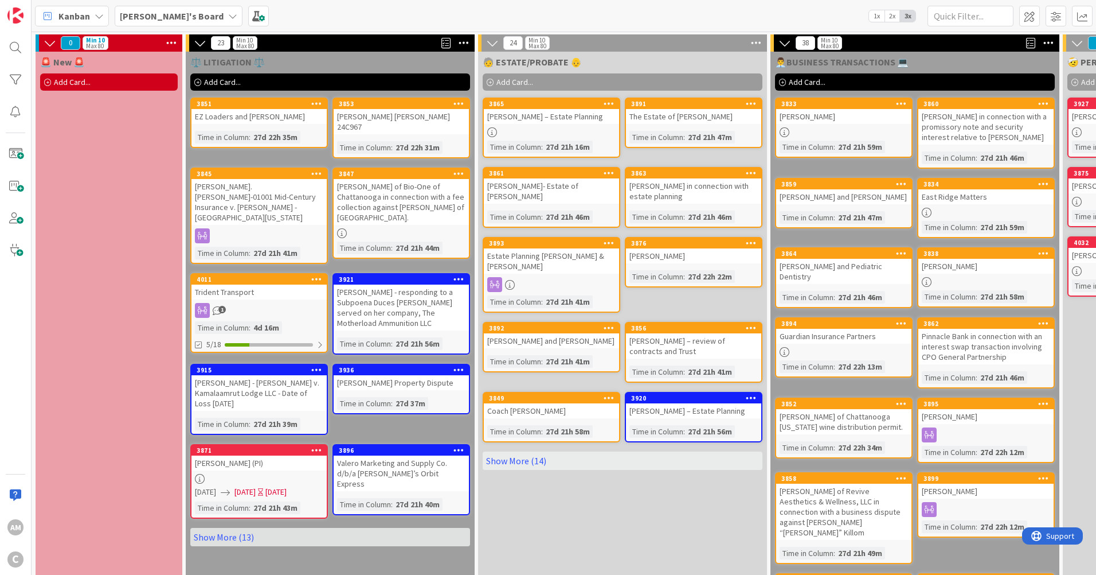
click at [811, 341] on div "Guardian Insurance Partners" at bounding box center [843, 336] width 135 height 15
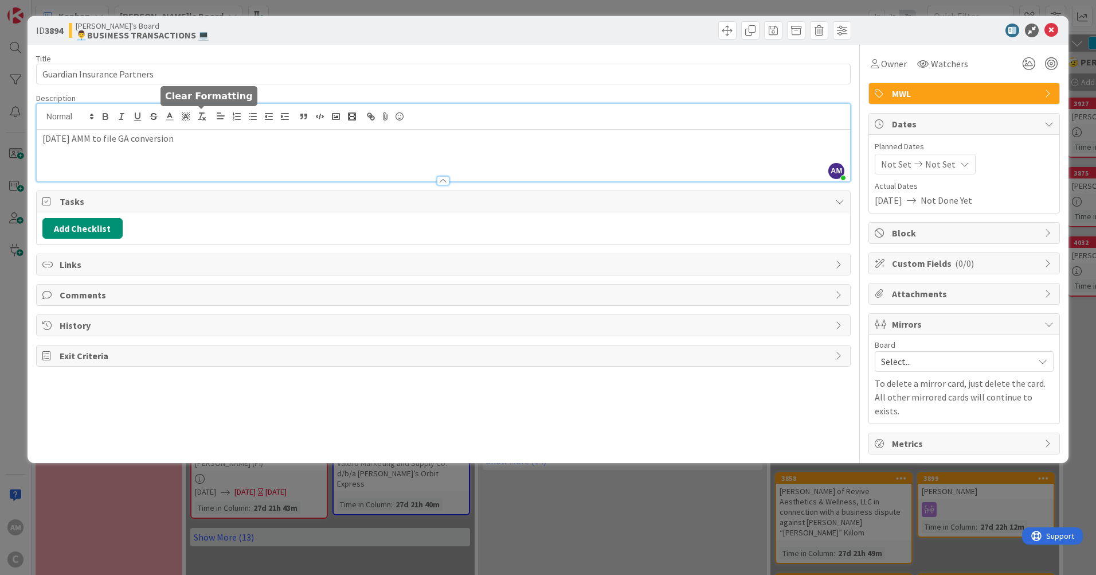
click at [195, 122] on div "AM Amber McGhee just joined 2025-08-18 AMM to file GA conversion" at bounding box center [444, 142] width 814 height 77
click at [294, 150] on div "[DATE] AMM to file GA conversion" at bounding box center [444, 156] width 814 height 52
drag, startPoint x: 203, startPoint y: 139, endPoint x: 89, endPoint y: 139, distance: 113.5
click at [89, 139] on p "[DATE] AMM to file GA conversion" at bounding box center [443, 138] width 802 height 13
click at [1048, 29] on icon at bounding box center [1052, 31] width 14 height 14
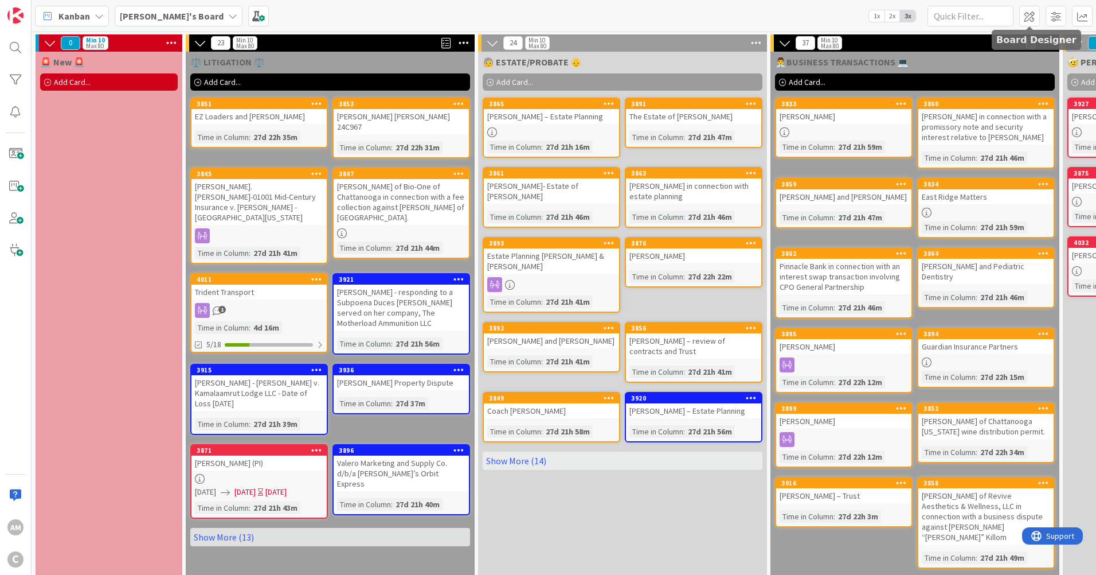
click at [1033, 14] on span at bounding box center [1030, 16] width 21 height 21
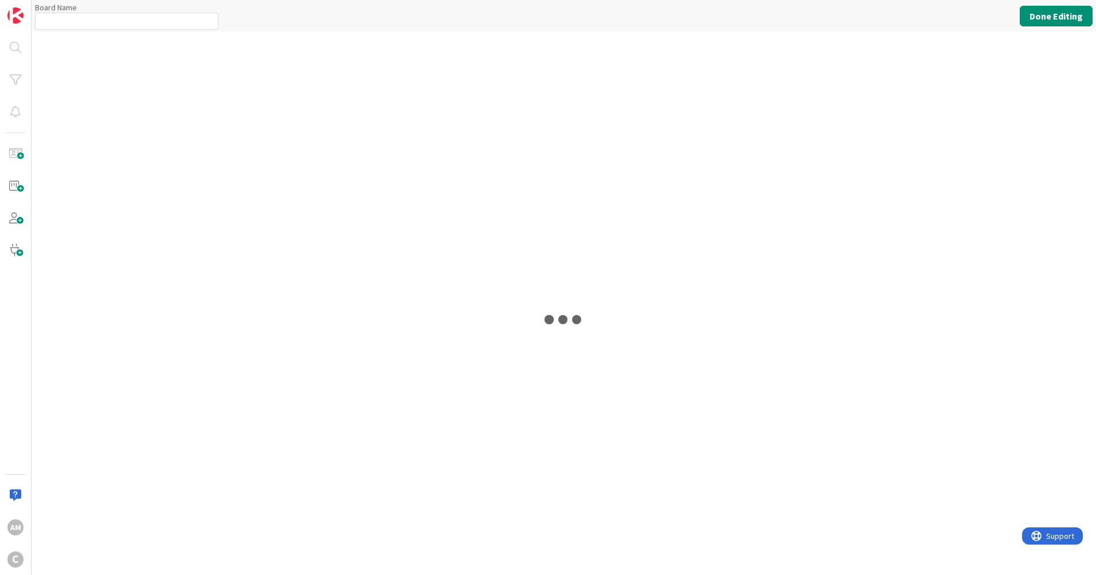
type input "[PERSON_NAME]'s Board"
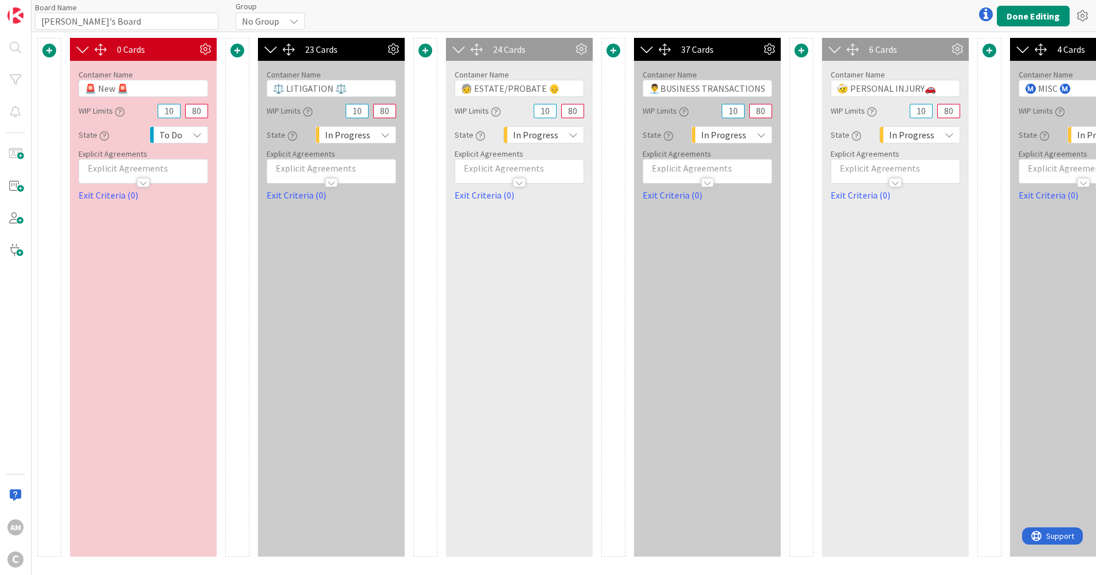
click at [195, 134] on icon at bounding box center [197, 134] width 9 height 9
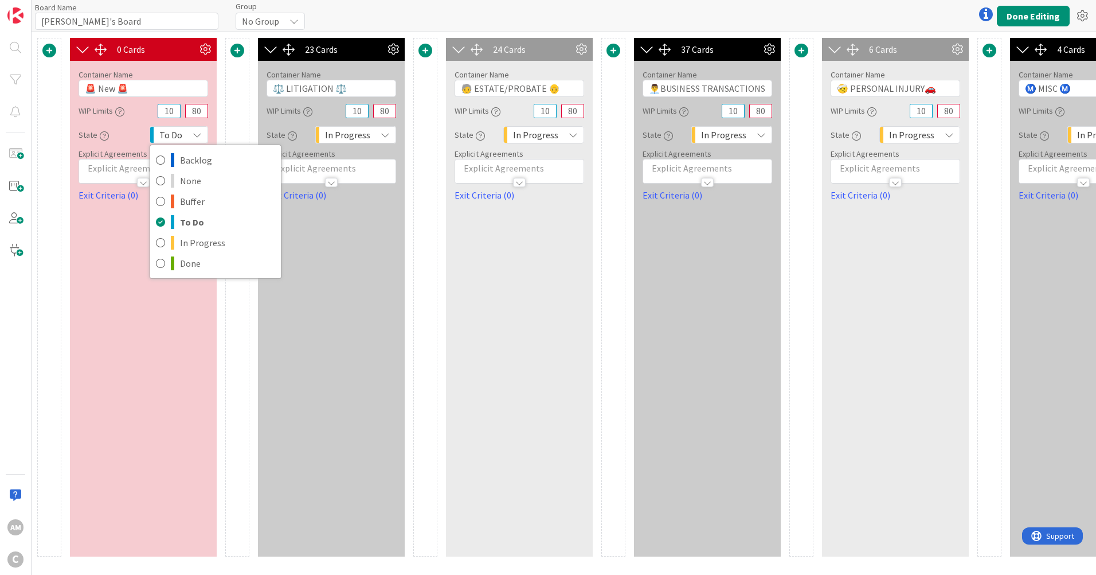
click at [110, 291] on div "0 Cards Container Name 9 / 64 🚨 New 🚨 WIP Limits 10 80 State To Do Backlog None…" at bounding box center [143, 297] width 147 height 518
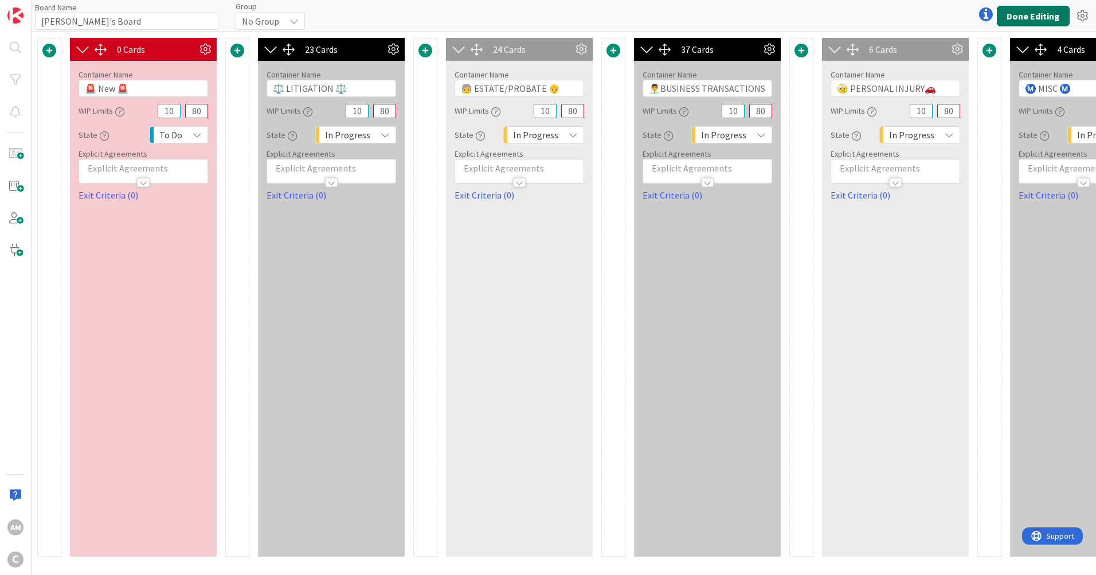
click at [1030, 19] on button "Done Editing" at bounding box center [1033, 16] width 73 height 21
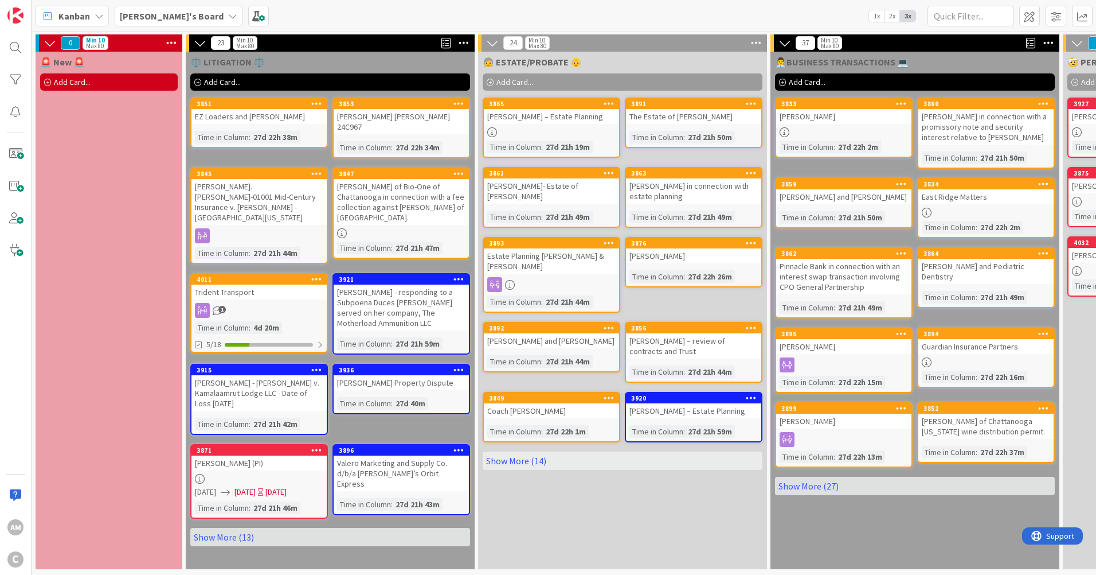
click at [182, 13] on div "[PERSON_NAME]'s Board" at bounding box center [179, 16] width 128 height 21
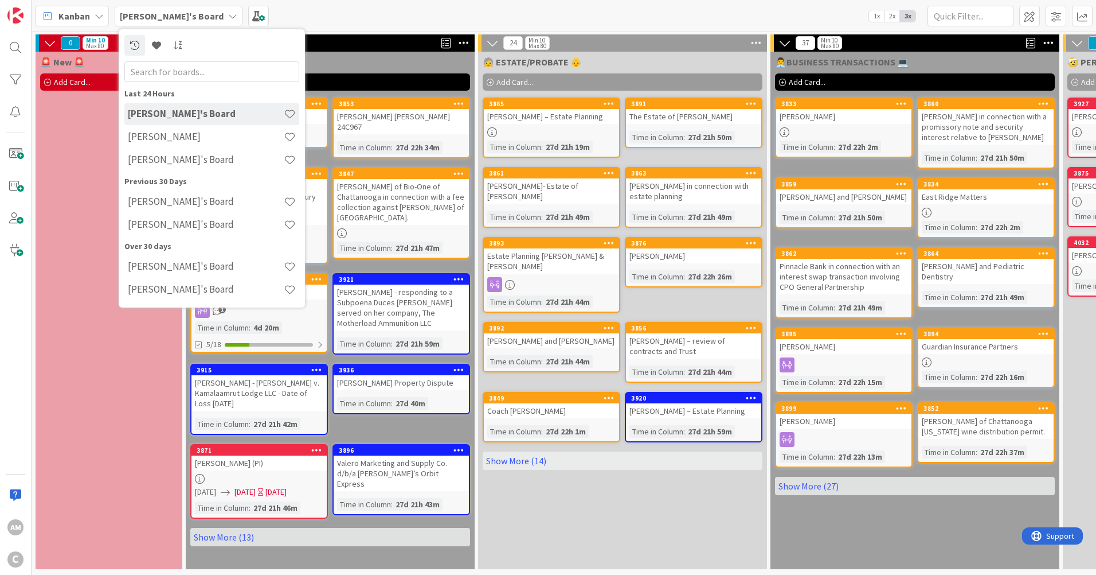
click at [155, 134] on h4 "[PERSON_NAME]" at bounding box center [206, 136] width 156 height 11
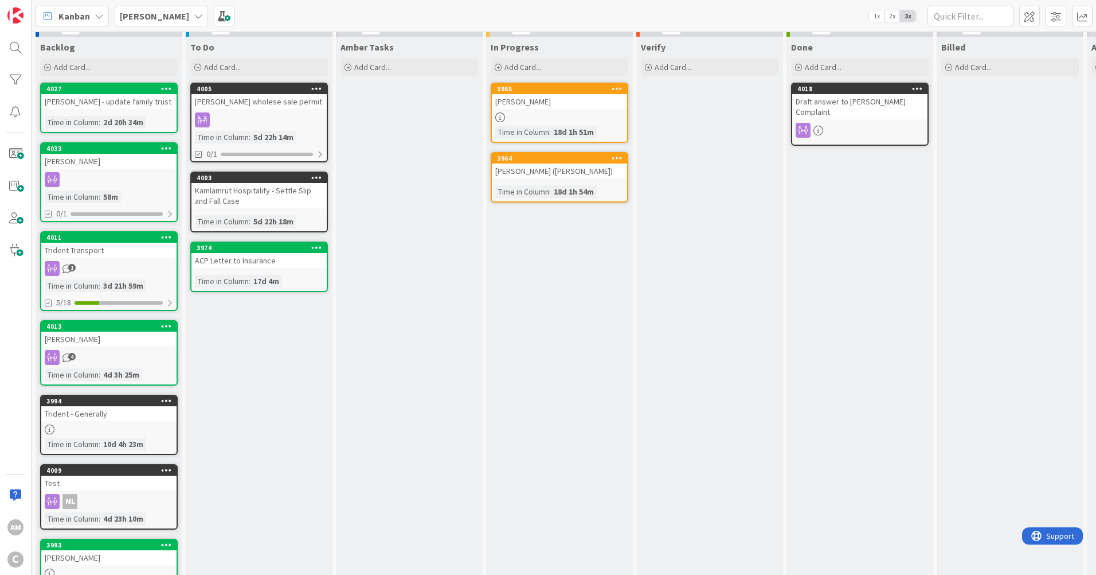
scroll to position [11, 0]
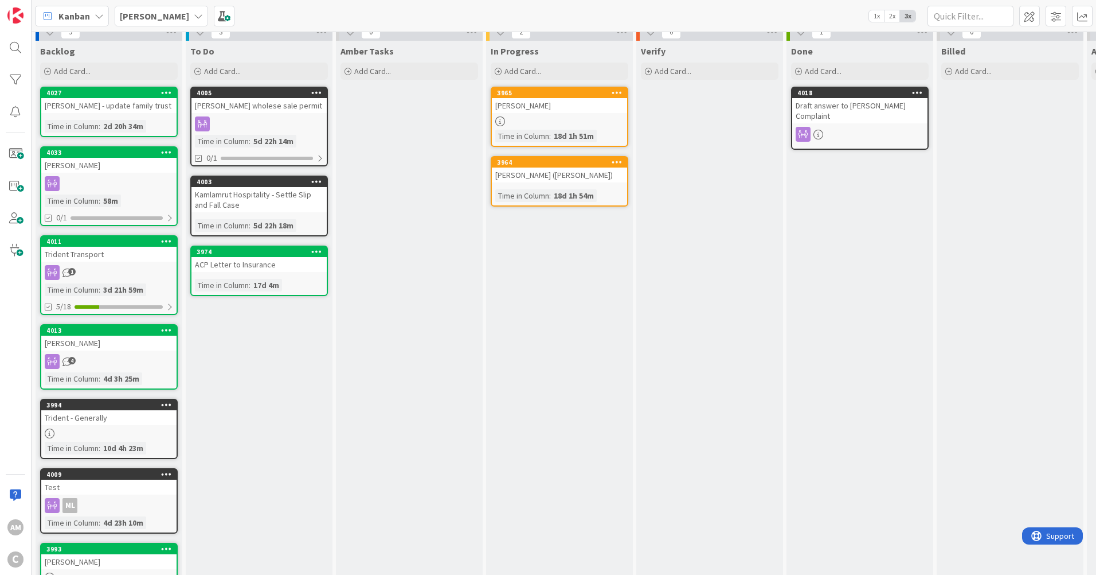
click at [170, 22] on span "[PERSON_NAME]" at bounding box center [154, 16] width 69 height 14
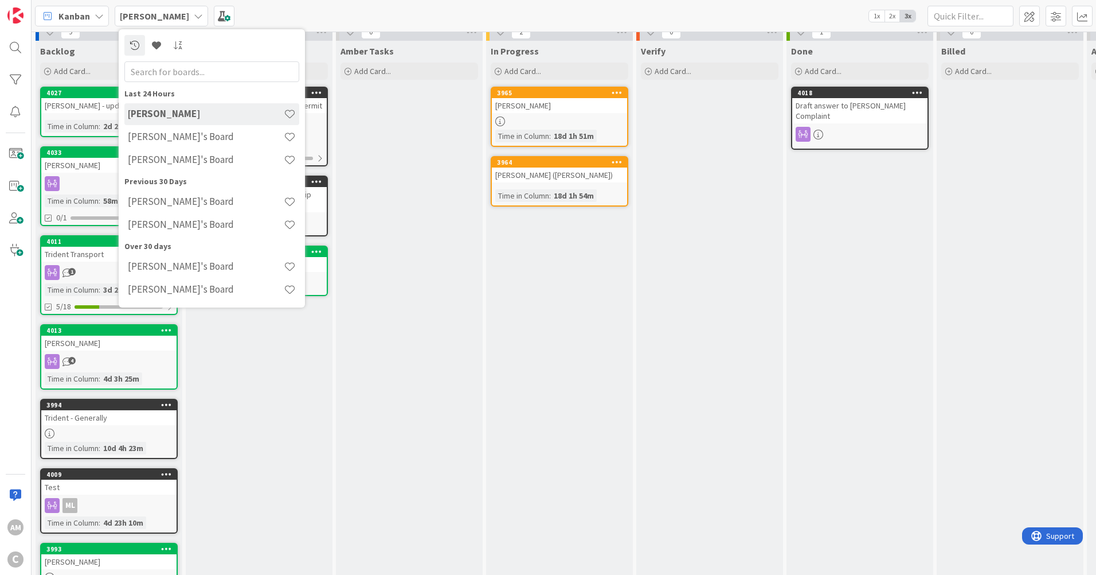
click at [157, 136] on h4 "[PERSON_NAME]'s Board" at bounding box center [206, 136] width 156 height 11
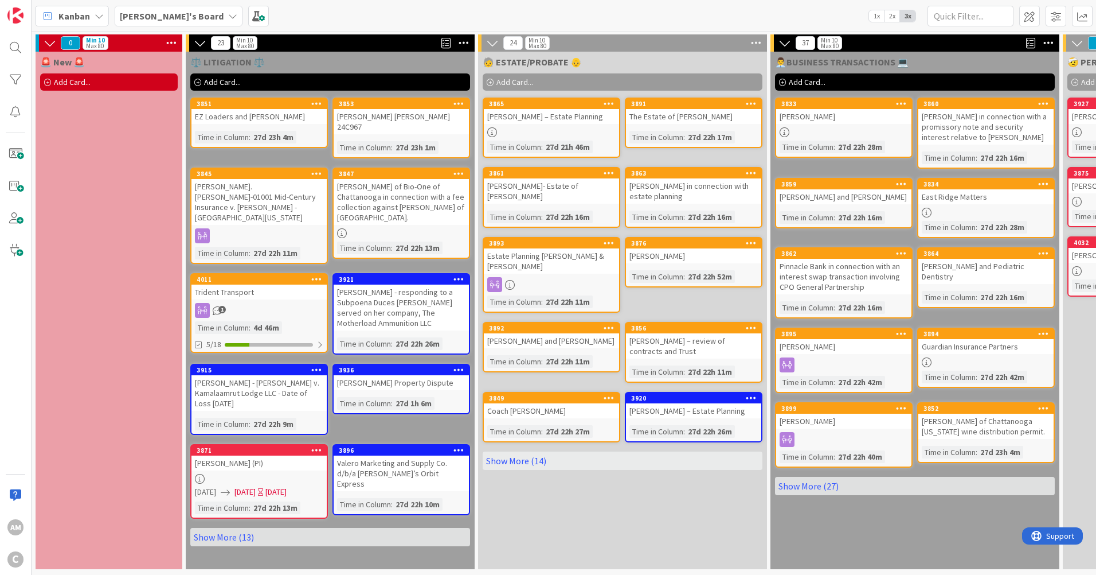
click at [547, 461] on link "Show More (14)" at bounding box center [623, 460] width 280 height 18
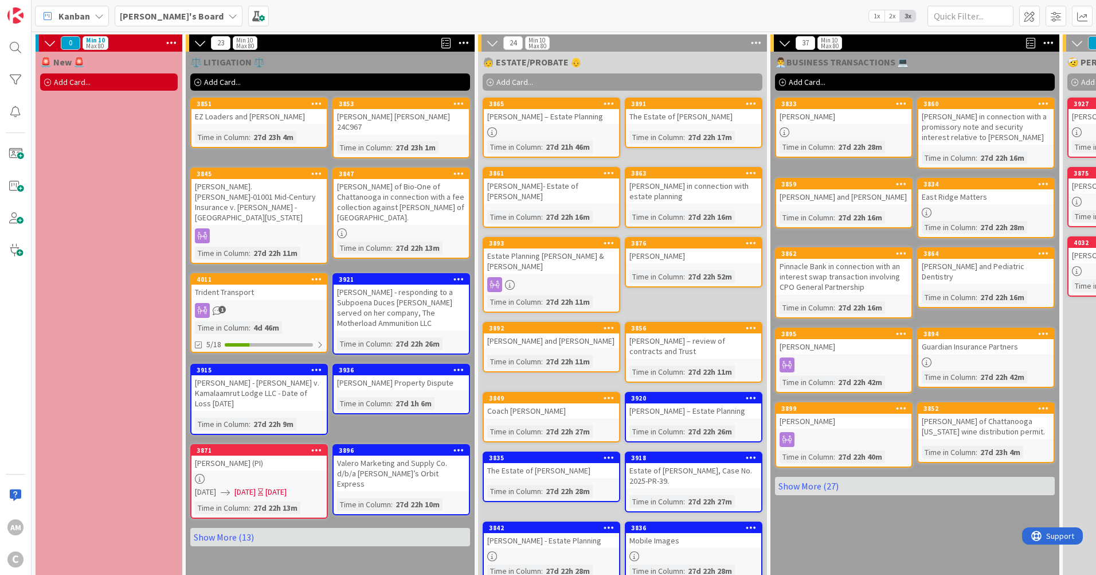
click at [514, 84] on span "Add Card..." at bounding box center [515, 82] width 37 height 10
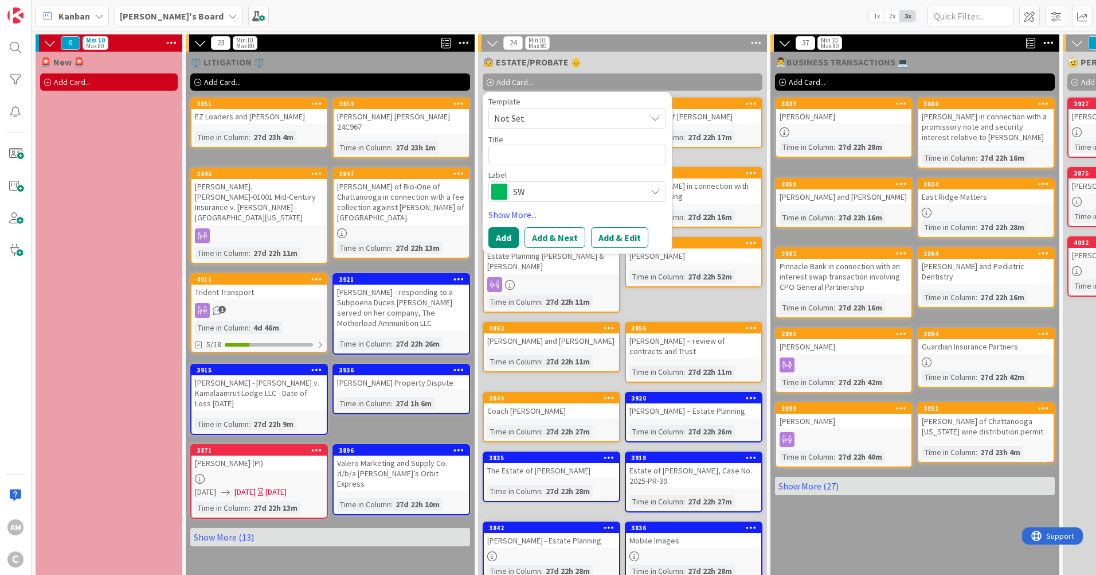
type textarea "x"
type textarea "T"
type textarea "x"
type textarea "Tr"
type textarea "x"
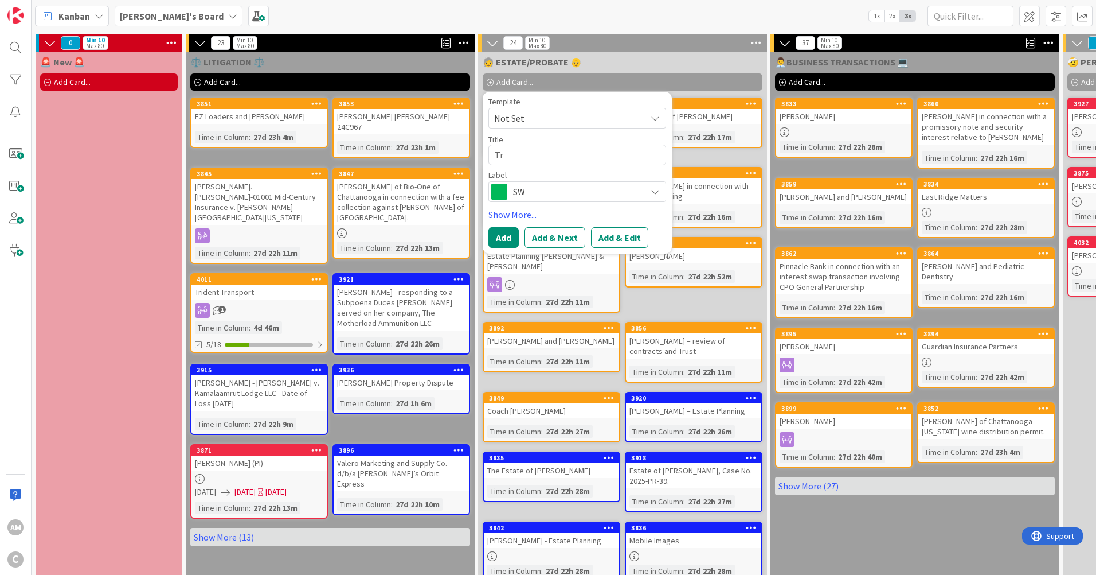
type textarea "Tre"
type textarea "x"
type textarea "Trev"
type textarea "x"
type textarea "Trevo"
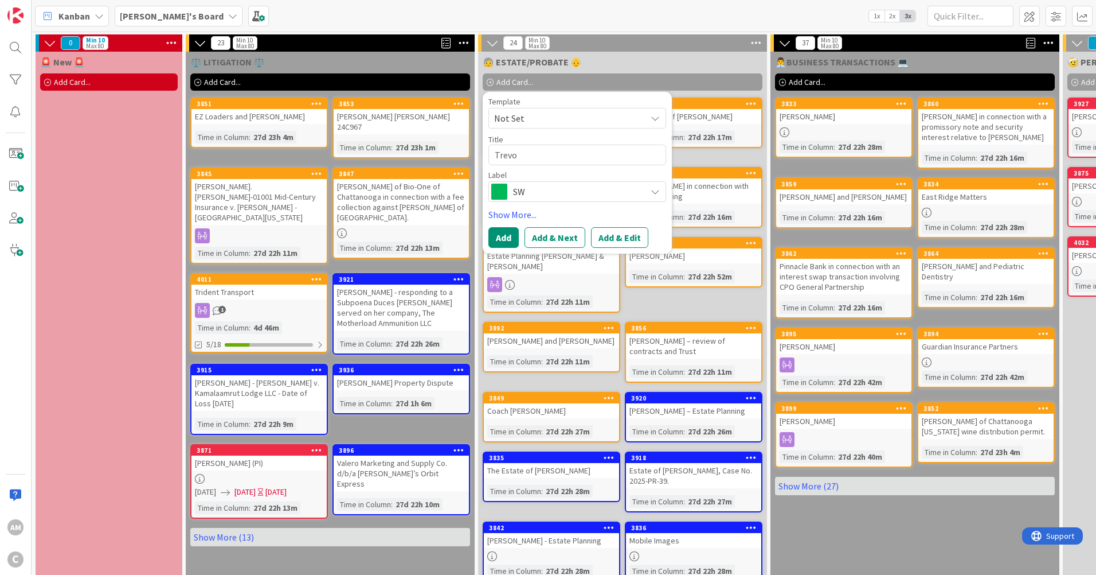
type textarea "x"
type textarea "Trevor"
type textarea "x"
type textarea "Trevor"
type textarea "x"
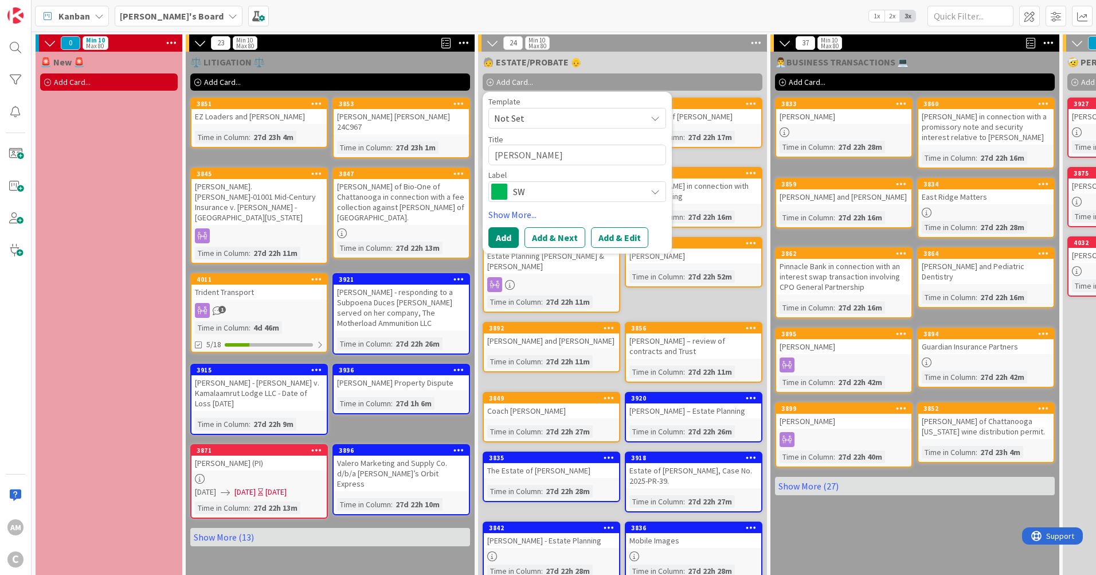
type textarea "Trevor H"
type textarea "x"
type textarea "Trevor Hi"
type textarea "x"
type textarea "Trevor Hil"
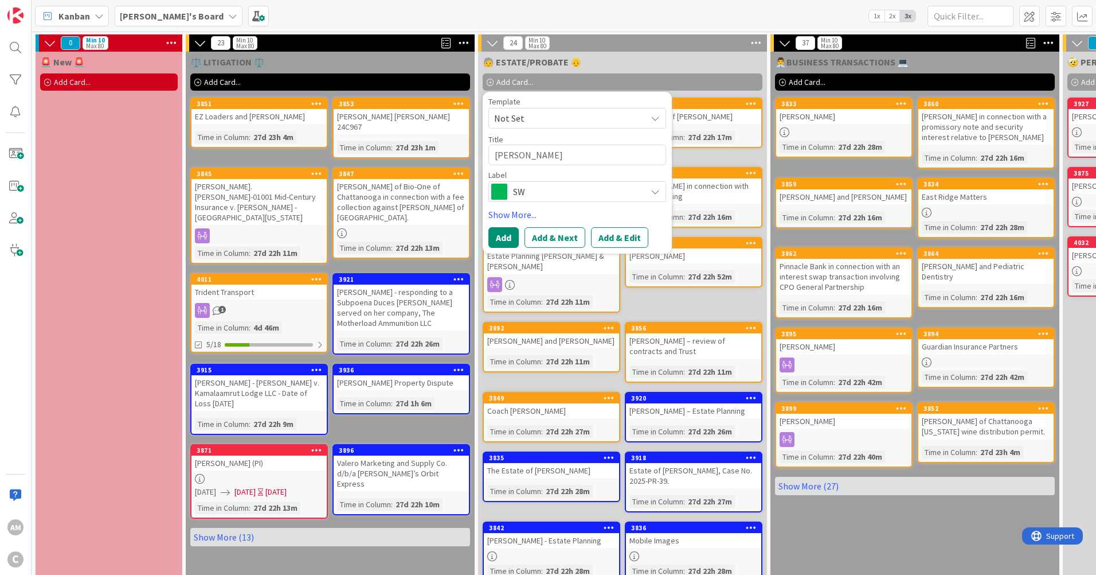
type textarea "x"
type textarea "[PERSON_NAME]"
type textarea "x"
type textarea "[PERSON_NAME]"
type textarea "x"
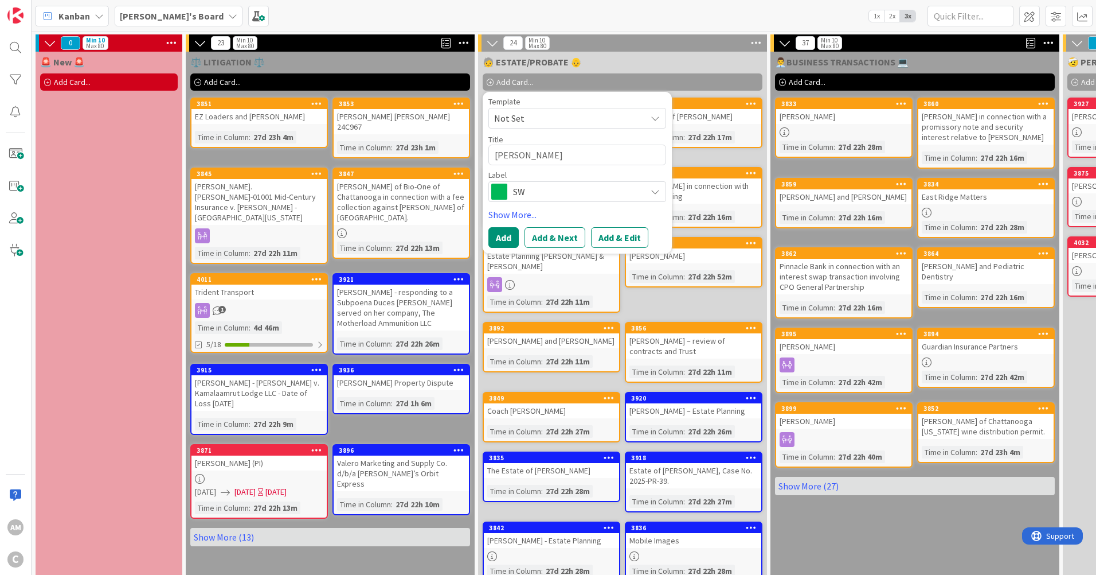
type textarea "Trevor Hill -"
type textarea "x"
type textarea "Trevor Hill -"
type textarea "x"
type textarea "Trevor Hill - E"
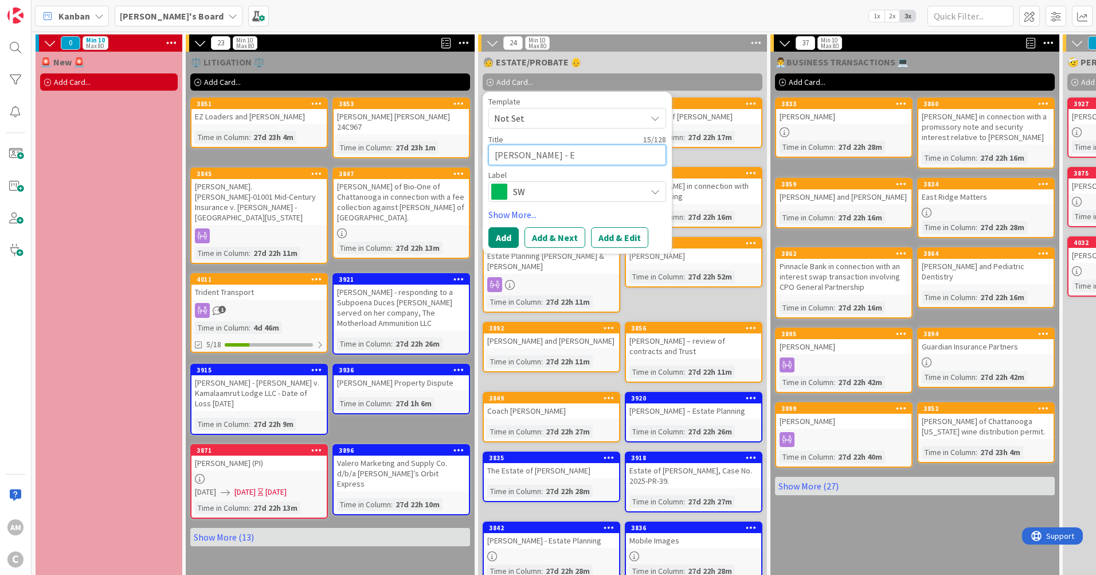
type textarea "x"
type textarea "Trevor Hill - Es"
type textarea "x"
type textarea "Trevor Hill - Est"
type textarea "x"
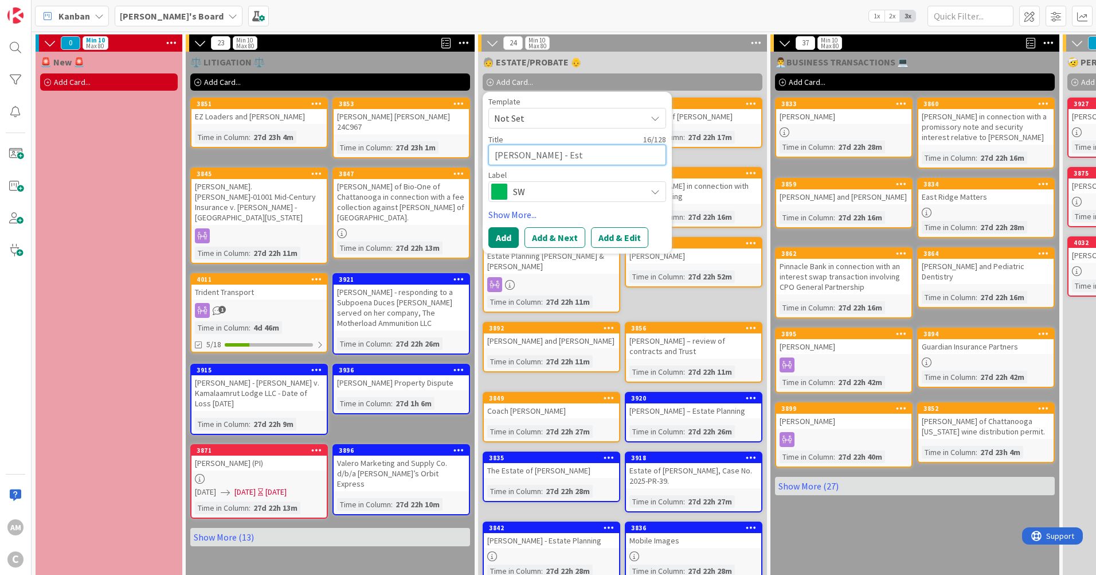
type textarea "Trevor Hill - Esta"
type textarea "x"
type textarea "Trevor Hill - Estat"
type textarea "x"
type textarea "Trevor Hill - Estate"
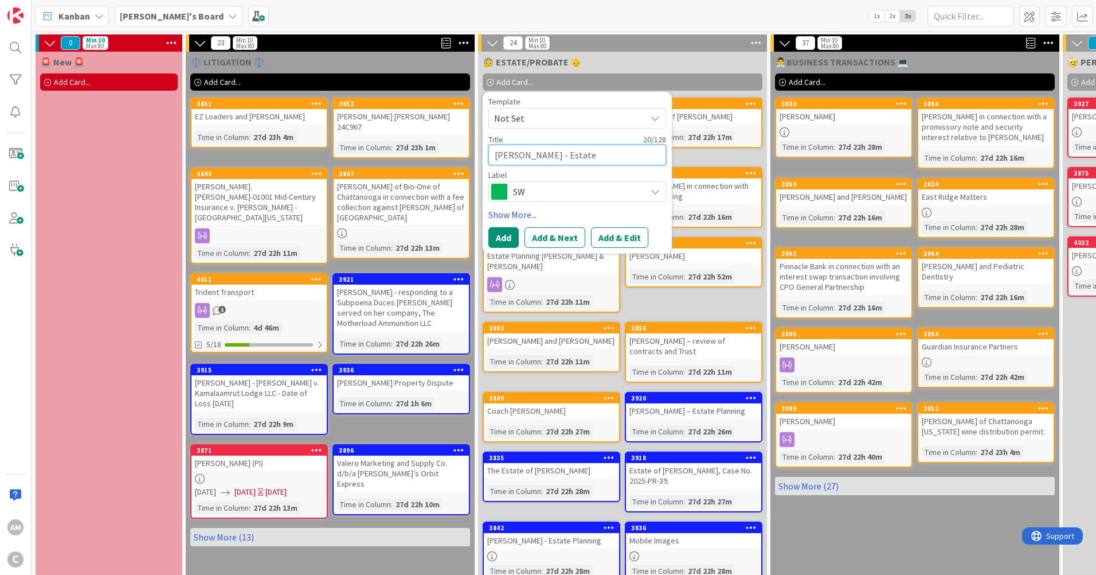
type textarea "x"
type textarea "Trevor Hill - Estate"
click at [569, 198] on span "SW" at bounding box center [576, 192] width 127 height 16
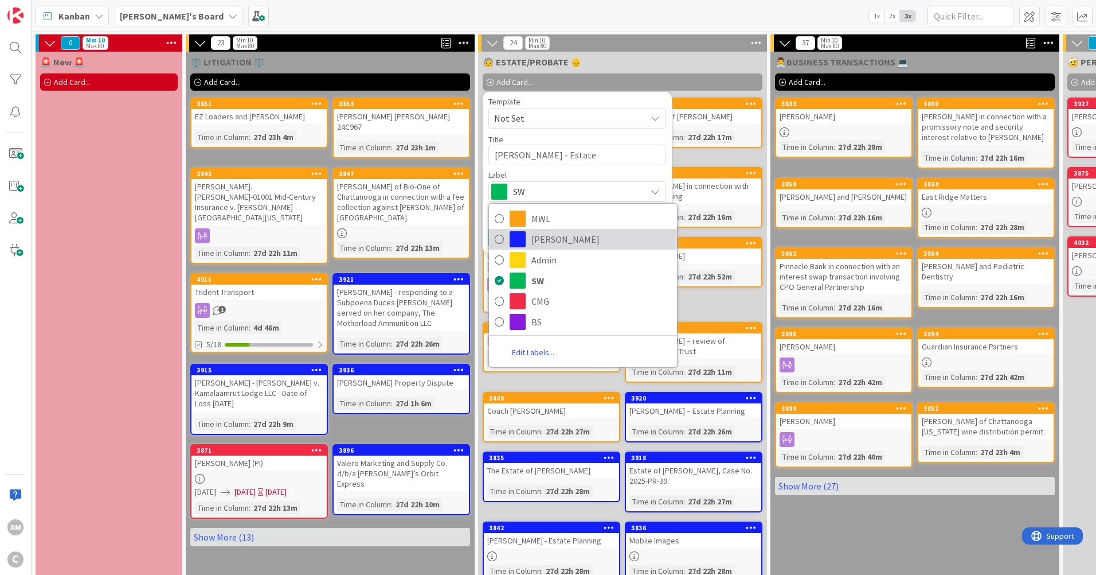
click at [546, 235] on span "[PERSON_NAME]" at bounding box center [602, 239] width 140 height 17
type textarea "x"
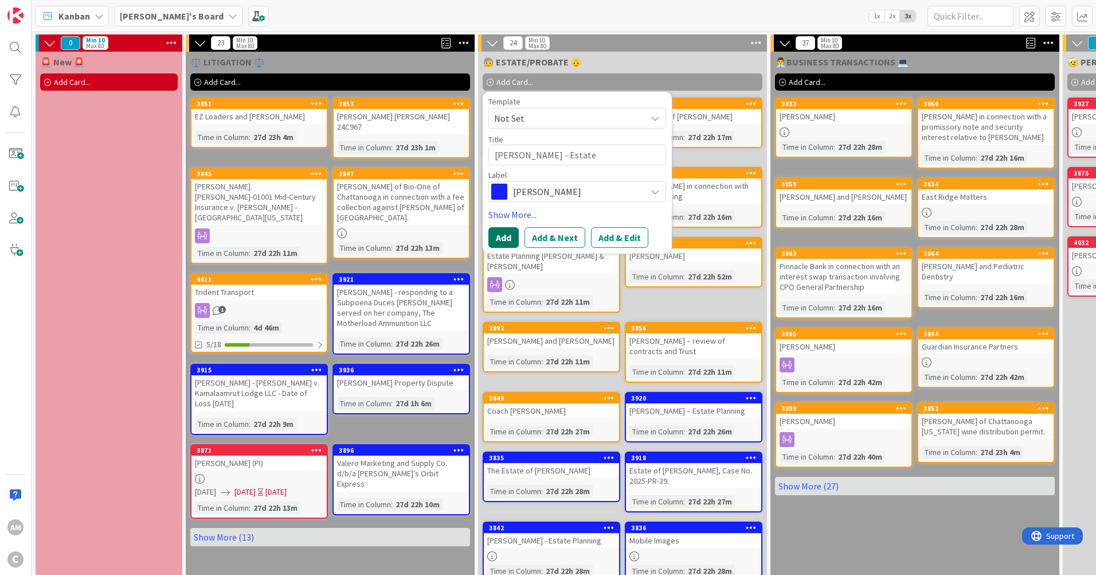
click at [507, 243] on button "Add" at bounding box center [504, 237] width 30 height 21
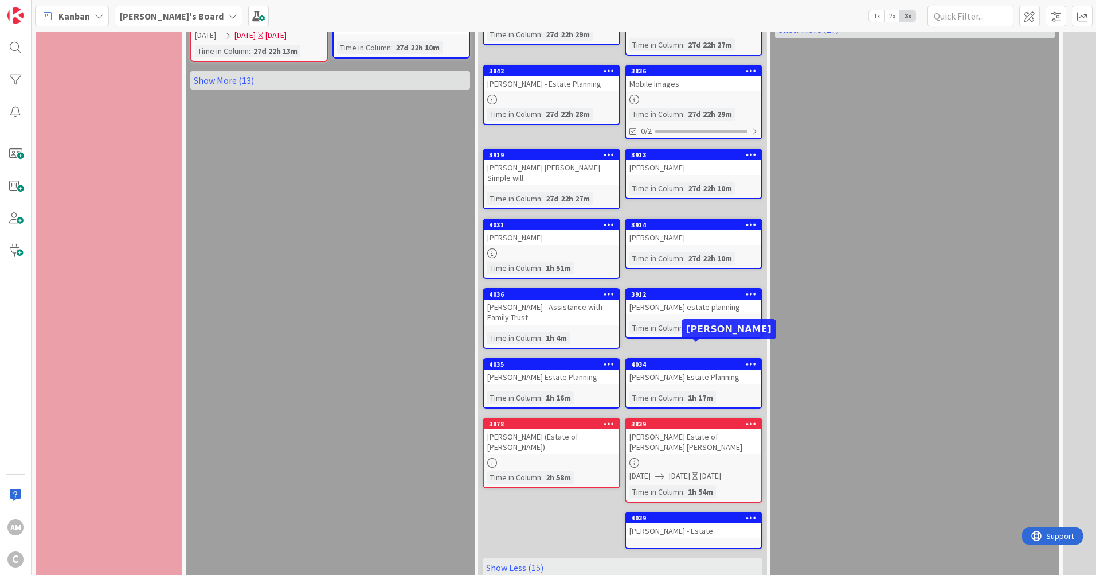
scroll to position [471, 0]
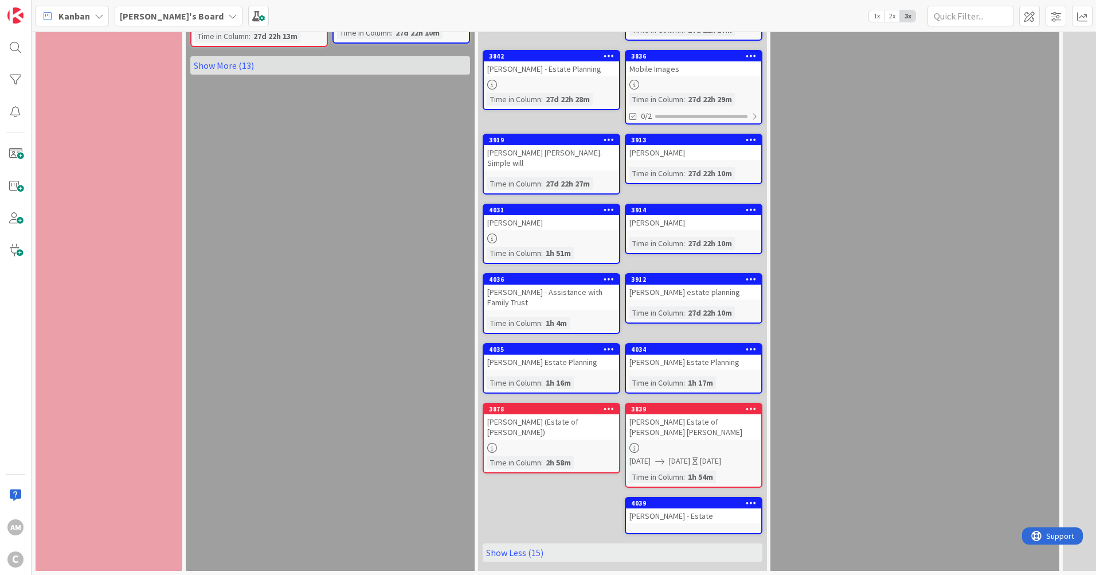
click at [754, 498] on icon at bounding box center [751, 502] width 11 height 8
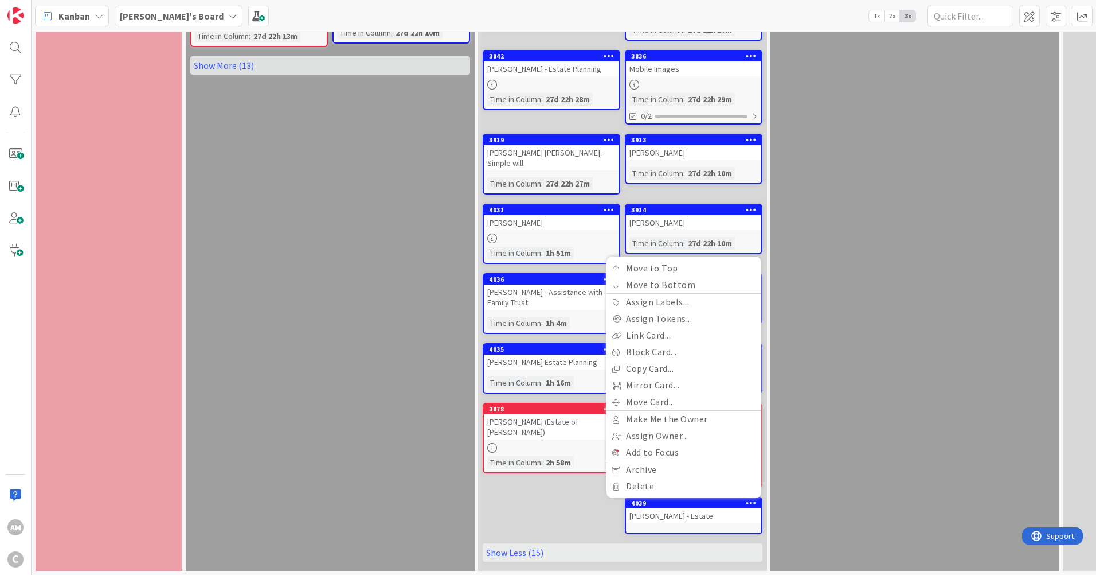
click at [665, 508] on div "Trevor Hill - Estate" at bounding box center [693, 515] width 135 height 15
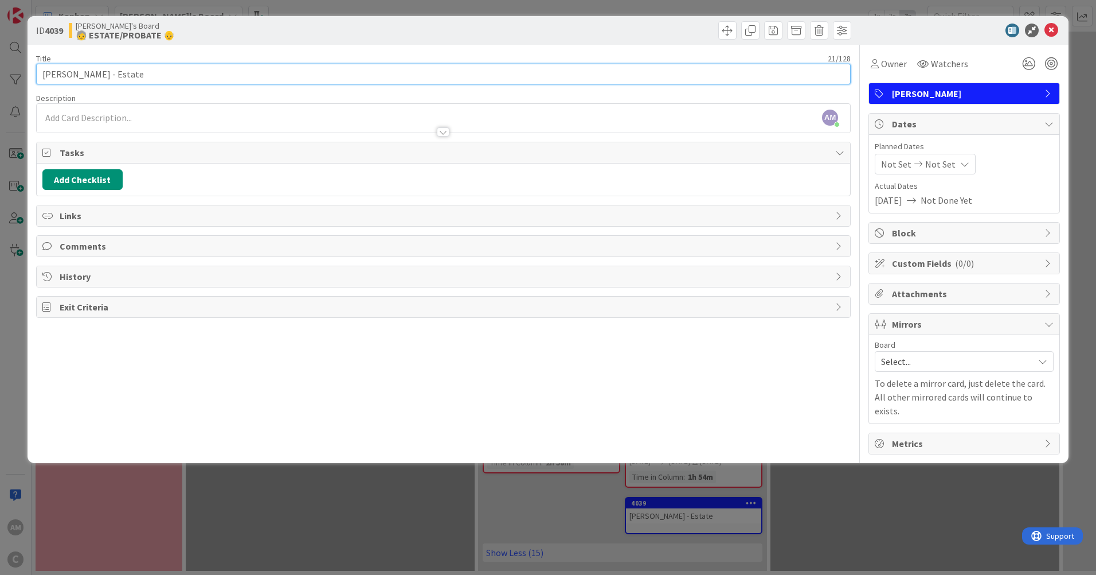
drag, startPoint x: 135, startPoint y: 68, endPoint x: 88, endPoint y: 74, distance: 47.4
click at [88, 74] on input "Trevor Hill - Estate" at bounding box center [443, 74] width 815 height 21
type input "Trevor Hill - Trust"
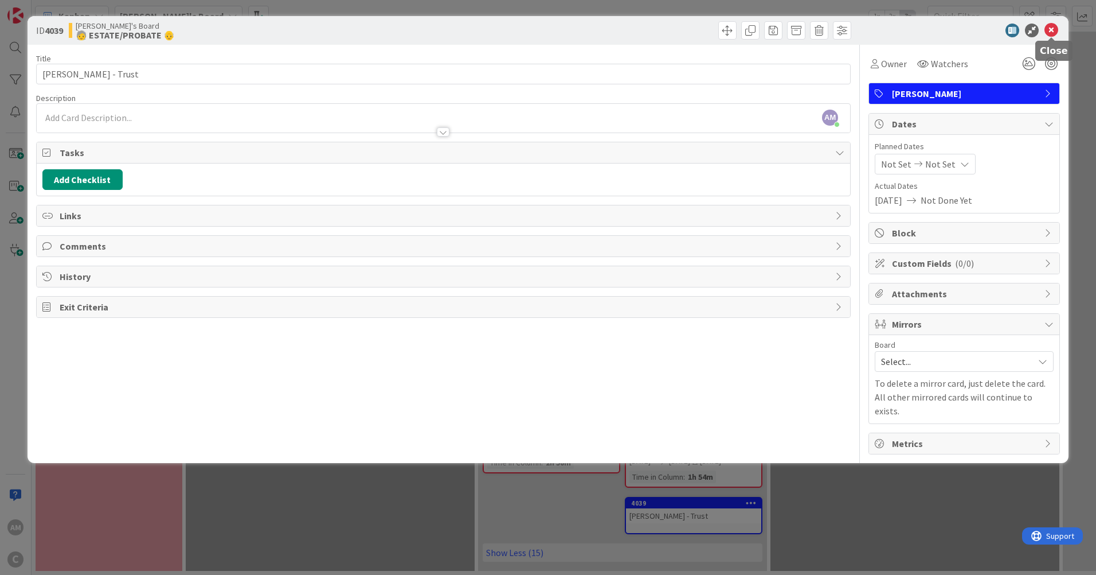
click at [1052, 24] on icon at bounding box center [1052, 31] width 14 height 14
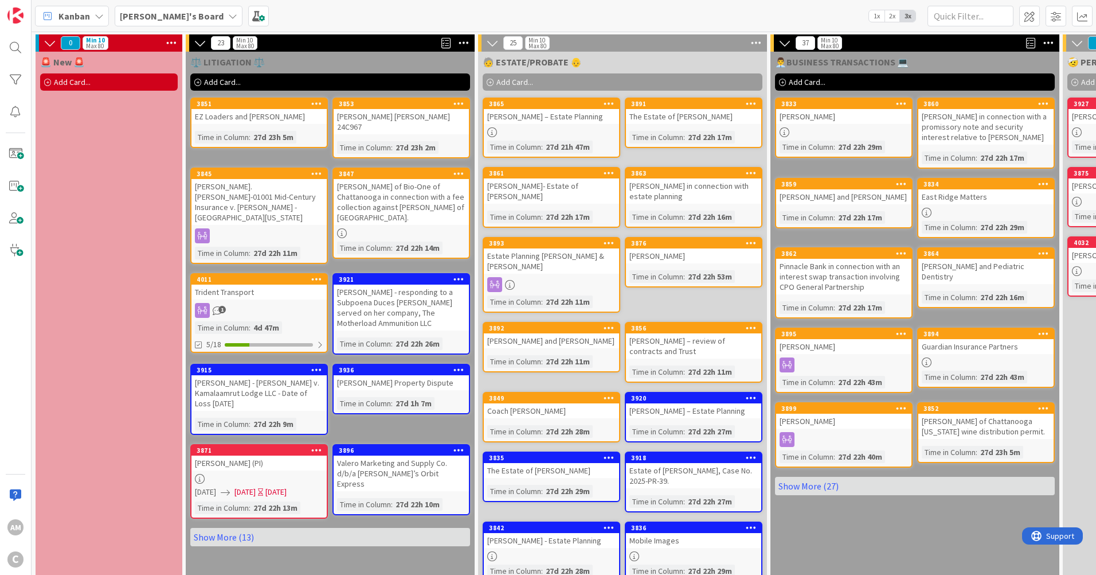
click at [173, 17] on b "[PERSON_NAME]'s Board" at bounding box center [172, 15] width 104 height 11
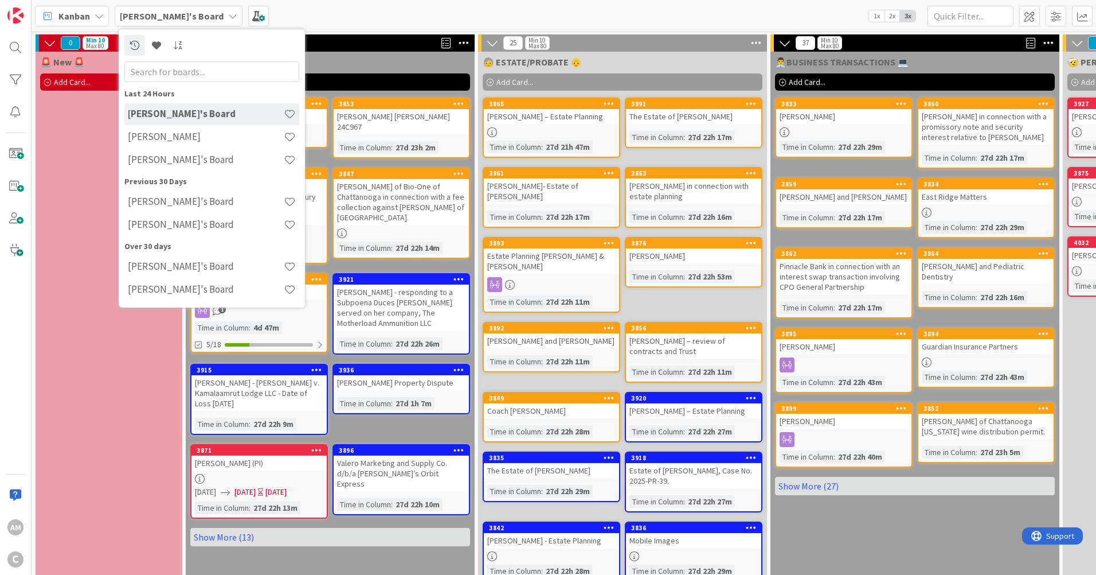
click at [177, 164] on h4 "[PERSON_NAME]'s Board" at bounding box center [206, 159] width 156 height 11
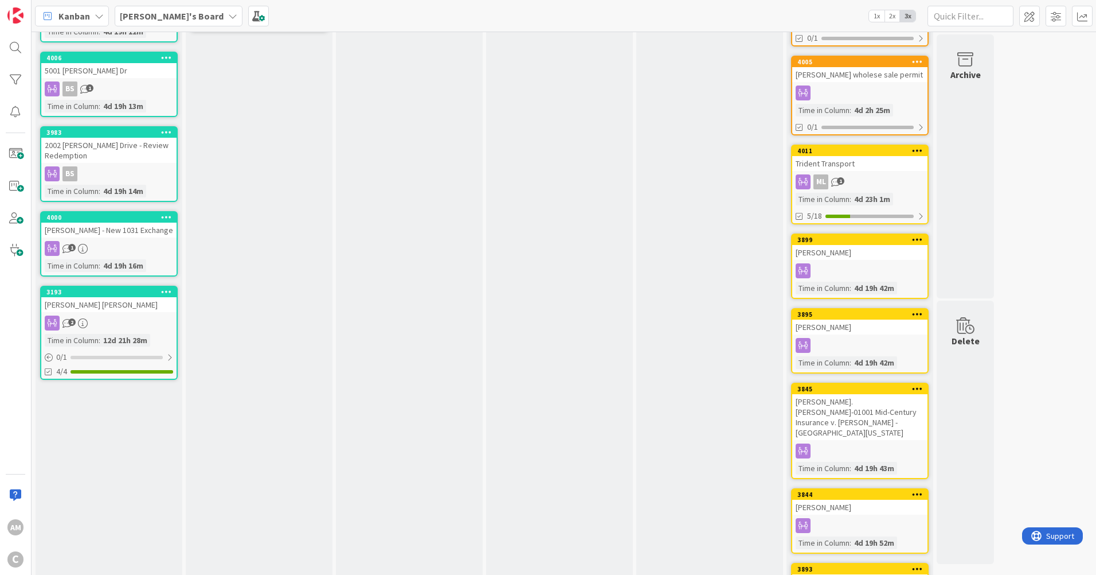
scroll to position [172, 0]
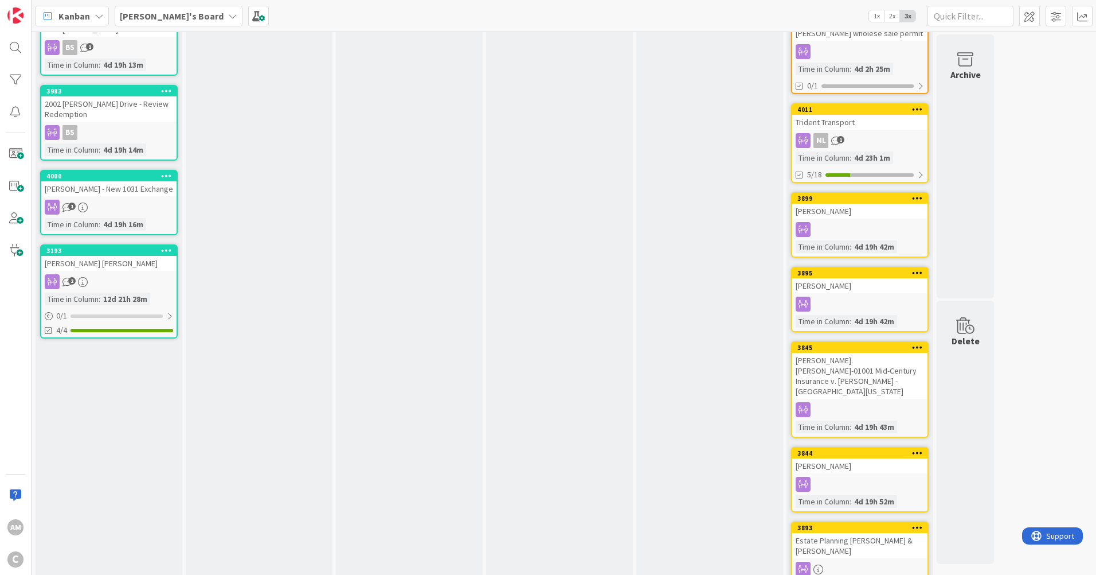
click at [157, 17] on b "[PERSON_NAME]'s Board" at bounding box center [172, 15] width 104 height 11
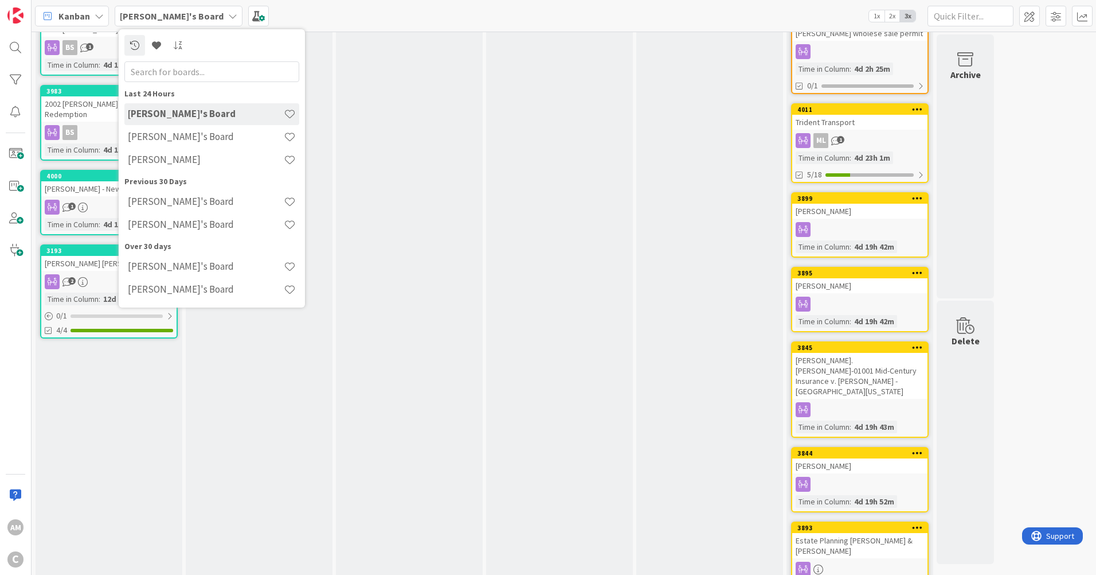
click at [172, 194] on div "[PERSON_NAME]'s Board" at bounding box center [211, 202] width 175 height 22
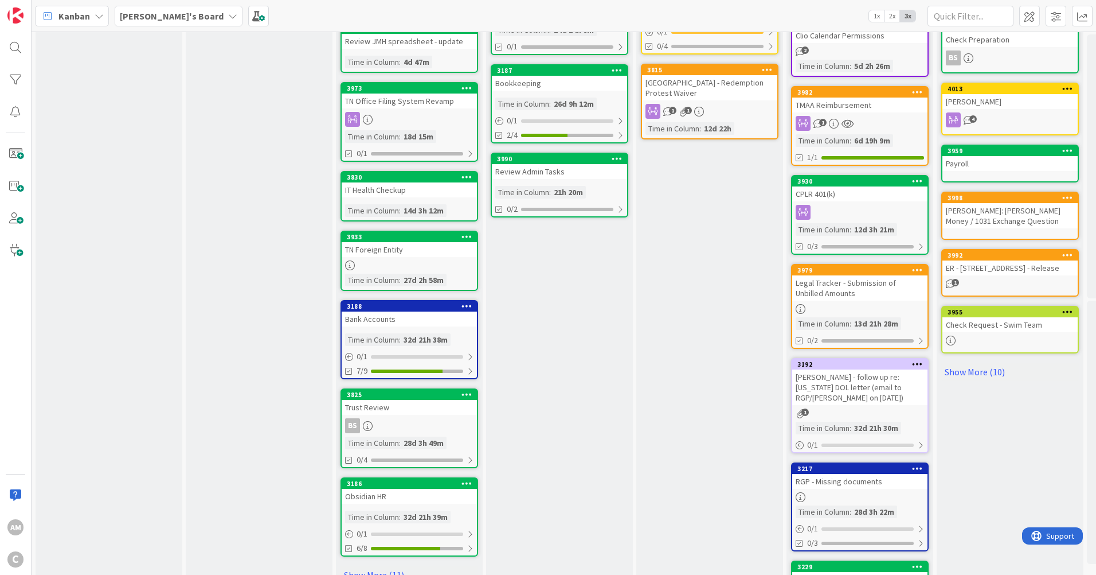
scroll to position [344, 0]
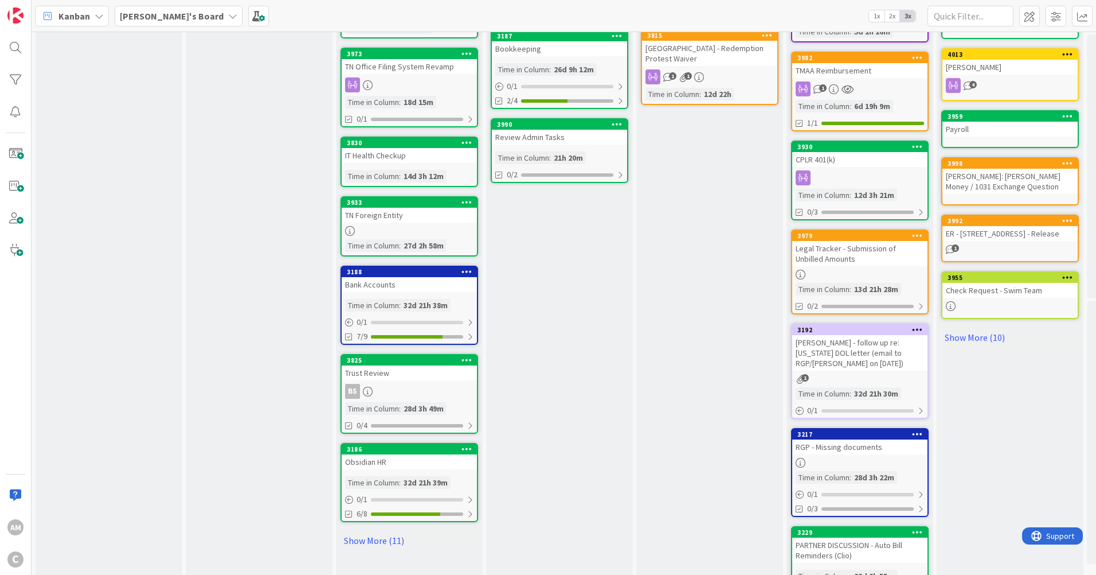
click at [158, 15] on b "[PERSON_NAME]'s Board" at bounding box center [172, 15] width 104 height 11
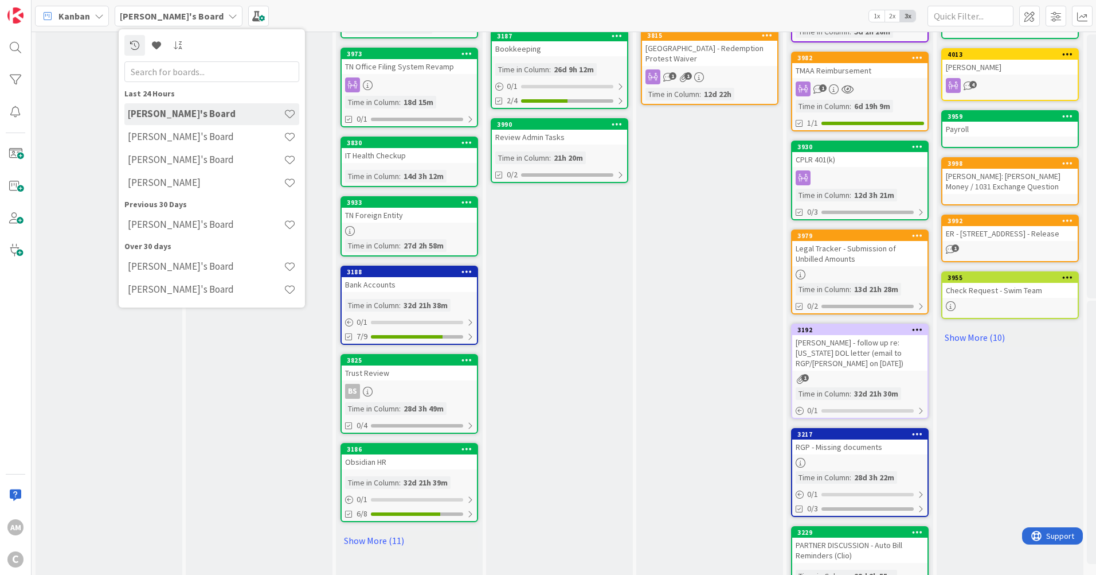
click at [181, 155] on h4 "[PERSON_NAME]'s Board" at bounding box center [206, 159] width 156 height 11
